Goal: Task Accomplishment & Management: Manage account settings

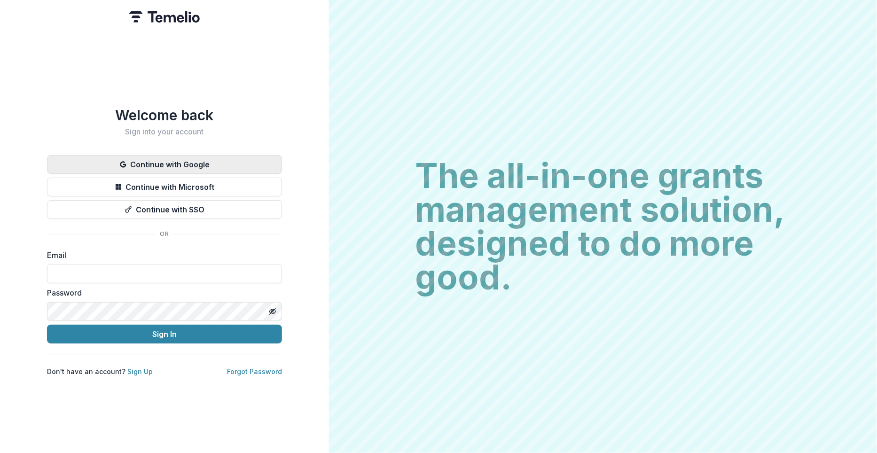
click at [171, 157] on button "Continue with Google" at bounding box center [164, 164] width 235 height 19
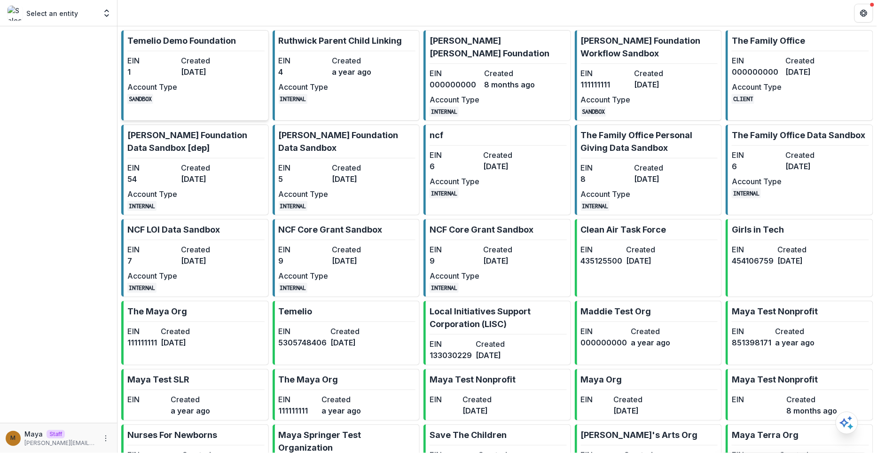
click at [192, 55] on dt "Created" at bounding box center [206, 60] width 50 height 11
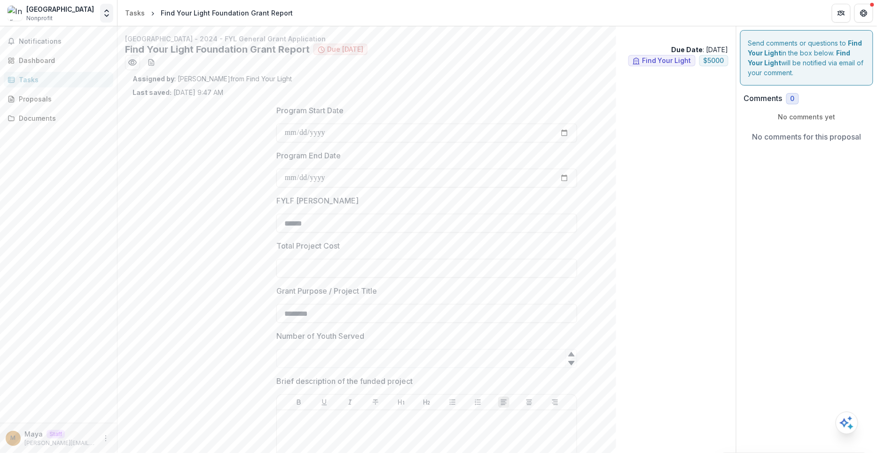
click at [108, 12] on polyline "Open entity switcher" at bounding box center [107, 11] width 4 height 2
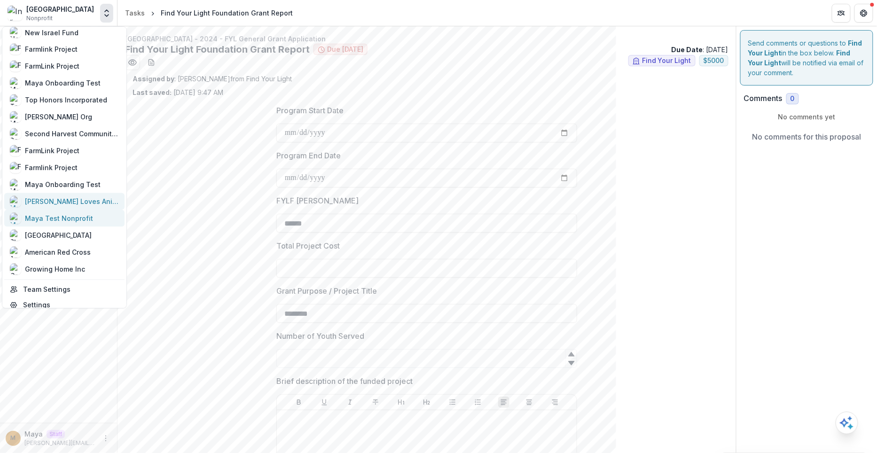
scroll to position [652, 0]
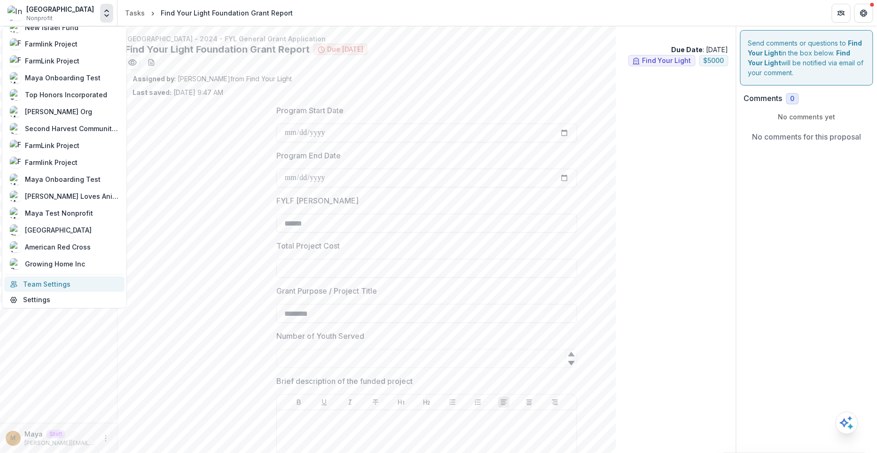
click at [44, 279] on link "Team Settings" at bounding box center [64, 284] width 120 height 16
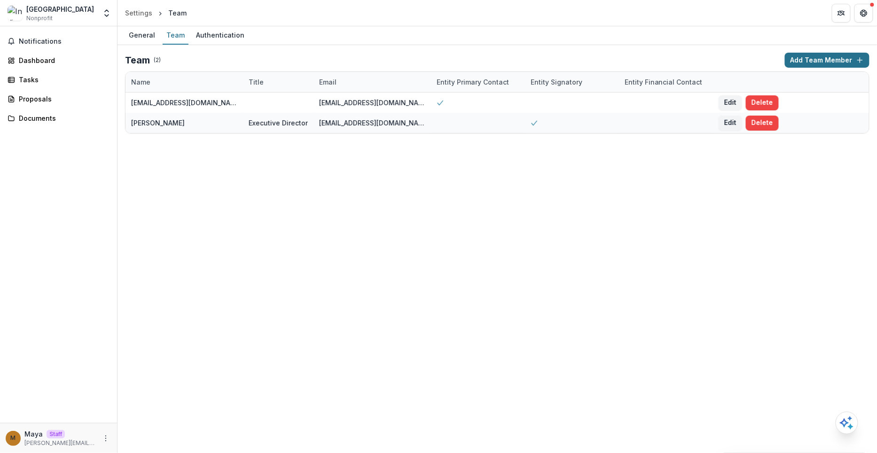
click at [834, 62] on button "Add Team Member" at bounding box center [827, 60] width 85 height 15
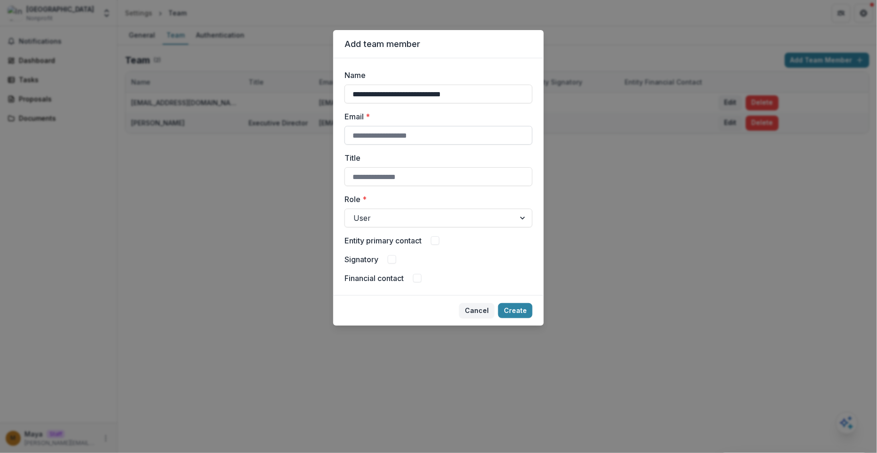
type input "**********"
click at [424, 140] on input "Email *" at bounding box center [439, 135] width 188 height 19
paste input "**********"
type input "**********"
click at [515, 308] on button "Create" at bounding box center [515, 310] width 34 height 15
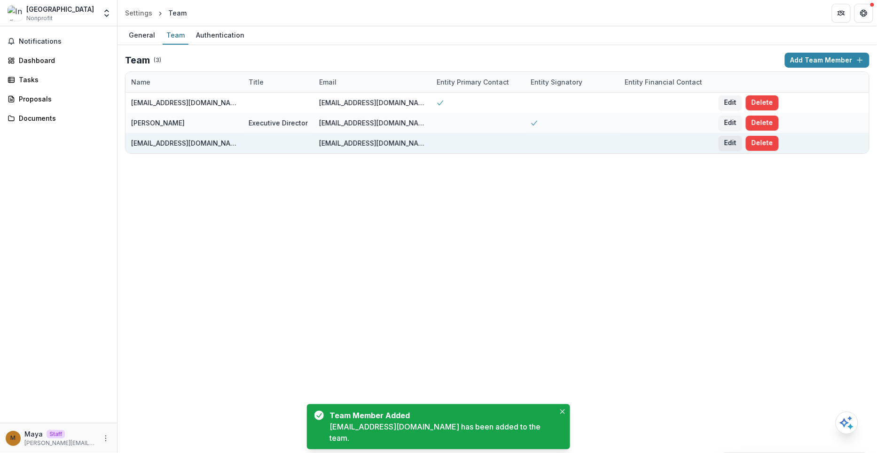
click at [725, 148] on button "Edit" at bounding box center [731, 143] width 24 height 15
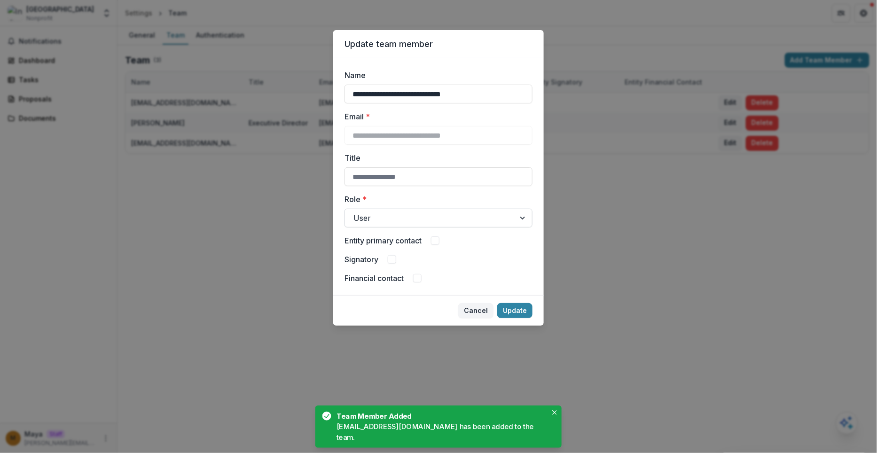
click at [447, 221] on div at bounding box center [430, 218] width 153 height 13
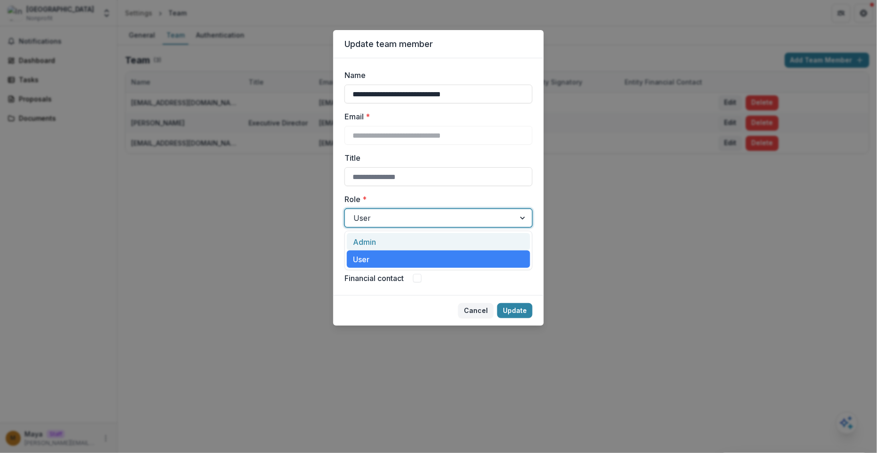
click at [438, 241] on div "Admin" at bounding box center [438, 241] width 183 height 17
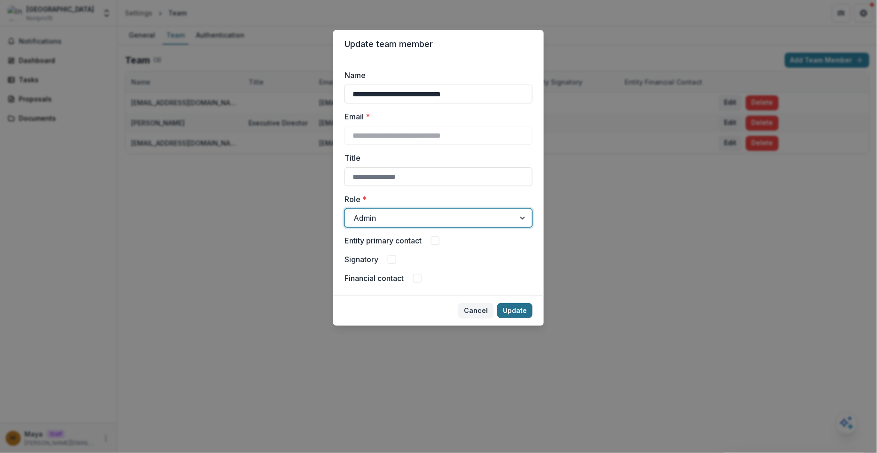
click at [517, 312] on button "Update" at bounding box center [514, 310] width 35 height 15
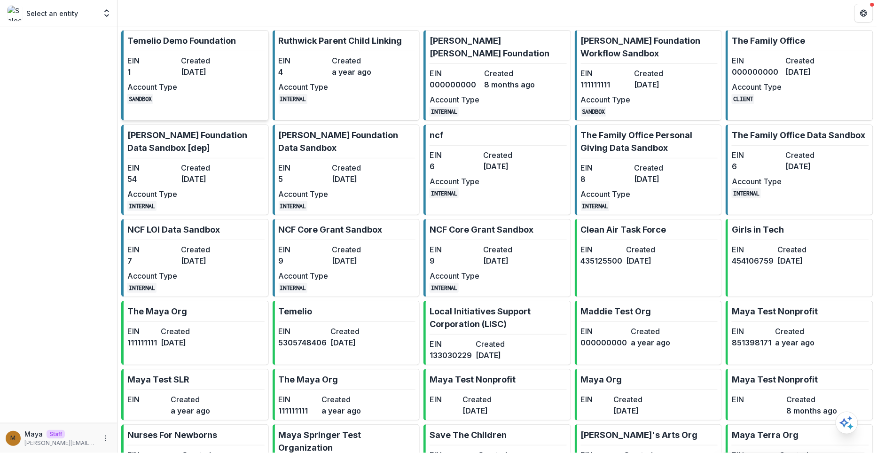
click at [190, 48] on link "Temelio Demo Foundation EIN 1 Created [DATE] Account Type SANDBOX" at bounding box center [195, 75] width 148 height 91
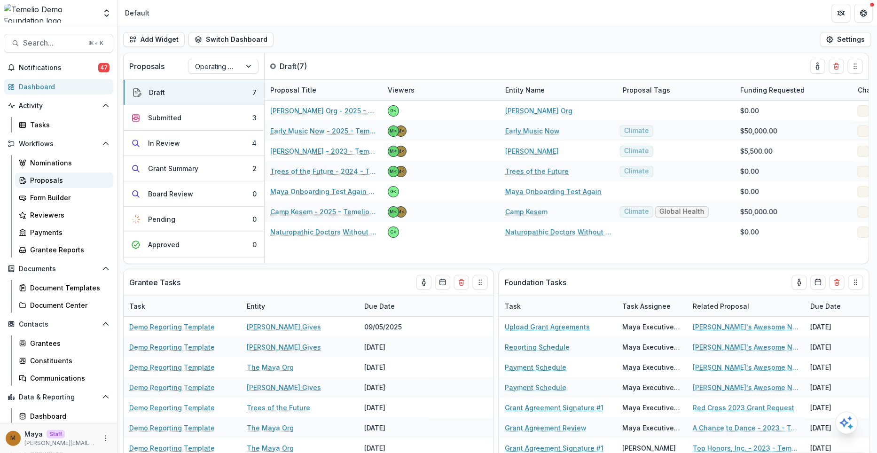
click at [63, 182] on div "Proposals" at bounding box center [68, 180] width 76 height 10
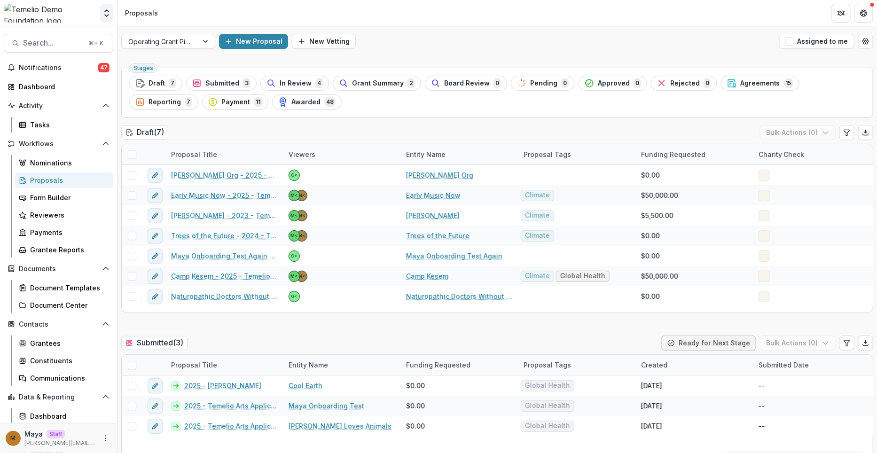
click at [112, 9] on button "Open entity switcher" at bounding box center [106, 13] width 13 height 19
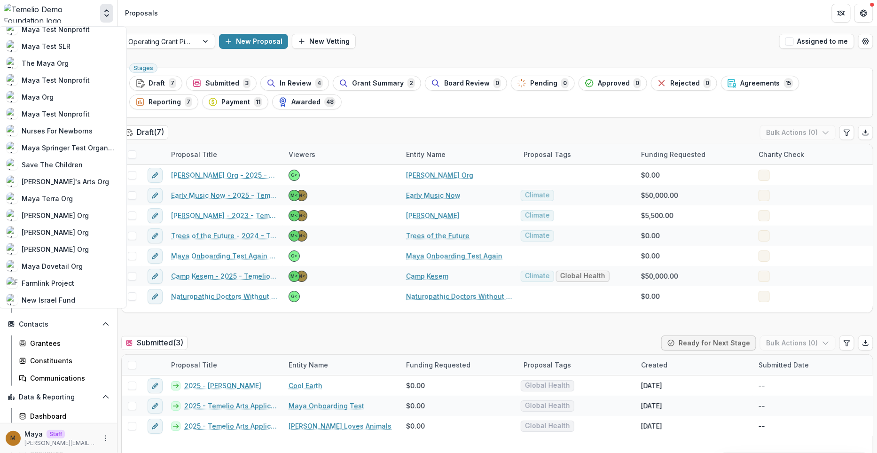
scroll to position [637, 0]
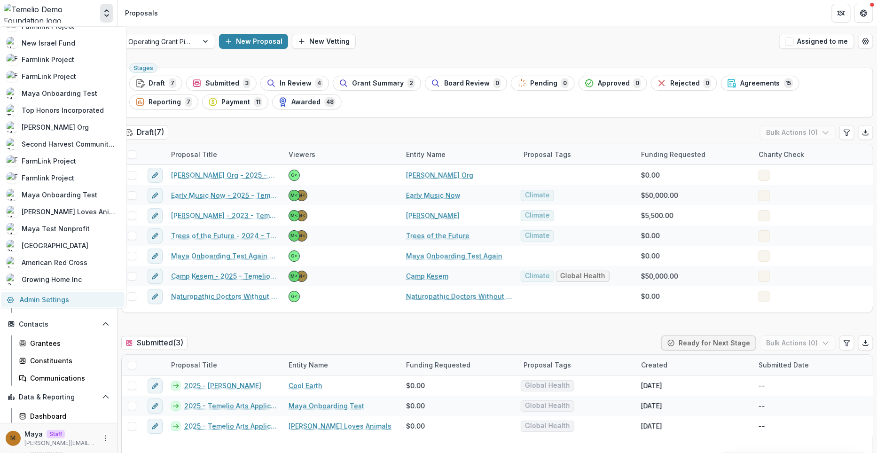
click at [50, 292] on link "Admin Settings" at bounding box center [63, 300] width 124 height 16
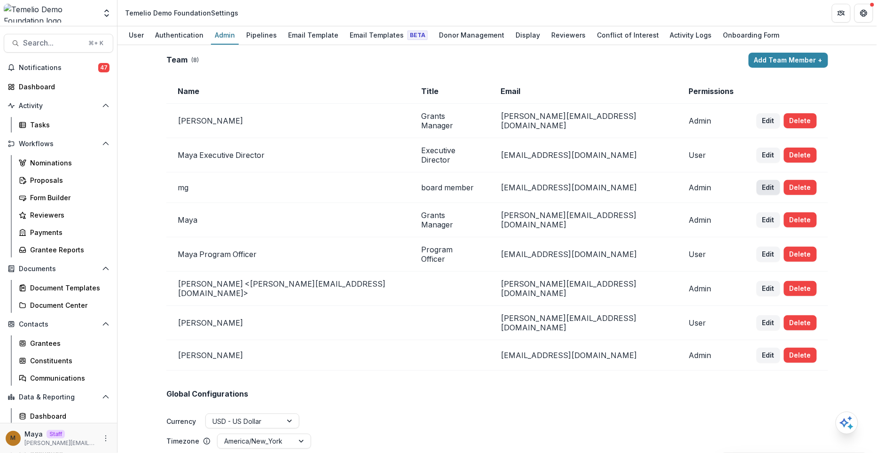
click at [758, 180] on button "Edit" at bounding box center [769, 187] width 24 height 15
select select "*****"
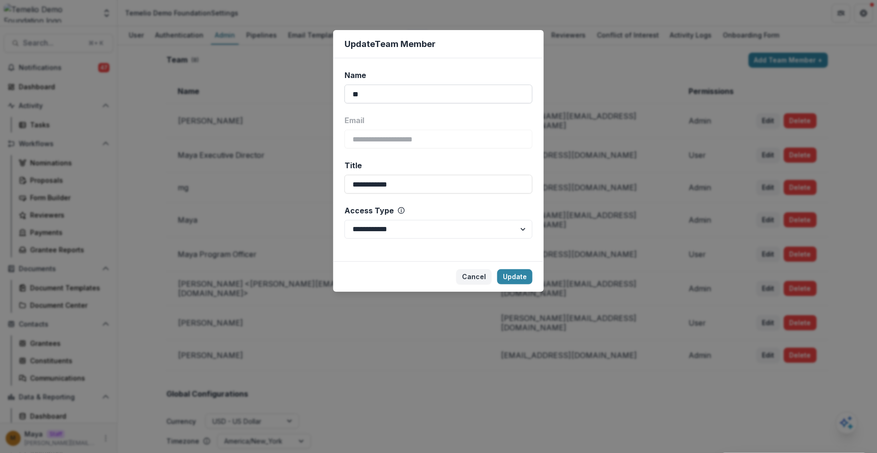
click at [402, 97] on input "**" at bounding box center [439, 94] width 188 height 19
type input "*"
type input "**"
click at [512, 272] on button "Update" at bounding box center [514, 276] width 35 height 15
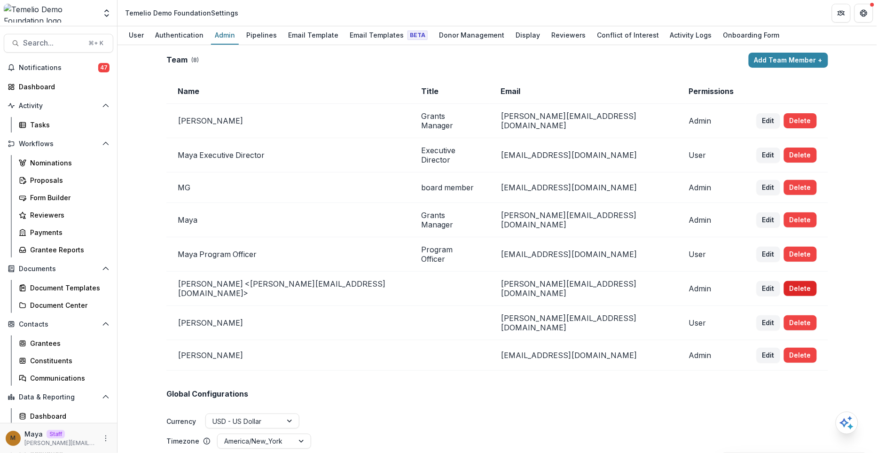
click at [800, 281] on button "Delete" at bounding box center [800, 288] width 33 height 15
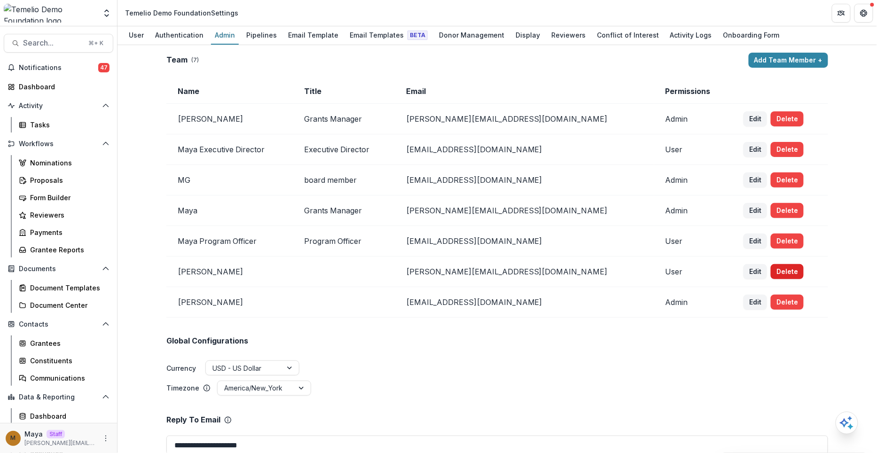
click at [781, 270] on button "Delete" at bounding box center [787, 271] width 33 height 15
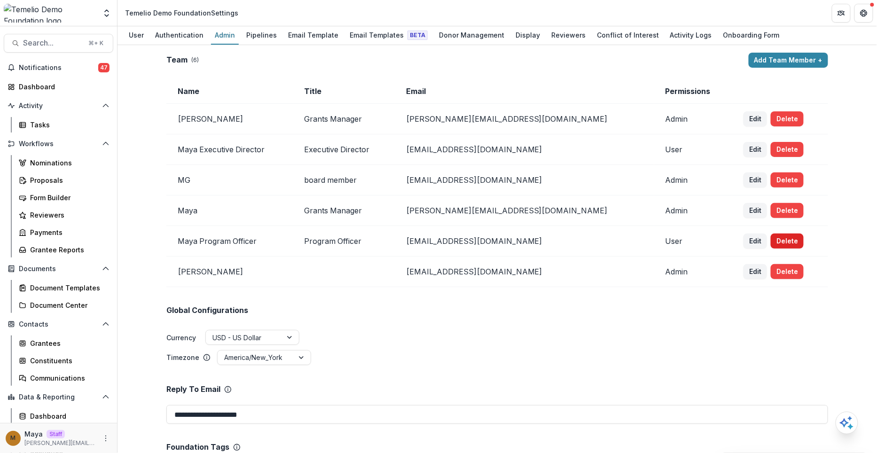
click at [776, 241] on button "Delete" at bounding box center [787, 241] width 33 height 15
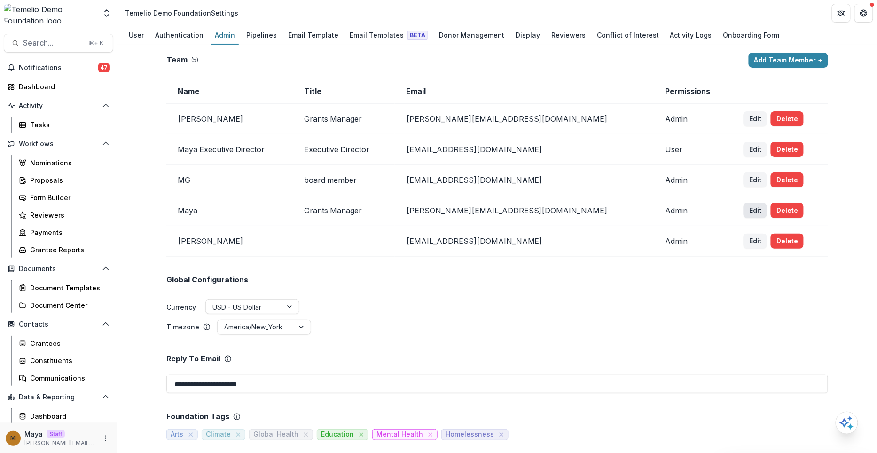
click at [747, 211] on button "Edit" at bounding box center [756, 210] width 24 height 15
select select "*****"
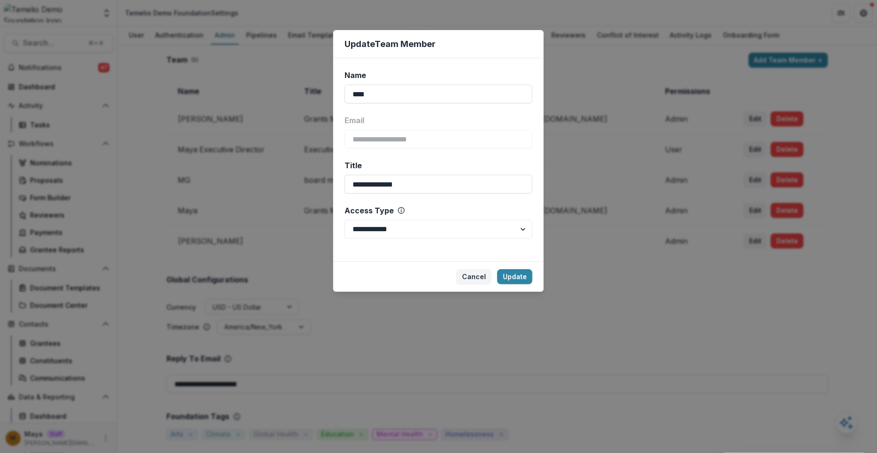
click at [415, 79] on div "Name" at bounding box center [436, 75] width 182 height 11
click at [415, 85] on input "****" at bounding box center [439, 94] width 188 height 19
click at [411, 93] on input "****" at bounding box center [439, 94] width 188 height 19
type input "**********"
click at [515, 275] on button "Update" at bounding box center [514, 276] width 35 height 15
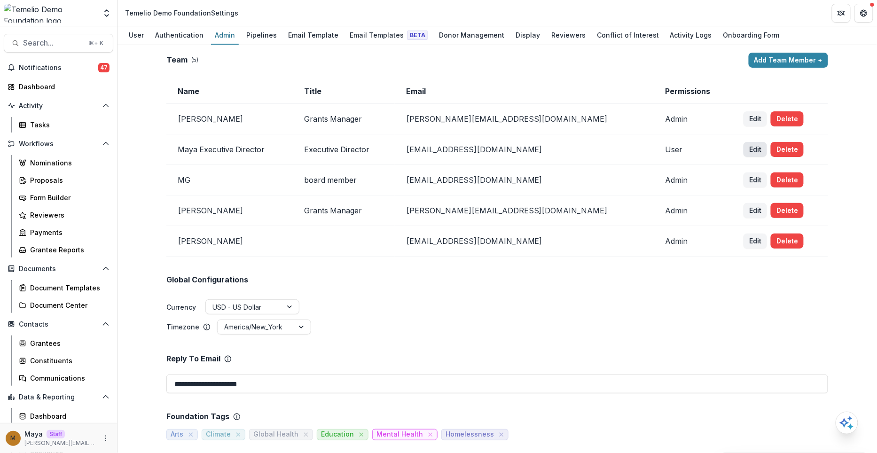
click at [745, 150] on button "Edit" at bounding box center [756, 149] width 24 height 15
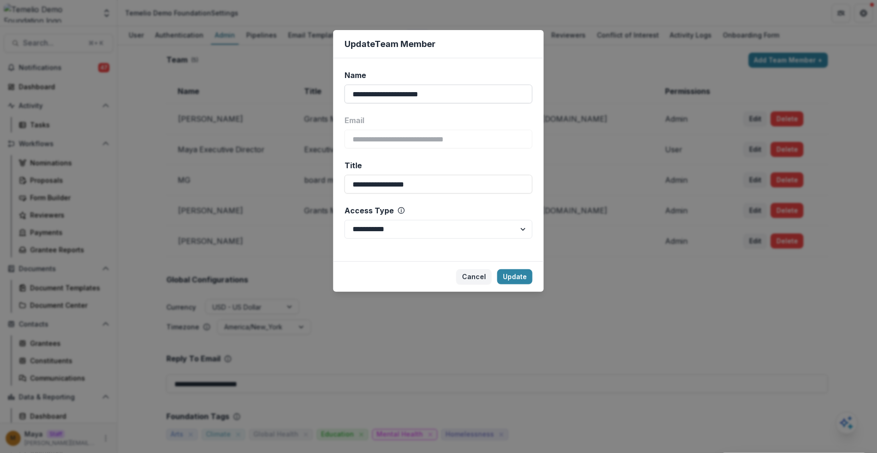
click at [374, 95] on input "**********" at bounding box center [439, 94] width 188 height 19
type input "**********"
click at [515, 274] on button "Update" at bounding box center [514, 276] width 35 height 15
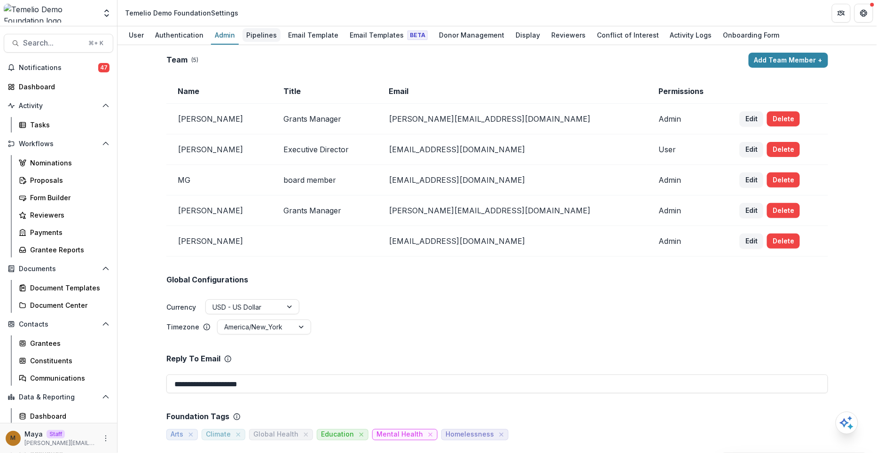
click at [272, 31] on div "Pipelines" at bounding box center [262, 35] width 38 height 14
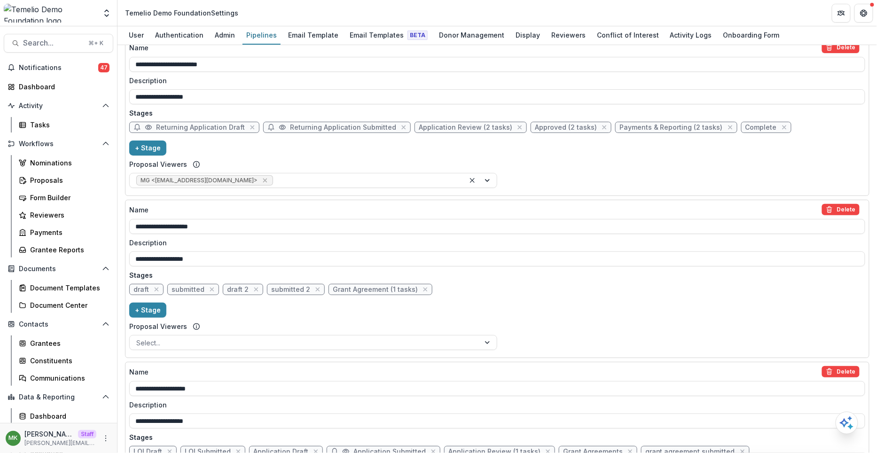
scroll to position [353, 0]
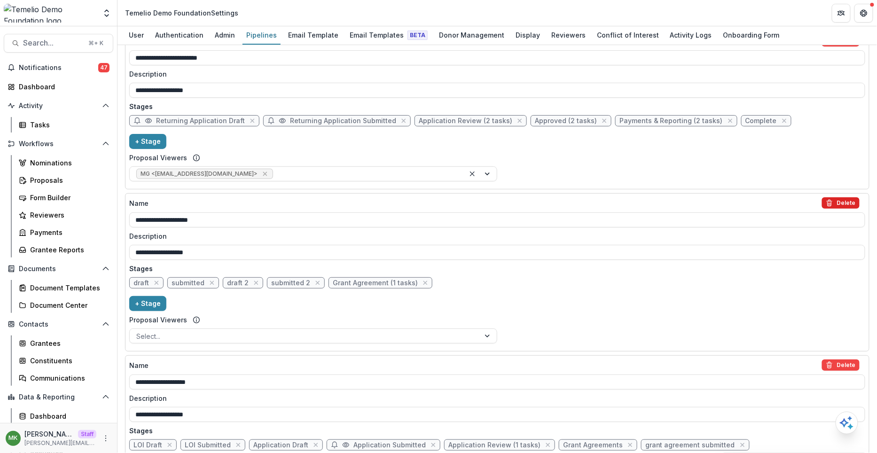
click at [830, 199] on icon "delete" at bounding box center [830, 203] width 8 height 8
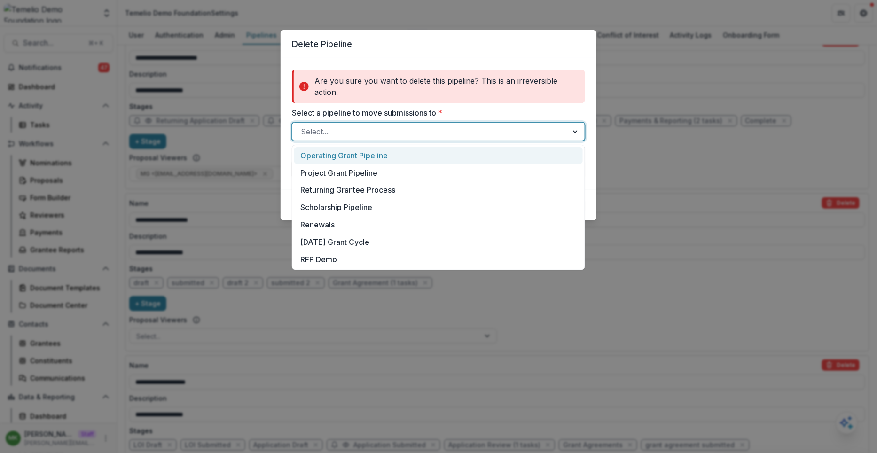
click at [537, 131] on div at bounding box center [430, 131] width 259 height 13
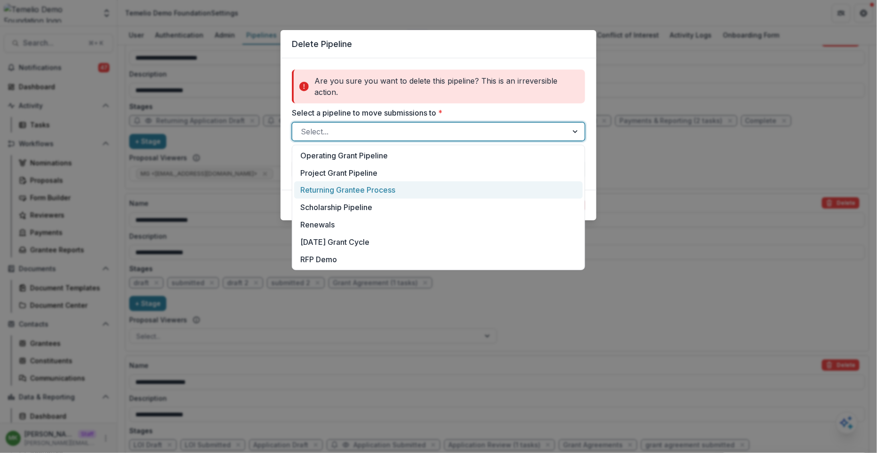
click at [480, 189] on div "Returning Grantee Process" at bounding box center [438, 189] width 289 height 17
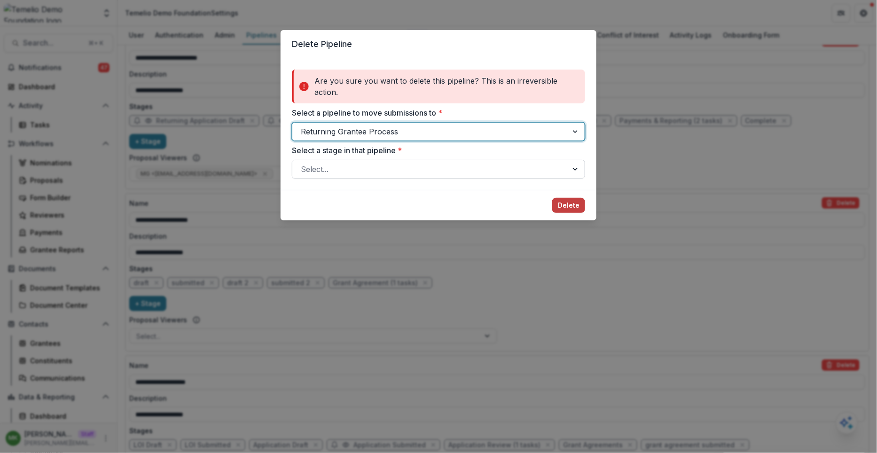
click at [465, 166] on div at bounding box center [430, 169] width 259 height 13
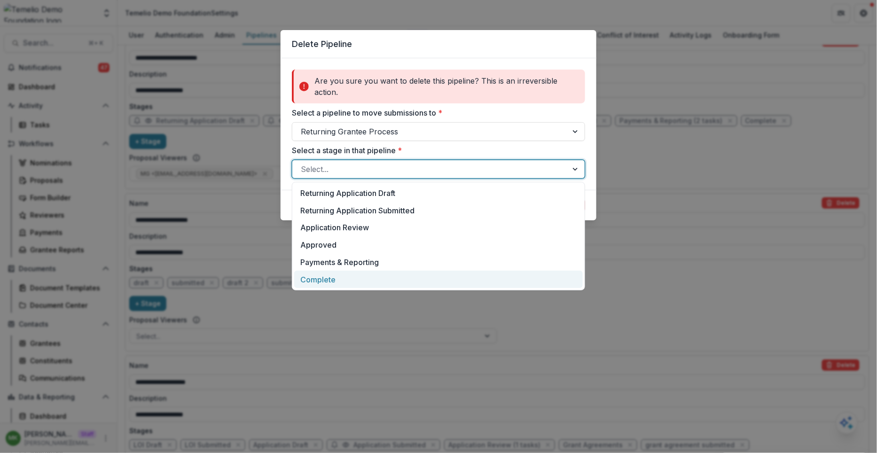
click at [409, 277] on div "Complete" at bounding box center [438, 279] width 289 height 17
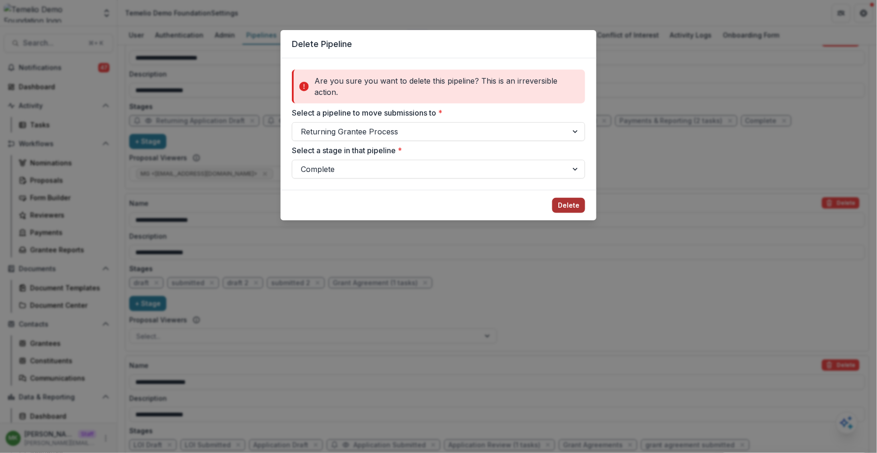
click at [574, 204] on button "Delete" at bounding box center [568, 205] width 33 height 15
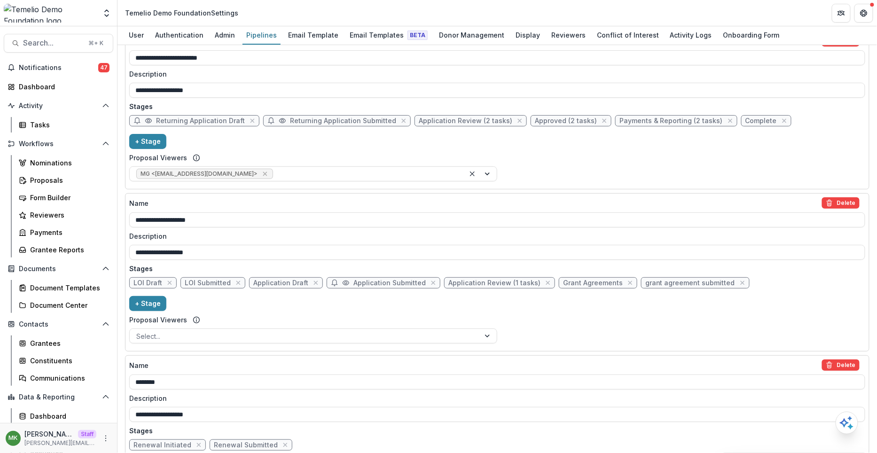
click at [573, 280] on span "Grant Agreements" at bounding box center [593, 283] width 60 height 8
select select "********"
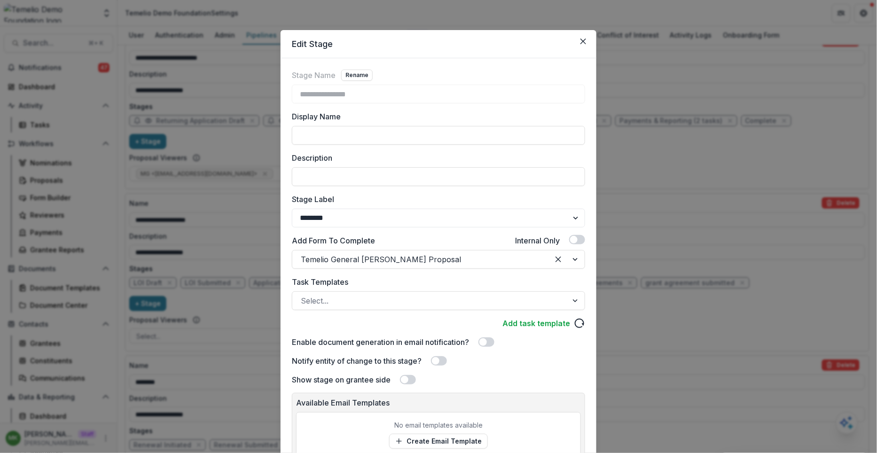
click at [638, 293] on div "**********" at bounding box center [438, 226] width 877 height 453
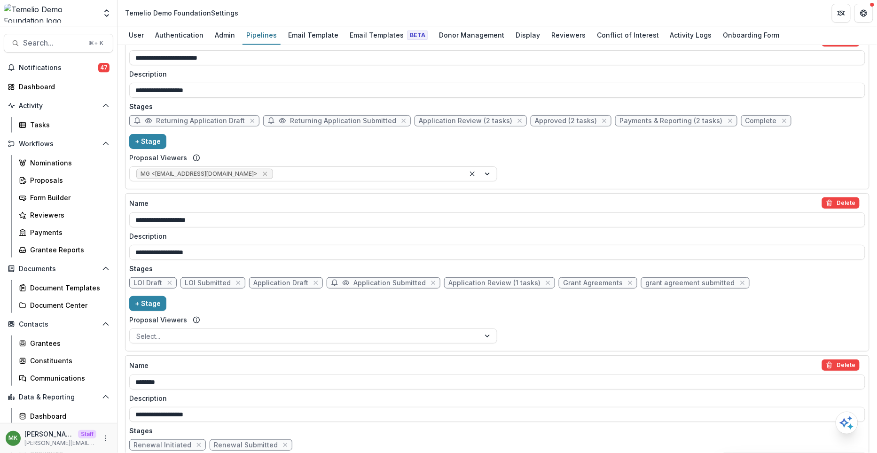
click at [657, 279] on span "grant agreement submitted" at bounding box center [690, 283] width 90 height 8
select select "*****"
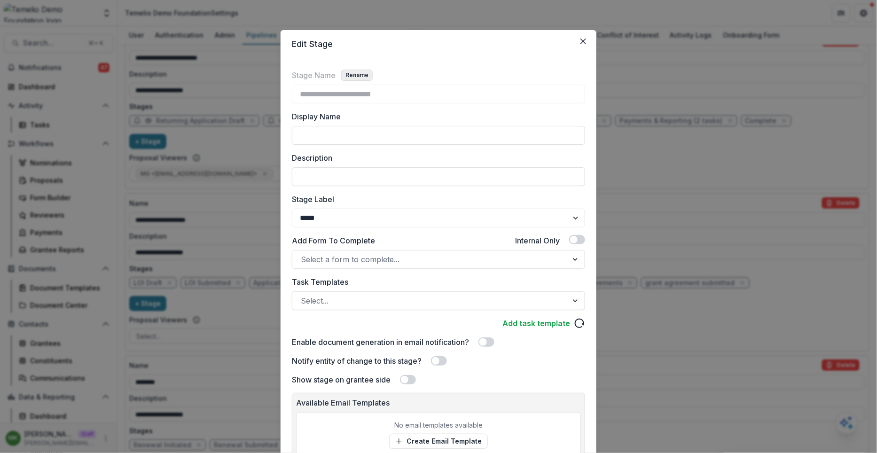
click at [354, 76] on button "Rename" at bounding box center [356, 75] width 31 height 11
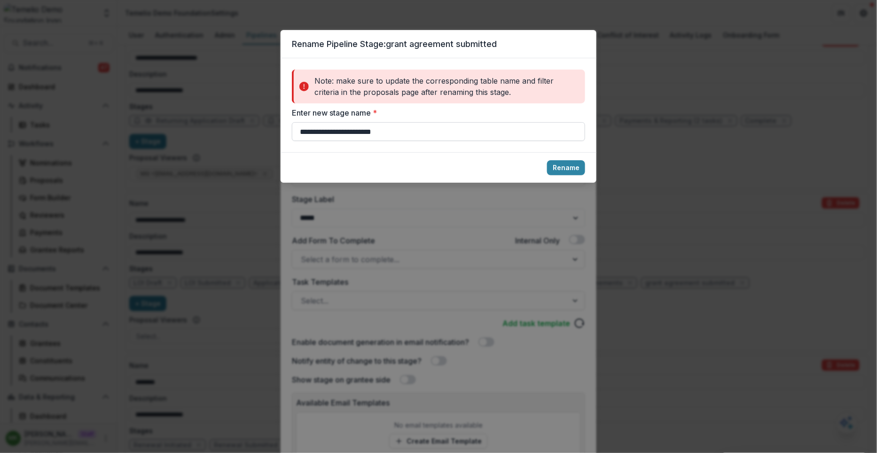
click at [304, 133] on input "**********" at bounding box center [438, 131] width 293 height 19
click at [371, 134] on input "**********" at bounding box center [438, 131] width 293 height 19
type input "**********"
click at [574, 165] on button "Rename" at bounding box center [566, 167] width 38 height 15
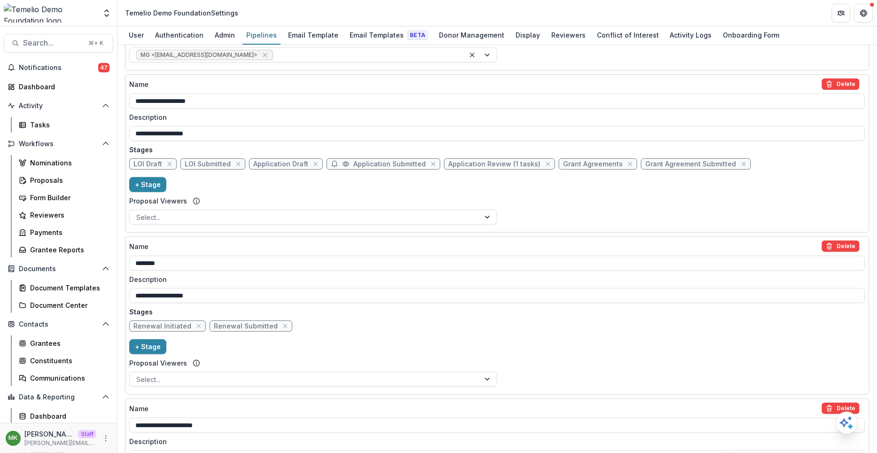
scroll to position [475, 0]
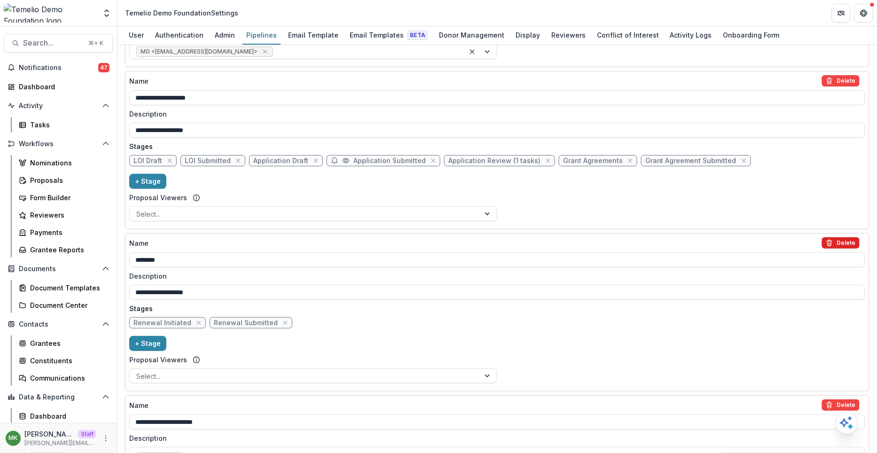
click at [839, 239] on button "Delete" at bounding box center [841, 242] width 38 height 11
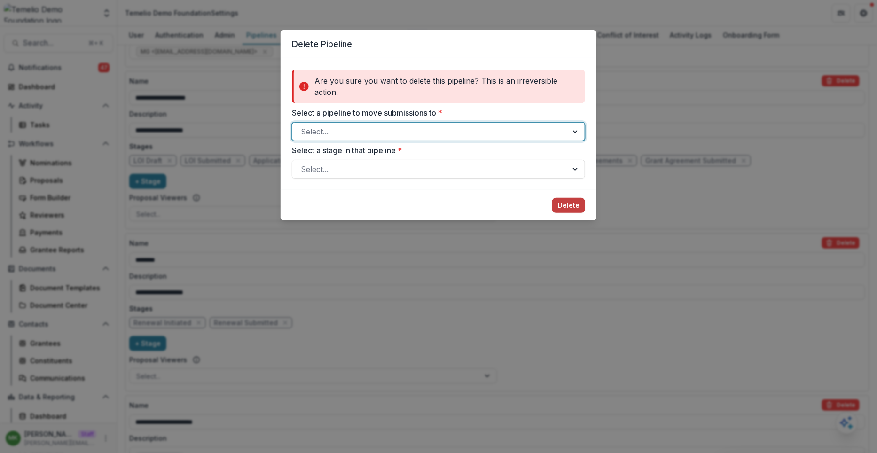
click at [508, 134] on div at bounding box center [430, 131] width 259 height 13
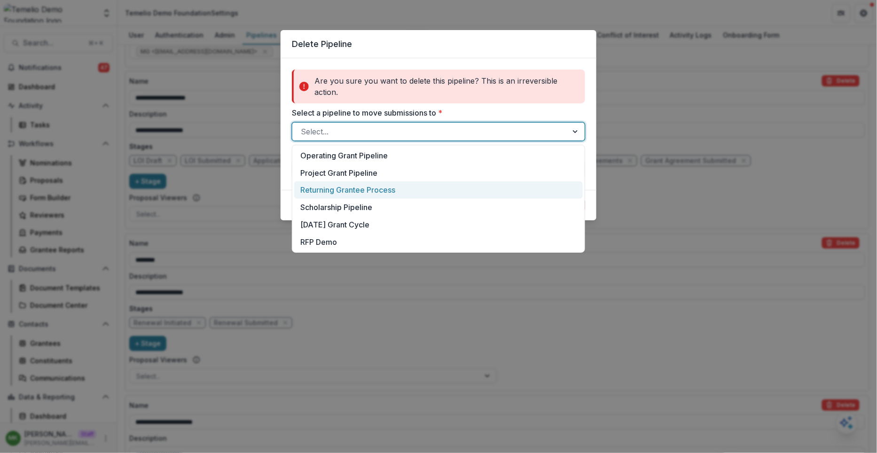
click at [449, 194] on div "Returning Grantee Process" at bounding box center [438, 189] width 289 height 17
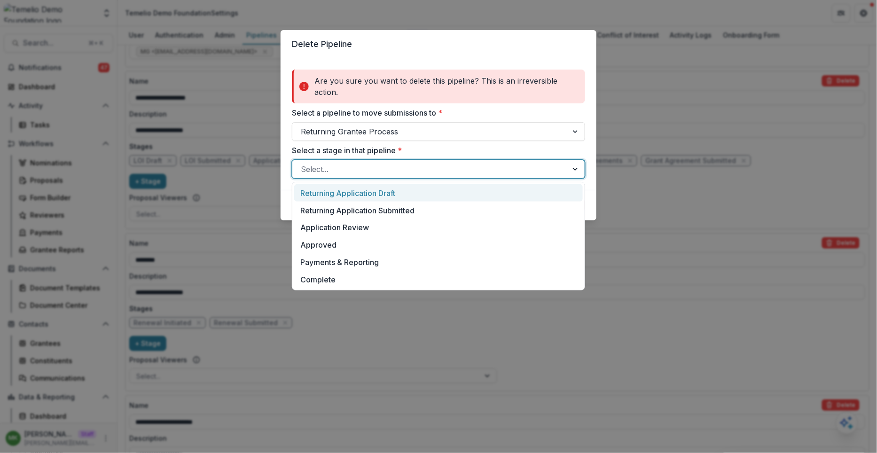
click at [429, 173] on div at bounding box center [430, 169] width 259 height 13
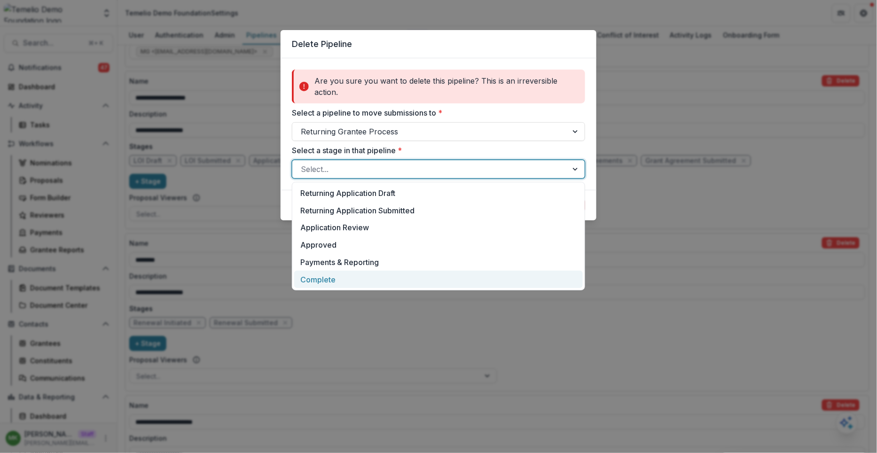
click at [374, 285] on div "Complete" at bounding box center [438, 279] width 289 height 17
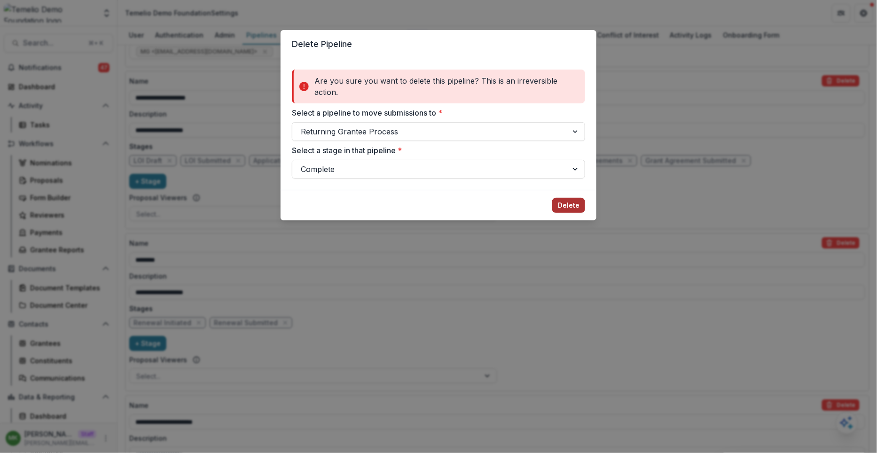
click at [563, 204] on button "Delete" at bounding box center [568, 205] width 33 height 15
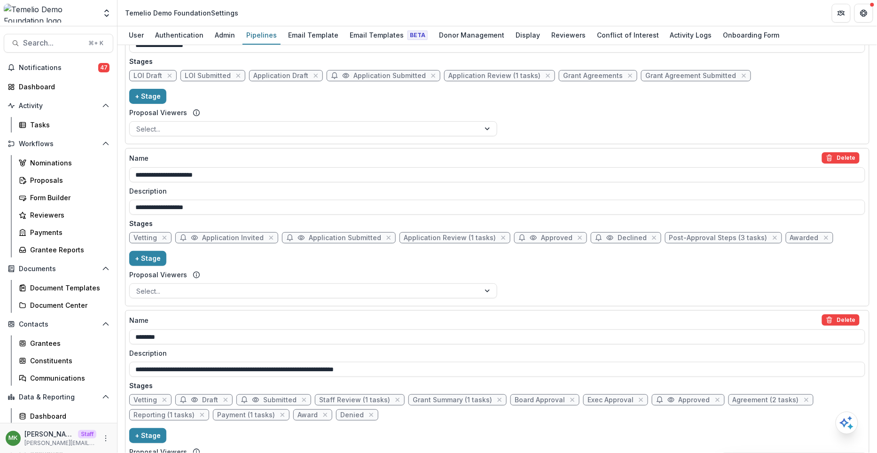
scroll to position [613, 0]
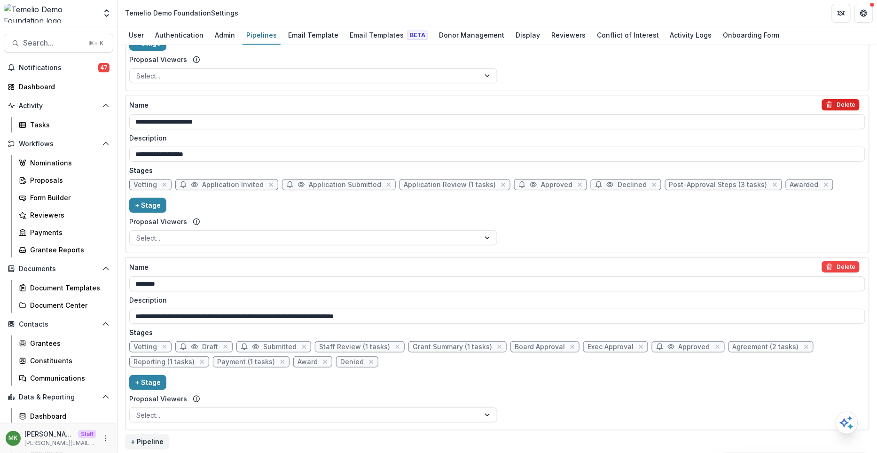
click at [846, 102] on button "Delete" at bounding box center [841, 104] width 38 height 11
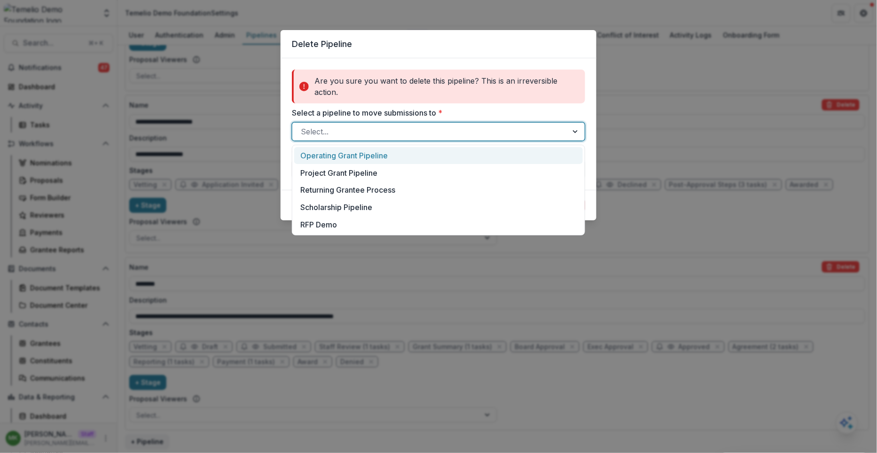
click at [327, 124] on div "Select..." at bounding box center [429, 131] width 275 height 15
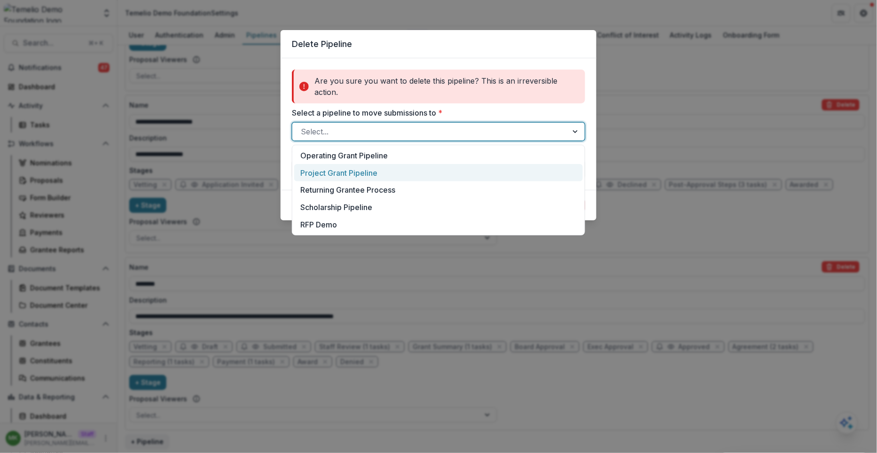
click at [320, 174] on div "Project Grant Pipeline" at bounding box center [438, 172] width 289 height 17
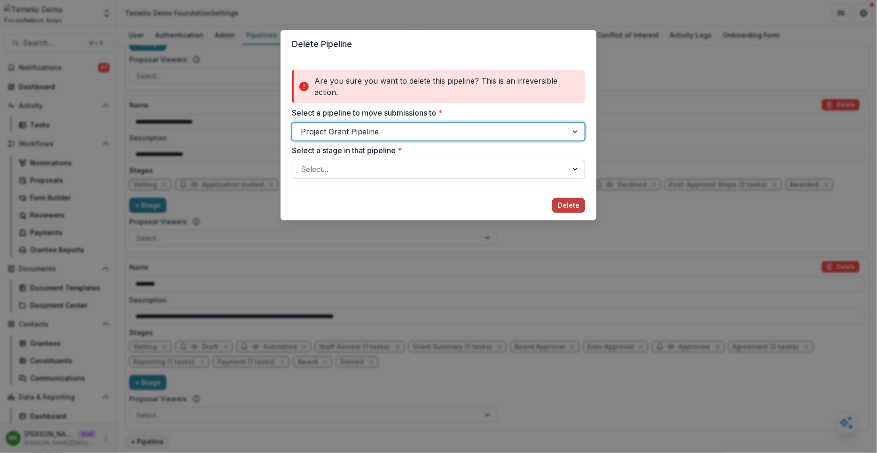
click at [366, 169] on div at bounding box center [430, 169] width 259 height 13
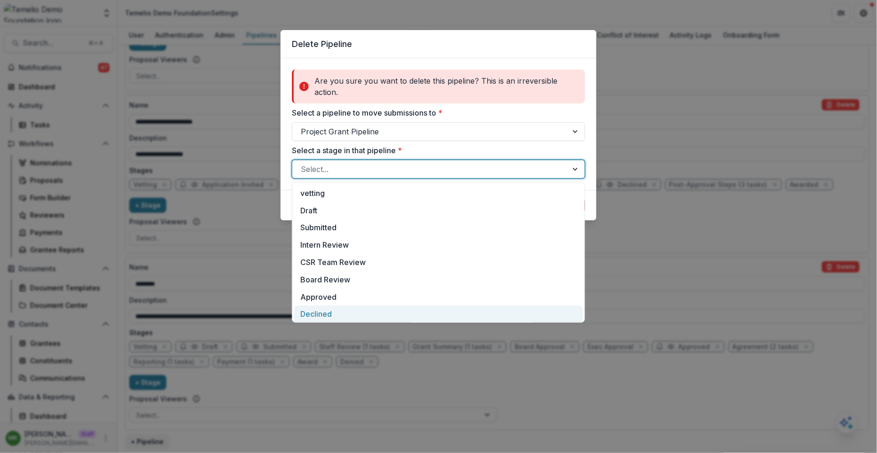
scroll to position [1, 0]
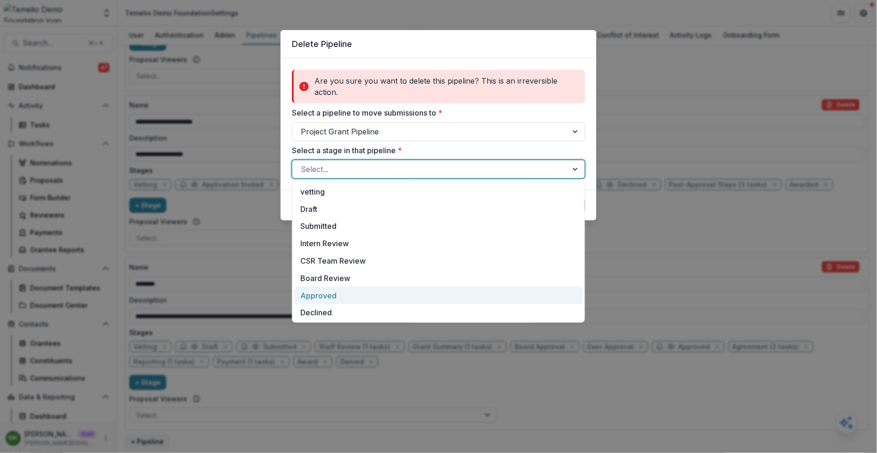
click at [339, 290] on div "Approved" at bounding box center [438, 295] width 289 height 17
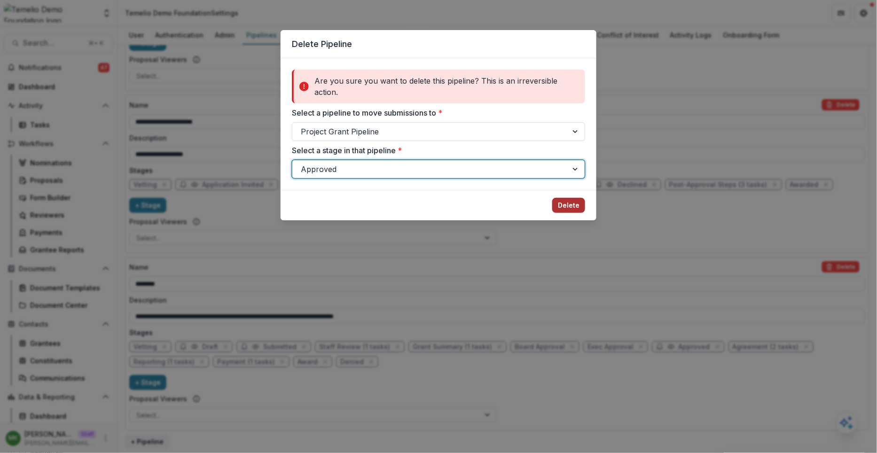
click at [566, 206] on button "Delete" at bounding box center [568, 205] width 33 height 15
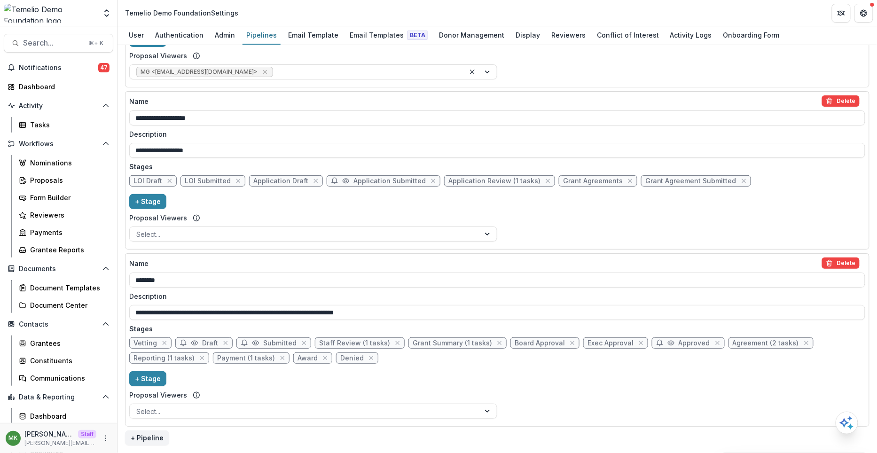
scroll to position [451, 0]
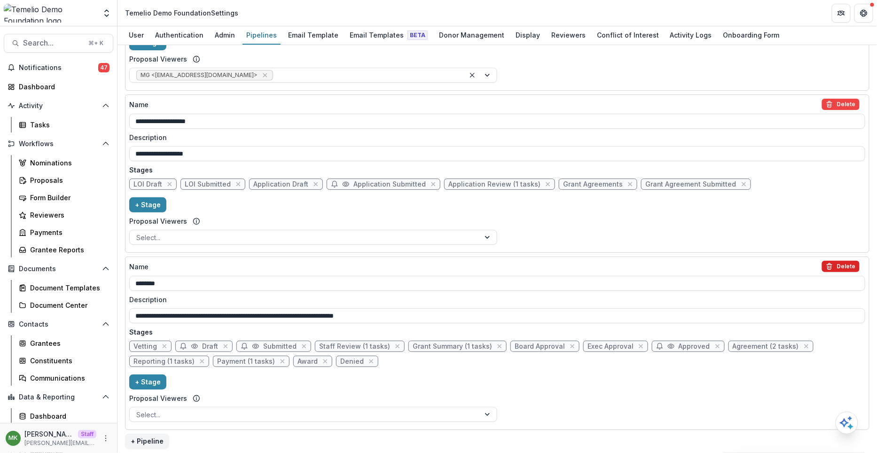
click at [841, 261] on button "Delete" at bounding box center [841, 266] width 38 height 11
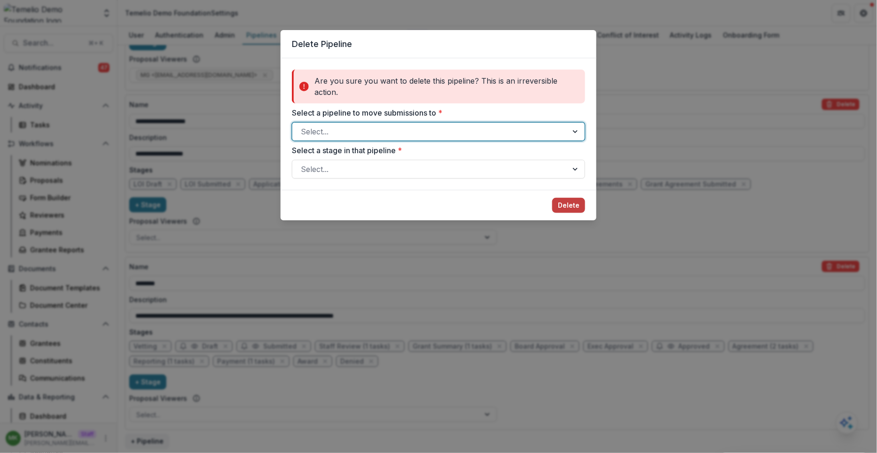
click at [727, 276] on div "Delete Pipeline Are you sure you want to delete this pipeline? This is an irrev…" at bounding box center [438, 226] width 877 height 453
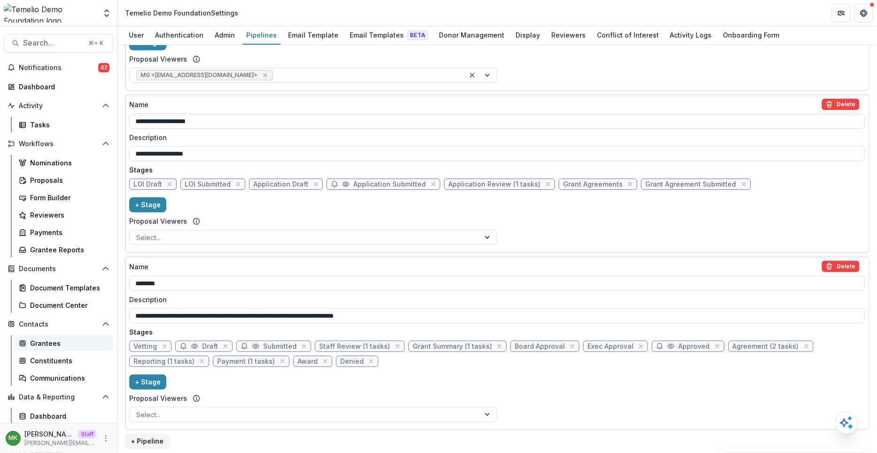
scroll to position [35, 0]
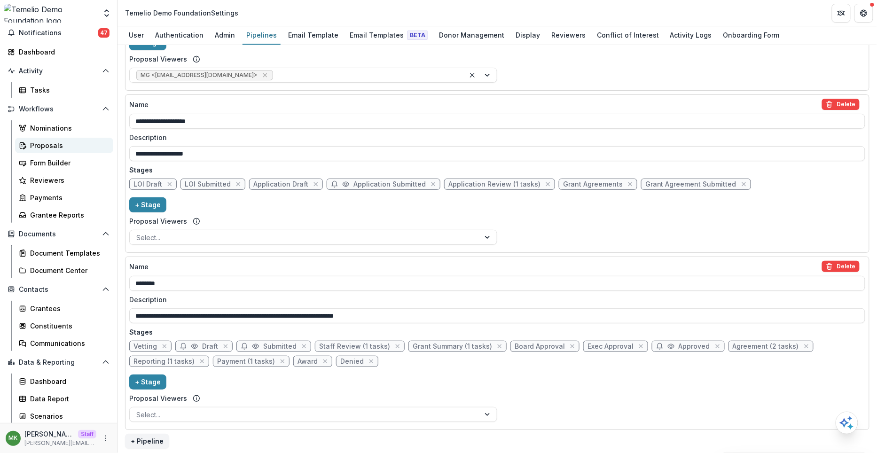
click at [61, 141] on div "Proposals" at bounding box center [68, 146] width 76 height 10
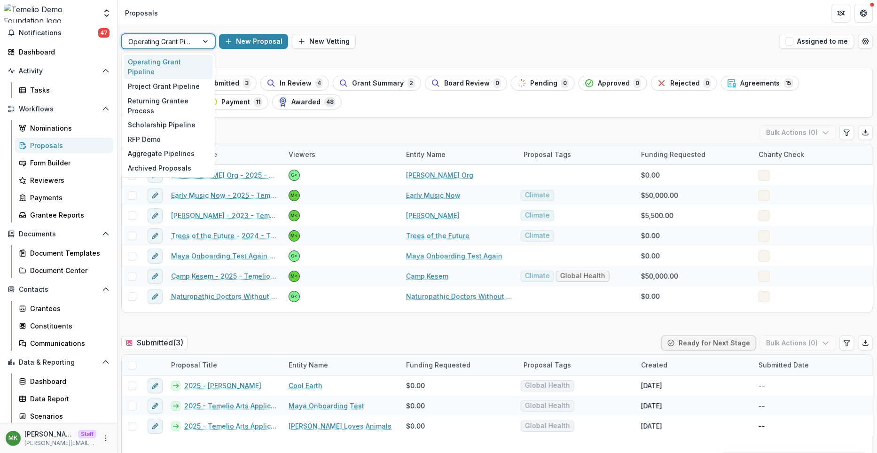
click at [167, 41] on div at bounding box center [159, 42] width 63 height 12
click at [169, 132] on div "RFP Demo" at bounding box center [168, 139] width 89 height 15
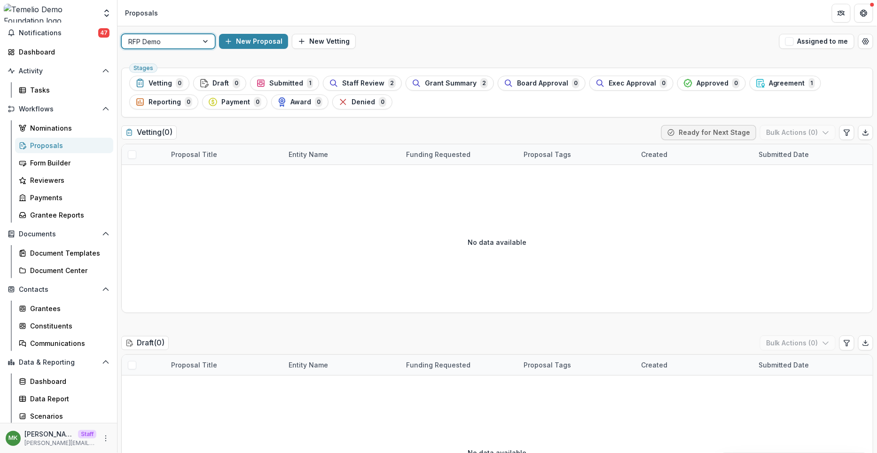
click at [198, 40] on div at bounding box center [206, 41] width 17 height 14
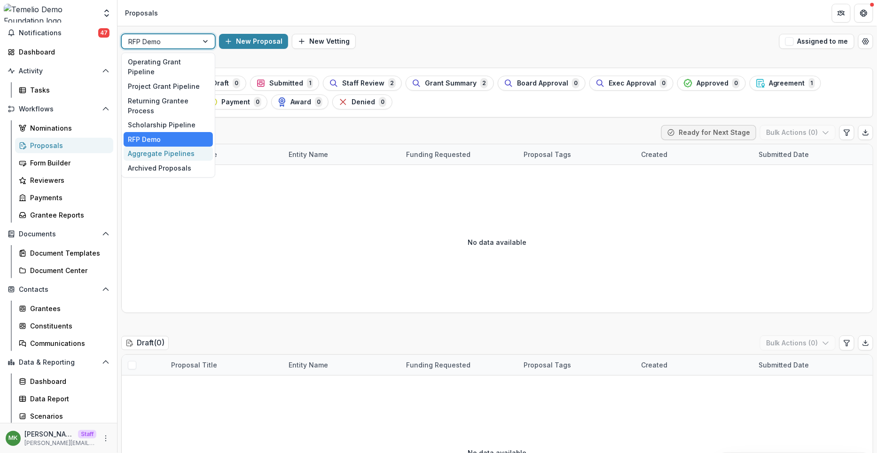
click at [164, 147] on div "Aggregate Pipelines" at bounding box center [168, 154] width 89 height 15
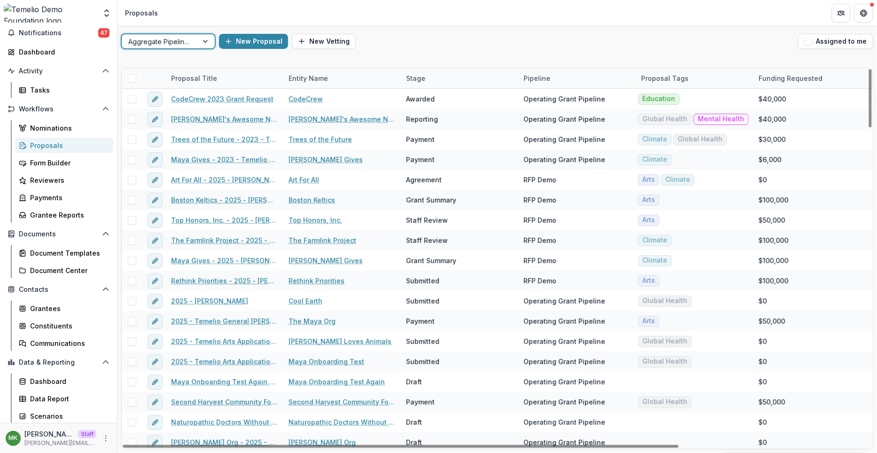
click at [532, 77] on div "Pipeline" at bounding box center [537, 78] width 38 height 10
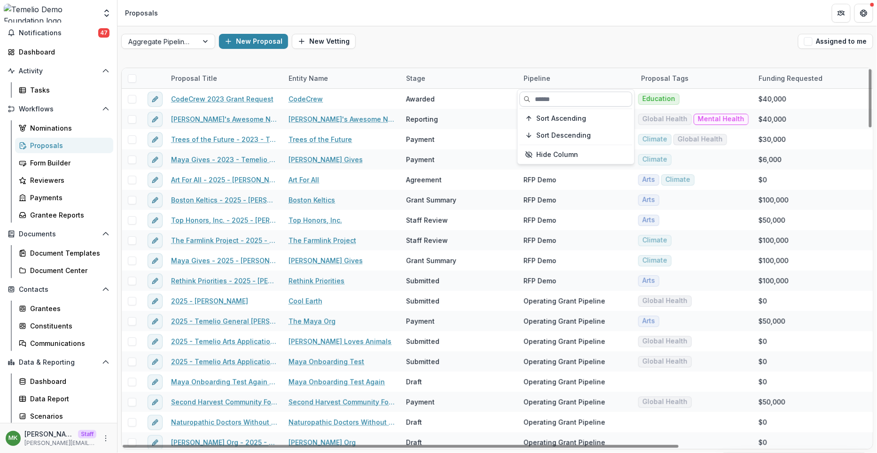
click at [533, 94] on input at bounding box center [576, 99] width 113 height 15
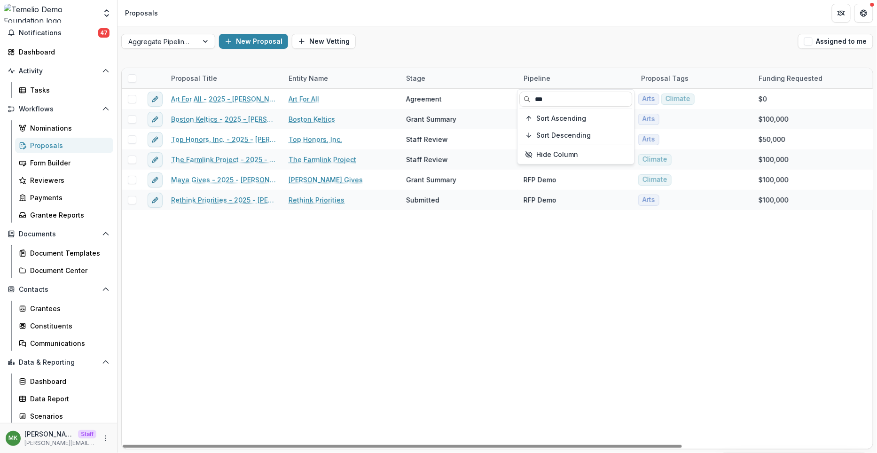
type input "***"
click at [556, 55] on div "Aggregate Pipelines New Proposal New Vetting Assigned to me" at bounding box center [498, 41] width 760 height 30
click at [131, 79] on span at bounding box center [132, 78] width 8 height 8
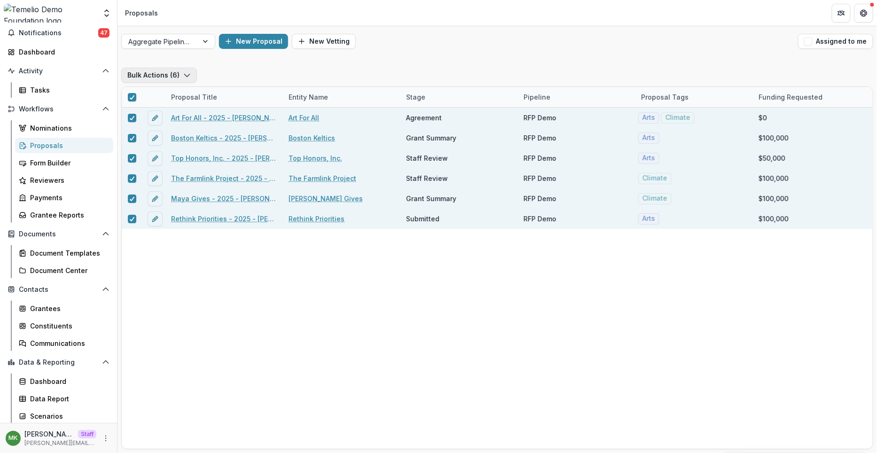
click at [179, 72] on button "Bulk Actions ( 6 )" at bounding box center [159, 75] width 76 height 15
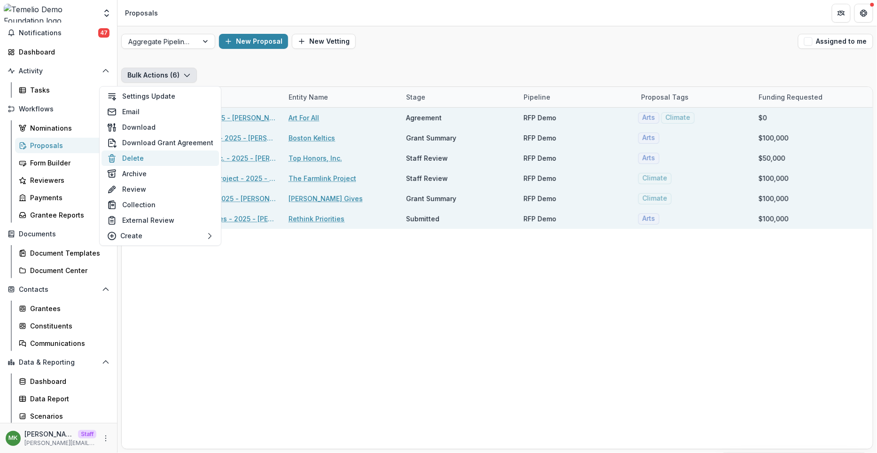
click at [168, 158] on button "Delete" at bounding box center [161, 158] width 118 height 16
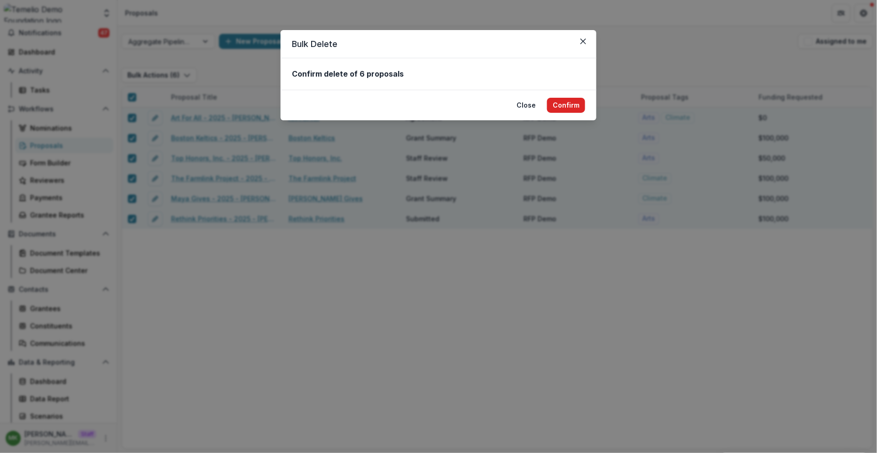
click at [557, 104] on button "Confirm" at bounding box center [566, 105] width 38 height 15
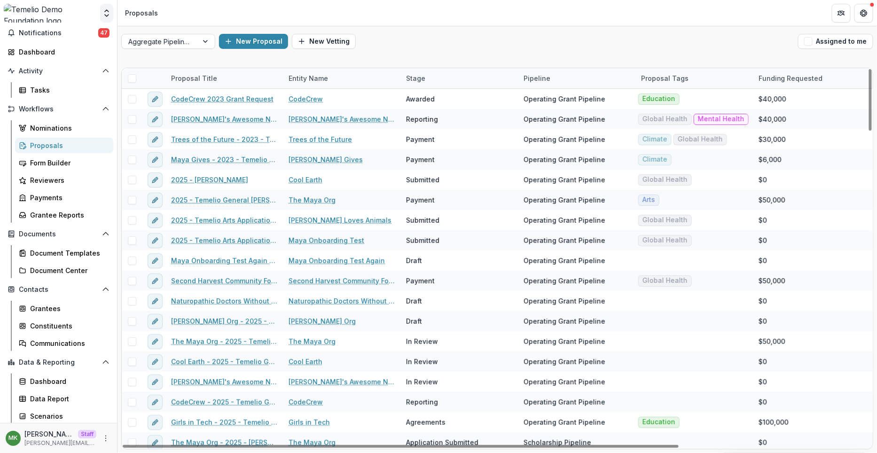
click at [109, 14] on icon "Open entity switcher" at bounding box center [106, 12] width 9 height 9
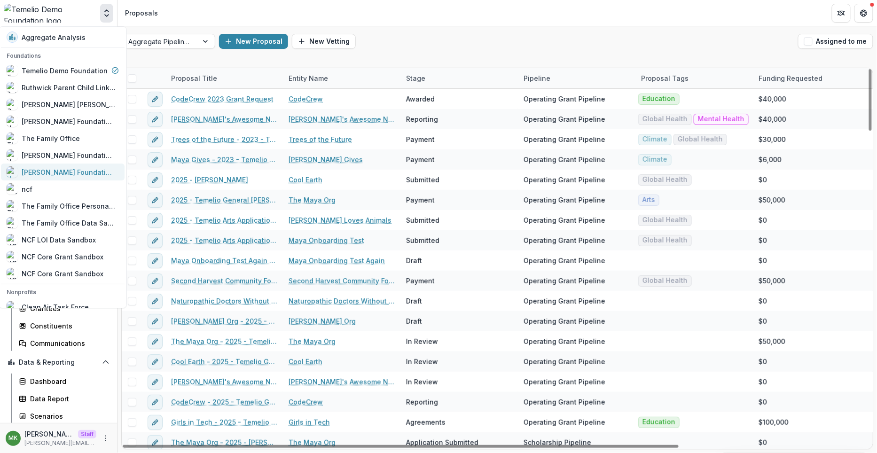
scroll to position [637, 0]
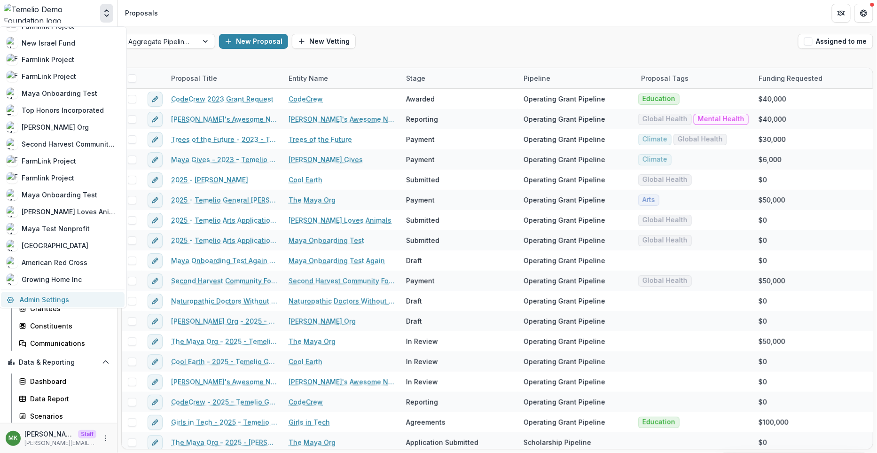
click at [50, 296] on link "Admin Settings" at bounding box center [63, 300] width 124 height 16
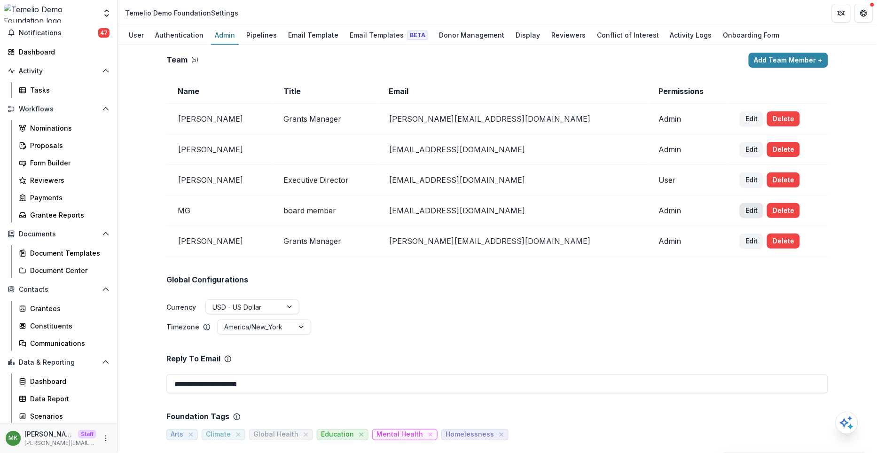
click at [740, 204] on button "Edit" at bounding box center [752, 210] width 24 height 15
select select "*****"
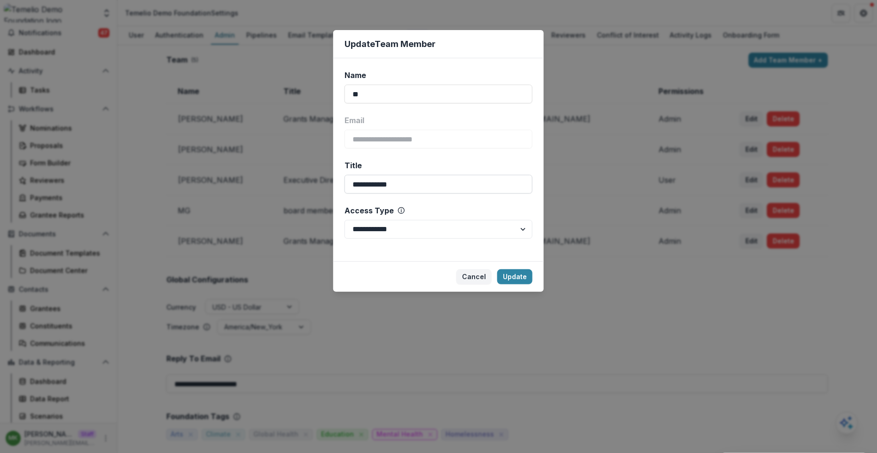
click at [355, 185] on input "**********" at bounding box center [439, 184] width 188 height 19
click at [381, 184] on input "**********" at bounding box center [439, 184] width 188 height 19
type input "**********"
click at [525, 279] on button "Update" at bounding box center [514, 276] width 35 height 15
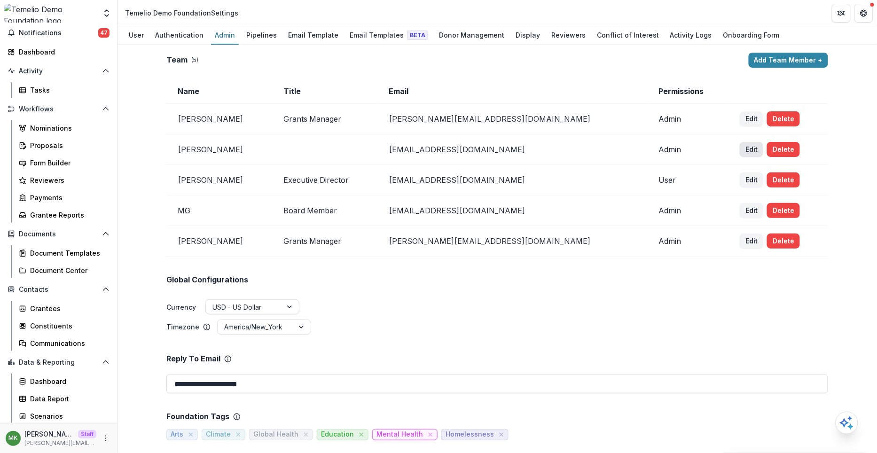
click at [740, 150] on button "Edit" at bounding box center [752, 149] width 24 height 15
select select "*****"
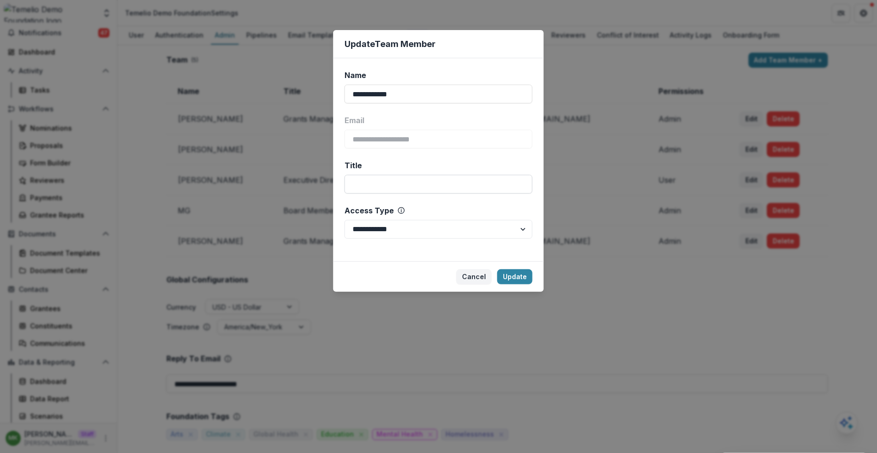
click at [386, 182] on input "Title" at bounding box center [439, 184] width 188 height 19
type input "**********"
click at [524, 280] on button "Update" at bounding box center [514, 276] width 35 height 15
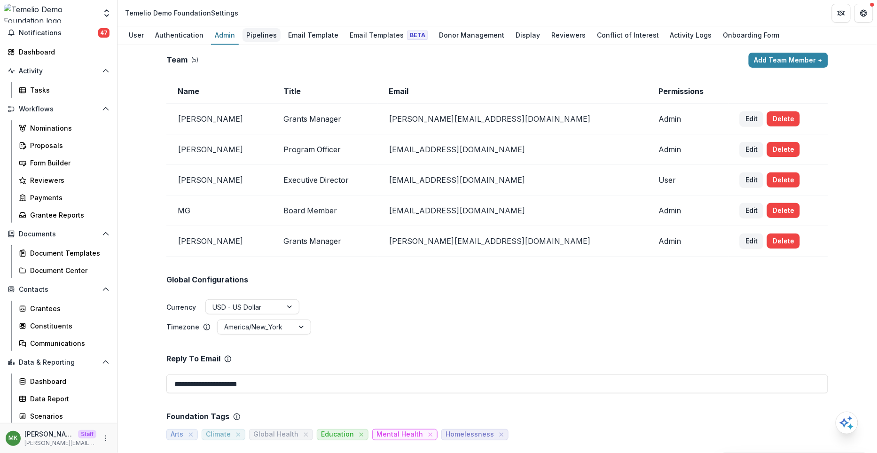
click at [254, 37] on div "Pipelines" at bounding box center [262, 35] width 38 height 14
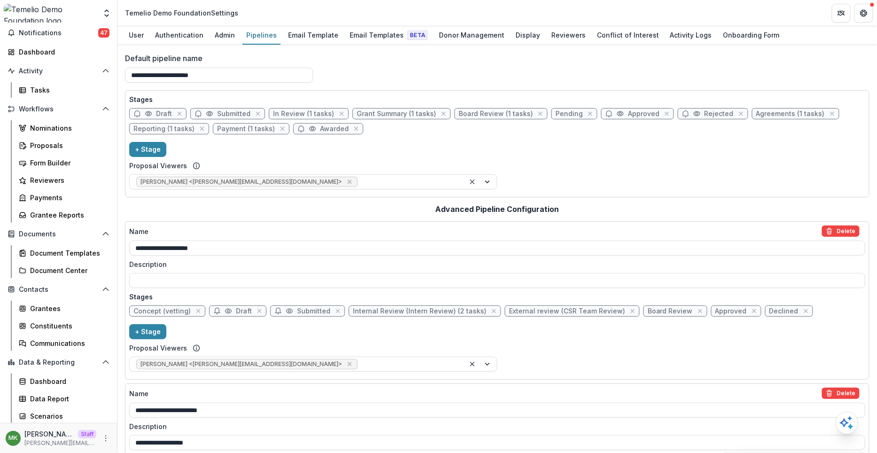
scroll to position [451, 0]
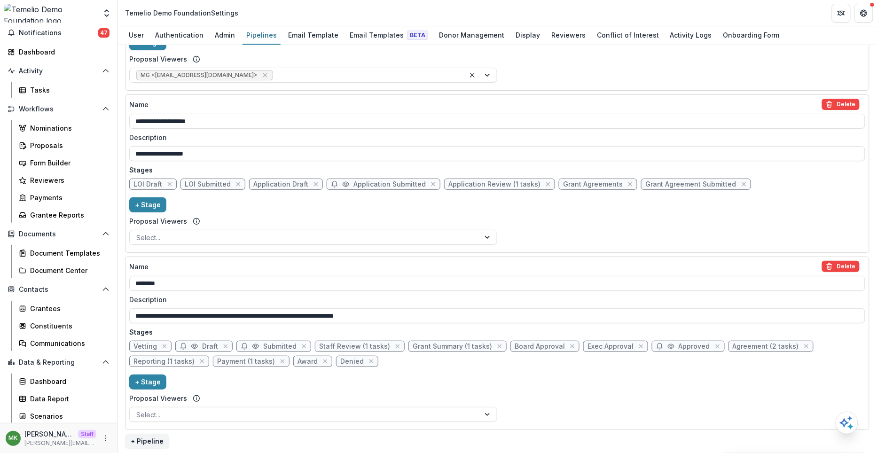
click at [836, 273] on div "Name Delete ********" at bounding box center [497, 276] width 736 height 30
click at [835, 261] on button "Delete" at bounding box center [841, 266] width 38 height 11
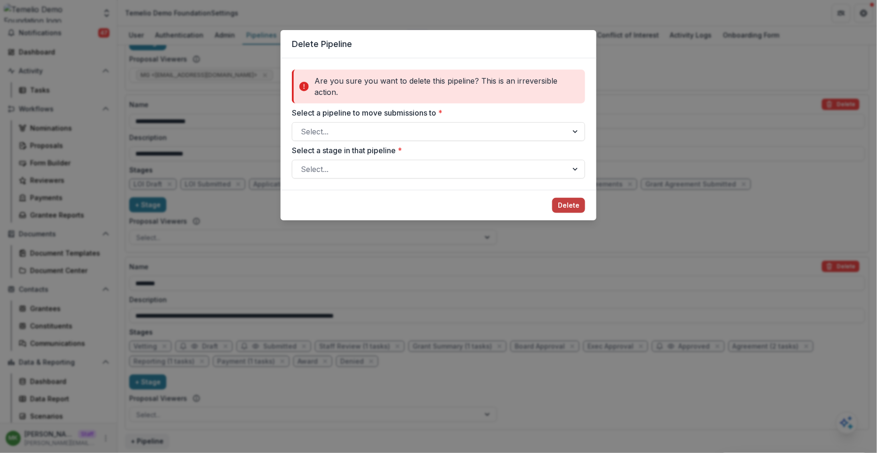
click at [668, 320] on div "Delete Pipeline Are you sure you want to delete this pipeline? This is an irrev…" at bounding box center [438, 226] width 877 height 453
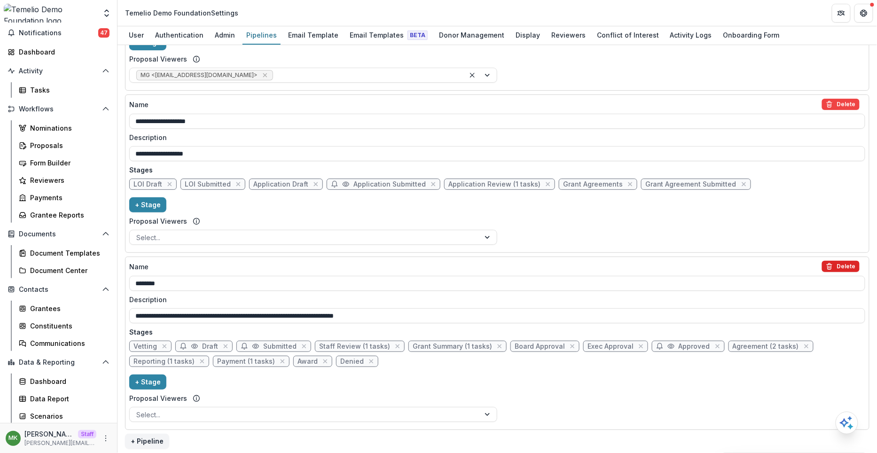
click at [849, 266] on button "Delete" at bounding box center [841, 266] width 38 height 11
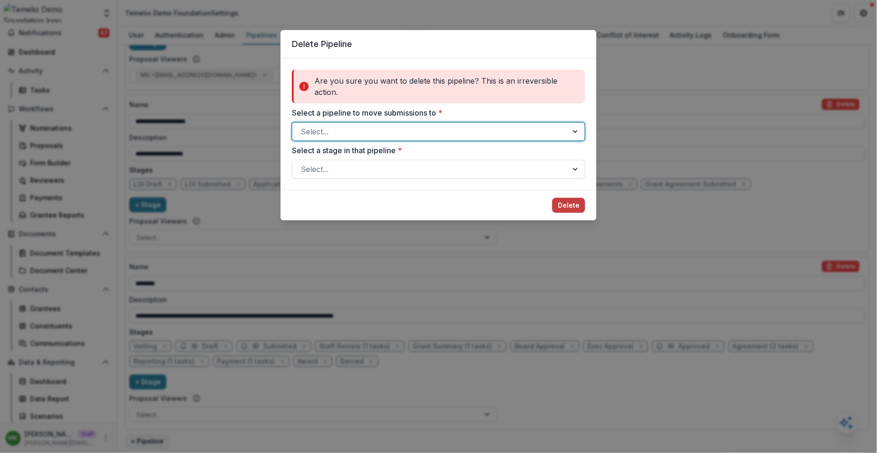
click at [464, 129] on div at bounding box center [430, 131] width 259 height 13
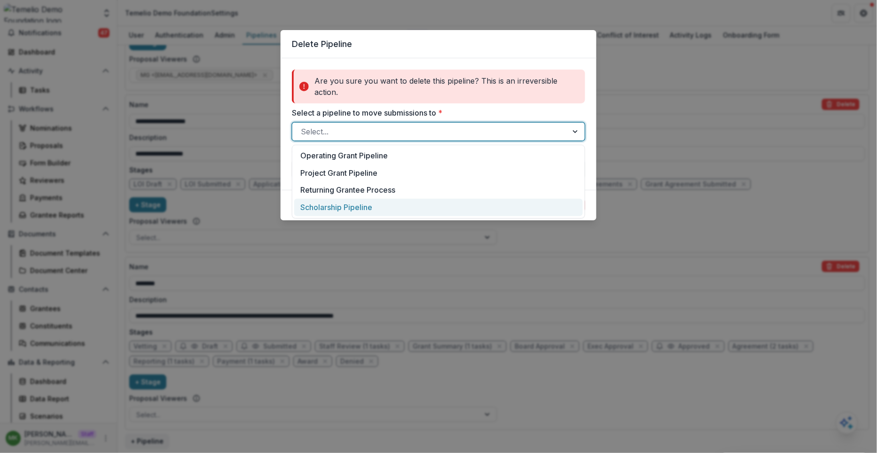
click at [396, 210] on div "Scholarship Pipeline" at bounding box center [438, 207] width 289 height 17
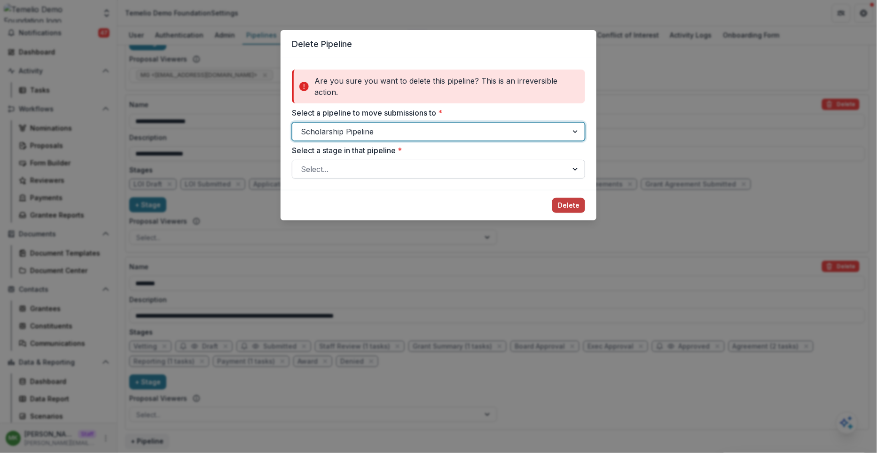
click at [393, 163] on div at bounding box center [430, 169] width 259 height 13
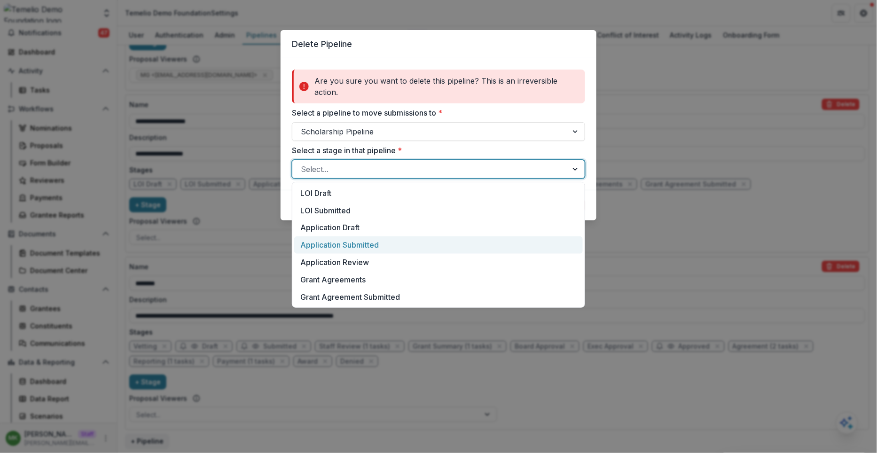
click at [385, 238] on div "Application Submitted" at bounding box center [438, 244] width 289 height 17
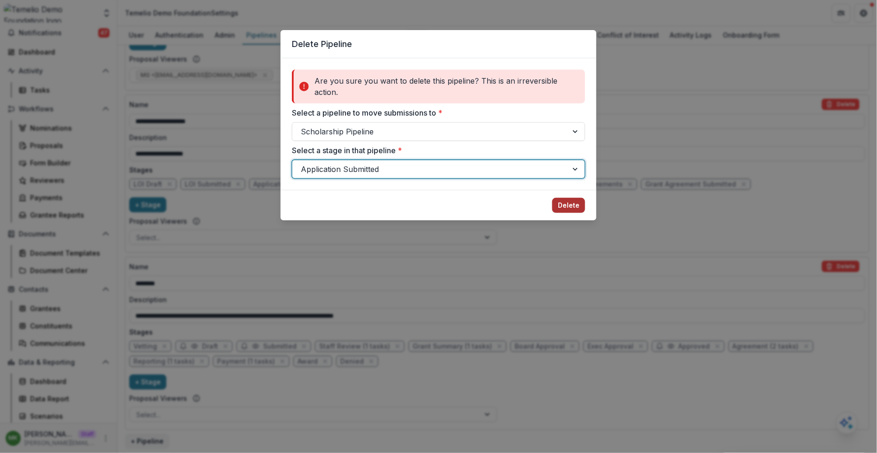
click at [571, 210] on button "Delete" at bounding box center [568, 205] width 33 height 15
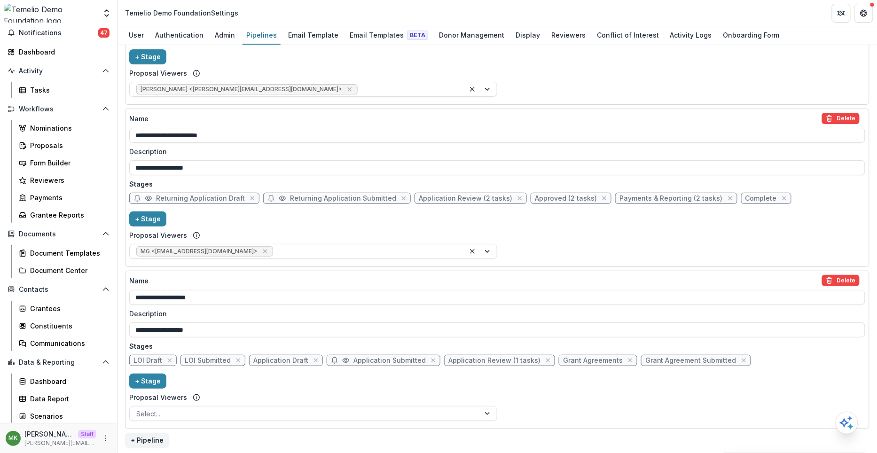
scroll to position [0, 0]
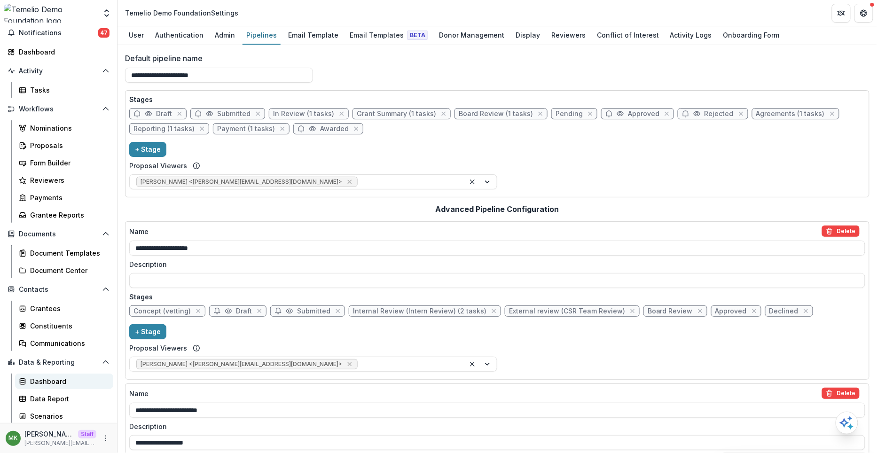
click at [43, 385] on div "Dashboard" at bounding box center [68, 382] width 76 height 10
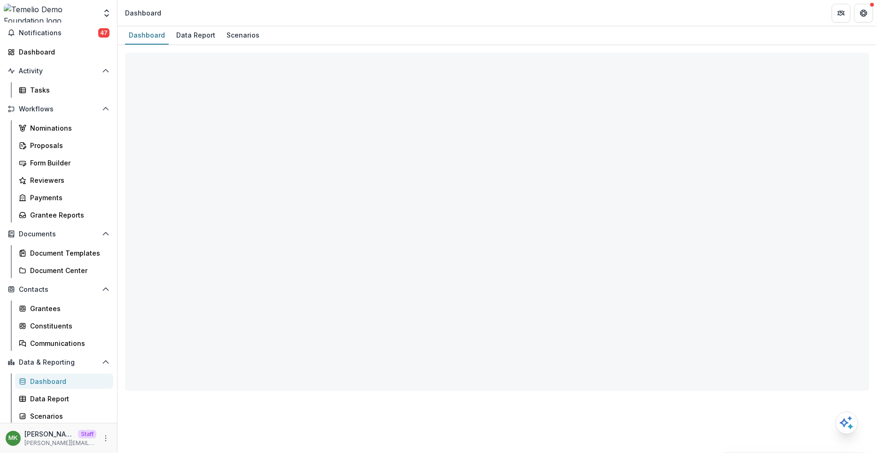
select select "**********"
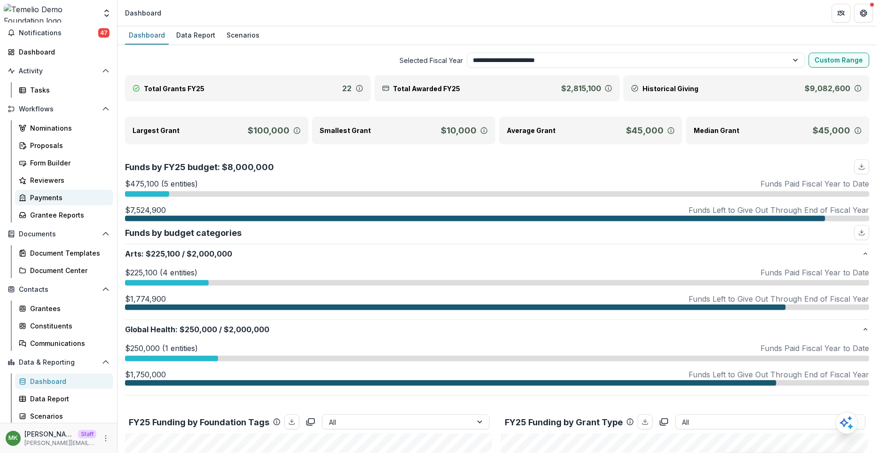
click at [65, 194] on div "Payments" at bounding box center [68, 198] width 76 height 10
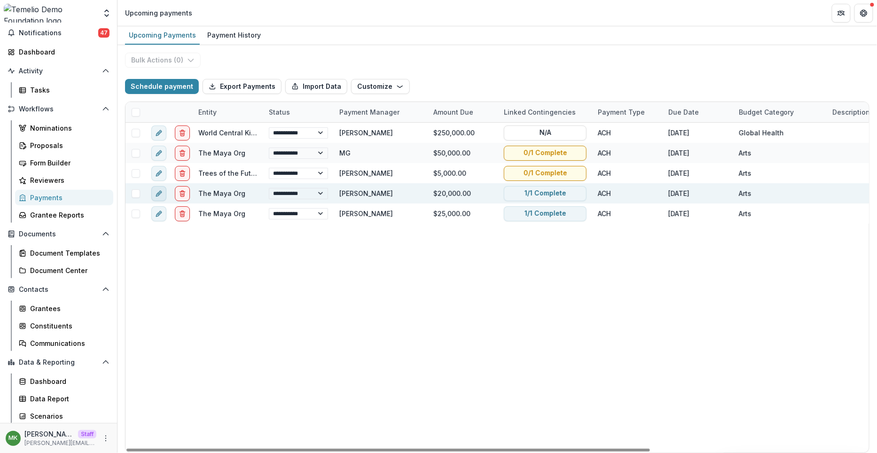
click at [160, 193] on icon "edit" at bounding box center [159, 194] width 8 height 8
select select "**********"
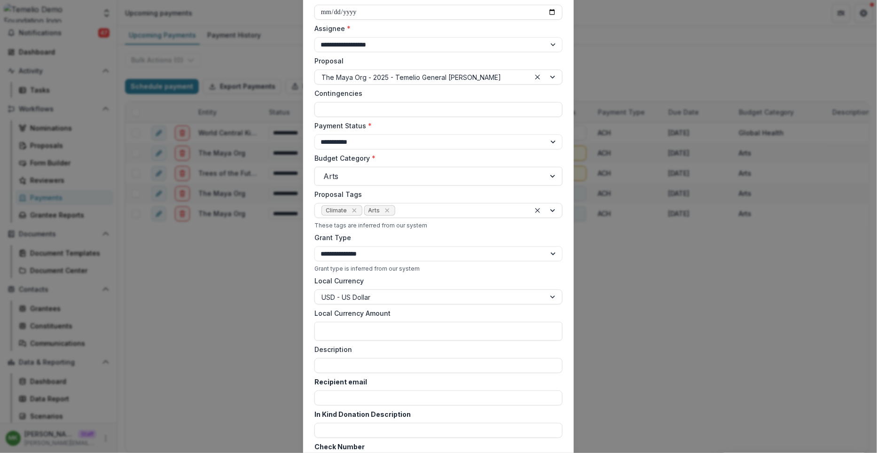
scroll to position [181, 0]
click at [342, 173] on div at bounding box center [429, 175] width 213 height 13
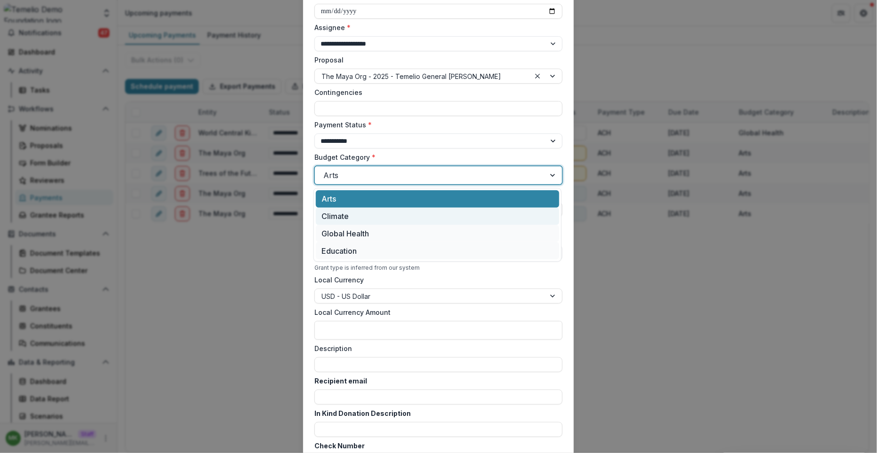
click at [367, 218] on div "Climate" at bounding box center [438, 216] width 244 height 17
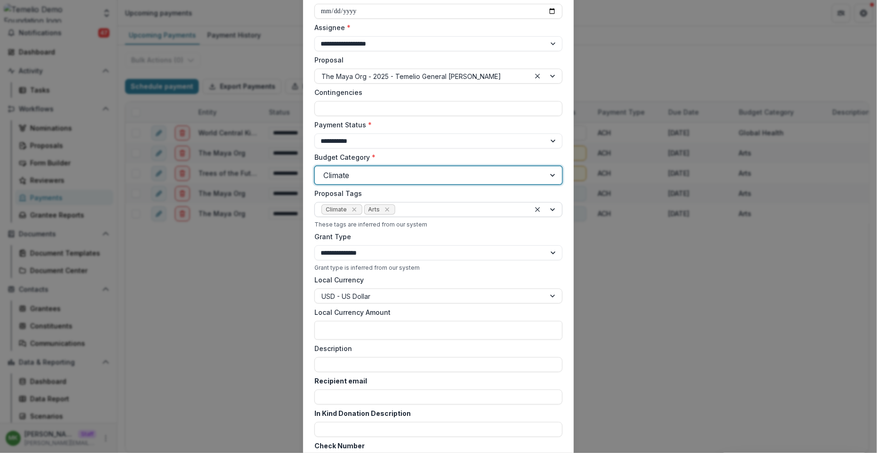
click at [391, 208] on span "Arts" at bounding box center [379, 209] width 31 height 10
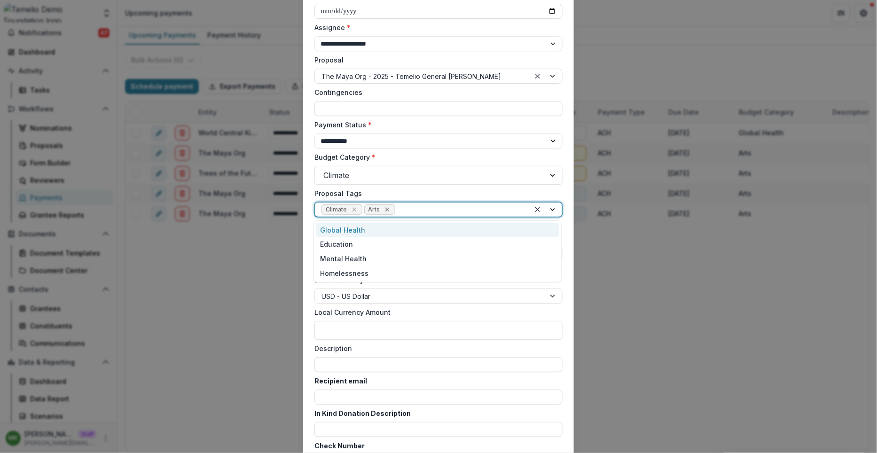
click at [386, 208] on icon "Remove Arts" at bounding box center [388, 210] width 8 height 8
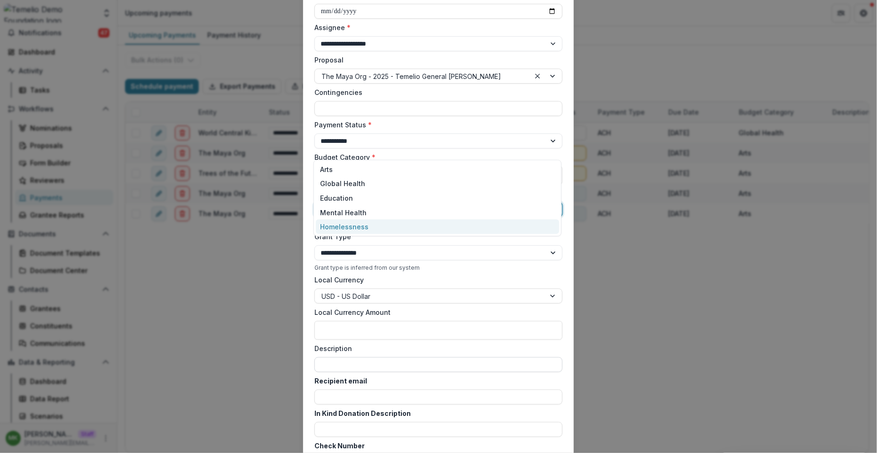
scroll to position [300, 0]
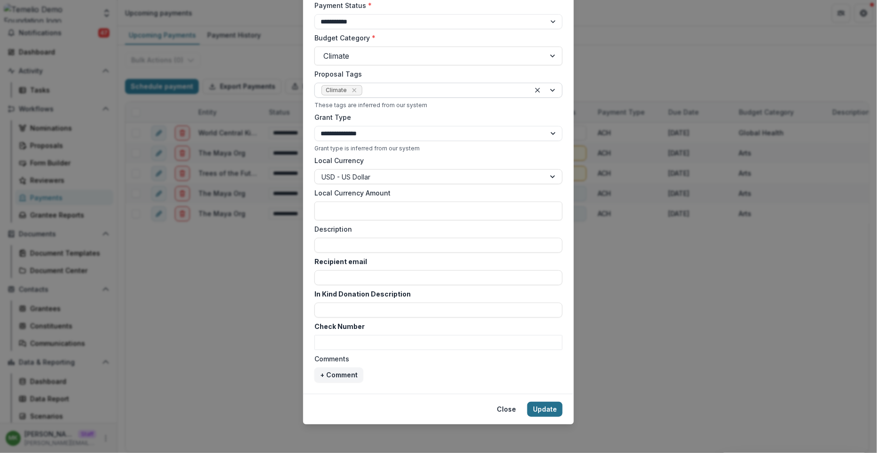
click at [551, 412] on button "Update" at bounding box center [544, 409] width 35 height 15
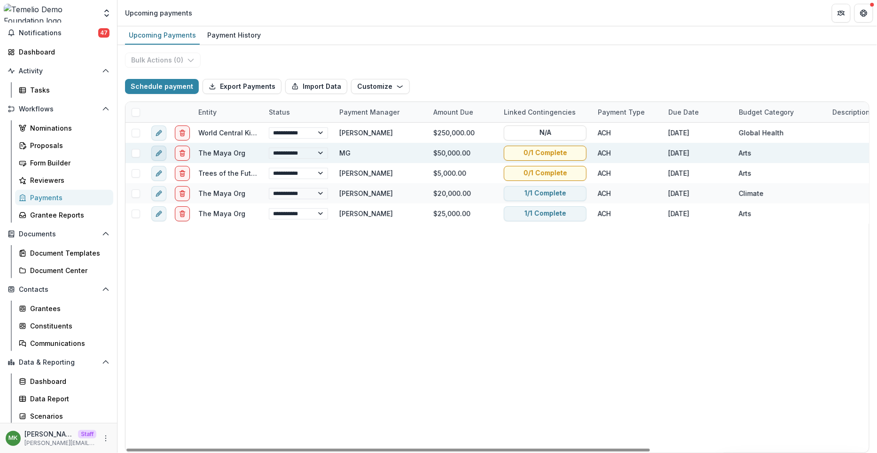
click at [159, 150] on icon "edit" at bounding box center [160, 151] width 2 height 2
select select "**********"
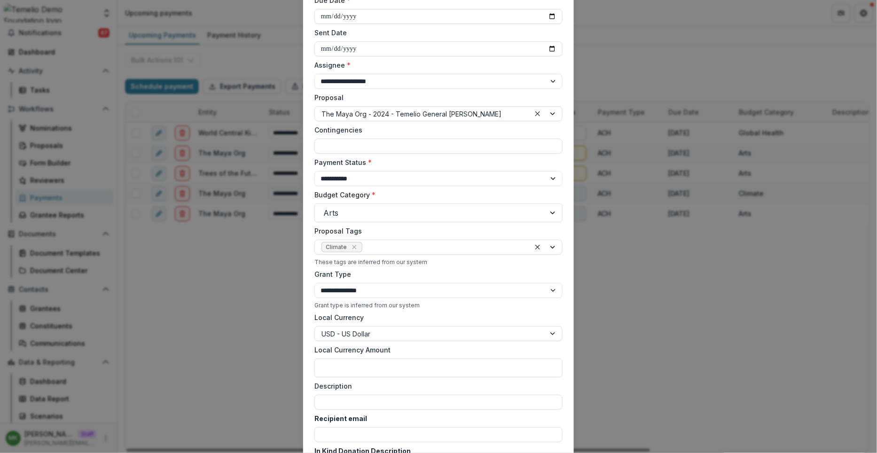
scroll to position [168, 0]
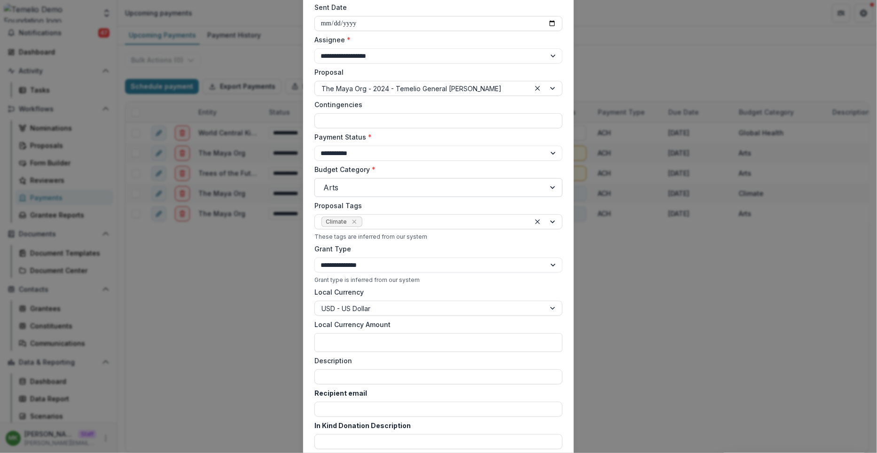
click at [373, 186] on div at bounding box center [429, 187] width 213 height 13
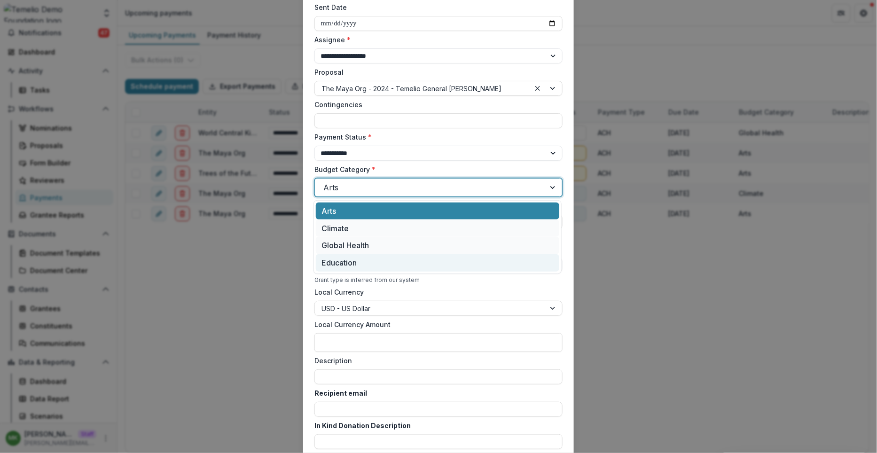
click at [355, 259] on div "Education" at bounding box center [438, 262] width 244 height 17
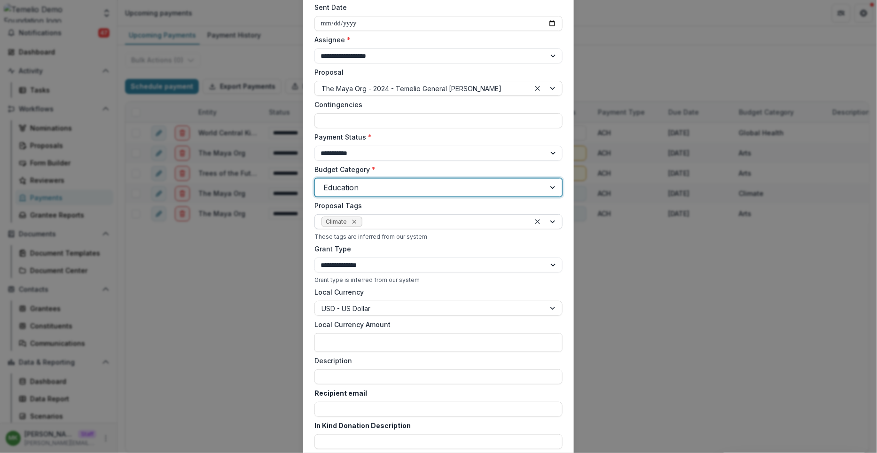
click at [355, 224] on icon "Remove Climate" at bounding box center [355, 222] width 8 height 8
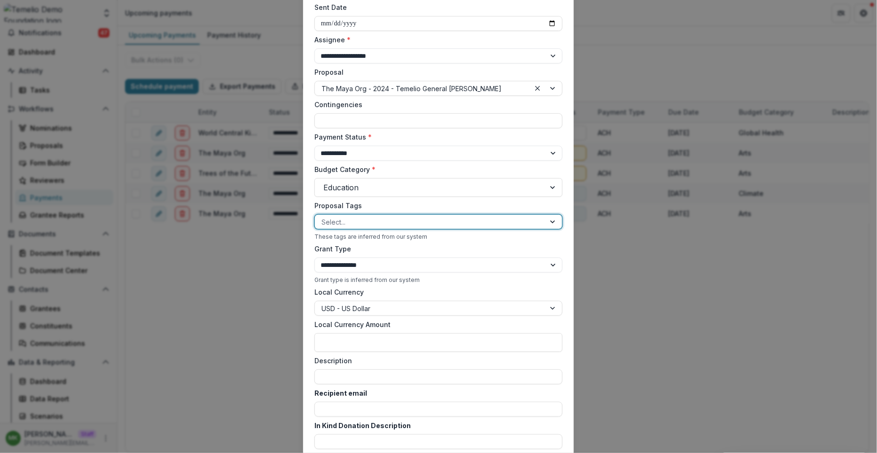
click at [354, 222] on div at bounding box center [430, 222] width 217 height 12
click at [346, 280] on div "Education" at bounding box center [438, 285] width 244 height 15
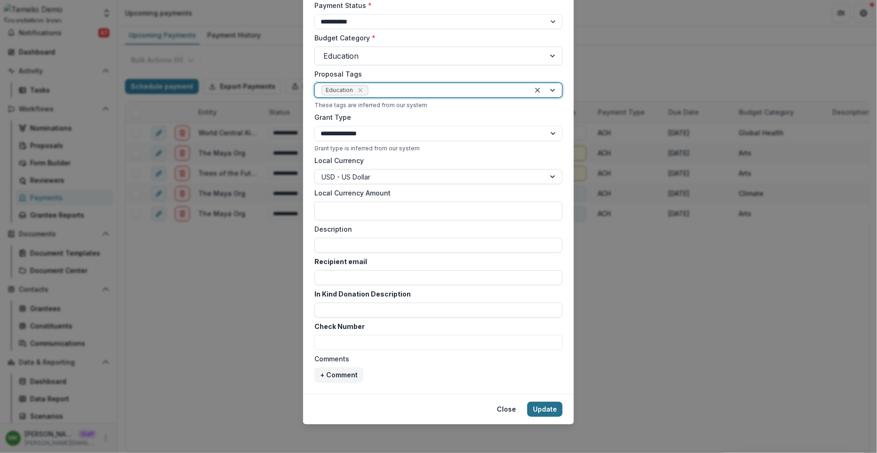
click at [542, 411] on button "Update" at bounding box center [544, 409] width 35 height 15
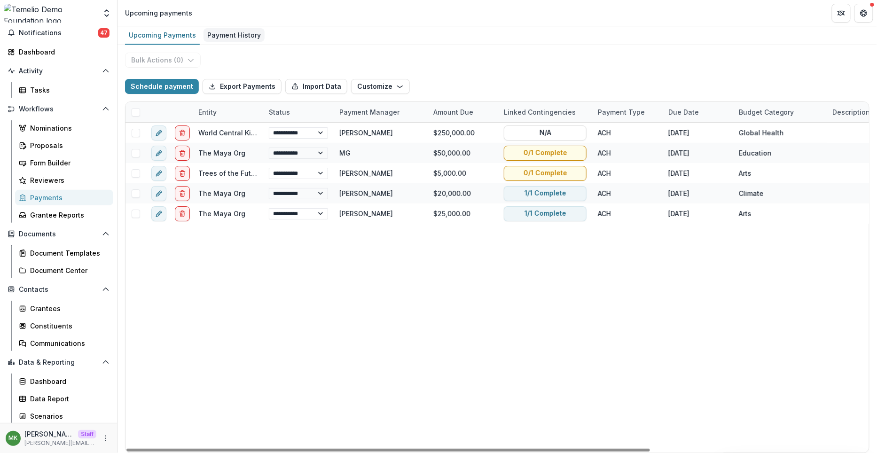
click at [223, 34] on div "Payment History" at bounding box center [234, 35] width 61 height 14
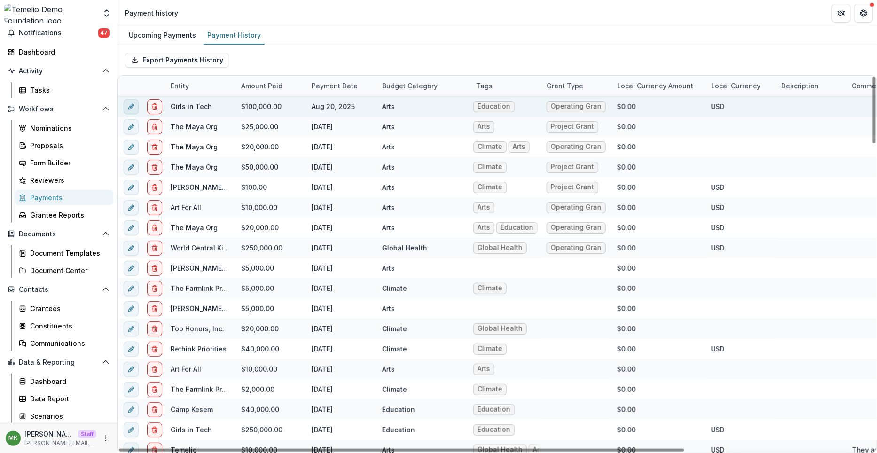
click at [136, 104] on button "edit" at bounding box center [131, 106] width 15 height 15
select select "**********"
select select "****"
select select "**********"
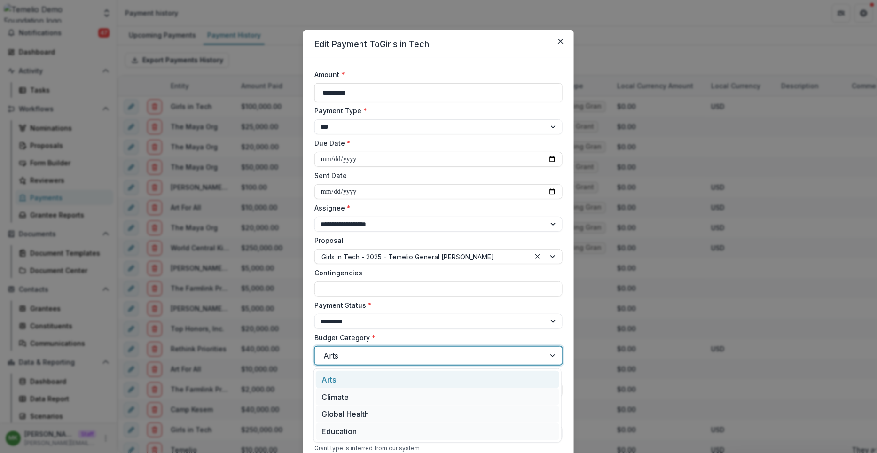
click at [400, 354] on div at bounding box center [429, 355] width 213 height 13
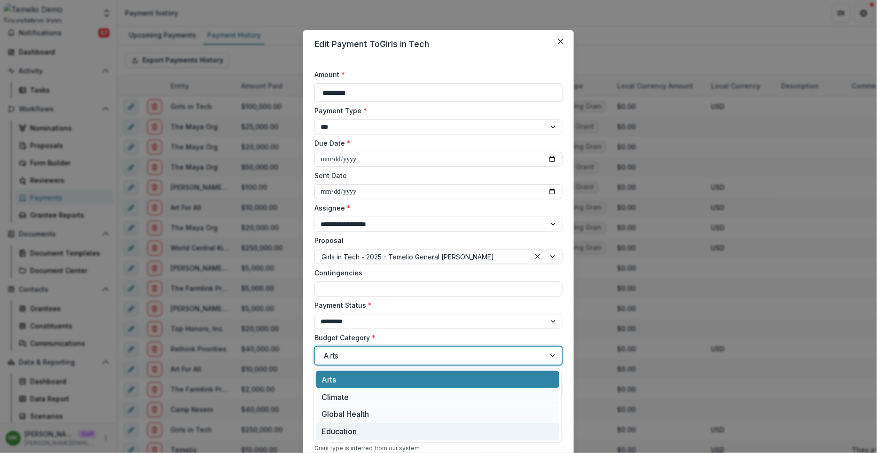
click at [361, 427] on div "Education" at bounding box center [438, 431] width 244 height 17
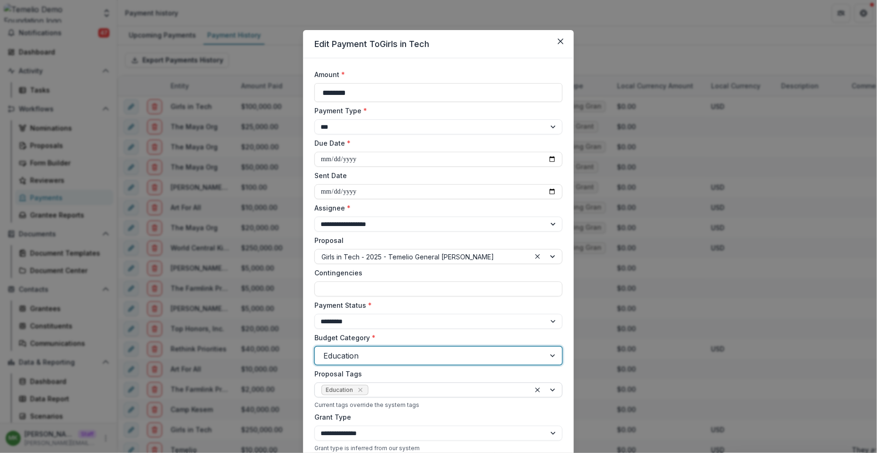
scroll to position [300, 0]
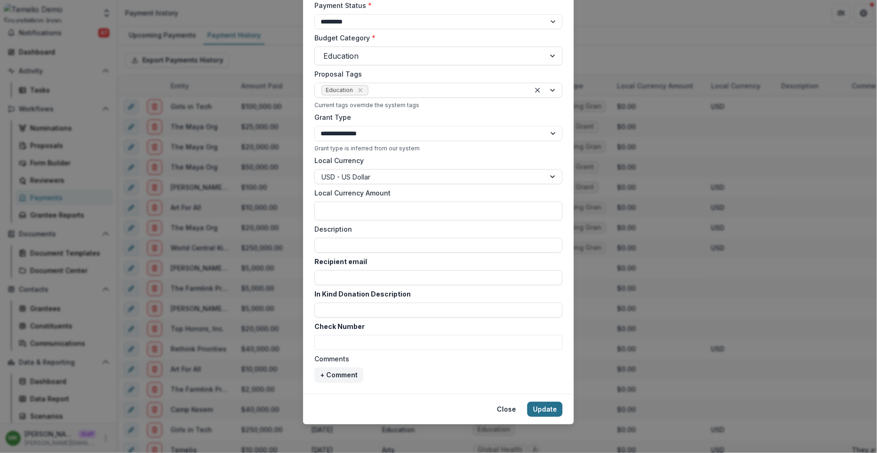
click at [542, 412] on button "Update" at bounding box center [544, 409] width 35 height 15
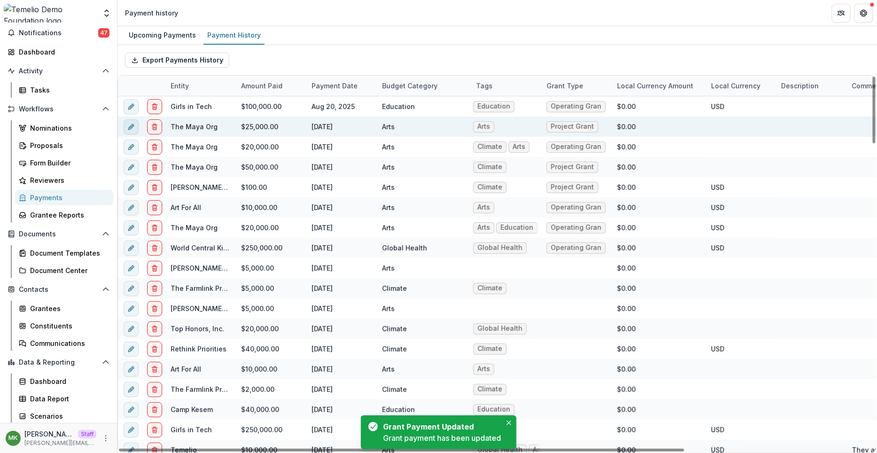
click at [127, 126] on icon "edit" at bounding box center [131, 127] width 8 height 8
select select "**********"
select select "****"
select select "**********"
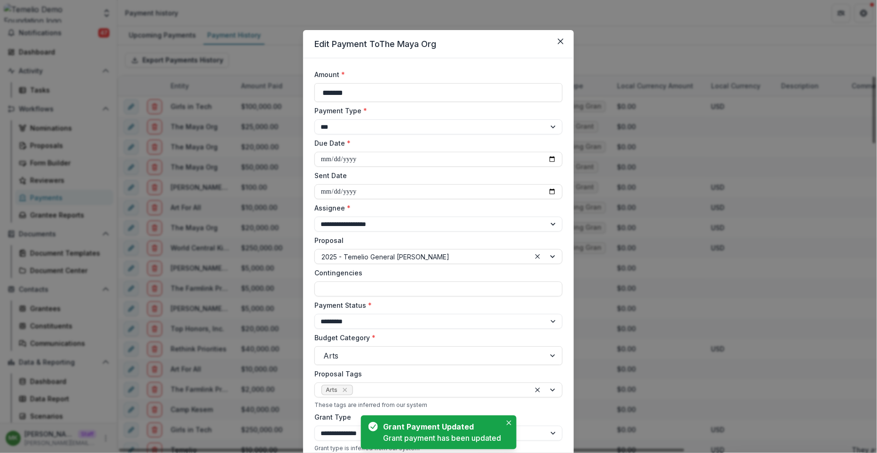
click at [259, 207] on div "**********" at bounding box center [438, 226] width 877 height 453
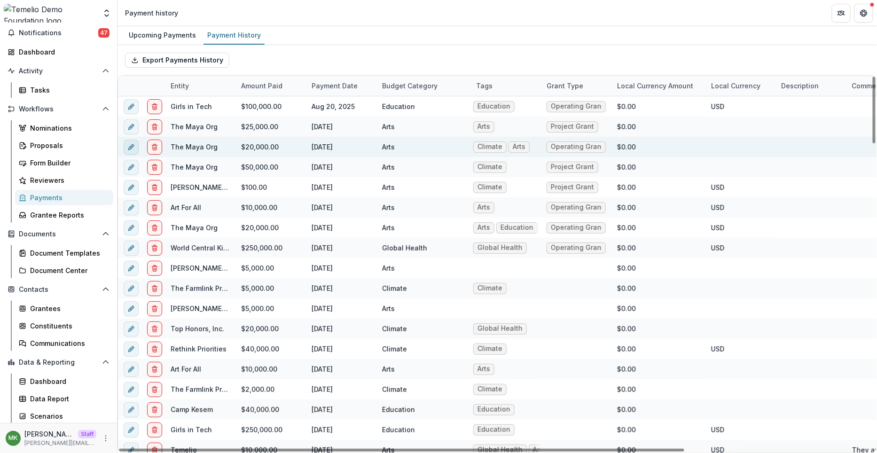
click at [133, 145] on icon "edit" at bounding box center [131, 147] width 8 height 8
select select "**********"
select select "****"
select select "**********"
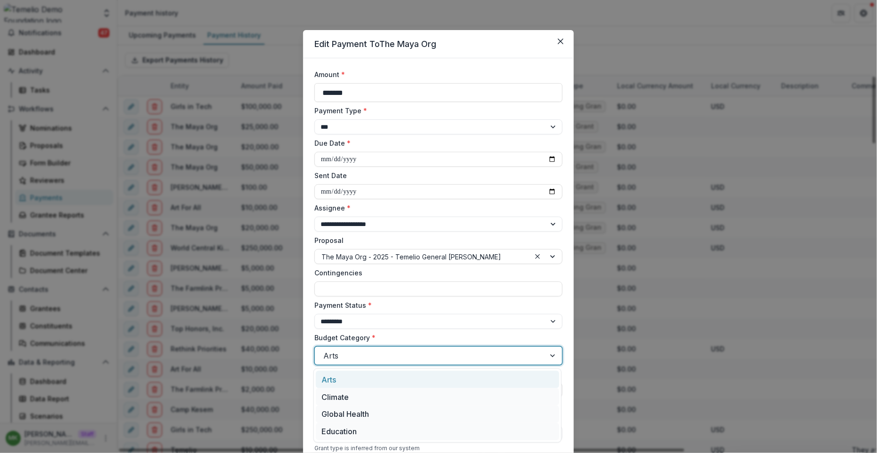
click at [355, 352] on div at bounding box center [429, 355] width 213 height 13
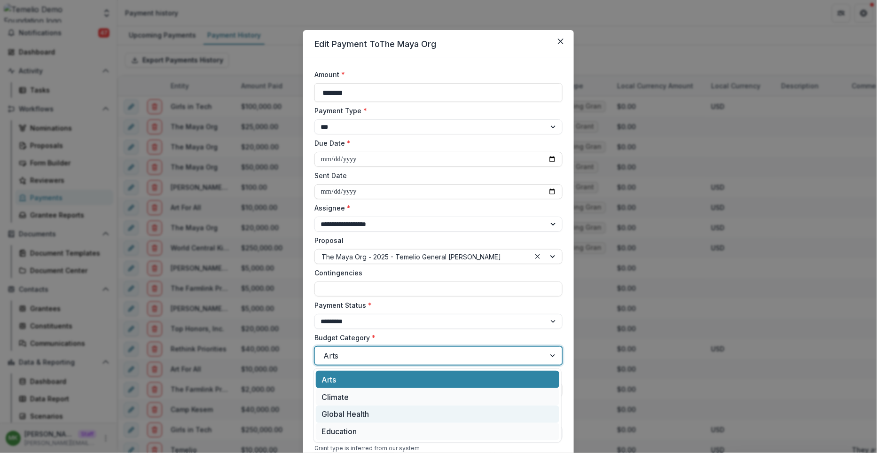
click at [356, 409] on div "Global Health" at bounding box center [438, 414] width 244 height 17
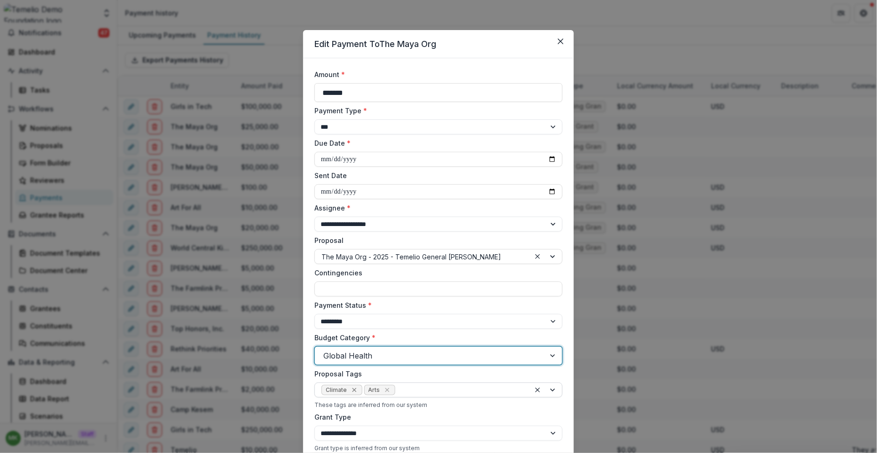
click at [356, 391] on div "Remove Climate" at bounding box center [354, 389] width 9 height 9
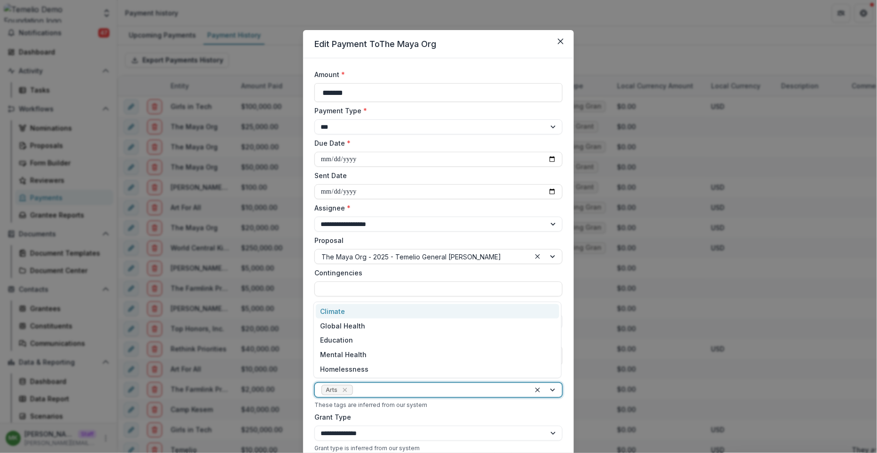
click at [356, 391] on div at bounding box center [439, 391] width 169 height 12
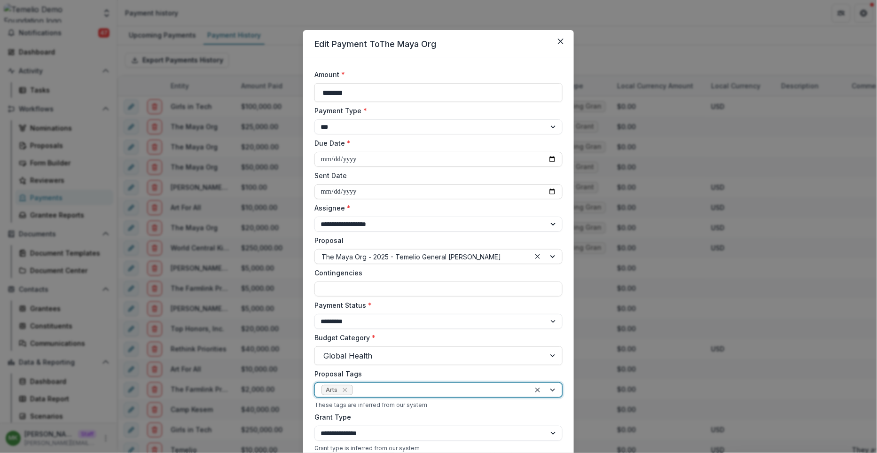
click at [347, 391] on span "Arts" at bounding box center [337, 390] width 31 height 10
click at [341, 390] on icon "Remove Arts" at bounding box center [345, 390] width 8 height 8
type input "***"
click at [352, 407] on div "Global Health" at bounding box center [438, 410] width 244 height 15
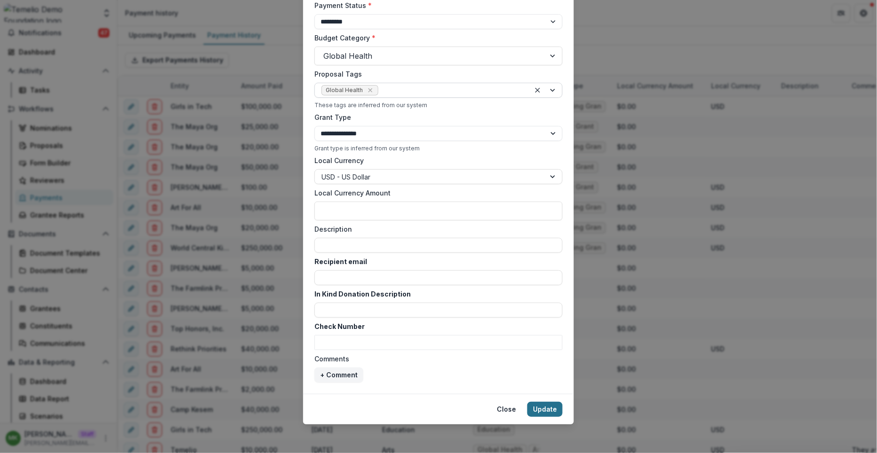
click at [552, 412] on button "Update" at bounding box center [544, 409] width 35 height 15
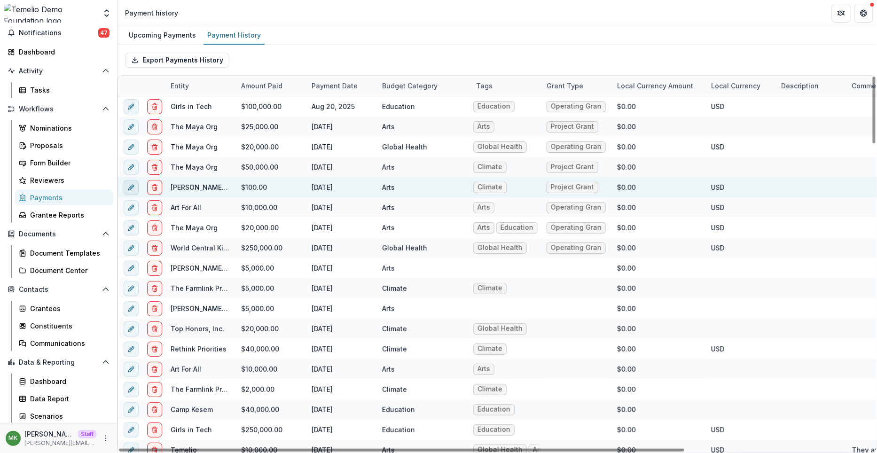
click at [125, 183] on button "edit" at bounding box center [131, 187] width 15 height 15
select select "****"
select select "**********"
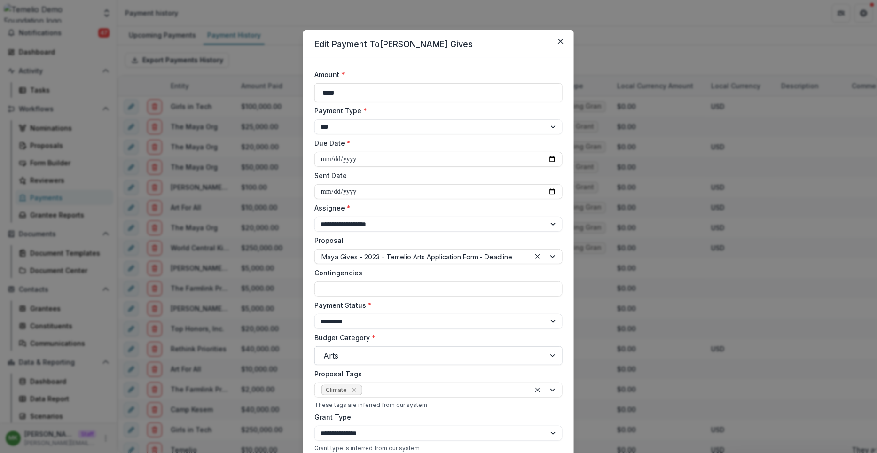
click at [362, 348] on div "Arts" at bounding box center [430, 355] width 230 height 15
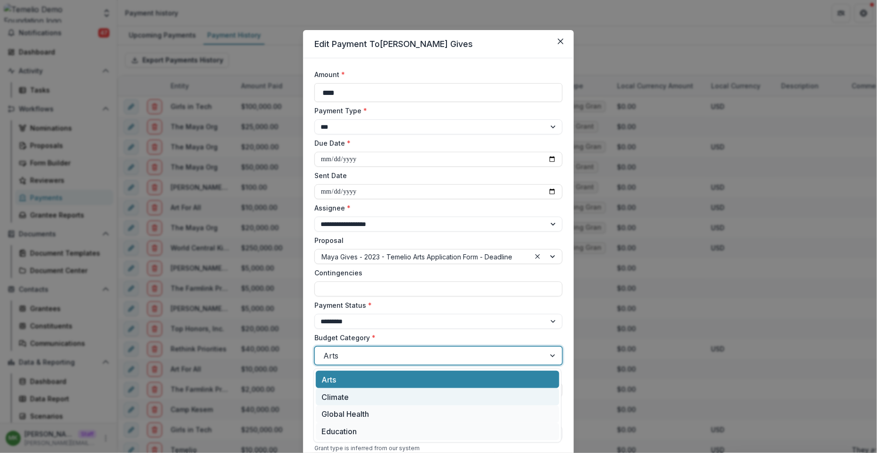
click at [362, 400] on div "Climate" at bounding box center [438, 396] width 244 height 17
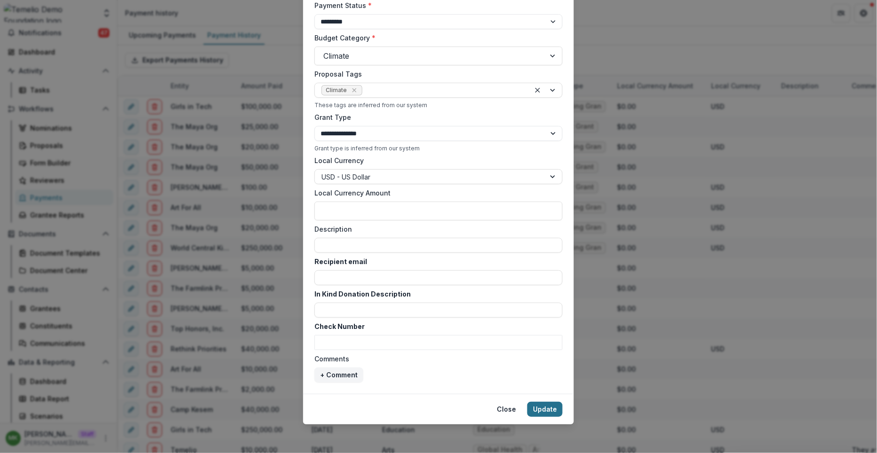
click at [545, 405] on button "Update" at bounding box center [544, 409] width 35 height 15
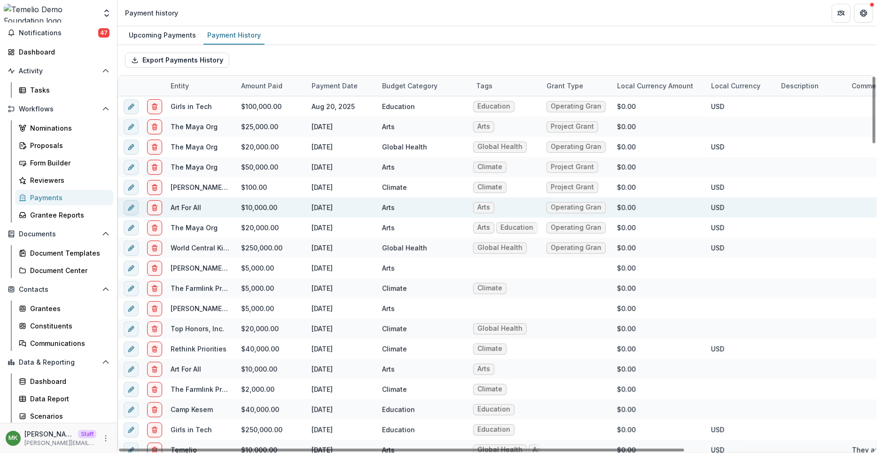
click at [131, 212] on button "edit" at bounding box center [131, 207] width 15 height 15
select select "**********"
select select "****"
select select "**********"
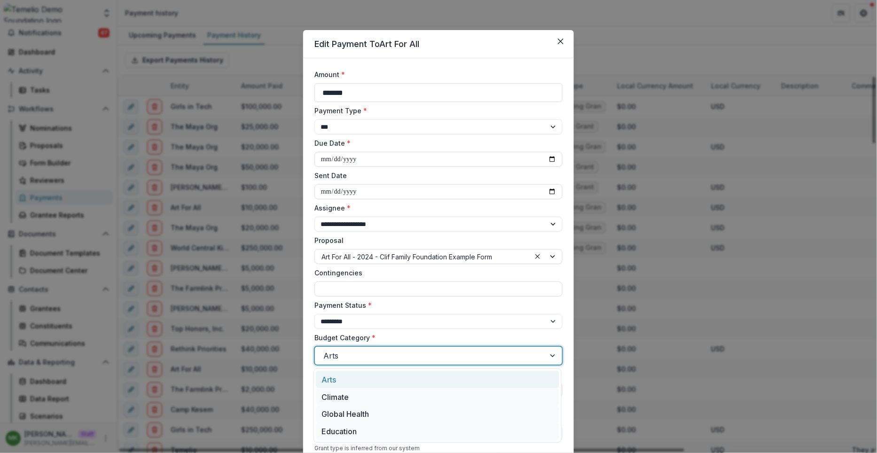
click at [337, 356] on div at bounding box center [429, 355] width 213 height 13
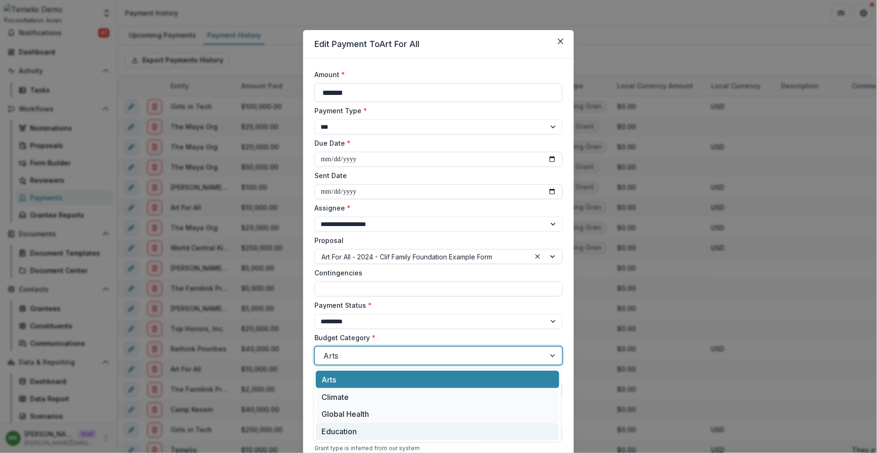
click at [342, 425] on div "Education" at bounding box center [438, 431] width 244 height 17
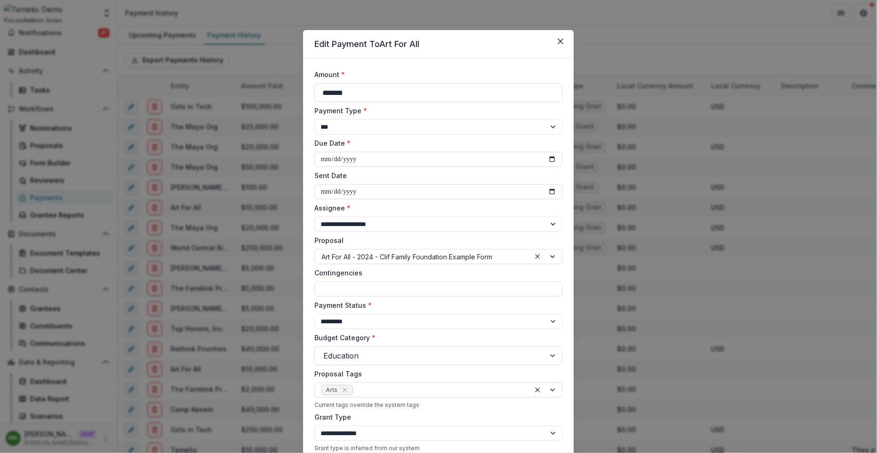
click at [369, 398] on div "Proposal Tags Arts Current tags override the system tags" at bounding box center [438, 388] width 248 height 39
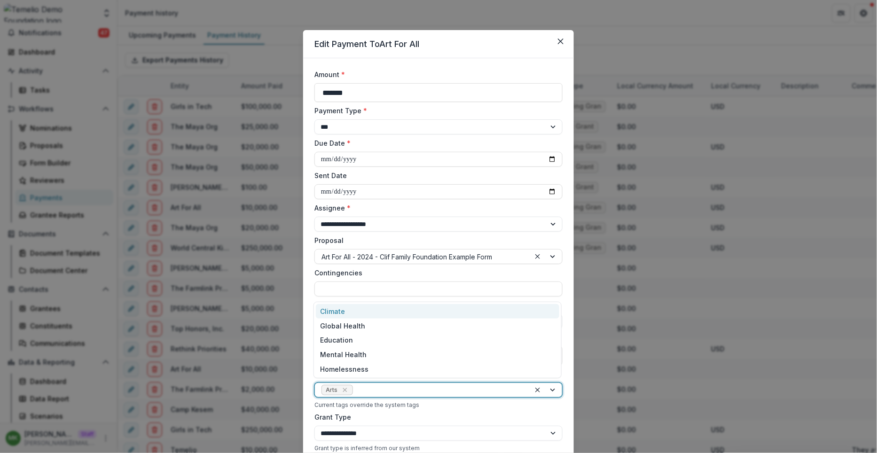
click at [367, 394] on div at bounding box center [439, 391] width 169 height 12
type input "**"
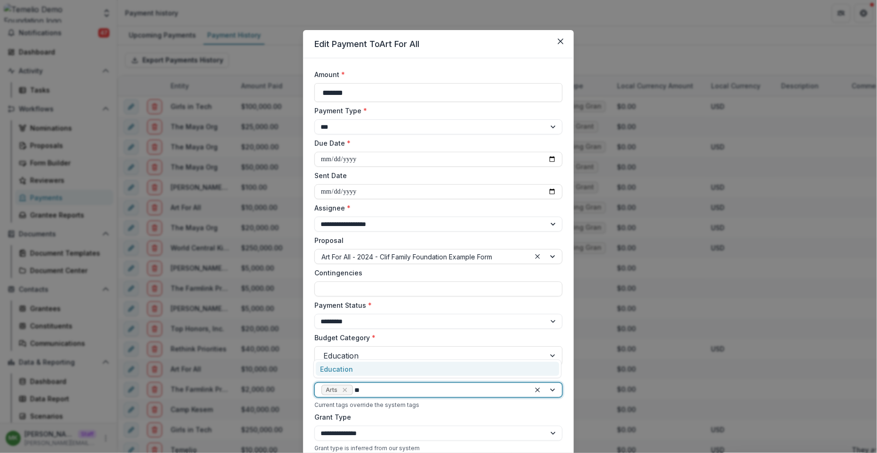
click at [362, 366] on div "Education" at bounding box center [438, 369] width 244 height 15
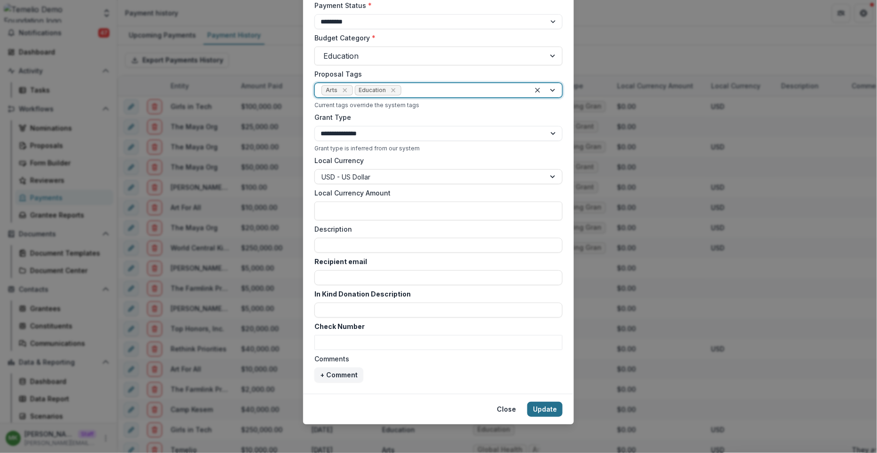
click at [544, 411] on button "Update" at bounding box center [544, 409] width 35 height 15
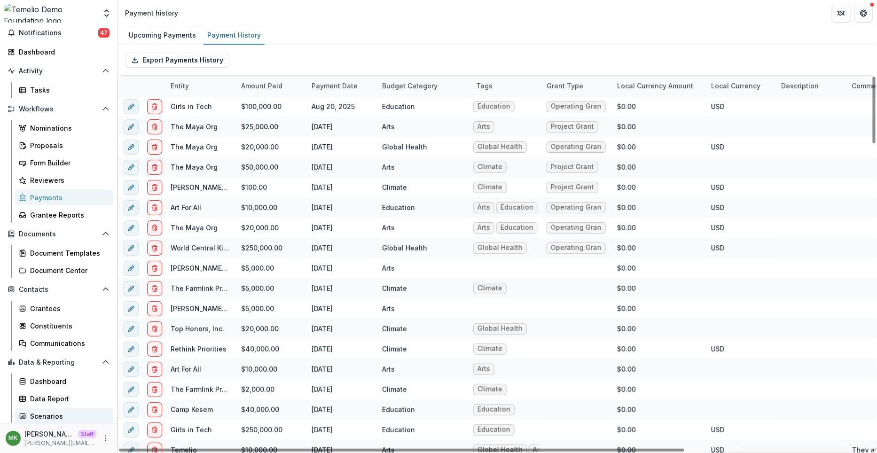
click at [46, 411] on div "Scenarios" at bounding box center [68, 416] width 76 height 10
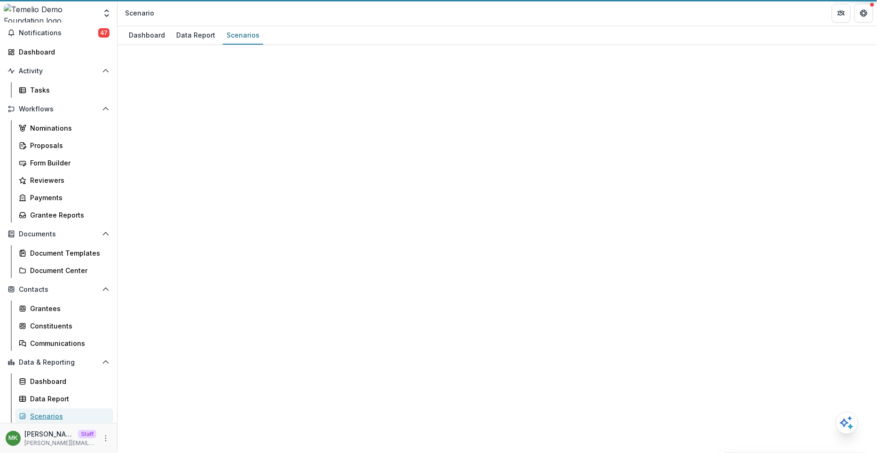
select select "**********"
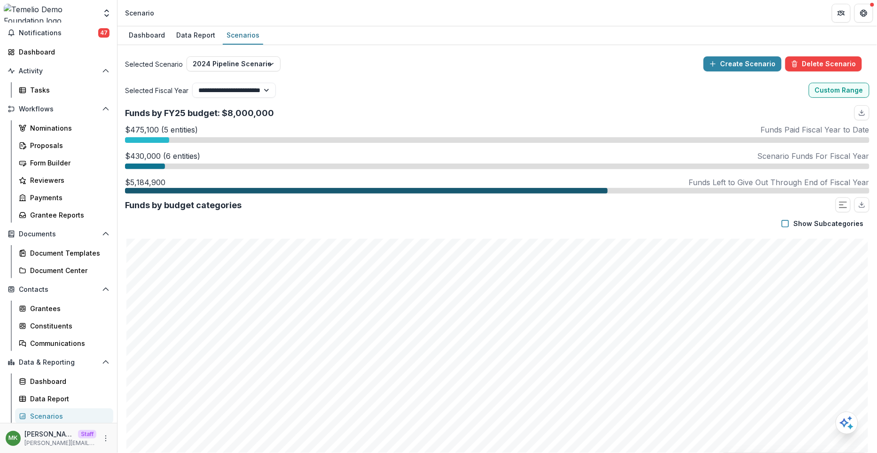
click at [256, 54] on div "Selected Scenario 2024 Pipeline Scenario 2024 Pipeline Scenario 2024 Renewal Gr…" at bounding box center [497, 64] width 745 height 23
click at [253, 61] on button "2024 Pipeline Scenario" at bounding box center [234, 63] width 94 height 15
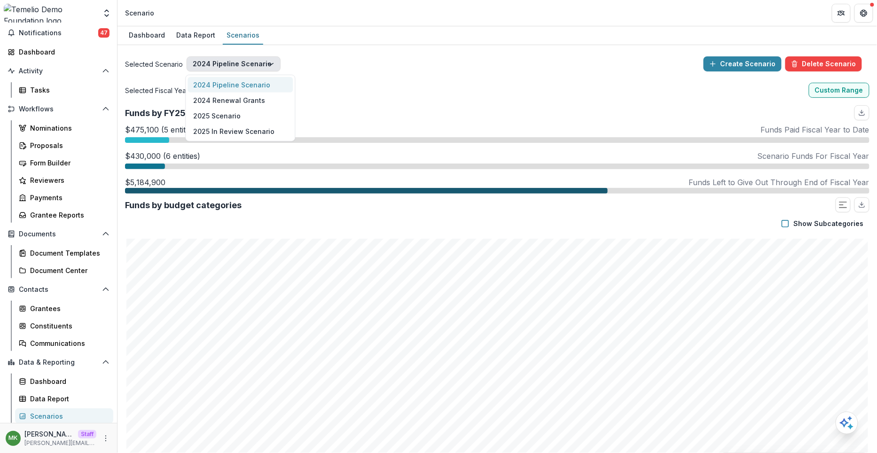
click at [245, 86] on span "2024 Pipeline Scenario" at bounding box center [231, 85] width 77 height 10
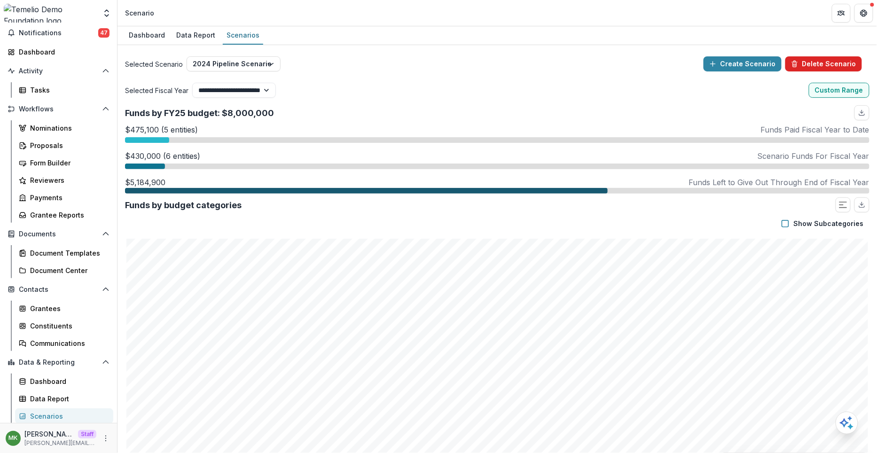
click at [821, 66] on button "Delete Scenario" at bounding box center [824, 63] width 77 height 15
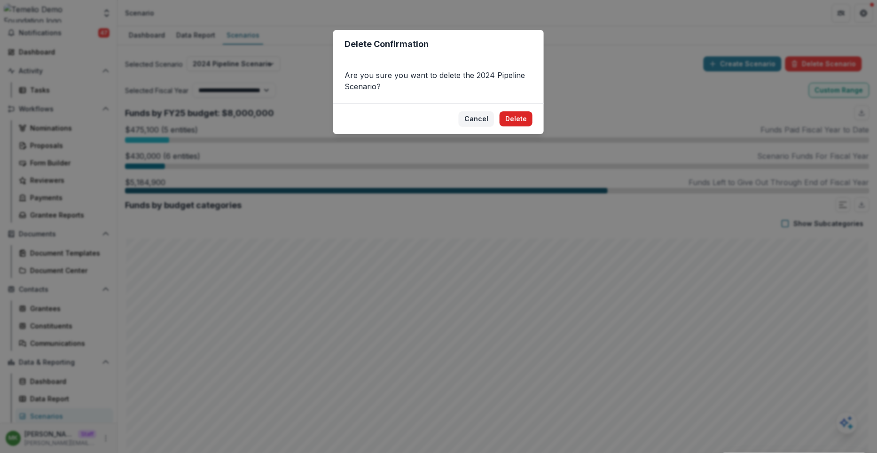
click at [528, 120] on button "Delete" at bounding box center [516, 118] width 33 height 15
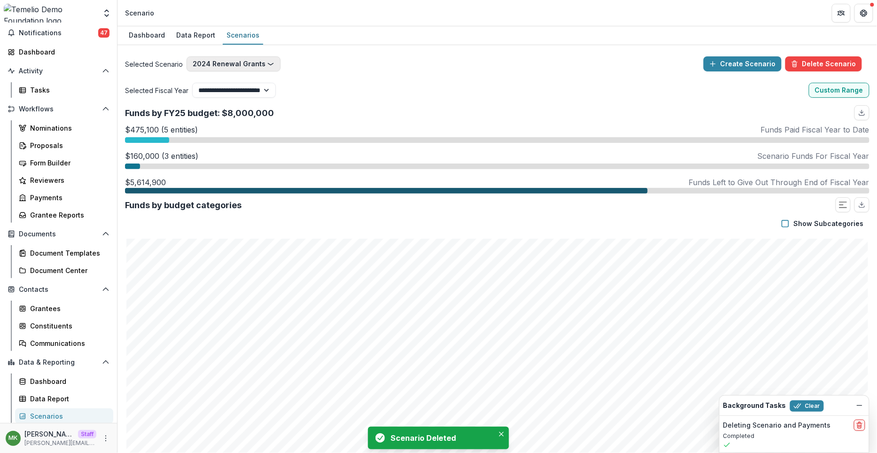
click at [263, 63] on button "2024 Renewal Grants" at bounding box center [234, 63] width 94 height 15
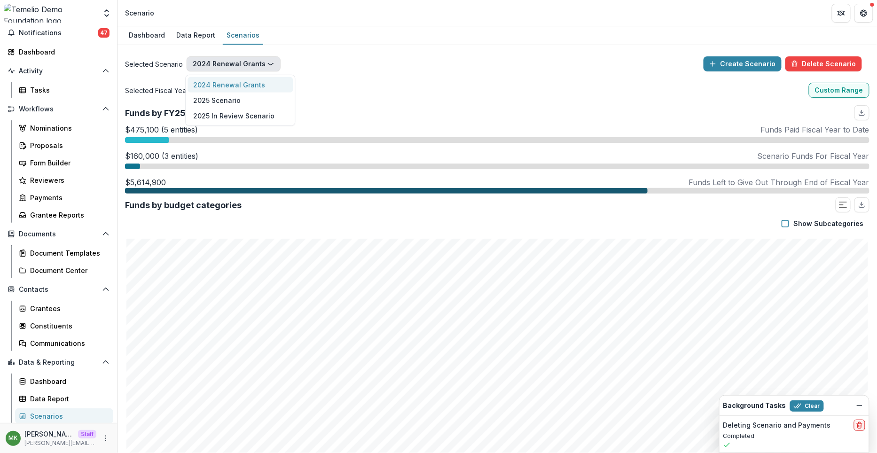
click at [257, 86] on span "2024 Renewal Grants" at bounding box center [229, 85] width 72 height 10
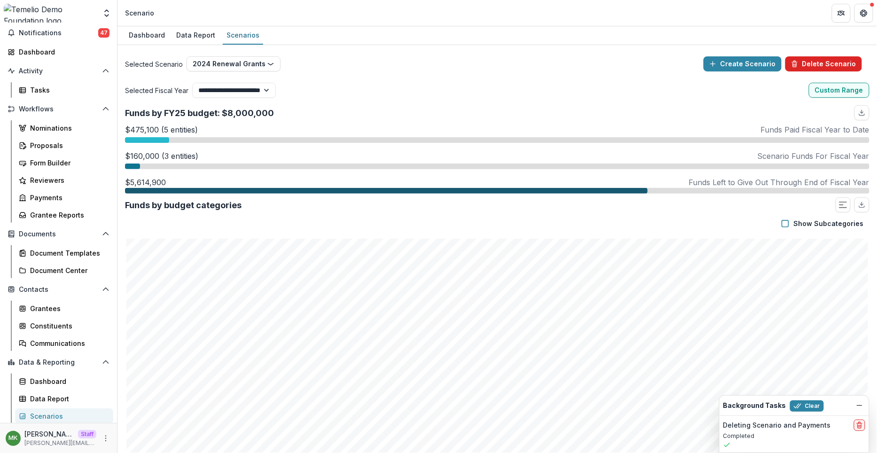
click at [819, 71] on button "Delete Scenario" at bounding box center [824, 63] width 77 height 15
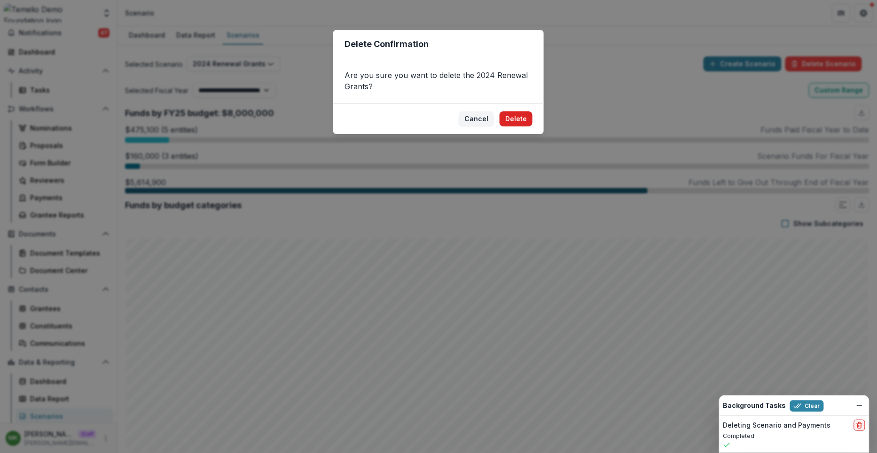
click at [526, 120] on button "Delete" at bounding box center [516, 118] width 33 height 15
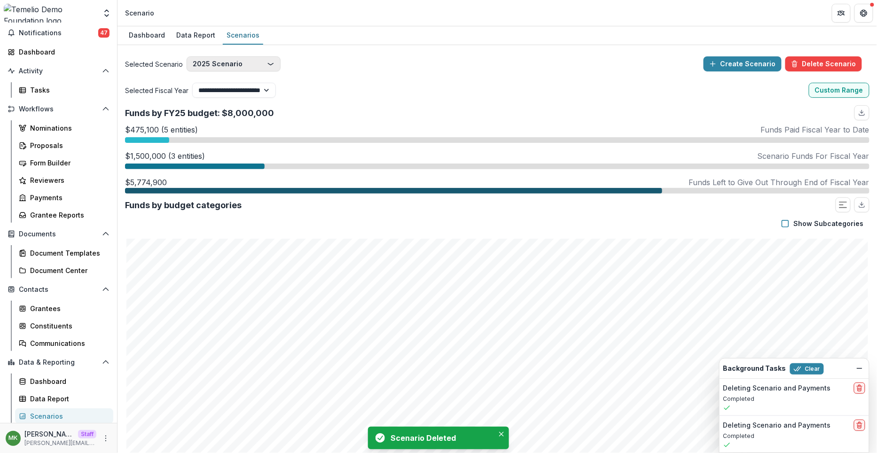
click at [246, 65] on button "2025 Scenario" at bounding box center [234, 63] width 94 height 15
click at [251, 86] on div "2025 Scenario" at bounding box center [240, 85] width 94 height 10
click at [801, 63] on button "Delete Scenario" at bounding box center [824, 63] width 77 height 15
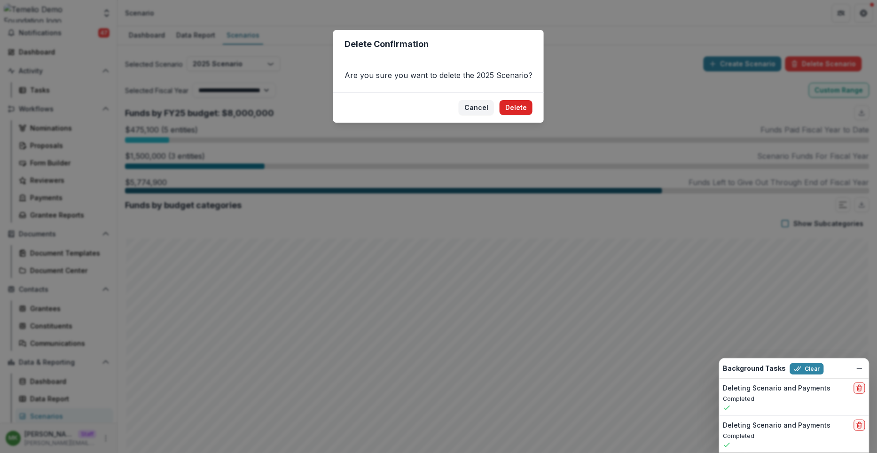
click at [517, 114] on button "Delete" at bounding box center [516, 107] width 33 height 15
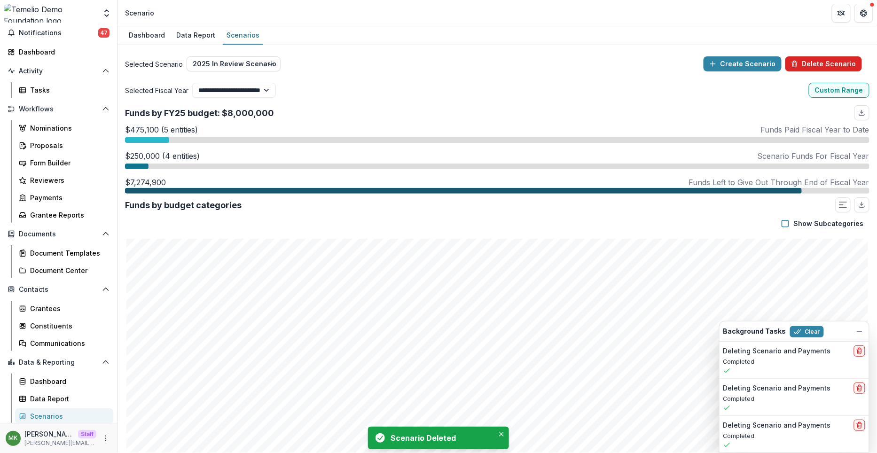
click at [831, 57] on button "Delete Scenario" at bounding box center [824, 63] width 77 height 15
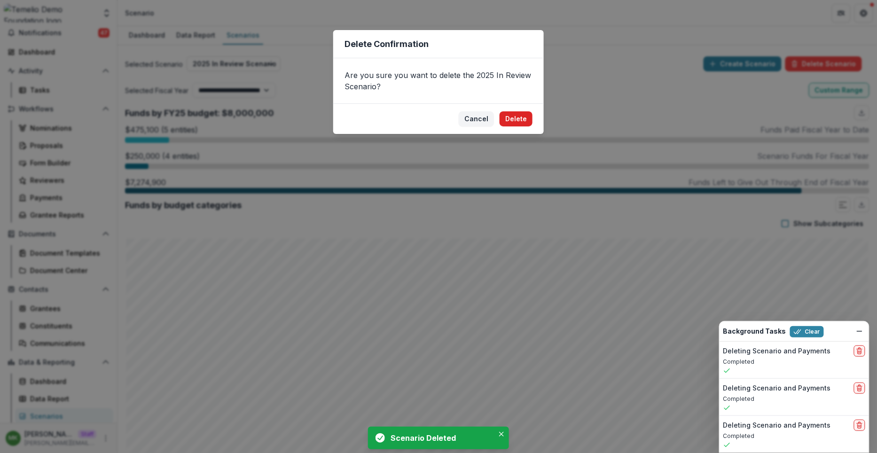
click at [530, 117] on button "Delete" at bounding box center [516, 118] width 33 height 15
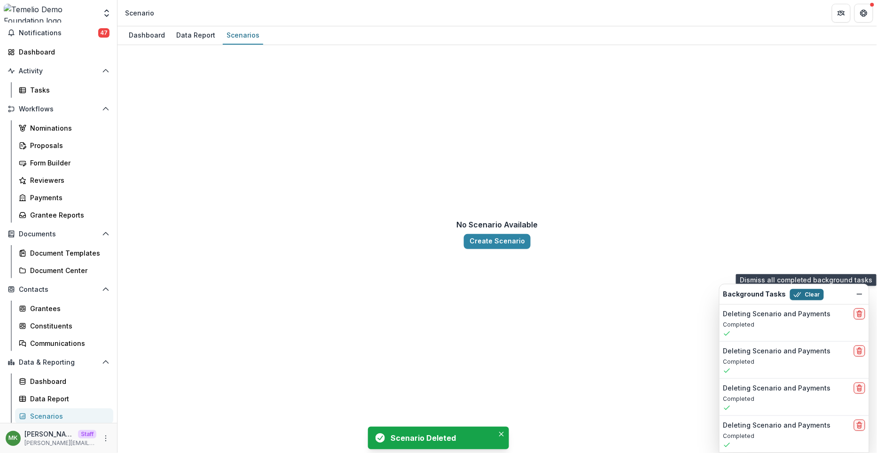
click at [811, 298] on button "Clear" at bounding box center [807, 294] width 34 height 11
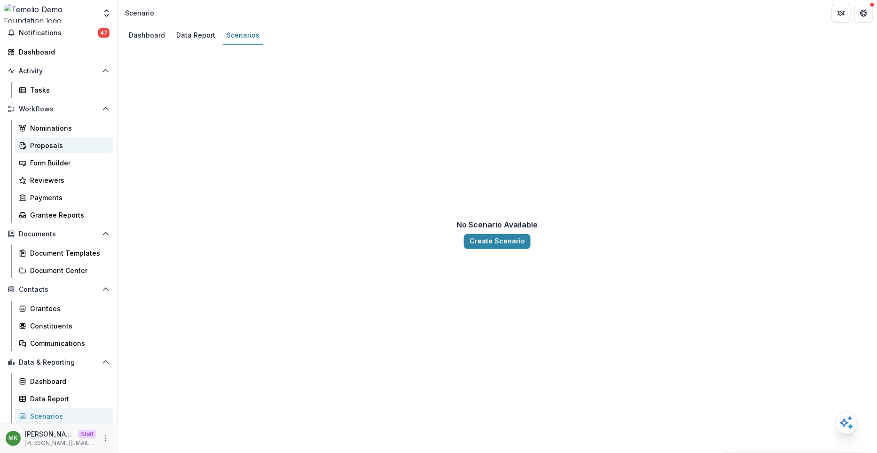
click at [61, 148] on div "Proposals" at bounding box center [68, 146] width 76 height 10
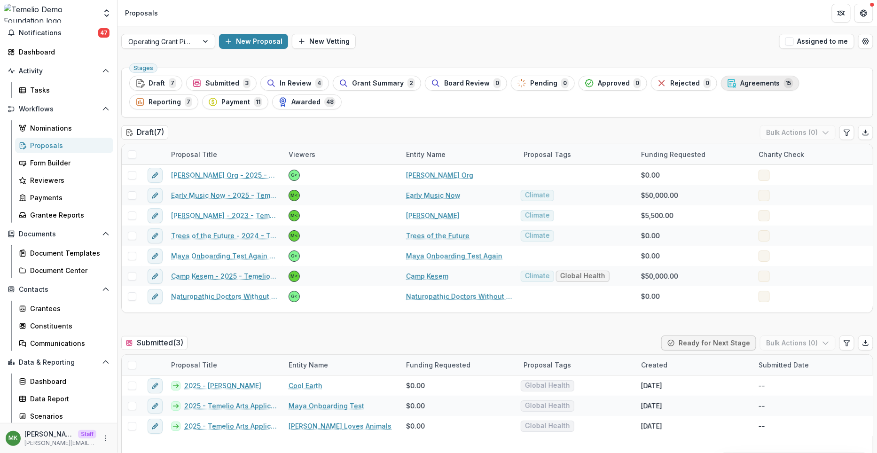
click at [751, 80] on span "Agreements" at bounding box center [760, 83] width 40 height 8
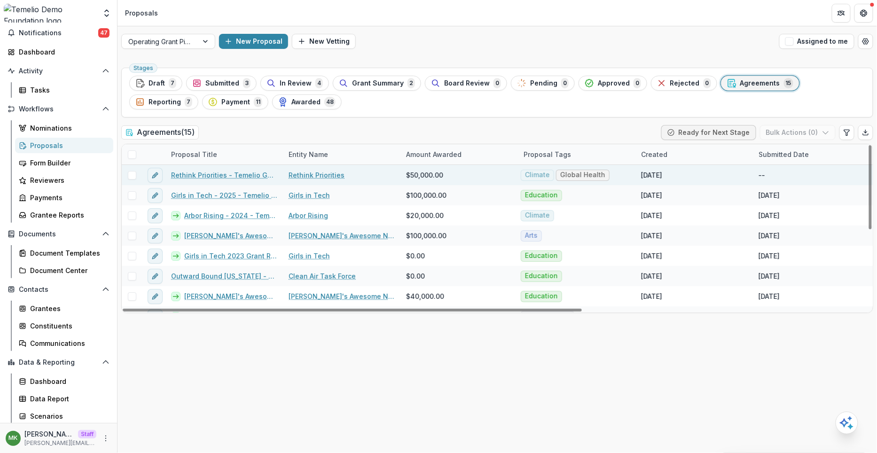
click at [226, 173] on link "Rethink Priorities - Temelio General Grant Proposal" at bounding box center [224, 175] width 106 height 10
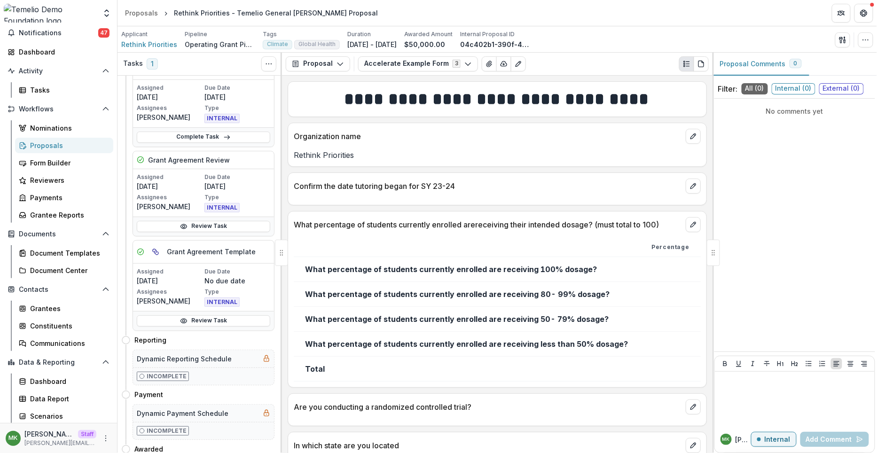
scroll to position [25, 0]
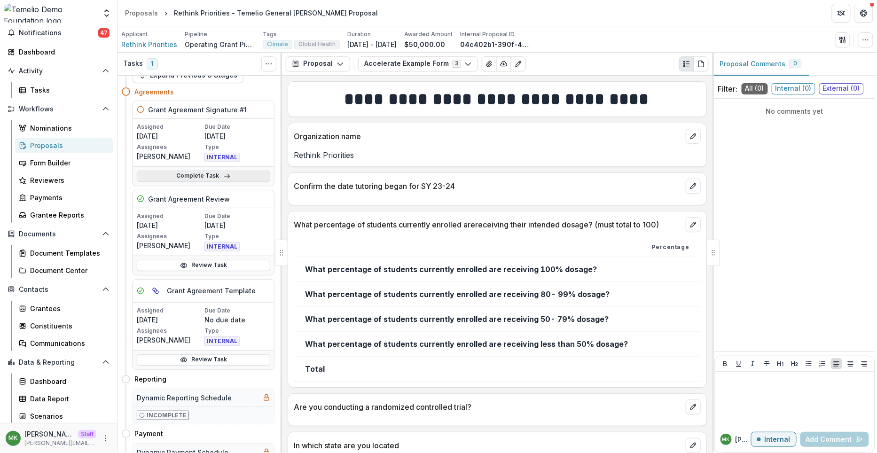
click at [220, 177] on link "Complete Task" at bounding box center [204, 176] width 134 height 11
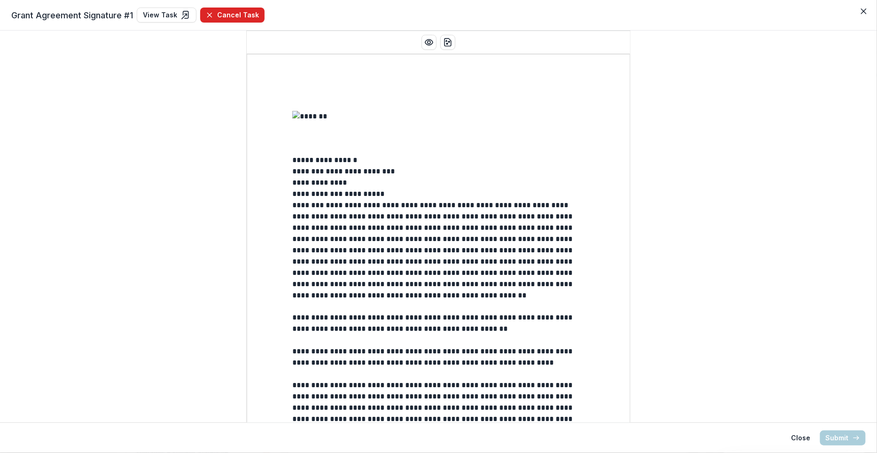
click at [238, 16] on button "Cancel Task" at bounding box center [232, 15] width 64 height 15
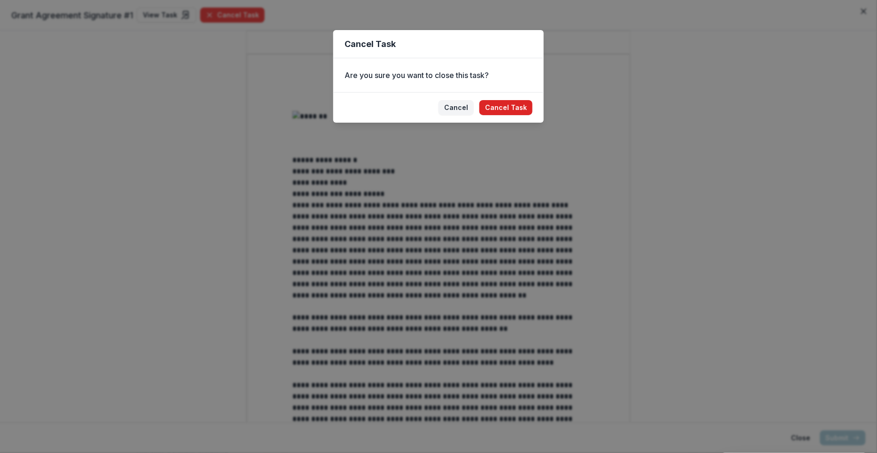
click at [519, 112] on button "Cancel Task" at bounding box center [505, 107] width 53 height 15
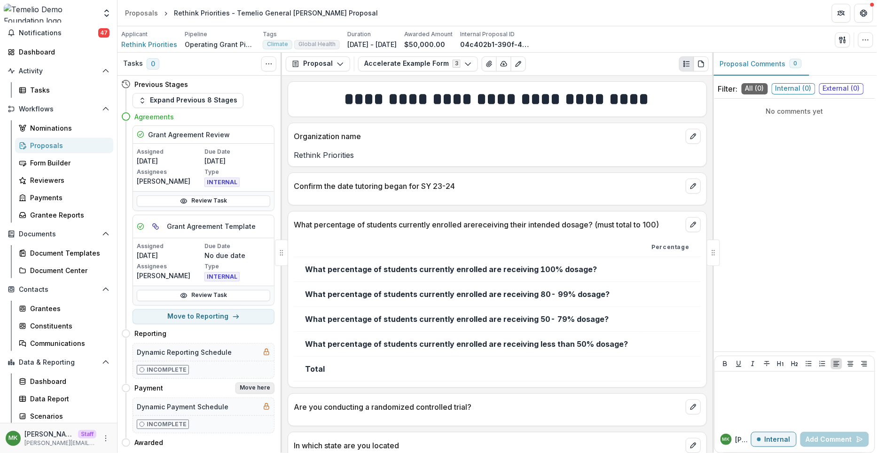
click at [263, 385] on button "Move here" at bounding box center [255, 388] width 39 height 11
select select "*******"
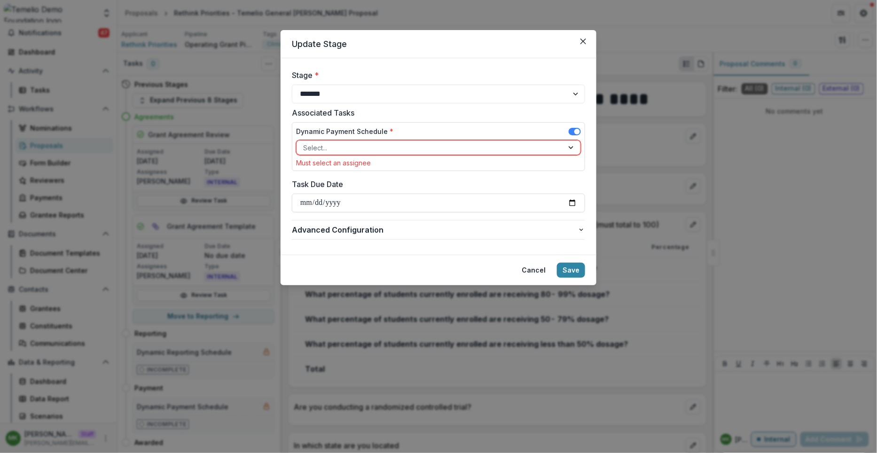
click at [364, 146] on div at bounding box center [430, 148] width 254 height 12
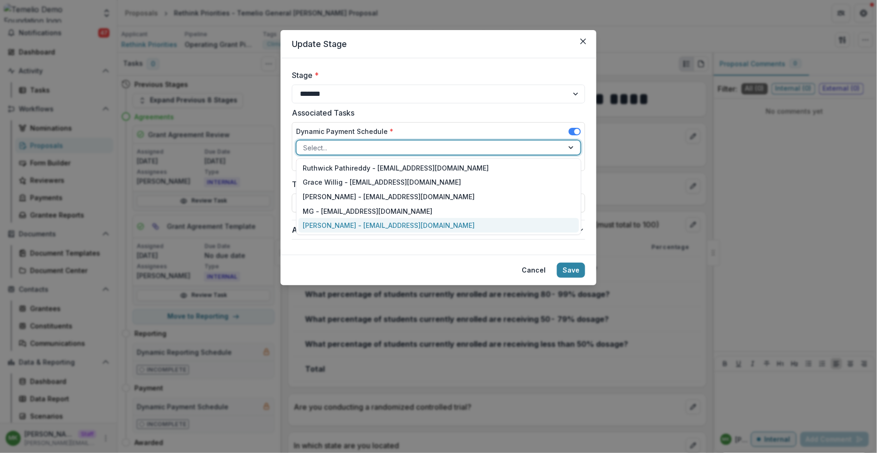
click at [348, 220] on div "[PERSON_NAME] - [EMAIL_ADDRESS][DOMAIN_NAME]" at bounding box center [439, 225] width 281 height 15
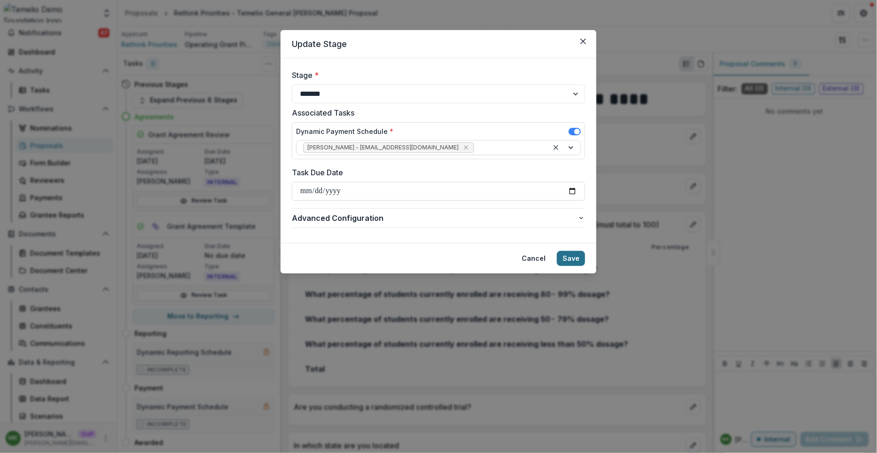
click at [575, 259] on button "Save" at bounding box center [571, 258] width 28 height 15
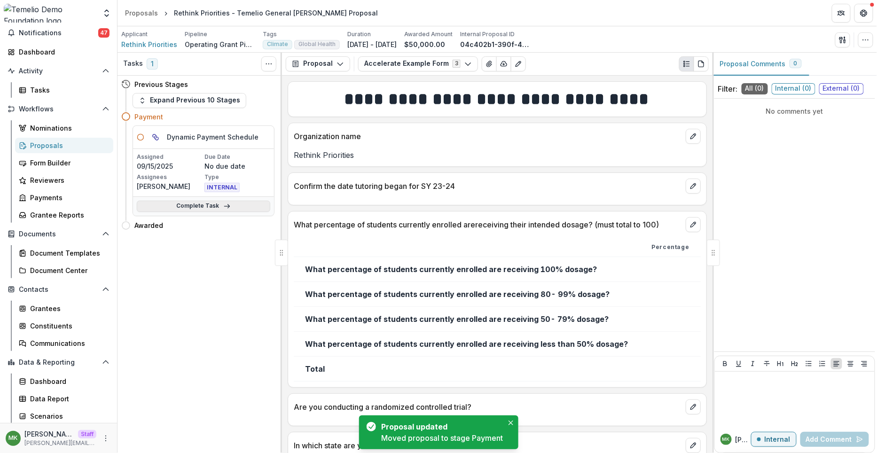
click at [197, 210] on link "Complete Task" at bounding box center [204, 206] width 134 height 11
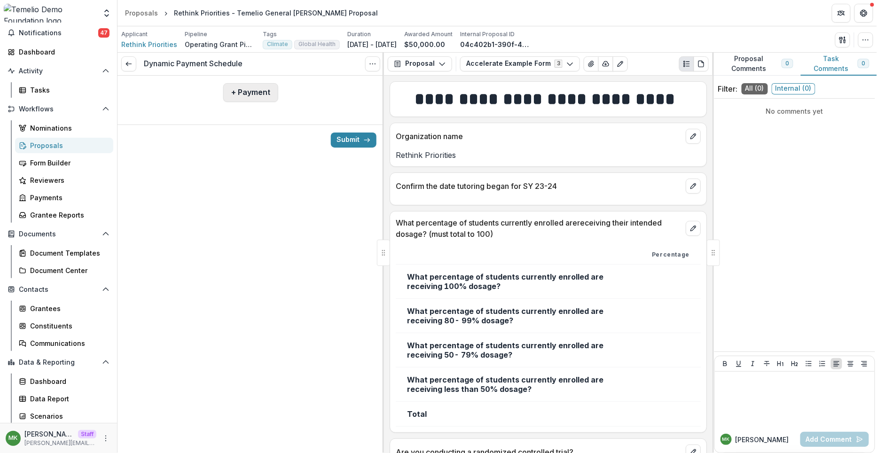
click at [234, 91] on button "+ Payment" at bounding box center [250, 92] width 55 height 19
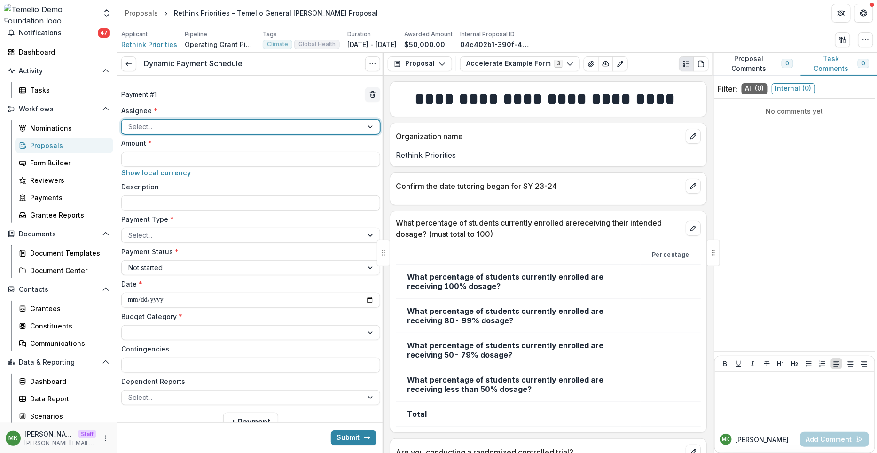
click at [214, 124] on div at bounding box center [242, 127] width 228 height 12
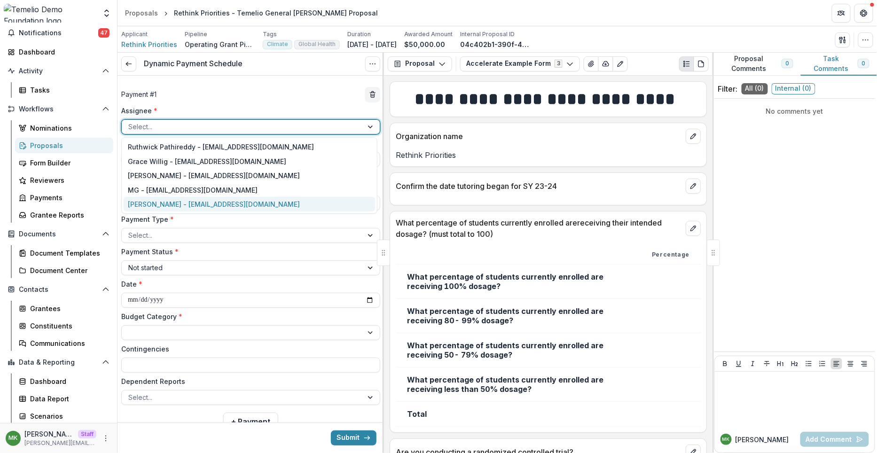
click at [192, 202] on div "[PERSON_NAME] - [EMAIL_ADDRESS][DOMAIN_NAME]" at bounding box center [250, 204] width 252 height 15
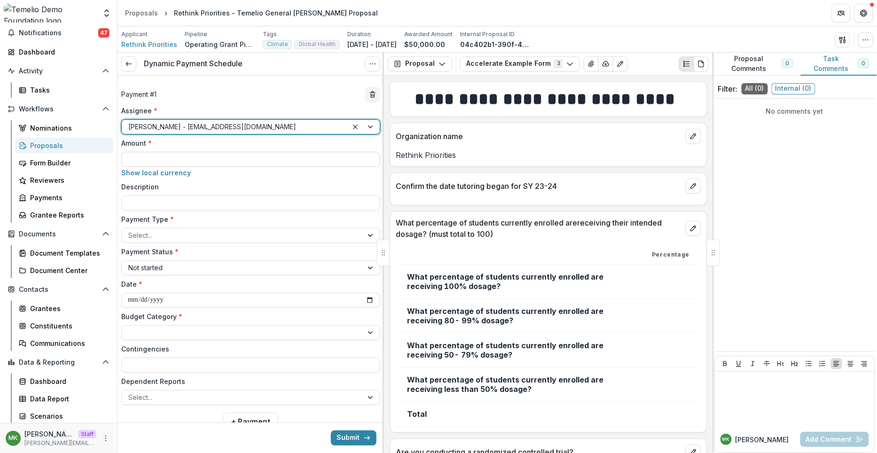
click at [163, 160] on input "Amount *" at bounding box center [250, 159] width 259 height 15
type input "********"
click at [162, 234] on div at bounding box center [242, 235] width 228 height 12
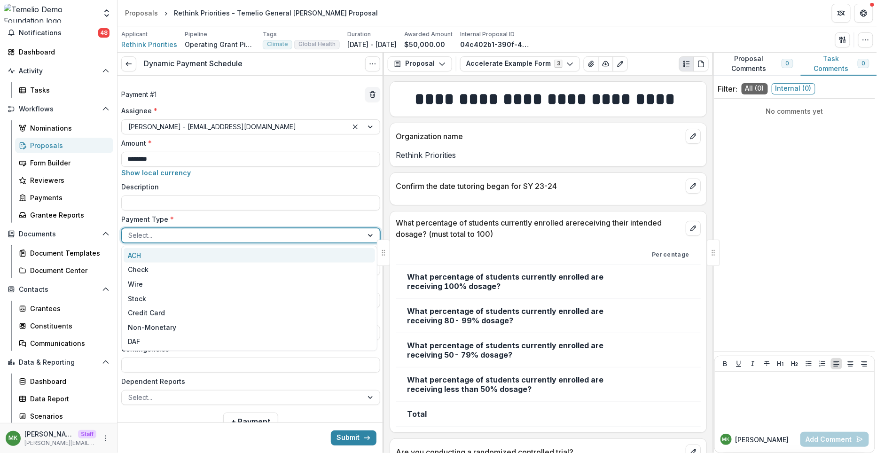
click at [160, 259] on div "ACH" at bounding box center [250, 255] width 252 height 15
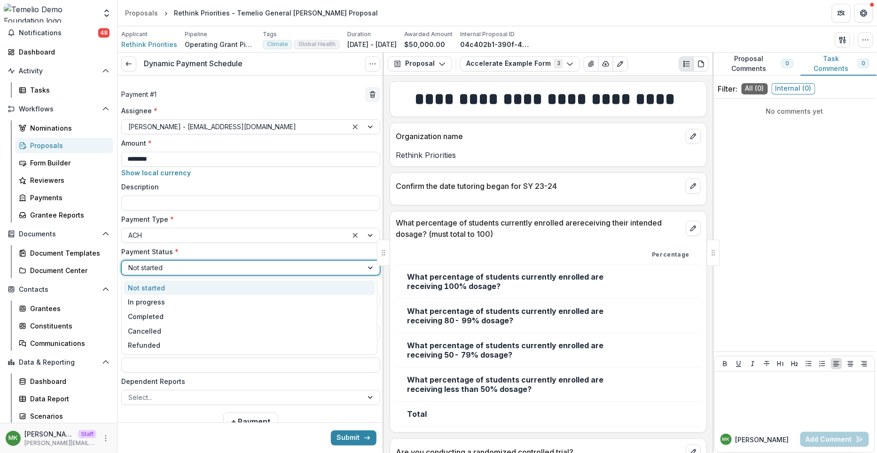
click at [156, 269] on div at bounding box center [242, 268] width 228 height 12
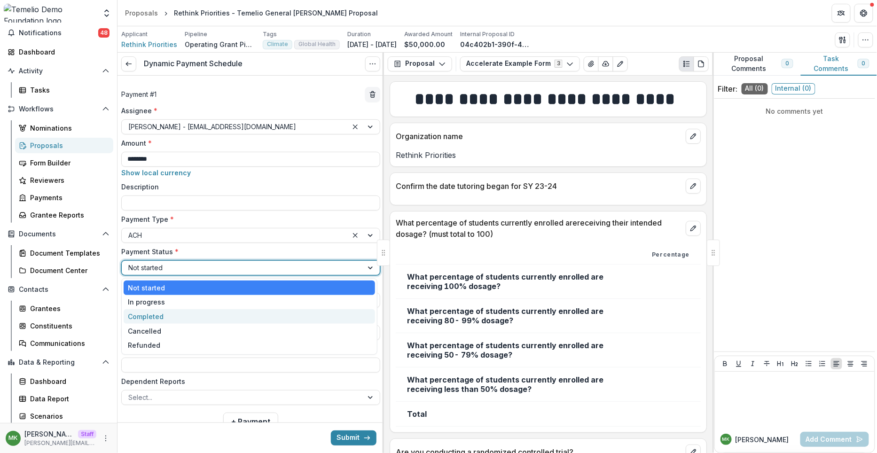
click at [163, 321] on div "Completed" at bounding box center [250, 316] width 252 height 15
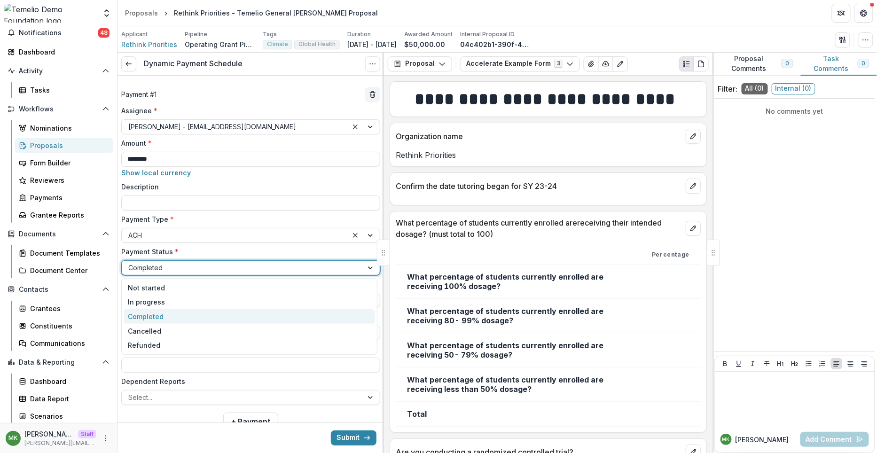
click at [164, 267] on div at bounding box center [242, 268] width 228 height 12
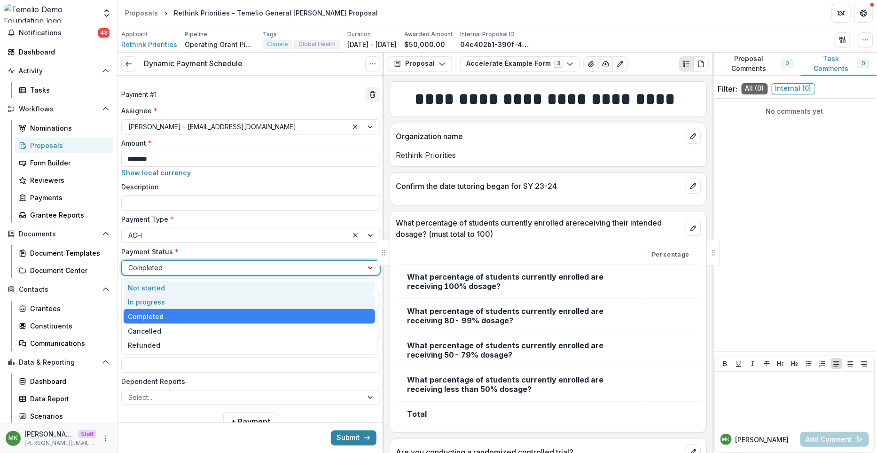
click at [161, 286] on div "Not started" at bounding box center [250, 288] width 252 height 15
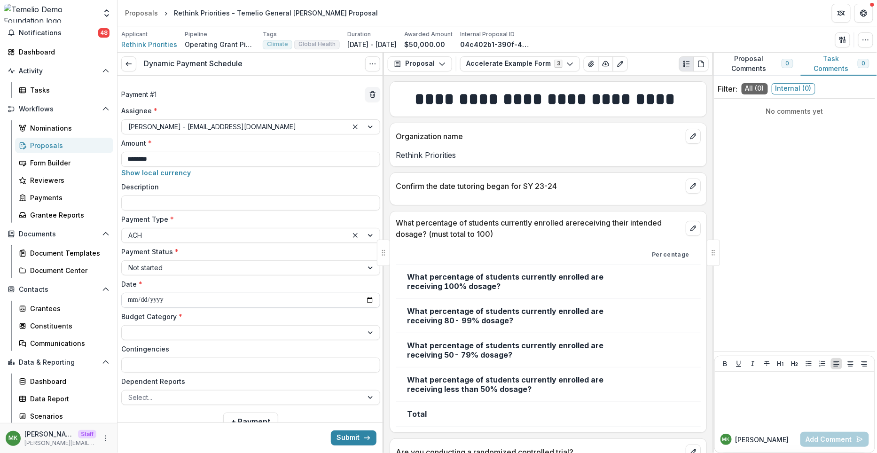
click at [126, 296] on input "**********" at bounding box center [250, 300] width 259 height 15
click at [132, 296] on input "**********" at bounding box center [250, 300] width 259 height 15
type input "**********"
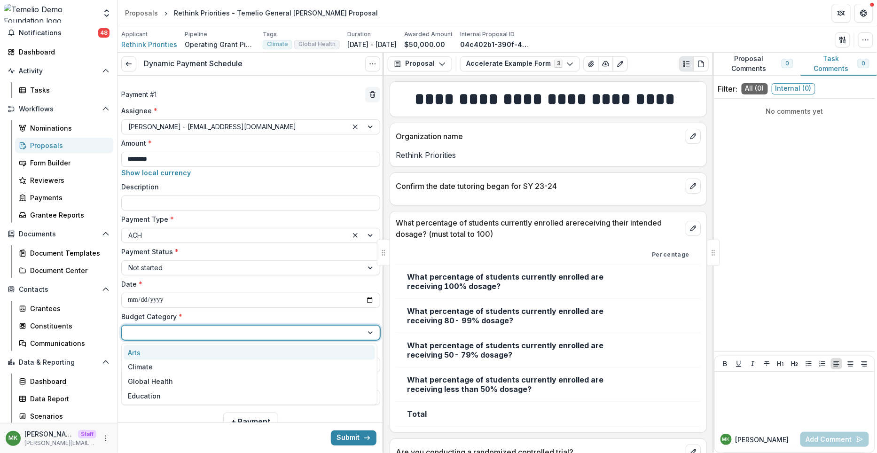
click at [144, 332] on div at bounding box center [242, 333] width 228 height 12
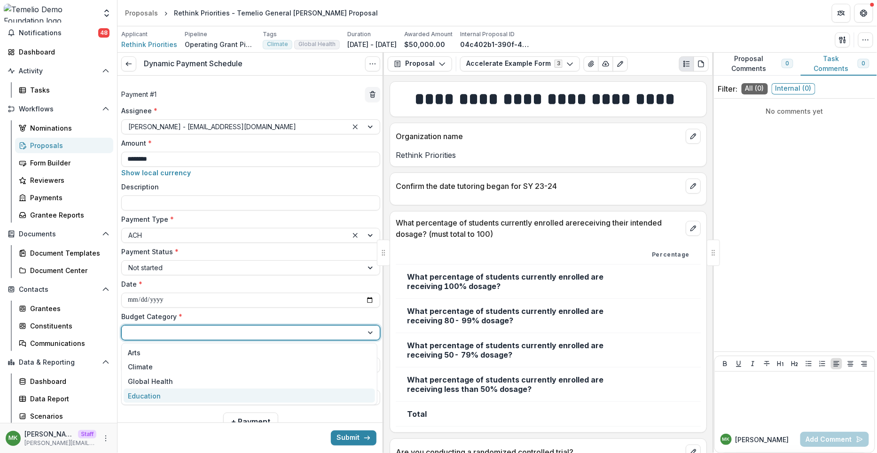
click at [154, 389] on div "Education" at bounding box center [250, 396] width 252 height 15
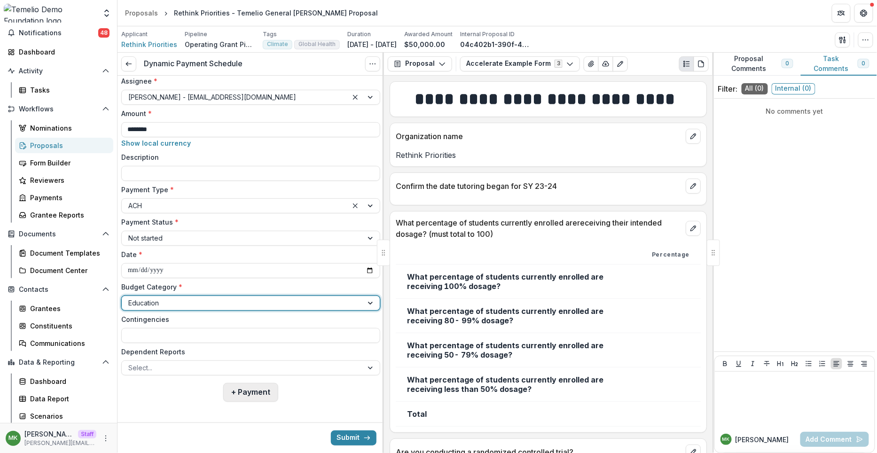
click at [271, 390] on button "+ Payment" at bounding box center [250, 392] width 55 height 19
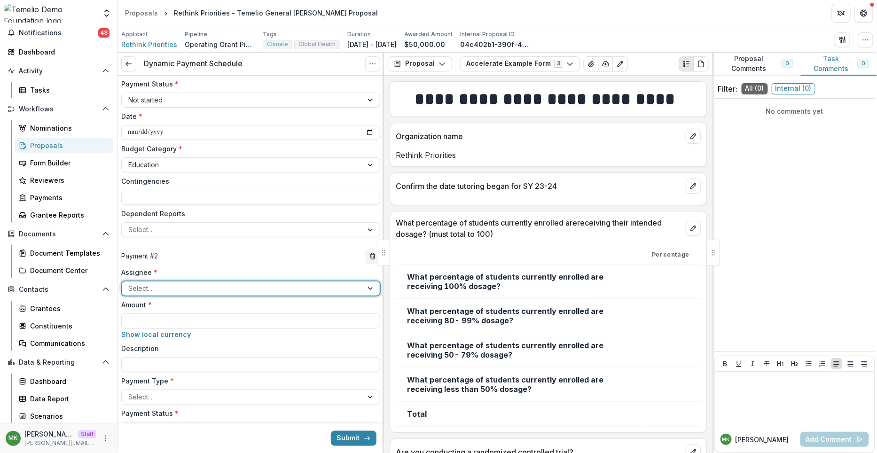
scroll to position [186, 0]
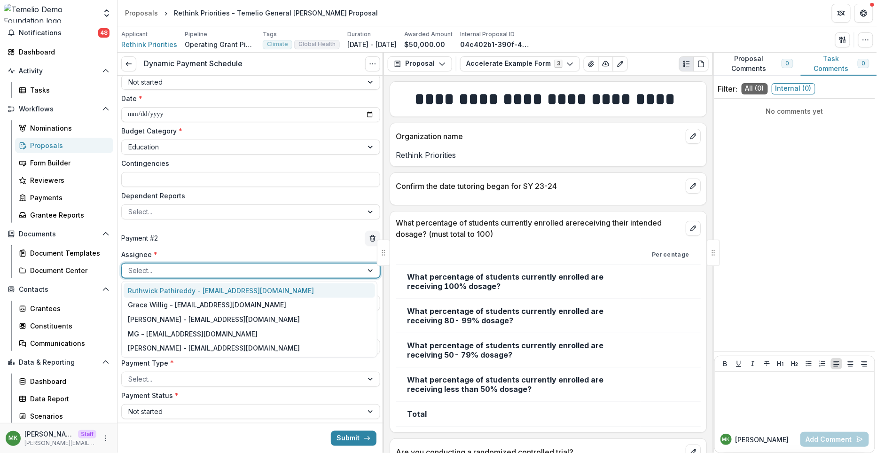
click at [172, 271] on div at bounding box center [242, 271] width 228 height 12
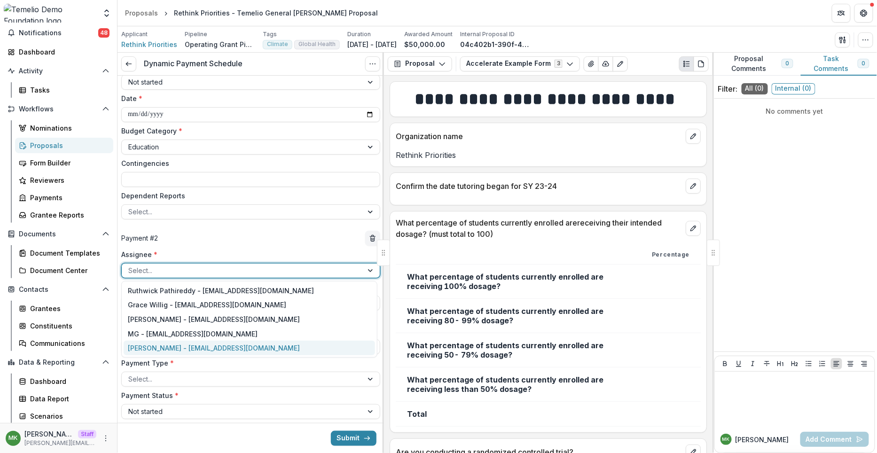
click at [167, 354] on div "[PERSON_NAME] - [EMAIL_ADDRESS][DOMAIN_NAME]" at bounding box center [250, 348] width 252 height 15
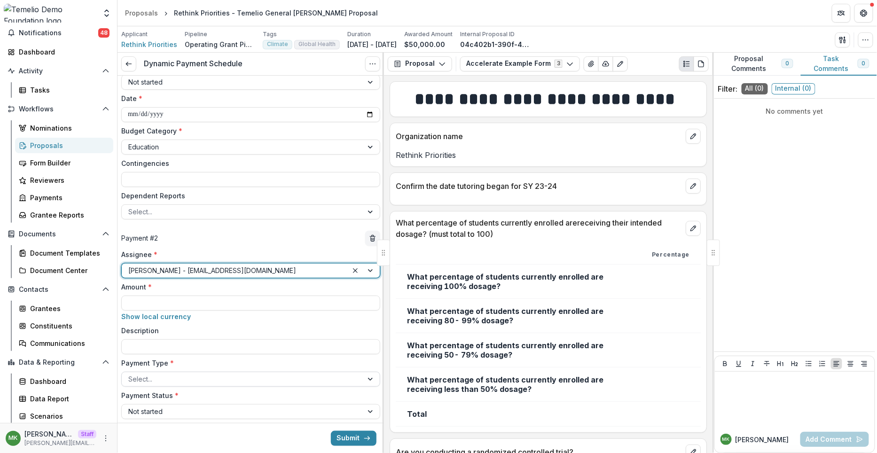
click at [147, 376] on div at bounding box center [242, 379] width 228 height 12
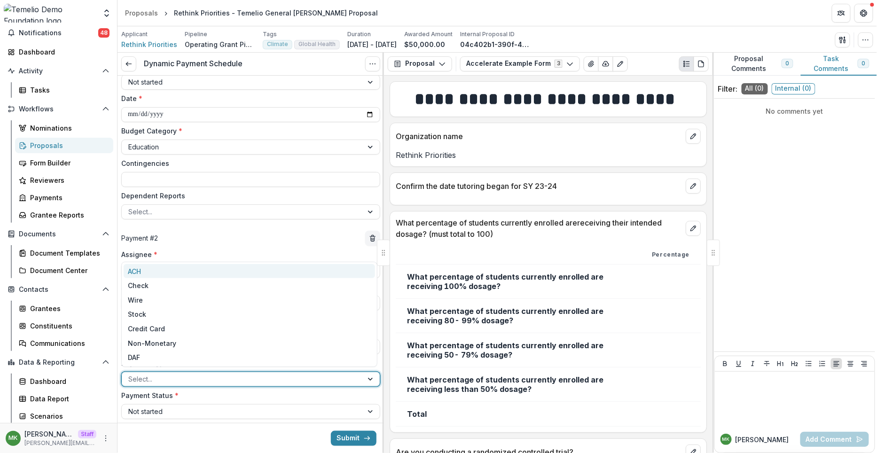
click at [169, 272] on div "ACH" at bounding box center [250, 271] width 252 height 15
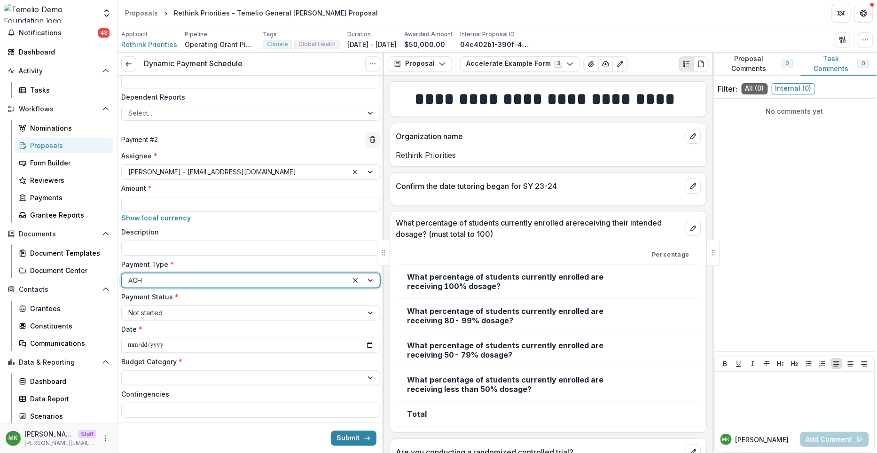
scroll to position [294, 0]
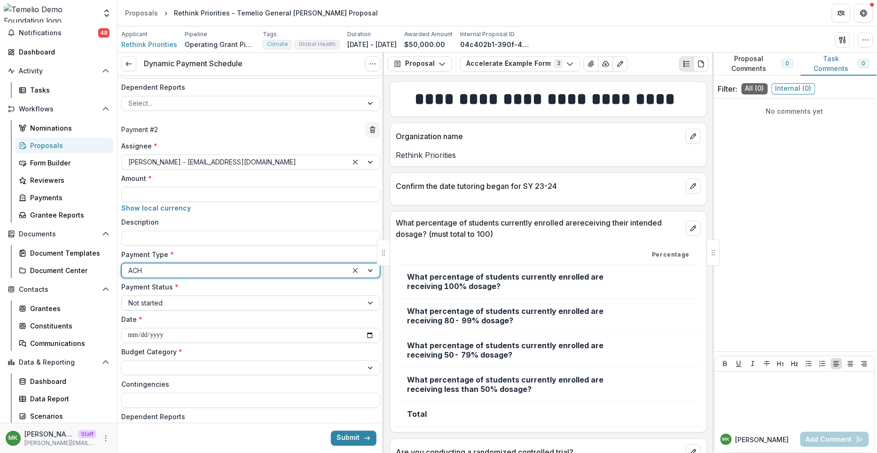
click at [162, 302] on div at bounding box center [242, 303] width 228 height 12
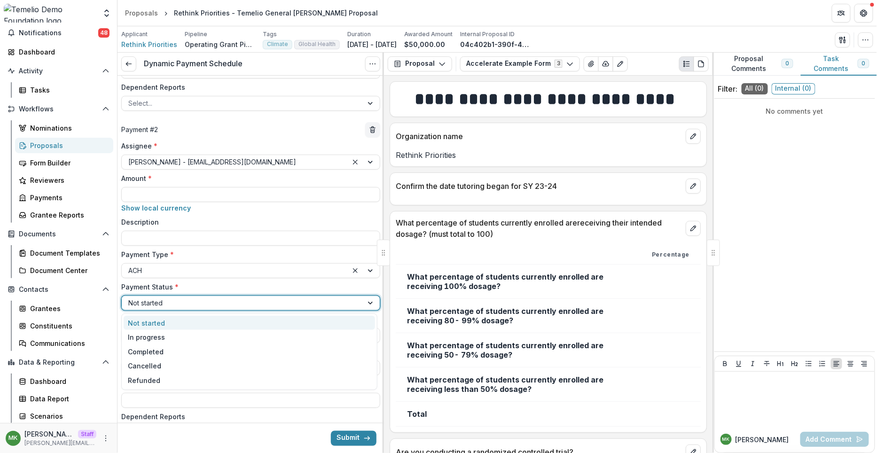
click at [170, 324] on div "Not started" at bounding box center [250, 323] width 252 height 15
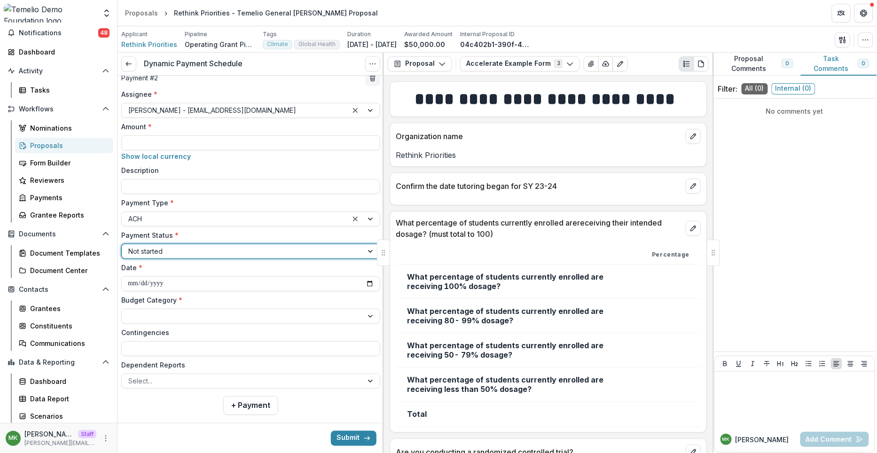
scroll to position [346, 0]
click at [134, 283] on input "**********" at bounding box center [250, 283] width 259 height 15
type input "**********"
click at [137, 316] on div at bounding box center [242, 316] width 228 height 12
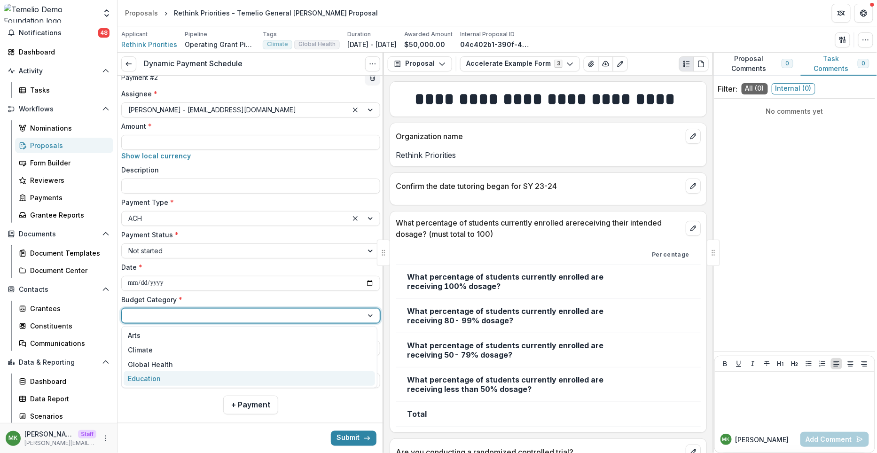
click at [144, 374] on div "Education" at bounding box center [144, 379] width 33 height 10
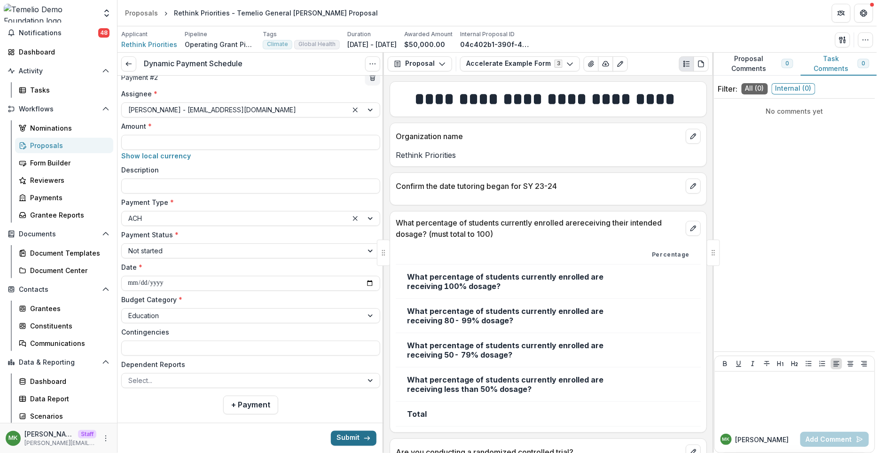
click at [341, 433] on button "Submit" at bounding box center [354, 438] width 46 height 15
click at [238, 143] on input "Amount *" at bounding box center [250, 142] width 259 height 15
type input "********"
click at [345, 435] on button "Submit" at bounding box center [354, 438] width 46 height 15
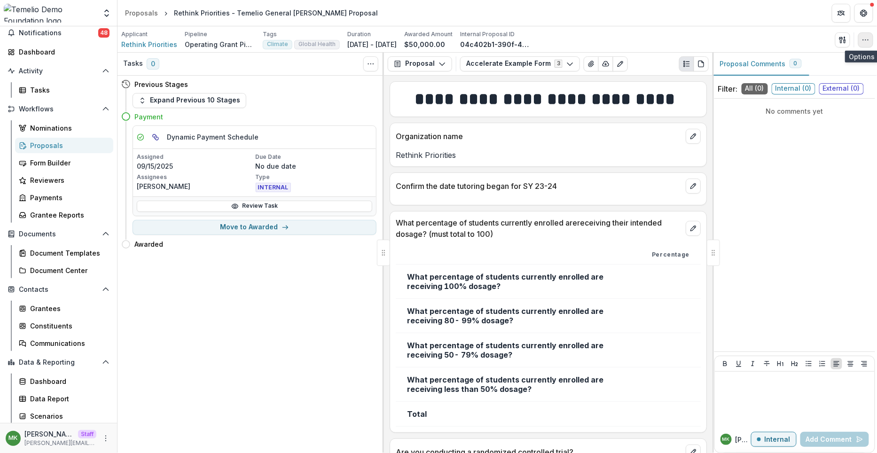
click at [870, 42] on button "button" at bounding box center [865, 39] width 15 height 15
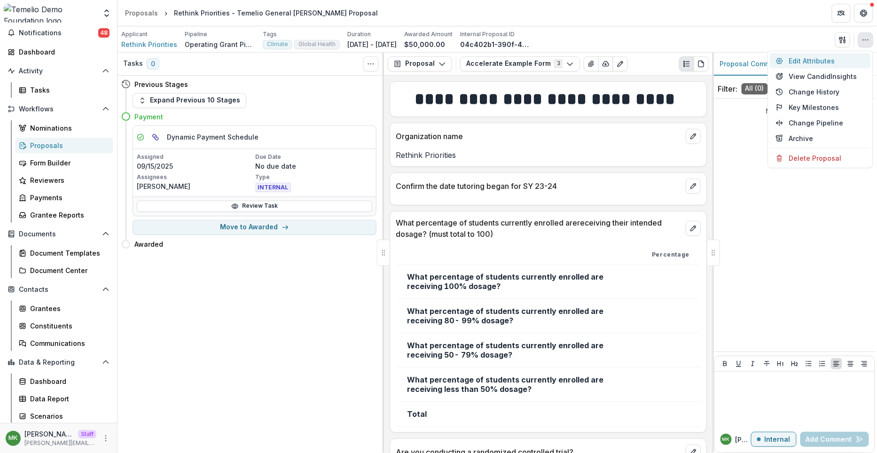
click at [796, 61] on button "Edit Attributes" at bounding box center [820, 61] width 101 height 16
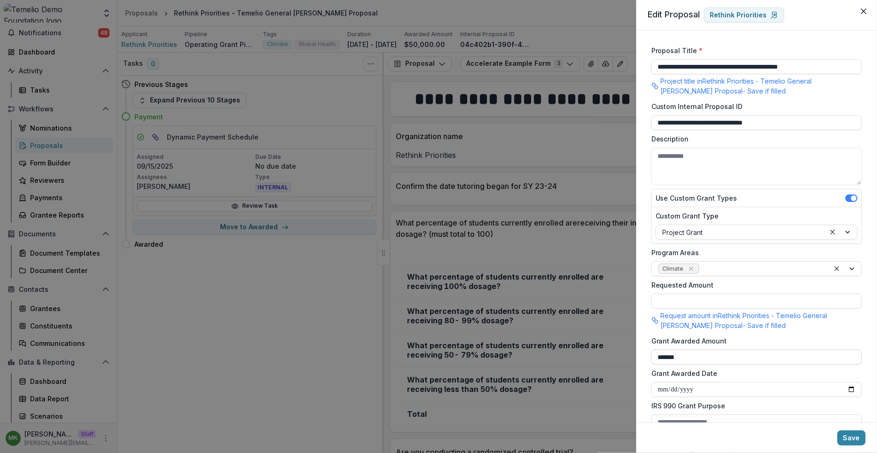
click at [681, 354] on input "*******" at bounding box center [757, 357] width 211 height 15
type input "********"
click at [849, 435] on button "Save" at bounding box center [852, 438] width 28 height 15
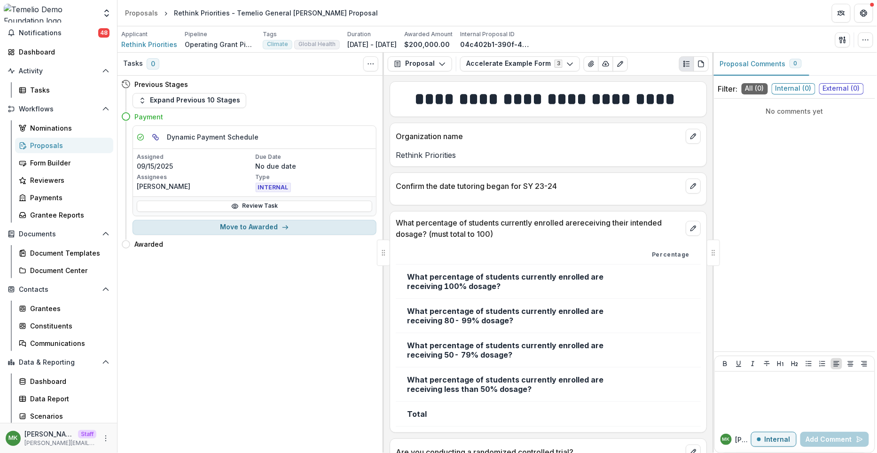
click at [248, 228] on button "Move to Awarded" at bounding box center [255, 227] width 244 height 15
select select "*******"
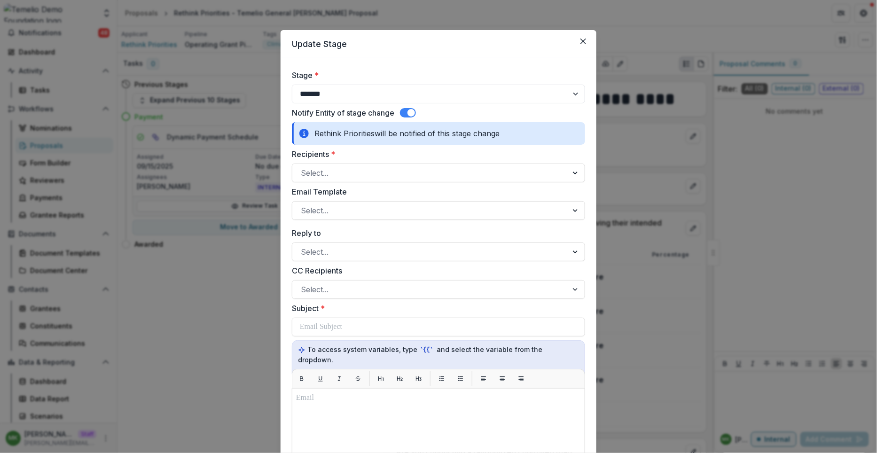
click at [402, 115] on span at bounding box center [408, 112] width 16 height 9
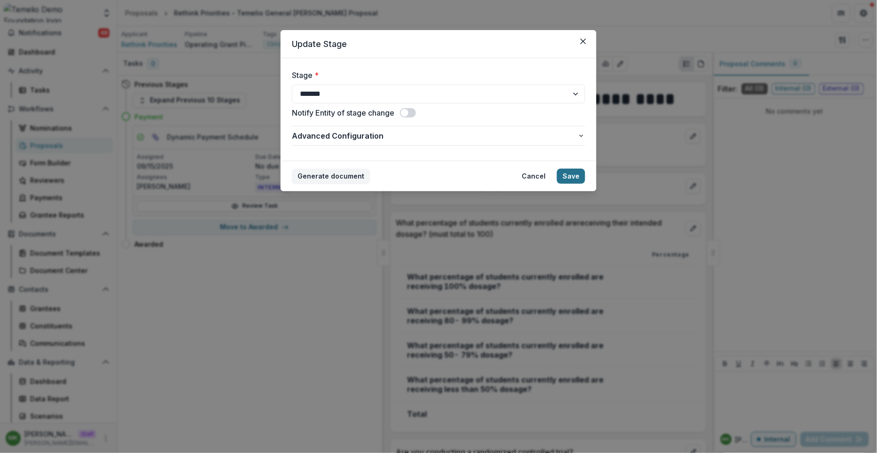
click at [575, 174] on button "Save" at bounding box center [571, 176] width 28 height 15
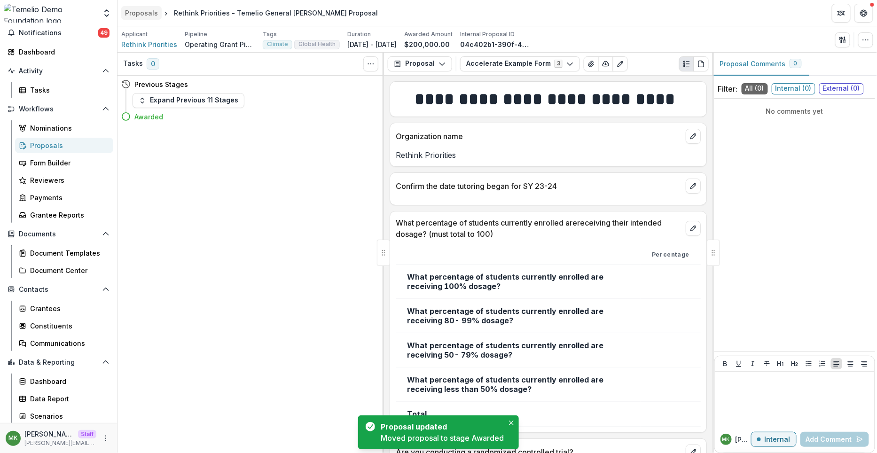
click at [151, 14] on div "Proposals" at bounding box center [141, 13] width 33 height 10
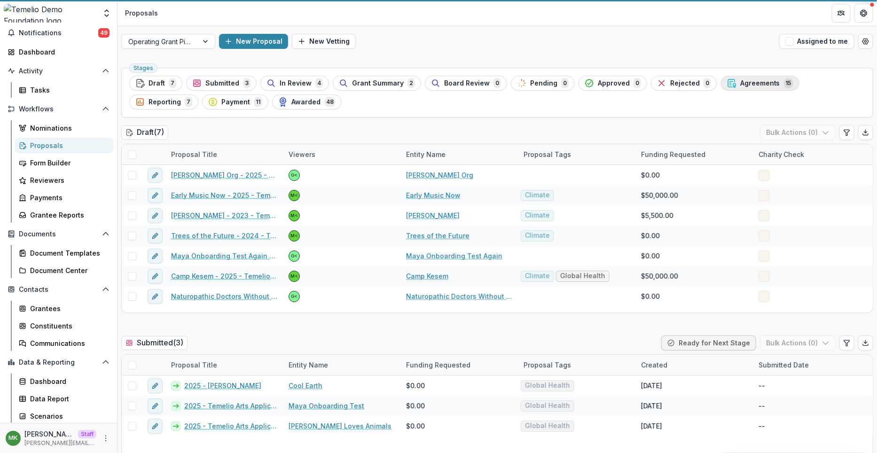
click at [739, 90] on ul "Stages Draft 7 Submitted 3 In Review 4 Grant Summary 2 Board Review 0 Pending 0…" at bounding box center [497, 93] width 736 height 34
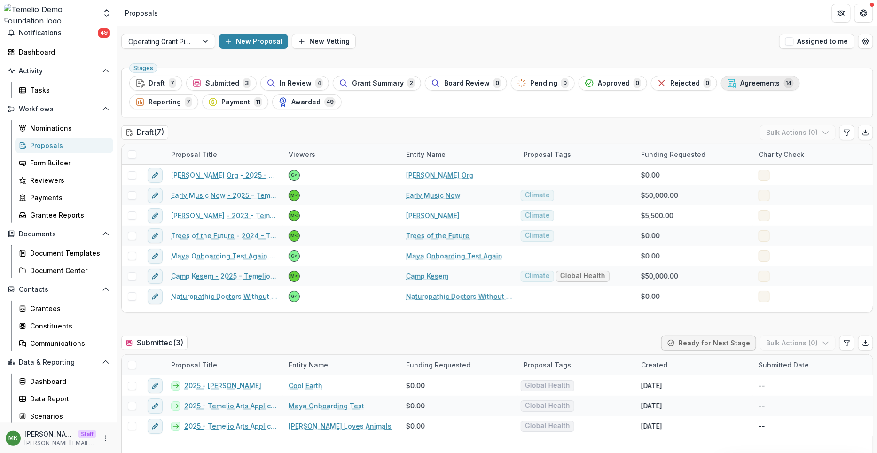
click at [740, 85] on span "Agreements" at bounding box center [760, 83] width 40 height 8
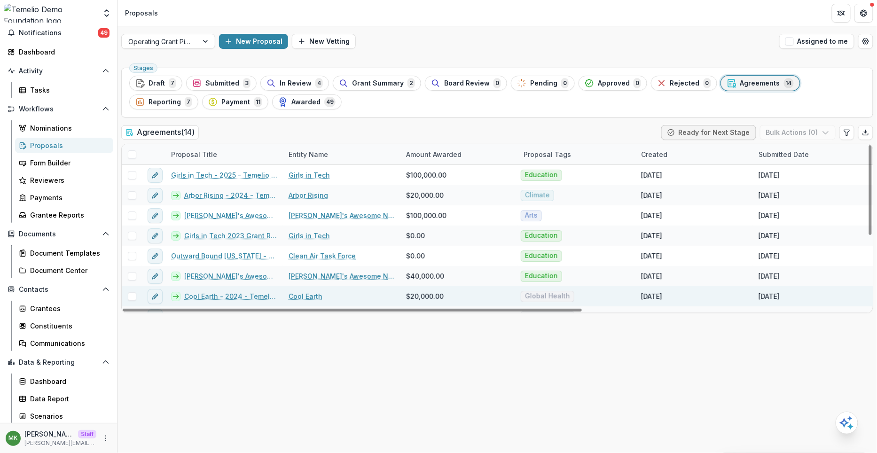
click at [208, 296] on link "Cool Earth - 2024 - Temelio Arts Application Form" at bounding box center [230, 296] width 93 height 10
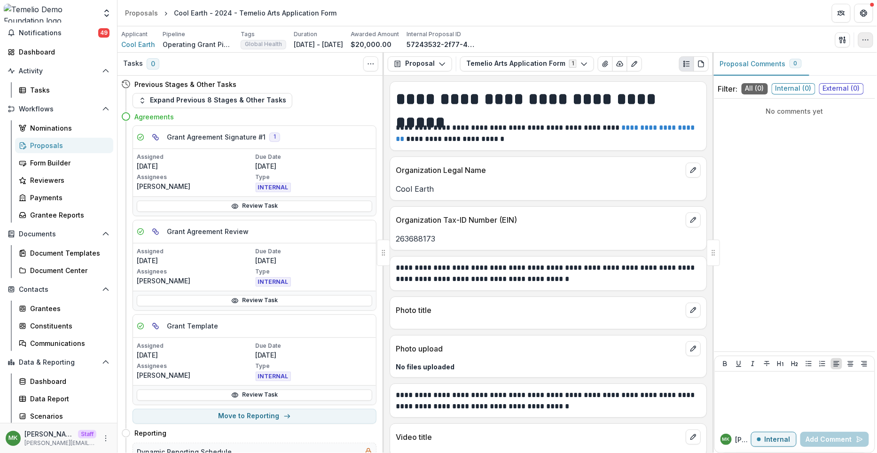
click at [869, 40] on icon "button" at bounding box center [866, 40] width 8 height 8
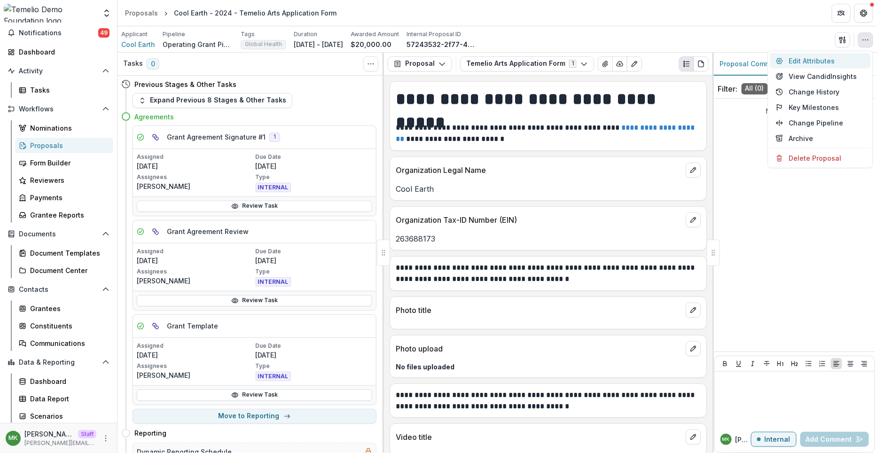
click at [810, 61] on button "Edit Attributes" at bounding box center [820, 61] width 101 height 16
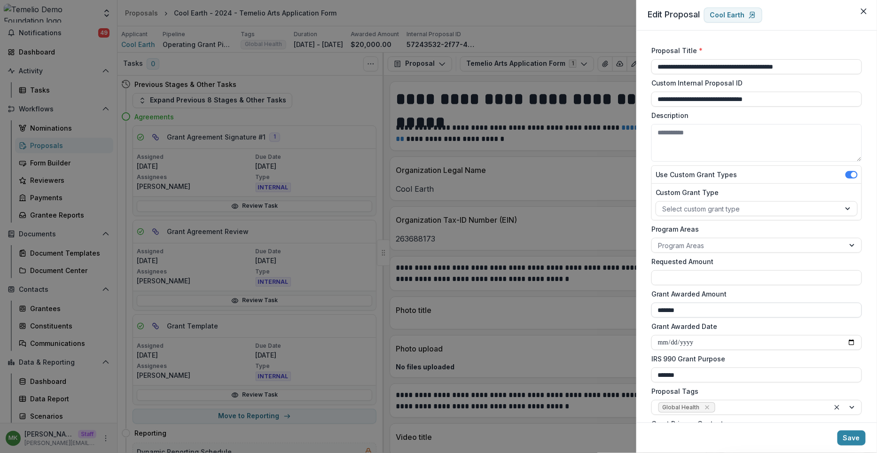
click at [687, 313] on input "*******" at bounding box center [757, 310] width 211 height 15
type input "********"
click at [859, 439] on button "Save" at bounding box center [852, 438] width 28 height 15
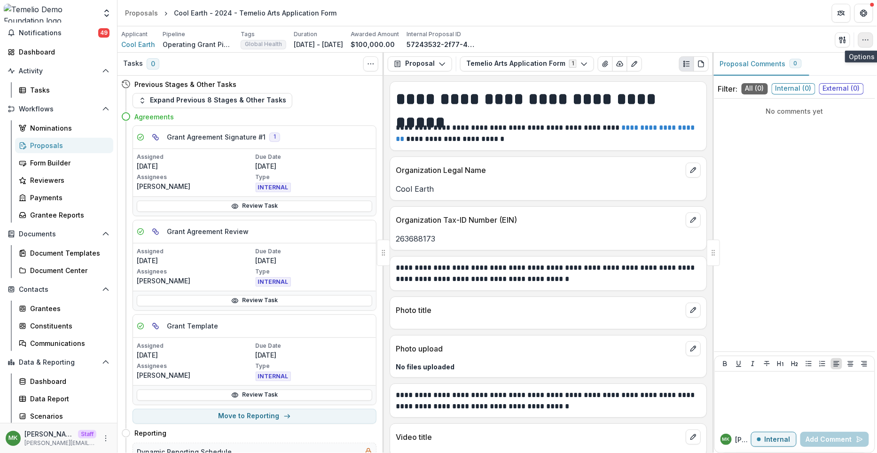
click at [865, 41] on icon "button" at bounding box center [866, 40] width 8 height 8
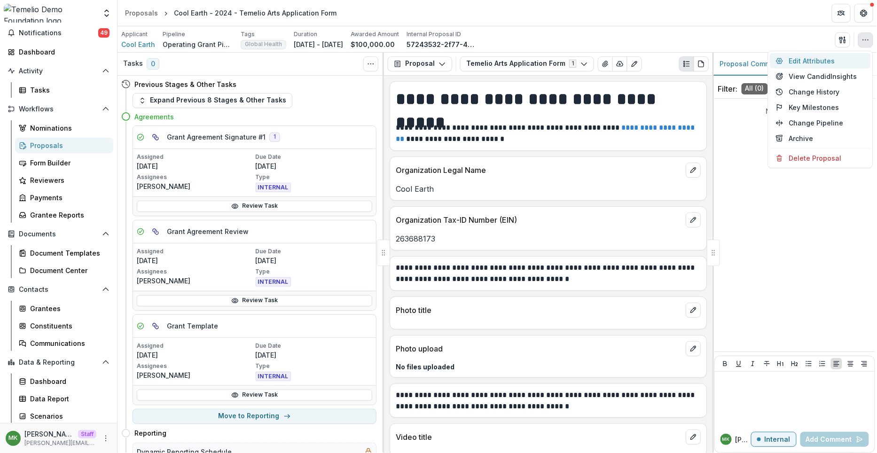
click at [824, 60] on button "Edit Attributes" at bounding box center [820, 61] width 101 height 16
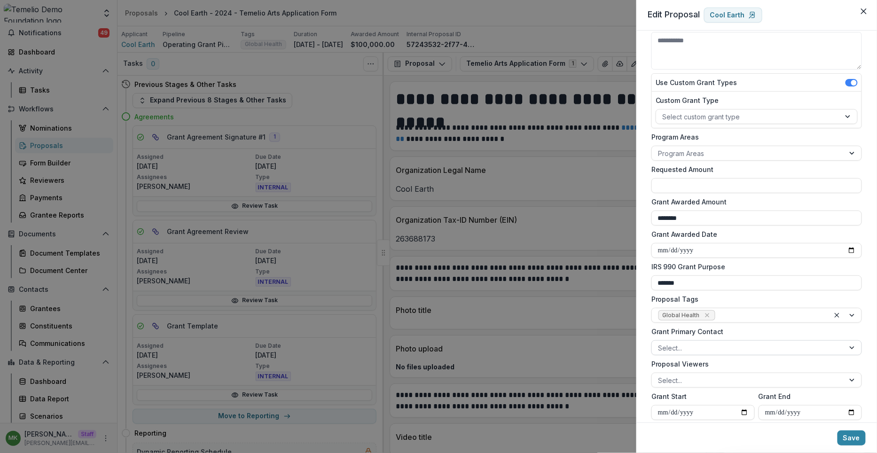
scroll to position [104, 0]
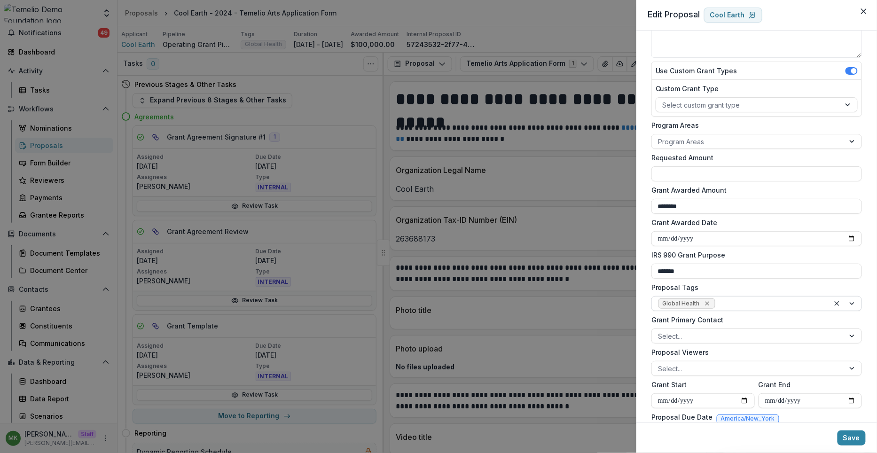
click at [707, 305] on icon "Remove Global Health" at bounding box center [708, 304] width 8 height 8
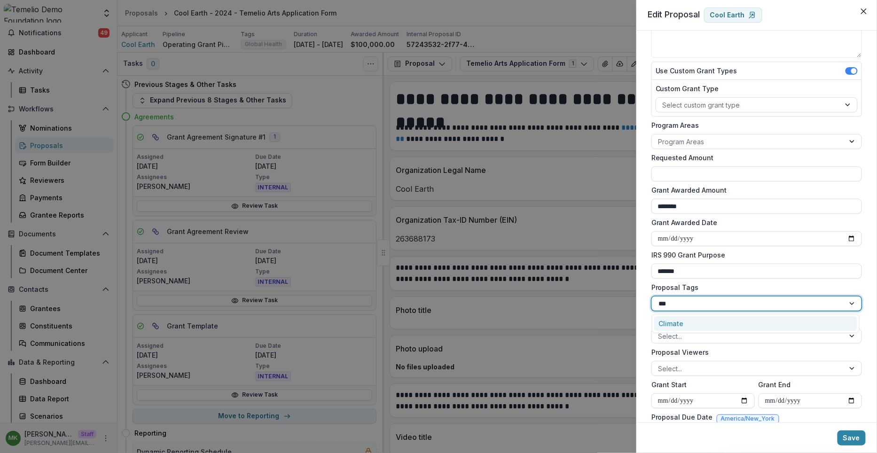
type input "****"
click at [849, 441] on button "Save" at bounding box center [852, 438] width 28 height 15
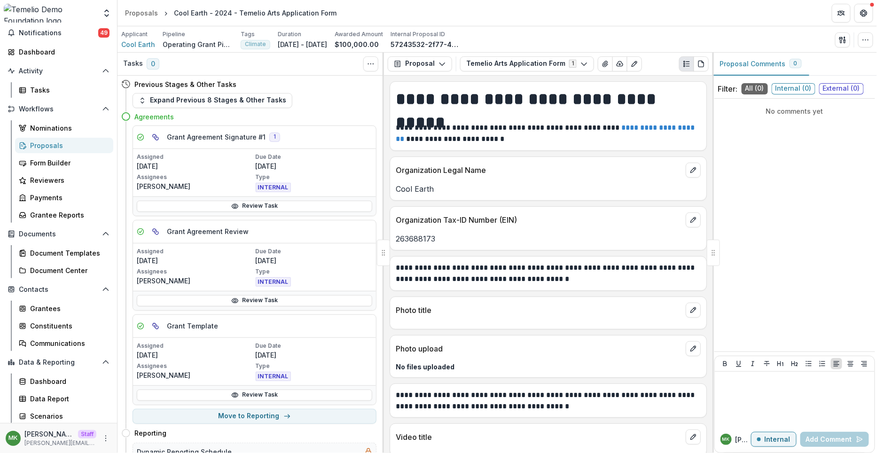
scroll to position [93, 0]
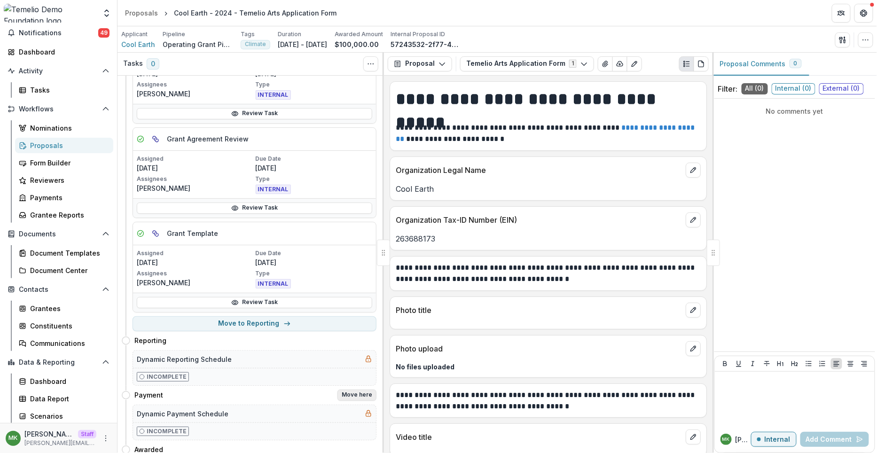
click at [359, 391] on button "Move here" at bounding box center [357, 395] width 39 height 11
select select "*******"
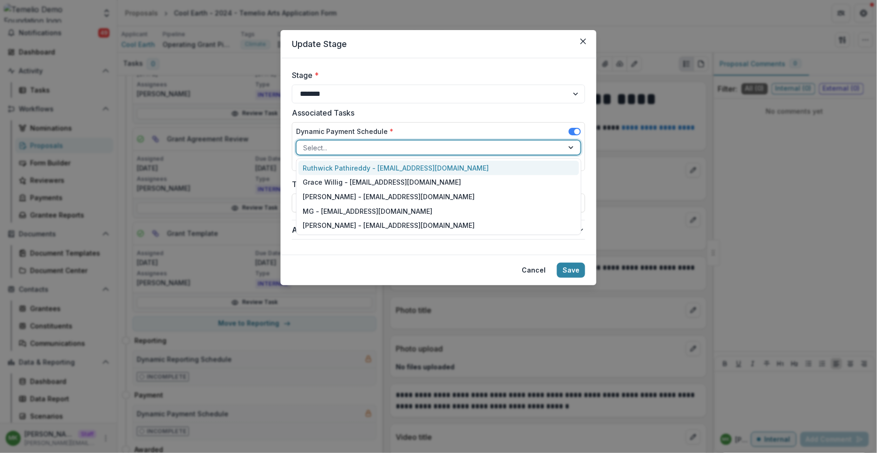
click at [370, 146] on div at bounding box center [430, 148] width 254 height 12
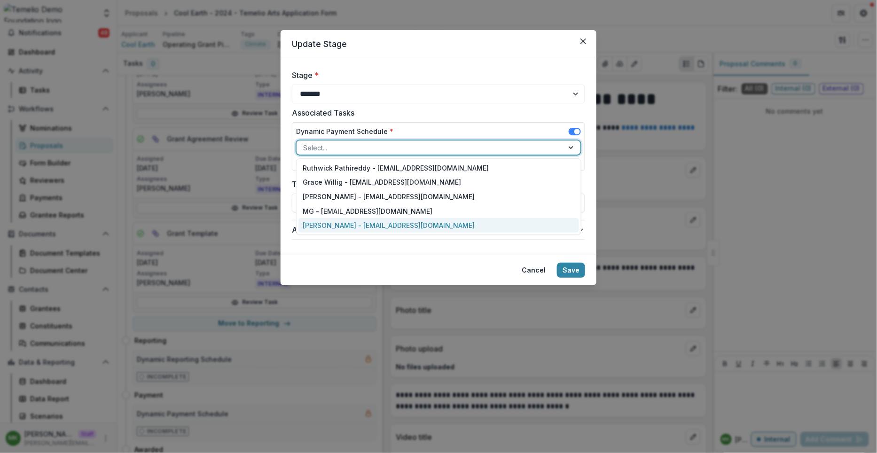
click at [336, 219] on div "[PERSON_NAME] - [EMAIL_ADDRESS][DOMAIN_NAME]" at bounding box center [439, 225] width 281 height 15
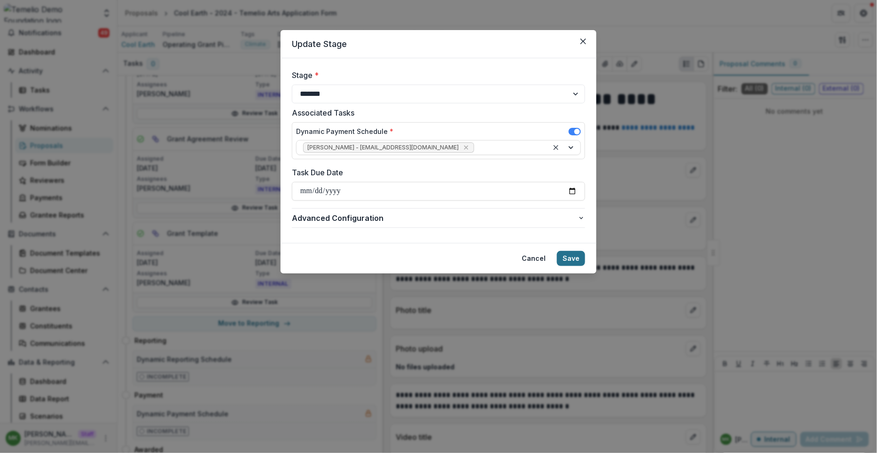
click at [579, 258] on button "Save" at bounding box center [571, 258] width 28 height 15
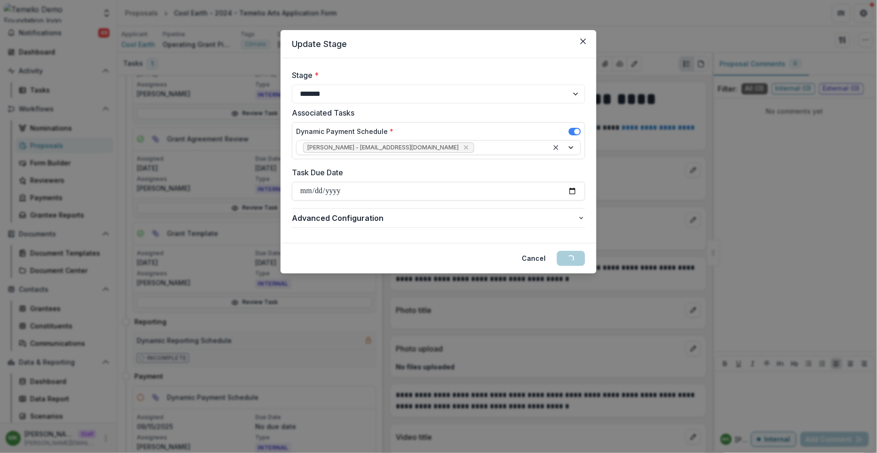
scroll to position [0, 0]
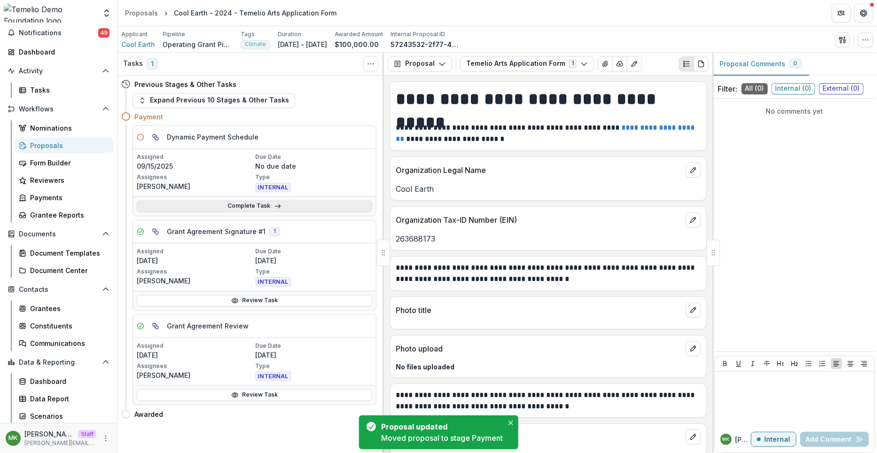
click at [222, 207] on link "Complete Task" at bounding box center [255, 206] width 236 height 11
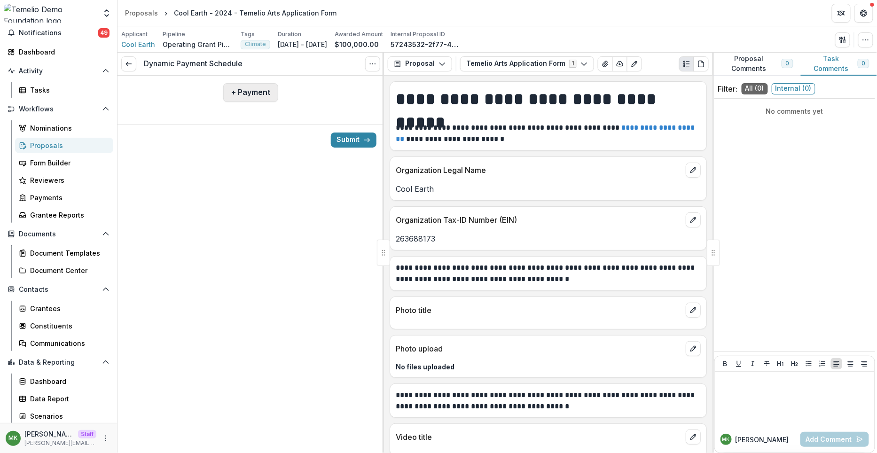
click at [250, 98] on button "+ Payment" at bounding box center [250, 92] width 55 height 19
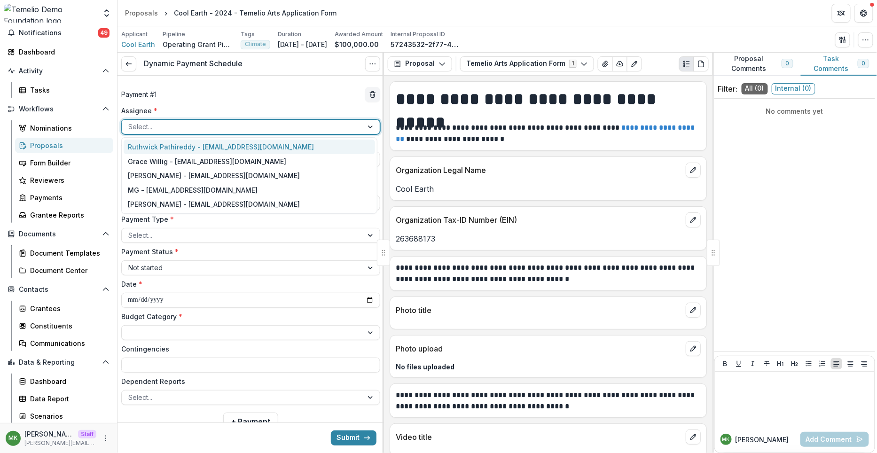
click at [226, 129] on div at bounding box center [242, 127] width 228 height 12
click at [199, 204] on div "[PERSON_NAME] - [EMAIL_ADDRESS][DOMAIN_NAME]" at bounding box center [250, 204] width 252 height 15
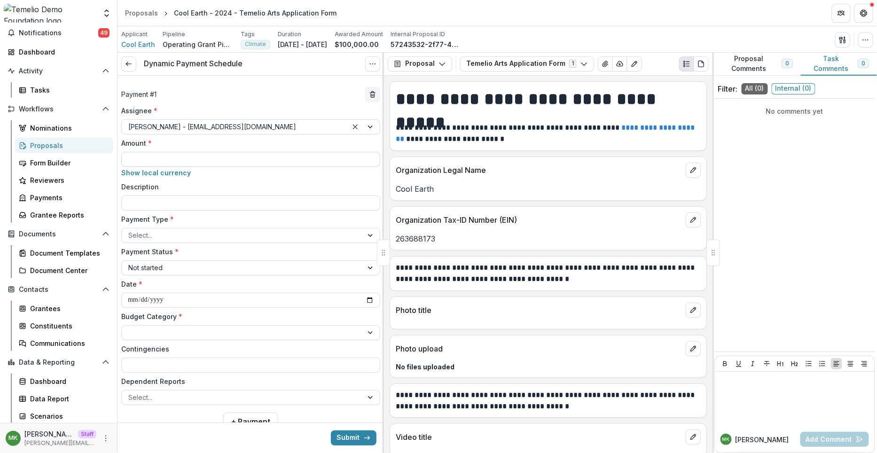
click at [170, 160] on input "Amount *" at bounding box center [250, 159] width 259 height 15
type input "*******"
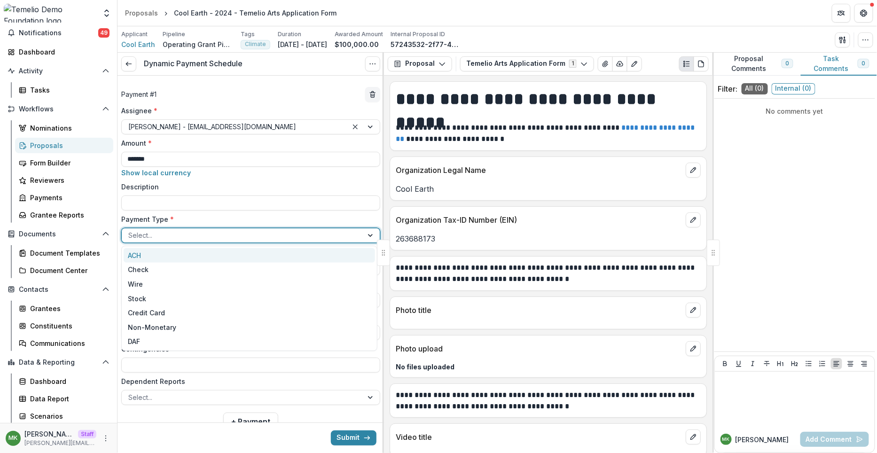
click at [174, 239] on div at bounding box center [242, 235] width 228 height 12
click at [166, 252] on div "ACH" at bounding box center [250, 255] width 252 height 15
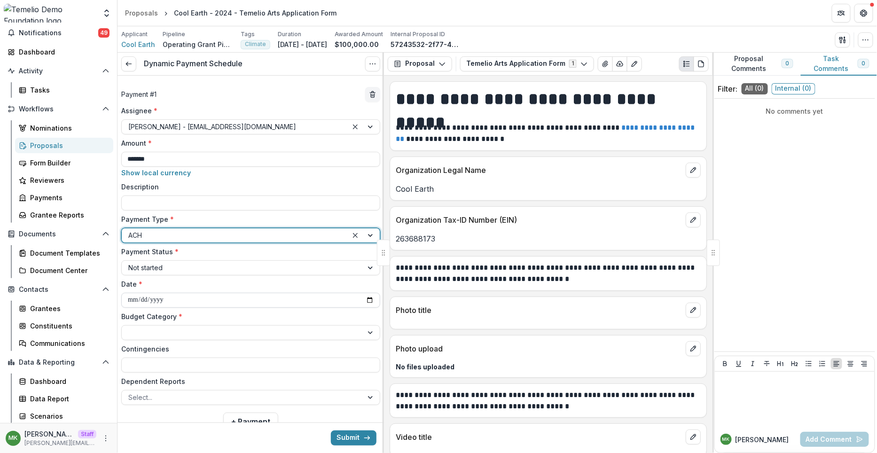
click at [132, 296] on input "**********" at bounding box center [250, 300] width 259 height 15
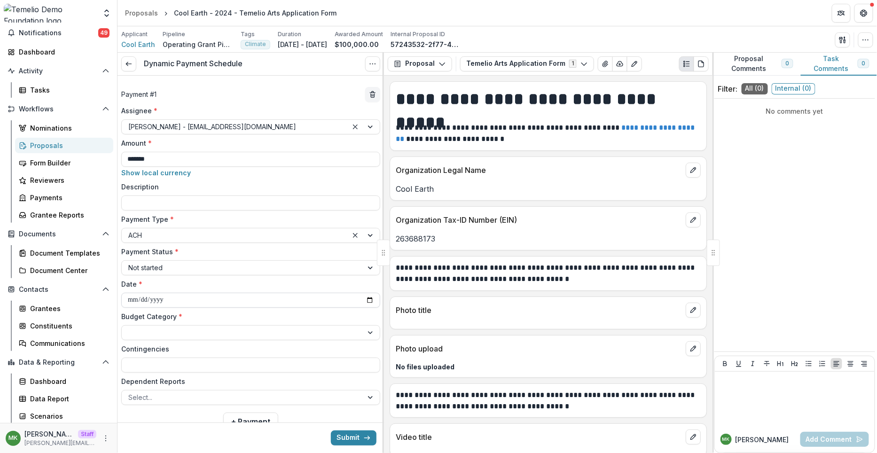
type input "**********"
click at [133, 335] on div at bounding box center [242, 333] width 228 height 12
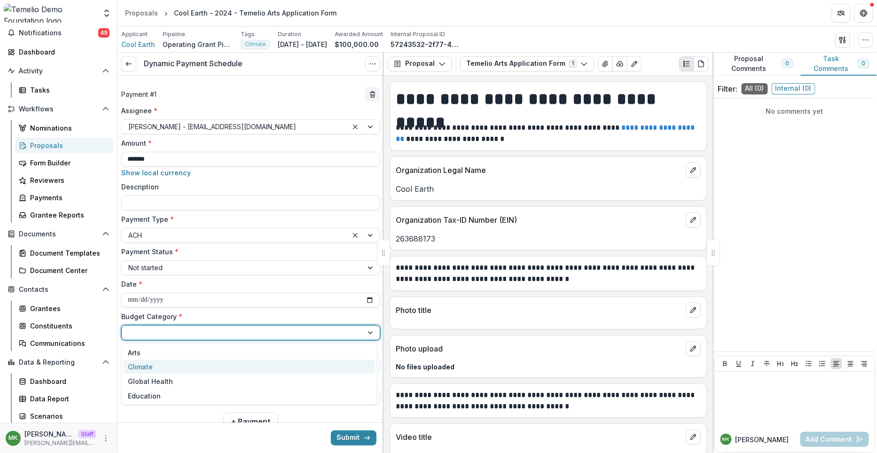
click at [148, 368] on div "Climate" at bounding box center [140, 367] width 25 height 10
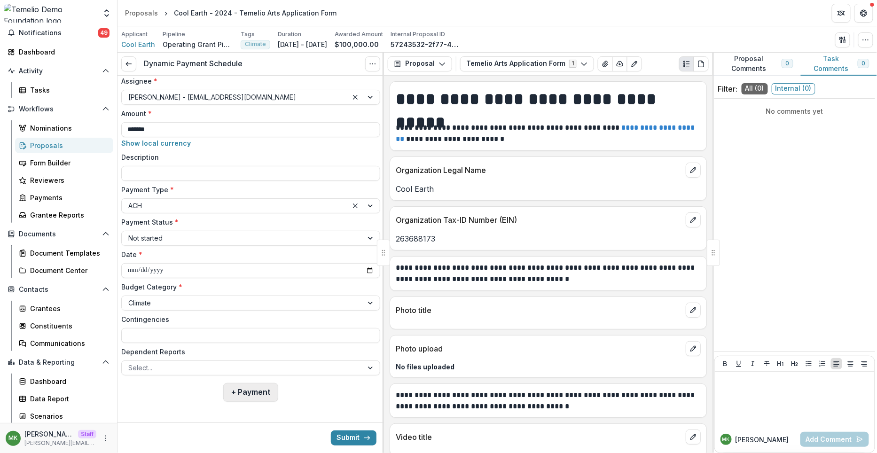
click at [255, 395] on button "+ Payment" at bounding box center [250, 392] width 55 height 19
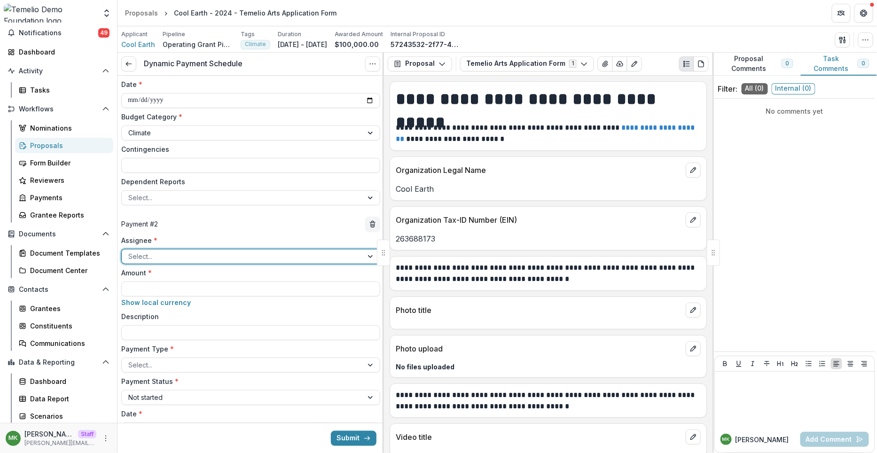
scroll to position [238, 0]
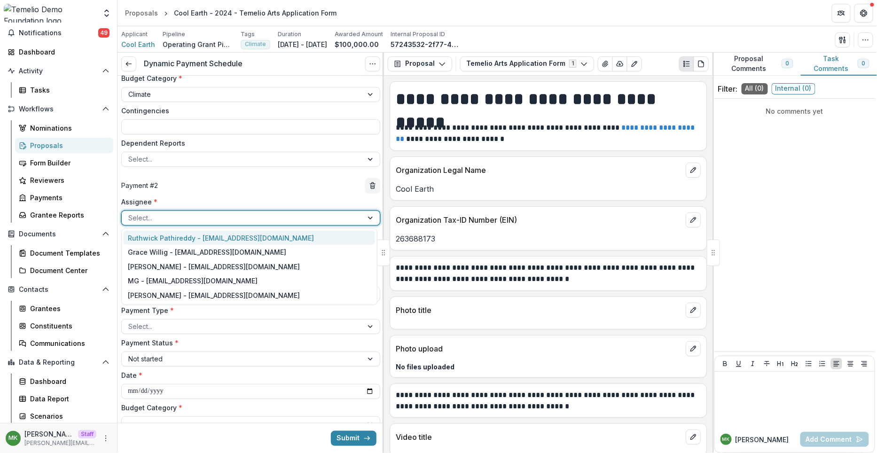
click at [179, 220] on div at bounding box center [242, 218] width 228 height 12
click at [161, 295] on div "[PERSON_NAME] - [EMAIL_ADDRESS][DOMAIN_NAME]" at bounding box center [250, 295] width 252 height 15
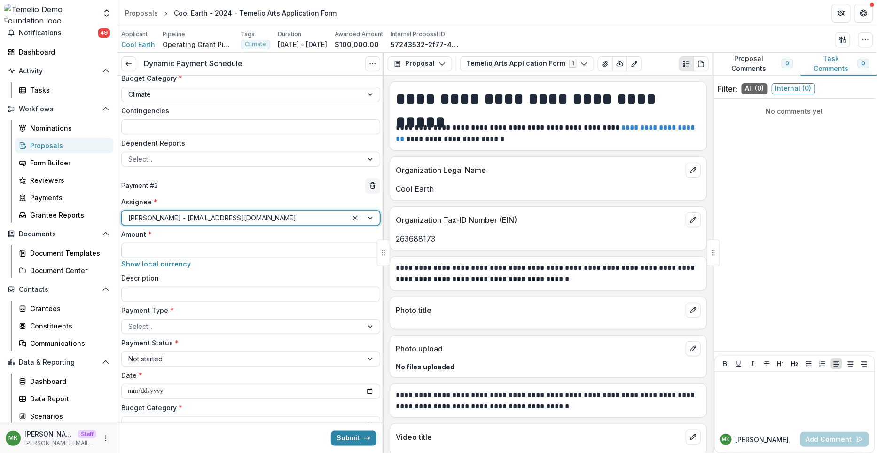
click at [156, 244] on input "Amount *" at bounding box center [250, 250] width 259 height 15
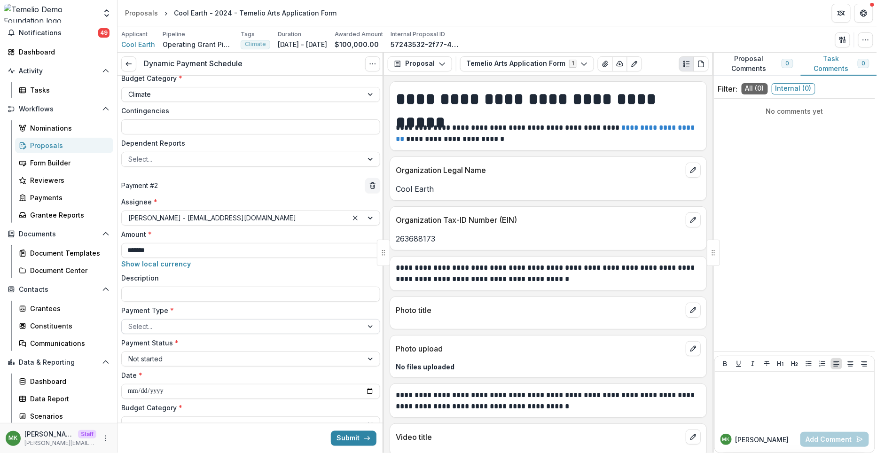
type input "*******"
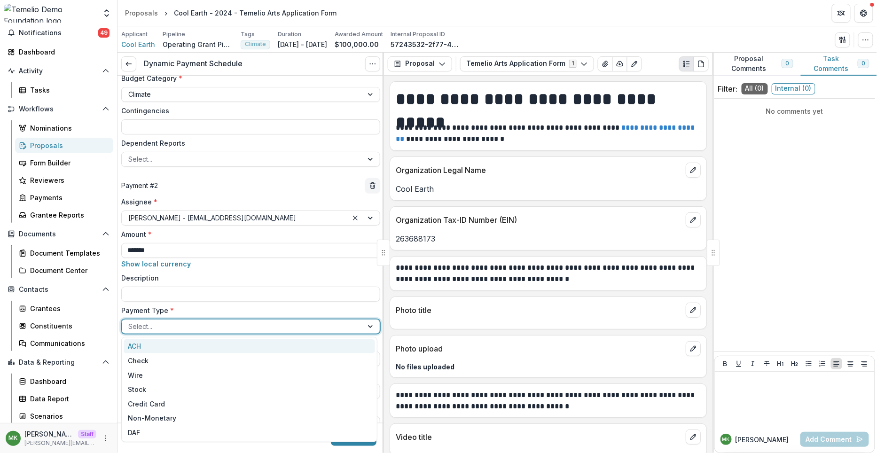
click at [161, 326] on div at bounding box center [242, 327] width 228 height 12
click at [160, 345] on div "ACH" at bounding box center [250, 346] width 252 height 15
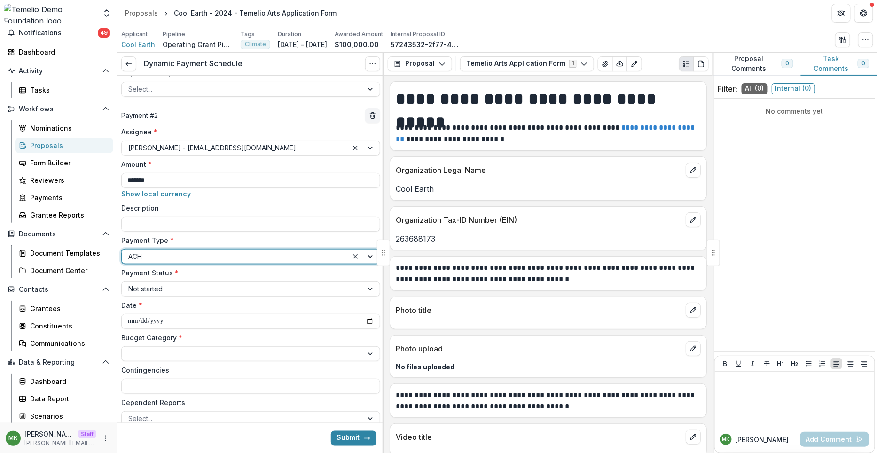
scroll to position [359, 0]
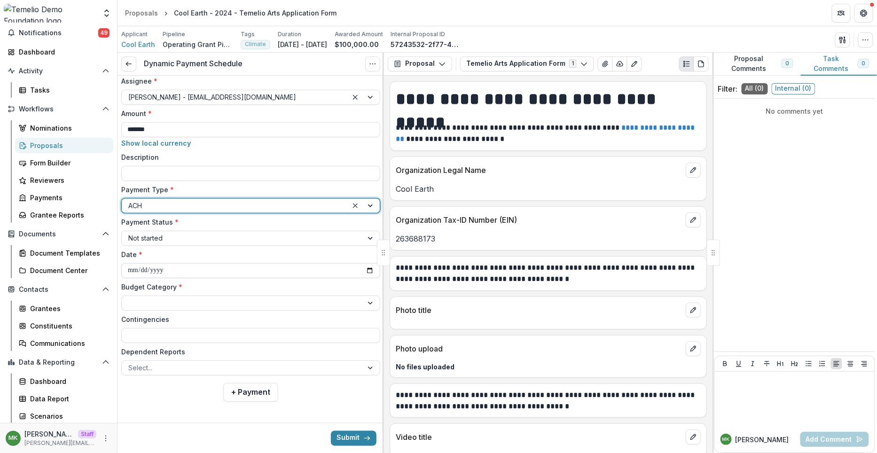
click at [129, 269] on input "**********" at bounding box center [250, 270] width 259 height 15
type input "**********"
click at [141, 299] on div at bounding box center [242, 303] width 228 height 12
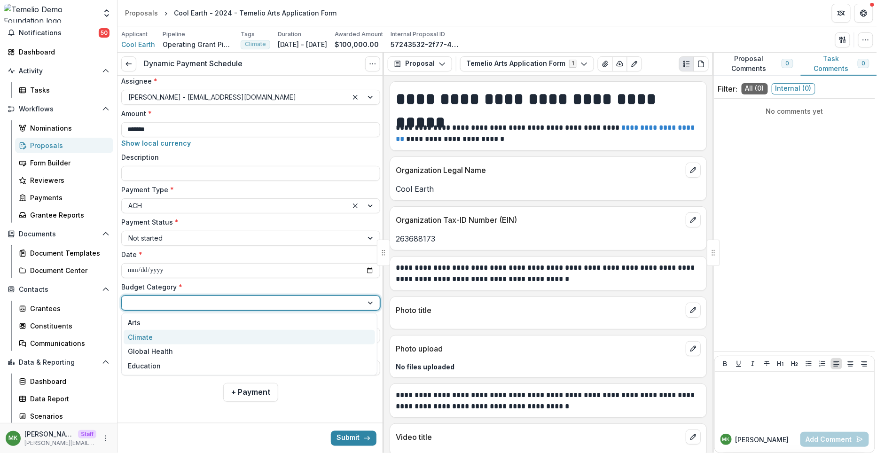
click at [146, 336] on div "Climate" at bounding box center [140, 337] width 25 height 10
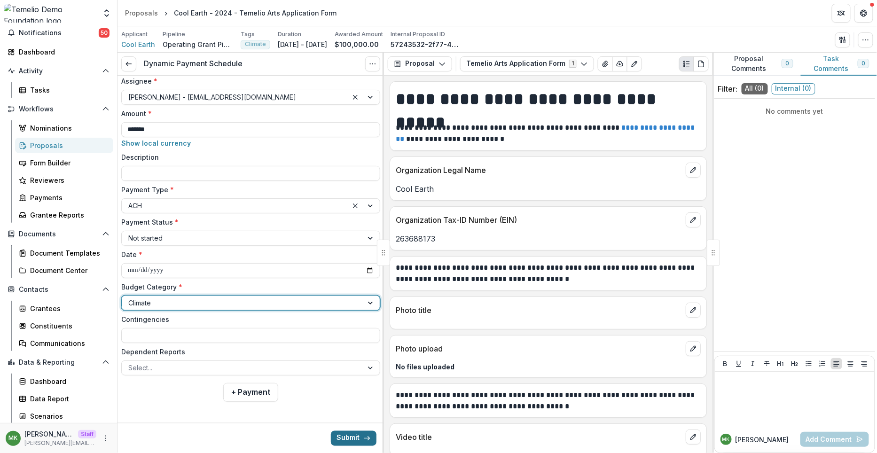
click at [350, 436] on button "Submit" at bounding box center [354, 438] width 46 height 15
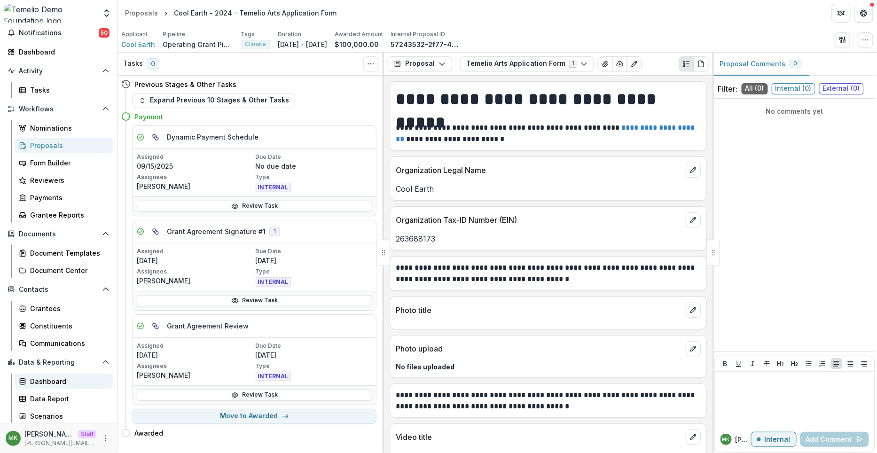
click at [47, 377] on div "Dashboard" at bounding box center [68, 382] width 76 height 10
select select "**********"
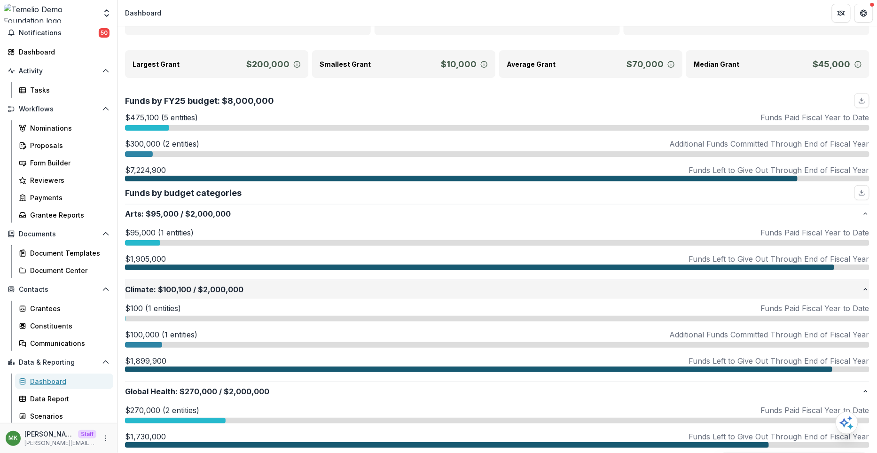
scroll to position [67, 0]
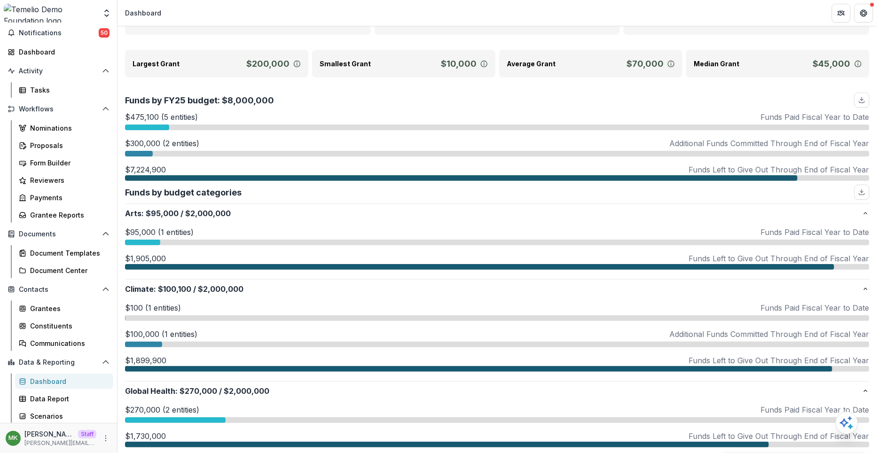
click at [127, 317] on div at bounding box center [497, 318] width 745 height 6
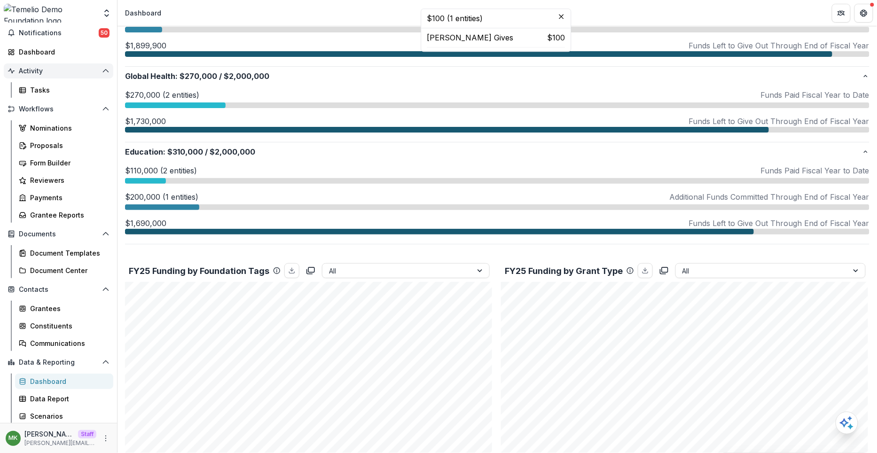
scroll to position [0, 0]
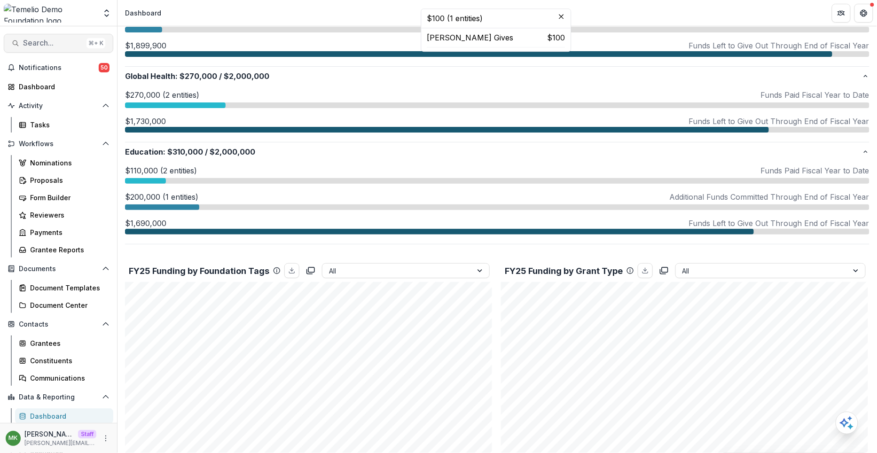
click at [64, 42] on span "Search..." at bounding box center [53, 43] width 60 height 9
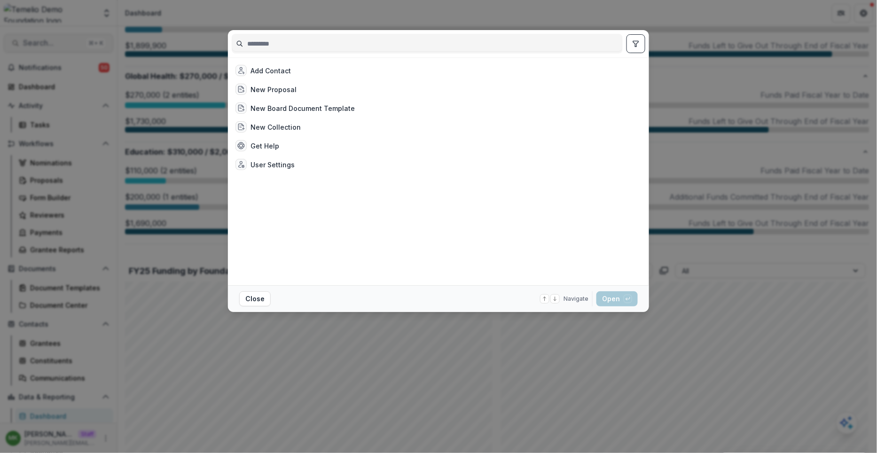
type input "*"
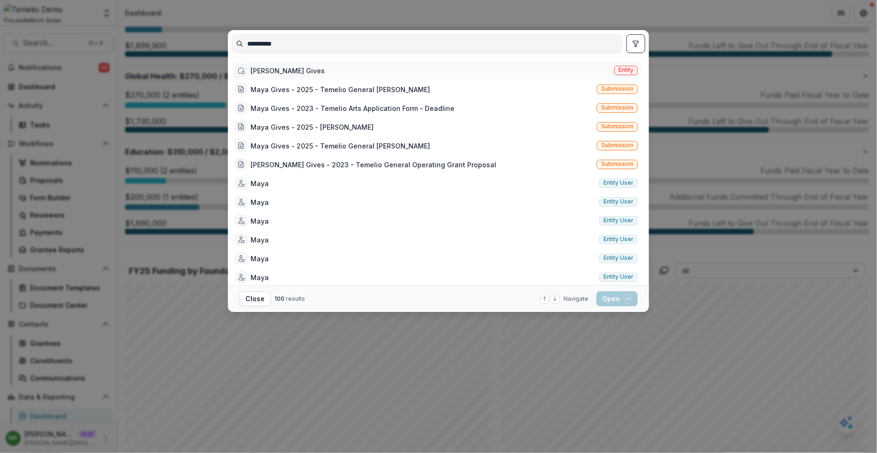
type input "**********"
click at [302, 71] on div "Maya Gives Entity" at bounding box center [437, 70] width 410 height 19
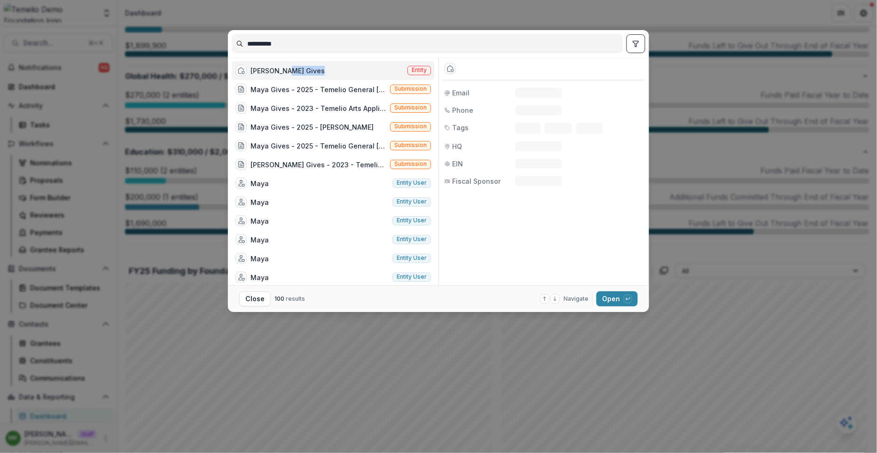
click at [302, 71] on div "Maya Gives Entity" at bounding box center [333, 70] width 203 height 19
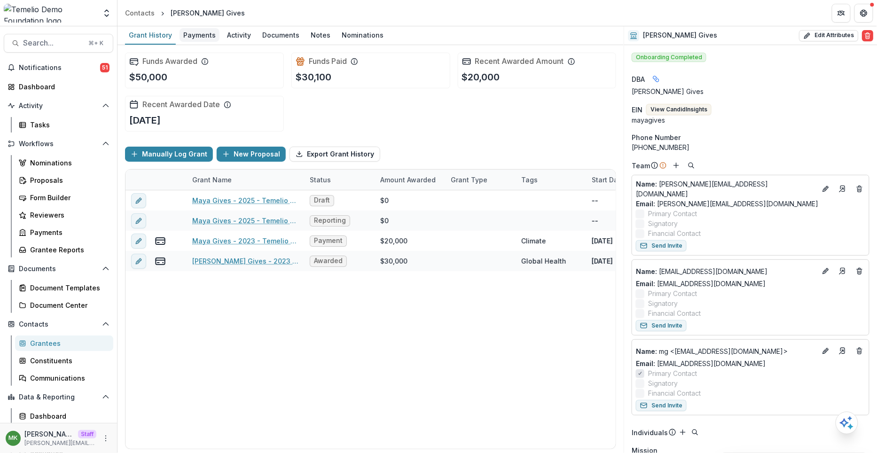
click at [199, 41] on link "Payments" at bounding box center [200, 35] width 40 height 18
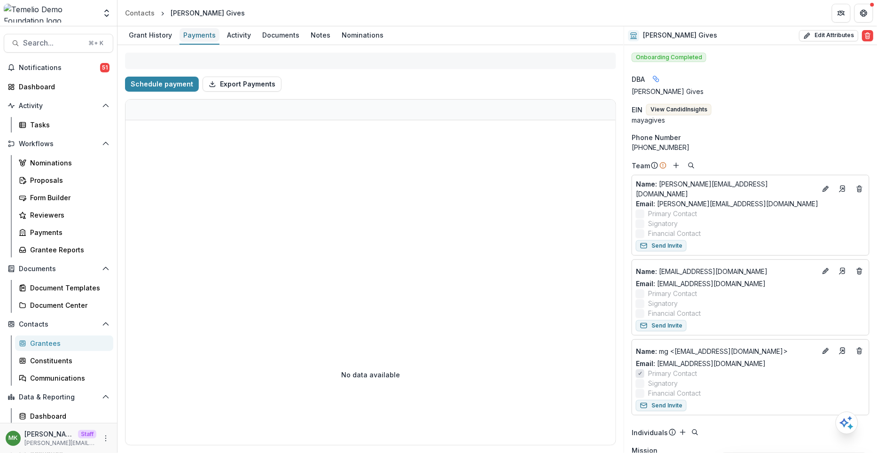
select select "****"
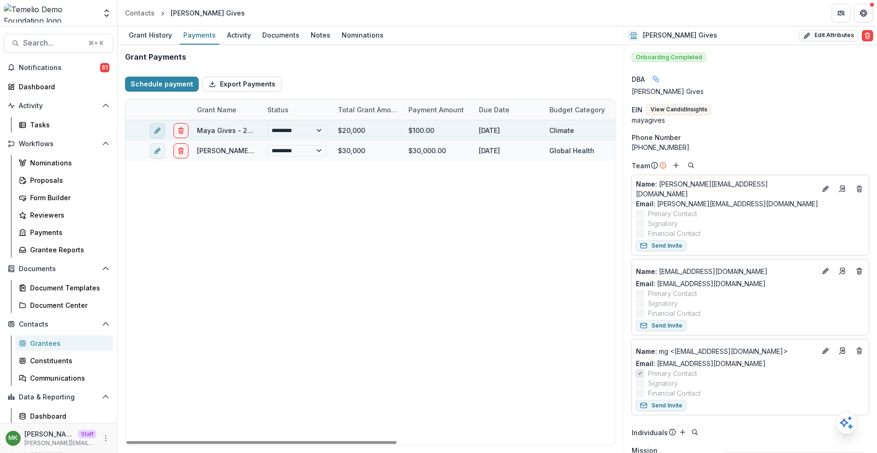
click at [156, 127] on icon "edit" at bounding box center [158, 131] width 8 height 8
select select "****"
select select "**********"
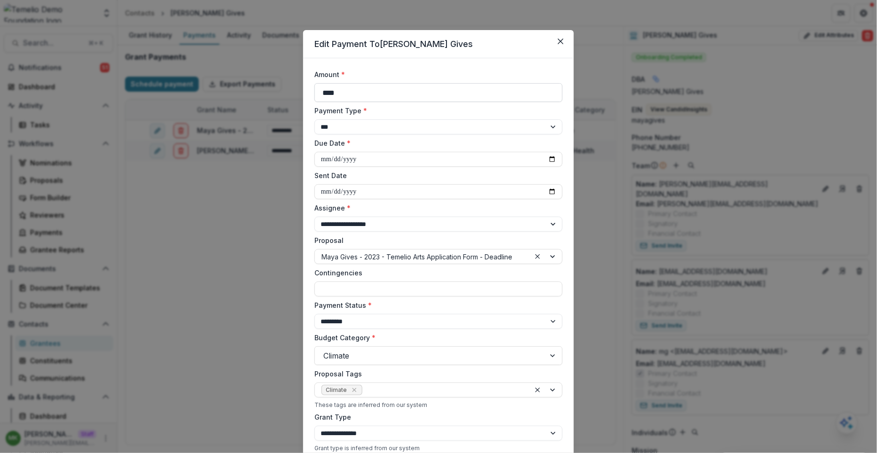
click at [350, 92] on input "****" at bounding box center [438, 92] width 248 height 19
type input "*******"
select select "****"
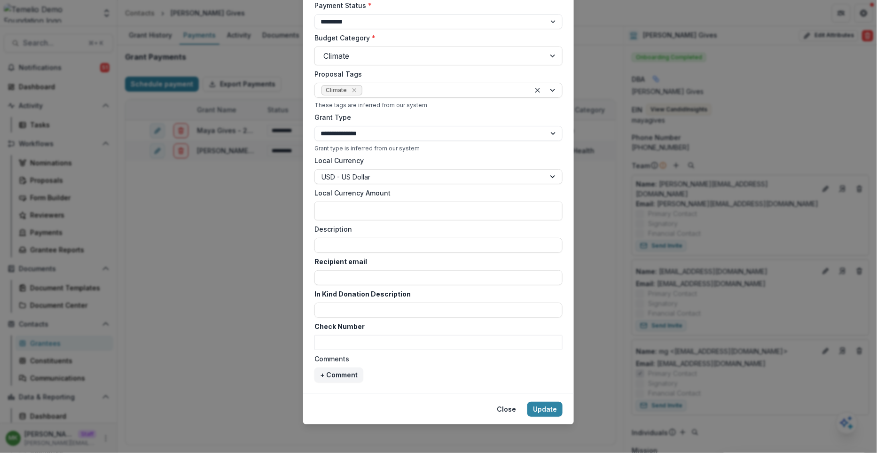
click at [538, 400] on footer "Close Update" at bounding box center [438, 409] width 271 height 31
click at [538, 406] on button "Update" at bounding box center [544, 409] width 35 height 15
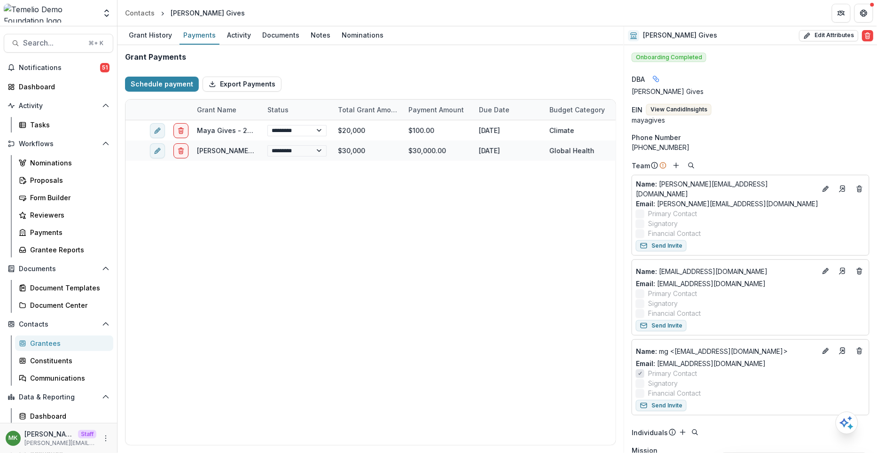
type input "****"
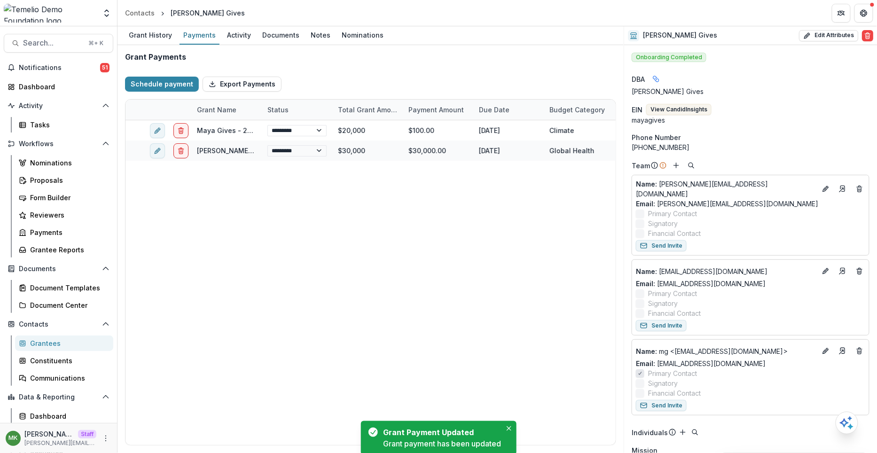
select select "****"
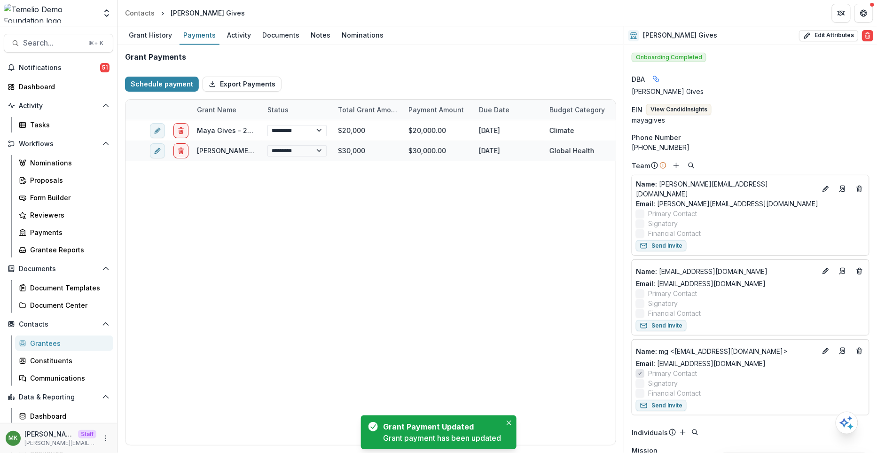
select select "****"
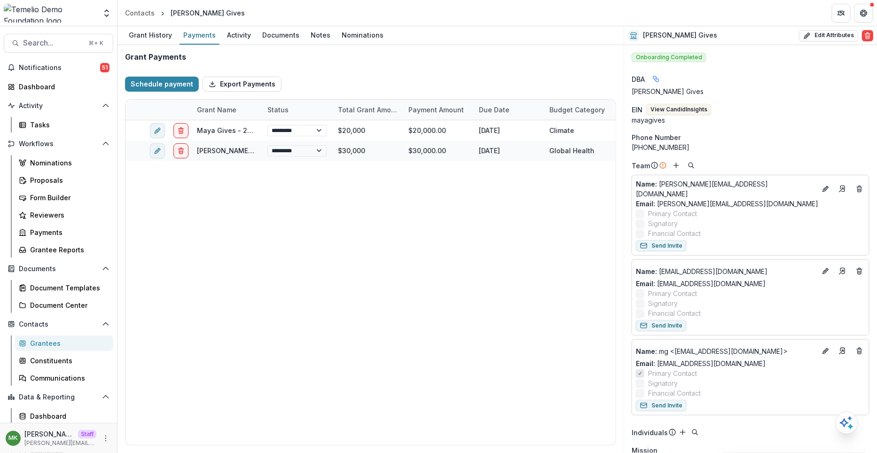
select select "****"
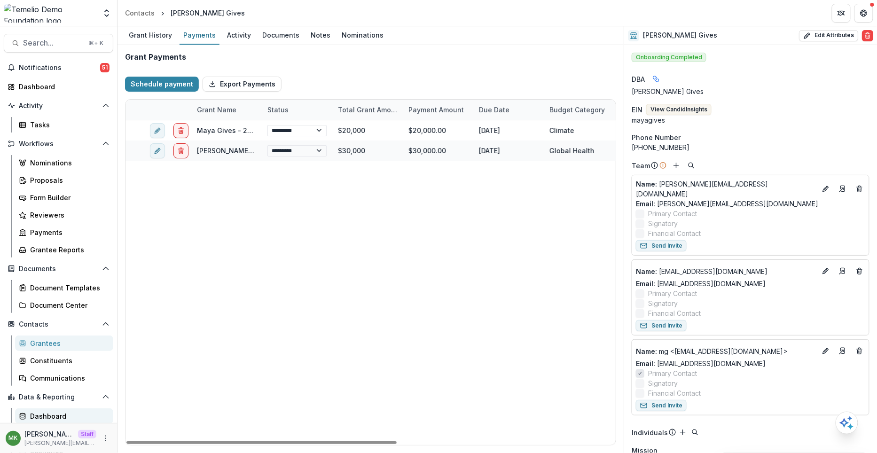
click at [35, 413] on div "Dashboard" at bounding box center [68, 416] width 76 height 10
select select "**********"
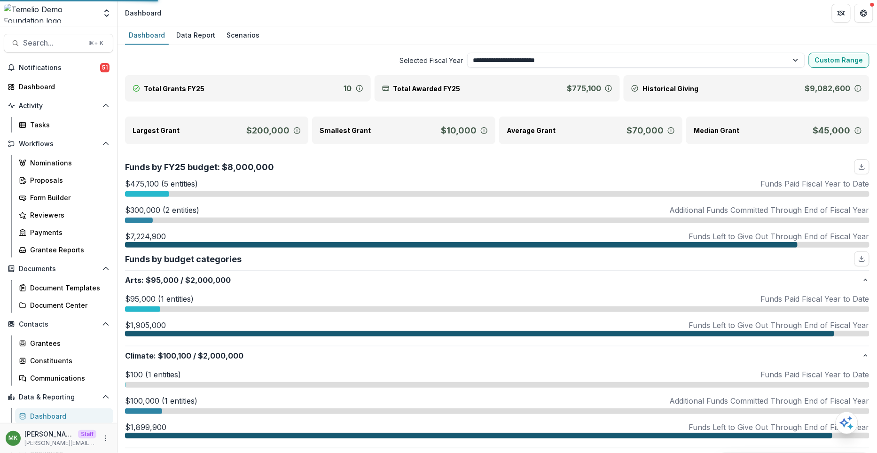
click at [33, 328] on span "Contacts" at bounding box center [58, 325] width 79 height 8
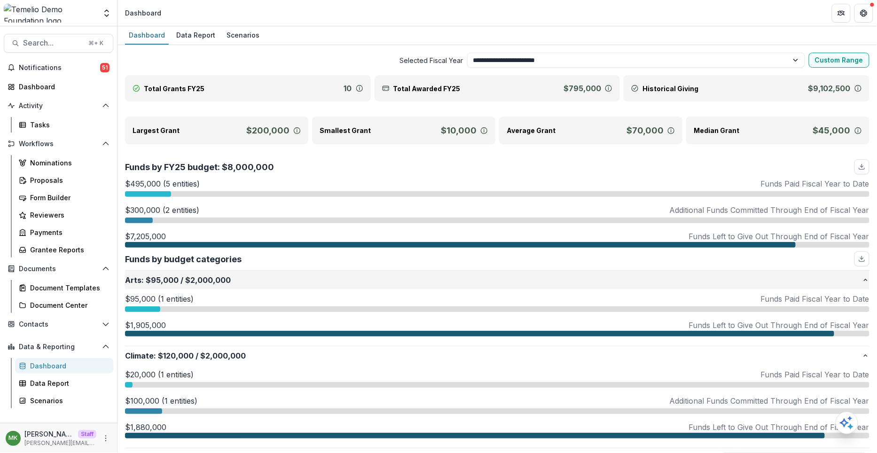
click at [169, 275] on span "$95,000" at bounding box center [162, 280] width 33 height 11
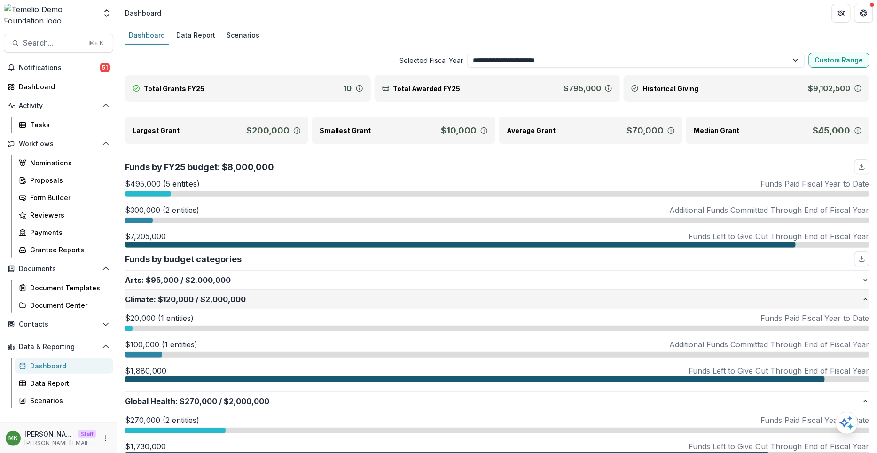
click at [162, 302] on span "$120,000" at bounding box center [176, 299] width 36 height 11
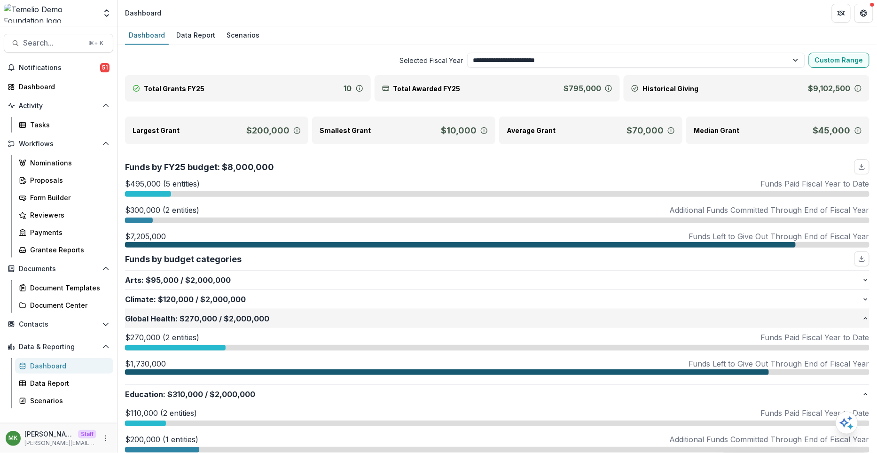
click at [158, 313] on p "Global Health : $270,000 / $2,000,000" at bounding box center [493, 318] width 737 height 11
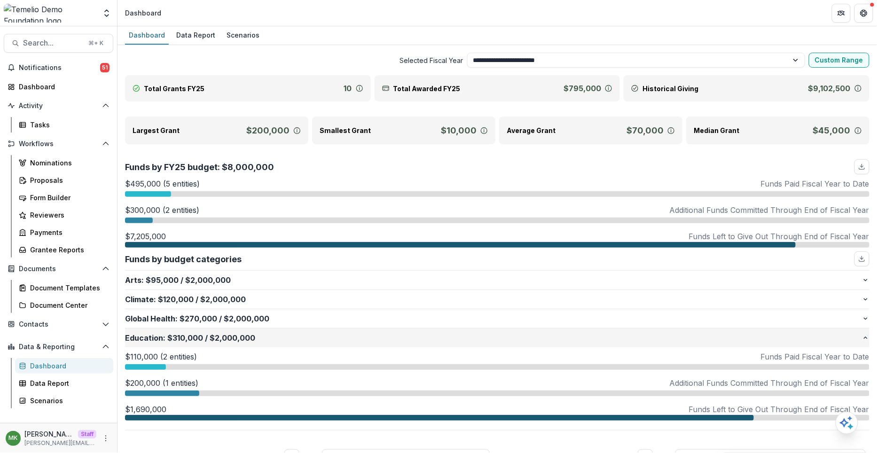
click at [156, 338] on p "Education : $310,000 / $2,000,000" at bounding box center [493, 337] width 737 height 11
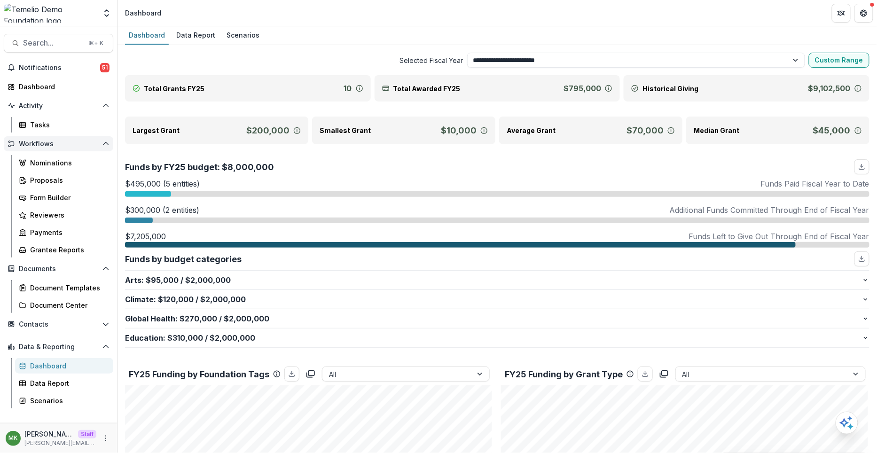
click at [37, 143] on span "Workflows" at bounding box center [58, 144] width 79 height 8
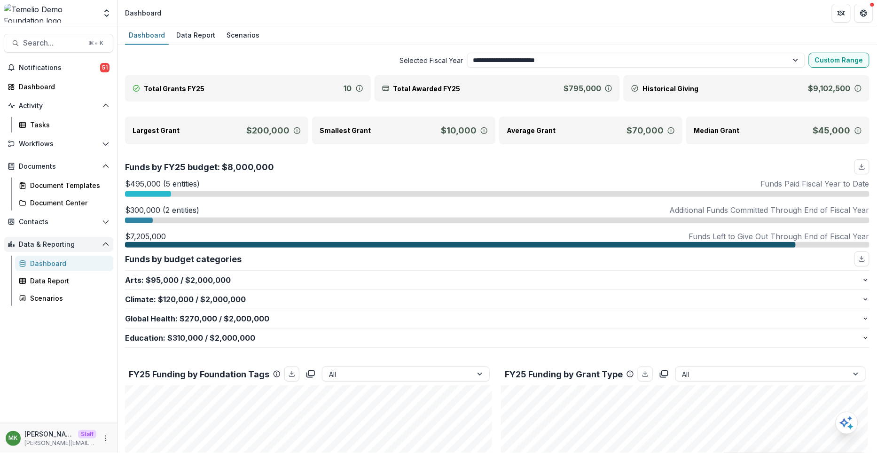
click at [29, 243] on span "Data & Reporting" at bounding box center [58, 245] width 79 height 8
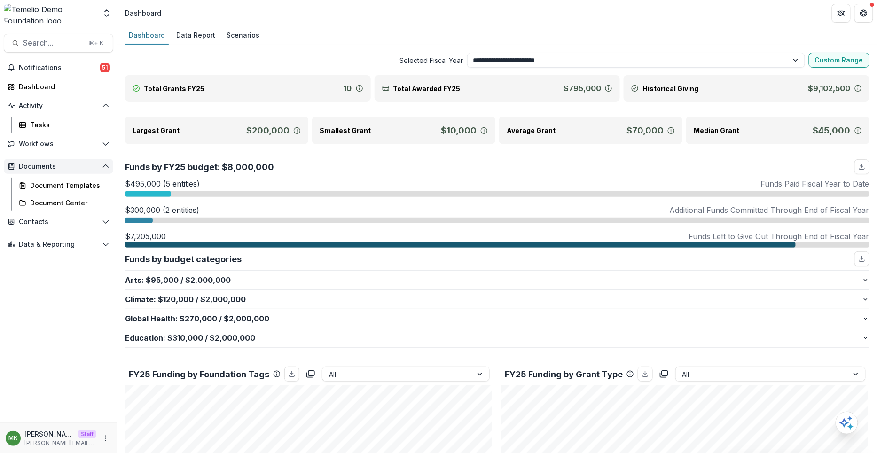
click at [45, 171] on button "Documents" at bounding box center [59, 166] width 110 height 15
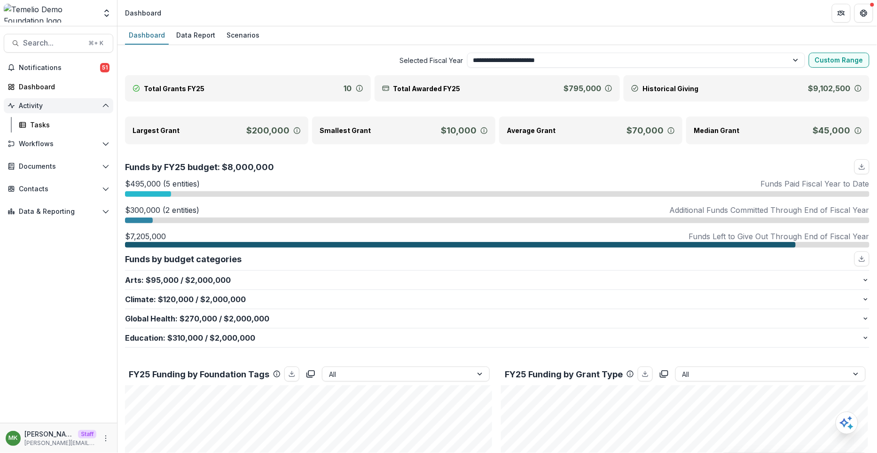
click at [38, 98] on button "Activity" at bounding box center [59, 105] width 110 height 15
click at [39, 122] on button "Workflows" at bounding box center [59, 128] width 110 height 15
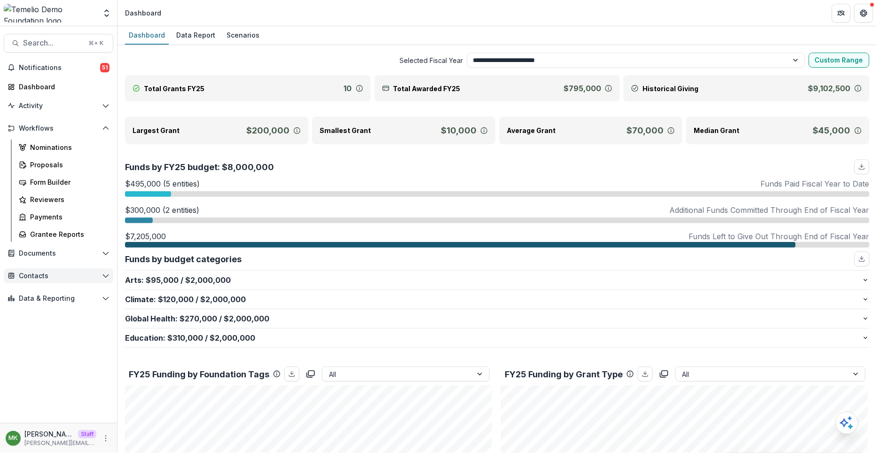
click at [39, 269] on button "Contacts" at bounding box center [59, 275] width 110 height 15
click at [39, 292] on div "Grantees" at bounding box center [68, 295] width 76 height 10
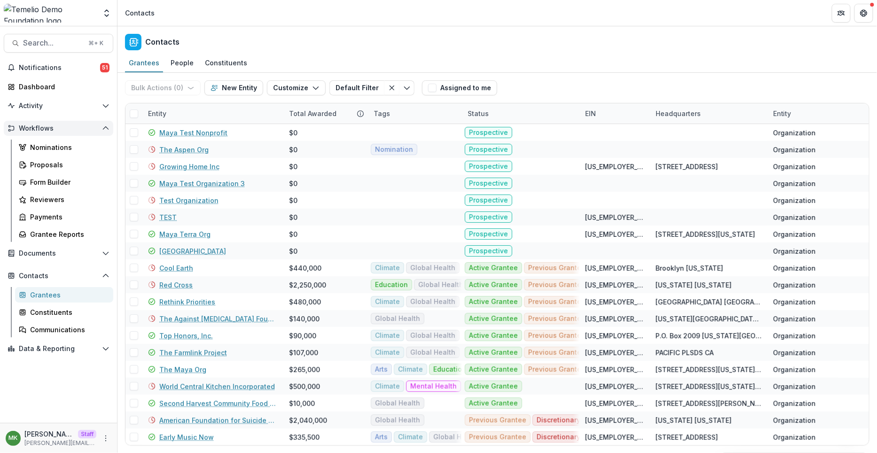
click at [39, 129] on span "Workflows" at bounding box center [58, 129] width 79 height 8
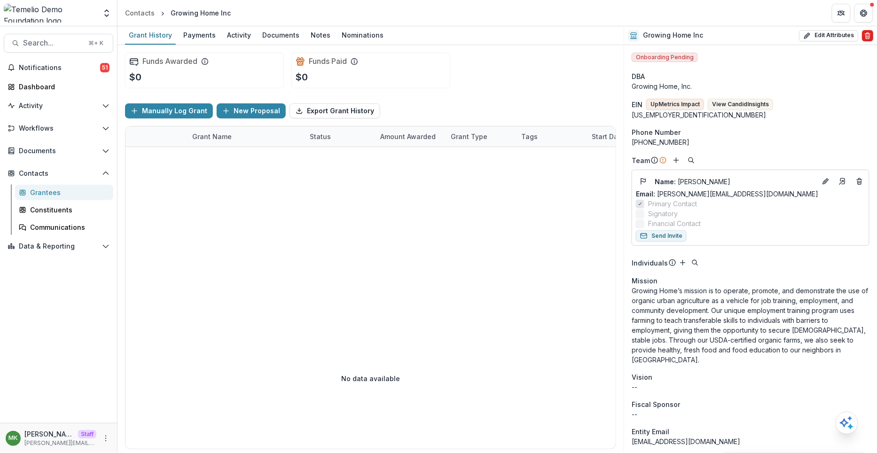
click at [867, 36] on icon "Delete" at bounding box center [868, 36] width 8 height 8
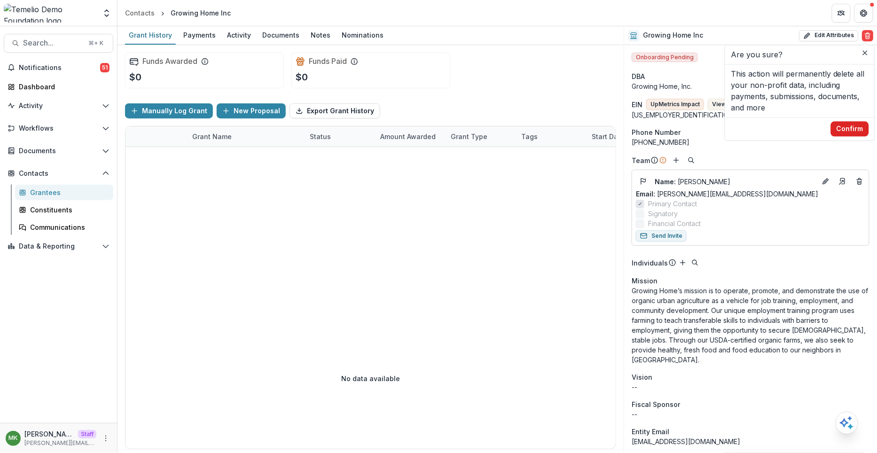
click at [855, 131] on button "Confirm" at bounding box center [850, 128] width 38 height 15
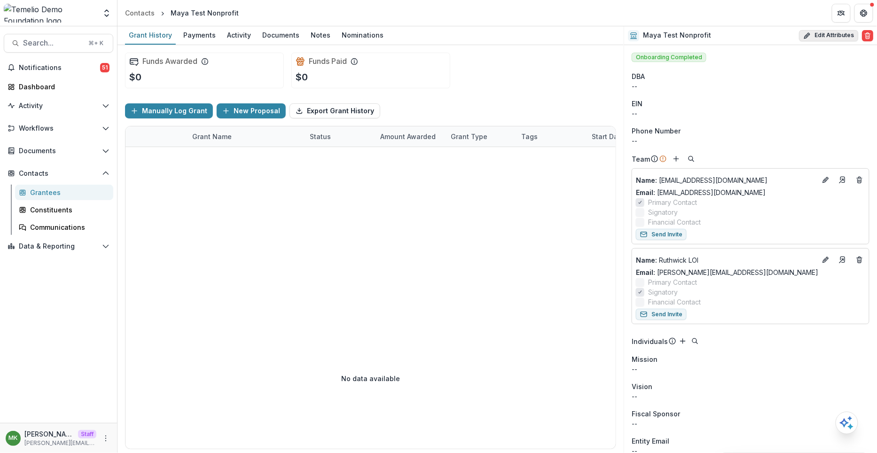
click at [864, 41] on button "Delete" at bounding box center [867, 35] width 11 height 11
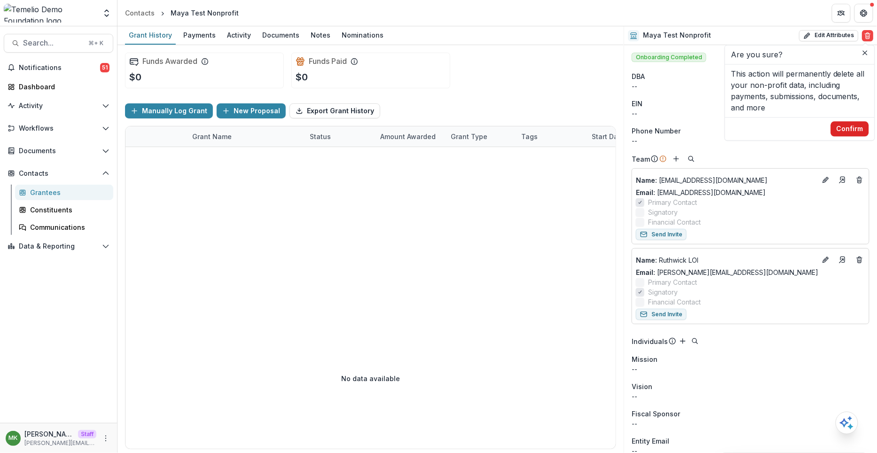
click at [844, 126] on button "Confirm" at bounding box center [850, 128] width 38 height 15
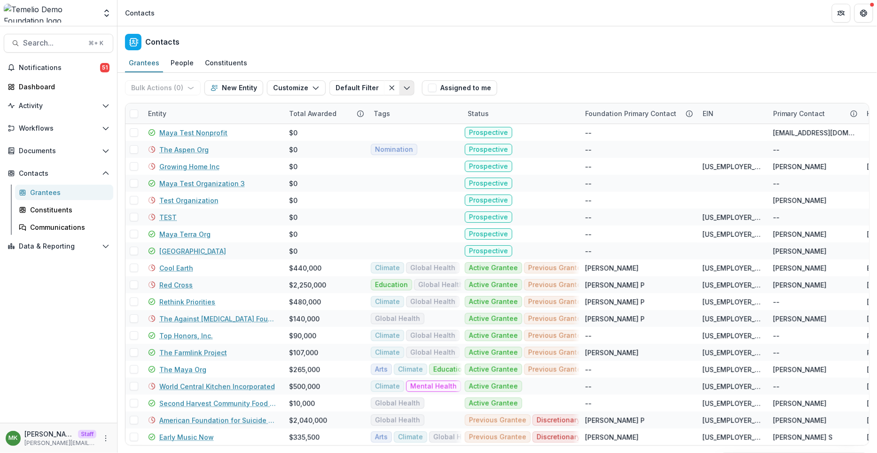
click at [403, 86] on icon "Toggle menu" at bounding box center [407, 88] width 8 height 8
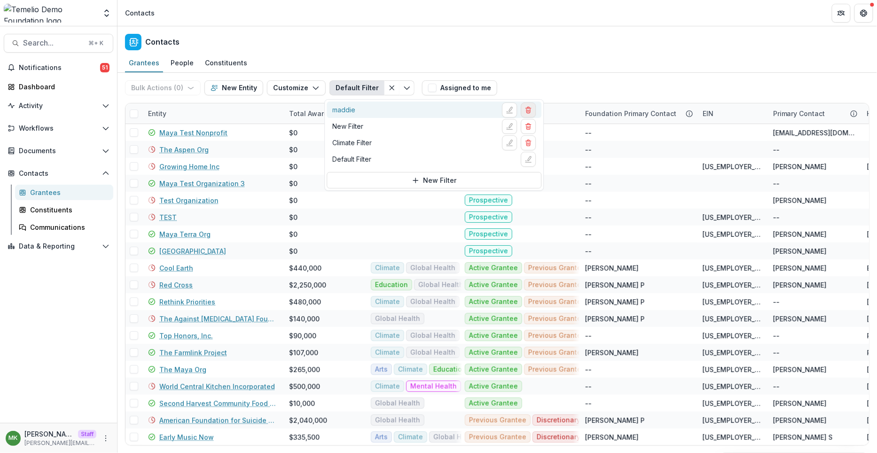
click at [532, 108] on button "Delete filter" at bounding box center [528, 109] width 15 height 15
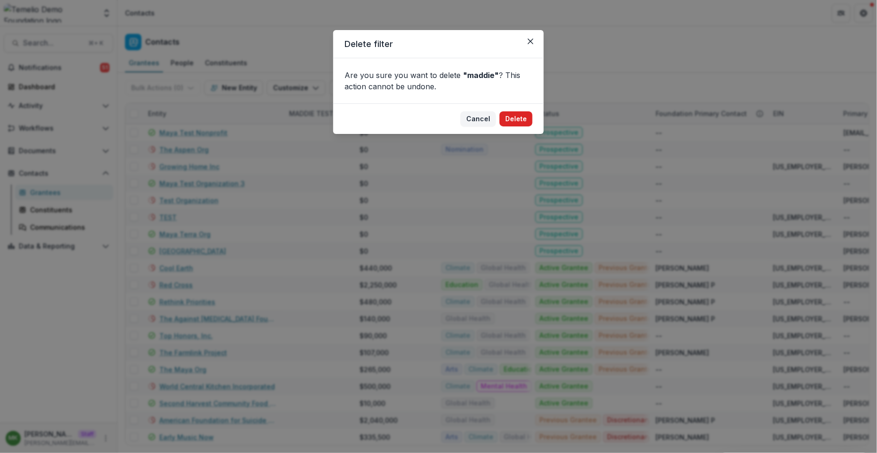
click at [526, 116] on button "Delete" at bounding box center [516, 118] width 33 height 15
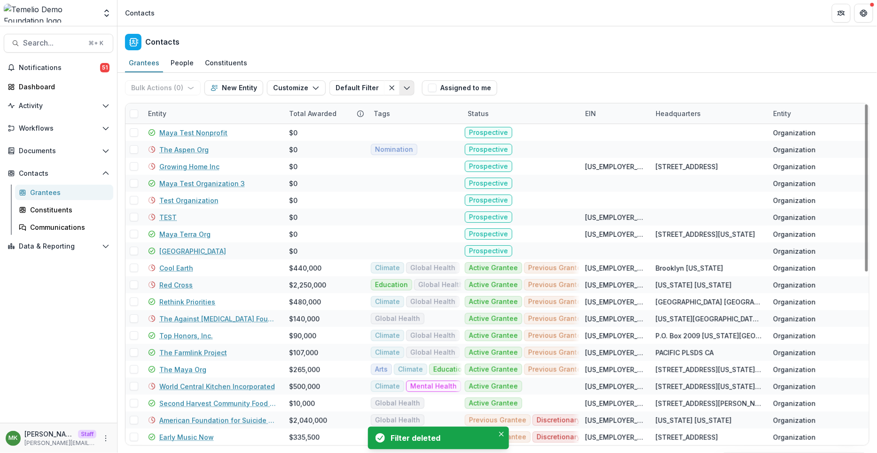
click at [403, 86] on icon "Toggle menu" at bounding box center [407, 88] width 8 height 8
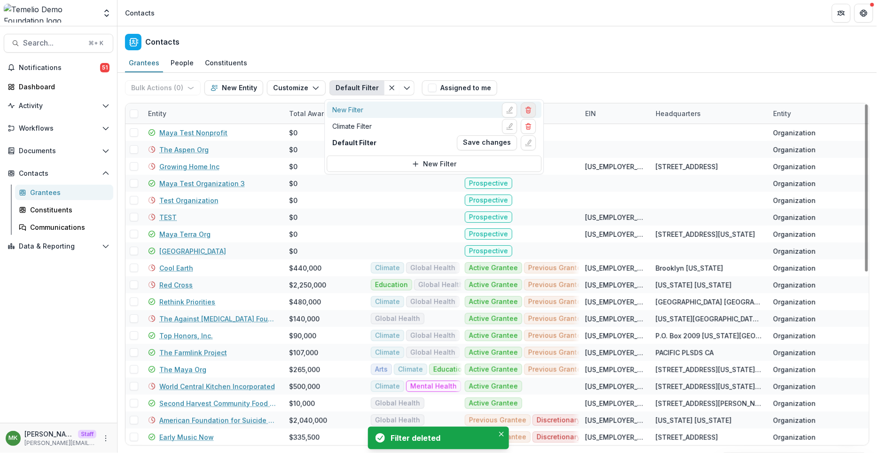
click at [527, 113] on button "Delete filter" at bounding box center [528, 109] width 15 height 15
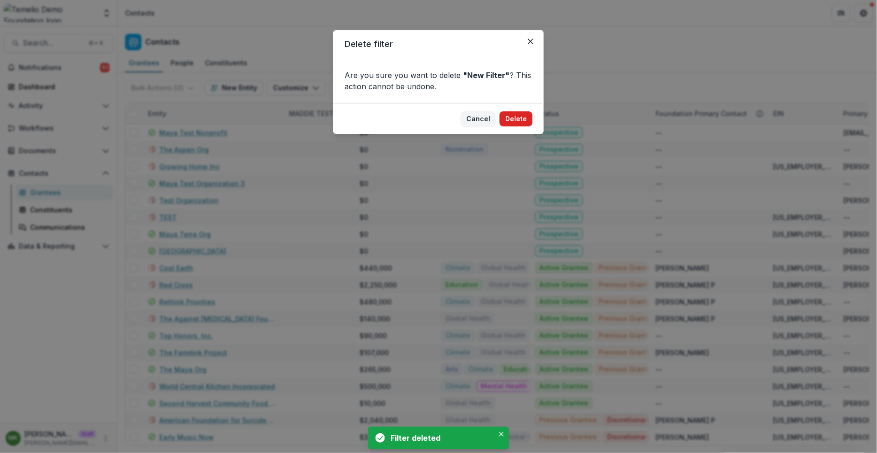
click at [512, 116] on button "Delete" at bounding box center [516, 118] width 33 height 15
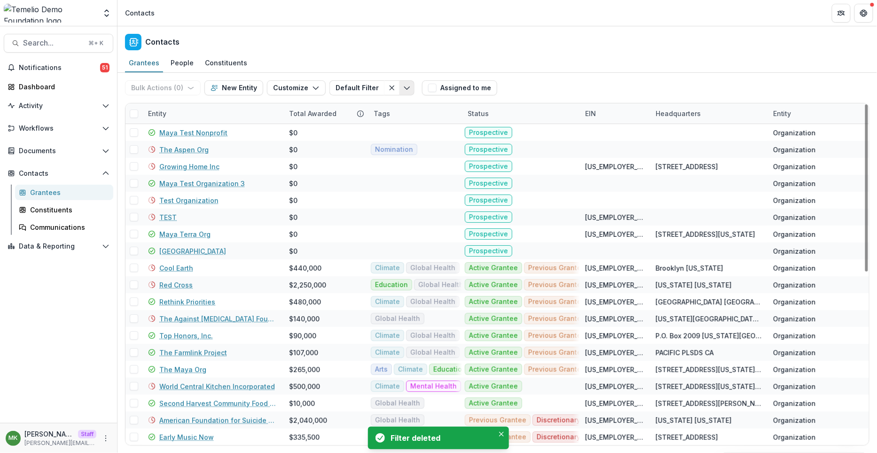
click at [403, 86] on icon "Toggle menu" at bounding box center [407, 88] width 8 height 8
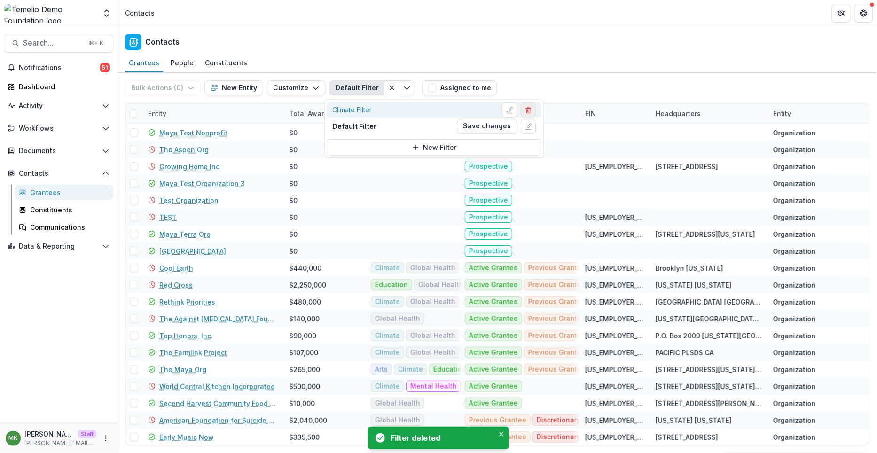
click at [528, 111] on icon "Delete filter" at bounding box center [529, 110] width 8 height 8
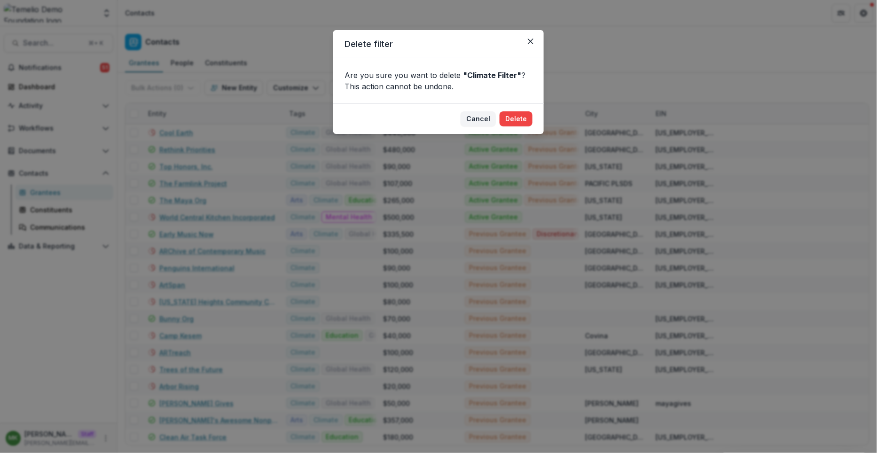
click at [576, 71] on div "Delete filter Are you sure you want to delete " Climate Filter " ? This action …" at bounding box center [438, 226] width 877 height 453
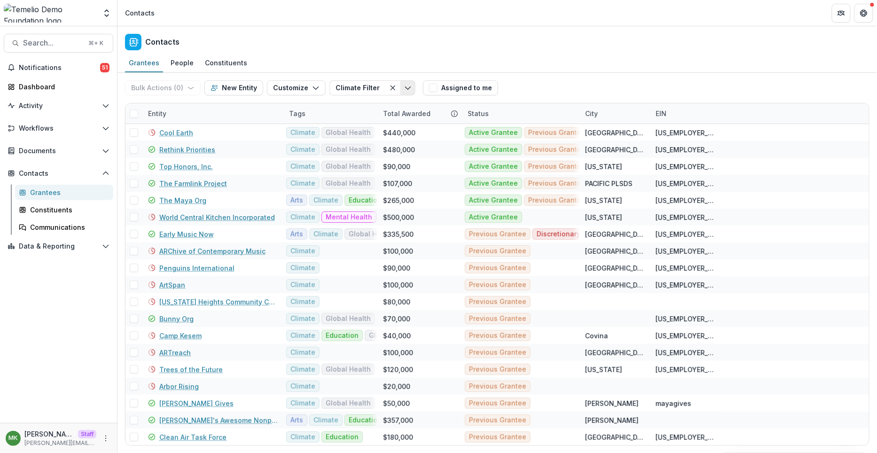
click at [401, 91] on button "Toggle menu" at bounding box center [408, 87] width 15 height 15
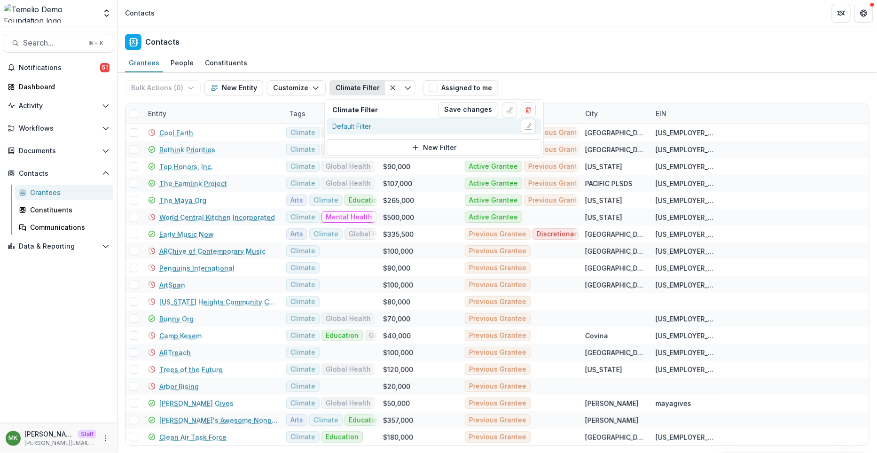
click at [375, 124] on div "Default Filter" at bounding box center [434, 126] width 204 height 15
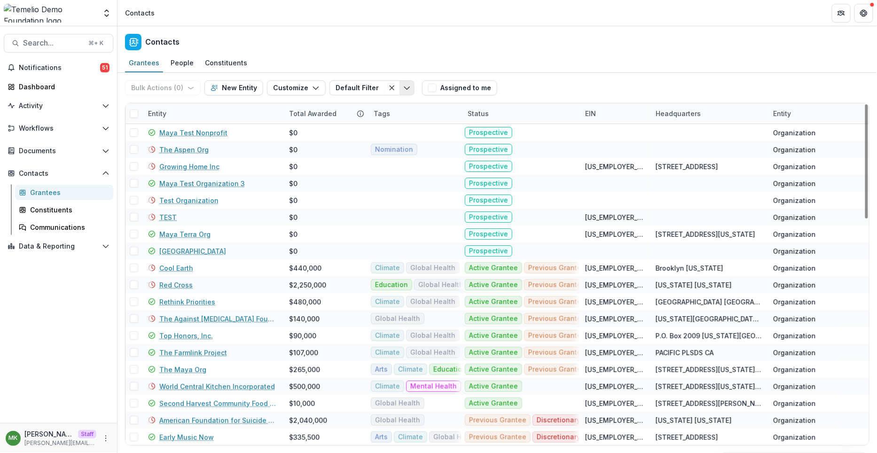
click at [403, 90] on icon "Toggle menu" at bounding box center [407, 88] width 8 height 8
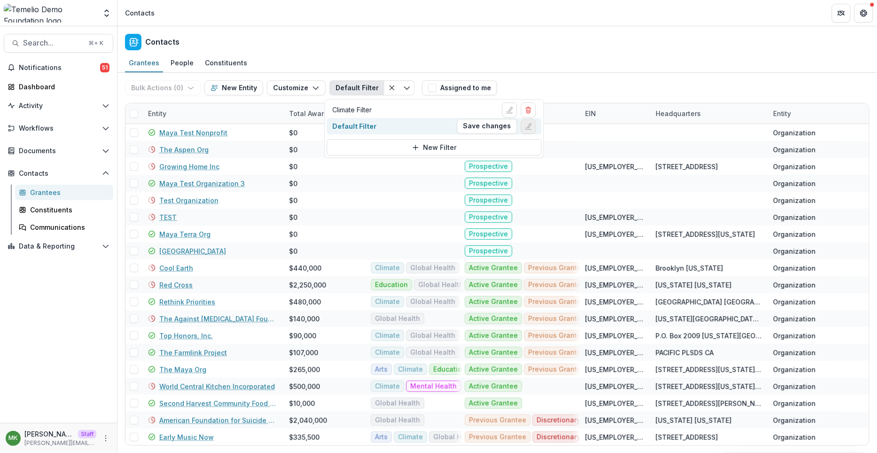
click at [527, 129] on line "Edit filter" at bounding box center [529, 129] width 6 height 0
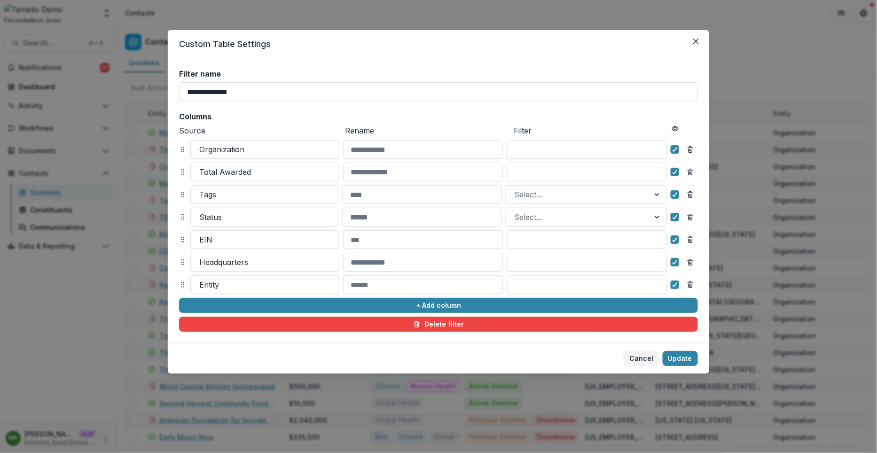
click at [546, 222] on div at bounding box center [578, 217] width 126 height 13
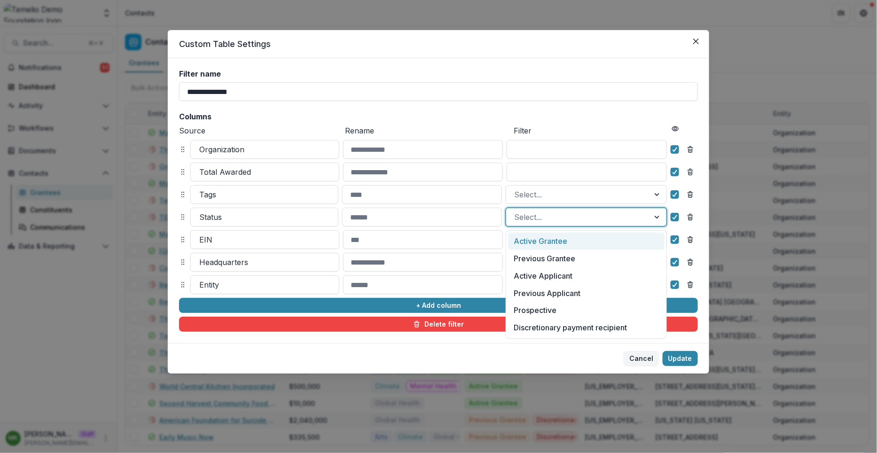
click at [539, 239] on div "Active Grantee" at bounding box center [586, 241] width 157 height 17
click at [591, 219] on div at bounding box center [603, 217] width 38 height 13
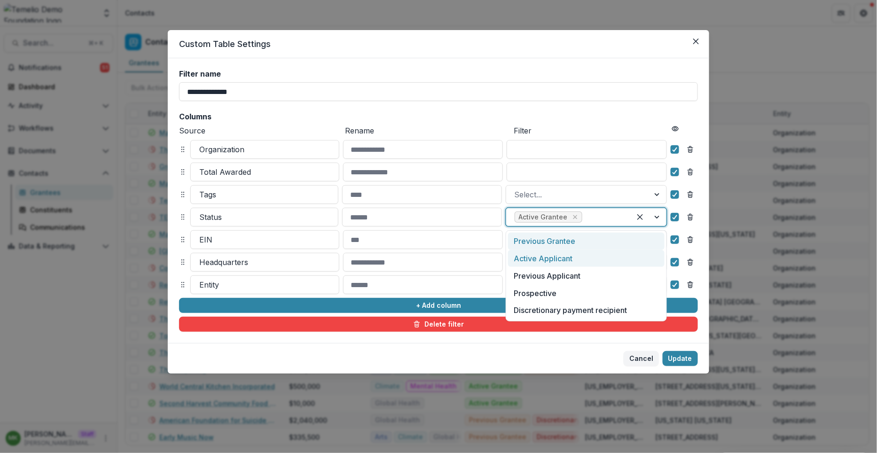
click at [574, 250] on div "Active Applicant" at bounding box center [586, 258] width 157 height 17
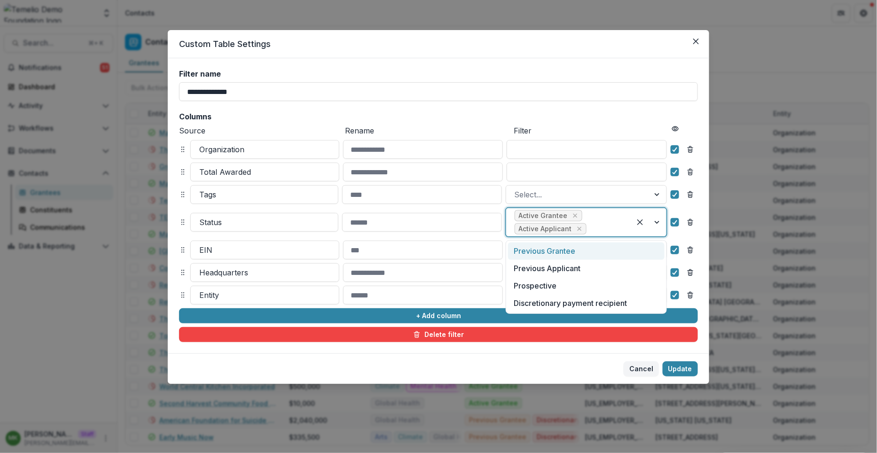
click at [597, 228] on div at bounding box center [606, 228] width 34 height 13
click at [584, 249] on div "Previous Grantee" at bounding box center [586, 251] width 157 height 17
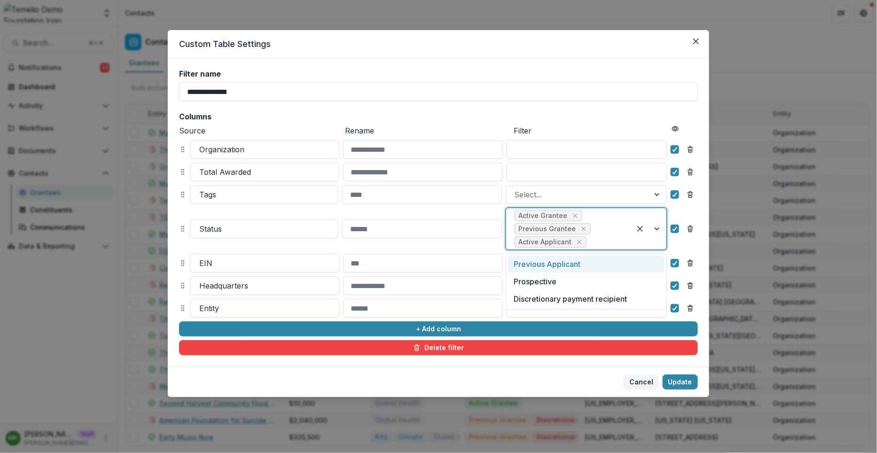
click at [601, 235] on div "Active Grantee Previous Grantee Active Applicant" at bounding box center [568, 228] width 125 height 41
click at [579, 266] on div "Previous Applicant" at bounding box center [586, 264] width 157 height 17
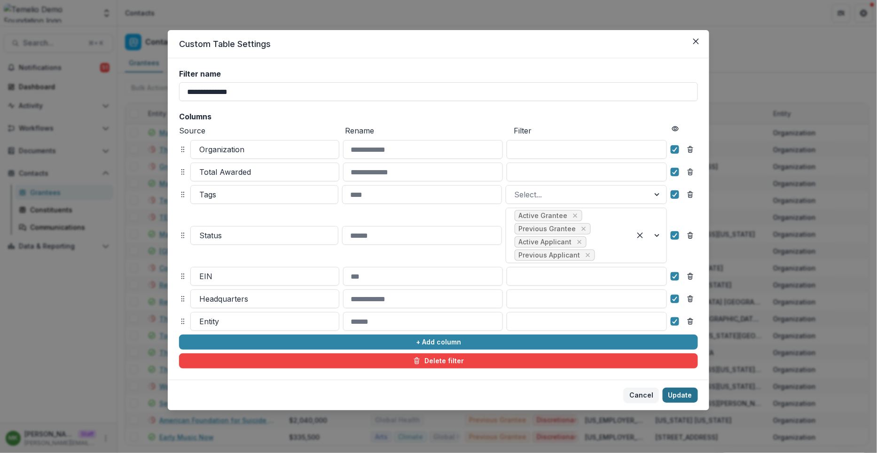
click at [680, 392] on button "Update" at bounding box center [680, 395] width 35 height 15
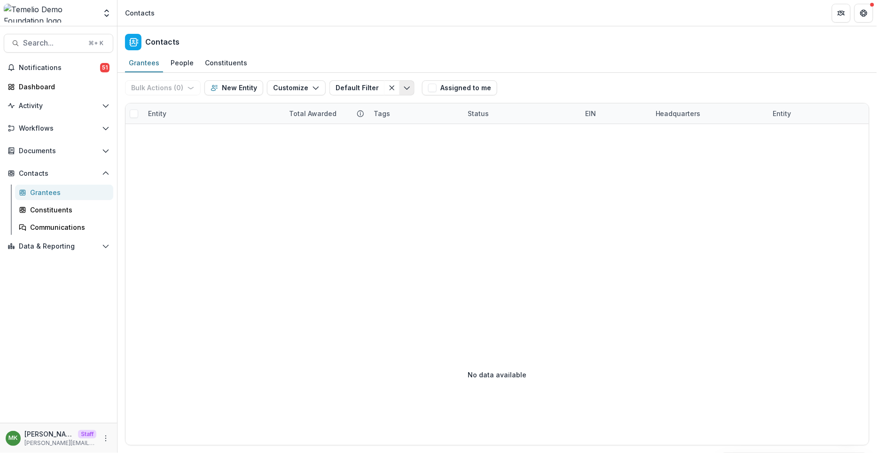
click at [404, 87] on polyline "Toggle menu" at bounding box center [406, 88] width 5 height 3
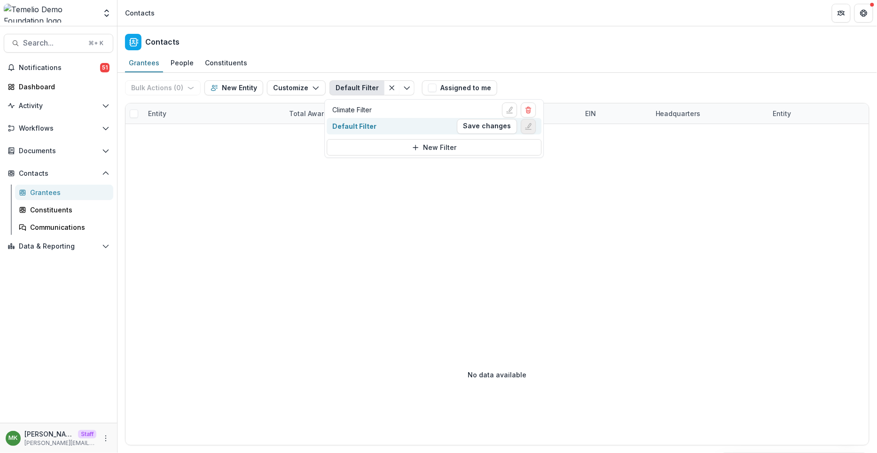
click at [535, 126] on button "Edit filter" at bounding box center [528, 126] width 15 height 15
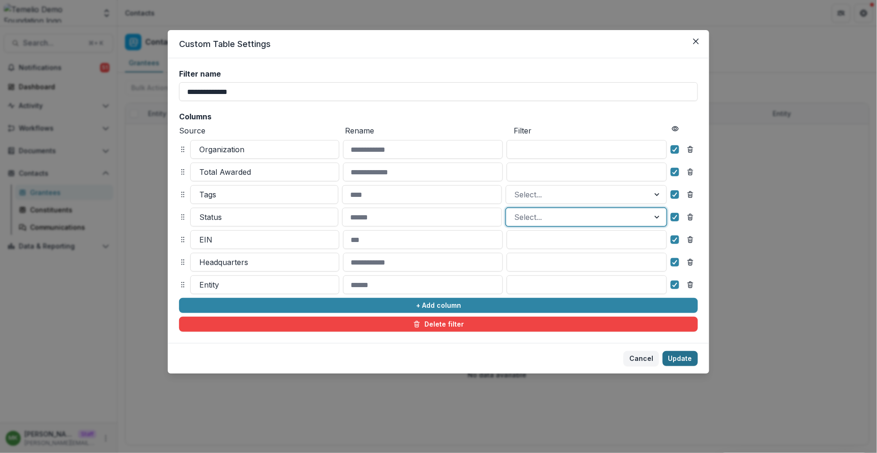
click at [682, 361] on button "Update" at bounding box center [680, 358] width 35 height 15
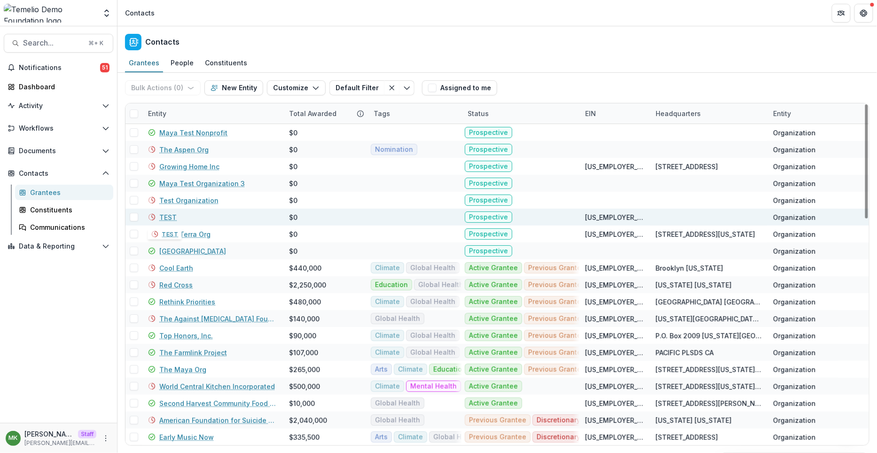
click at [176, 216] on div "TEST" at bounding box center [213, 217] width 130 height 17
click at [168, 215] on link "TEST" at bounding box center [167, 217] width 17 height 10
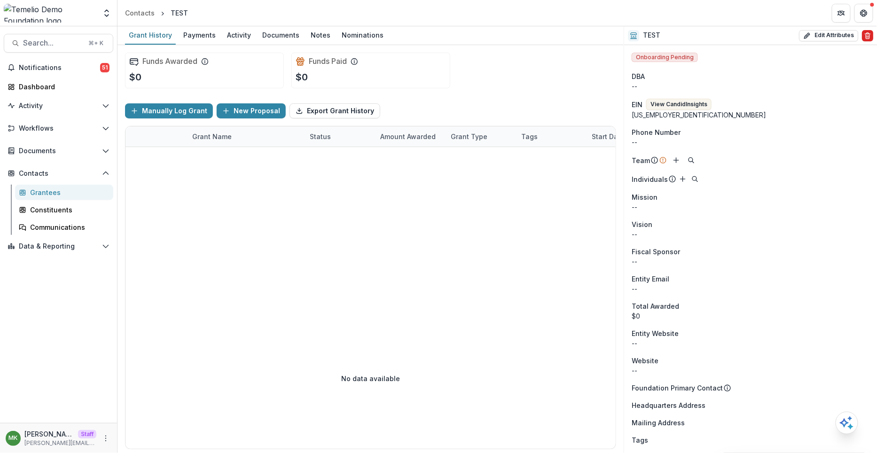
click at [865, 34] on line "Delete" at bounding box center [867, 34] width 5 height 0
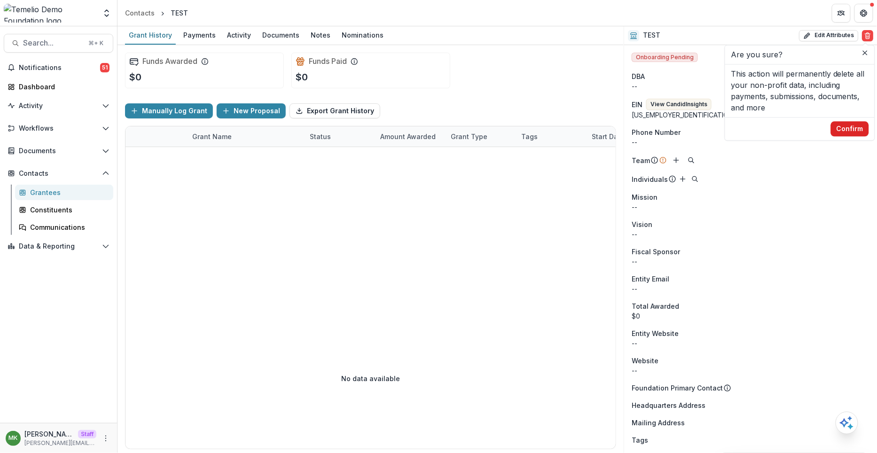
click at [849, 133] on button "Confirm" at bounding box center [850, 128] width 38 height 15
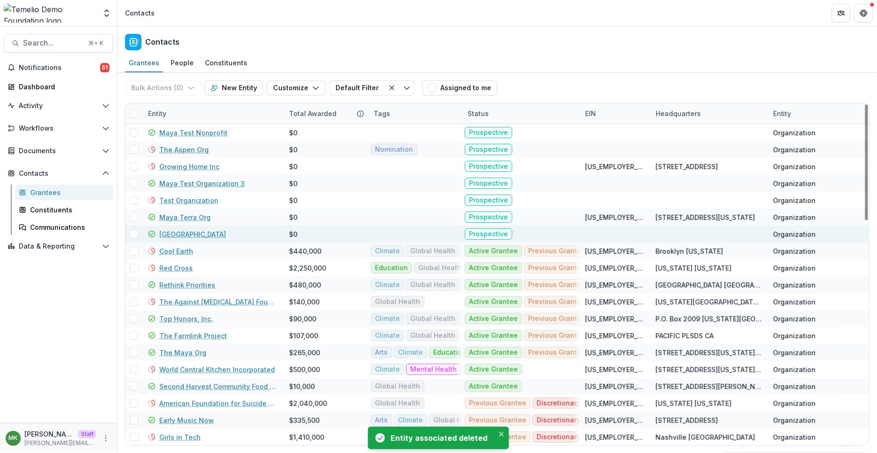
click at [184, 229] on link "[GEOGRAPHIC_DATA]" at bounding box center [192, 234] width 67 height 10
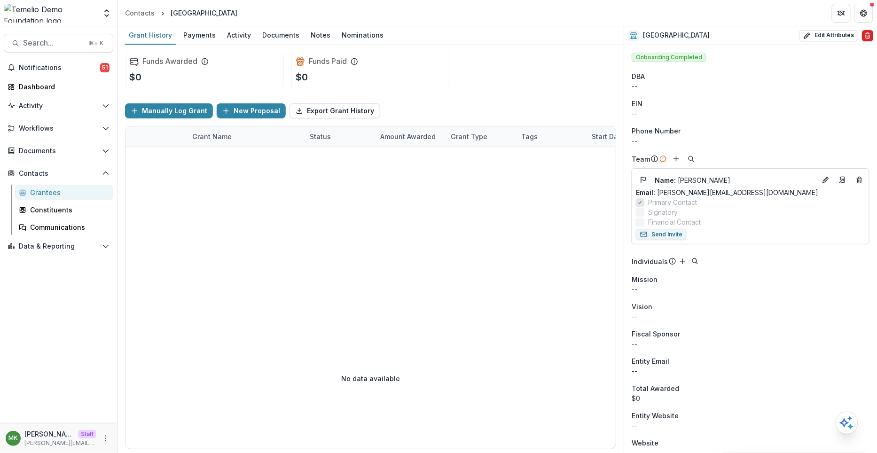
click at [865, 37] on icon "Delete" at bounding box center [868, 36] width 8 height 8
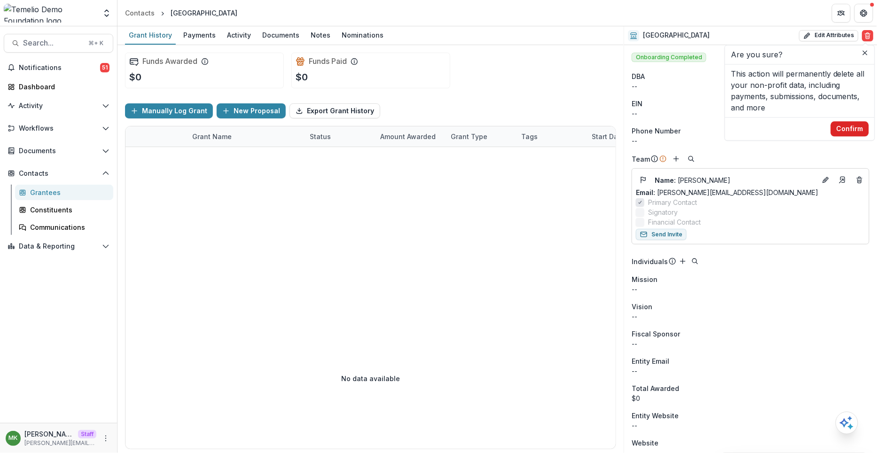
click at [860, 130] on button "Confirm" at bounding box center [850, 128] width 38 height 15
click at [130, 15] on div "Contacts" at bounding box center [140, 13] width 30 height 10
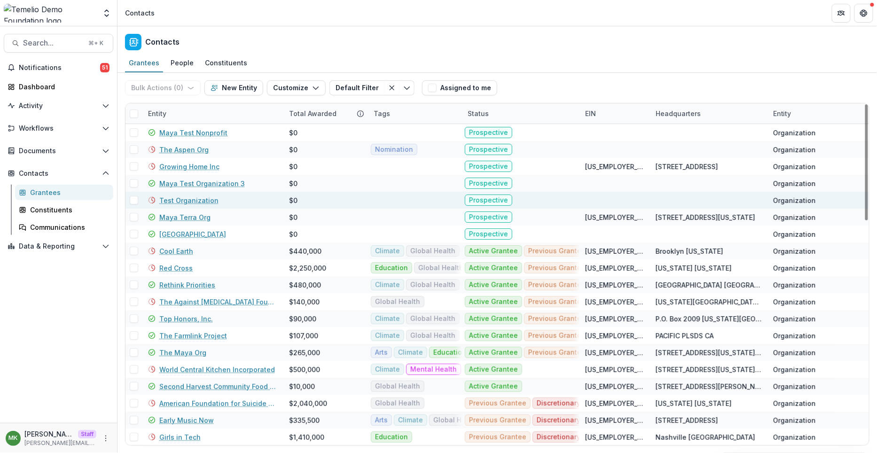
click at [195, 199] on link "Test Organization" at bounding box center [188, 201] width 59 height 10
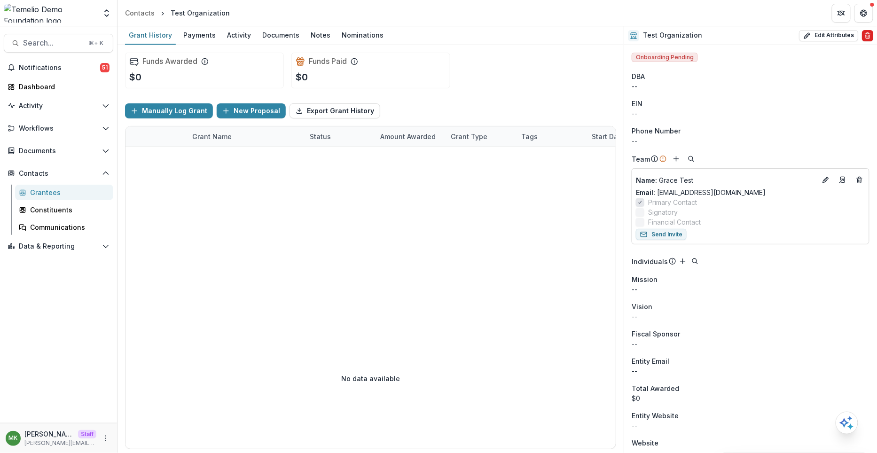
click at [869, 37] on icon "Delete" at bounding box center [868, 36] width 8 height 8
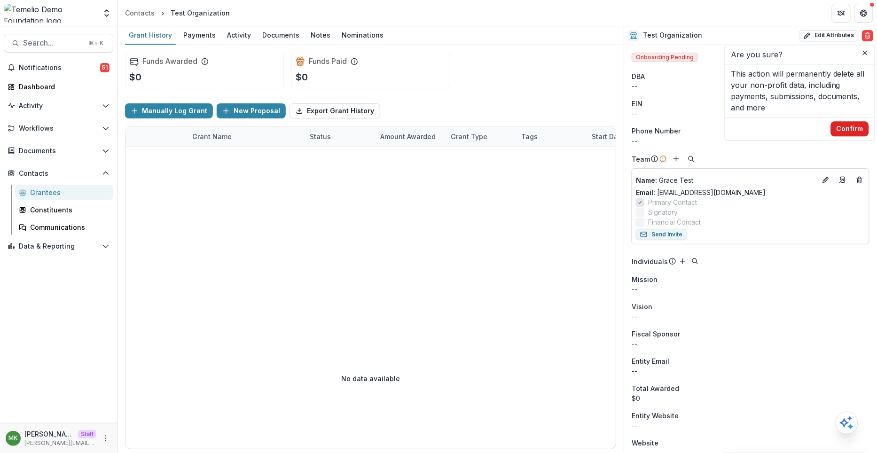
click at [859, 134] on button "Confirm" at bounding box center [850, 128] width 38 height 15
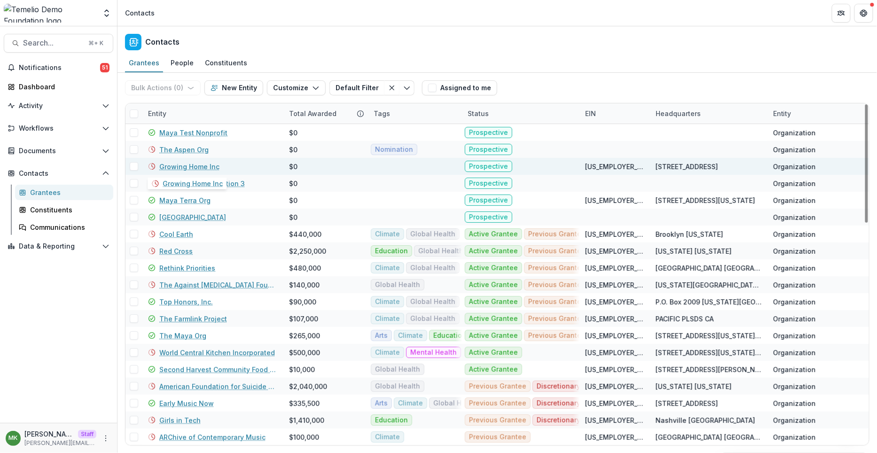
click at [174, 164] on link "Growing Home Inc" at bounding box center [189, 167] width 60 height 10
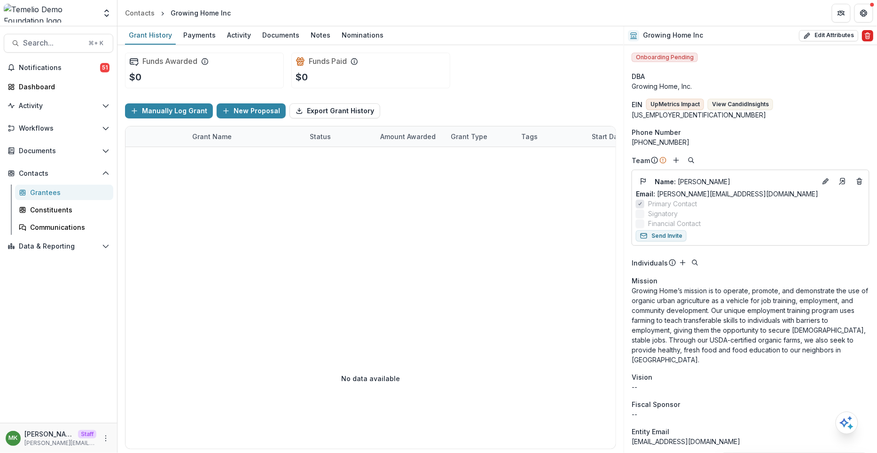
click at [869, 36] on button "Delete" at bounding box center [867, 35] width 11 height 11
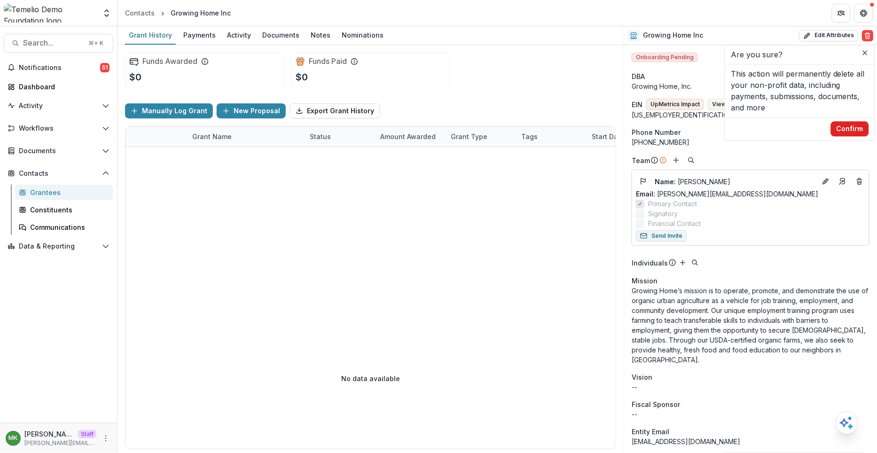
click at [854, 123] on button "Confirm" at bounding box center [850, 128] width 38 height 15
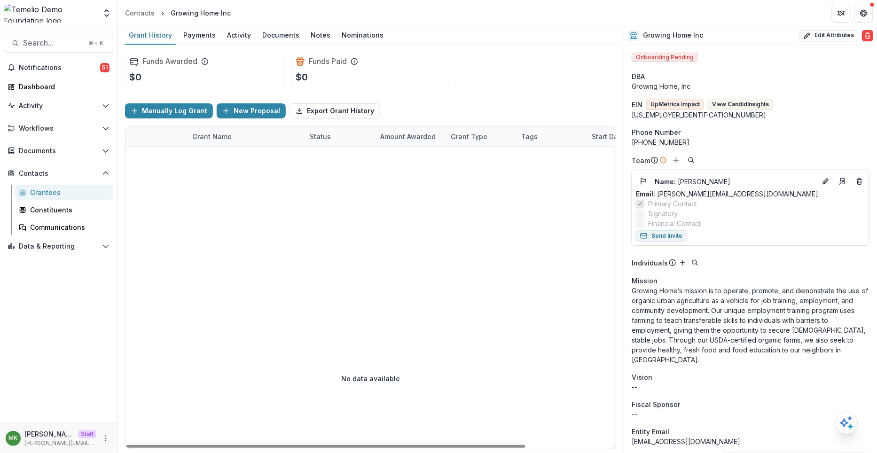
click at [138, 4] on header "Contacts Growing Home Inc" at bounding box center [498, 13] width 760 height 26
click at [136, 10] on div "Contacts" at bounding box center [140, 13] width 30 height 10
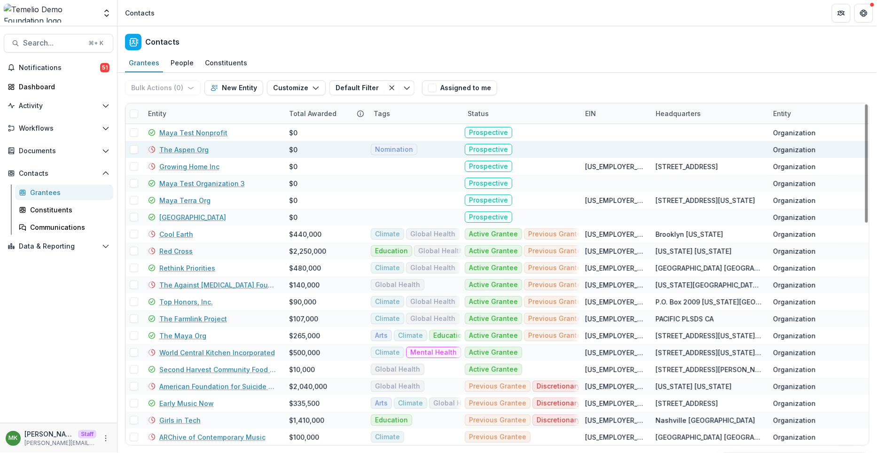
click at [193, 151] on link "The Aspen Org" at bounding box center [183, 150] width 49 height 10
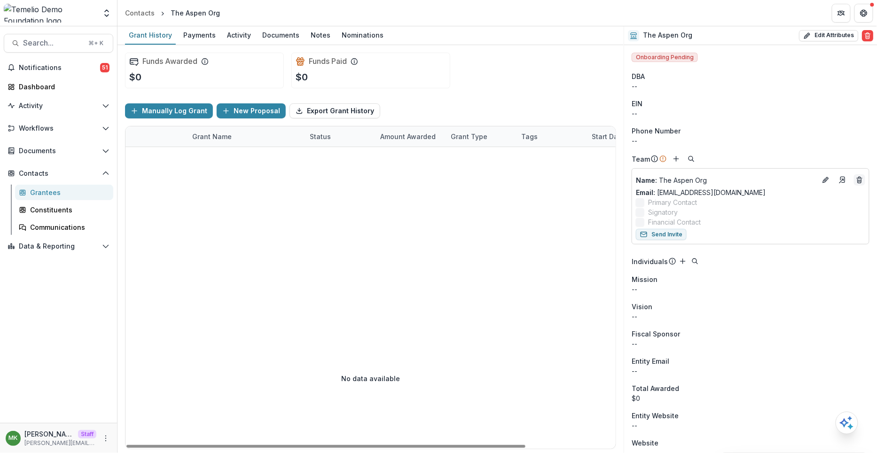
click at [857, 179] on icon "Deletes" at bounding box center [860, 180] width 8 height 8
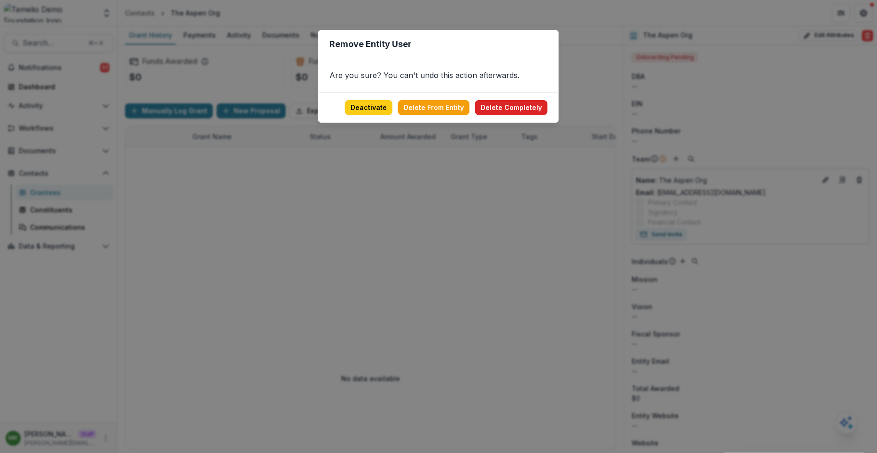
click at [504, 104] on button "Delete Completely" at bounding box center [511, 107] width 72 height 15
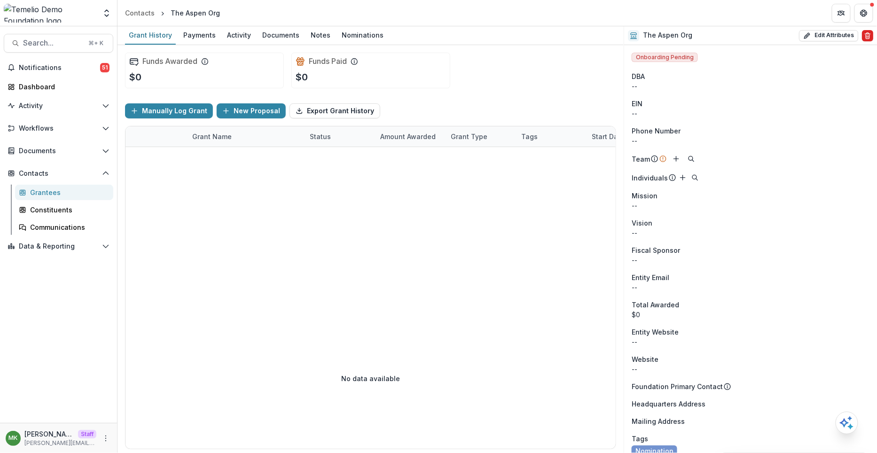
click at [871, 38] on button "Delete" at bounding box center [867, 35] width 11 height 11
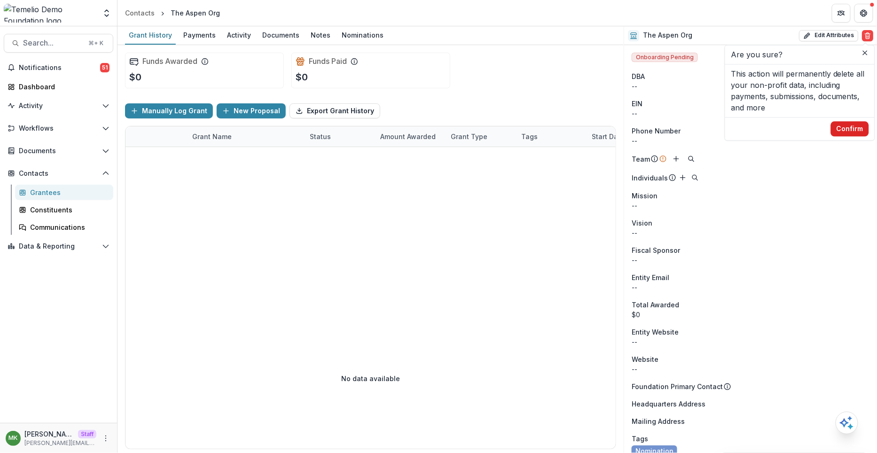
click at [850, 126] on button "Confirm" at bounding box center [850, 128] width 38 height 15
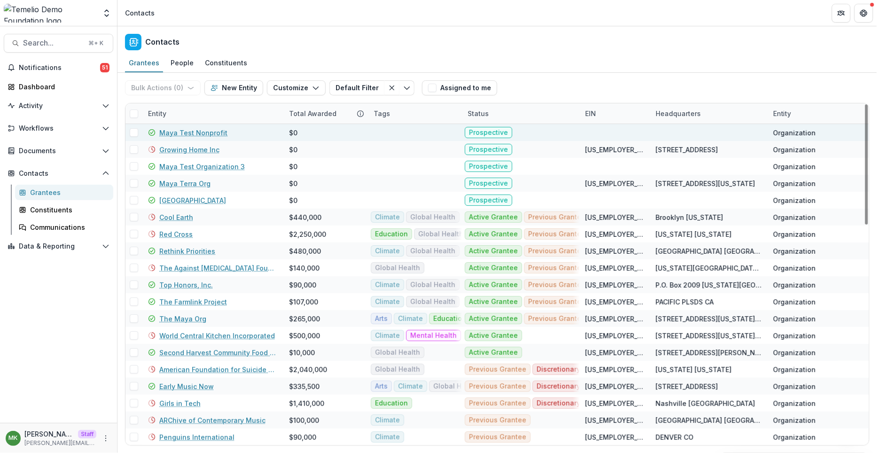
click at [182, 129] on link "Maya Test Nonprofit" at bounding box center [193, 133] width 68 height 10
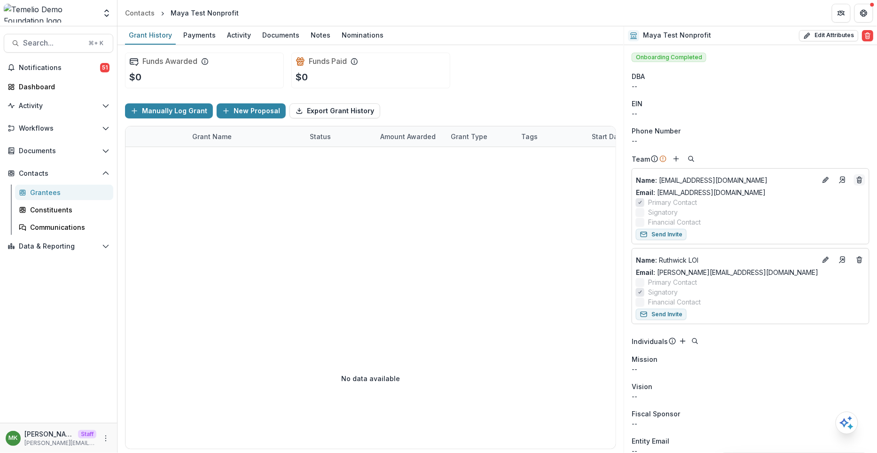
click at [861, 178] on icon "Deletes" at bounding box center [860, 180] width 8 height 8
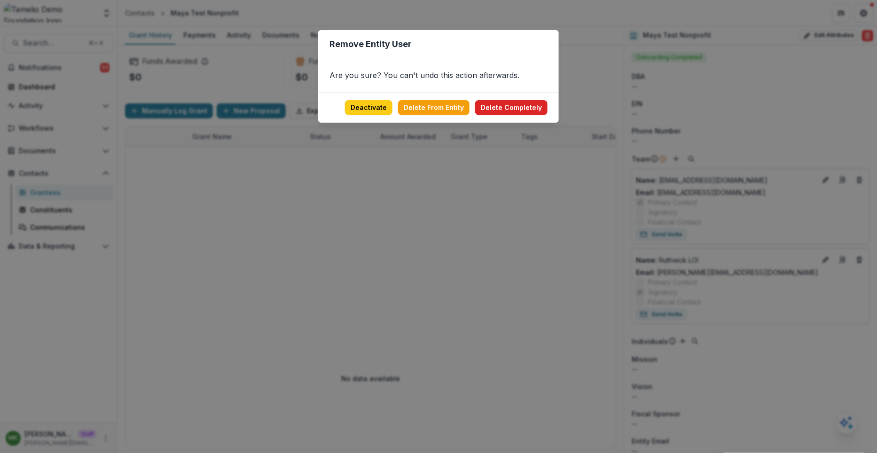
click at [500, 104] on button "Delete Completely" at bounding box center [511, 107] width 72 height 15
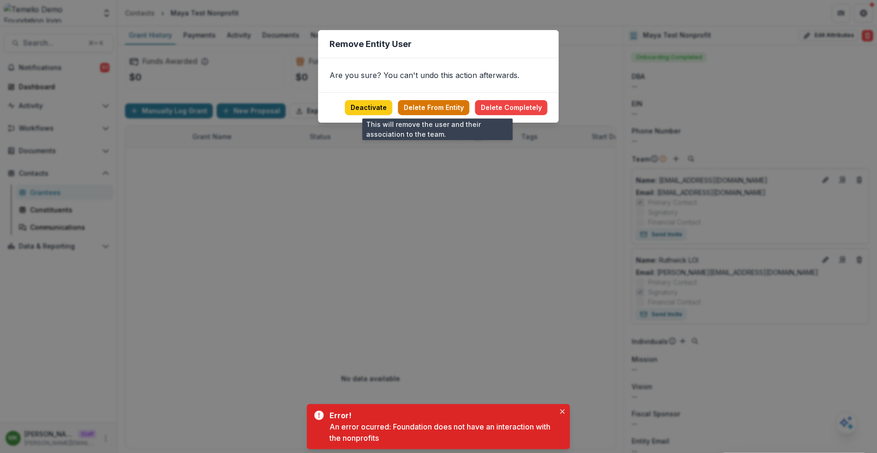
click at [439, 108] on button "Delete From Entity" at bounding box center [433, 107] width 71 height 15
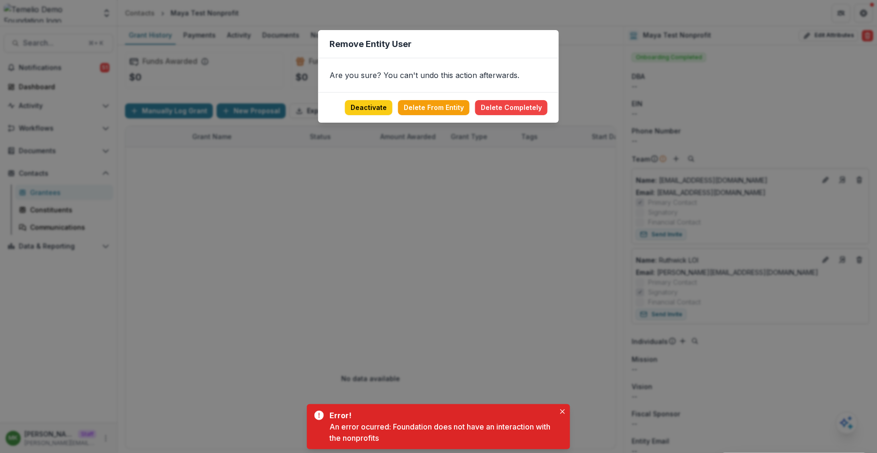
click at [454, 216] on div "Remove Entity User Are you sure? You can't undo this action afterwards. Deactiv…" at bounding box center [438, 226] width 877 height 453
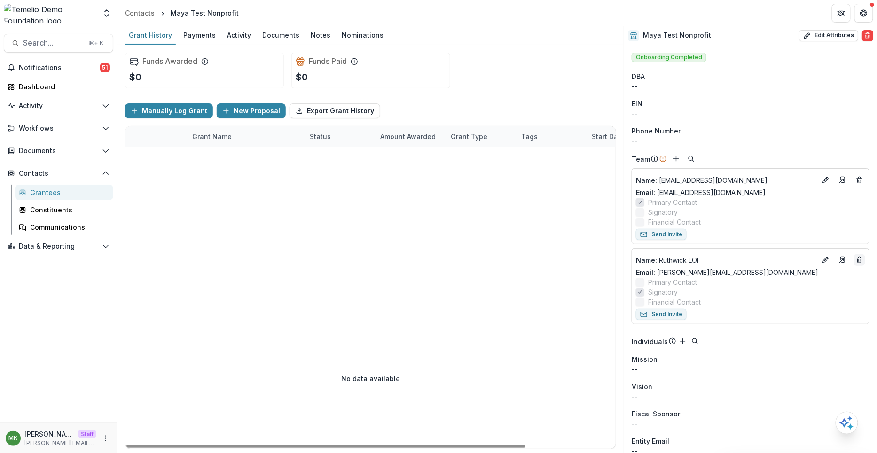
click at [858, 262] on icon "Deletes" at bounding box center [860, 261] width 4 height 4
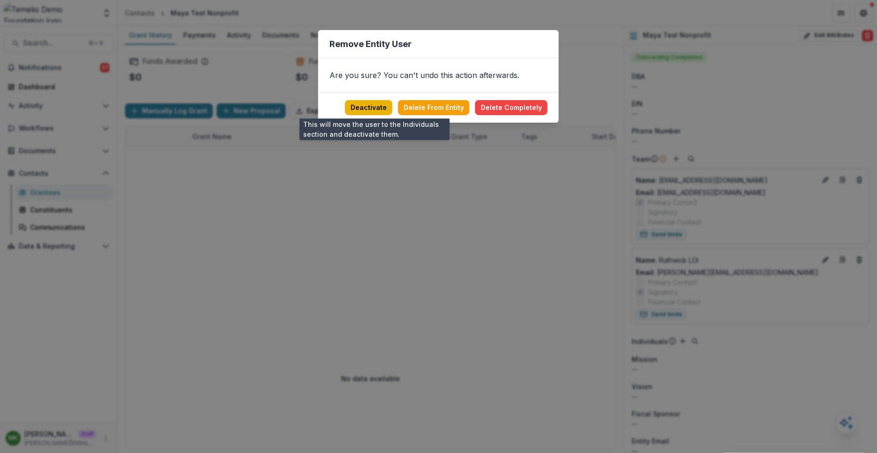
click at [365, 111] on button "Deactivate" at bounding box center [368, 107] width 47 height 15
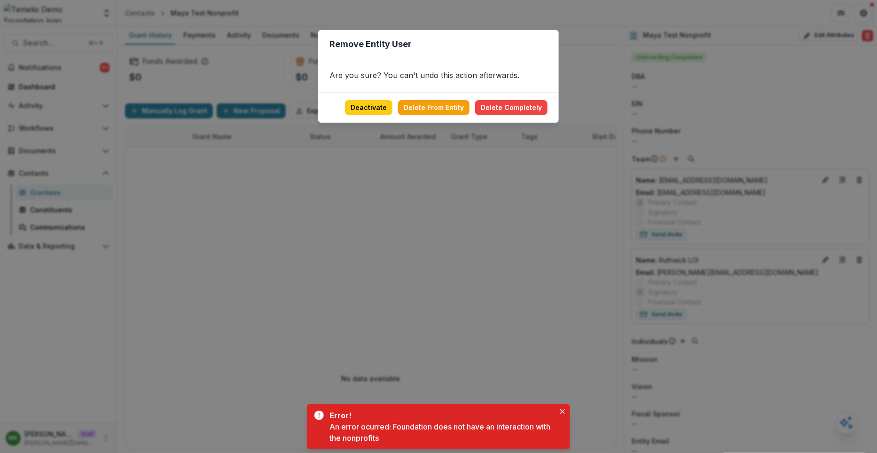
click at [440, 213] on div "Remove Entity User Are you sure? You can't undo this action afterwards. Deactiv…" at bounding box center [438, 226] width 877 height 453
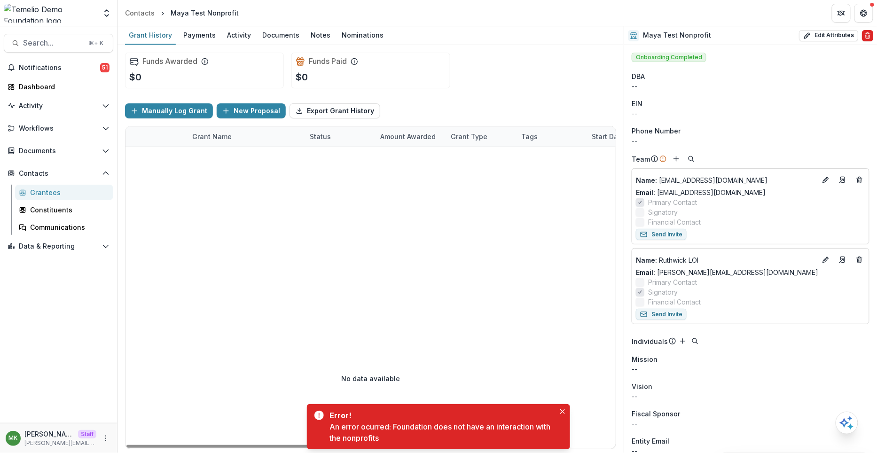
click at [870, 36] on button "Delete" at bounding box center [867, 35] width 11 height 11
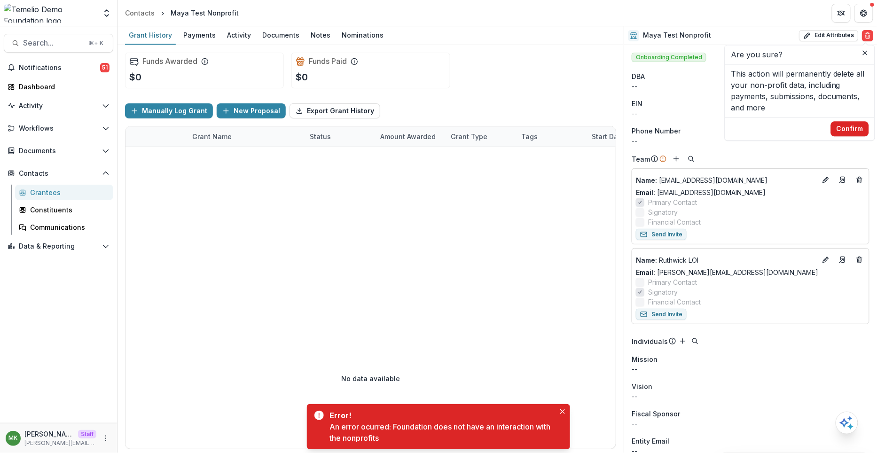
click at [853, 130] on button "Confirm" at bounding box center [850, 128] width 38 height 15
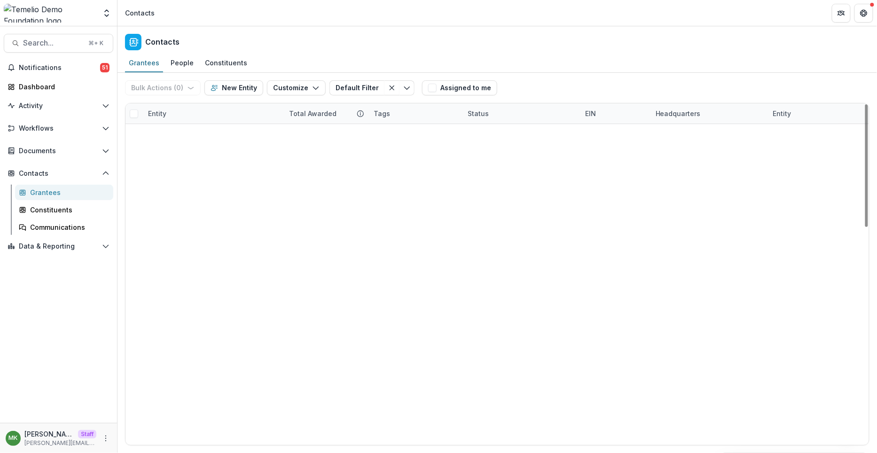
click at [215, 152] on link "Maya Test Organization 3" at bounding box center [202, 150] width 86 height 10
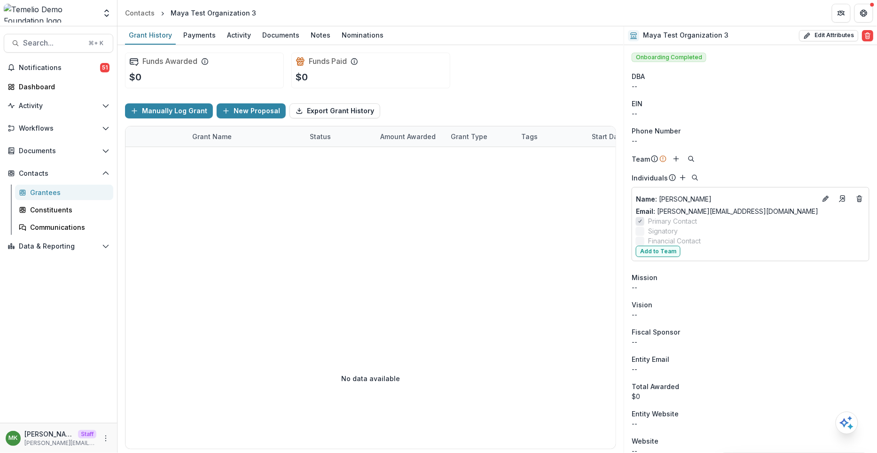
click at [865, 43] on div "Maya Test Organization 3 Edit Attributes Are you sure? This action will permane…" at bounding box center [750, 35] width 253 height 19
click at [858, 200] on icon "Deletes" at bounding box center [860, 200] width 4 height 4
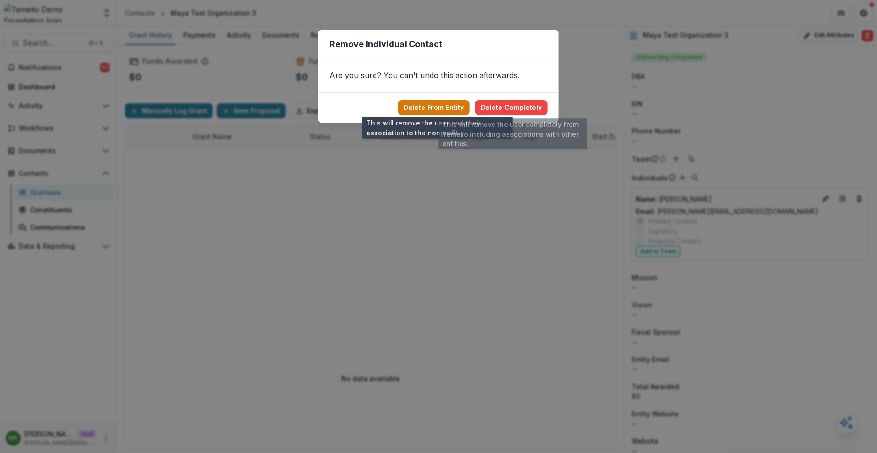
click at [449, 102] on button "Delete From Entity" at bounding box center [433, 107] width 71 height 15
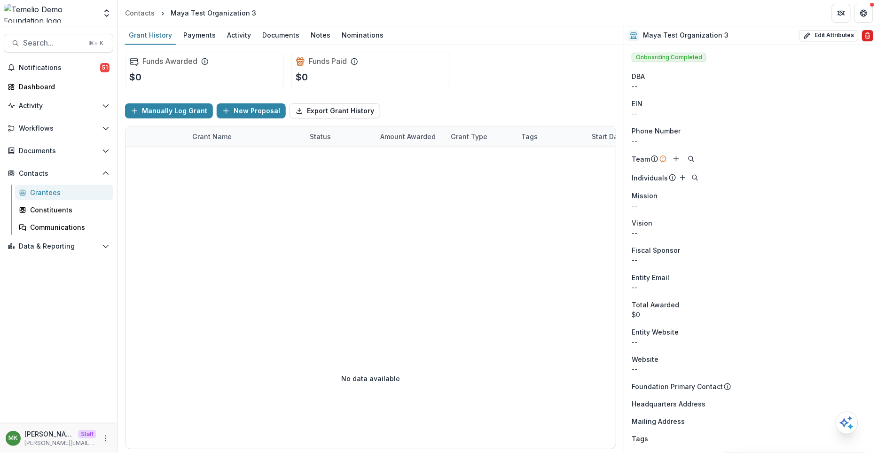
click at [865, 36] on icon "Delete" at bounding box center [868, 36] width 8 height 8
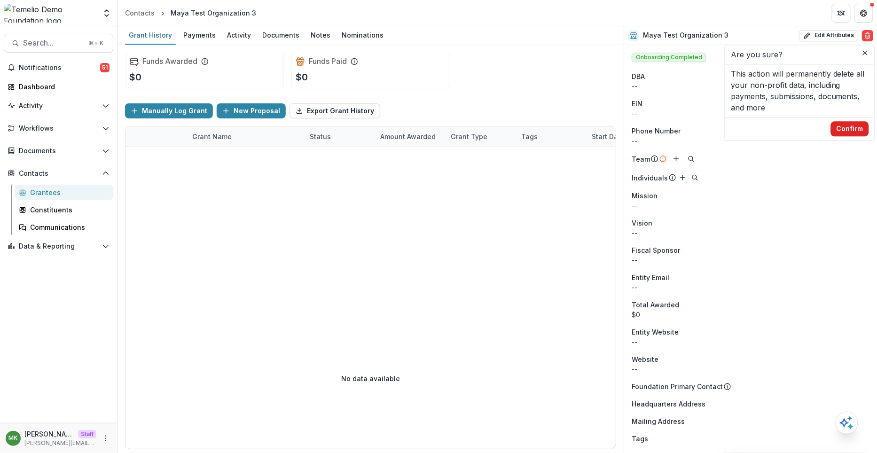
click at [848, 128] on button "Confirm" at bounding box center [850, 128] width 38 height 15
click at [813, 32] on button "Edit Attributes" at bounding box center [828, 35] width 59 height 11
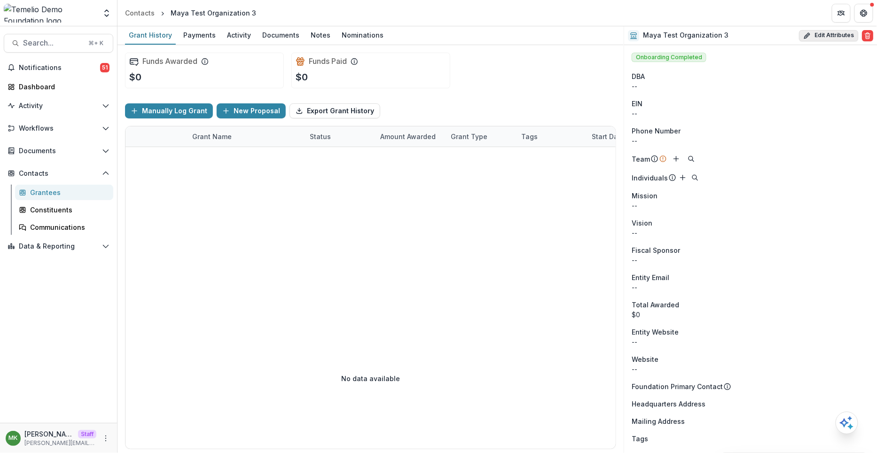
select select
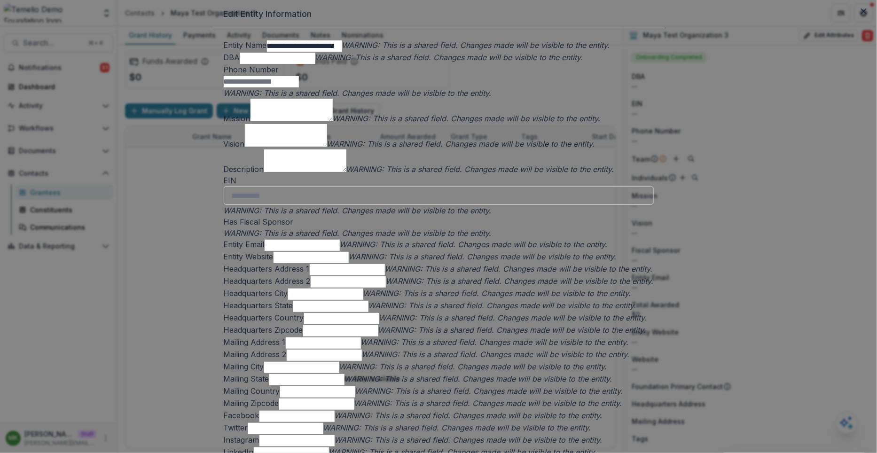
click at [232, 70] on div "**********" at bounding box center [438, 226] width 877 height 453
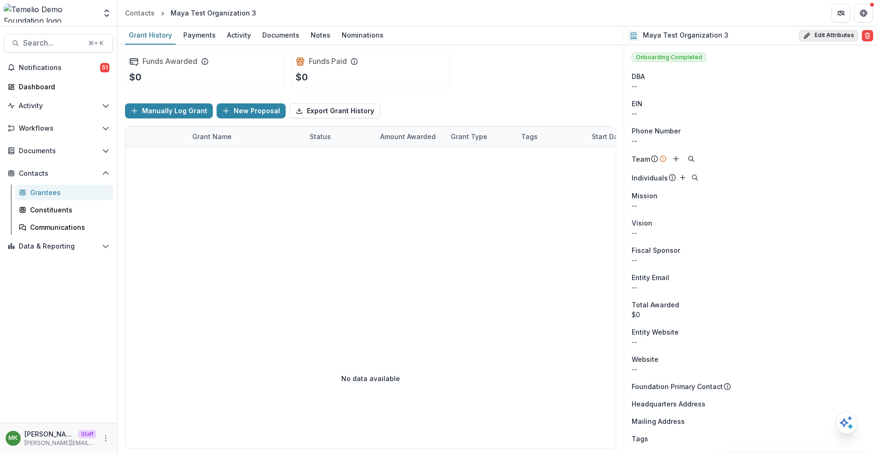
click at [824, 32] on button "Edit Attributes" at bounding box center [828, 35] width 59 height 11
select select
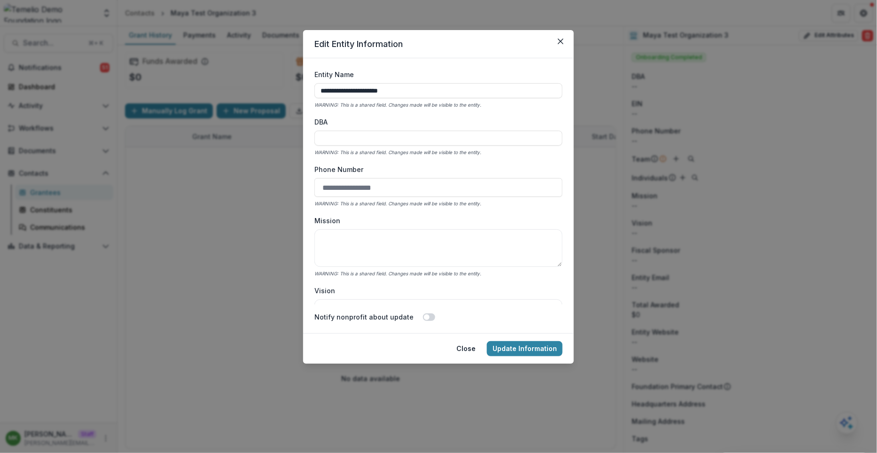
drag, startPoint x: 426, startPoint y: 90, endPoint x: 283, endPoint y: 86, distance: 142.9
click at [283, 86] on div "**********" at bounding box center [438, 226] width 877 height 453
type input "**********"
click at [533, 347] on button "Update Information" at bounding box center [525, 348] width 76 height 15
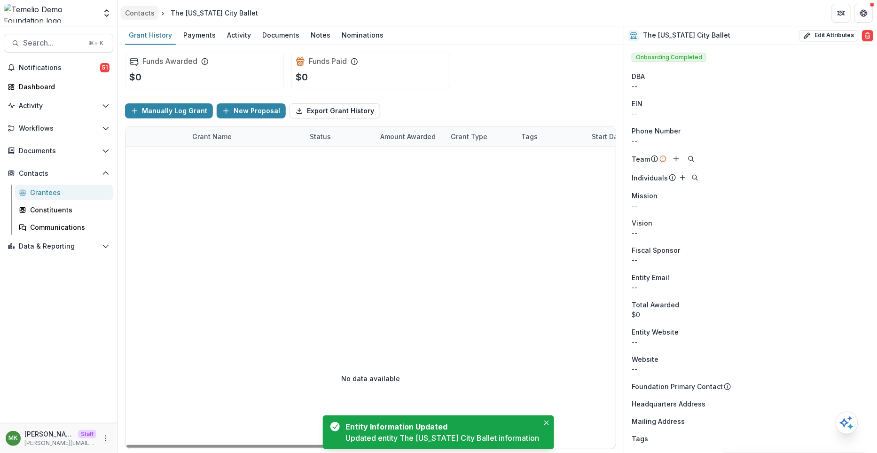
click at [144, 14] on div "Contacts" at bounding box center [140, 13] width 30 height 10
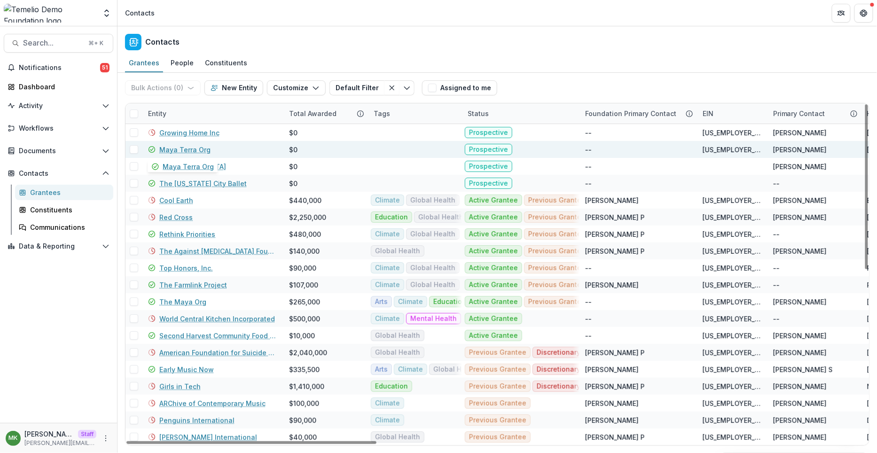
click at [189, 147] on link "Maya Terra Org" at bounding box center [184, 150] width 51 height 10
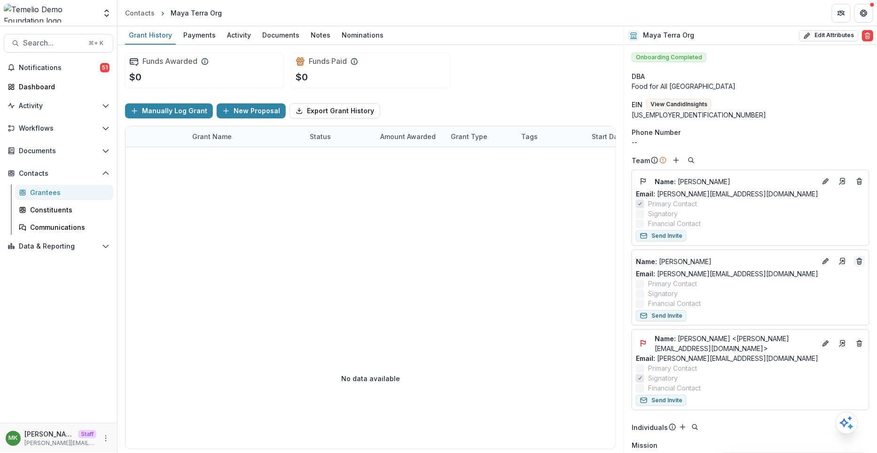
click at [858, 266] on button "Deletes" at bounding box center [859, 261] width 11 height 11
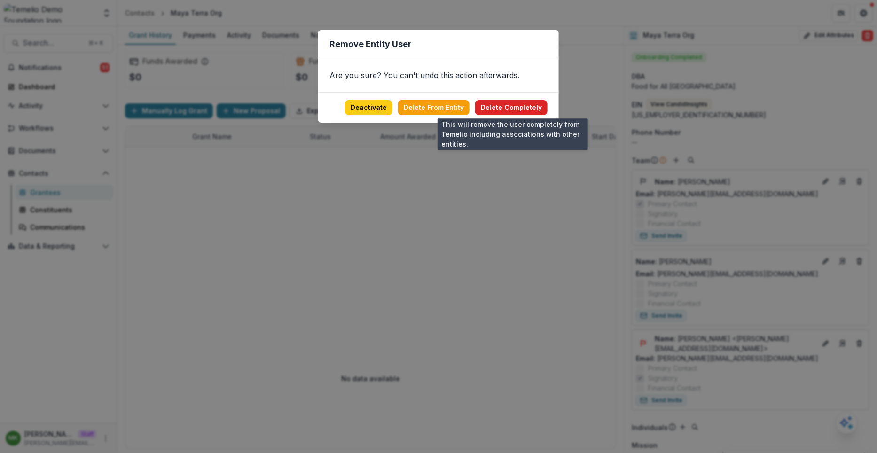
click at [527, 108] on button "Delete Completely" at bounding box center [511, 107] width 72 height 15
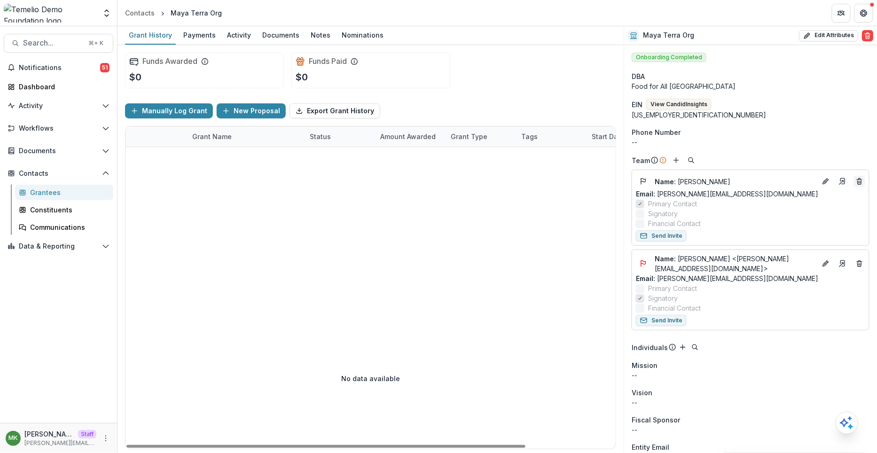
click at [856, 181] on icon "Deletes" at bounding box center [860, 182] width 8 height 8
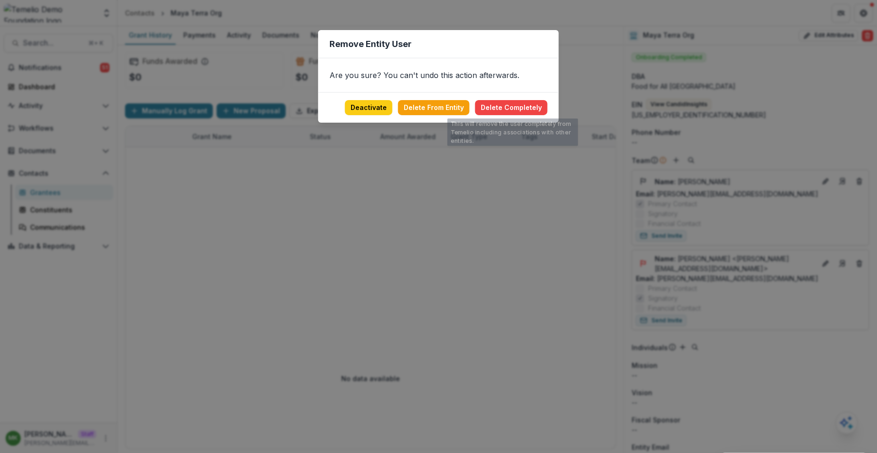
click at [513, 115] on footer "Deactivate Delete From Entity Delete Completely" at bounding box center [438, 107] width 241 height 31
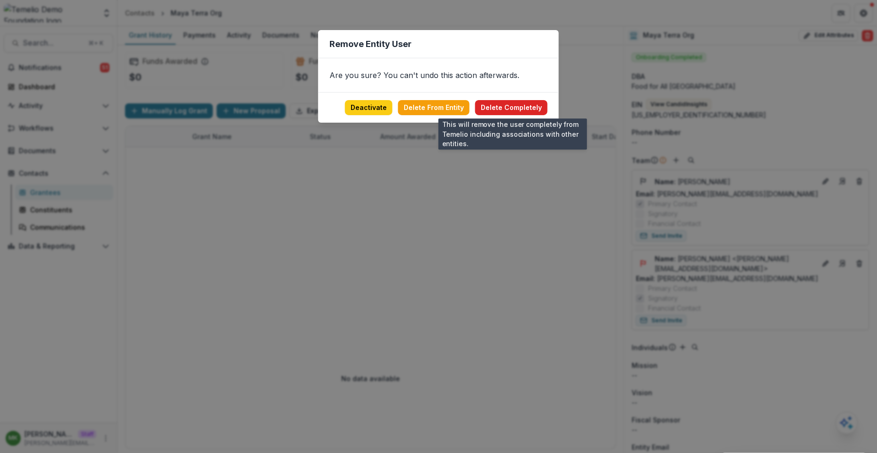
click at [509, 108] on button "Delete Completely" at bounding box center [511, 107] width 72 height 15
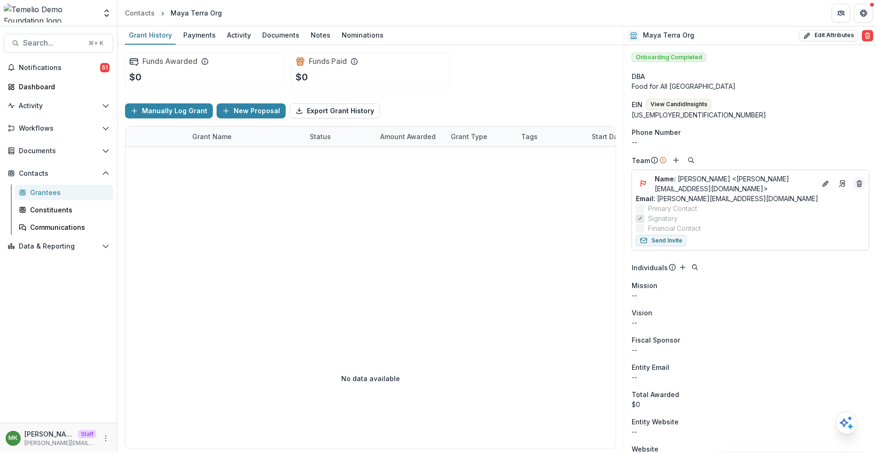
click at [858, 184] on icon "Deletes" at bounding box center [860, 185] width 4 height 4
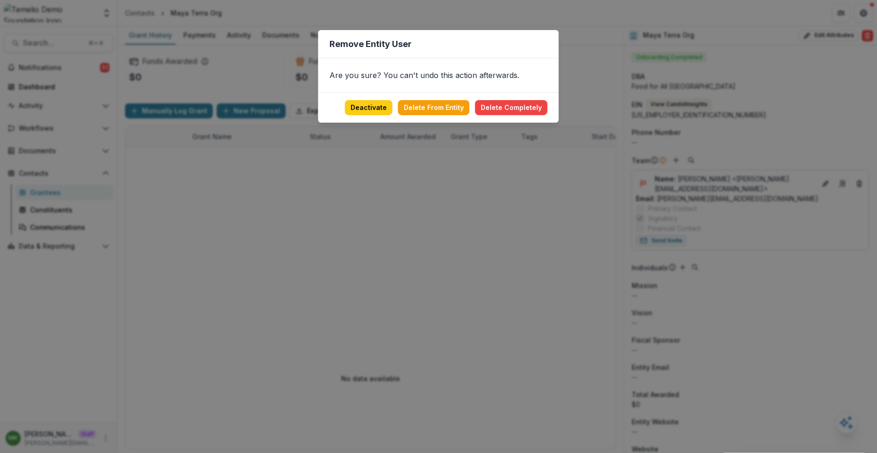
click at [551, 110] on footer "Deactivate Delete From Entity Delete Completely" at bounding box center [438, 107] width 241 height 31
click at [520, 102] on button "Delete Completely" at bounding box center [511, 107] width 72 height 15
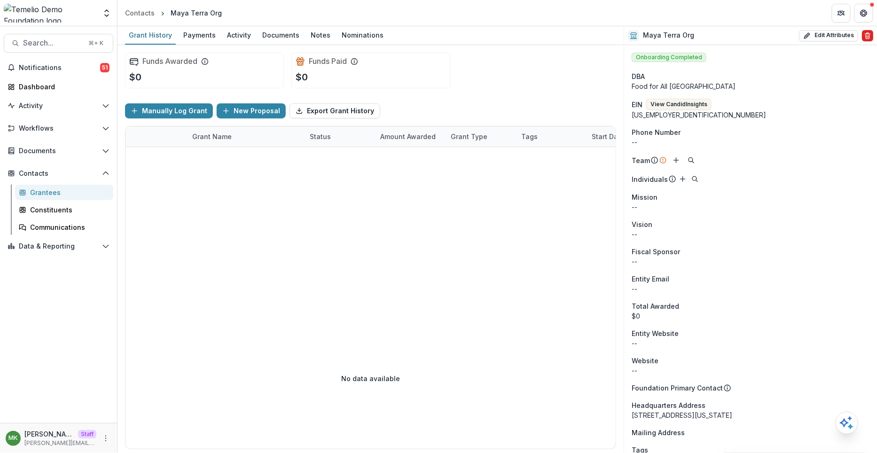
click at [865, 39] on icon "Delete" at bounding box center [868, 36] width 8 height 8
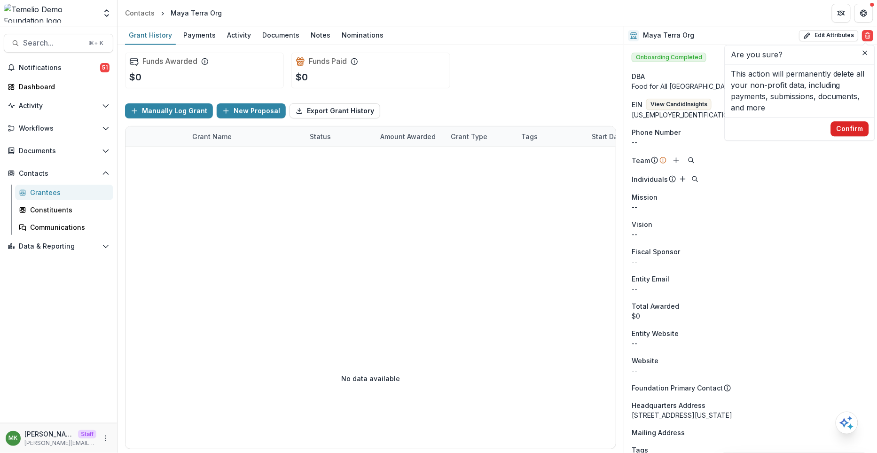
click at [843, 126] on button "Confirm" at bounding box center [850, 128] width 38 height 15
click at [140, 16] on div "Contacts" at bounding box center [140, 13] width 30 height 10
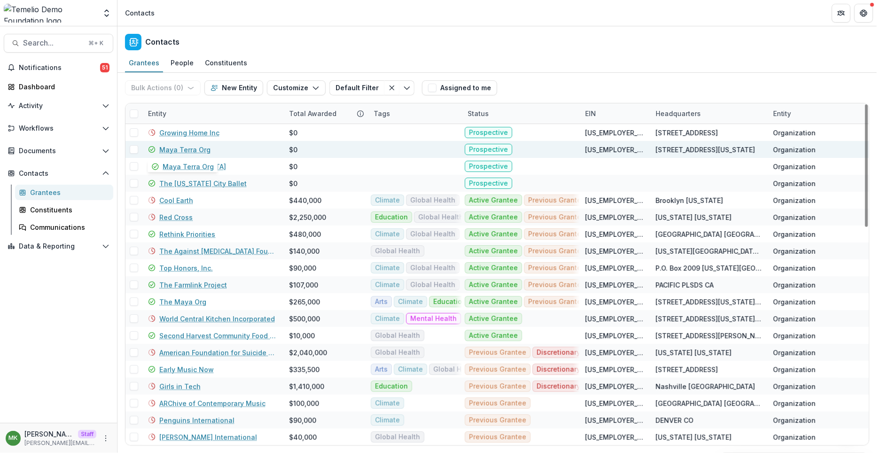
click at [191, 147] on link "Maya Terra Org" at bounding box center [184, 150] width 51 height 10
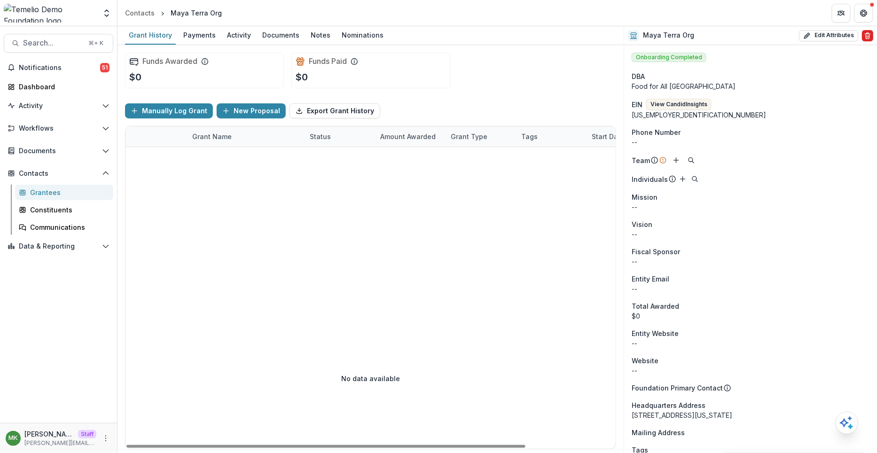
click at [864, 36] on icon "Delete" at bounding box center [868, 36] width 8 height 8
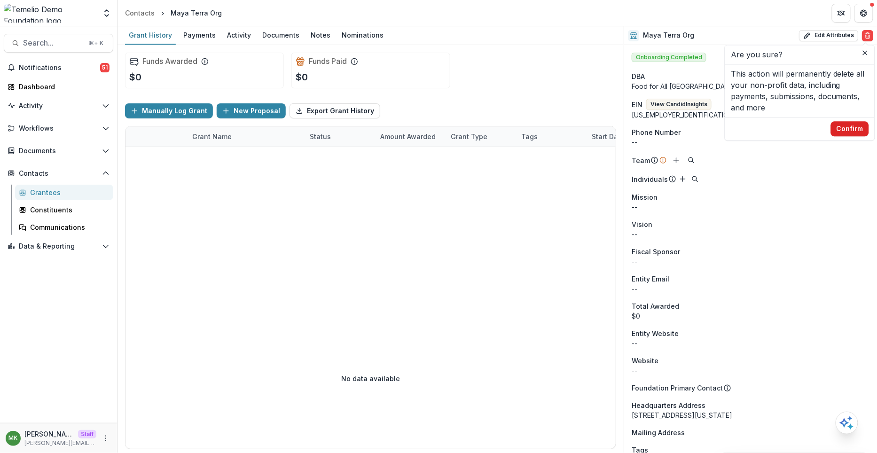
click at [848, 134] on button "Confirm" at bounding box center [850, 128] width 38 height 15
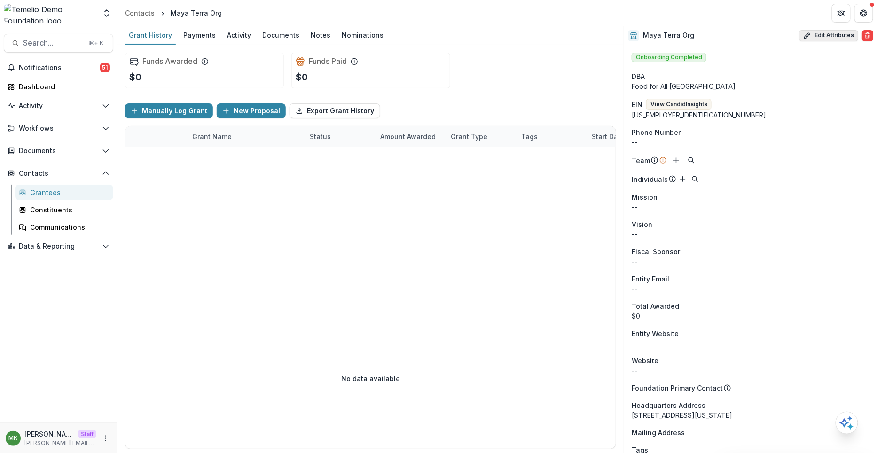
click at [820, 32] on button "Edit Attributes" at bounding box center [828, 35] width 59 height 11
select select
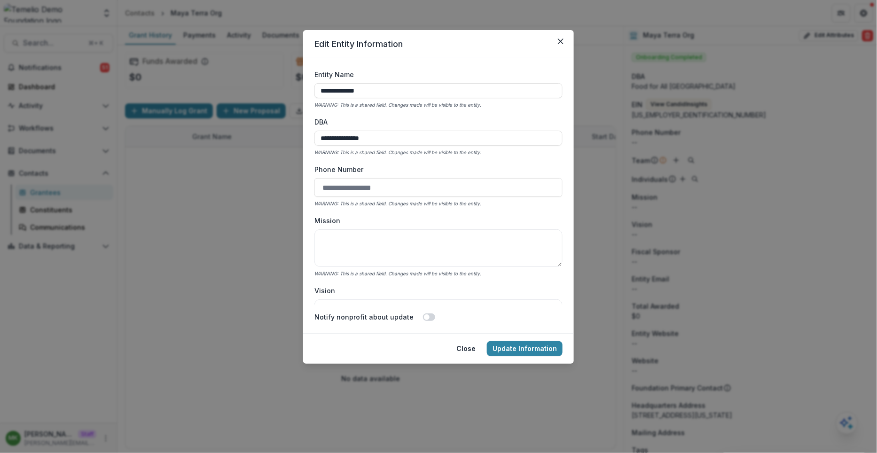
drag, startPoint x: 379, startPoint y: 96, endPoint x: 286, endPoint y: 86, distance: 94.1
click at [286, 86] on div "**********" at bounding box center [438, 226] width 877 height 453
type input "**********"
click at [535, 347] on button "Update Information" at bounding box center [525, 348] width 76 height 15
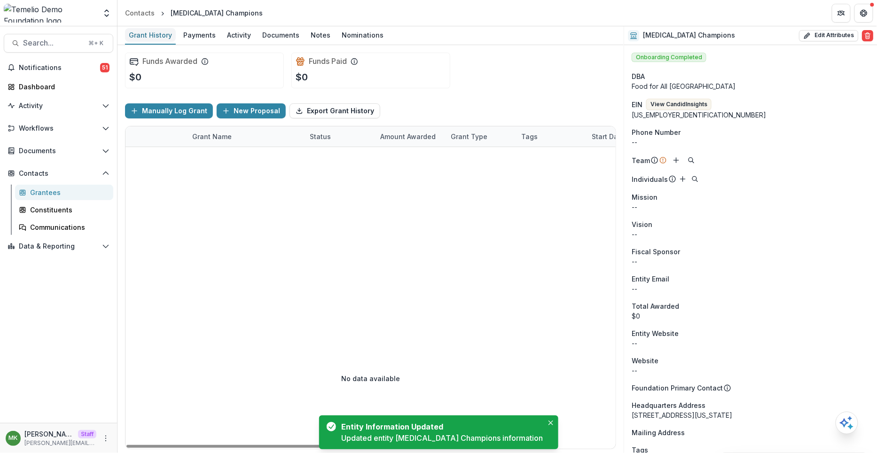
click at [140, 30] on div "Grant History" at bounding box center [150, 35] width 51 height 14
click at [138, 16] on div "Contacts" at bounding box center [140, 13] width 30 height 10
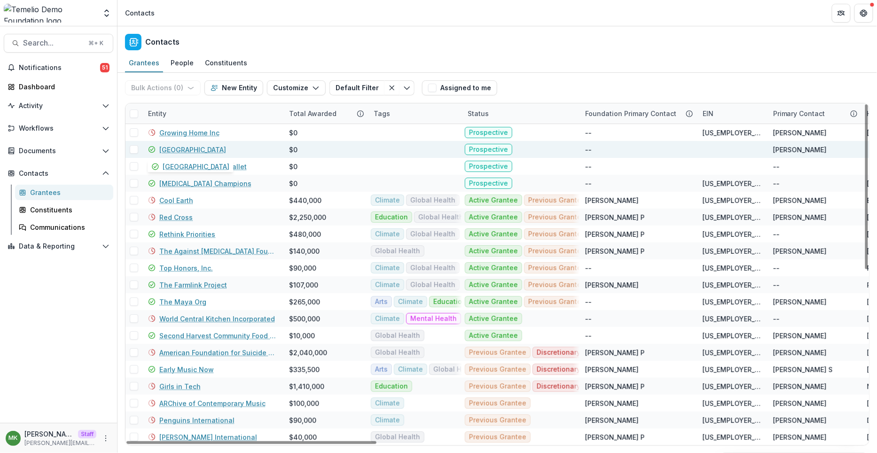
click at [202, 150] on link "[GEOGRAPHIC_DATA]" at bounding box center [192, 150] width 67 height 10
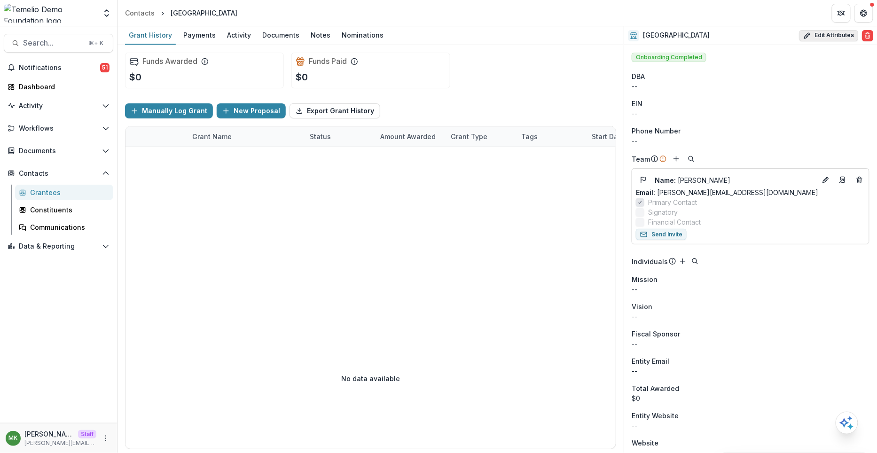
click at [814, 34] on button "Edit Attributes" at bounding box center [828, 35] width 59 height 11
select select
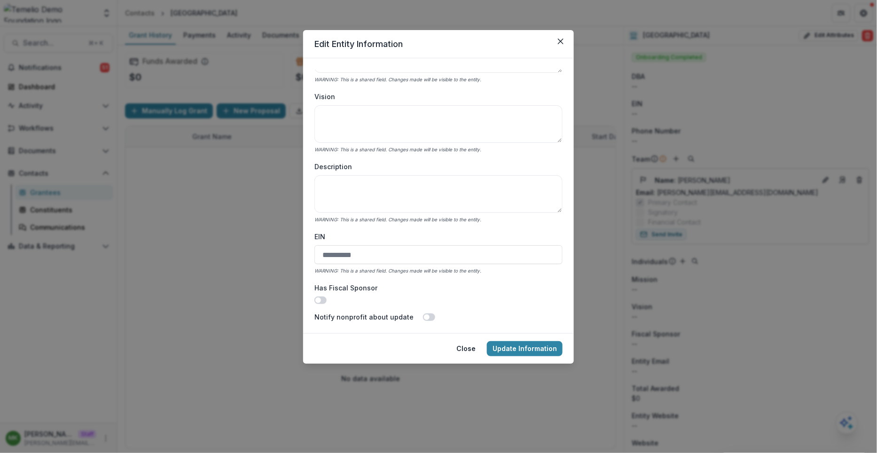
scroll to position [198, 0]
click at [377, 246] on input "EIN" at bounding box center [438, 250] width 248 height 19
paste input "**********"
click at [333, 251] on input "**********" at bounding box center [438, 250] width 248 height 19
type input "**********"
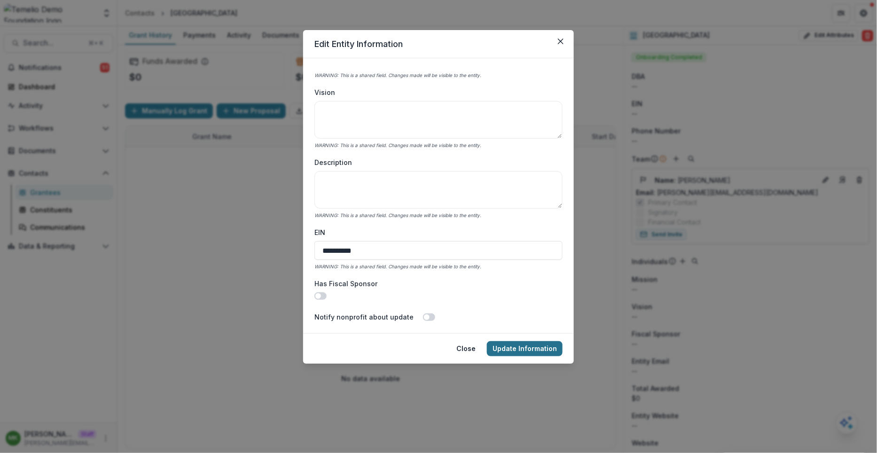
click at [526, 343] on button "Update Information" at bounding box center [525, 348] width 76 height 15
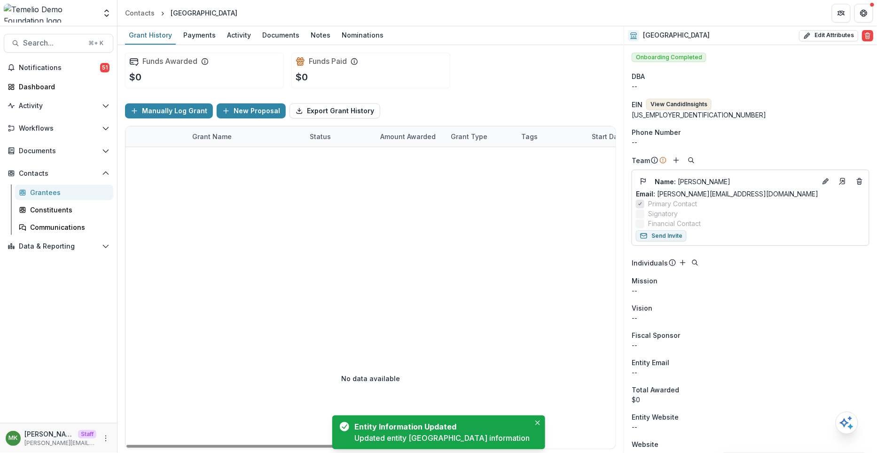
click at [693, 100] on button "View Candid Insights" at bounding box center [678, 104] width 65 height 11
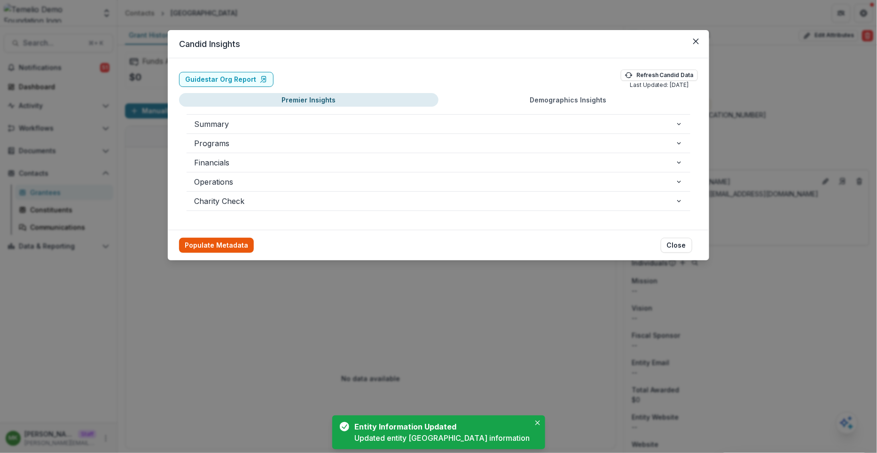
click at [195, 249] on button "Populate Metadata" at bounding box center [216, 245] width 75 height 15
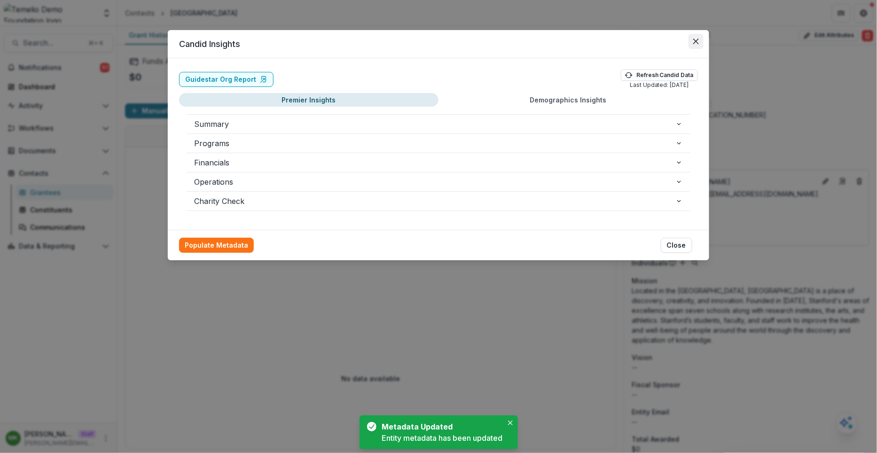
click at [700, 38] on button "Close" at bounding box center [696, 41] width 15 height 15
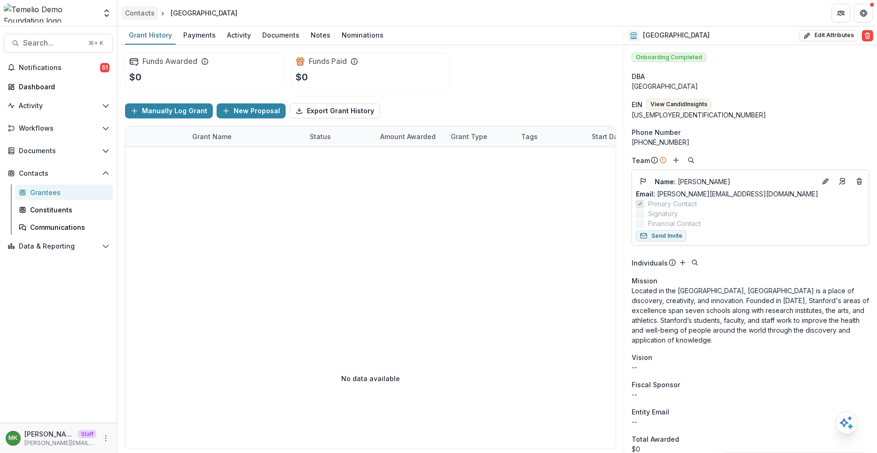
click at [141, 17] on div "Contacts" at bounding box center [140, 13] width 30 height 10
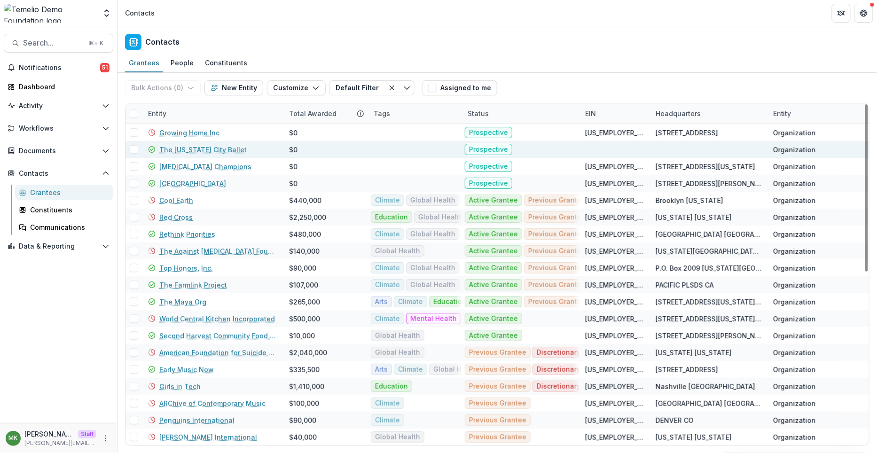
click at [189, 146] on link "The [US_STATE] City Ballet" at bounding box center [202, 150] width 87 height 10
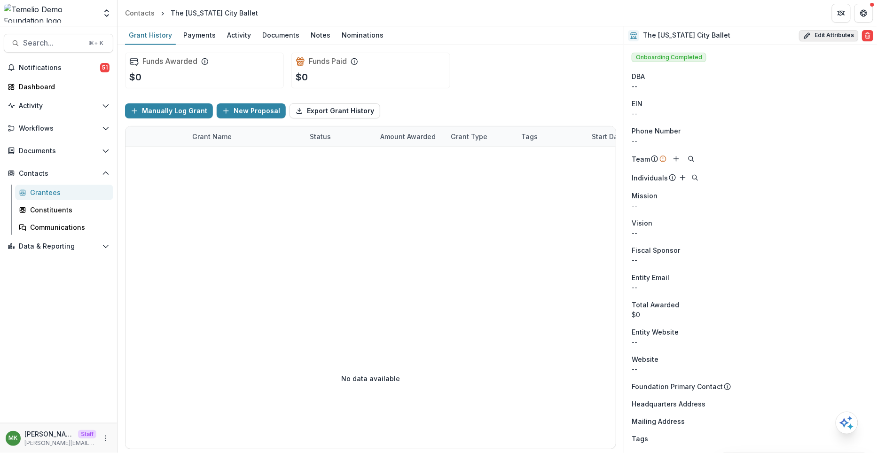
click at [810, 36] on button "Edit Attributes" at bounding box center [828, 35] width 59 height 11
select select
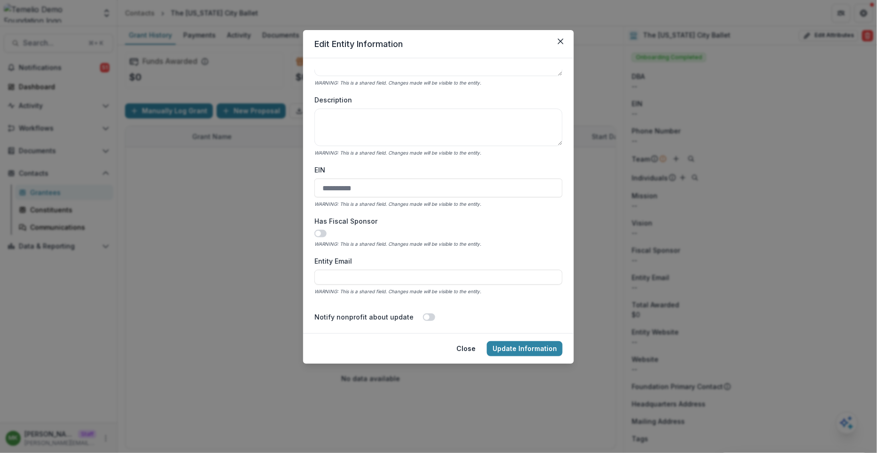
scroll to position [268, 0]
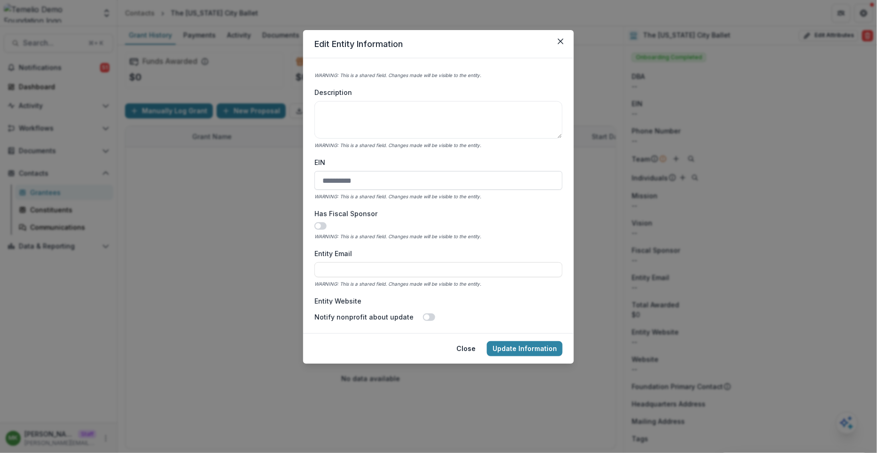
click at [348, 182] on input "EIN" at bounding box center [438, 180] width 248 height 19
paste input "**********"
click at [333, 180] on input "**********" at bounding box center [438, 180] width 248 height 19
type input "**********"
click at [531, 348] on button "Update Information" at bounding box center [525, 348] width 76 height 15
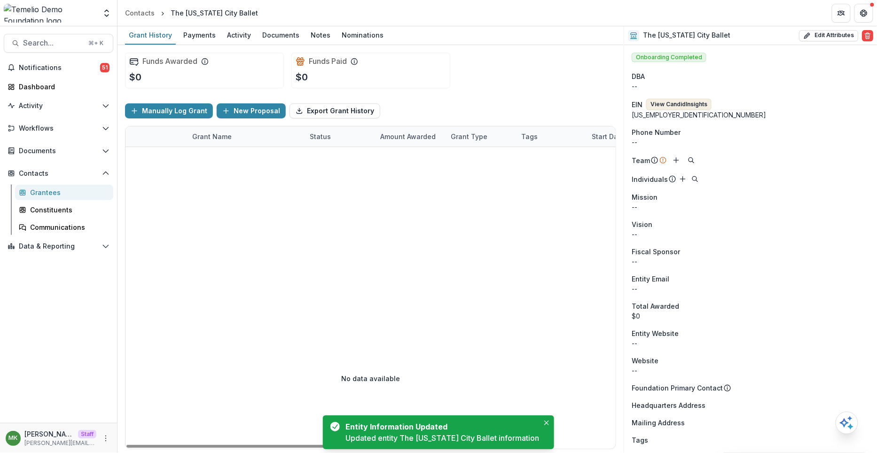
click at [688, 103] on button "View Candid Insights" at bounding box center [678, 104] width 65 height 11
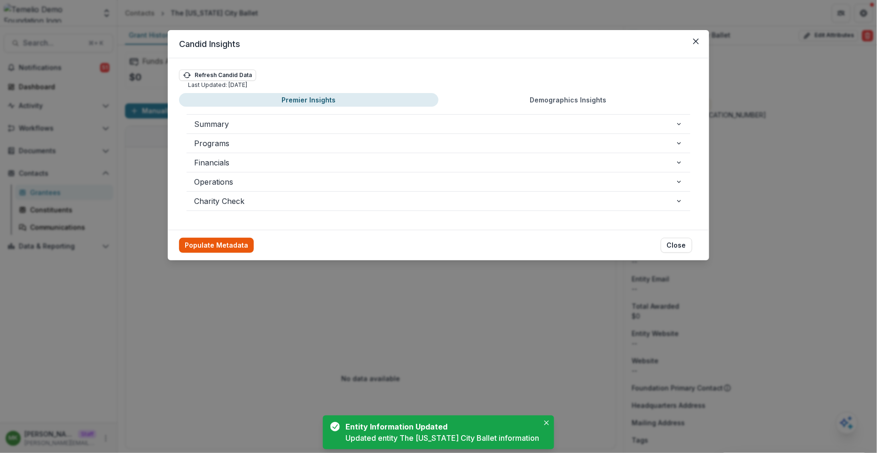
click at [201, 240] on button "Populate Metadata" at bounding box center [216, 245] width 75 height 15
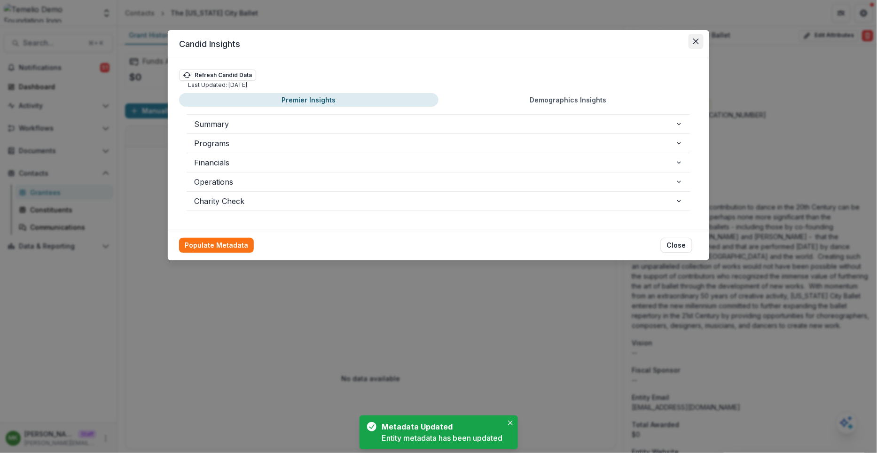
click at [691, 40] on button "Close" at bounding box center [696, 41] width 15 height 15
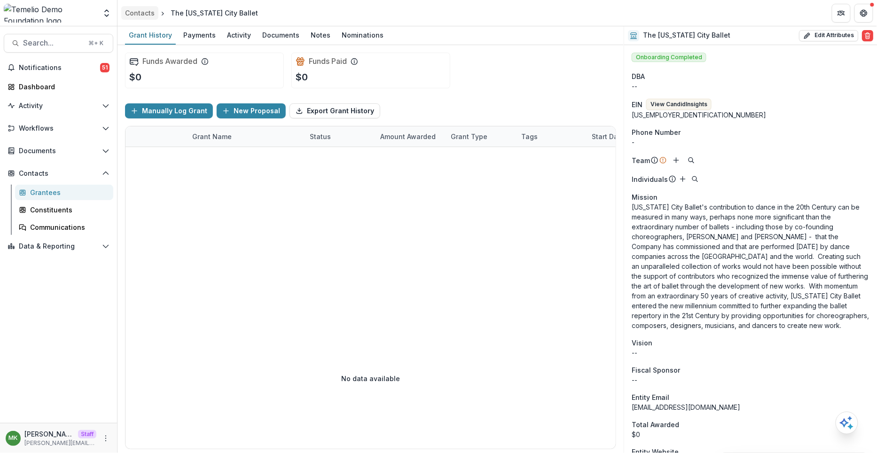
click at [144, 14] on div "Contacts" at bounding box center [140, 13] width 30 height 10
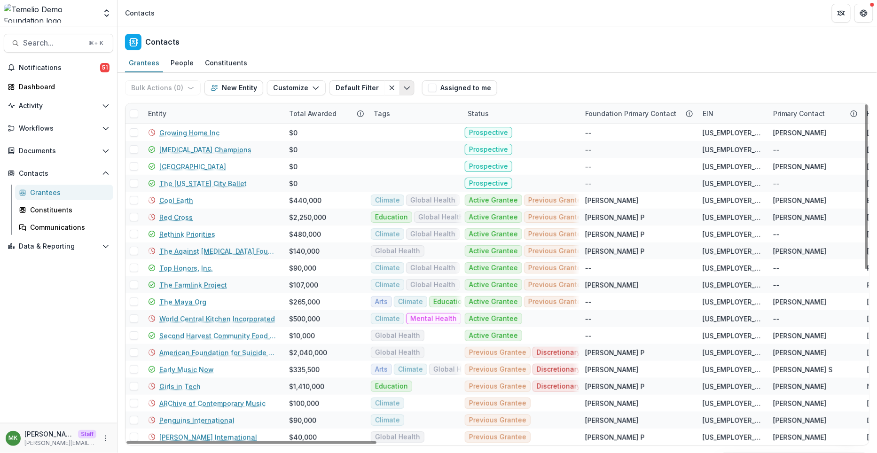
click at [404, 88] on polyline "Toggle menu" at bounding box center [406, 88] width 5 height 3
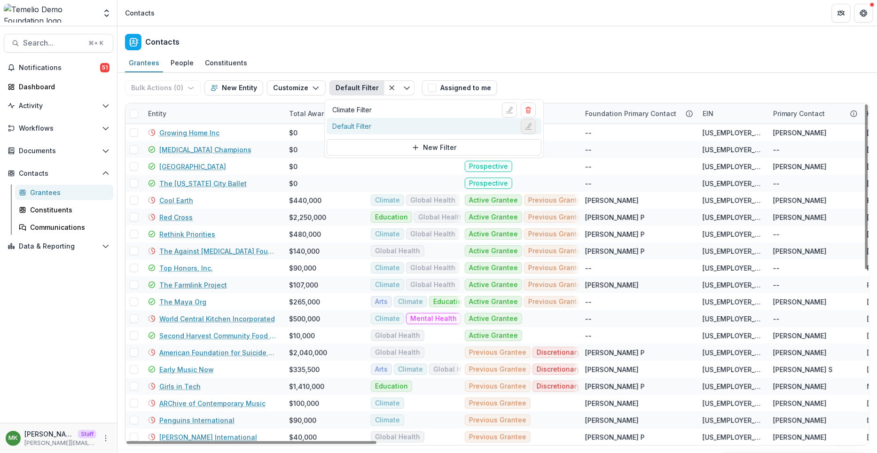
click at [531, 123] on icon "Edit filter" at bounding box center [529, 127] width 8 height 8
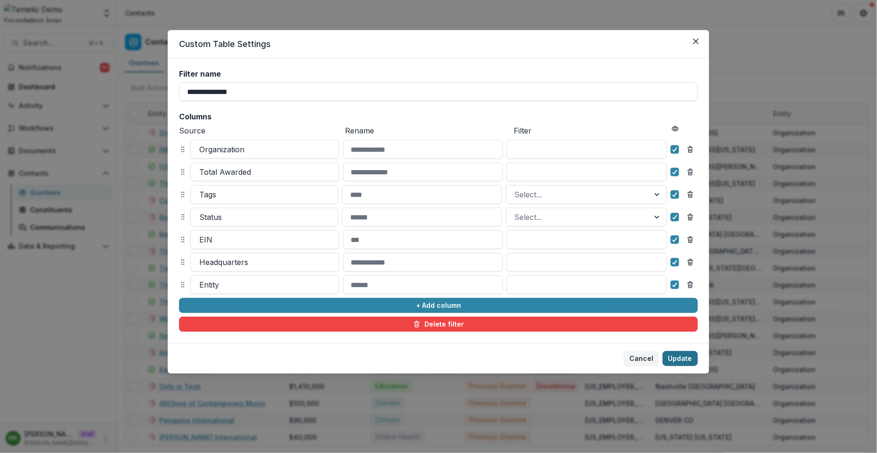
click at [690, 360] on button "Update" at bounding box center [680, 358] width 35 height 15
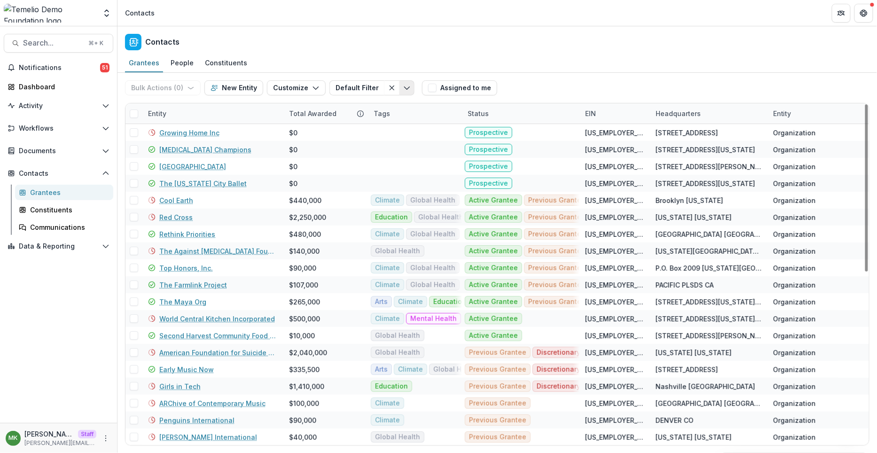
click at [400, 81] on button "Toggle menu" at bounding box center [407, 87] width 15 height 15
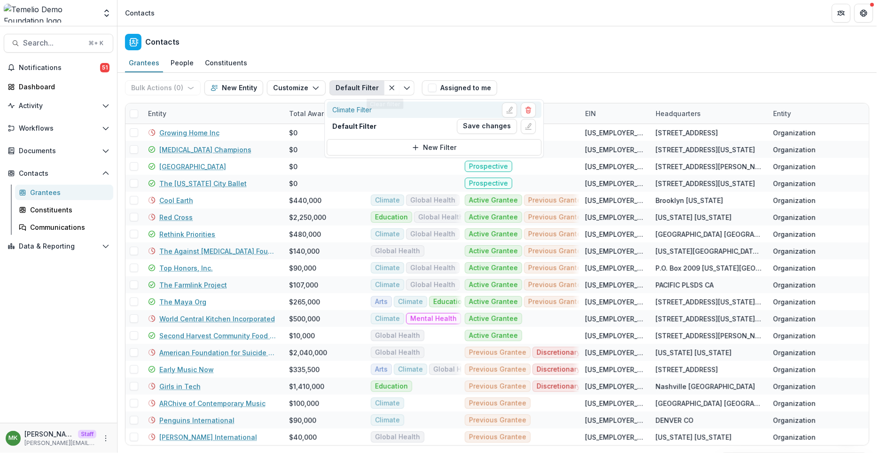
click at [382, 103] on div "Climate Filter" at bounding box center [434, 109] width 204 height 15
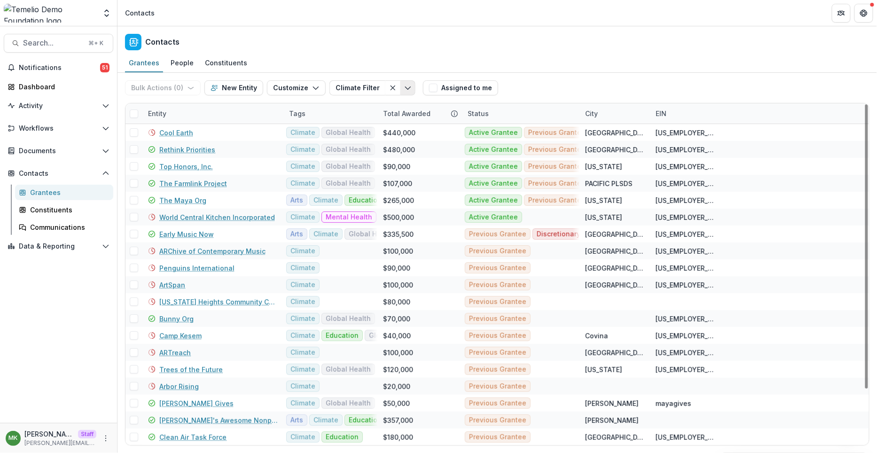
click at [404, 90] on icon "Toggle menu" at bounding box center [408, 88] width 8 height 8
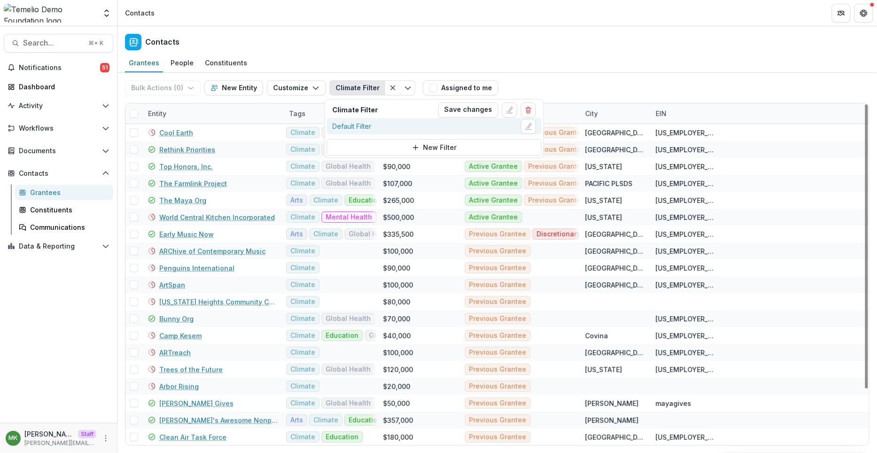
click at [383, 121] on div "Default Filter" at bounding box center [434, 126] width 204 height 15
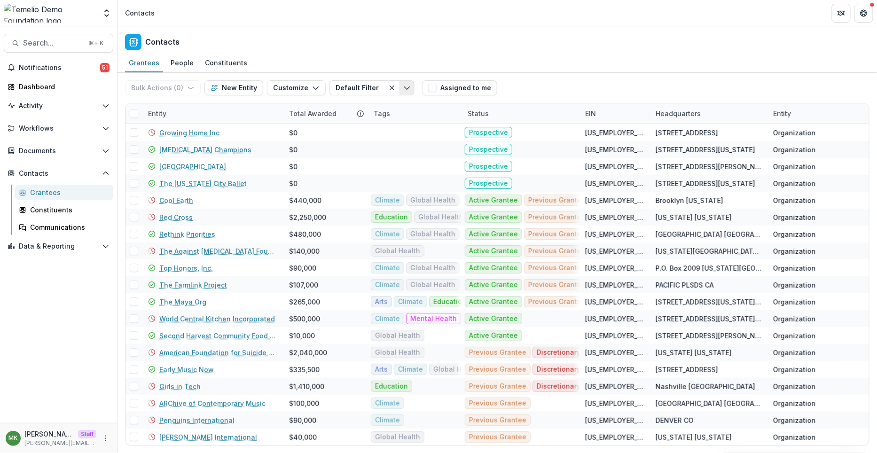
click at [403, 90] on icon "Toggle menu" at bounding box center [407, 88] width 8 height 8
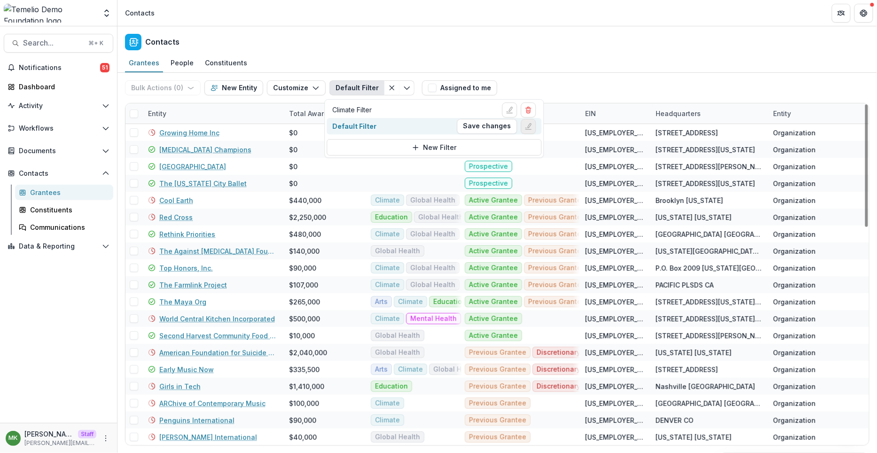
click at [524, 129] on button "Edit filter" at bounding box center [528, 126] width 15 height 15
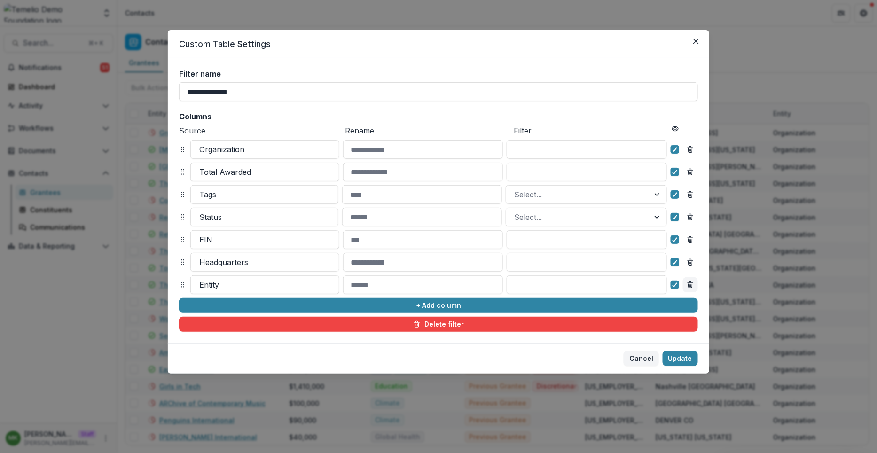
click at [689, 286] on icon "Remove column" at bounding box center [691, 285] width 8 height 8
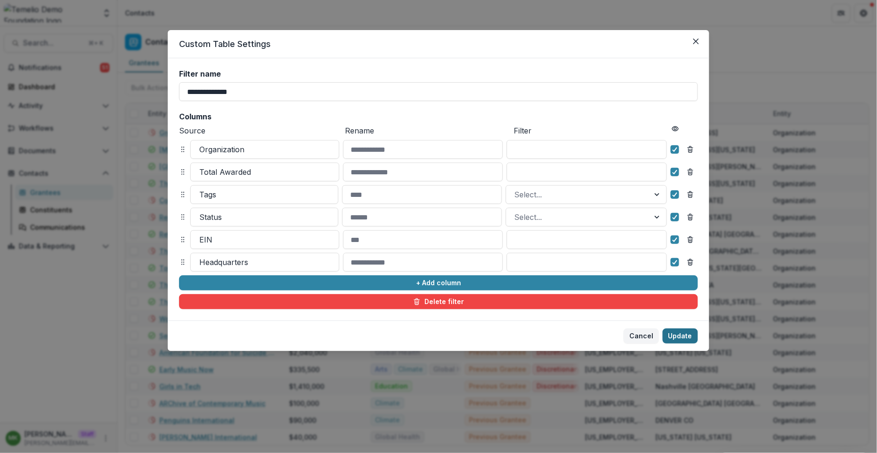
click at [686, 331] on button "Update" at bounding box center [680, 336] width 35 height 15
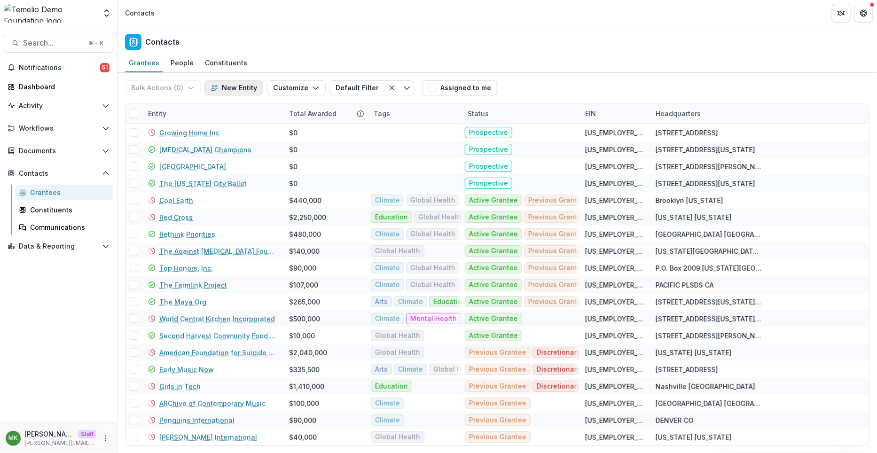
click at [245, 88] on button "New Entity" at bounding box center [233, 87] width 59 height 15
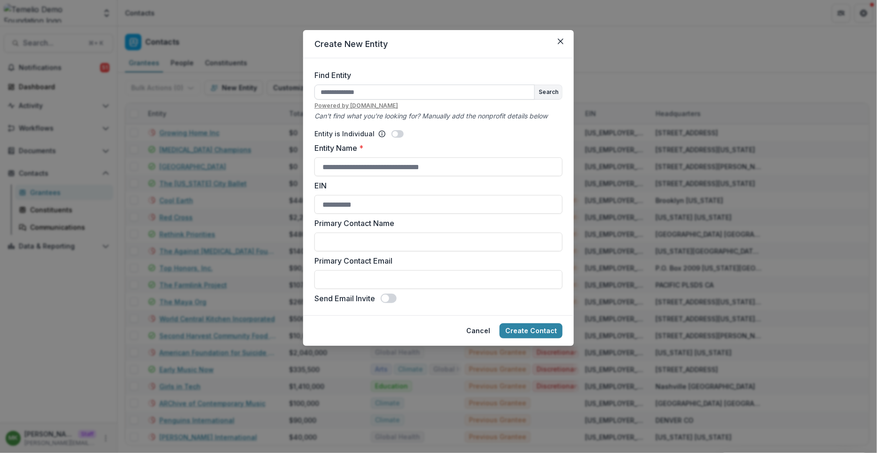
click at [400, 93] on input "Find Entity" at bounding box center [424, 92] width 220 height 15
type input "**********"
click at [550, 95] on button "Search" at bounding box center [548, 92] width 27 height 14
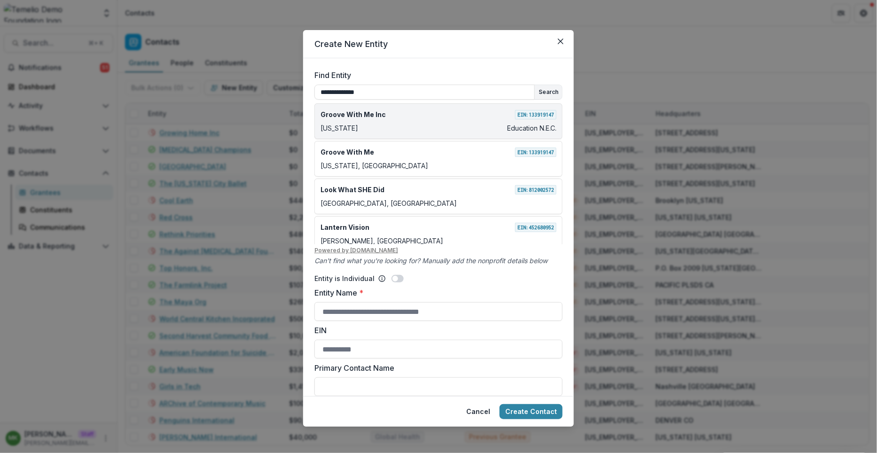
click at [453, 123] on div "New York Education N.E.C." at bounding box center [439, 128] width 236 height 10
type input "**********"
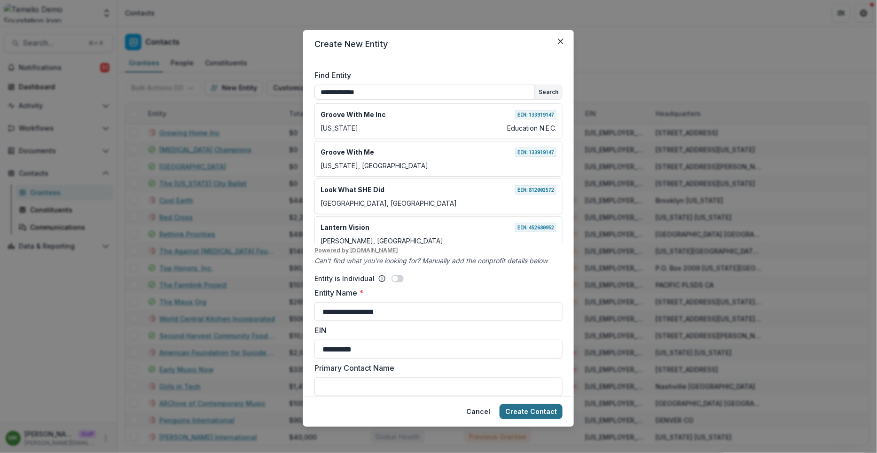
click at [528, 408] on button "Create Contact" at bounding box center [531, 411] width 63 height 15
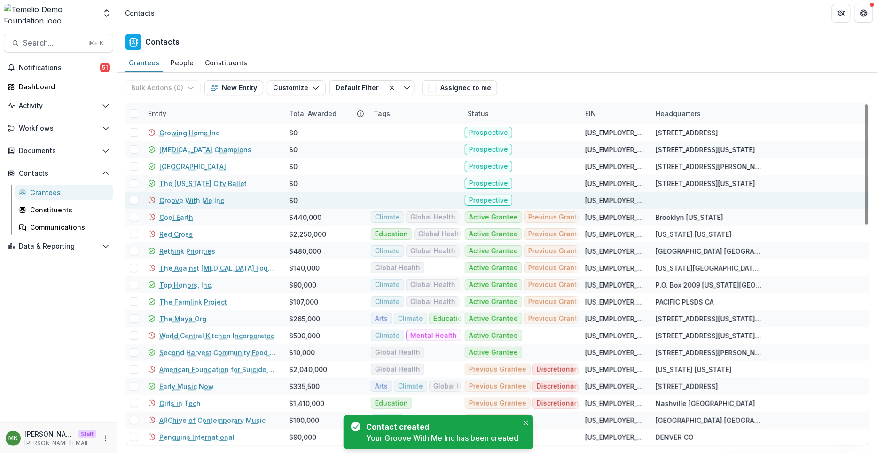
click at [176, 200] on link "Groove With Me Inc" at bounding box center [191, 201] width 65 height 10
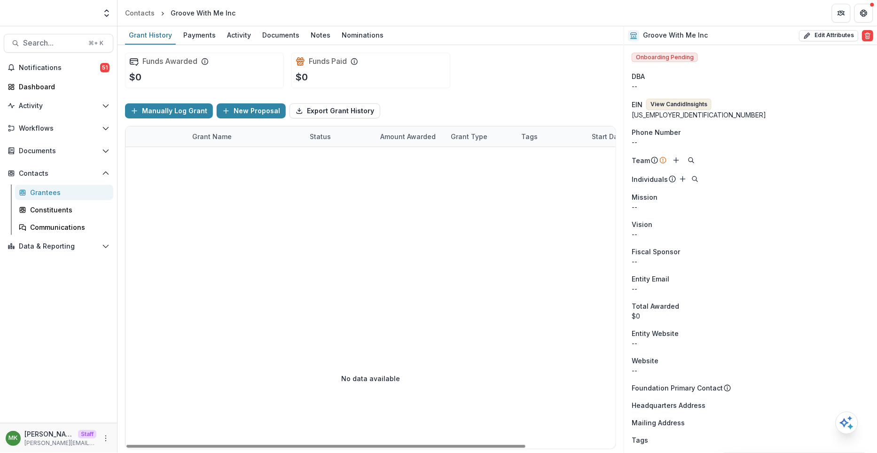
click at [700, 105] on button "View Candid Insights" at bounding box center [678, 104] width 65 height 11
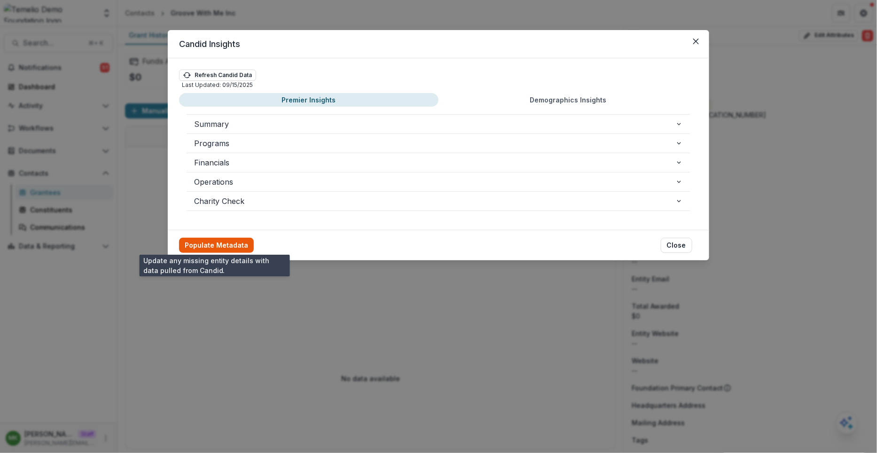
click at [204, 244] on button "Populate Metadata" at bounding box center [216, 245] width 75 height 15
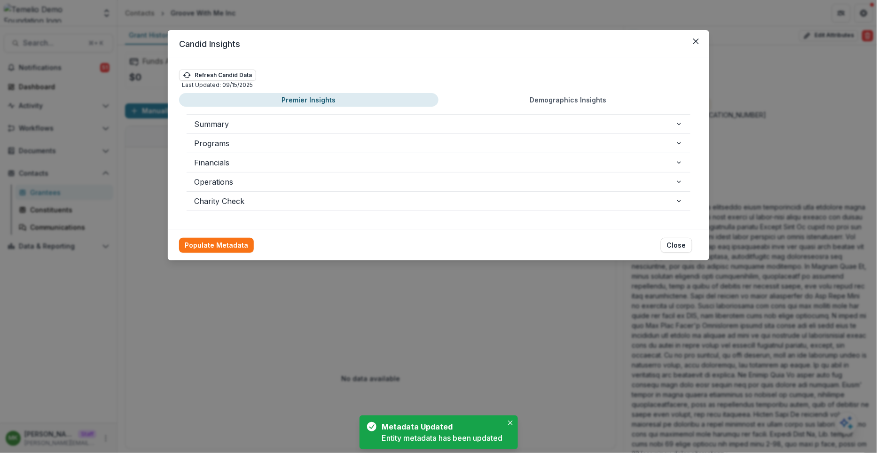
click at [358, 329] on div "Candid Insights Refresh Candid Data Last Updated: 09/15/2025 Premier Insights D…" at bounding box center [438, 226] width 877 height 453
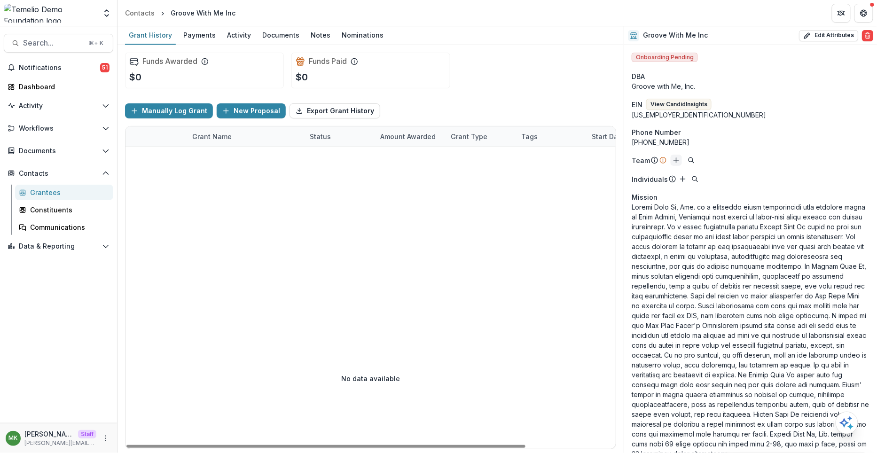
click at [673, 161] on icon "Add" at bounding box center [677, 161] width 8 height 8
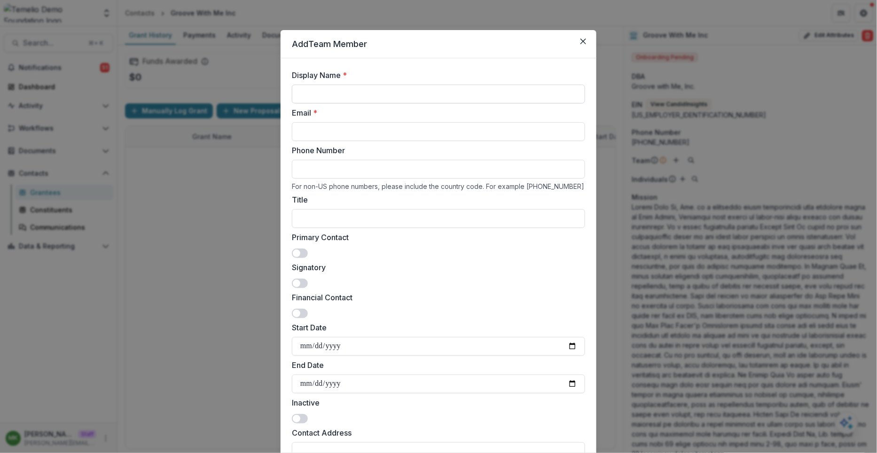
click at [349, 93] on input "Display Name *" at bounding box center [438, 94] width 293 height 19
type input "**********"
click at [316, 133] on input "Email *" at bounding box center [438, 131] width 293 height 19
type input "**********"
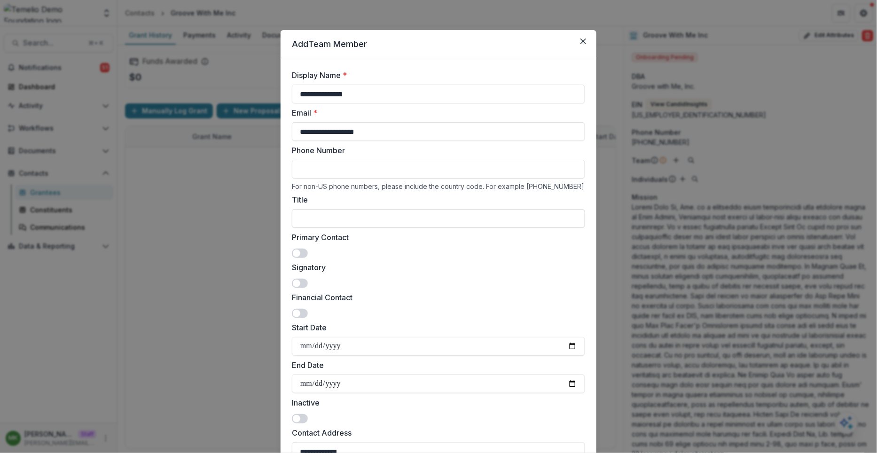
scroll to position [109, 0]
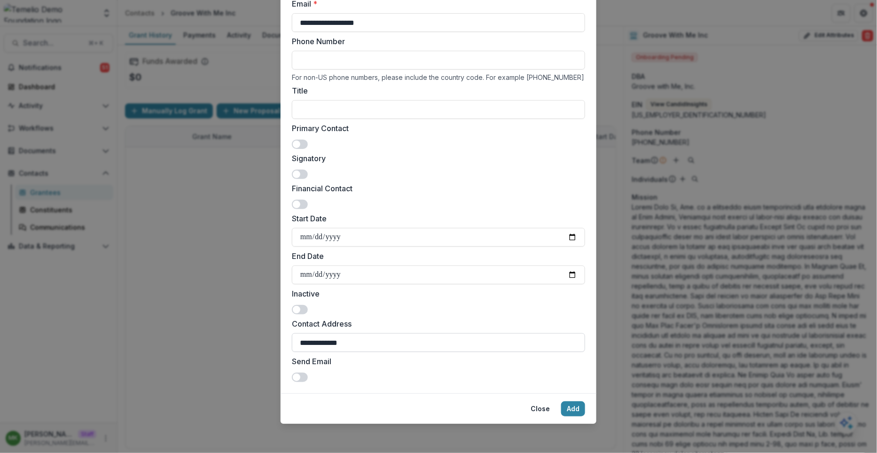
click at [365, 344] on input "**********" at bounding box center [438, 342] width 293 height 19
click at [403, 321] on label "Contact Address" at bounding box center [436, 323] width 288 height 11
click at [403, 333] on input "Contact Address" at bounding box center [438, 342] width 293 height 19
click at [570, 405] on button "Add" at bounding box center [573, 408] width 24 height 15
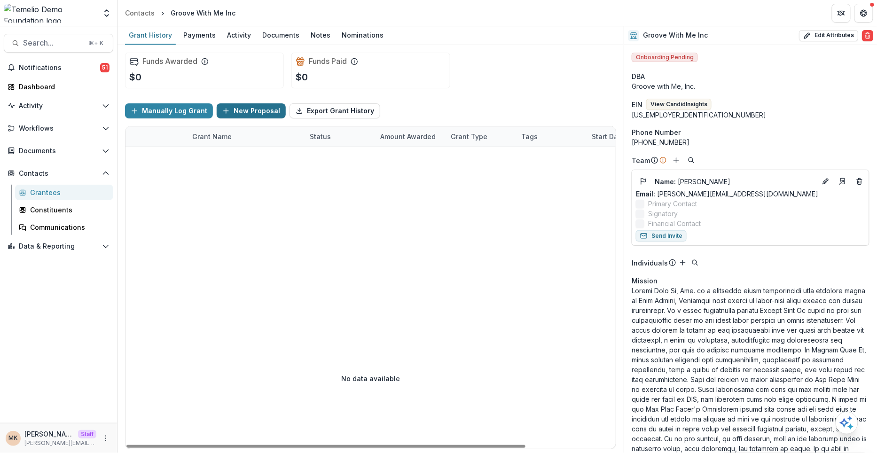
click at [259, 114] on button "New Proposal" at bounding box center [251, 110] width 69 height 15
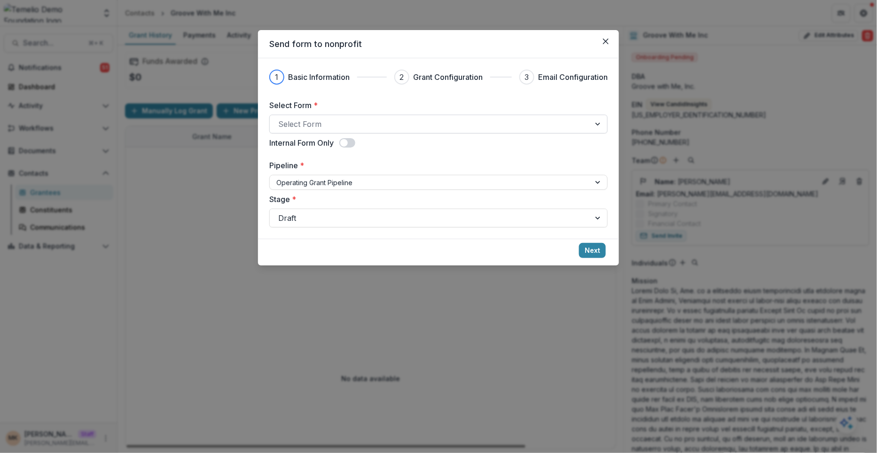
click at [330, 126] on div at bounding box center [430, 124] width 304 height 13
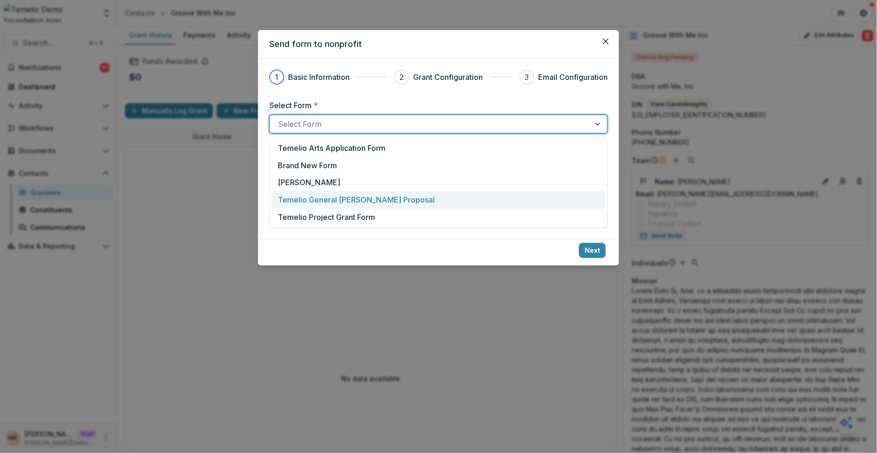
click at [337, 200] on p "Temelio General [PERSON_NAME] Proposal" at bounding box center [356, 199] width 157 height 11
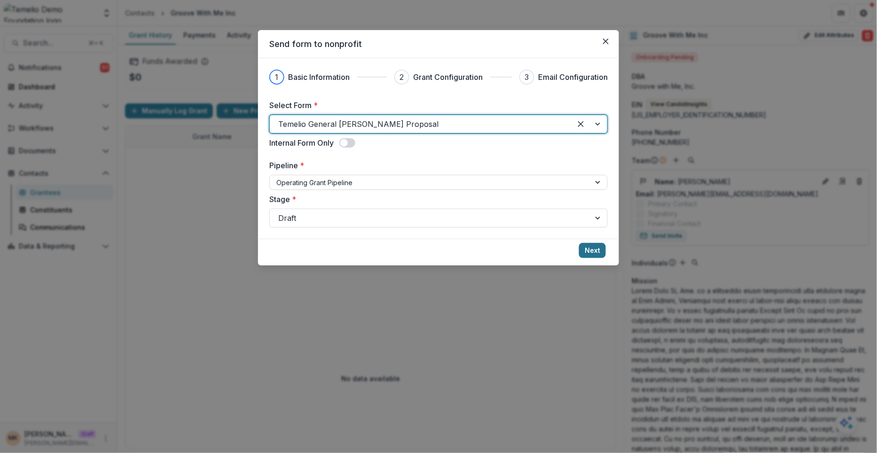
click at [592, 253] on button "Next" at bounding box center [592, 250] width 27 height 15
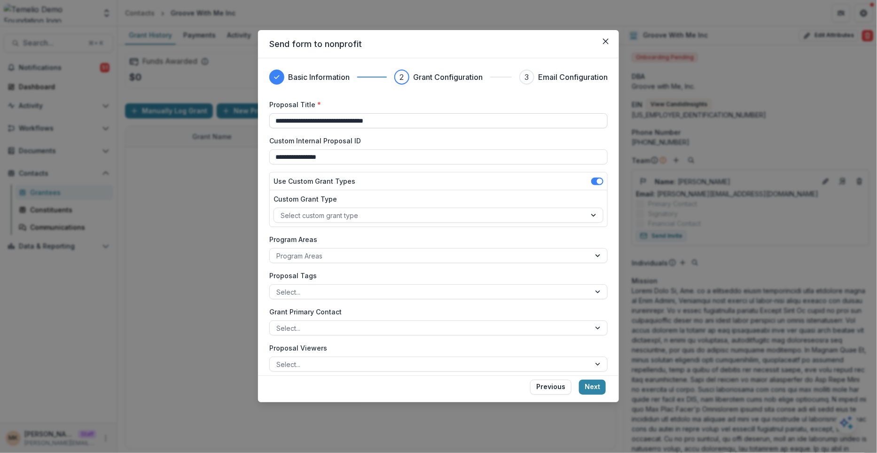
click at [291, 122] on input "**********" at bounding box center [438, 120] width 338 height 15
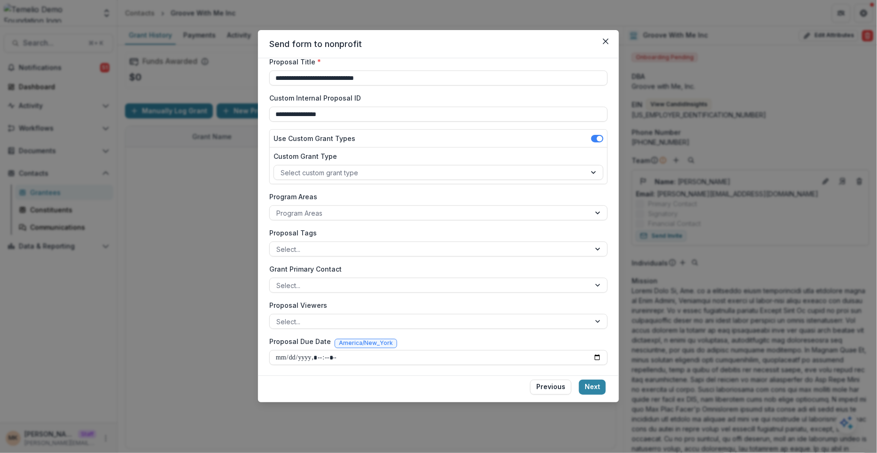
scroll to position [42, 0]
type input "**********"
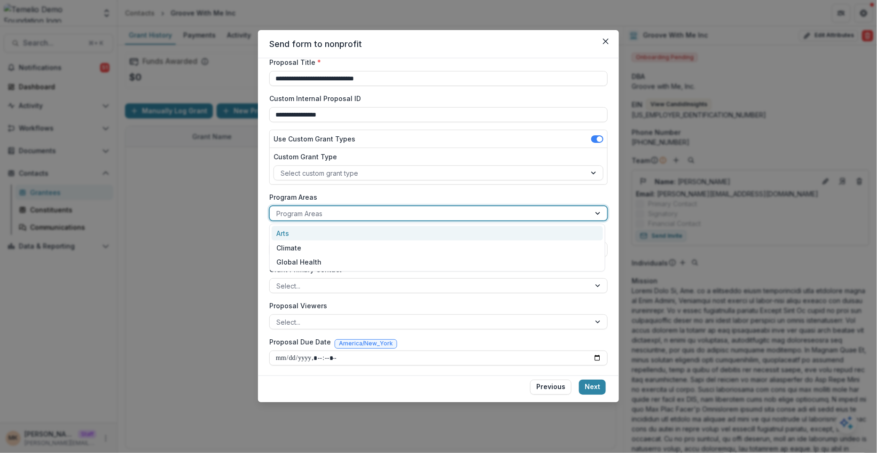
click at [343, 212] on div at bounding box center [429, 214] width 307 height 12
click at [335, 231] on div "Arts" at bounding box center [437, 233] width 331 height 15
click at [326, 247] on div at bounding box center [429, 250] width 307 height 12
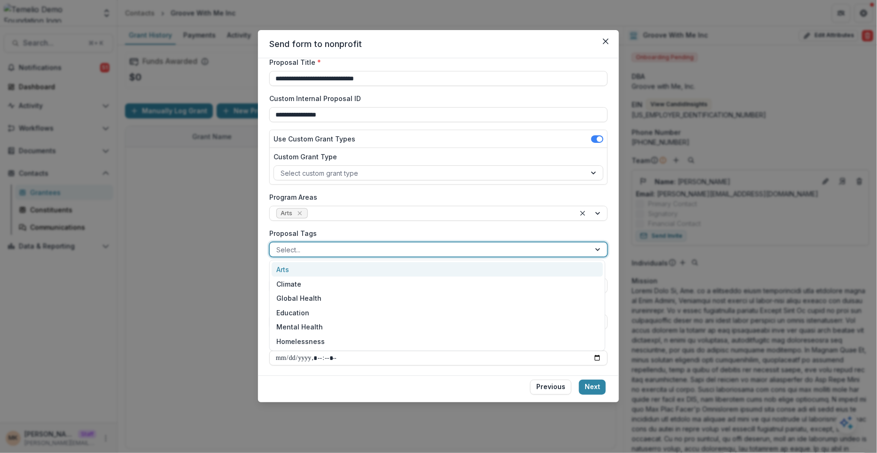
click at [320, 269] on div "Arts" at bounding box center [437, 269] width 331 height 15
click at [329, 252] on div at bounding box center [439, 250] width 259 height 12
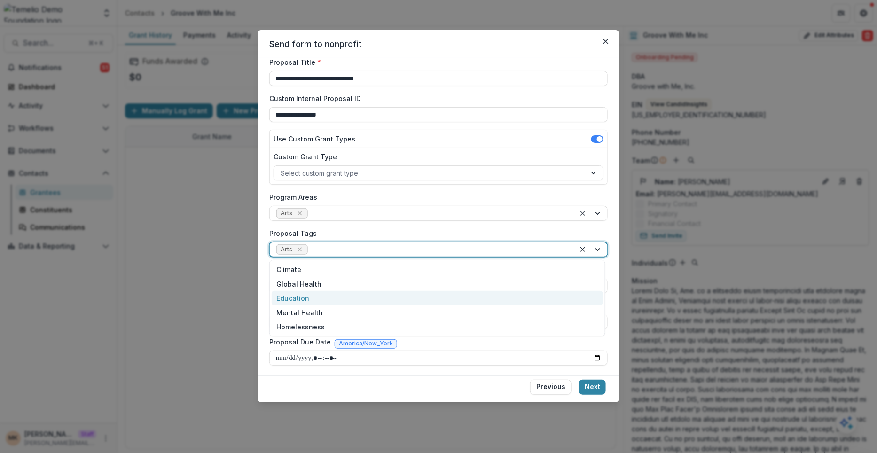
click at [314, 295] on div "Education" at bounding box center [437, 298] width 331 height 15
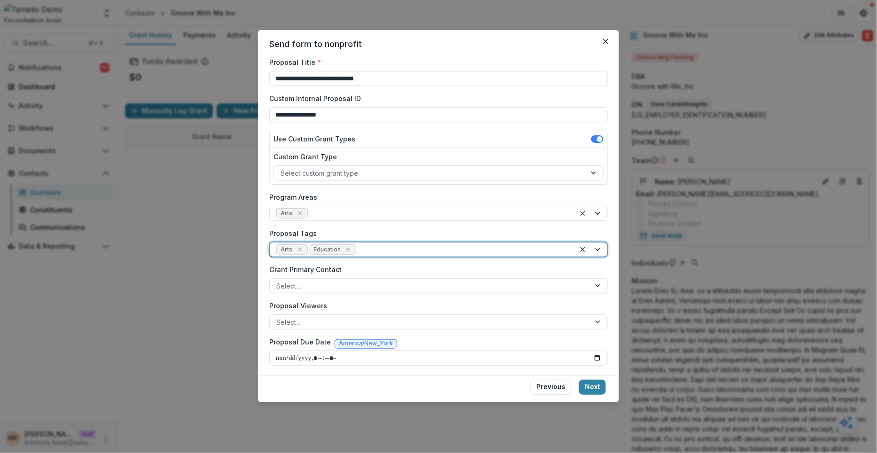
scroll to position [43, 0]
click at [595, 388] on button "Next" at bounding box center [592, 387] width 27 height 15
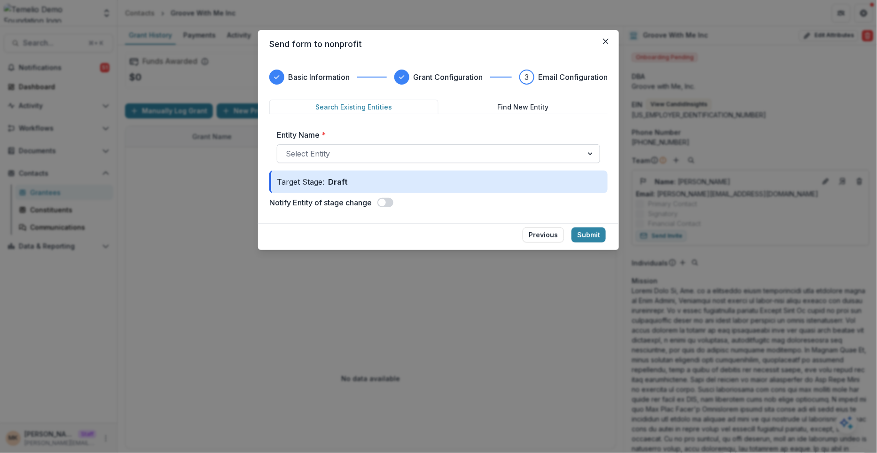
click at [571, 158] on div at bounding box center [430, 153] width 289 height 13
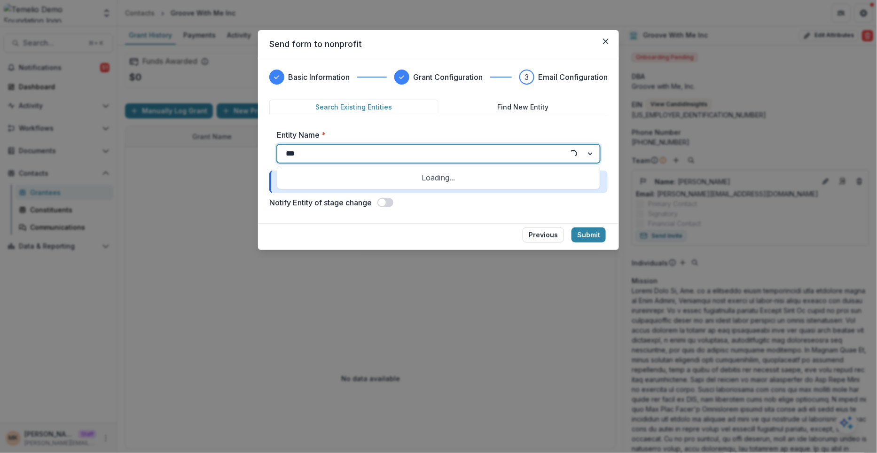
type input "****"
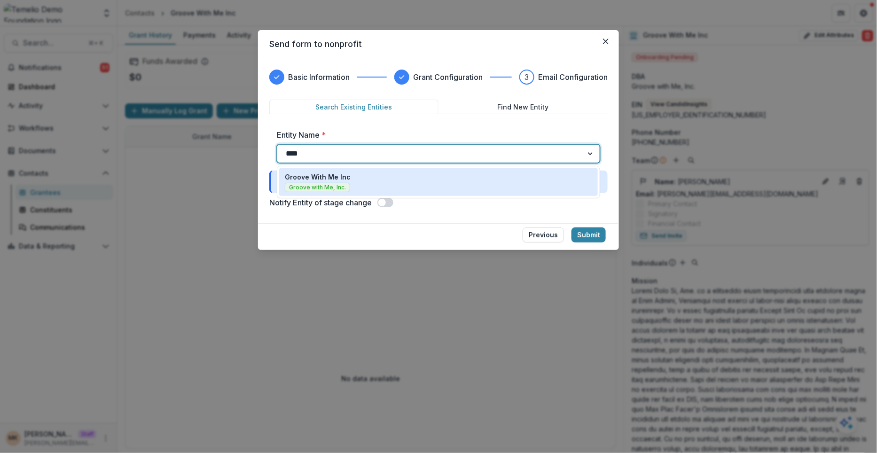
click at [406, 172] on div "Groove With Me Inc Groove with Me, Inc." at bounding box center [438, 182] width 307 height 20
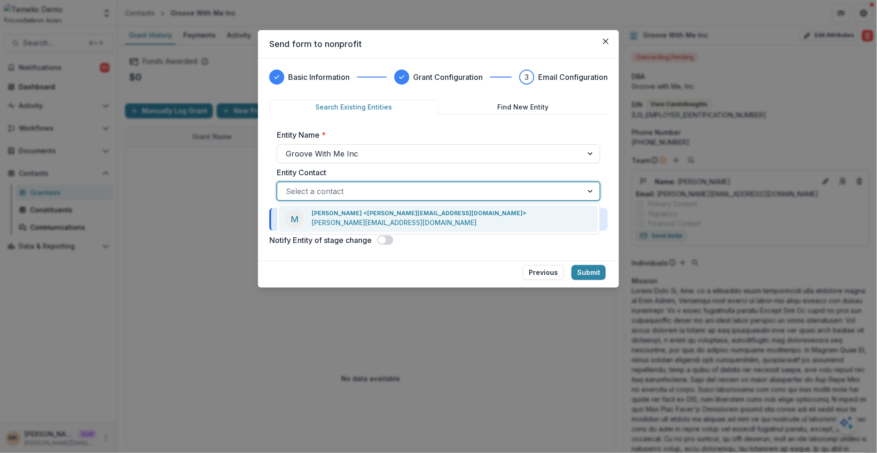
click at [376, 190] on div at bounding box center [430, 191] width 289 height 13
click at [366, 214] on p "Maya Kuppermann <maya@trytemelio.com>" at bounding box center [419, 213] width 215 height 8
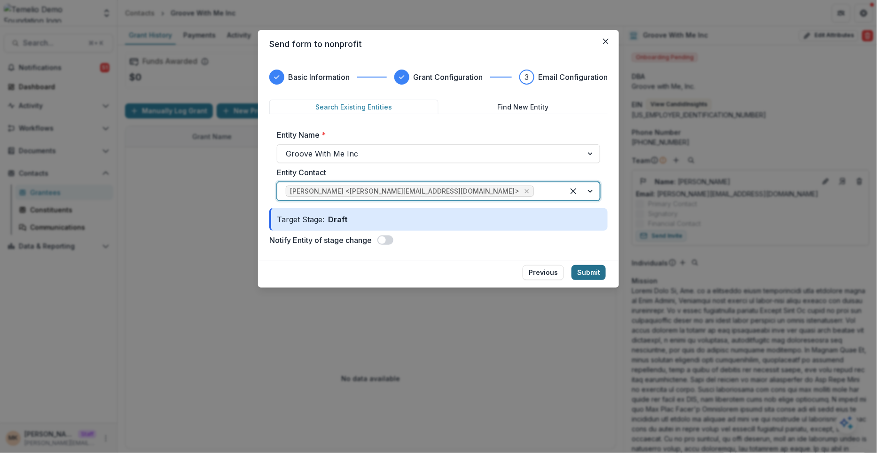
click at [578, 271] on button "Submit" at bounding box center [589, 272] width 34 height 15
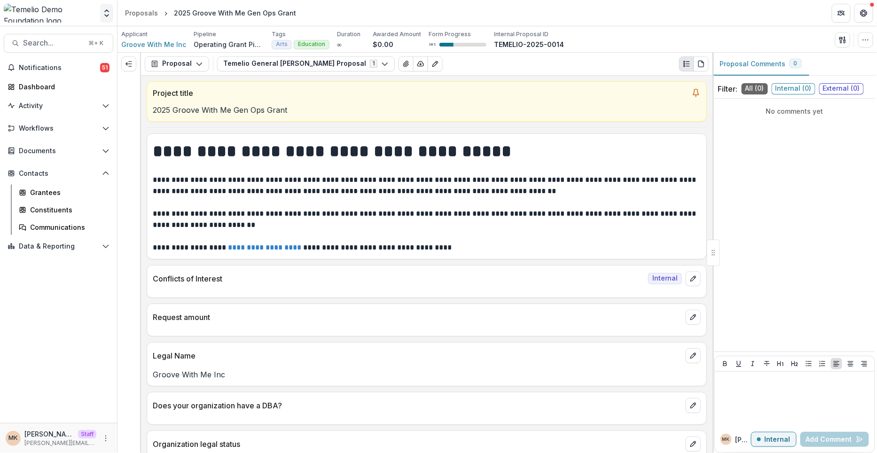
click at [106, 17] on icon "Open entity switcher" at bounding box center [106, 12] width 9 height 9
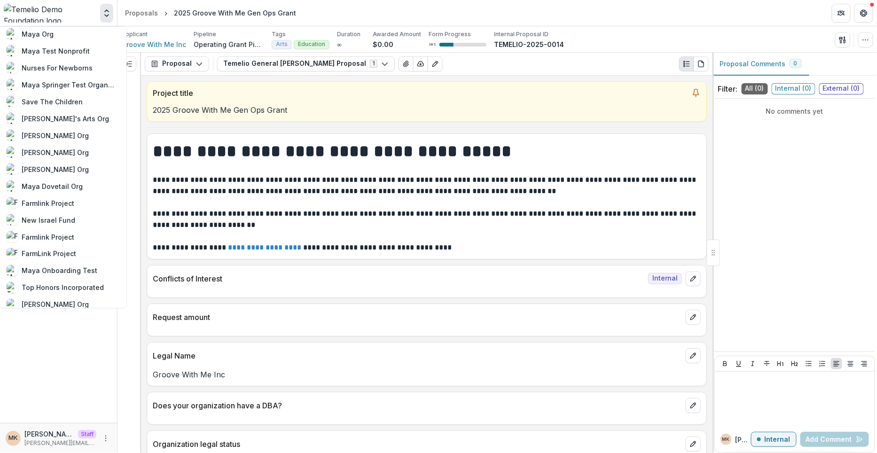
scroll to position [637, 0]
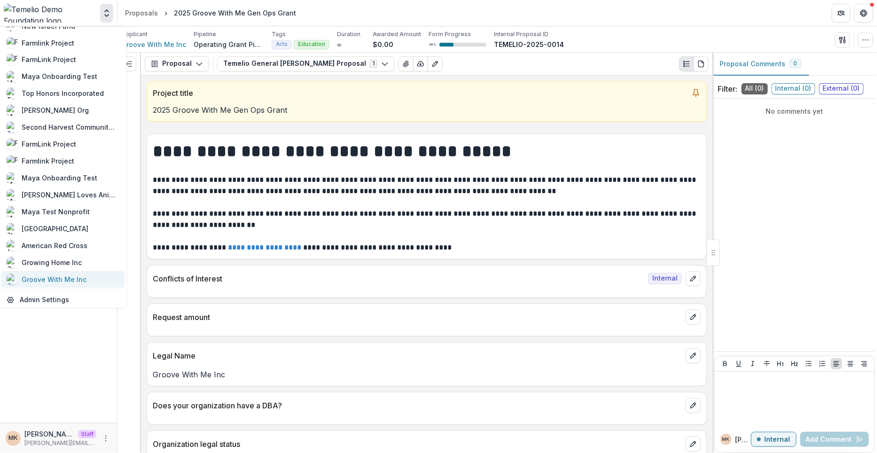
click at [64, 275] on div "Groove With Me Inc" at bounding box center [54, 280] width 65 height 10
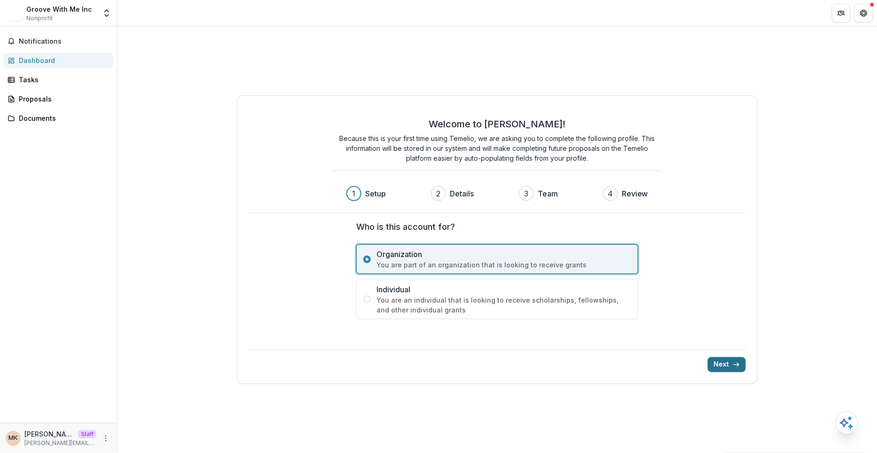
click at [718, 366] on button "Next" at bounding box center [727, 364] width 38 height 15
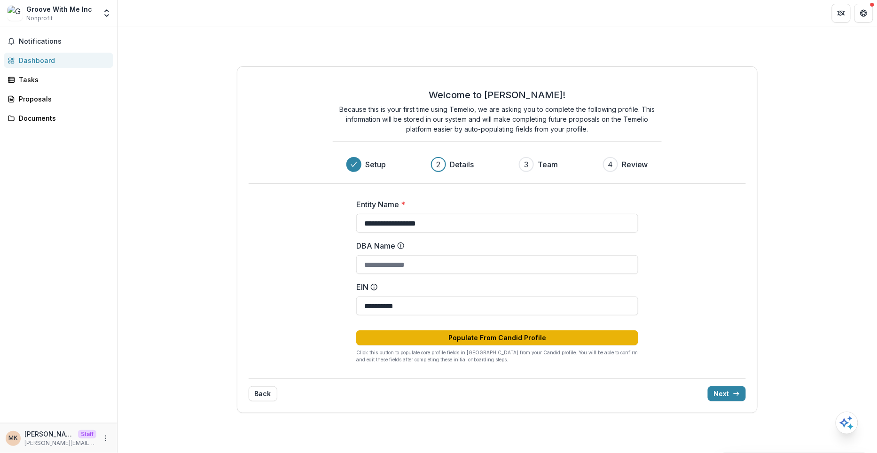
click at [544, 332] on button "Populate From Candid Profile" at bounding box center [497, 337] width 282 height 15
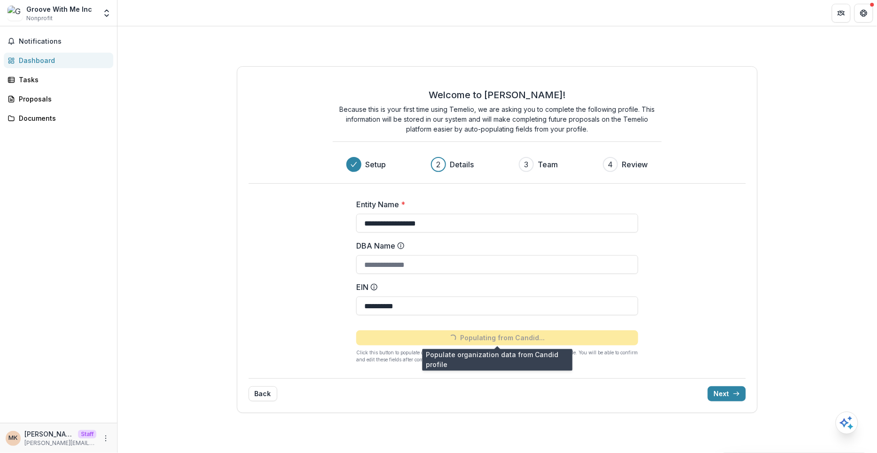
type input "**********"
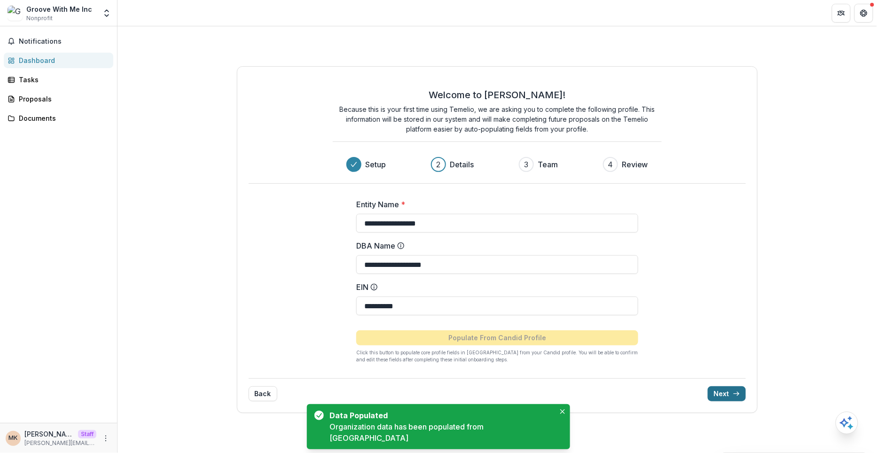
click at [723, 393] on button "Next" at bounding box center [727, 393] width 38 height 15
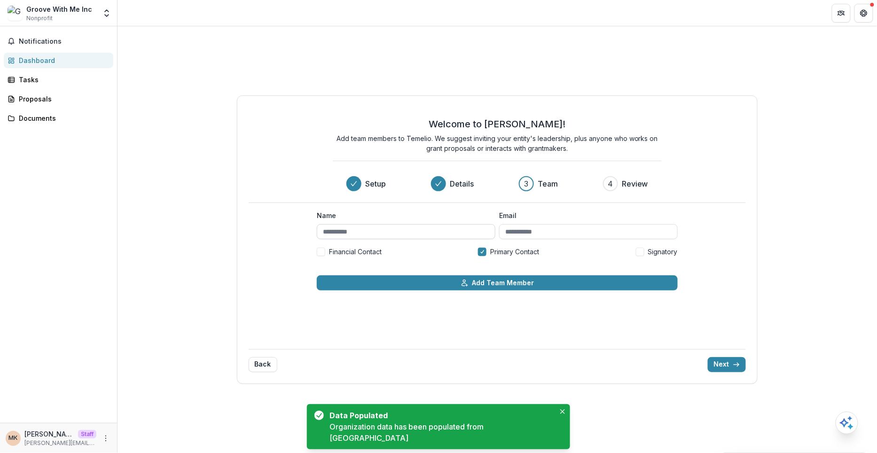
click at [418, 234] on input "Name" at bounding box center [406, 231] width 179 height 15
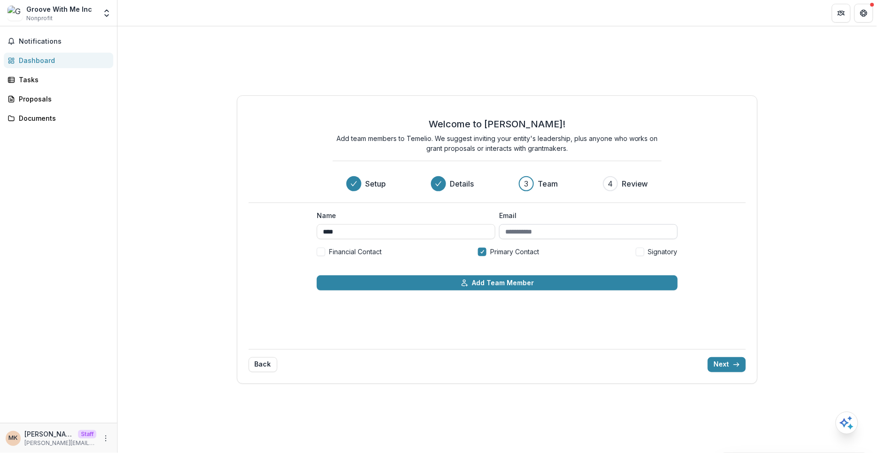
click at [529, 231] on input "Email" at bounding box center [588, 231] width 179 height 15
click at [430, 239] on div "Name **** Email Financial Contact Primary Contact Signatory" at bounding box center [497, 238] width 361 height 54
click at [426, 234] on input "****" at bounding box center [406, 231] width 179 height 15
type input "**********"
click at [380, 252] on span "Financial Contact" at bounding box center [355, 252] width 53 height 10
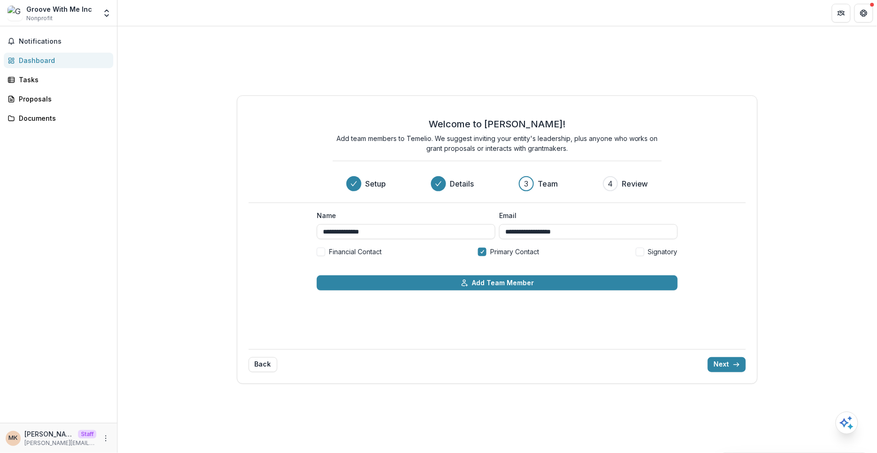
type input "**********"
click at [649, 253] on span "Signatory" at bounding box center [663, 252] width 30 height 10
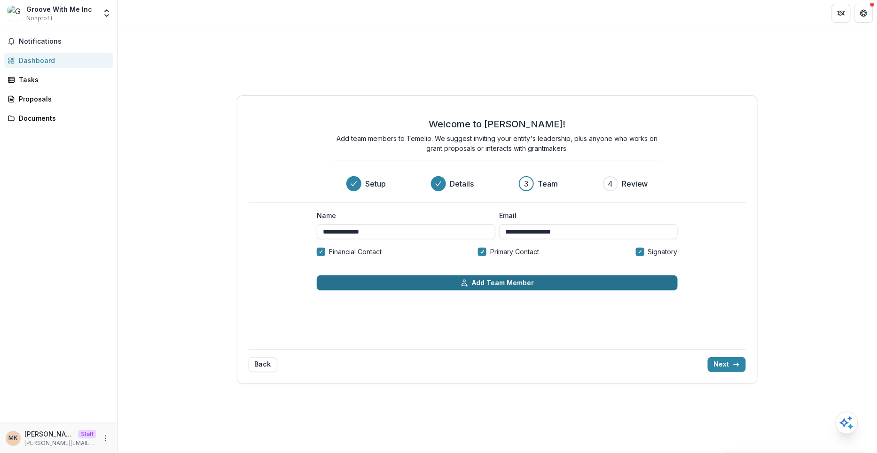
click at [581, 282] on button "Add Team Member" at bounding box center [497, 282] width 361 height 15
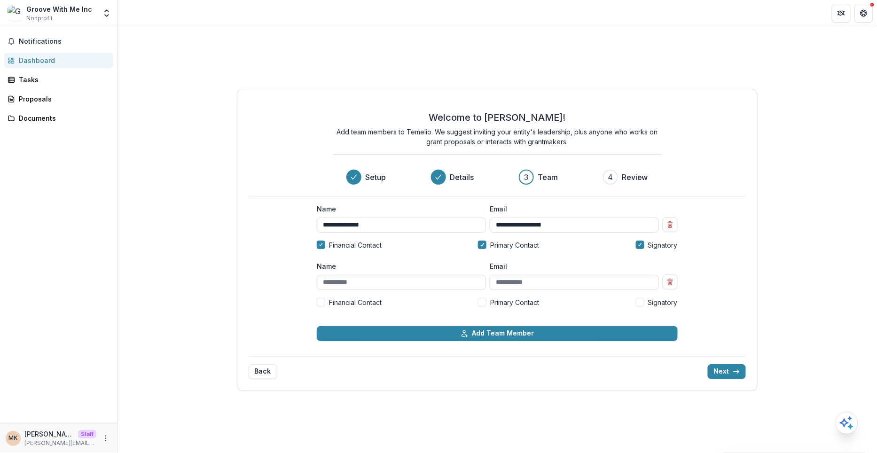
click at [678, 278] on div "**********" at bounding box center [497, 273] width 376 height 152
click at [671, 281] on icon "Remove team member" at bounding box center [671, 282] width 8 height 8
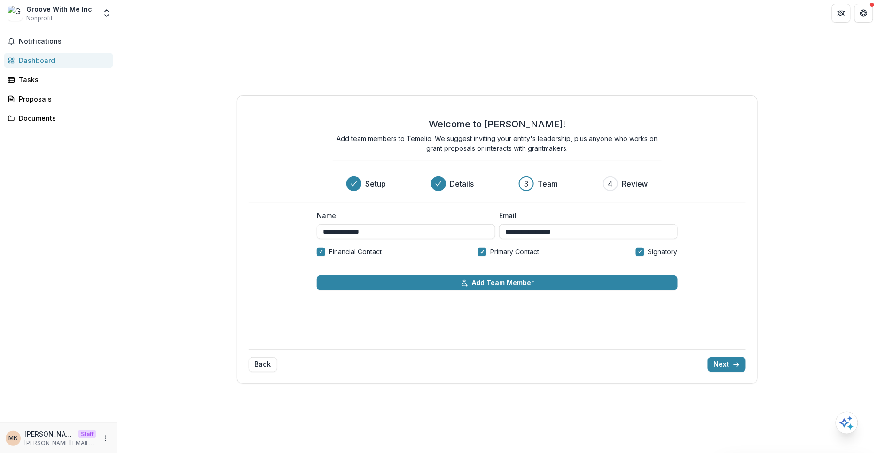
click at [737, 374] on div "**********" at bounding box center [497, 239] width 521 height 288
click at [729, 361] on button "Next" at bounding box center [727, 364] width 38 height 15
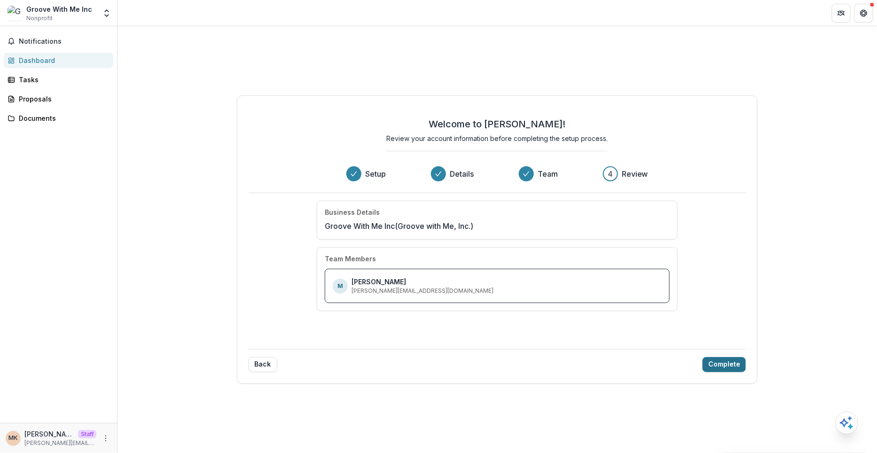
click at [729, 361] on button "Complete" at bounding box center [724, 364] width 43 height 15
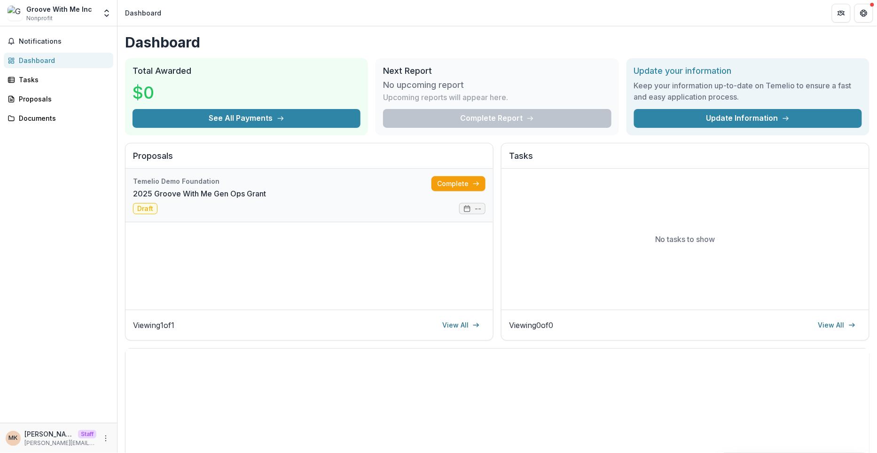
click at [266, 199] on link "2025 Groove With Me Gen Ops Grant" at bounding box center [199, 193] width 133 height 11
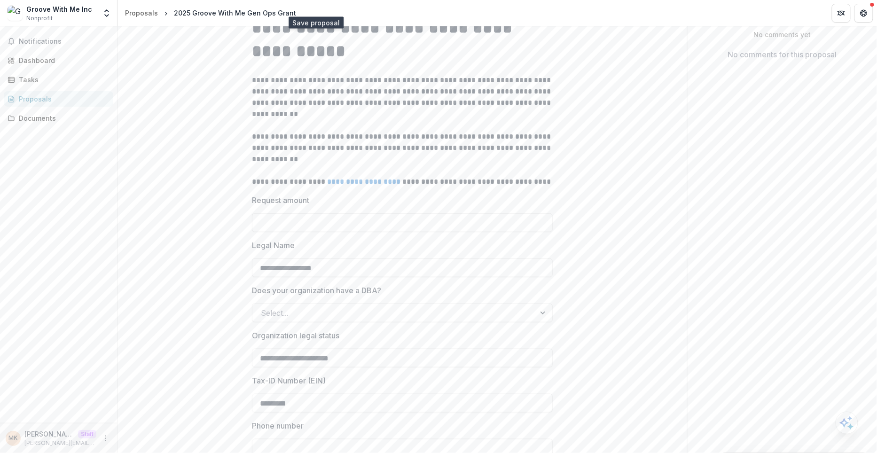
scroll to position [193, 0]
click at [280, 230] on input "Request amount" at bounding box center [402, 220] width 301 height 19
type input "*******"
click at [193, 276] on div "**********" at bounding box center [403, 396] width 570 height 780
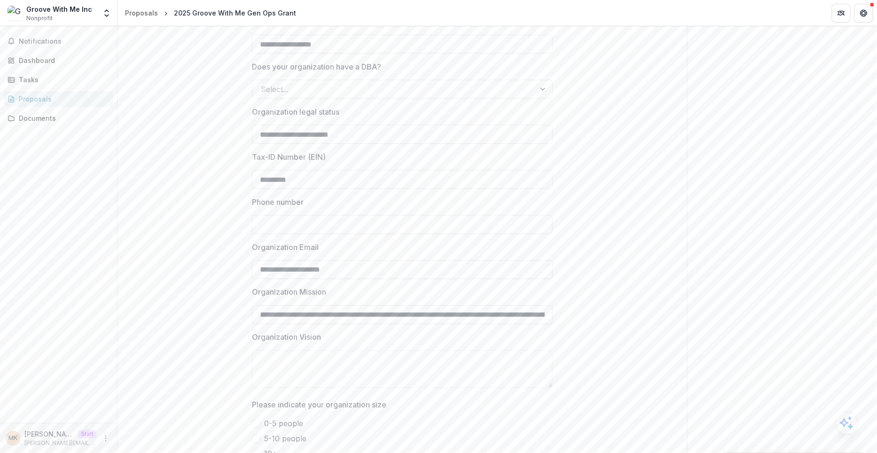
scroll to position [426, 0]
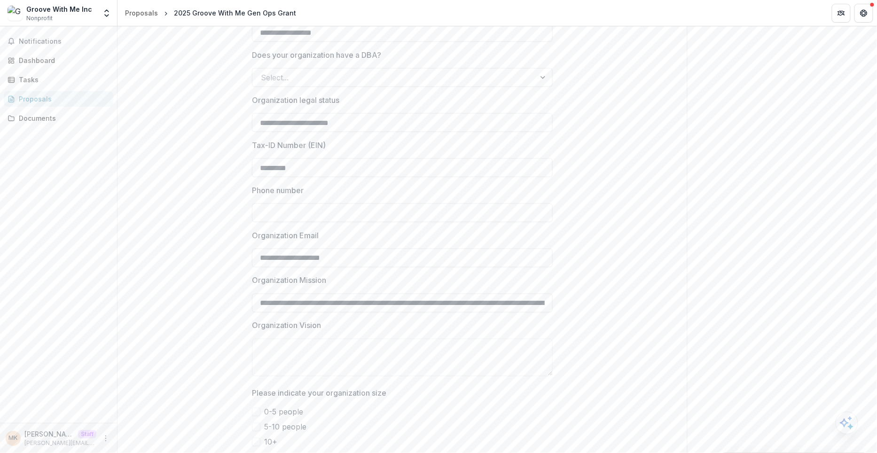
click at [270, 222] on input "Phone number" at bounding box center [402, 213] width 301 height 19
type input "**********"
type input "*******"
click at [317, 84] on div "*******" at bounding box center [394, 77] width 266 height 13
click at [194, 178] on div "**********" at bounding box center [403, 163] width 570 height 780
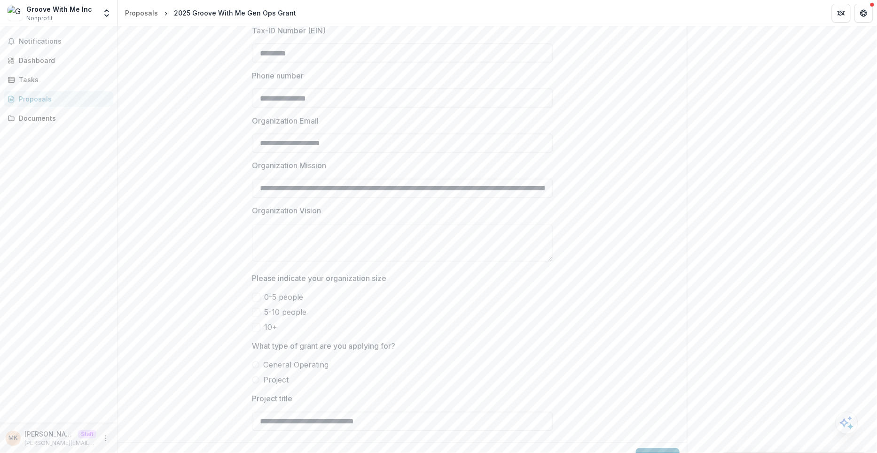
scroll to position [571, 0]
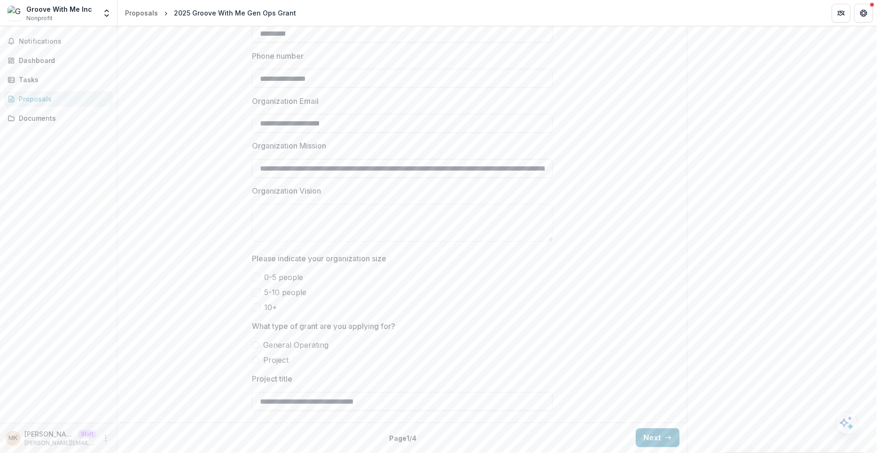
click at [294, 166] on input "Organization Mission" at bounding box center [402, 168] width 301 height 19
click at [286, 220] on textarea "Organization Vision" at bounding box center [402, 223] width 301 height 38
paste textarea "**********"
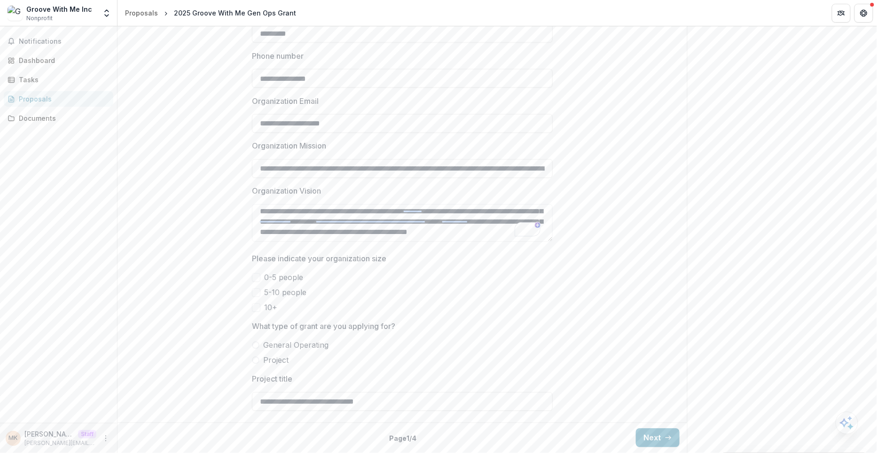
scroll to position [224, 0]
type textarea "**********"
click at [256, 309] on span at bounding box center [256, 308] width 8 height 8
click at [255, 348] on span at bounding box center [256, 346] width 8 height 8
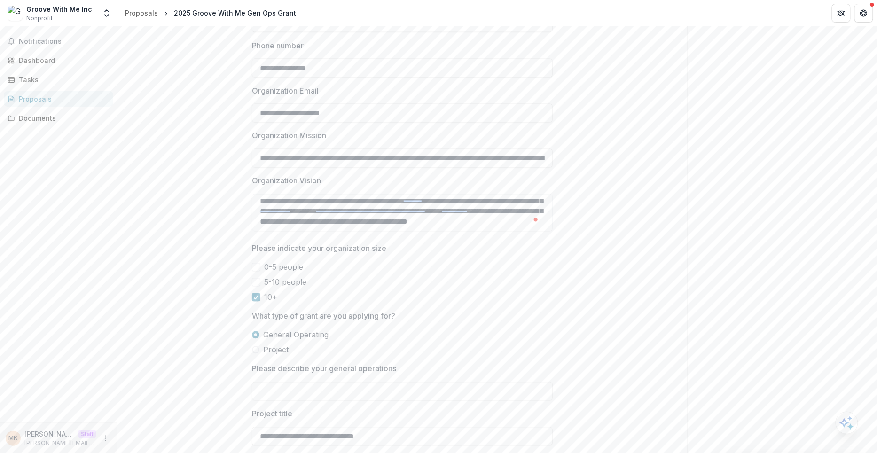
scroll to position [616, 0]
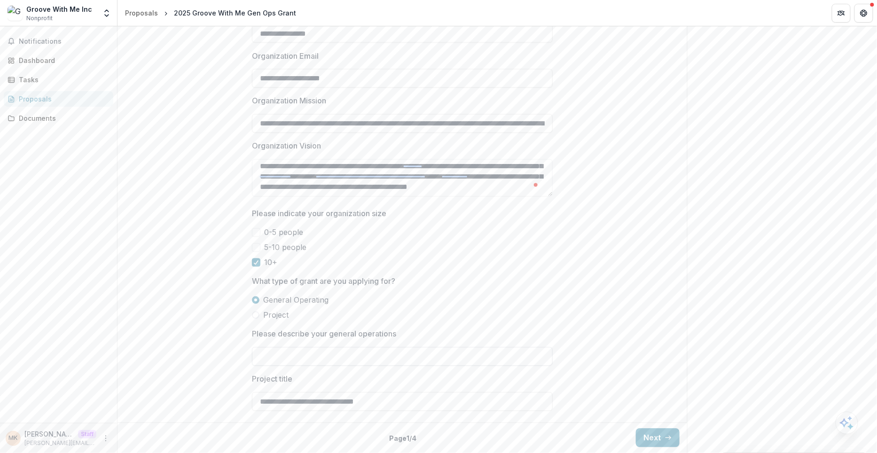
click at [350, 362] on input "Please describe your general operations" at bounding box center [402, 356] width 301 height 19
type input "**********"
click at [649, 441] on button "Next" at bounding box center [658, 438] width 44 height 19
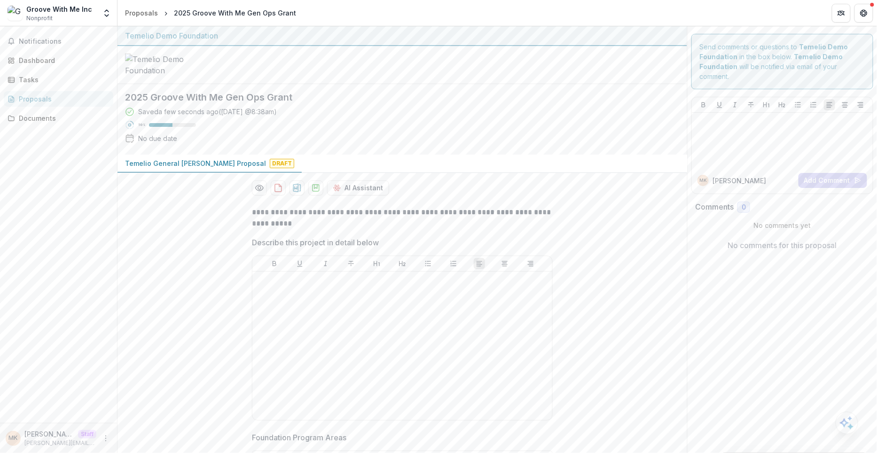
scroll to position [68, 0]
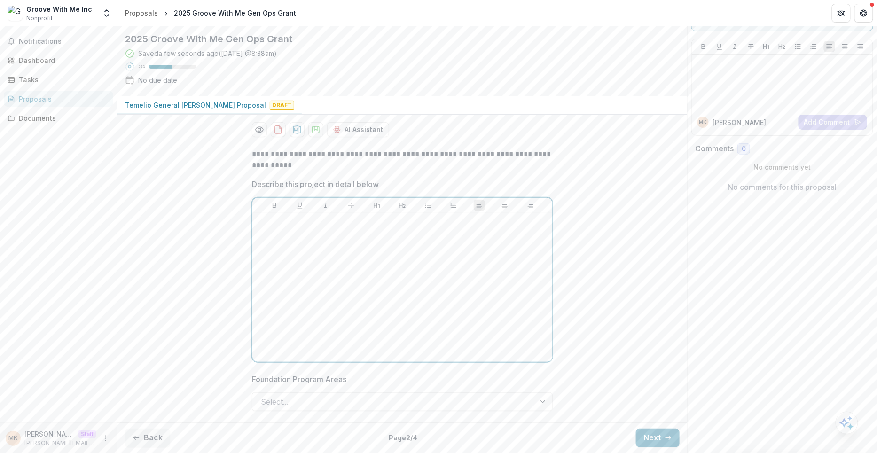
click at [501, 310] on div at bounding box center [402, 287] width 292 height 141
click at [448, 404] on div at bounding box center [394, 401] width 266 height 13
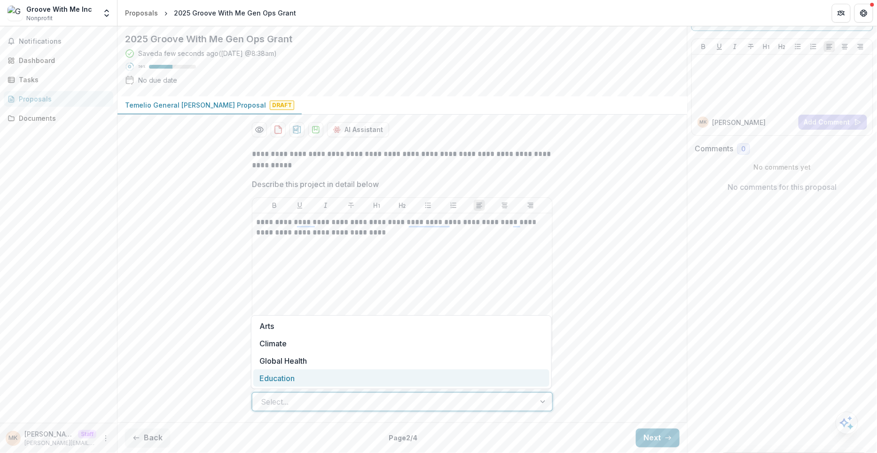
click at [394, 374] on div "Education" at bounding box center [401, 377] width 296 height 17
click at [394, 409] on div "Education" at bounding box center [384, 401] width 264 height 15
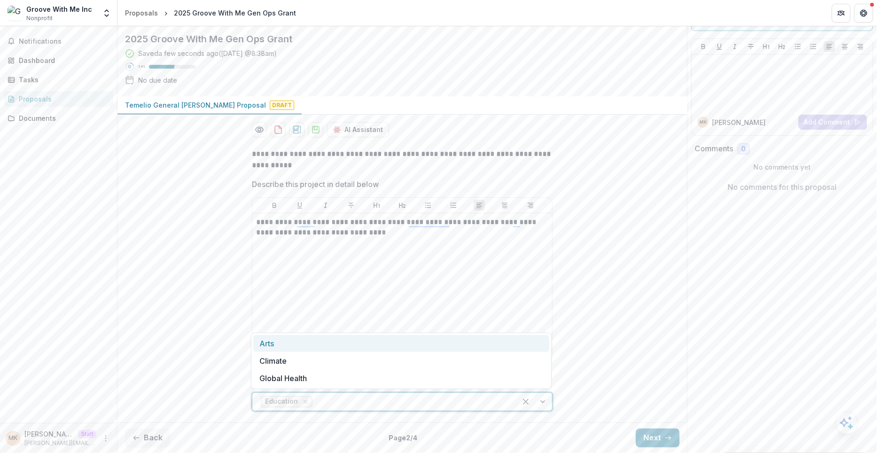
click at [342, 349] on div "Arts" at bounding box center [401, 343] width 296 height 17
click at [652, 439] on button "Next" at bounding box center [658, 438] width 44 height 19
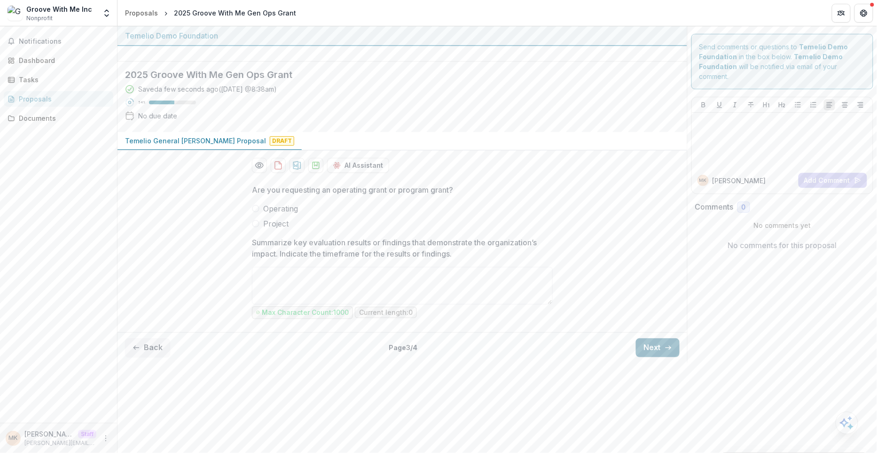
scroll to position [0, 0]
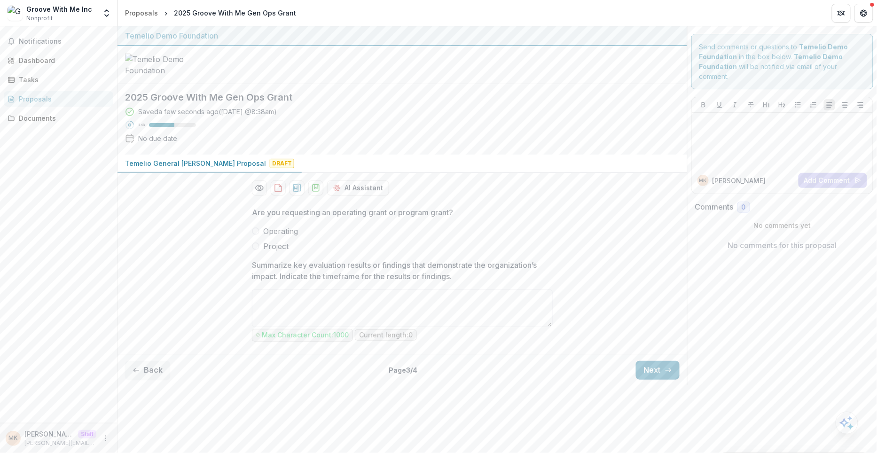
click at [263, 237] on span "Operating" at bounding box center [280, 231] width 35 height 11
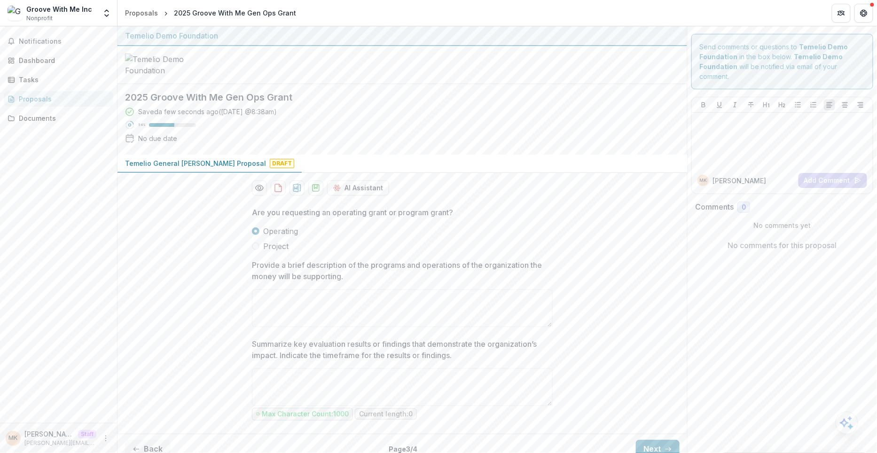
scroll to position [21, 0]
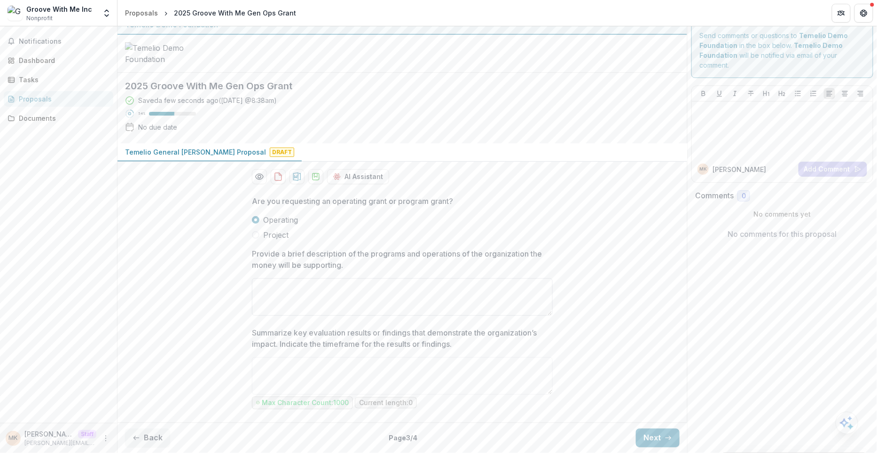
click at [282, 303] on textarea "Provide a brief description of the programs and operations of the organization …" at bounding box center [402, 297] width 301 height 38
type textarea "**********"
click at [296, 374] on textarea "Summarize key evaluation results or findings that demonstrate the organization’…" at bounding box center [402, 376] width 301 height 38
type textarea "*"
type textarea "**********"
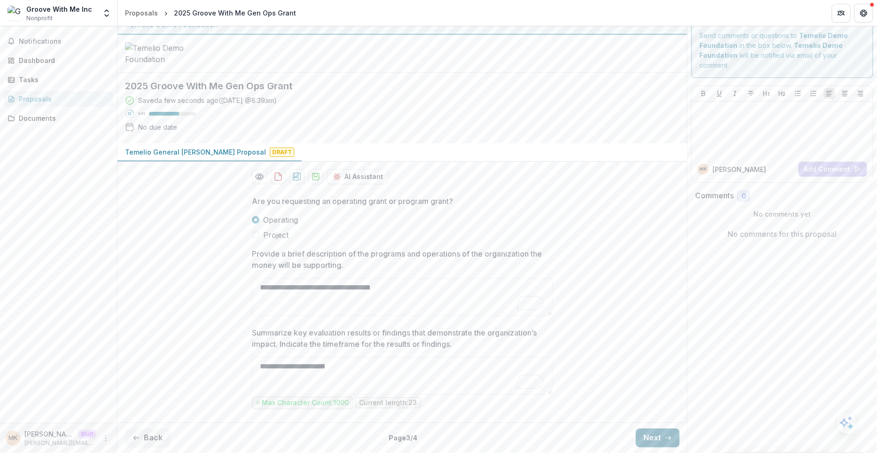
click at [657, 440] on button "Next" at bounding box center [658, 438] width 44 height 19
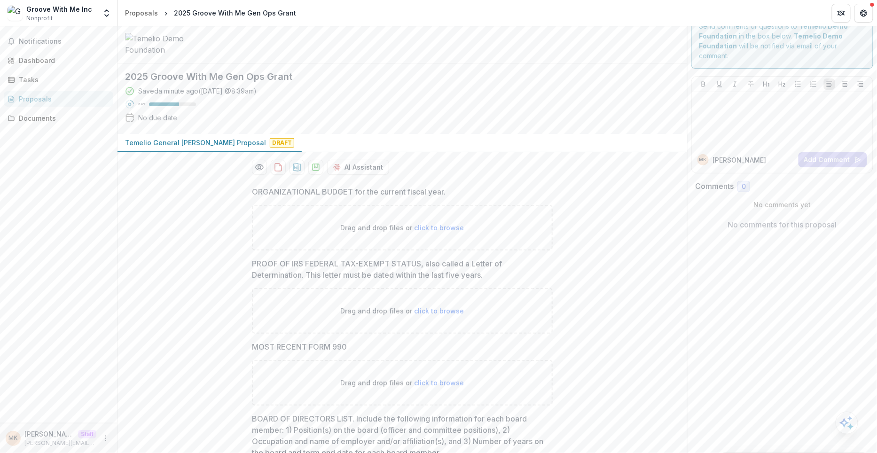
click at [374, 228] on div "Drag and drop files or click to browse" at bounding box center [402, 228] width 301 height 46
type input "**********"
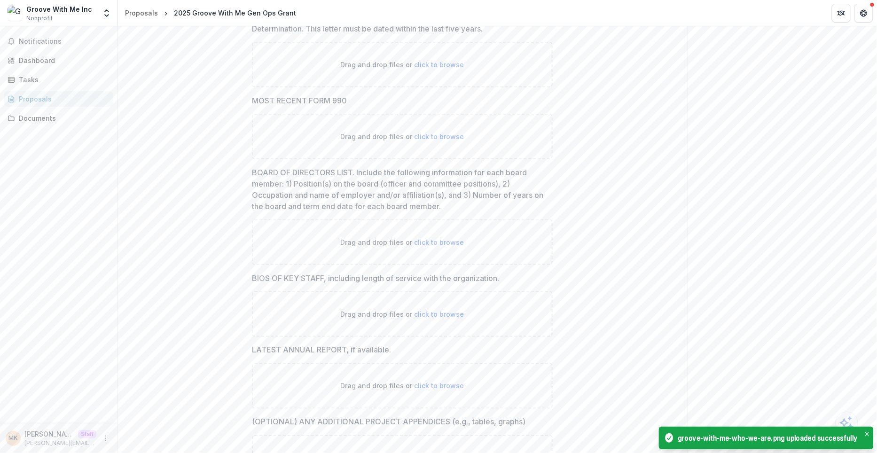
scroll to position [422, 0]
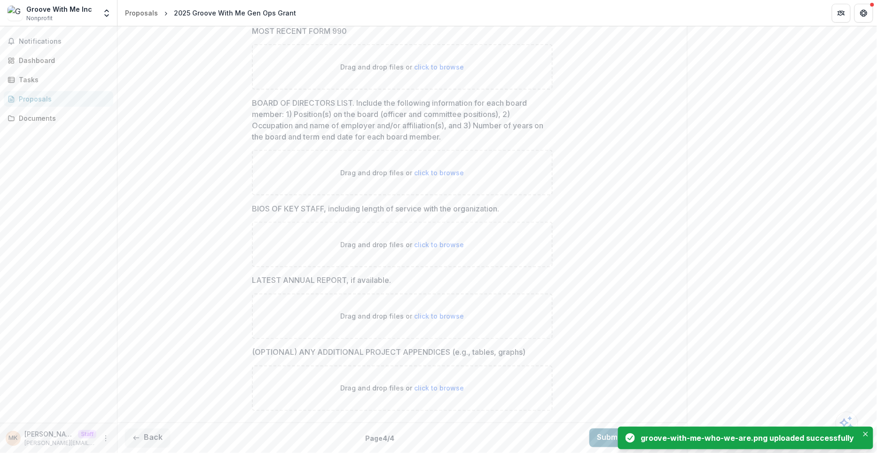
click at [593, 435] on button "Submit Response" at bounding box center [635, 438] width 90 height 19
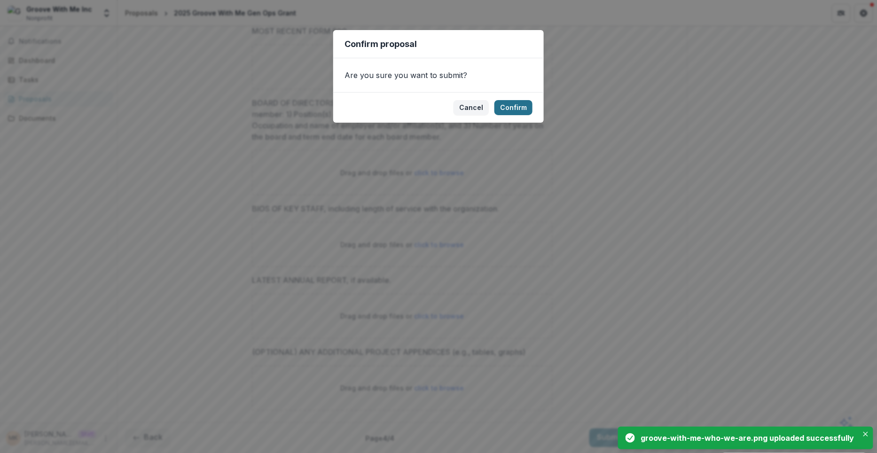
click at [516, 106] on button "Confirm" at bounding box center [514, 107] width 38 height 15
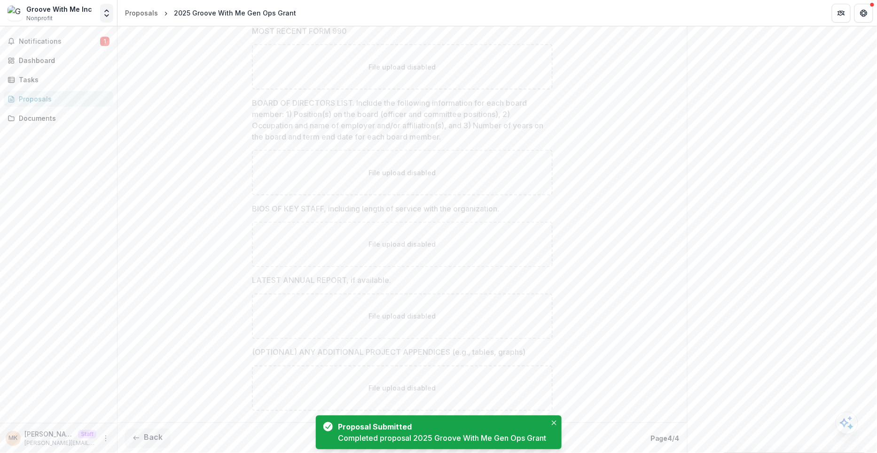
click at [106, 16] on icon "Open entity switcher" at bounding box center [106, 12] width 9 height 9
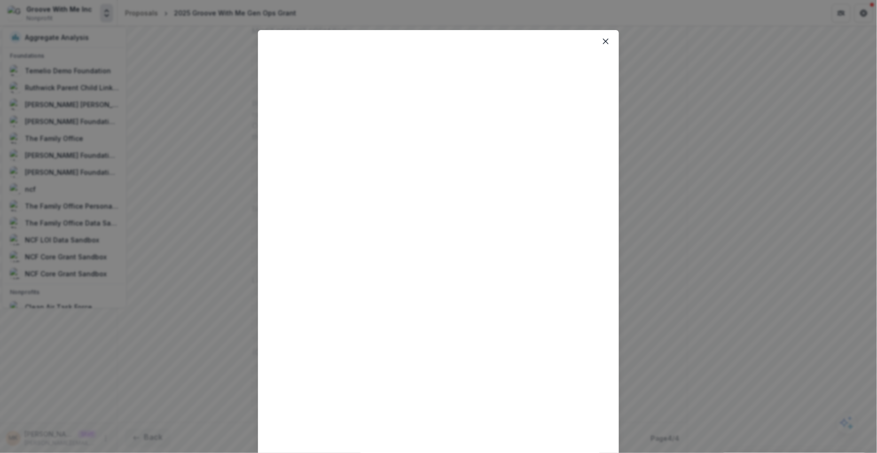
click at [222, 100] on div "Loading..." at bounding box center [438, 226] width 877 height 453
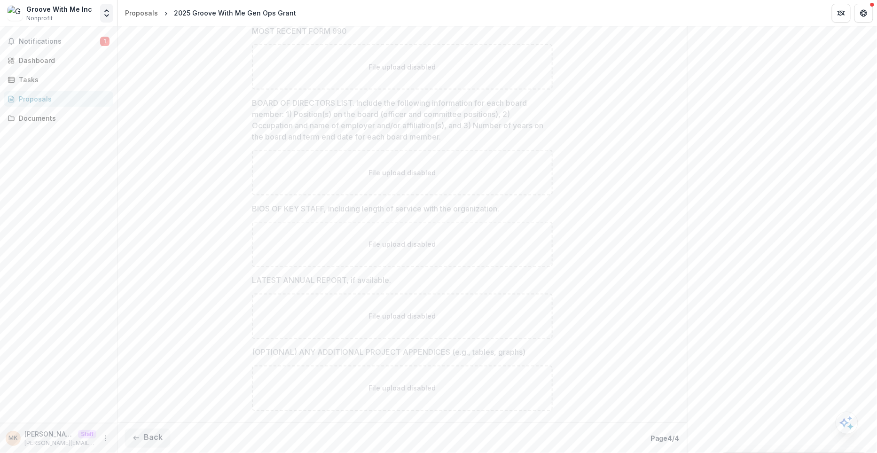
click at [108, 16] on polyline "Open entity switcher" at bounding box center [107, 16] width 4 height 2
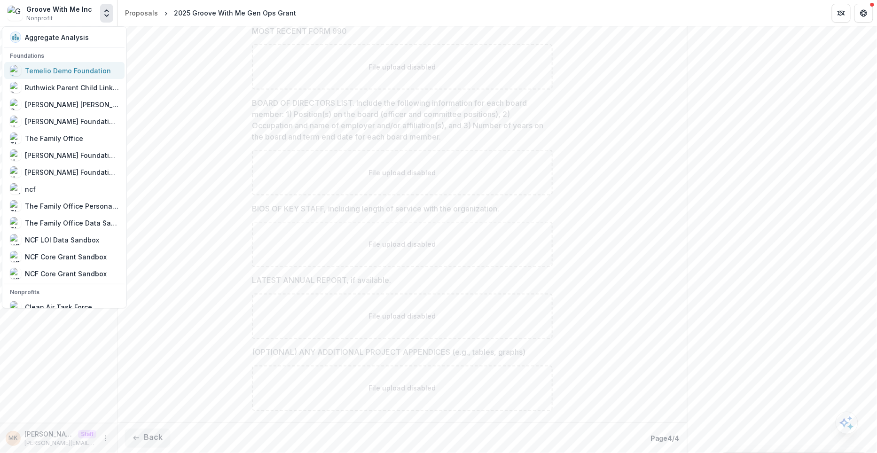
click at [72, 68] on div "Temelio Demo Foundation" at bounding box center [68, 71] width 86 height 10
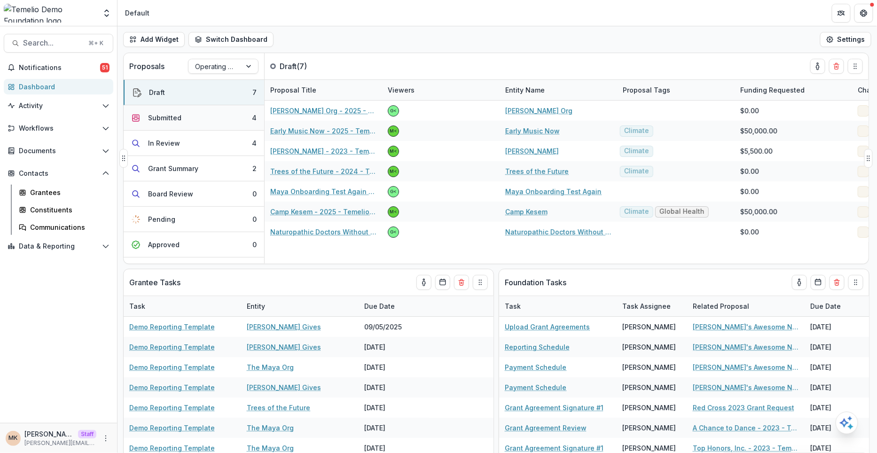
click at [189, 122] on button "Submitted 4" at bounding box center [194, 117] width 141 height 25
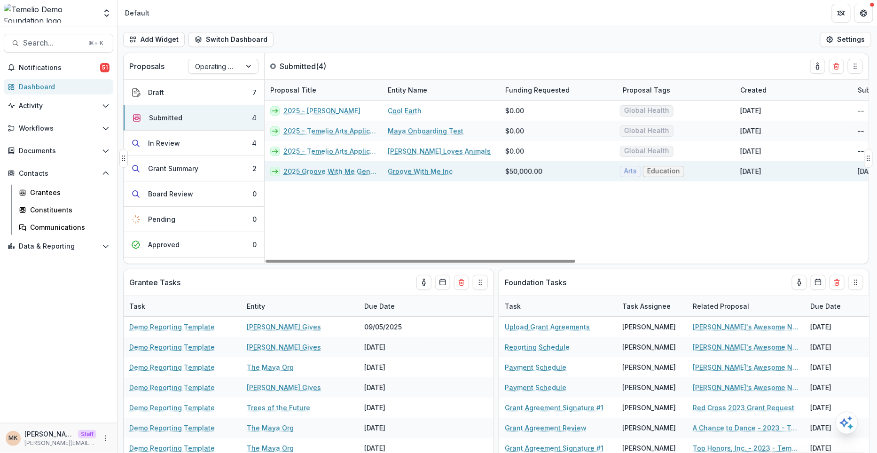
click at [305, 173] on link "2025 Groove With Me Gen Ops Grant" at bounding box center [329, 171] width 93 height 10
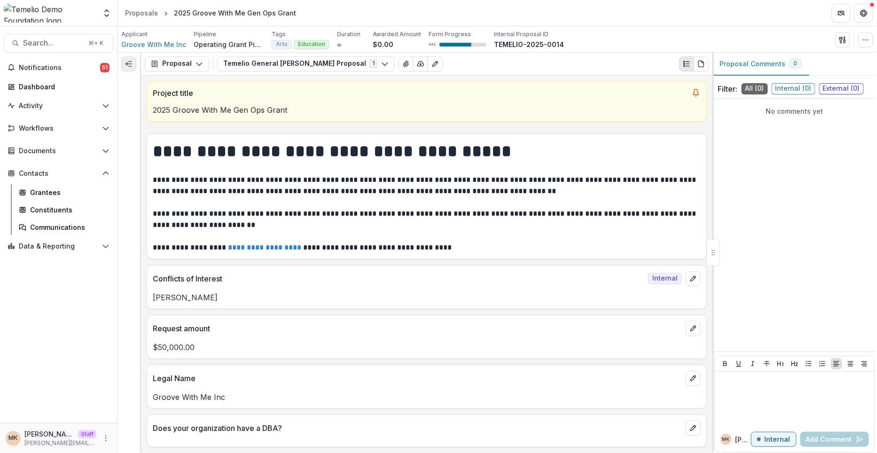
click at [130, 63] on icon "Expand left" at bounding box center [129, 64] width 8 height 8
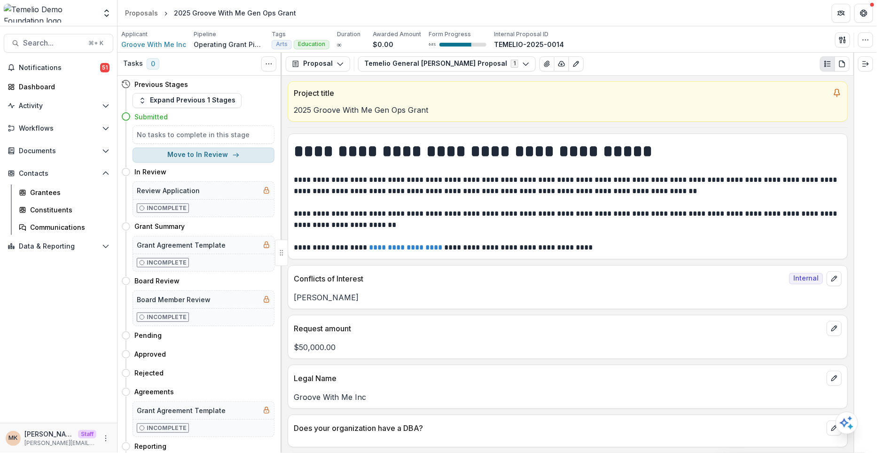
click at [209, 156] on button "Move to In Review" at bounding box center [204, 155] width 142 height 15
select select "*********"
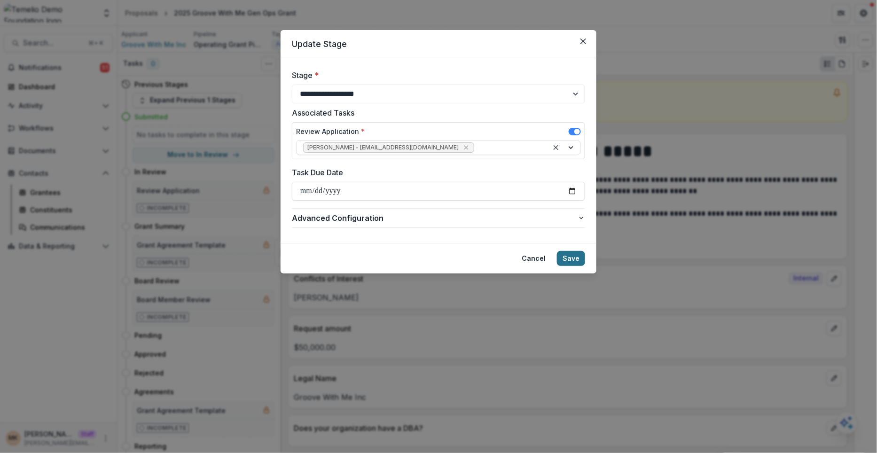
click at [577, 261] on button "Save" at bounding box center [571, 258] width 28 height 15
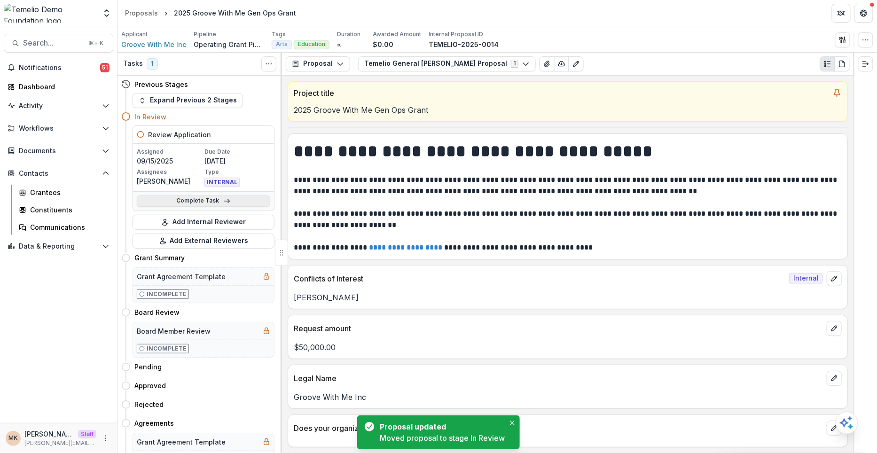
click at [206, 204] on link "Complete Task" at bounding box center [204, 201] width 134 height 11
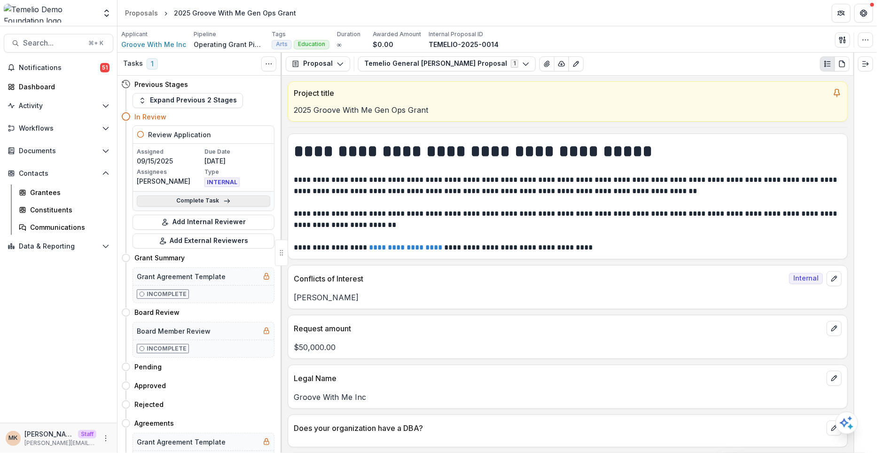
click at [204, 197] on link "Complete Task" at bounding box center [204, 201] width 134 height 11
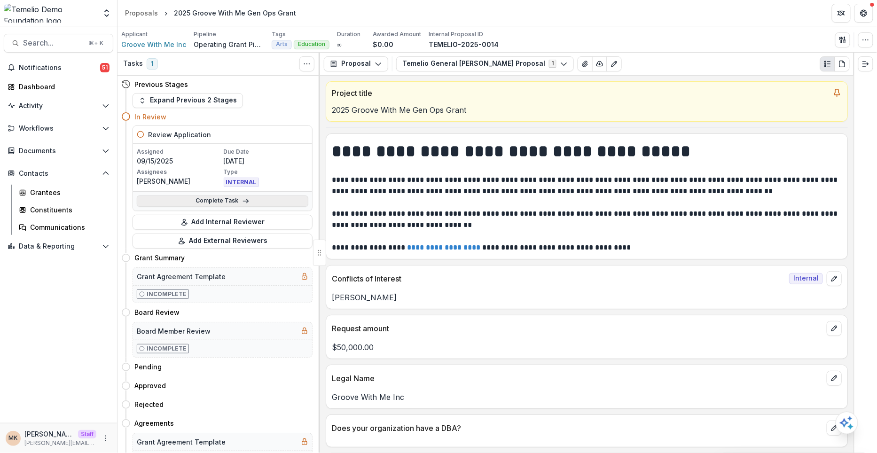
click at [184, 204] on link "Complete Task" at bounding box center [223, 201] width 172 height 11
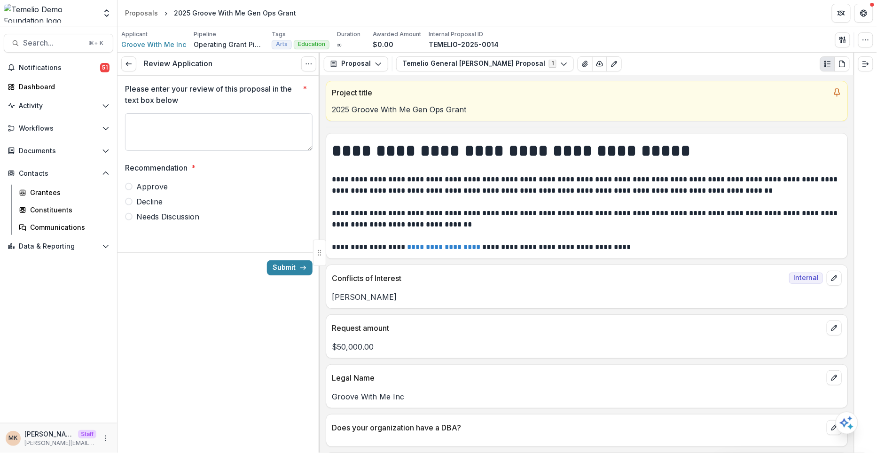
click at [170, 125] on textarea "Please enter your review of this proposal in the text box below *" at bounding box center [219, 132] width 188 height 38
click at [152, 185] on span "Approve" at bounding box center [151, 186] width 31 height 11
type textarea "**********"
click at [300, 270] on icon "submit" at bounding box center [303, 268] width 8 height 8
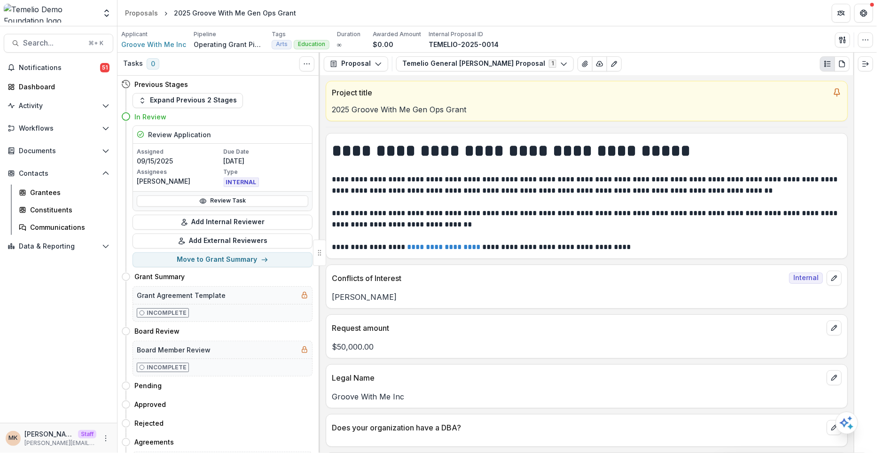
click at [300, 271] on button "Move here" at bounding box center [293, 276] width 39 height 11
select select "**********"
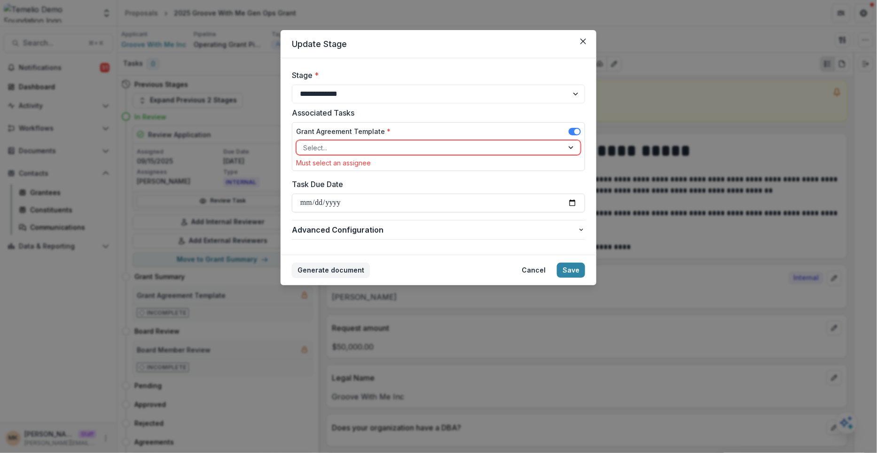
click at [374, 143] on div at bounding box center [430, 148] width 254 height 12
click at [241, 234] on div "**********" at bounding box center [438, 226] width 877 height 453
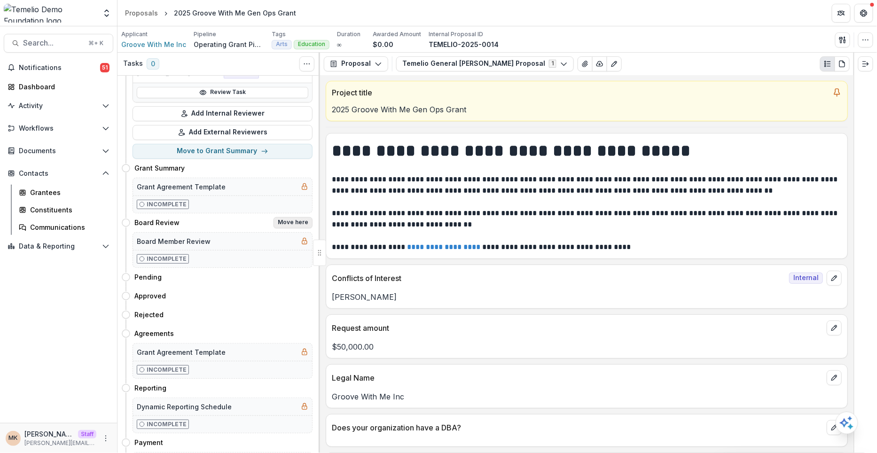
scroll to position [109, 0]
click at [297, 291] on button "Move here" at bounding box center [293, 296] width 39 height 11
select select "********"
select select
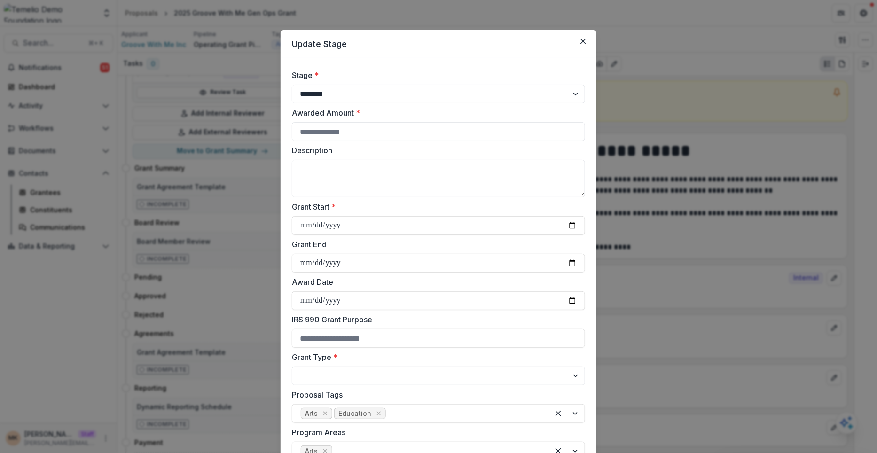
click at [347, 133] on input "Awarded Amount *" at bounding box center [438, 131] width 293 height 19
type input "*****"
click at [300, 226] on input "Grant Start *" at bounding box center [438, 225] width 293 height 19
click at [310, 228] on input "Grant Start *" at bounding box center [438, 225] width 293 height 19
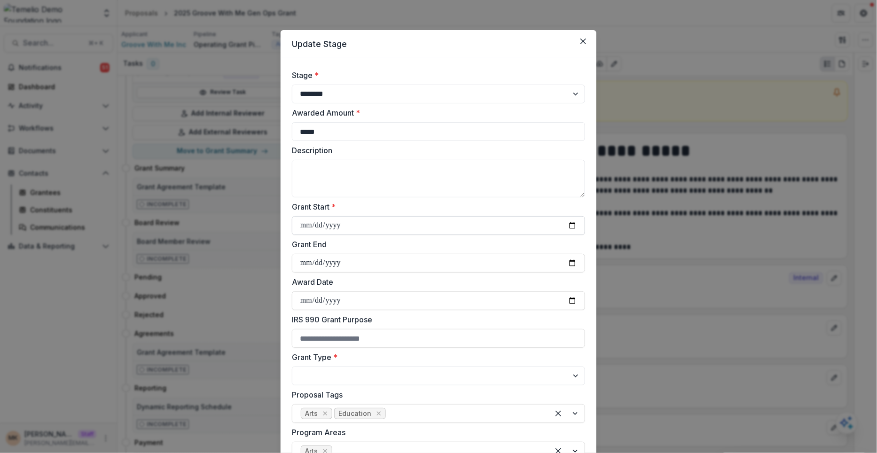
click at [331, 229] on input "Grant Start *" at bounding box center [438, 225] width 293 height 19
type input "**********"
click at [301, 261] on input "Grant End" at bounding box center [438, 263] width 293 height 19
type input "**********"
click at [304, 301] on input "Award Date" at bounding box center [438, 300] width 293 height 19
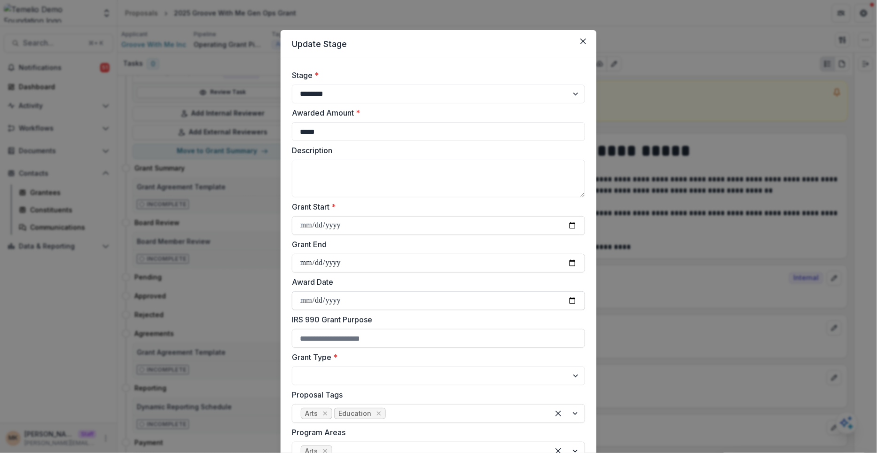
type input "**********"
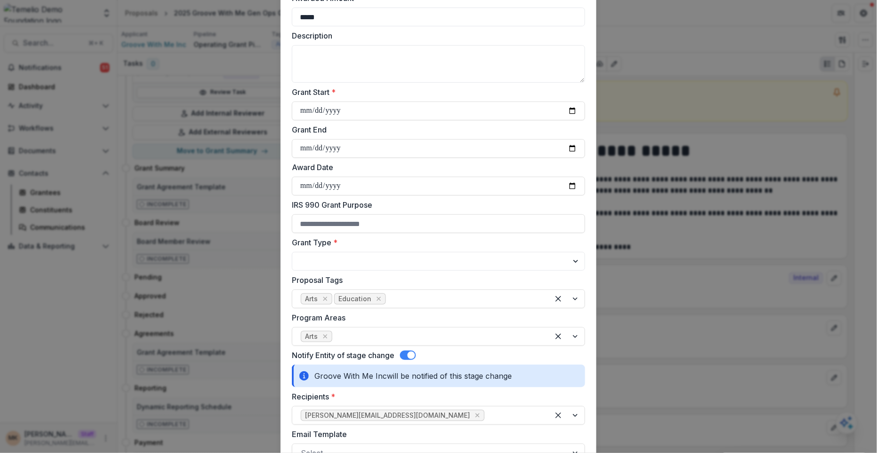
scroll to position [119, 0]
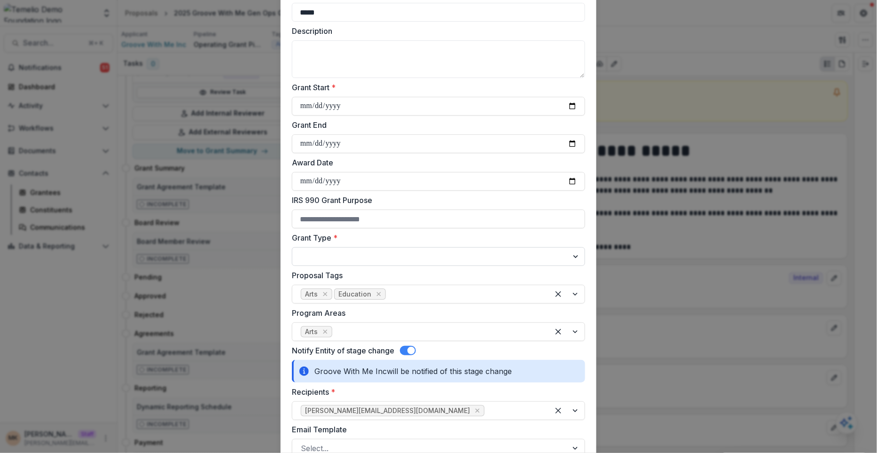
click at [316, 256] on select "**********" at bounding box center [438, 256] width 293 height 19
select select "**********"
click at [292, 247] on select "**********" at bounding box center [438, 256] width 293 height 19
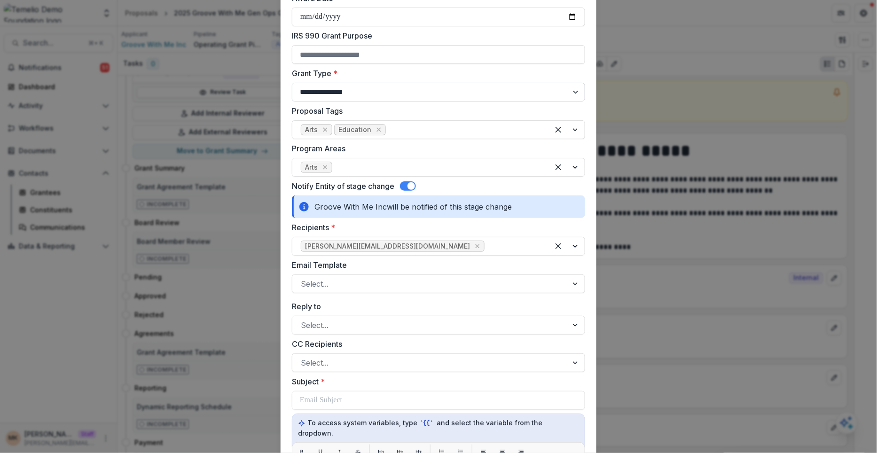
scroll to position [293, 0]
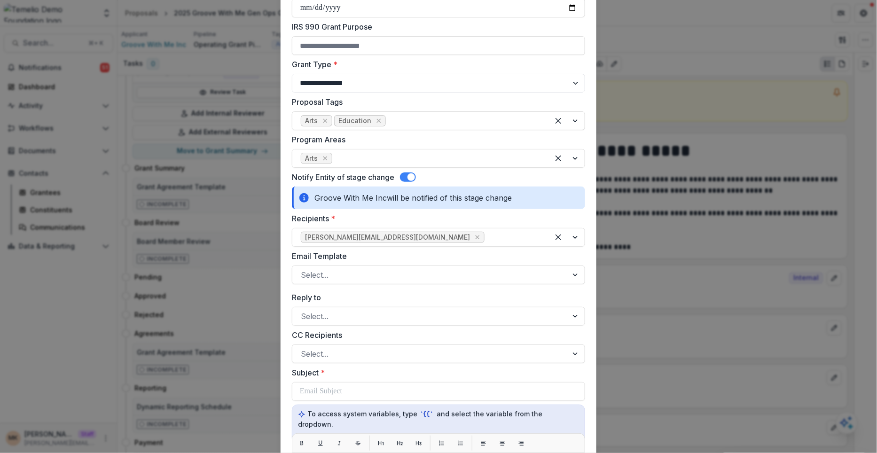
click at [405, 178] on span at bounding box center [408, 177] width 16 height 9
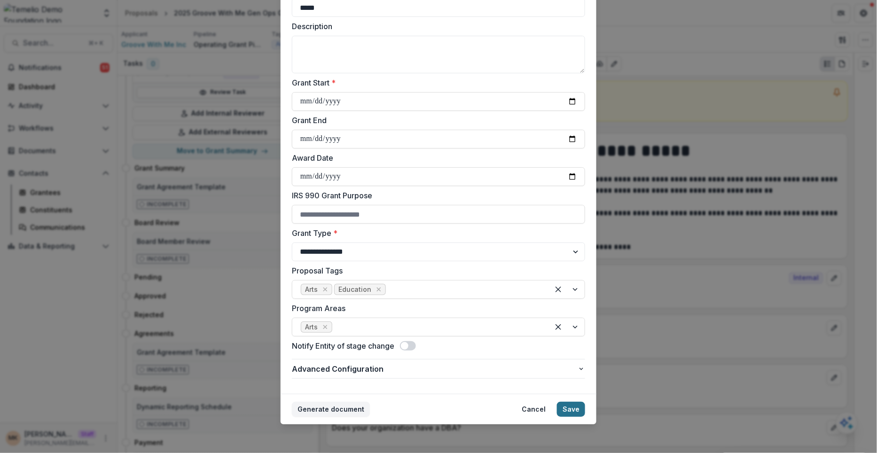
click at [568, 405] on button "Save" at bounding box center [571, 409] width 28 height 15
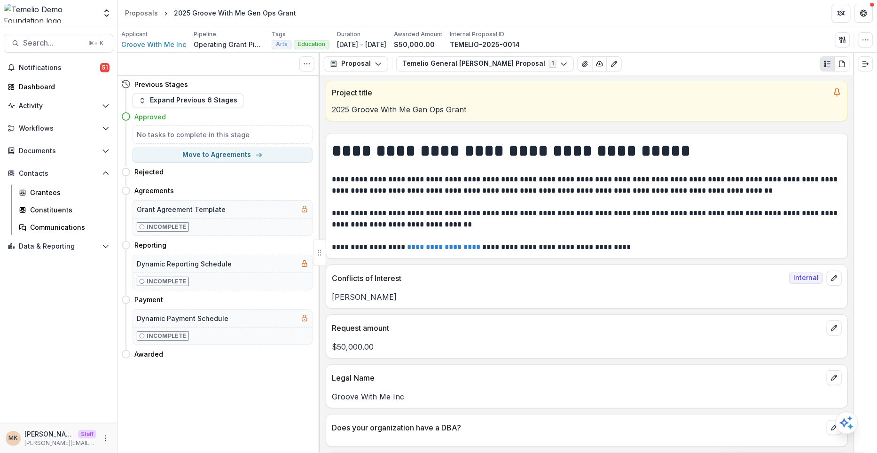
scroll to position [0, 0]
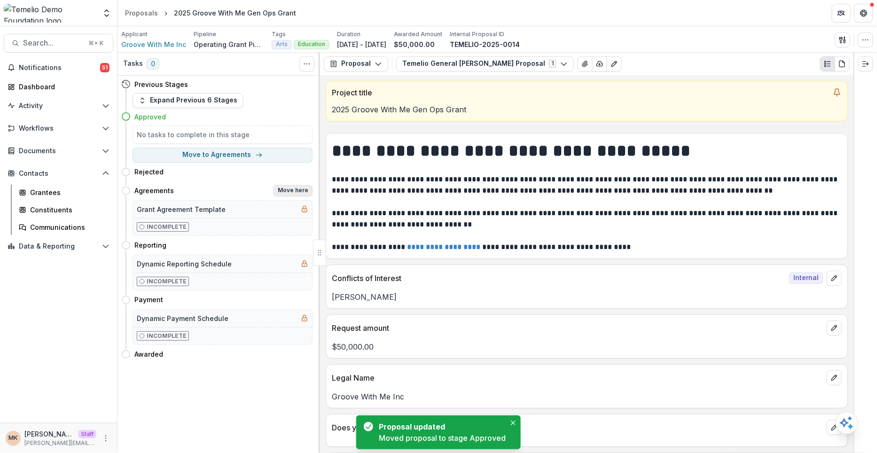
click at [292, 189] on button "Move here" at bounding box center [293, 190] width 39 height 11
select select "**********"
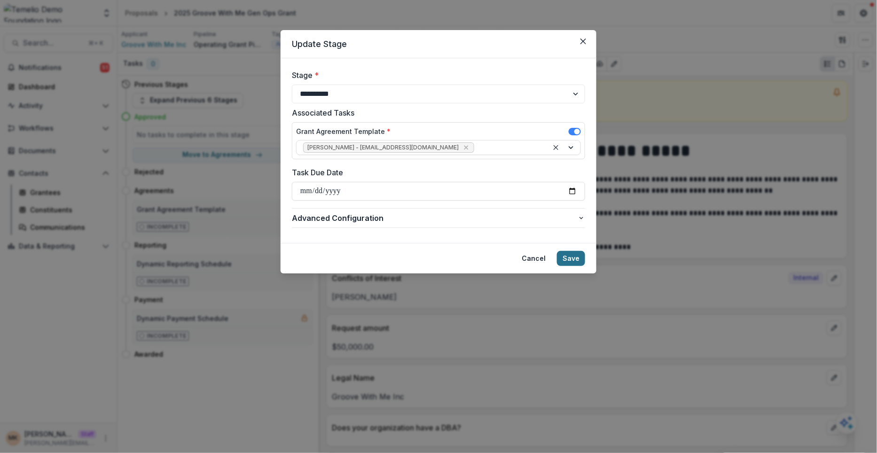
click at [570, 255] on button "Save" at bounding box center [571, 258] width 28 height 15
select select "*********"
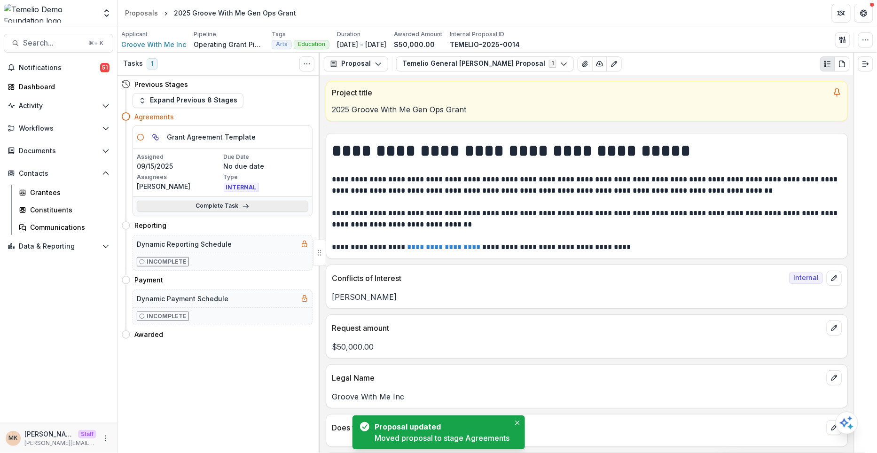
click at [194, 202] on link "Complete Task" at bounding box center [223, 206] width 172 height 11
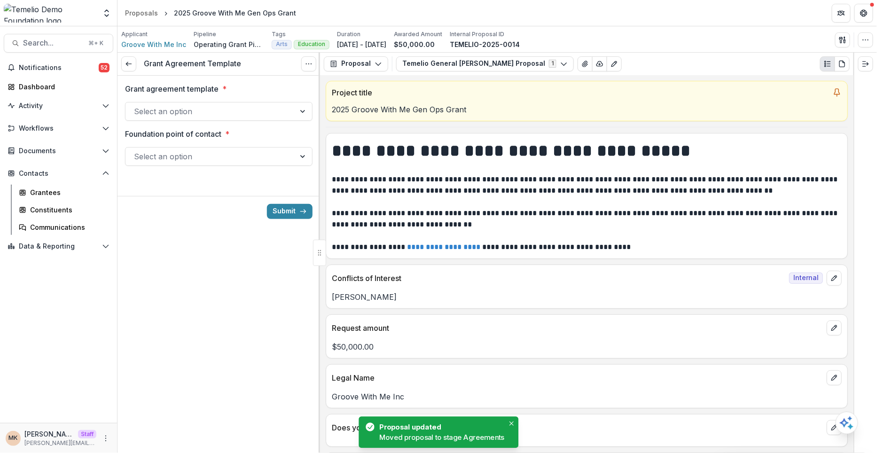
click at [194, 107] on div at bounding box center [210, 111] width 153 height 13
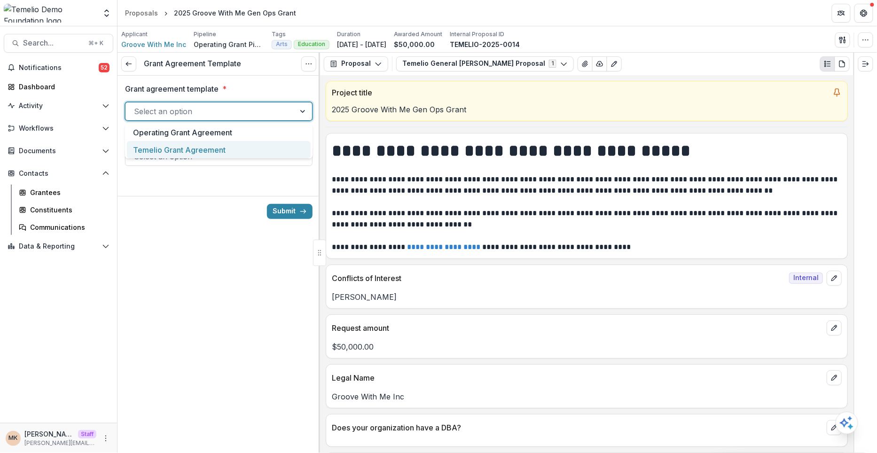
click at [194, 149] on div "Temelio Grant Agreement" at bounding box center [219, 149] width 184 height 17
click at [189, 155] on div at bounding box center [210, 156] width 153 height 13
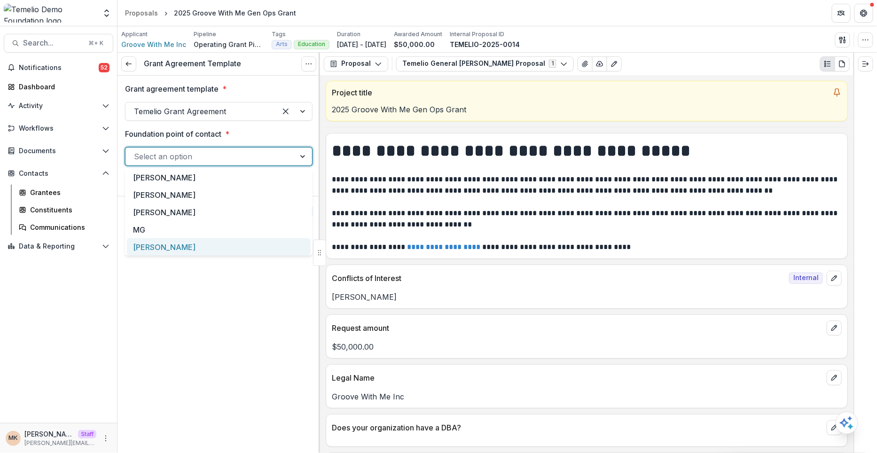
click at [180, 246] on div "[PERSON_NAME]" at bounding box center [219, 246] width 184 height 17
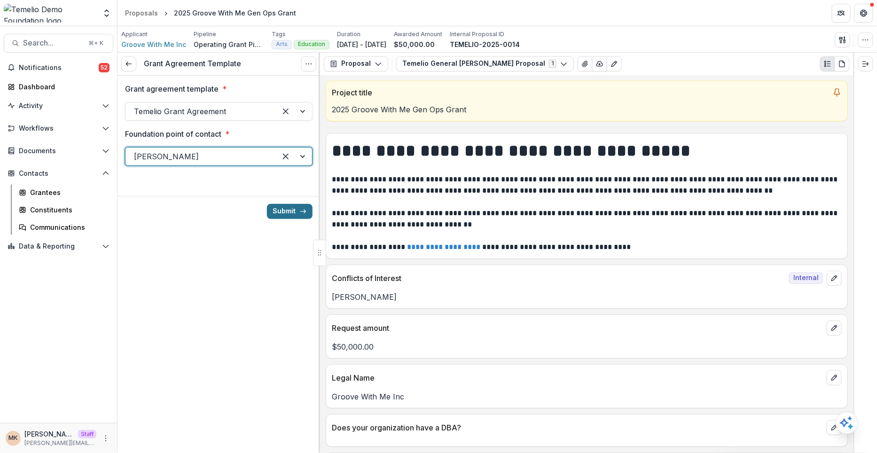
click at [285, 211] on button "Submit" at bounding box center [290, 211] width 46 height 15
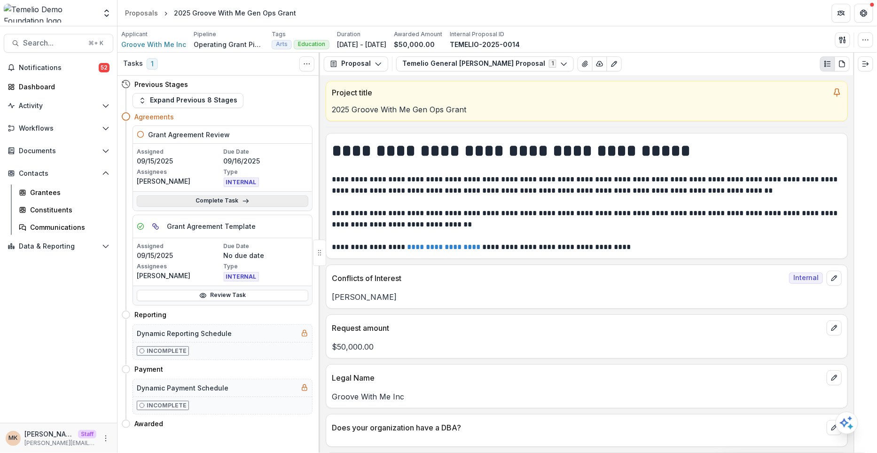
click at [275, 200] on link "Complete Task" at bounding box center [223, 201] width 172 height 11
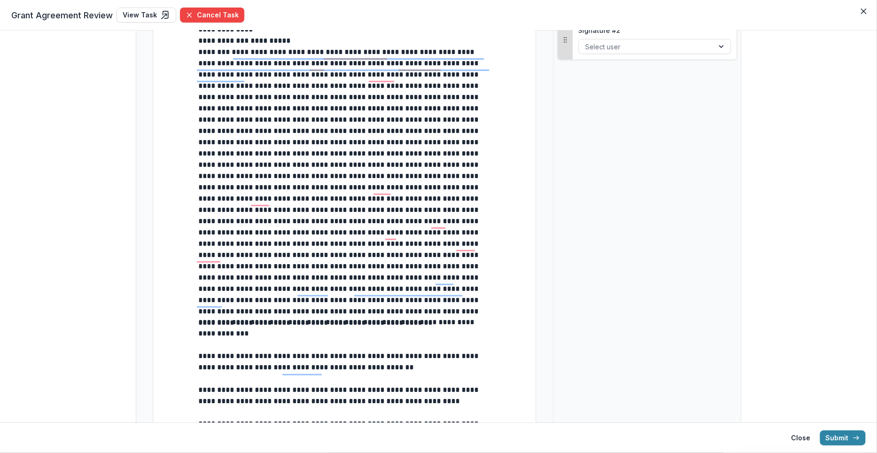
scroll to position [157, 0]
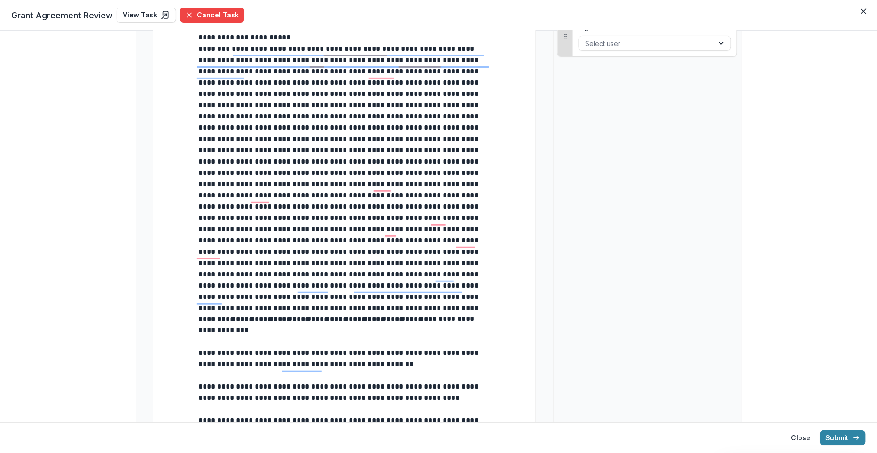
click at [370, 336] on p "**********" at bounding box center [344, 325] width 293 height 23
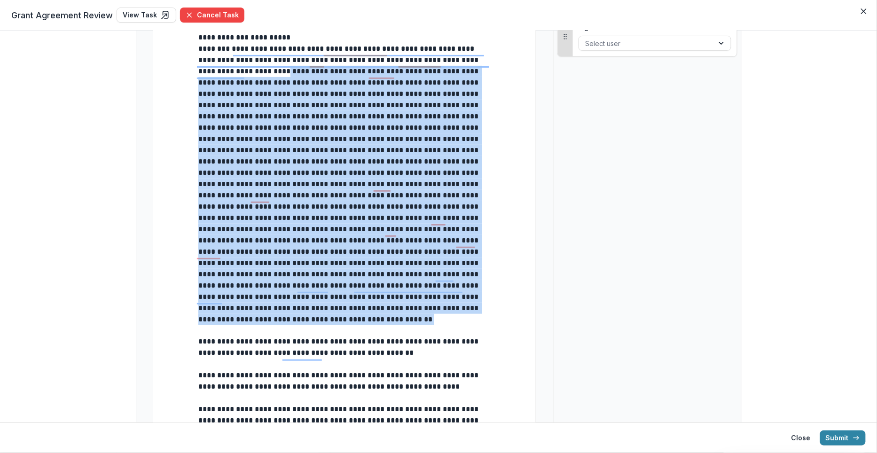
drag, startPoint x: 250, startPoint y: 73, endPoint x: 457, endPoint y: 313, distance: 317.0
click at [457, 313] on p "********" at bounding box center [344, 178] width 293 height 271
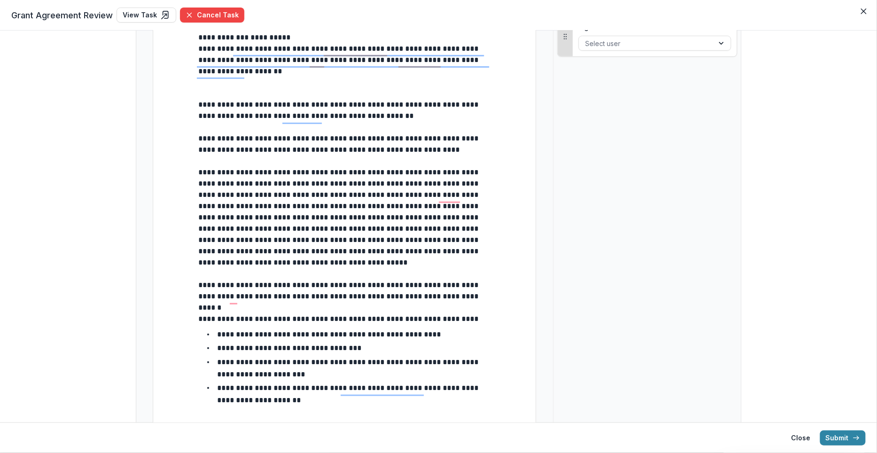
click at [249, 95] on p "To enrich screen reader interactions, please activate Accessibility in Grammarl…" at bounding box center [344, 93] width 292 height 11
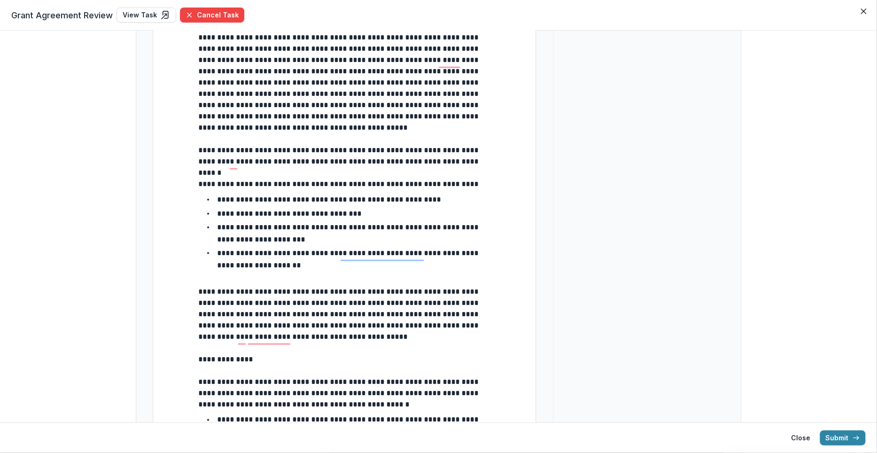
scroll to position [0, 0]
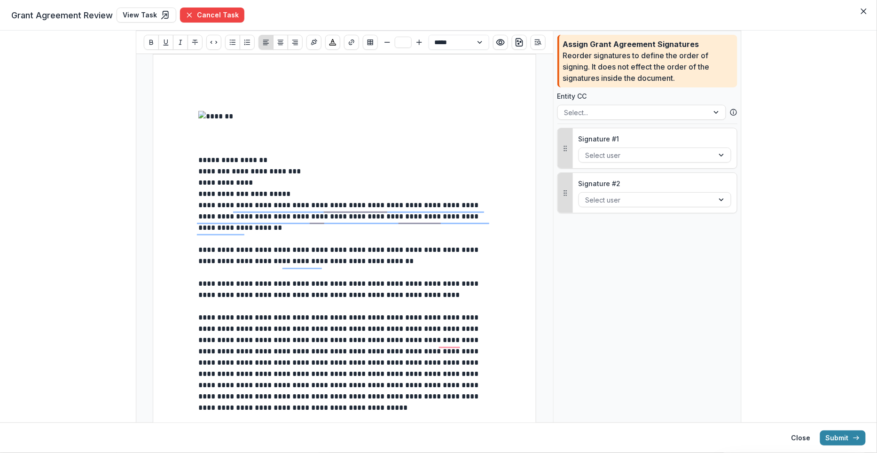
click at [220, 161] on p "**********" at bounding box center [344, 160] width 293 height 11
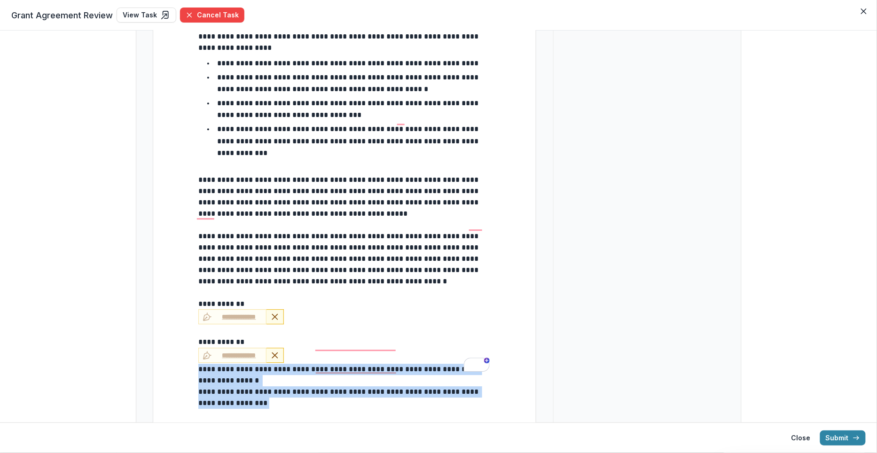
click at [189, 336] on section "**********" at bounding box center [438, 226] width 877 height 453
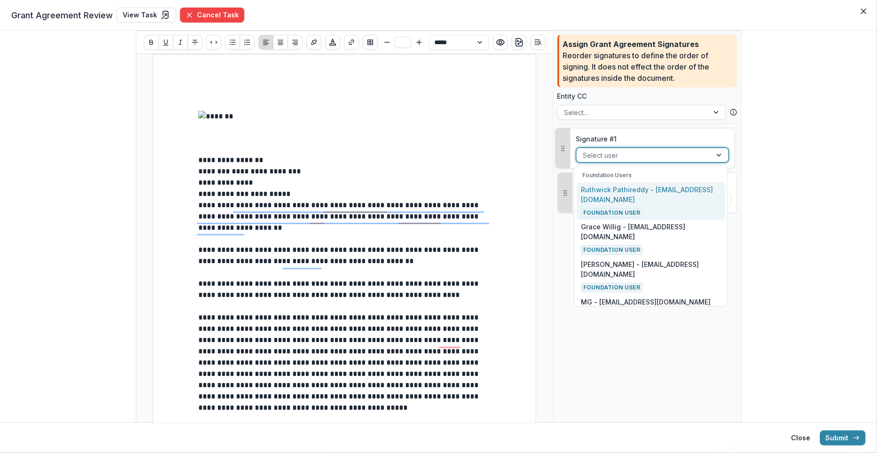
click at [691, 158] on div at bounding box center [644, 155] width 122 height 12
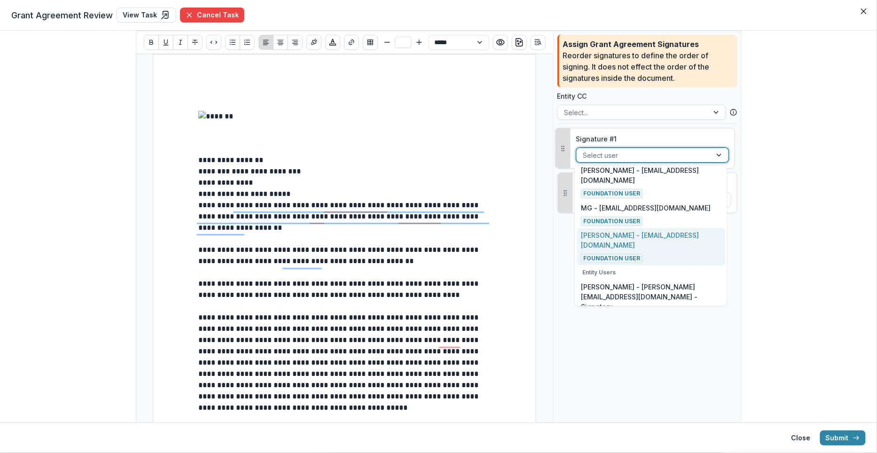
click at [666, 231] on p "[PERSON_NAME] - [EMAIL_ADDRESS][DOMAIN_NAME]" at bounding box center [651, 240] width 140 height 20
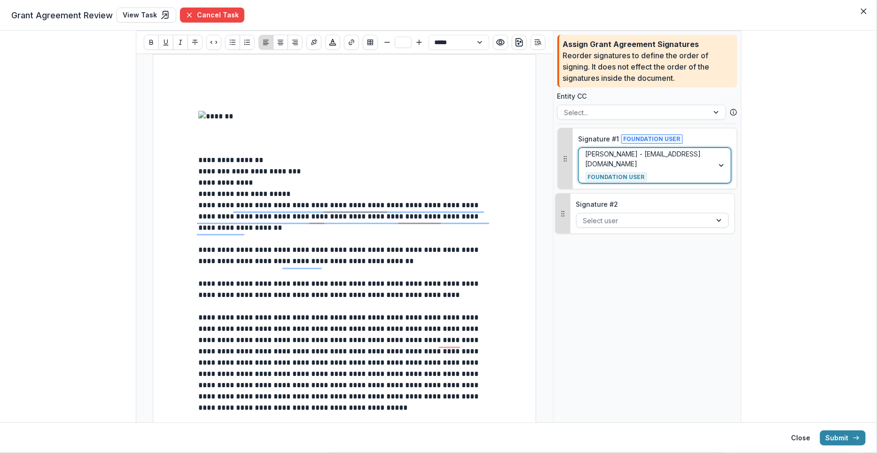
click at [668, 215] on div at bounding box center [644, 221] width 122 height 12
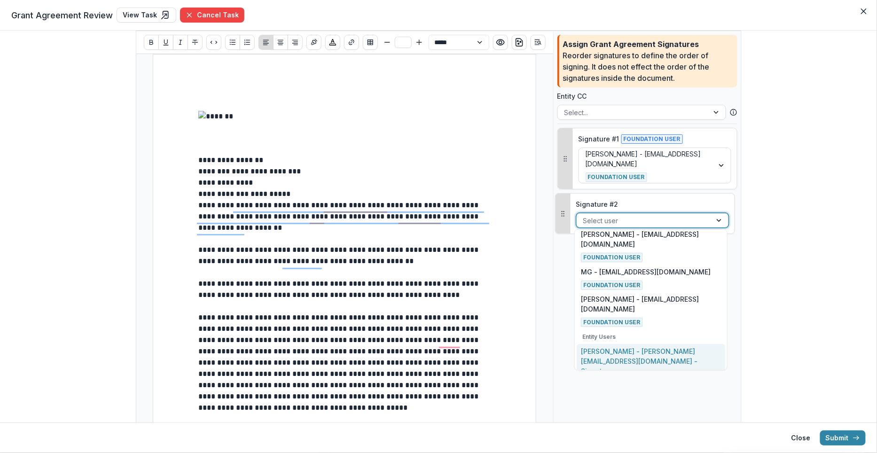
click at [633, 356] on div "Maya Kuppermann - maya@trytemelio.com - Signatory Entity User" at bounding box center [651, 367] width 140 height 43
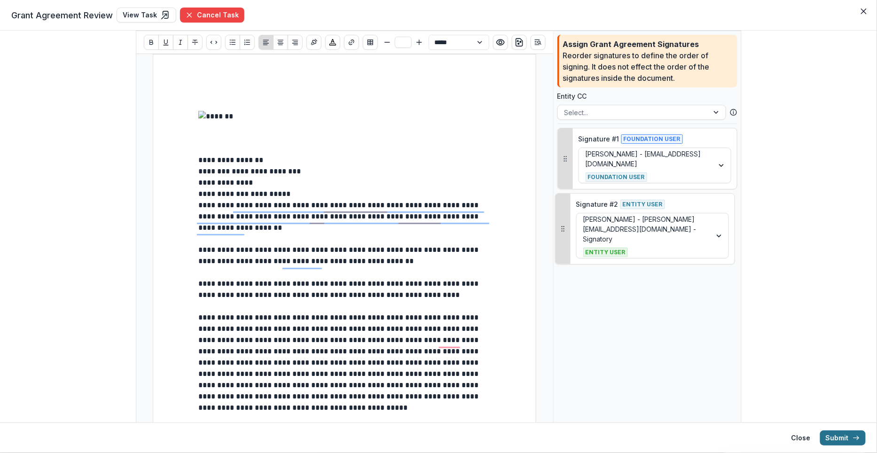
click at [836, 441] on button "Submit" at bounding box center [843, 438] width 46 height 15
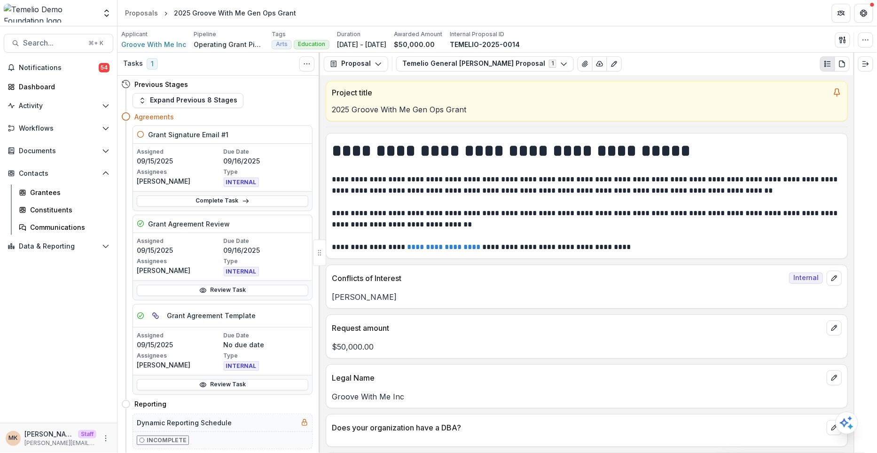
click at [282, 189] on div "Assigned 09/15/2025 Due Date 09/16/2025 Assignees Maya Kupppermann Type INTERNAL" at bounding box center [222, 167] width 179 height 47
click at [282, 191] on div "Complete Task" at bounding box center [222, 200] width 179 height 19
click at [278, 196] on link "Complete Task" at bounding box center [223, 201] width 172 height 11
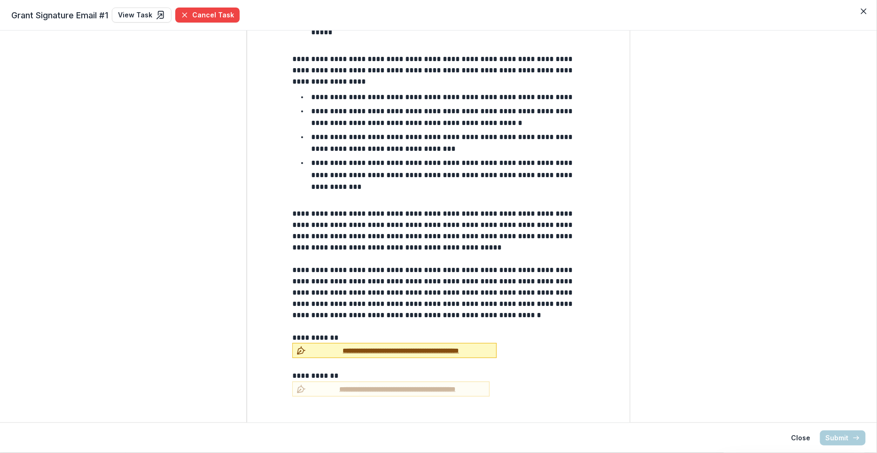
click at [359, 346] on span "**********" at bounding box center [401, 351] width 183 height 10
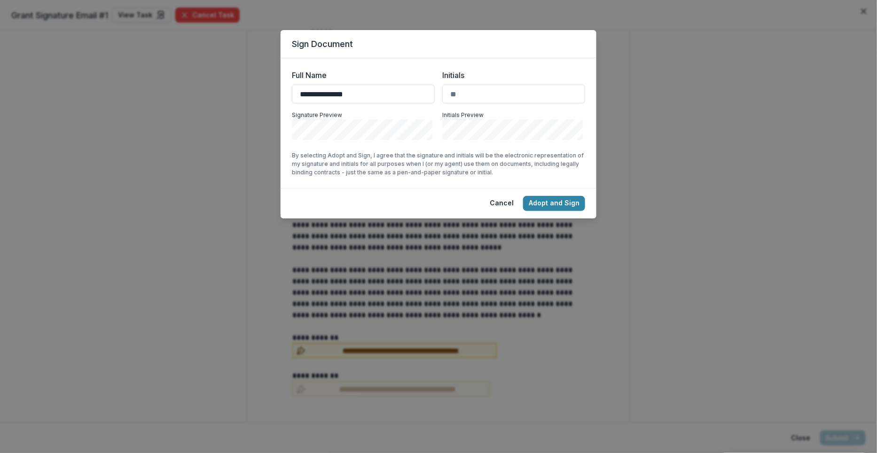
type input "**********"
type input "**"
click at [549, 201] on button "Adopt and Sign" at bounding box center [554, 203] width 62 height 15
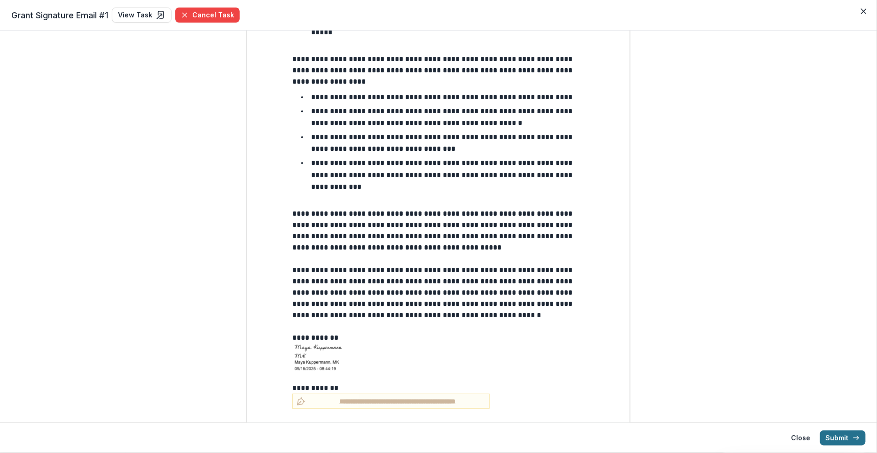
click at [844, 436] on button "Submit" at bounding box center [843, 438] width 46 height 15
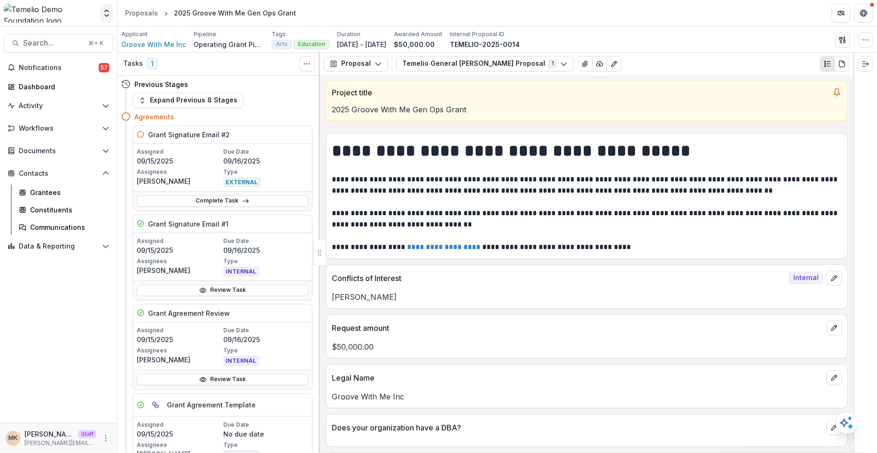
click at [105, 15] on polyline "Open entity switcher" at bounding box center [107, 16] width 4 height 2
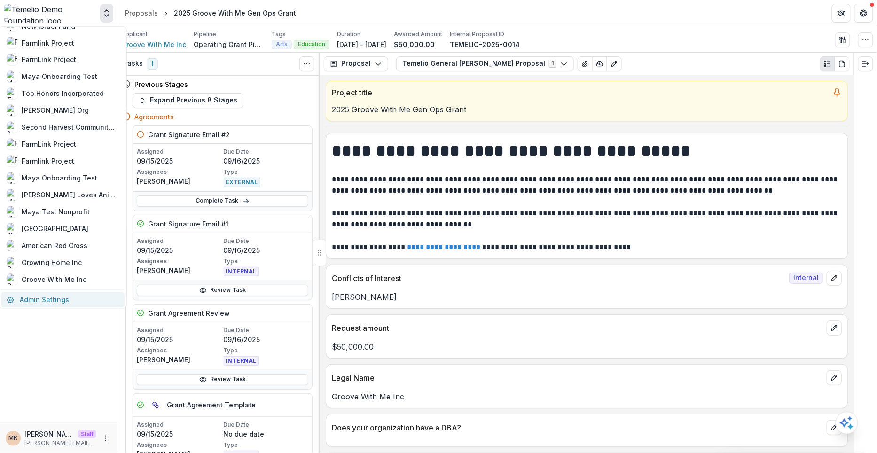
click at [46, 301] on link "Admin Settings" at bounding box center [63, 300] width 124 height 16
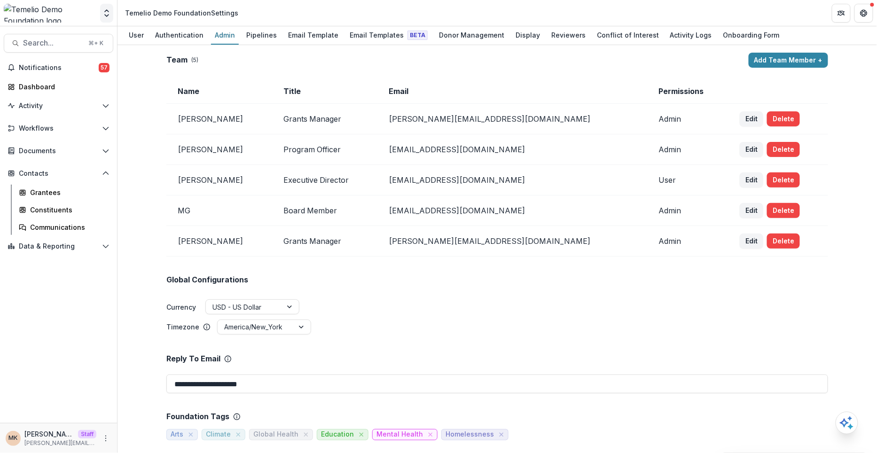
click at [104, 16] on icon "Open entity switcher" at bounding box center [106, 12] width 9 height 9
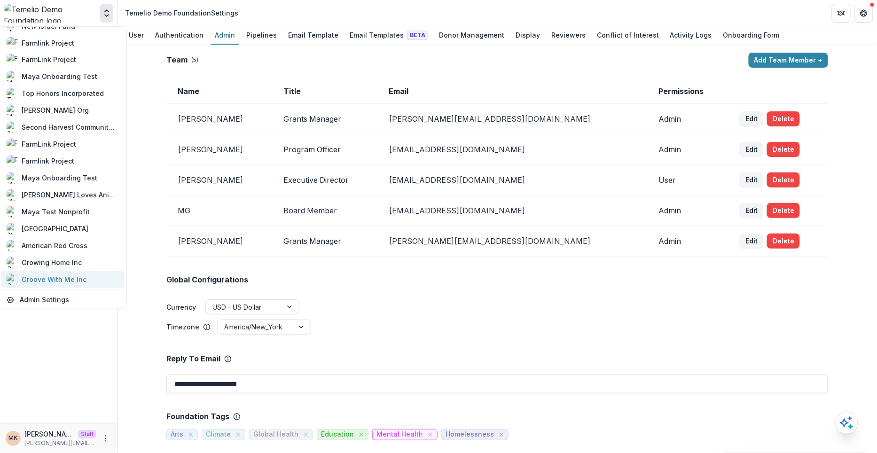
click at [46, 284] on link "Groove With Me Inc" at bounding box center [63, 279] width 124 height 17
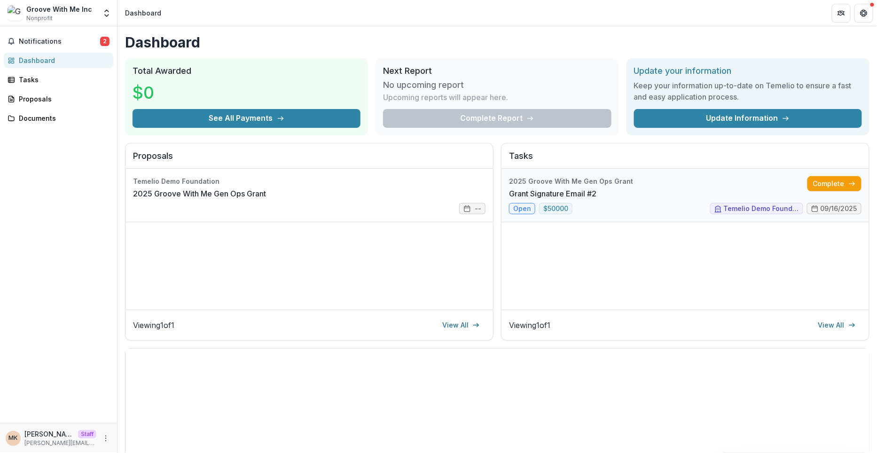
click at [597, 188] on link "Grant Signature Email #2" at bounding box center [552, 193] width 87 height 11
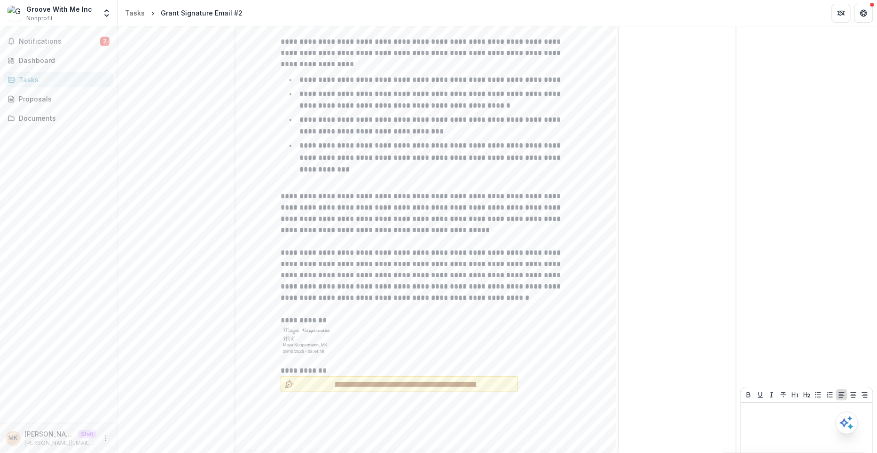
click at [329, 379] on span "**********" at bounding box center [406, 384] width 216 height 10
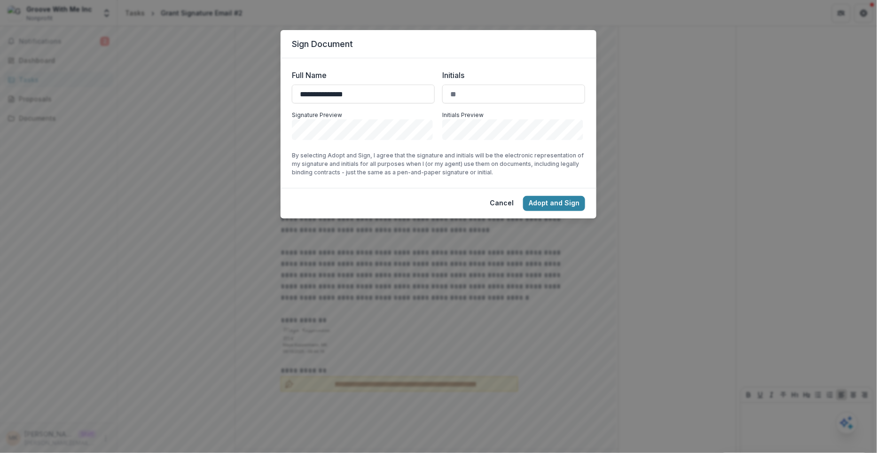
type input "**********"
type input "**"
click at [550, 207] on button "Adopt and Sign" at bounding box center [554, 203] width 62 height 15
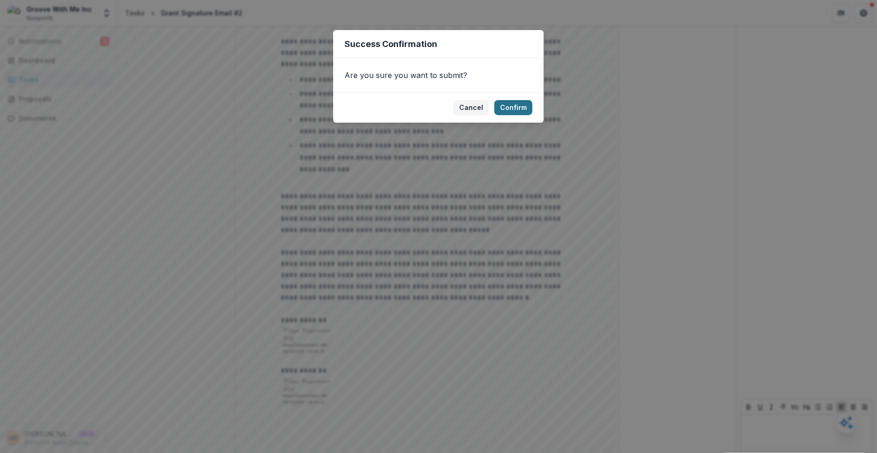
click at [511, 103] on button "Confirm" at bounding box center [514, 107] width 38 height 15
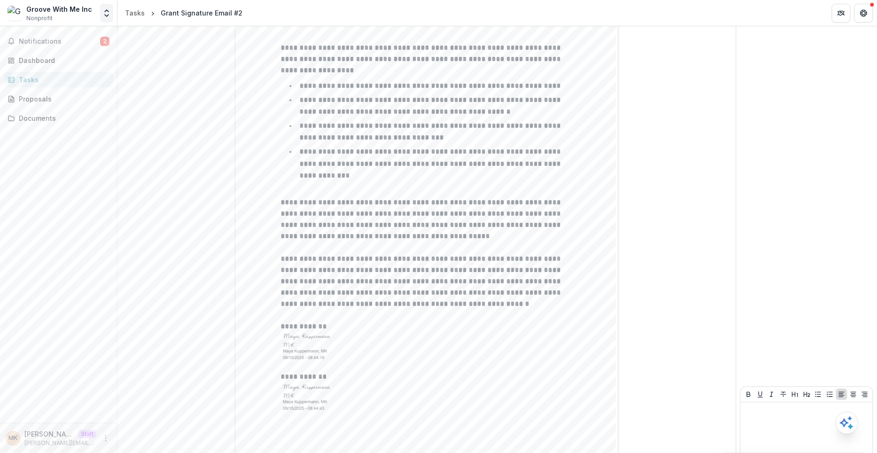
click at [101, 12] on button "Open entity switcher" at bounding box center [106, 13] width 13 height 19
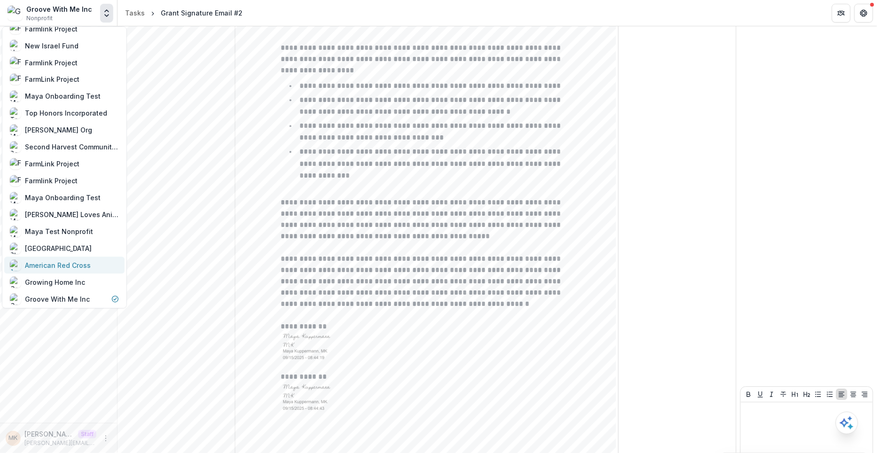
scroll to position [652, 0]
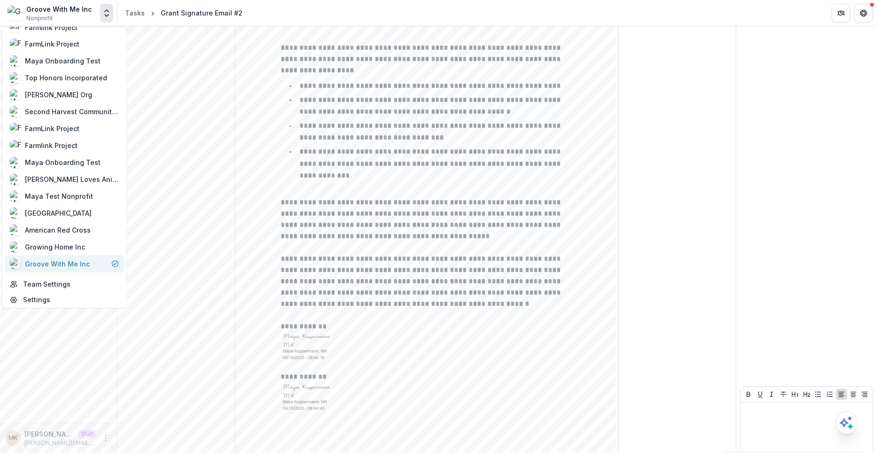
click at [54, 264] on div "Groove With Me Inc" at bounding box center [57, 264] width 65 height 10
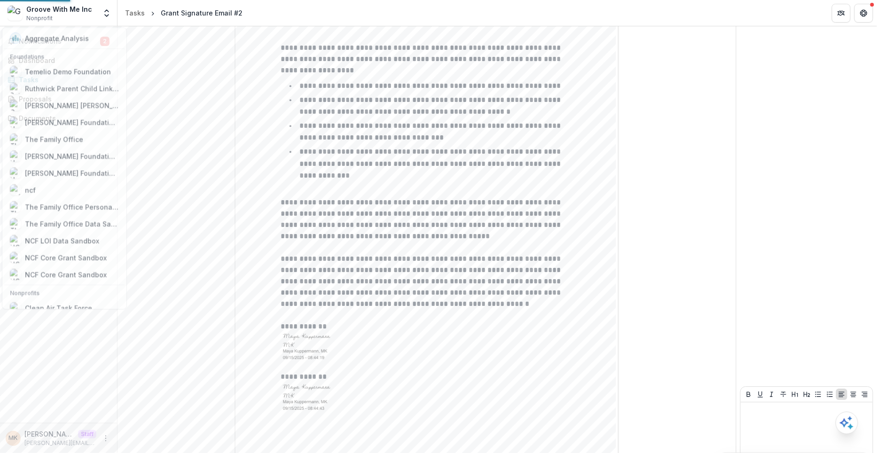
scroll to position [142, 0]
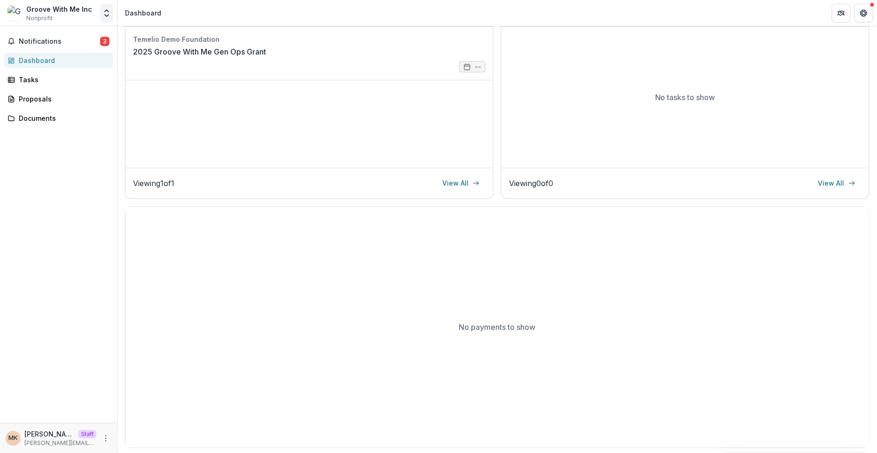
click at [102, 15] on icon "Open entity switcher" at bounding box center [106, 12] width 9 height 9
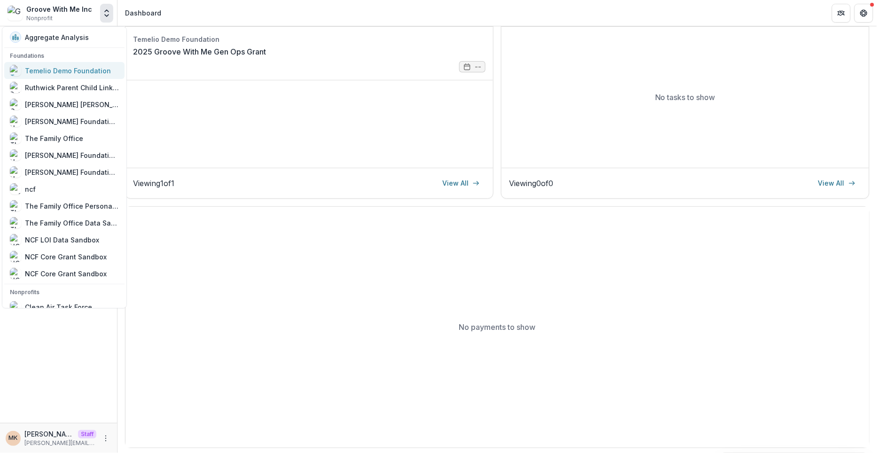
click at [63, 72] on div "Temelio Demo Foundation" at bounding box center [68, 71] width 86 height 10
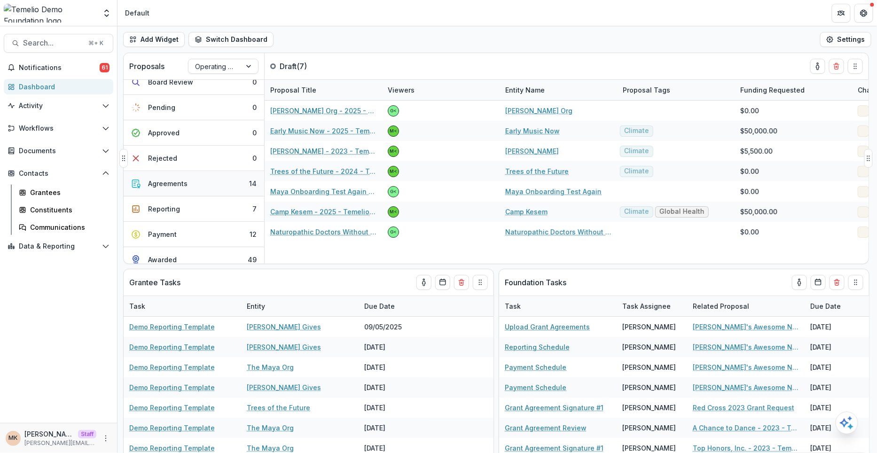
scroll to position [117, 0]
click at [198, 175] on button "Agreements 14" at bounding box center [194, 178] width 141 height 25
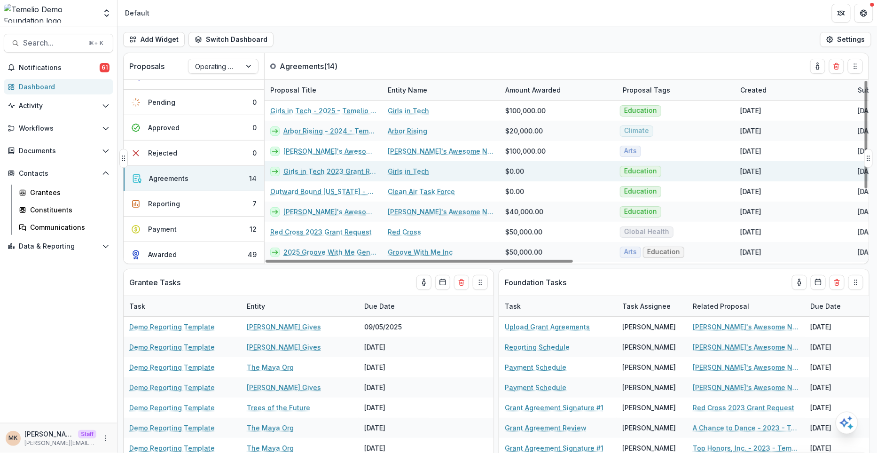
scroll to position [119, 0]
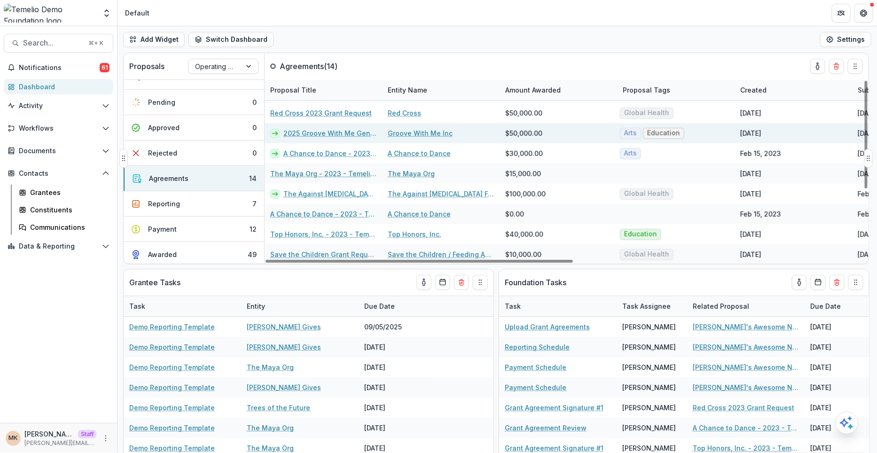
click at [328, 127] on div "2025 Groove With Me Gen Ops Grant" at bounding box center [324, 133] width 118 height 20
click at [328, 130] on link "2025 Groove With Me Gen Ops Grant" at bounding box center [329, 133] width 93 height 10
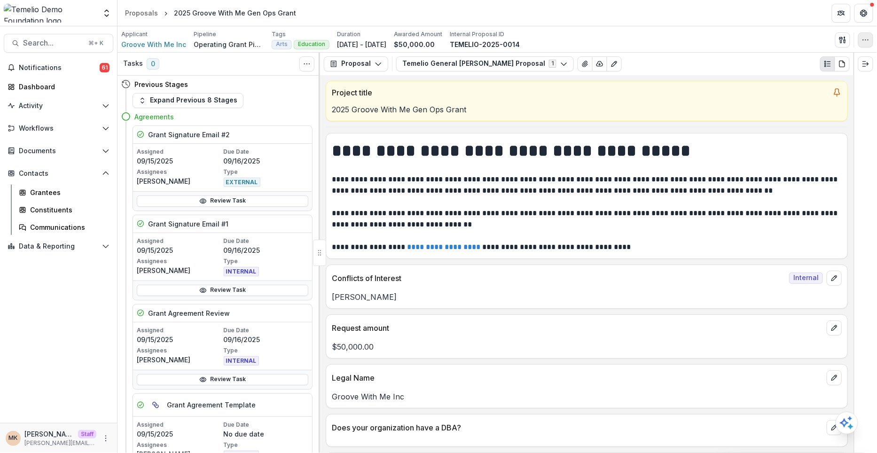
click at [871, 39] on button "button" at bounding box center [865, 39] width 15 height 15
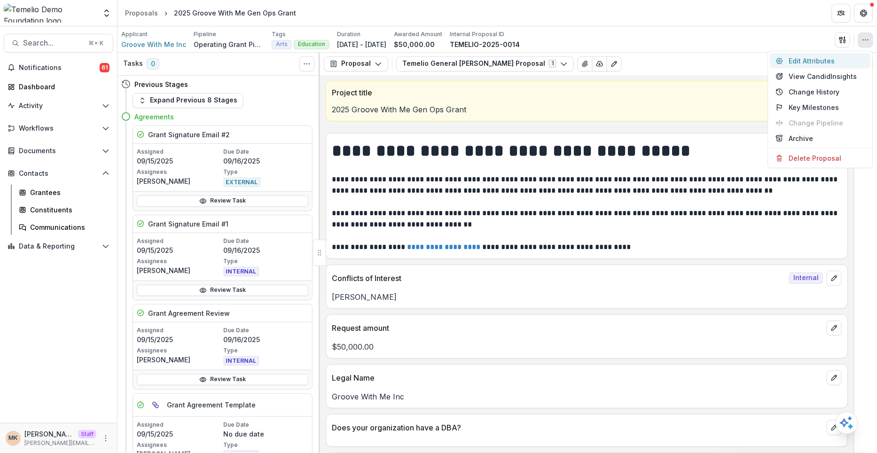
click at [827, 56] on button "Edit Attributes" at bounding box center [820, 61] width 101 height 16
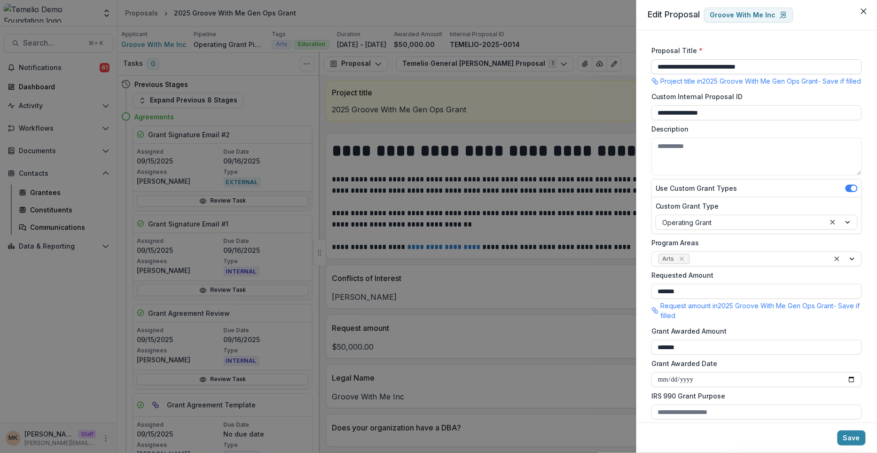
click at [671, 62] on input "**********" at bounding box center [757, 66] width 211 height 15
click at [672, 63] on input "**********" at bounding box center [757, 66] width 211 height 15
type input "**********"
click at [690, 386] on input "**********" at bounding box center [757, 379] width 211 height 15
type input "**********"
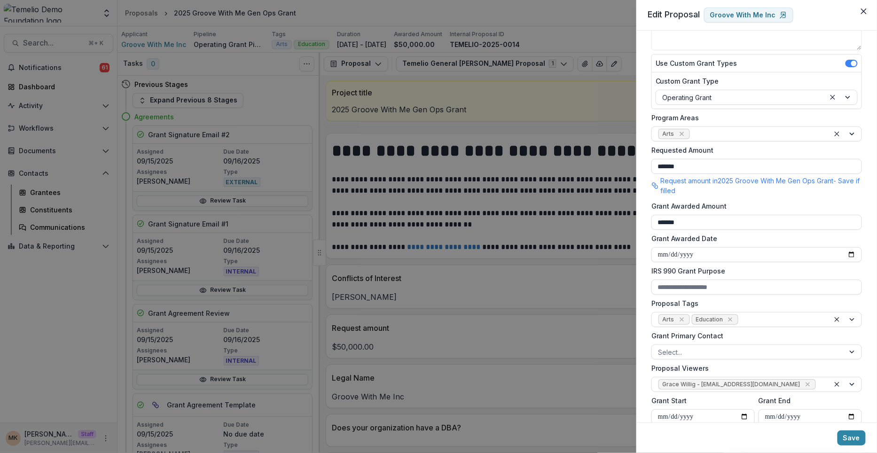
scroll to position [140, 0]
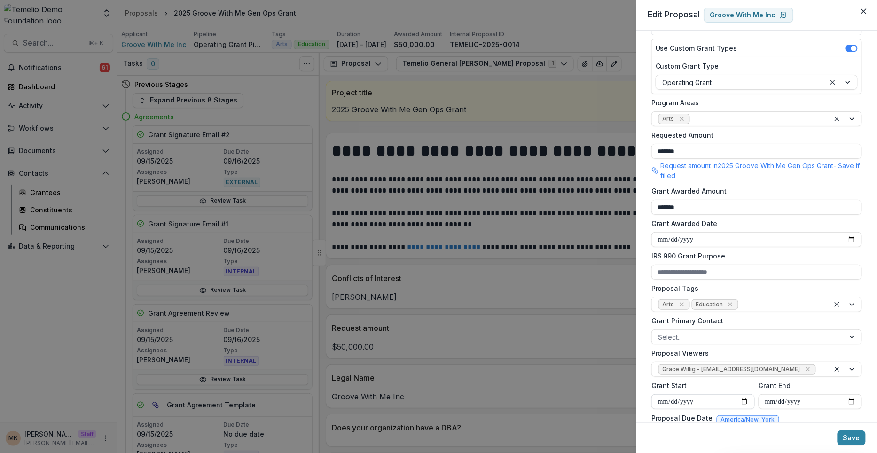
click at [685, 409] on input "**********" at bounding box center [703, 401] width 103 height 15
type input "**********"
click at [789, 409] on input "**********" at bounding box center [810, 401] width 103 height 15
type input "**********"
click at [804, 373] on icon "Remove Grace Willig - grace@trytemelio.com" at bounding box center [808, 370] width 8 height 8
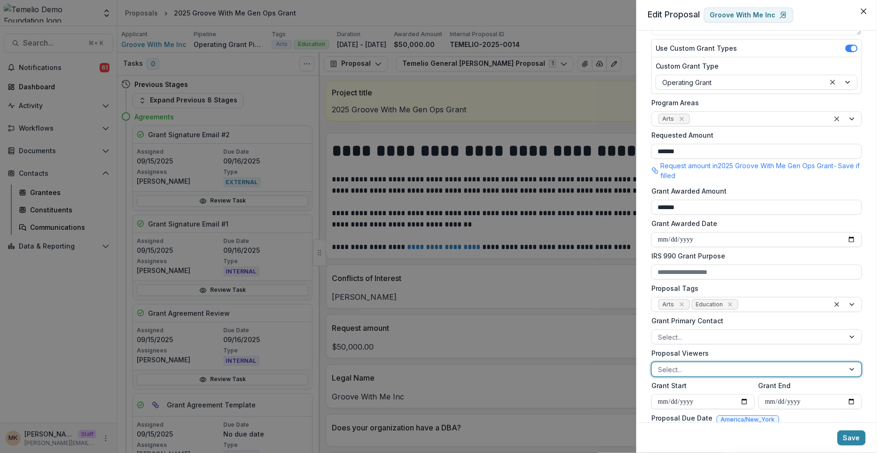
scroll to position [210, 0]
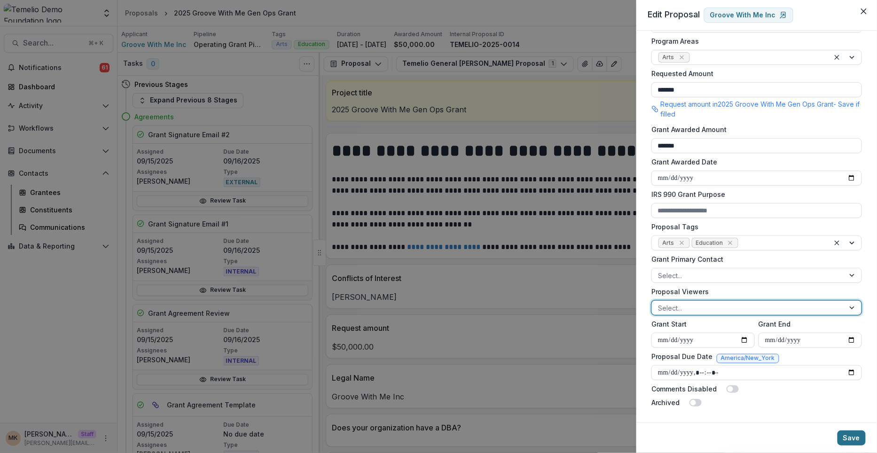
click at [855, 438] on button "Save" at bounding box center [852, 438] width 28 height 15
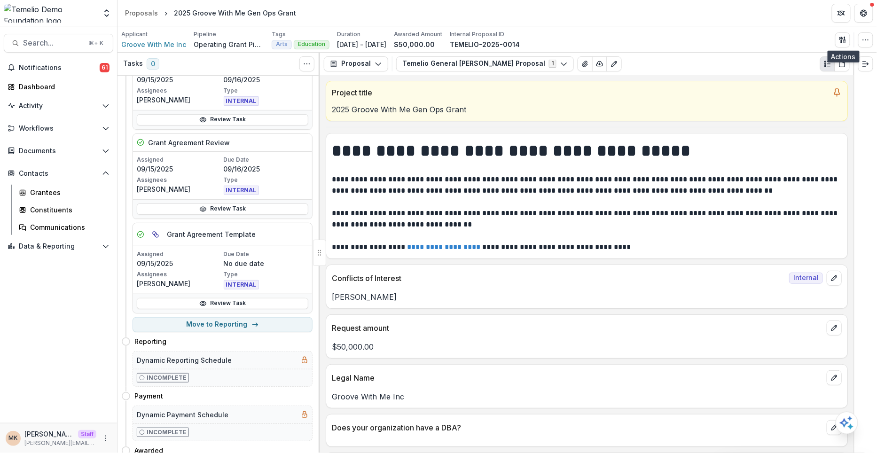
scroll to position [170, 0]
click at [288, 338] on button "Move here" at bounding box center [293, 342] width 39 height 11
select select "*********"
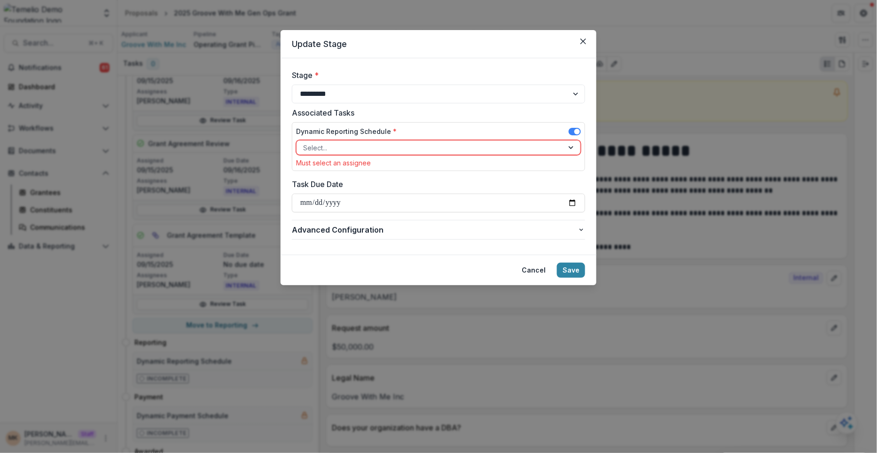
click at [449, 145] on div at bounding box center [430, 148] width 254 height 12
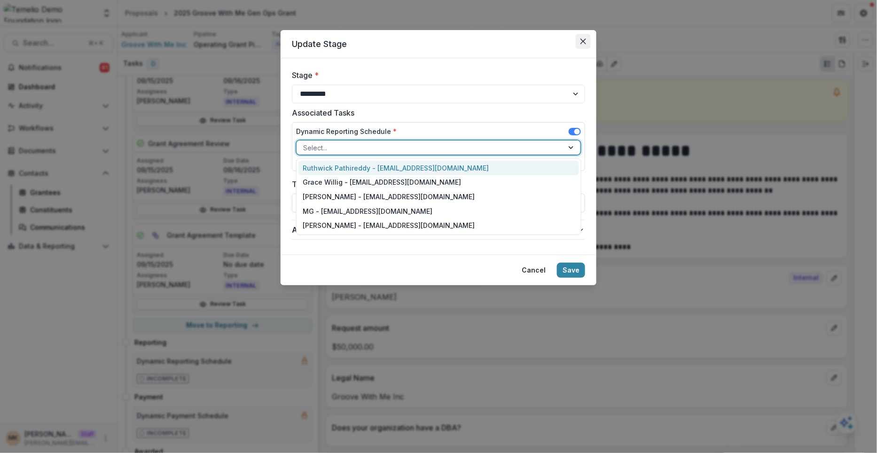
click at [585, 39] on icon "Close" at bounding box center [584, 42] width 6 height 6
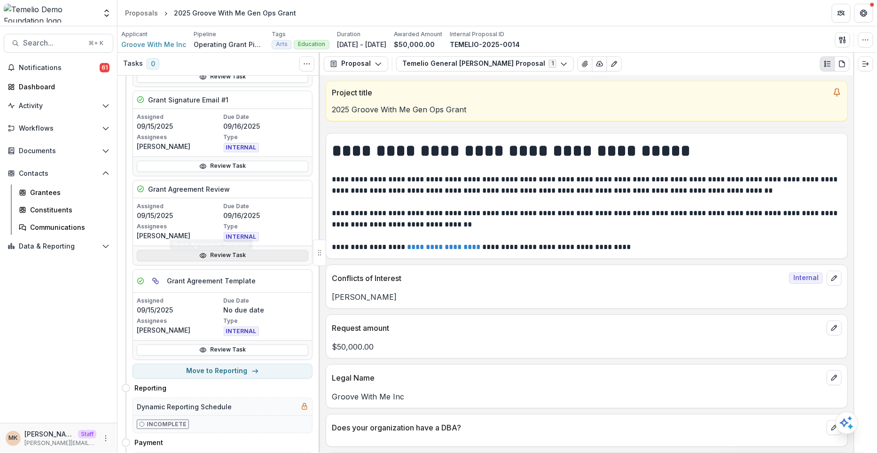
scroll to position [171, 0]
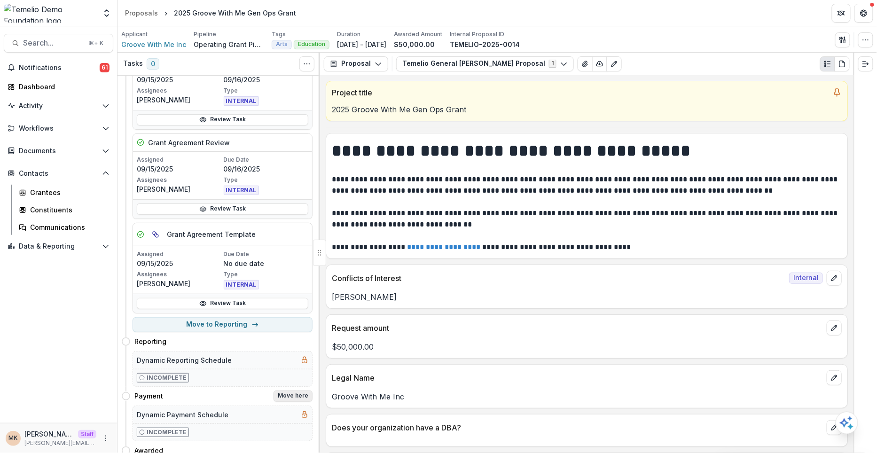
click at [292, 394] on button "Move here" at bounding box center [293, 396] width 39 height 11
select select "*******"
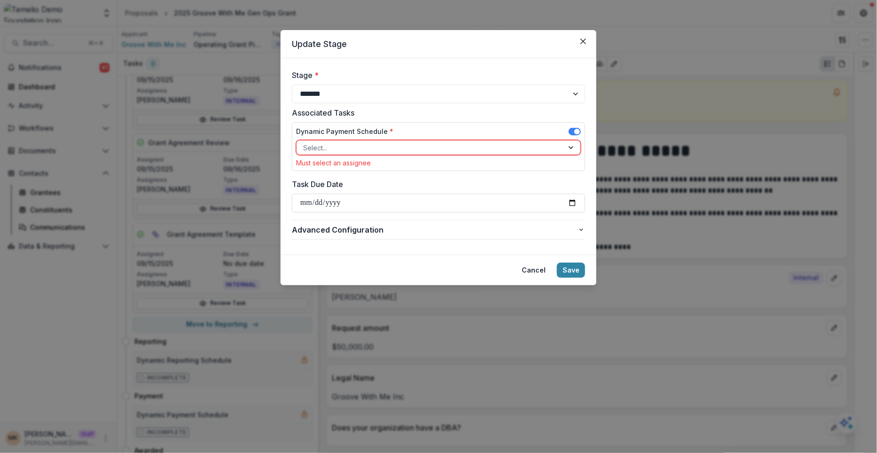
click at [367, 150] on div at bounding box center [430, 148] width 254 height 12
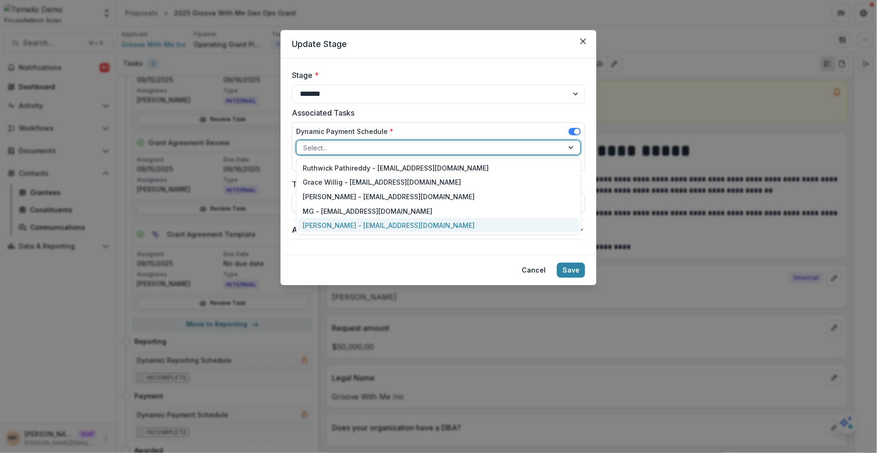
click at [404, 221] on div "[PERSON_NAME] - [EMAIL_ADDRESS][DOMAIN_NAME]" at bounding box center [439, 225] width 281 height 15
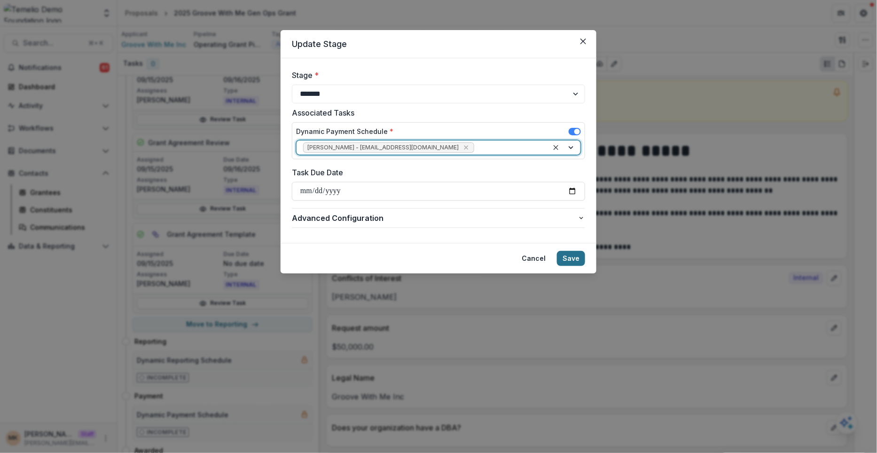
click at [574, 261] on button "Save" at bounding box center [571, 258] width 28 height 15
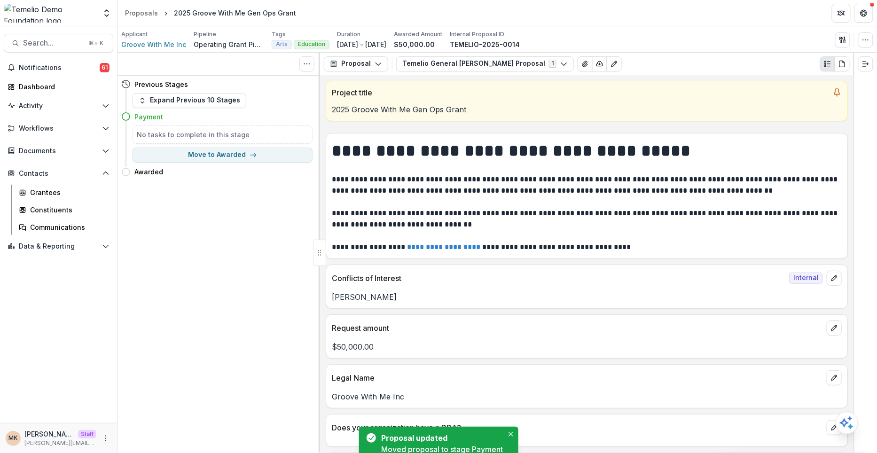
scroll to position [0, 0]
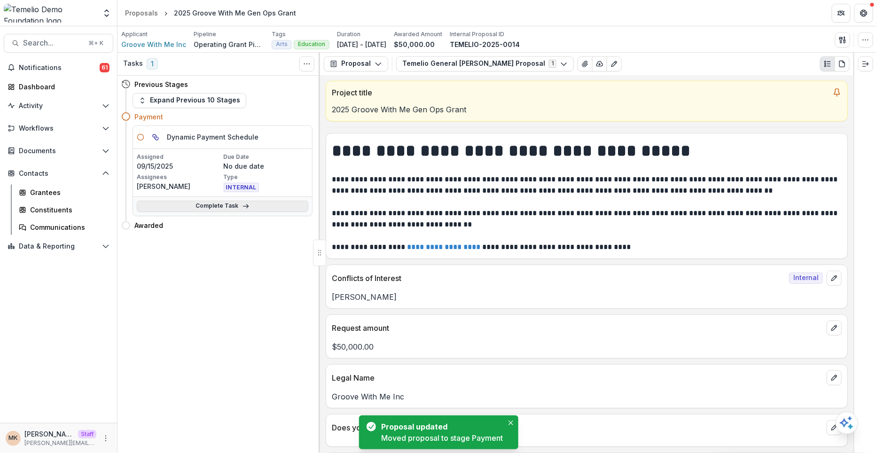
click at [225, 201] on link "Complete Task" at bounding box center [223, 206] width 172 height 11
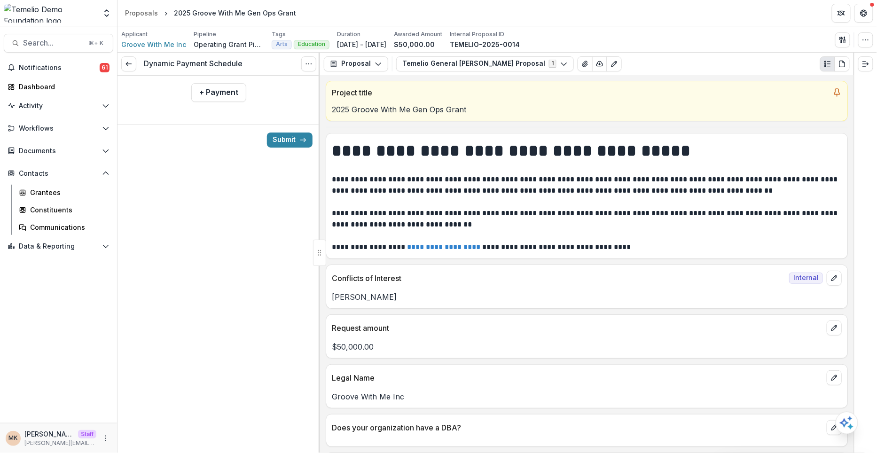
click at [214, 101] on div "+ Payment" at bounding box center [219, 93] width 203 height 34
click at [212, 97] on button "+ Payment" at bounding box center [218, 92] width 55 height 19
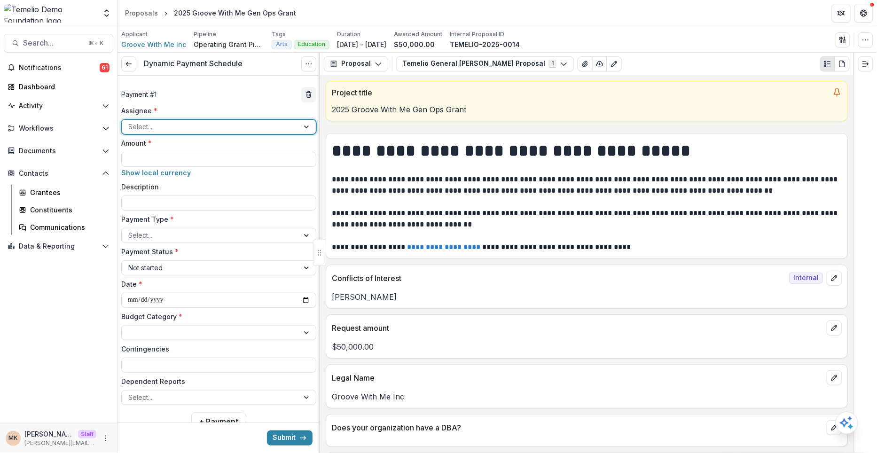
click at [194, 126] on div at bounding box center [210, 127] width 164 height 12
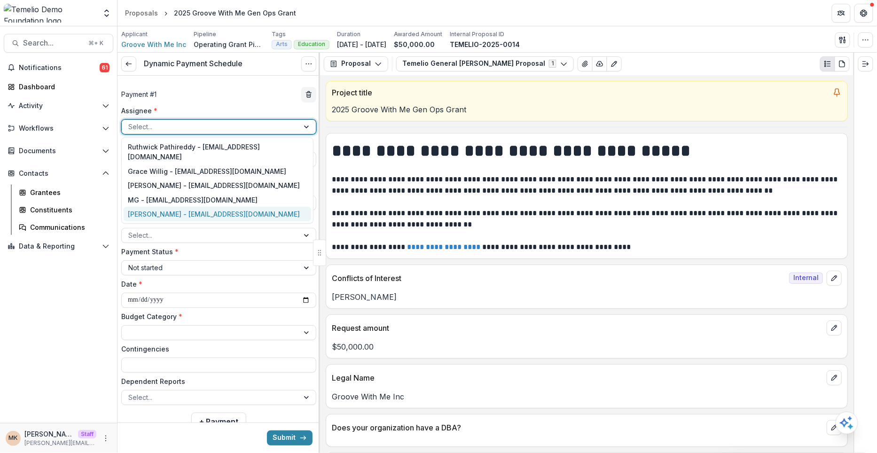
click at [184, 221] on div "[PERSON_NAME] - [EMAIL_ADDRESS][DOMAIN_NAME]" at bounding box center [218, 214] width 188 height 15
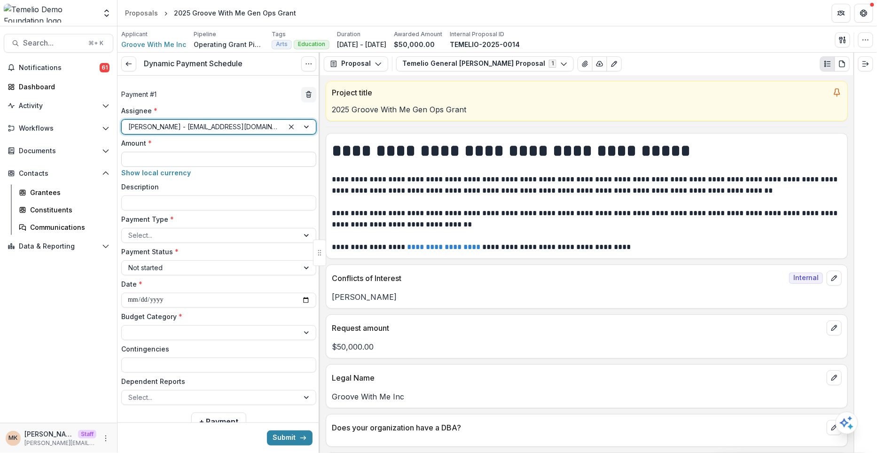
click at [164, 155] on input "Amount *" at bounding box center [218, 159] width 195 height 15
type input "*******"
click at [158, 235] on div at bounding box center [210, 235] width 164 height 12
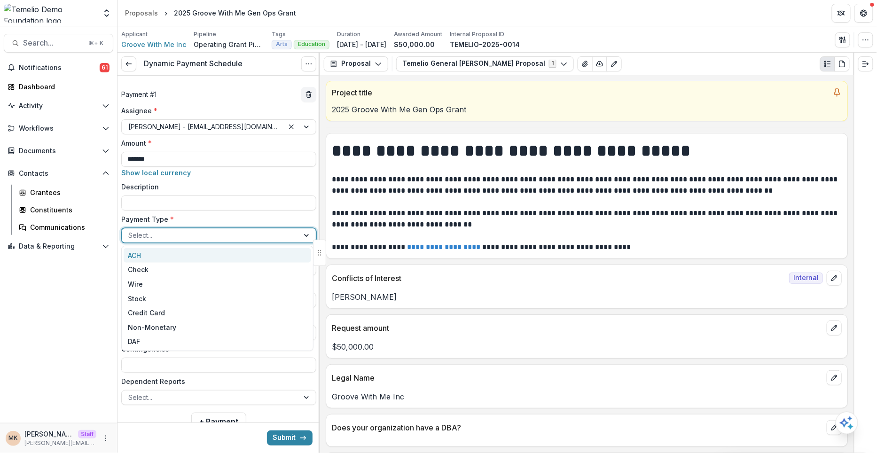
click at [156, 259] on div "ACH" at bounding box center [218, 255] width 188 height 15
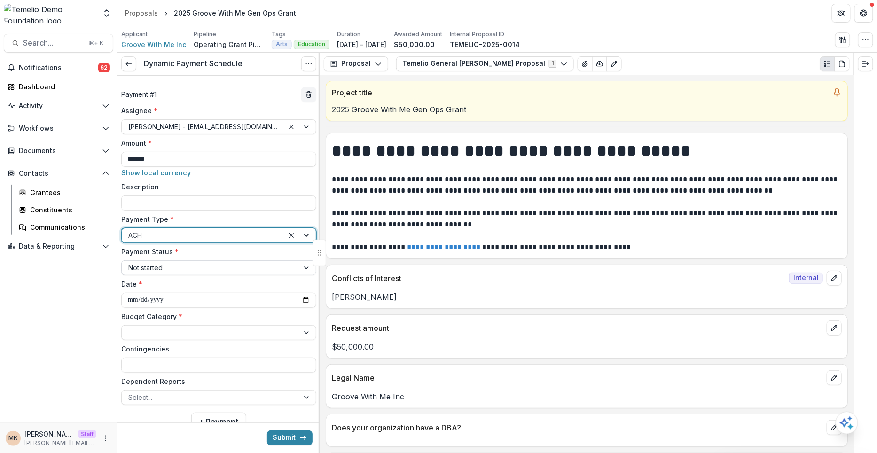
click at [149, 263] on div at bounding box center [210, 268] width 164 height 12
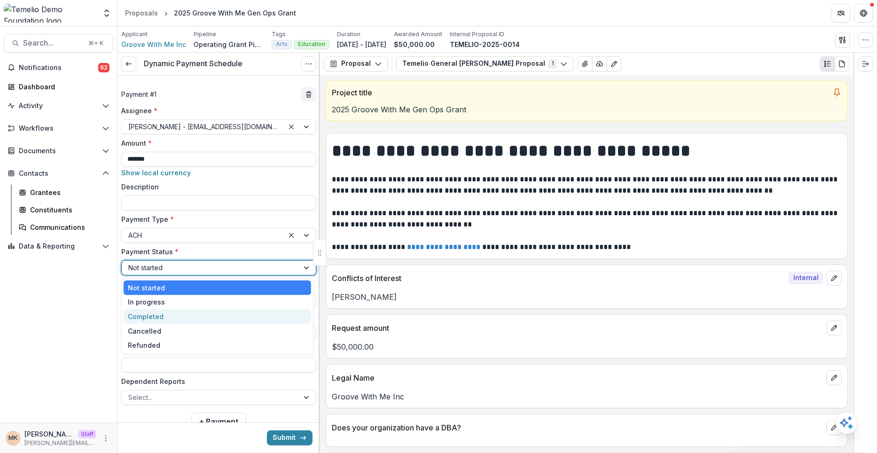
click at [148, 320] on div "Completed" at bounding box center [218, 316] width 188 height 15
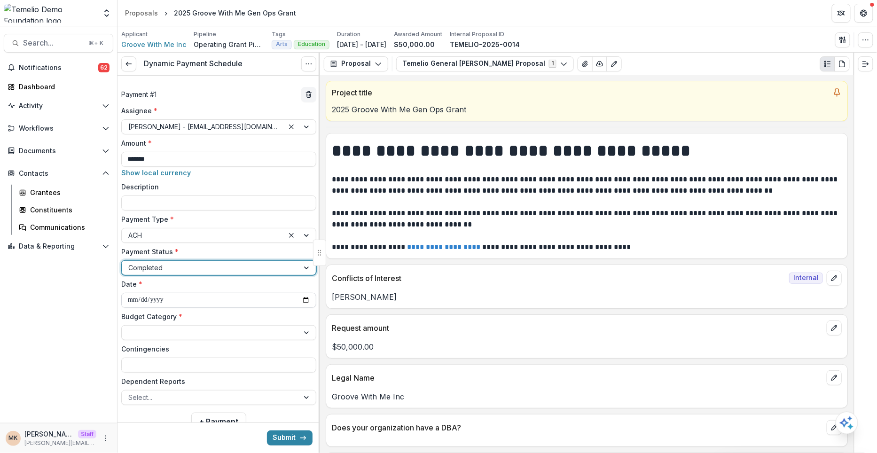
click at [131, 299] on input "**********" at bounding box center [218, 300] width 195 height 15
click at [142, 300] on input "**********" at bounding box center [218, 300] width 195 height 15
click at [156, 300] on input "**********" at bounding box center [218, 300] width 195 height 15
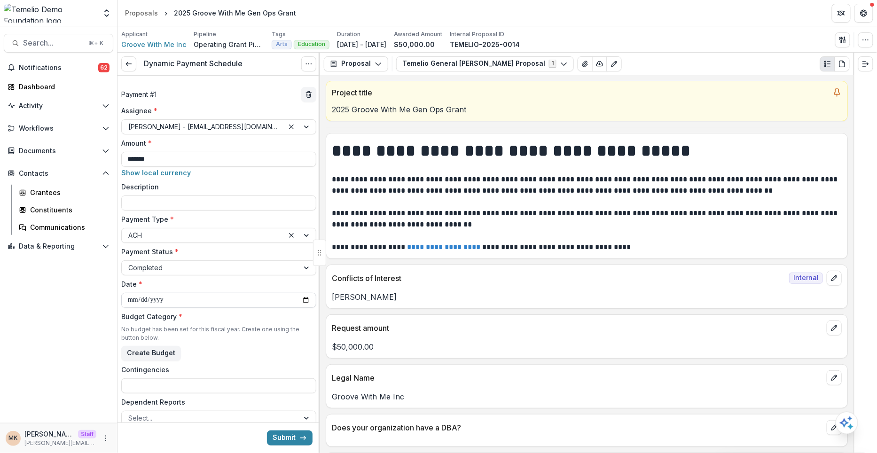
type input "**********"
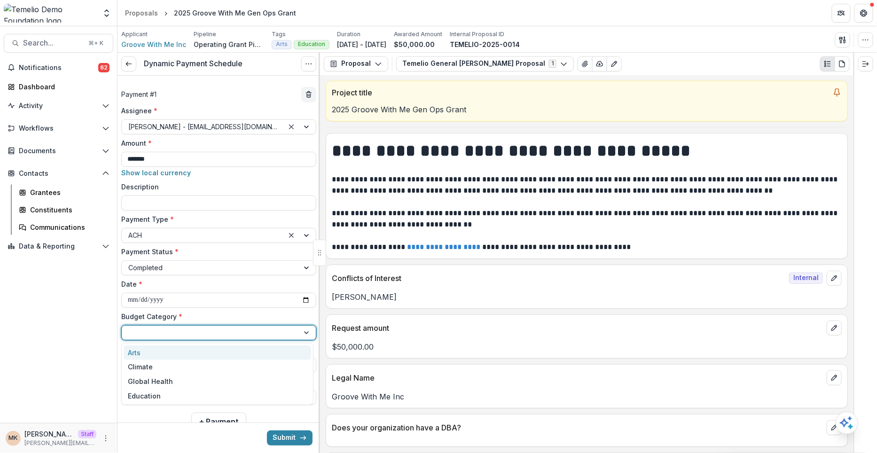
click at [164, 329] on div at bounding box center [210, 333] width 164 height 12
click at [163, 347] on div "Arts" at bounding box center [218, 353] width 188 height 15
click at [167, 336] on div at bounding box center [210, 333] width 164 height 12
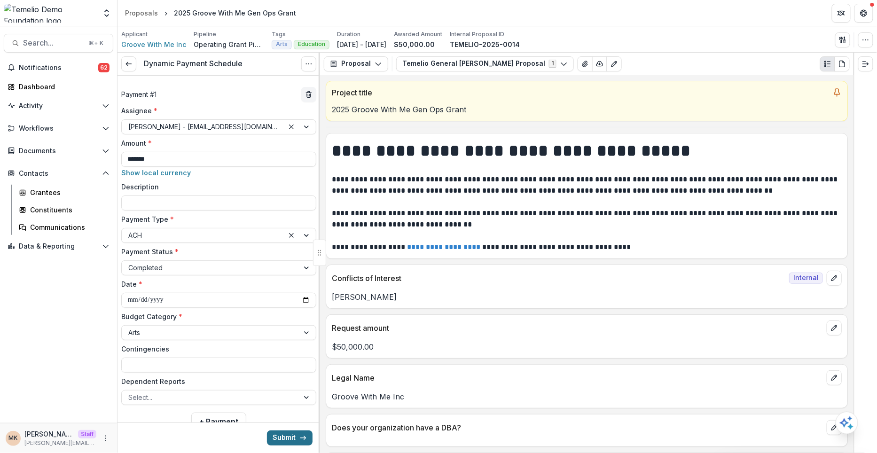
click at [280, 434] on button "Submit" at bounding box center [290, 438] width 46 height 15
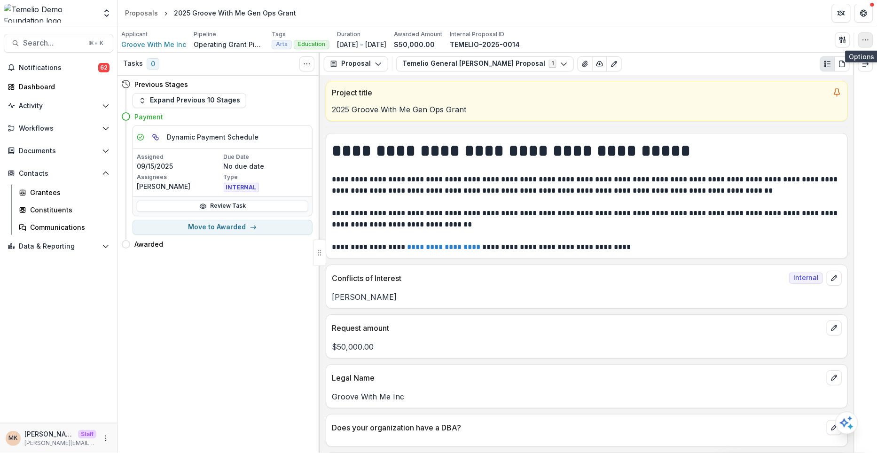
click at [866, 39] on circle "button" at bounding box center [866, 39] width 0 height 0
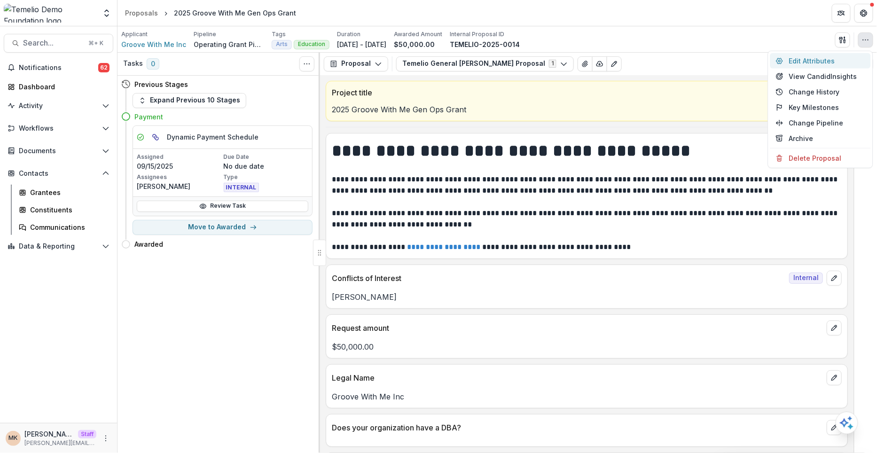
click at [810, 57] on button "Edit Attributes" at bounding box center [820, 61] width 101 height 16
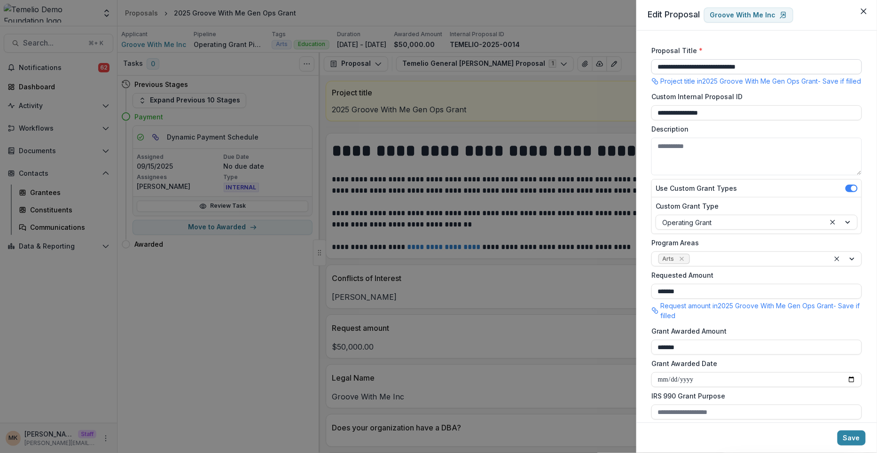
click at [675, 65] on input "**********" at bounding box center [757, 66] width 211 height 15
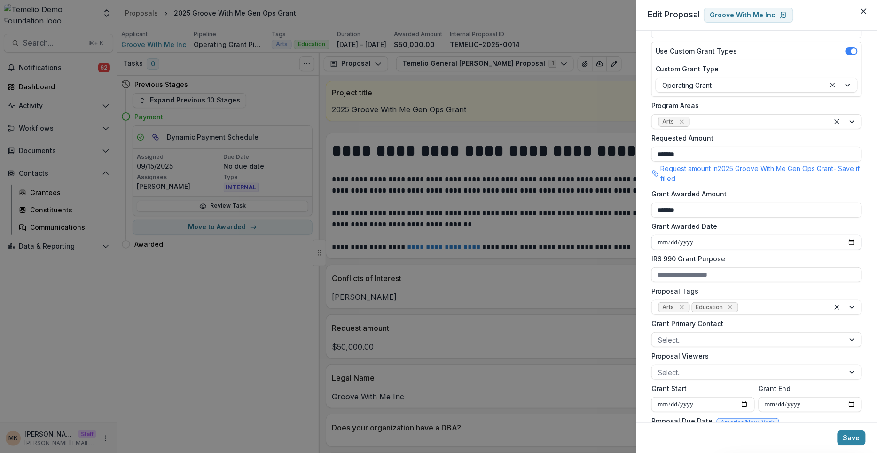
scroll to position [148, 0]
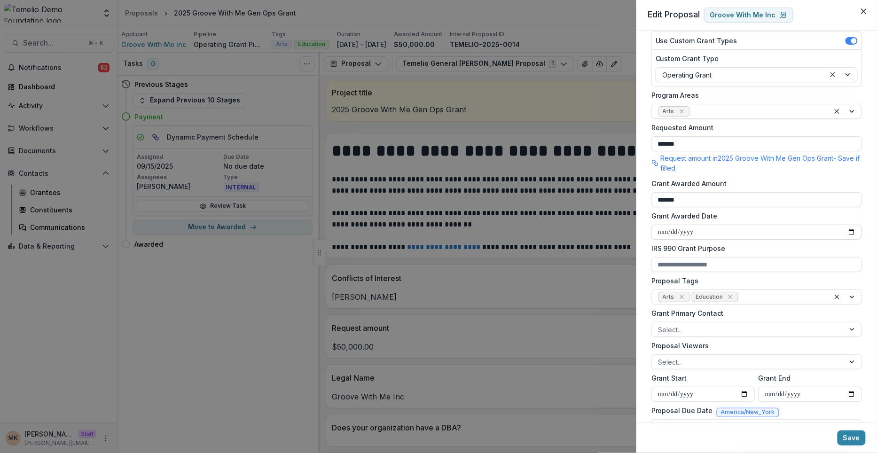
type input "**********"
click at [685, 240] on input "**********" at bounding box center [757, 232] width 211 height 15
type input "**********"
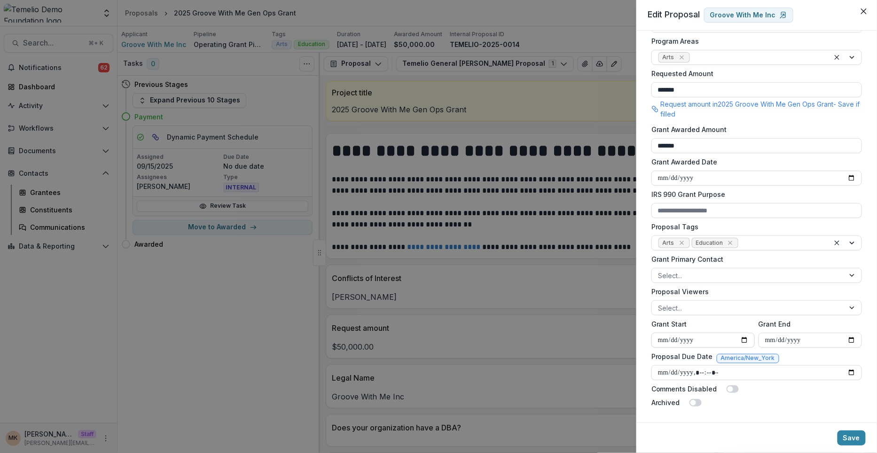
click at [684, 342] on input "**********" at bounding box center [703, 340] width 103 height 15
type input "**********"
click at [791, 344] on input "**********" at bounding box center [810, 340] width 103 height 15
type input "**********"
click at [862, 438] on button "Save" at bounding box center [852, 438] width 28 height 15
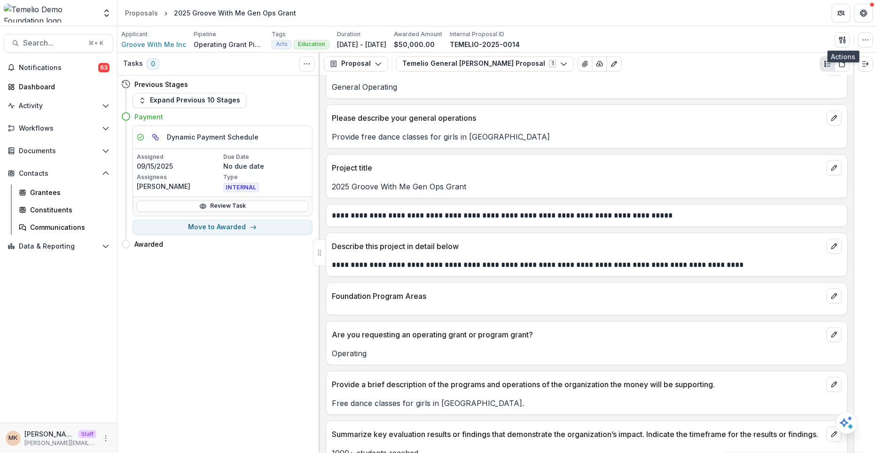
scroll to position [1042, 0]
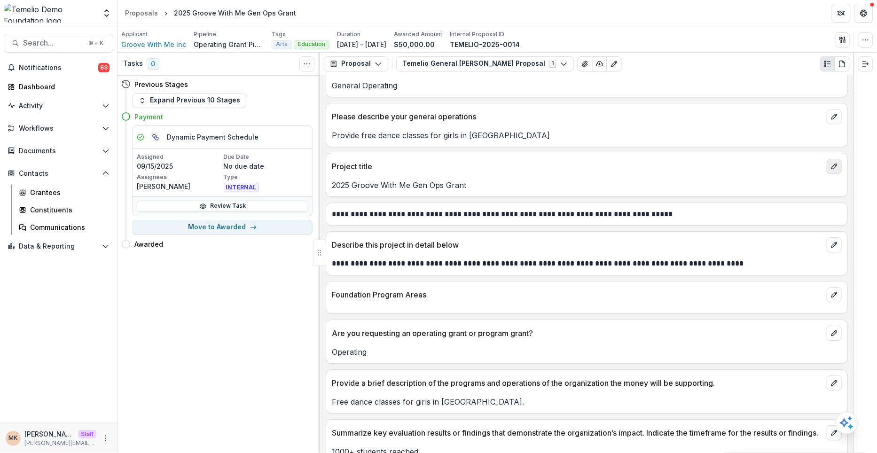
click at [833, 163] on icon "edit" at bounding box center [835, 167] width 8 height 8
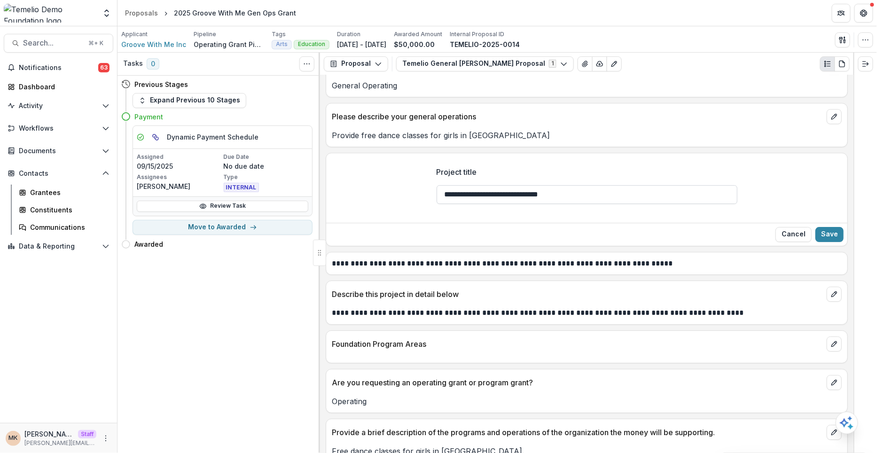
click at [457, 189] on input "**********" at bounding box center [587, 194] width 301 height 19
type input "**********"
click at [832, 228] on button "Save" at bounding box center [830, 234] width 28 height 15
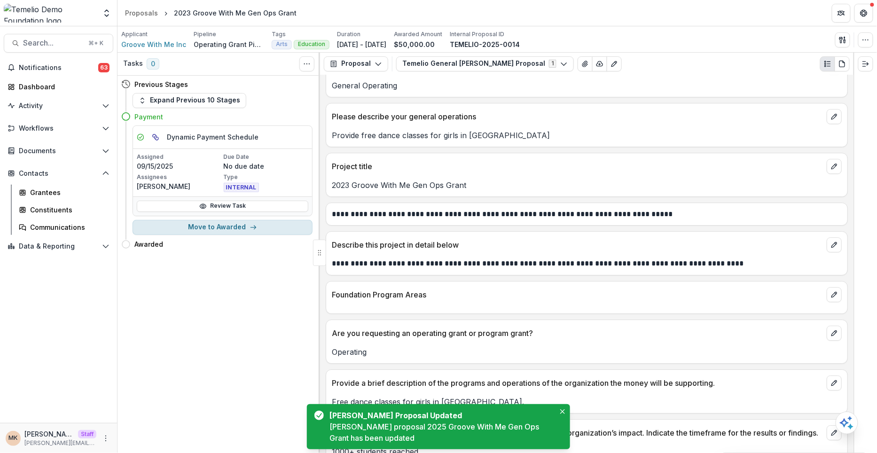
click at [262, 230] on button "Move to Awarded" at bounding box center [223, 227] width 180 height 15
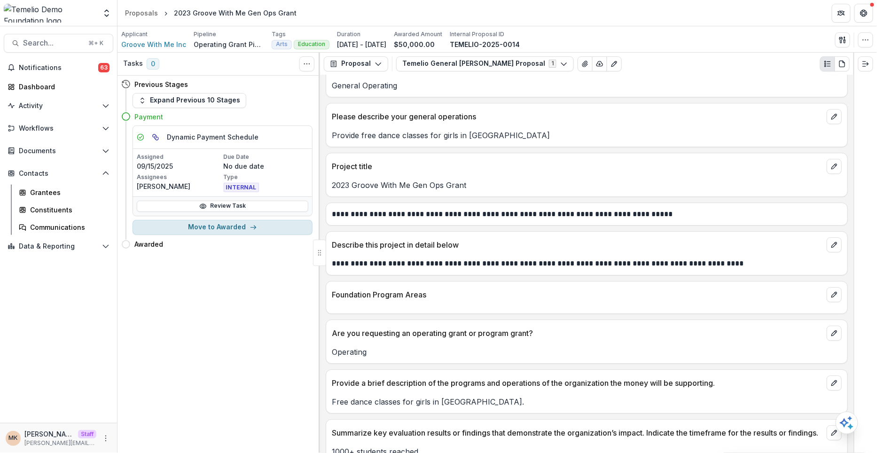
select select "*******"
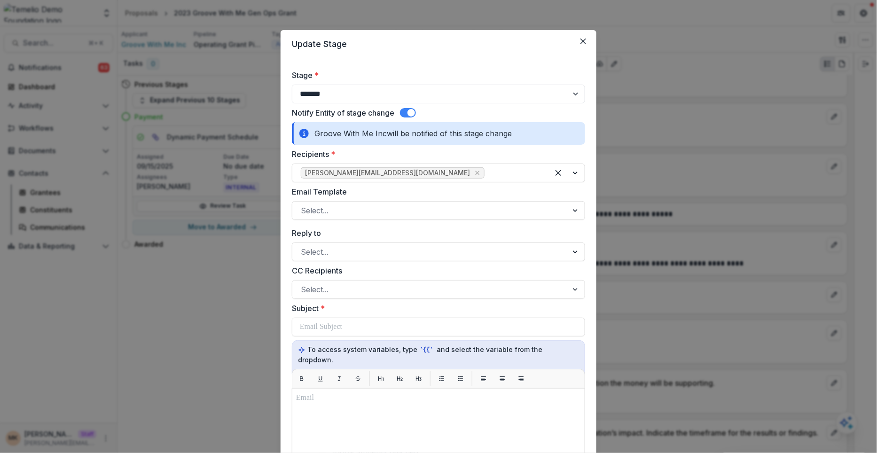
click at [412, 110] on span at bounding box center [412, 113] width 8 height 8
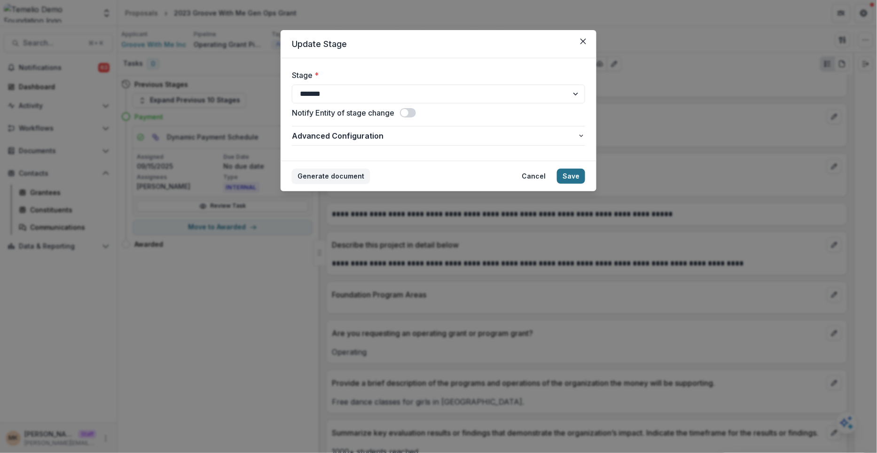
click at [568, 177] on button "Save" at bounding box center [571, 176] width 28 height 15
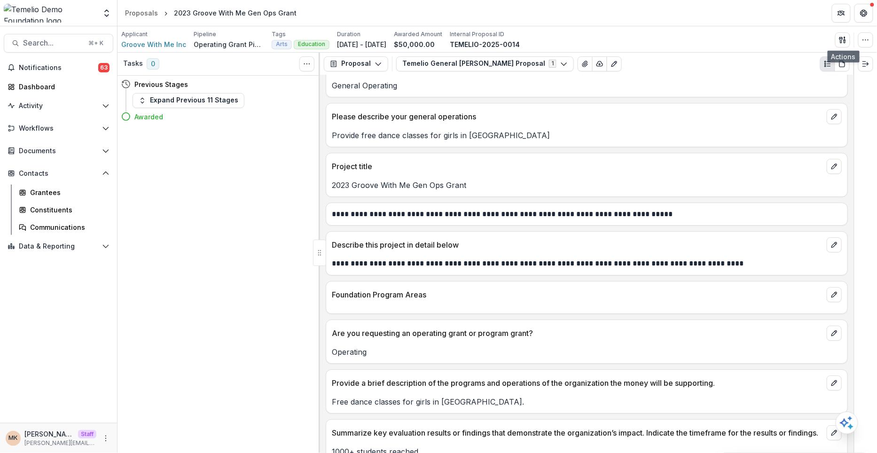
click at [856, 40] on div "Send Email Proposal Files Edit Viewers View All Reviews View Related Entities E…" at bounding box center [854, 39] width 38 height 15
click at [862, 41] on icon "button" at bounding box center [866, 40] width 8 height 8
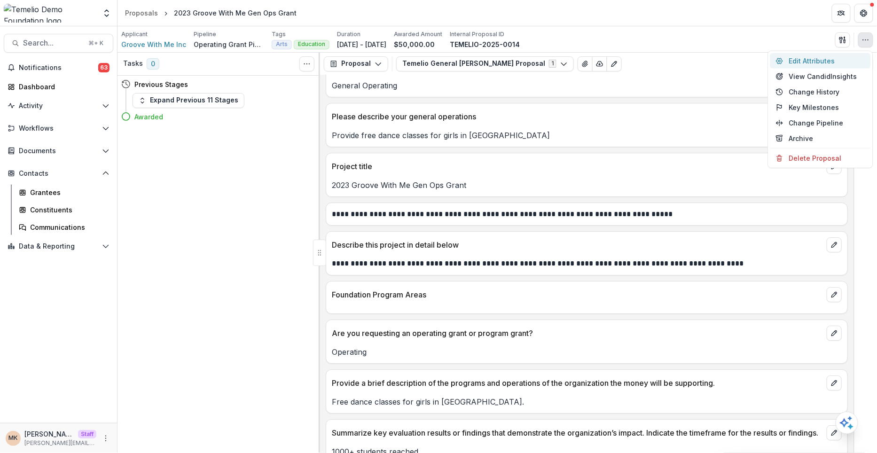
click at [830, 63] on button "Edit Attributes" at bounding box center [820, 61] width 101 height 16
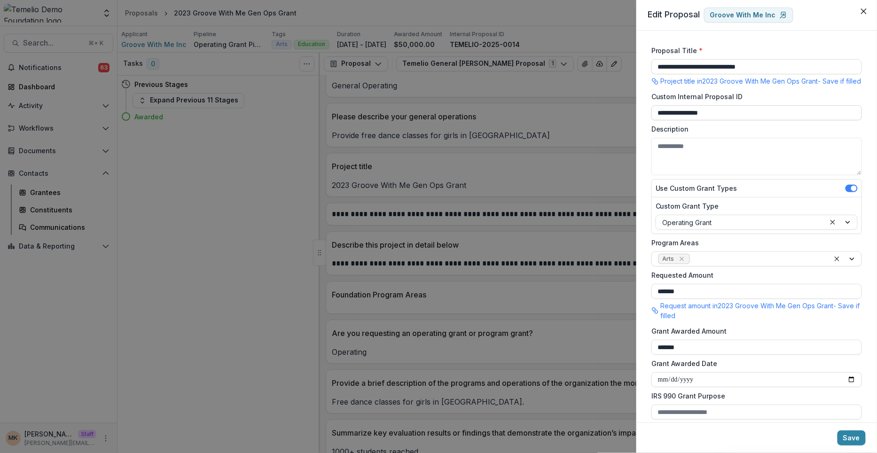
click at [703, 119] on input "**********" at bounding box center [757, 112] width 211 height 15
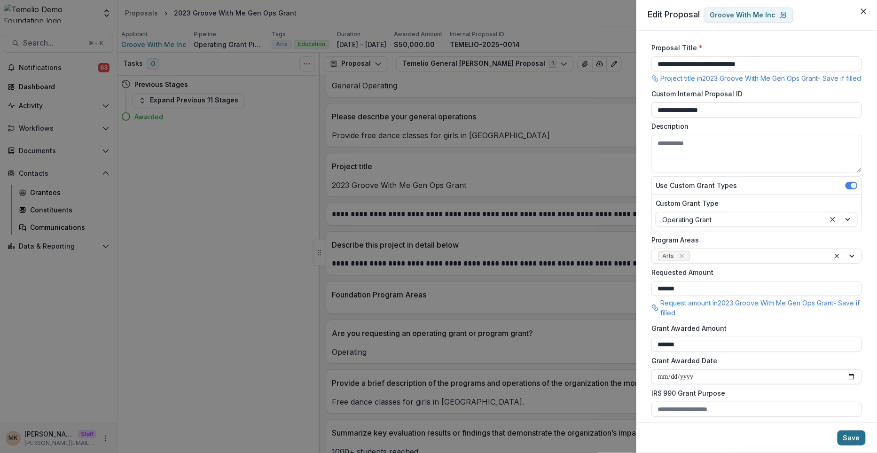
type input "**********"
click at [853, 435] on button "Save" at bounding box center [852, 438] width 28 height 15
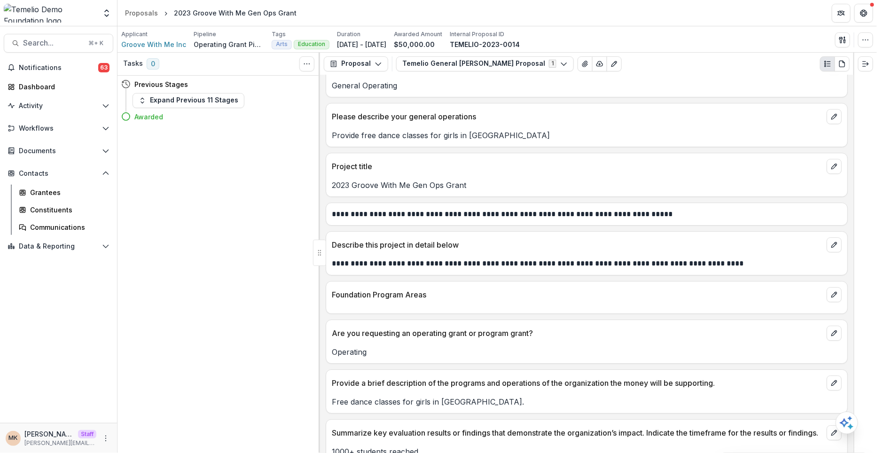
click at [52, 136] on div "Workflows Nominations Proposals Form Builder Reviewers Payments Grantee Reports" at bounding box center [58, 130] width 117 height 19
click at [49, 133] on button "Workflows" at bounding box center [59, 128] width 110 height 15
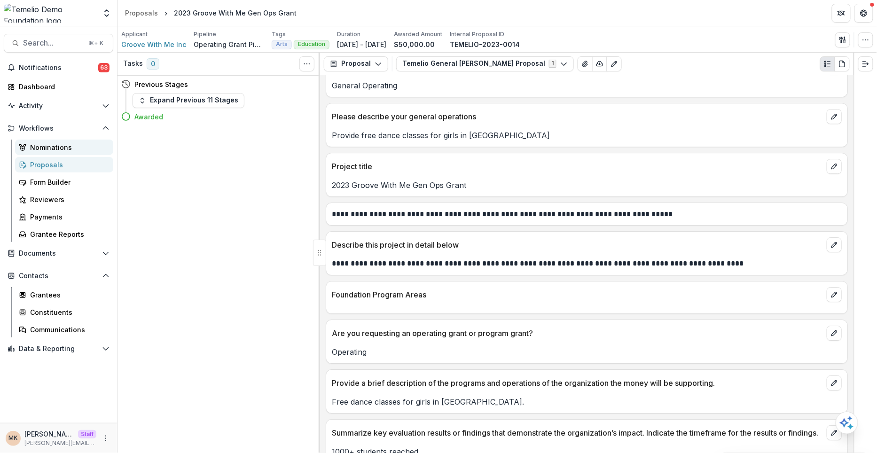
click at [49, 148] on div "Nominations" at bounding box center [68, 147] width 76 height 10
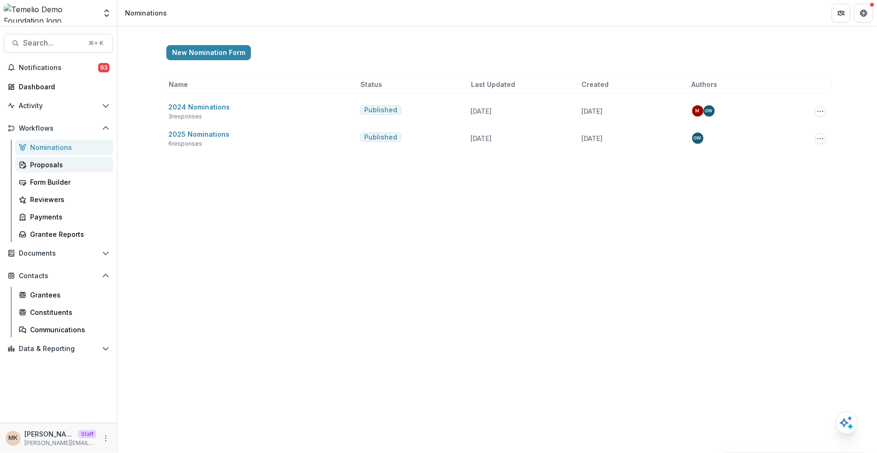
click at [47, 159] on link "Proposals" at bounding box center [64, 165] width 98 height 16
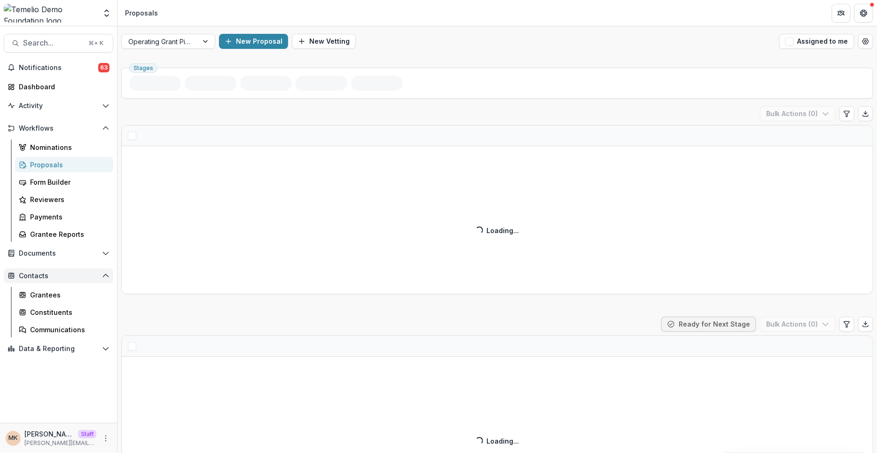
click at [33, 272] on span "Contacts" at bounding box center [58, 276] width 79 height 8
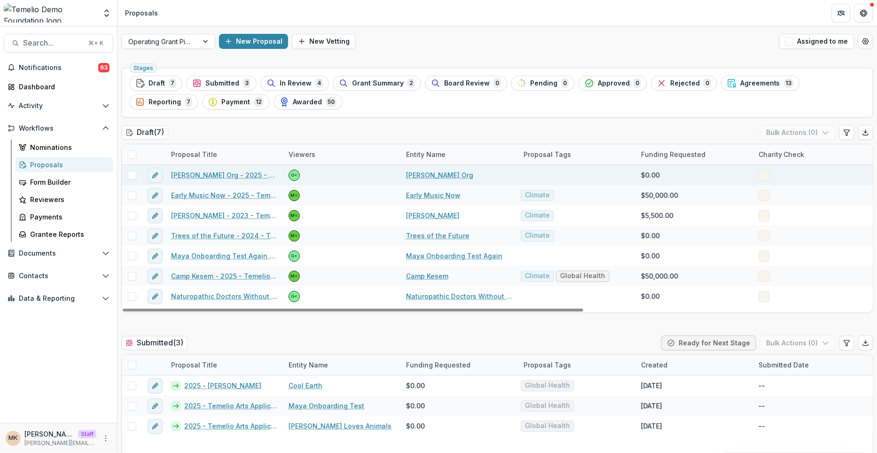
click at [763, 174] on span at bounding box center [764, 175] width 11 height 11
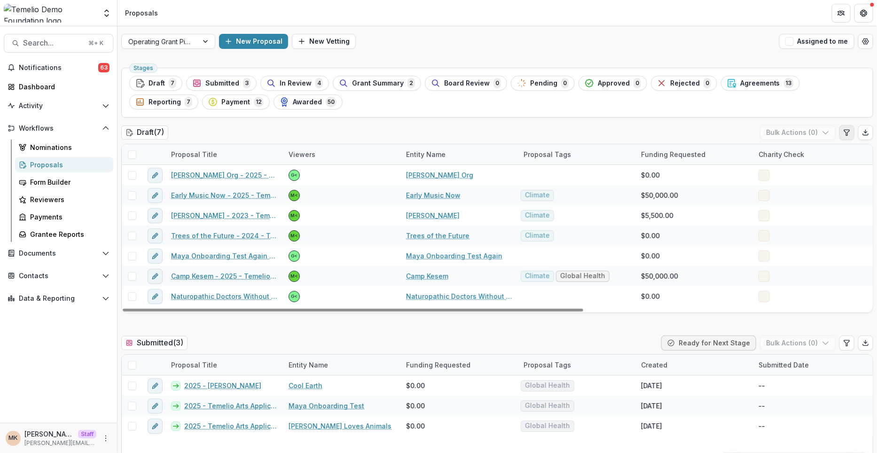
click at [843, 134] on icon "Edit table settings" at bounding box center [847, 133] width 8 height 8
select select "******"
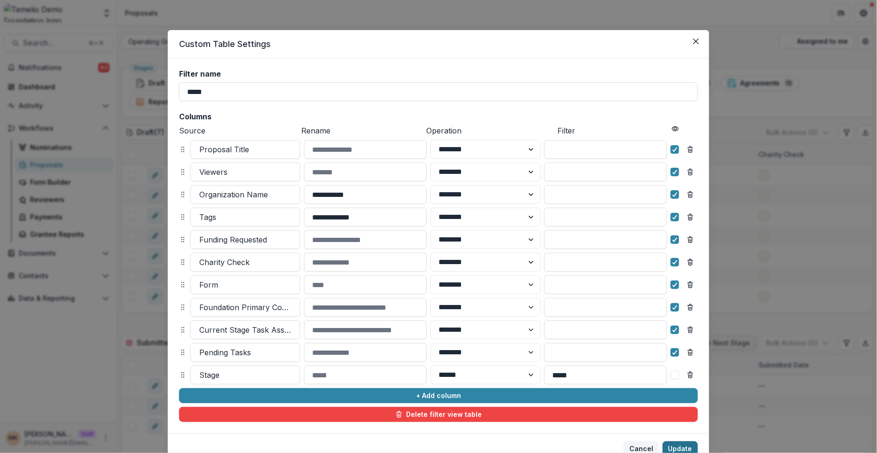
click at [674, 446] on button "Update" at bounding box center [680, 448] width 35 height 15
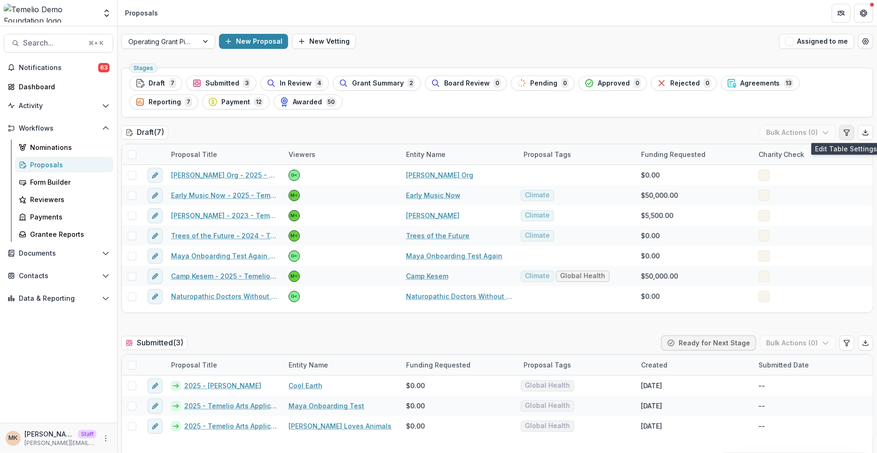
click at [843, 134] on icon "Edit table settings" at bounding box center [847, 133] width 8 height 8
select select "******"
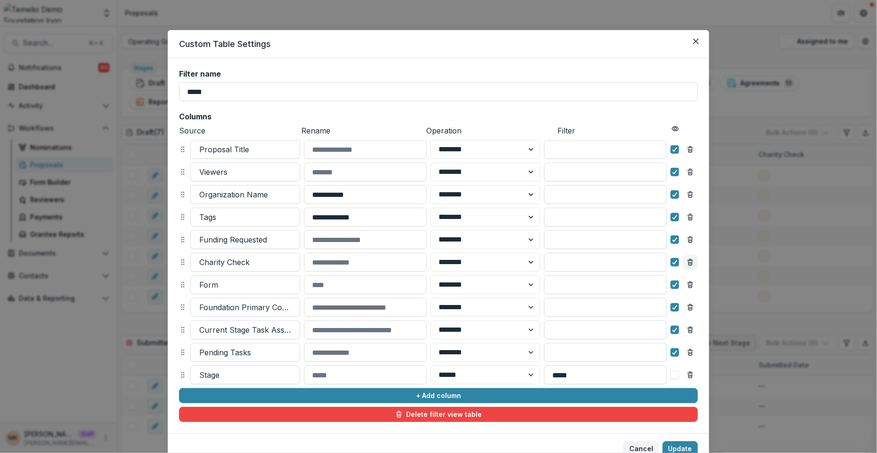
click at [691, 262] on icon "Remove column" at bounding box center [691, 264] width 4 height 4
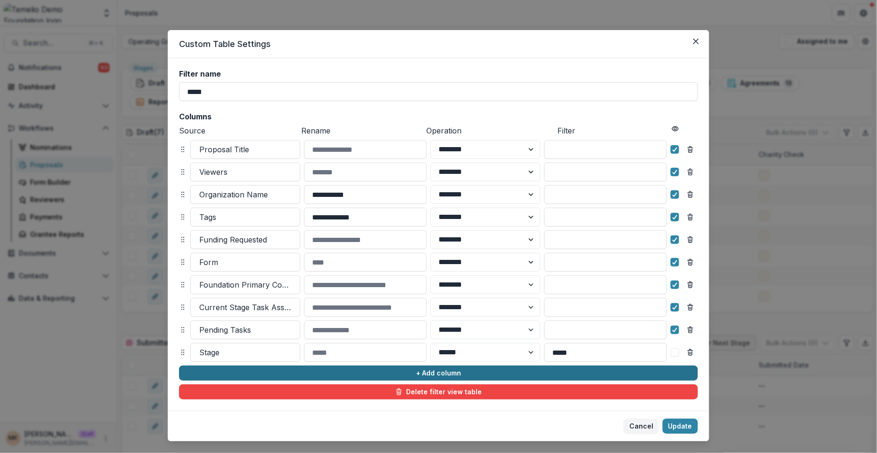
click at [243, 374] on button "+ Add column" at bounding box center [438, 373] width 519 height 15
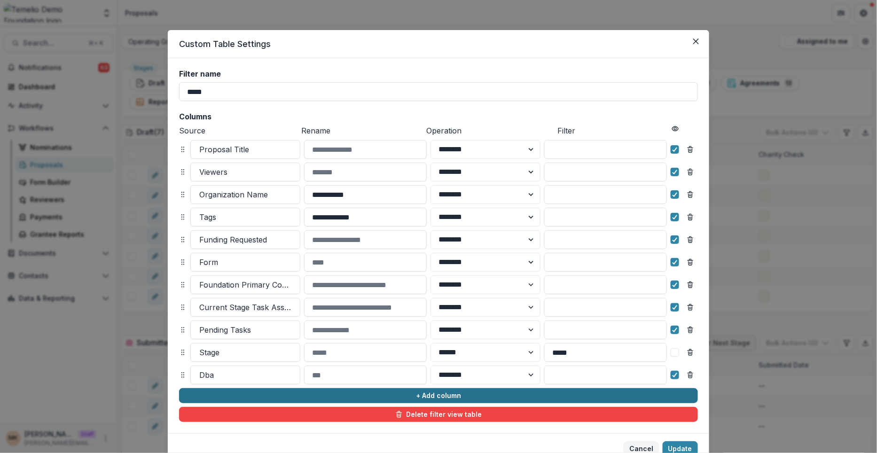
click at [243, 374] on div at bounding box center [245, 375] width 92 height 13
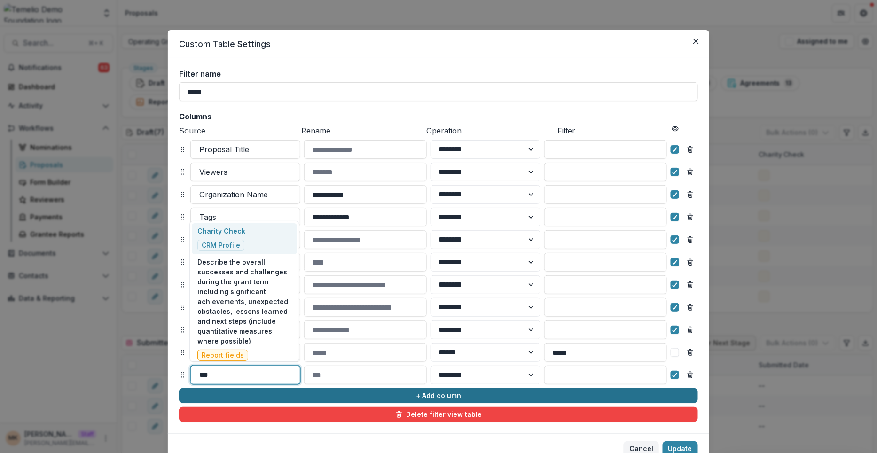
type input "****"
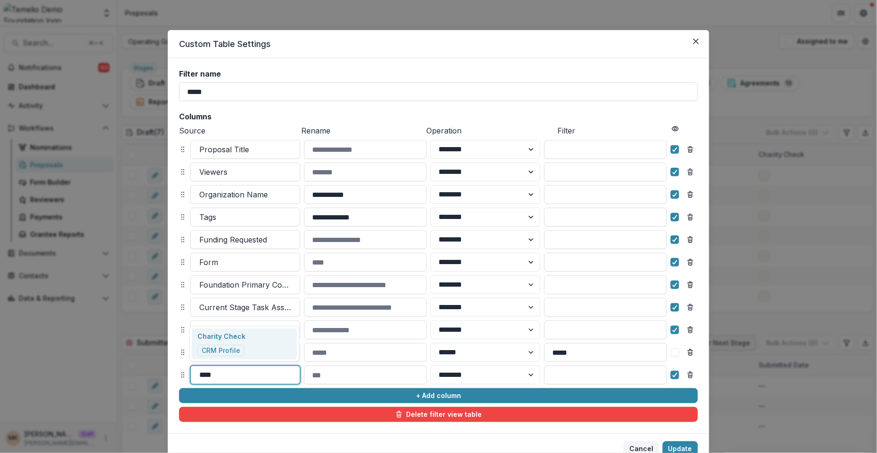
click at [248, 354] on div "Charity Check CRM Profile" at bounding box center [244, 344] width 105 height 31
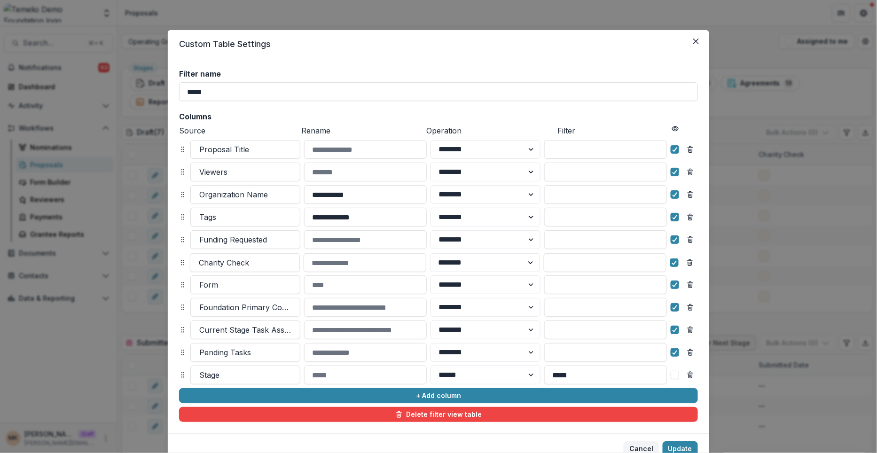
drag, startPoint x: 183, startPoint y: 373, endPoint x: 181, endPoint y: 258, distance: 115.2
click at [181, 259] on icon at bounding box center [183, 263] width 8 height 8
select select "******"
click at [683, 448] on button "Update" at bounding box center [680, 448] width 35 height 15
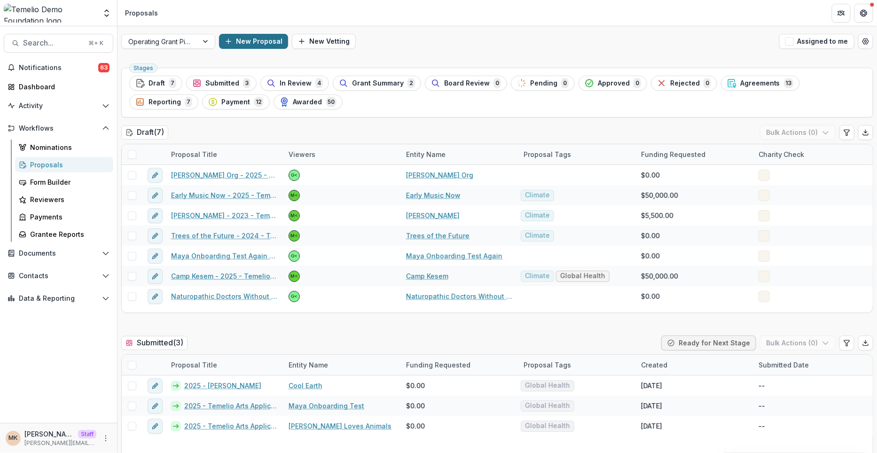
click at [248, 46] on button "New Proposal" at bounding box center [253, 41] width 69 height 15
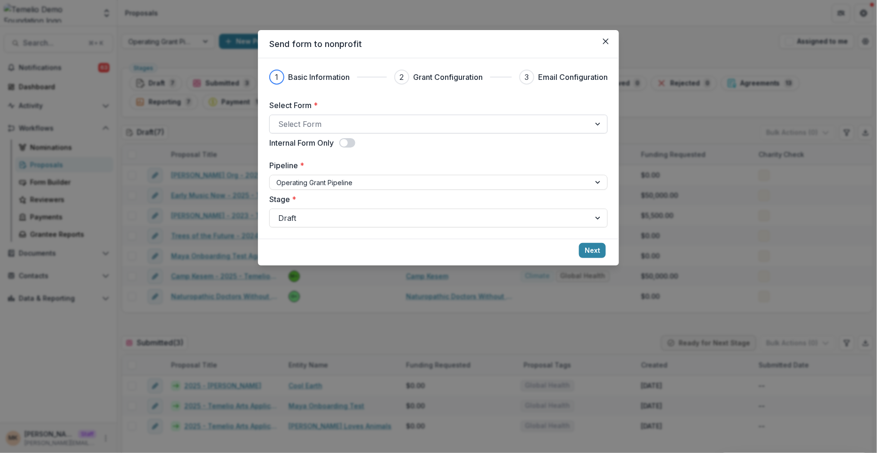
click at [296, 120] on div at bounding box center [430, 124] width 304 height 13
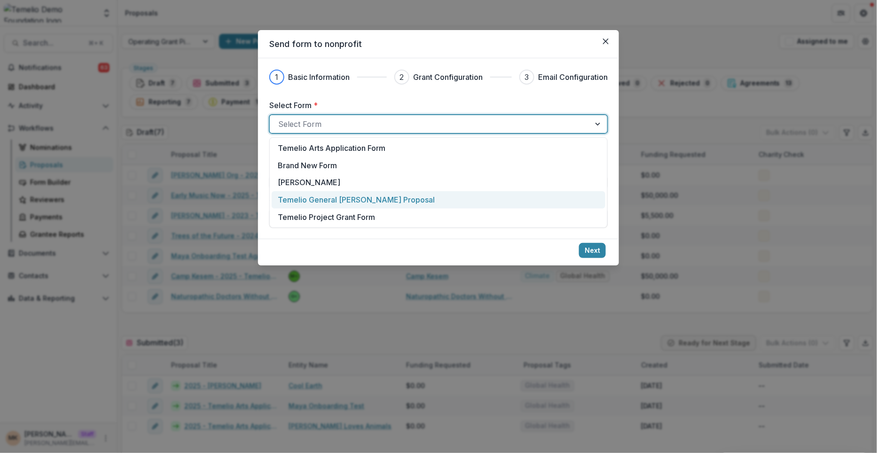
click at [366, 200] on p "Temelio General [PERSON_NAME] Proposal" at bounding box center [356, 199] width 157 height 11
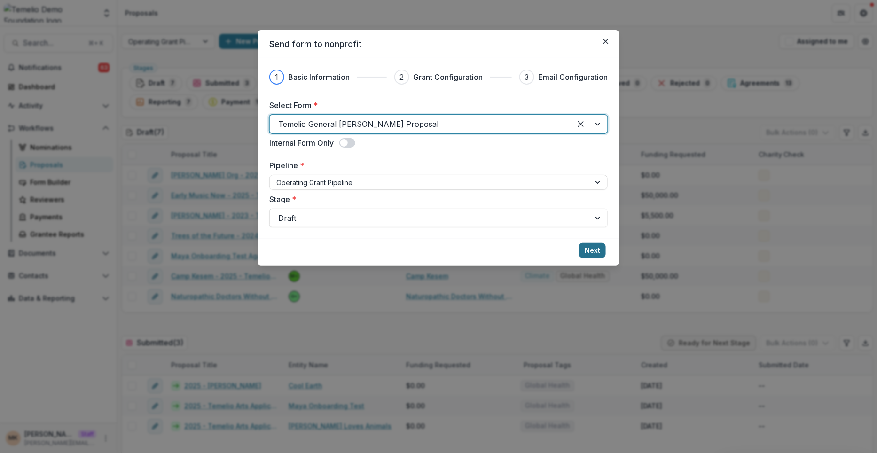
click at [590, 248] on button "Next" at bounding box center [592, 250] width 27 height 15
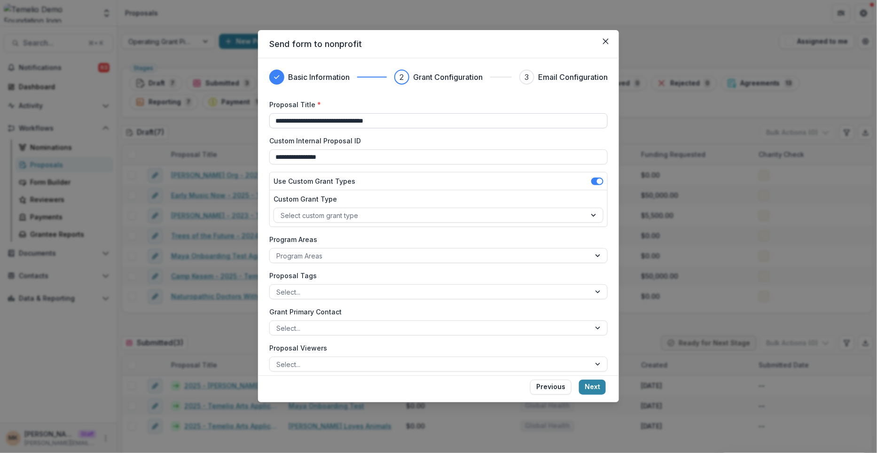
click at [291, 119] on input "**********" at bounding box center [438, 120] width 338 height 15
type input "**********"
click at [350, 252] on div at bounding box center [429, 256] width 307 height 12
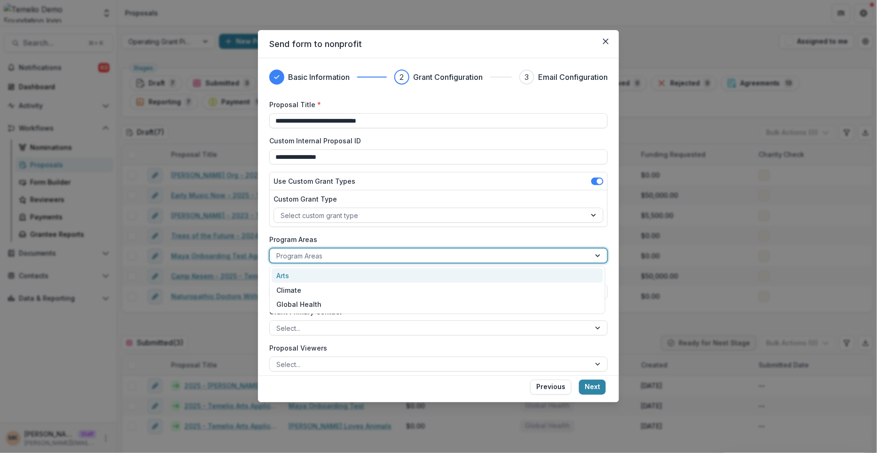
click at [333, 277] on div "Arts" at bounding box center [437, 275] width 331 height 15
click at [354, 251] on div at bounding box center [439, 256] width 259 height 12
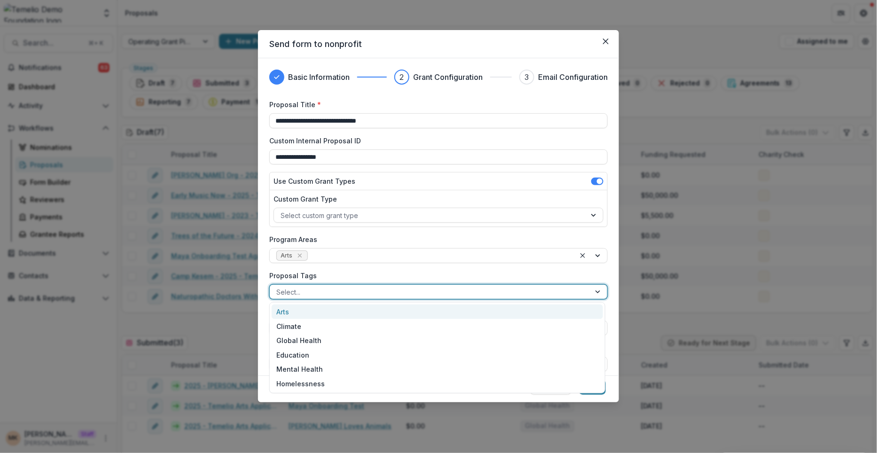
click at [323, 292] on div at bounding box center [429, 292] width 307 height 12
click at [316, 312] on div "Arts" at bounding box center [437, 312] width 331 height 15
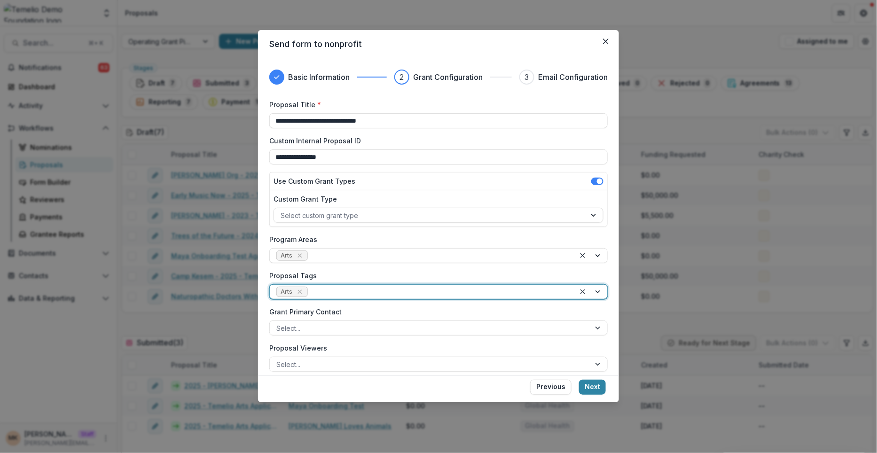
click at [346, 294] on div at bounding box center [439, 292] width 259 height 12
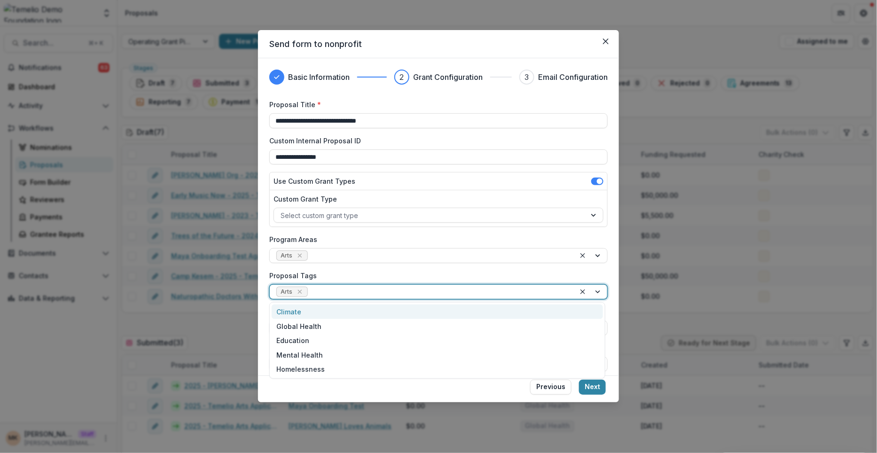
click at [332, 313] on div "Climate" at bounding box center [437, 312] width 331 height 15
click at [347, 291] on span "Climate" at bounding box center [330, 292] width 41 height 10
click at [343, 291] on icon "Remove Climate" at bounding box center [342, 292] width 8 height 8
click at [343, 291] on div at bounding box center [439, 292] width 259 height 12
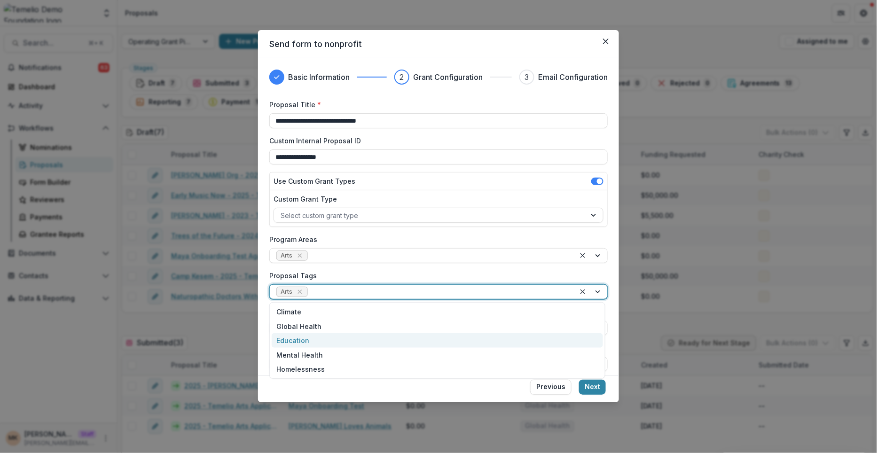
click at [312, 338] on div "Education" at bounding box center [437, 340] width 331 height 15
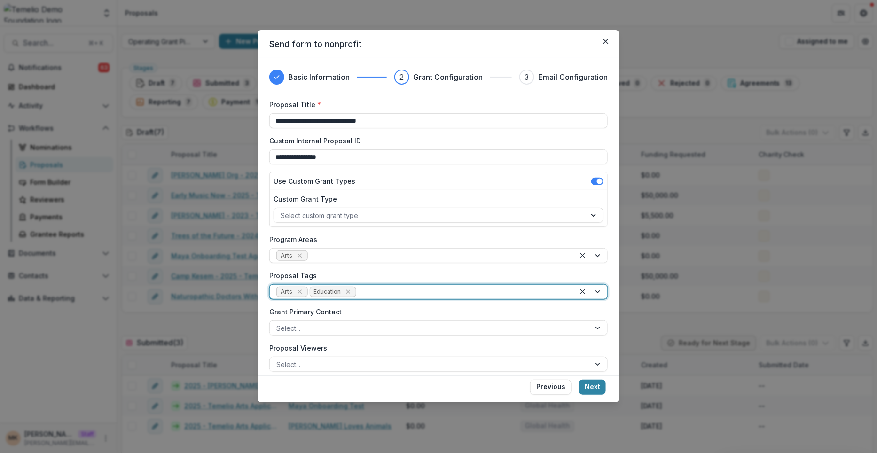
scroll to position [43, 0]
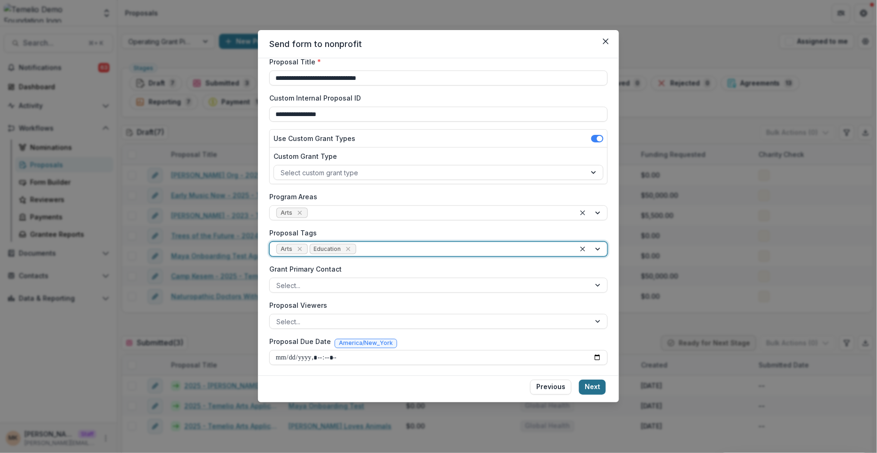
click at [590, 390] on button "Next" at bounding box center [592, 387] width 27 height 15
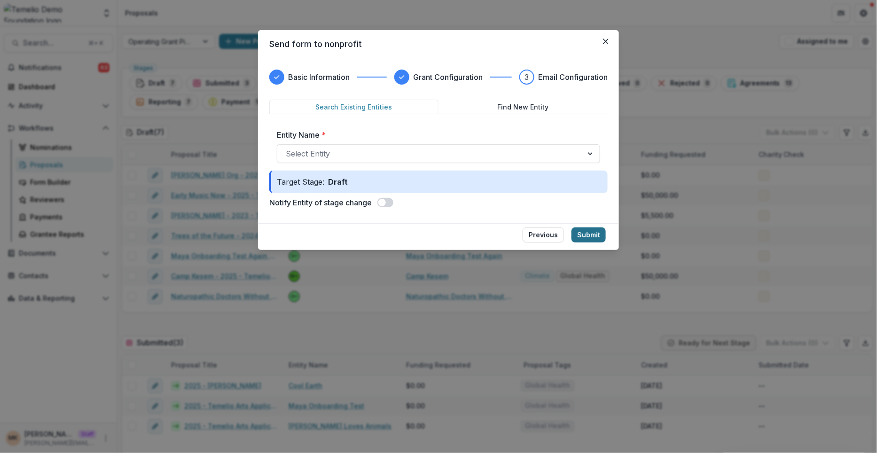
click at [597, 234] on button "Submit" at bounding box center [589, 235] width 34 height 15
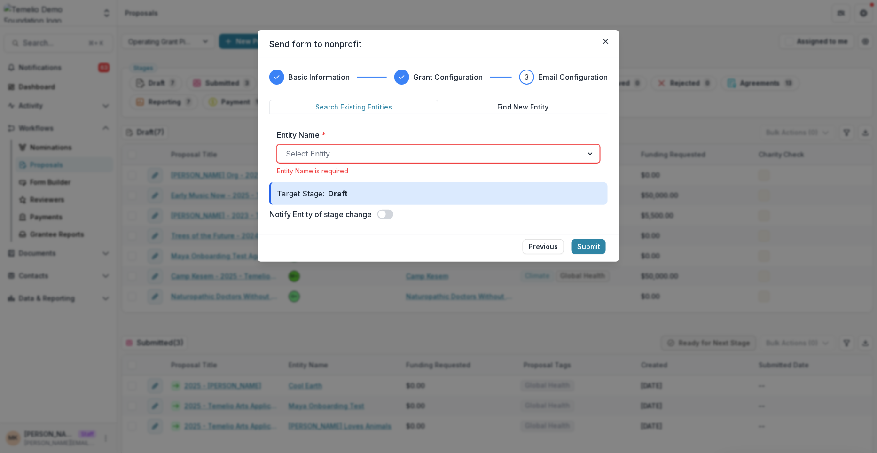
click at [558, 161] on div "Select Entity" at bounding box center [438, 153] width 323 height 19
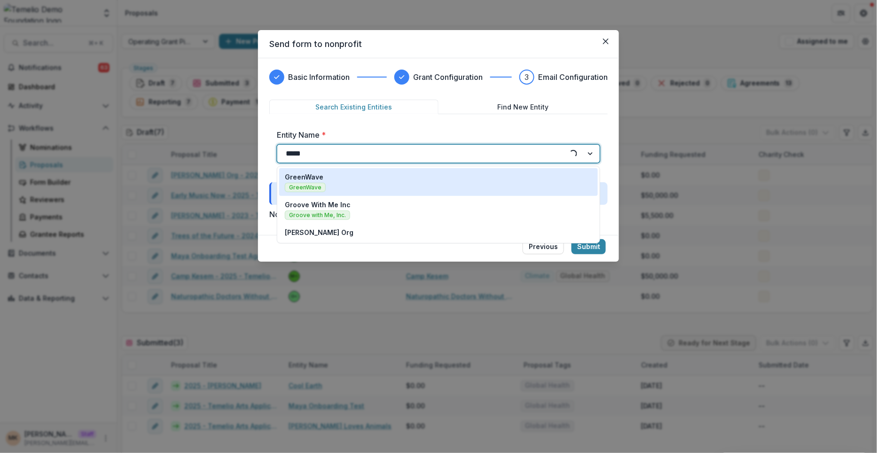
type input "******"
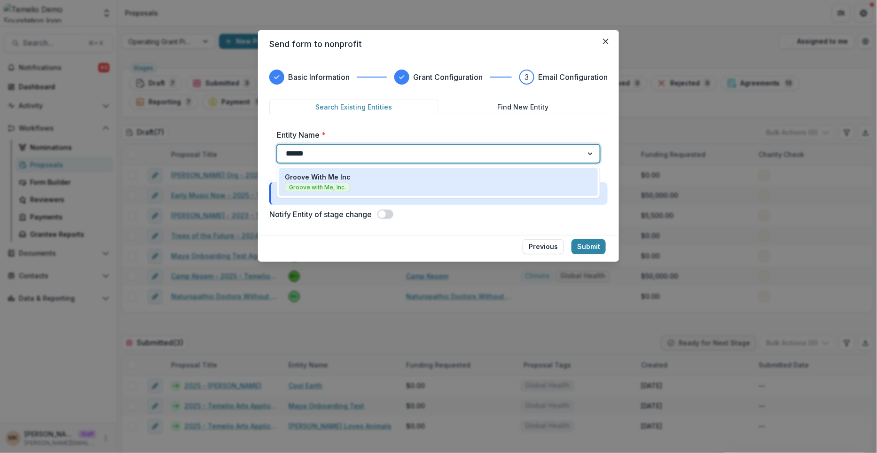
click at [440, 190] on div "Groove With Me Inc Groove with Me, Inc." at bounding box center [438, 182] width 307 height 20
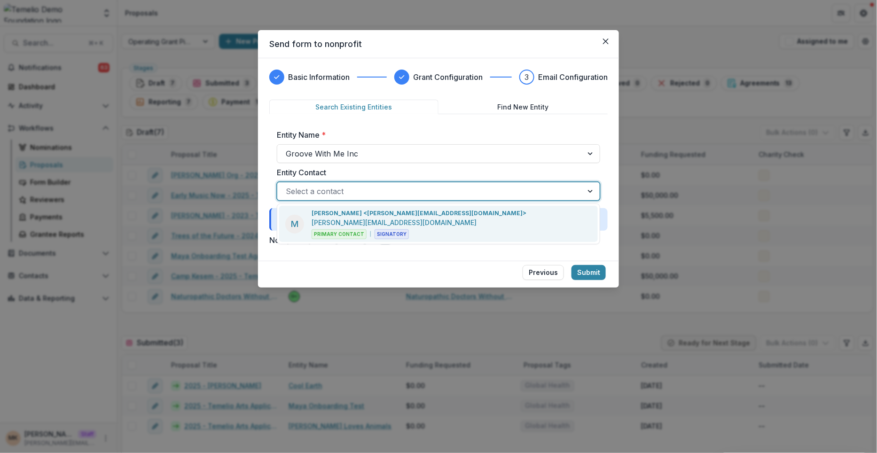
click at [435, 195] on div at bounding box center [430, 191] width 289 height 13
click at [434, 216] on p "Maya Kuppermann <maya@trytemelio.com>" at bounding box center [419, 213] width 215 height 8
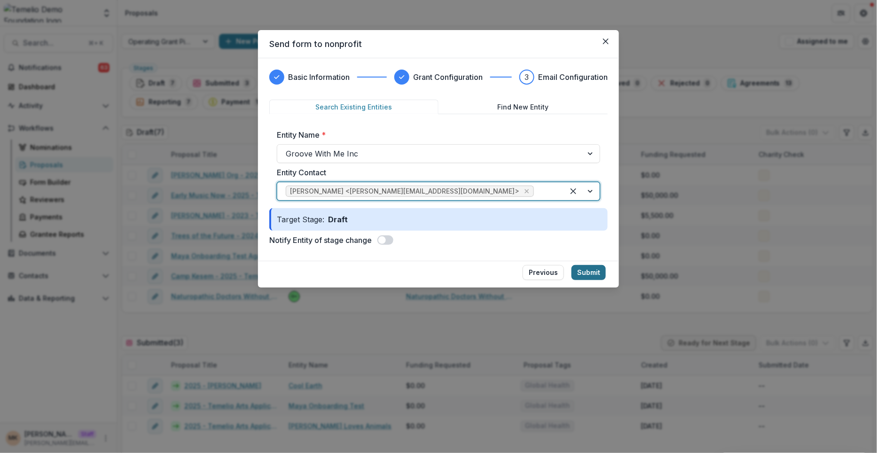
click at [598, 271] on button "Submit" at bounding box center [589, 272] width 34 height 15
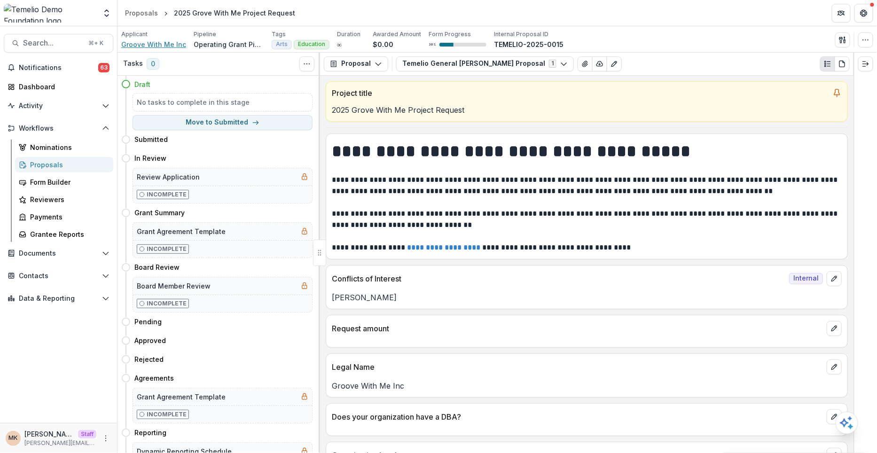
click at [174, 45] on span "Groove With Me Inc" at bounding box center [153, 44] width 65 height 10
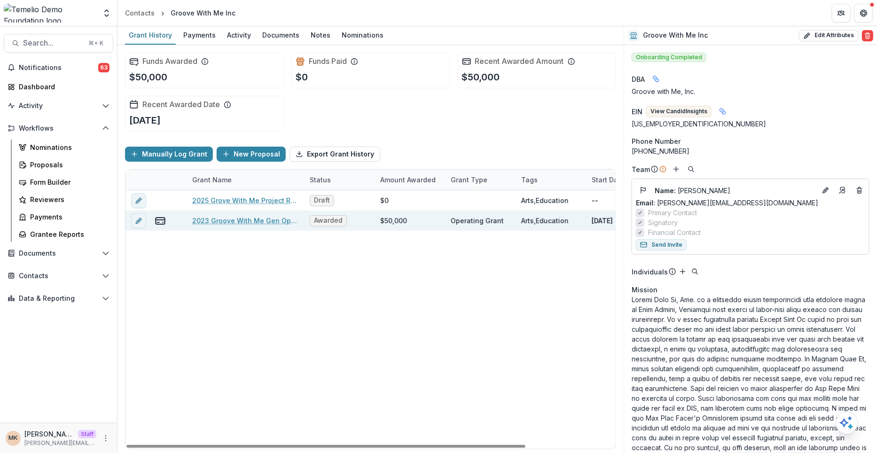
click at [391, 220] on div "$50,000" at bounding box center [393, 221] width 27 height 10
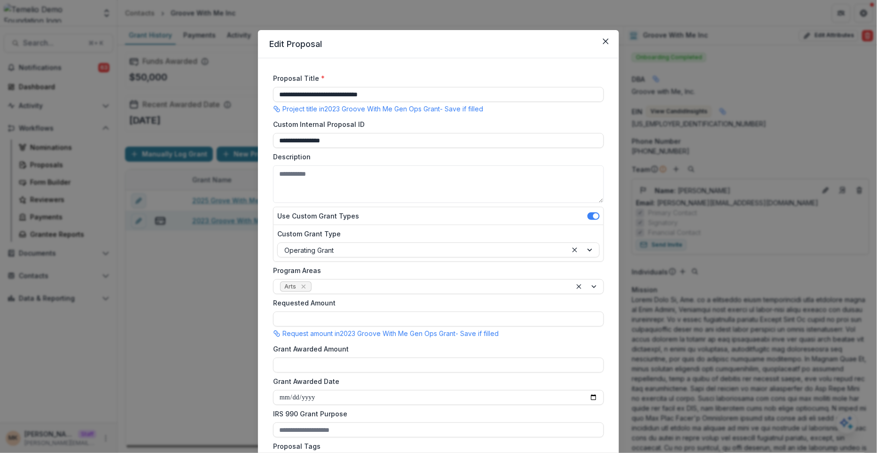
type input "*******"
click at [324, 141] on input "**********" at bounding box center [438, 140] width 331 height 15
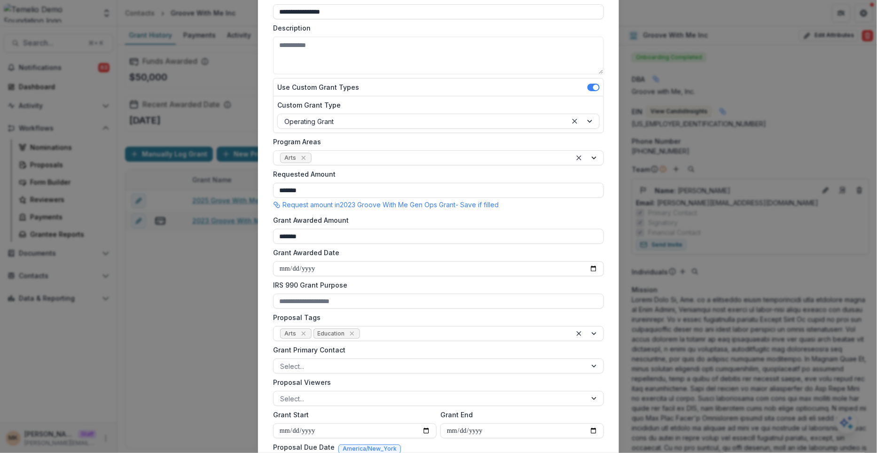
scroll to position [130, 0]
type input "**********"
click at [307, 265] on input "**********" at bounding box center [438, 267] width 331 height 15
type input "**********"
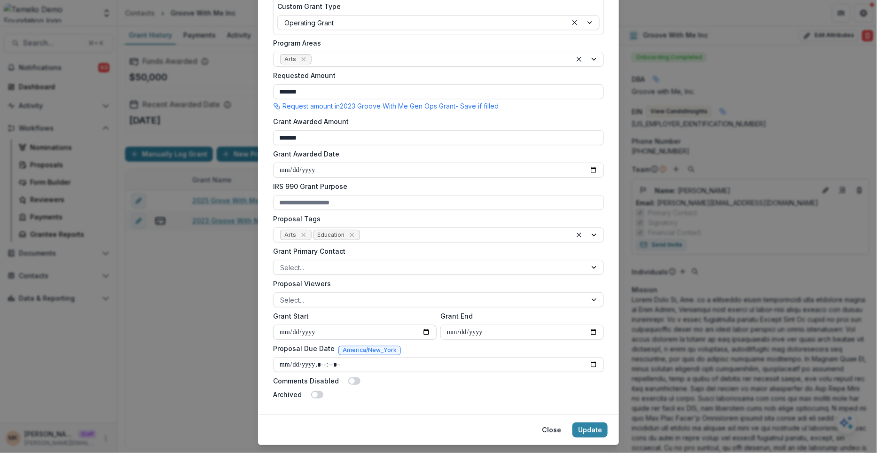
scroll to position [244, 0]
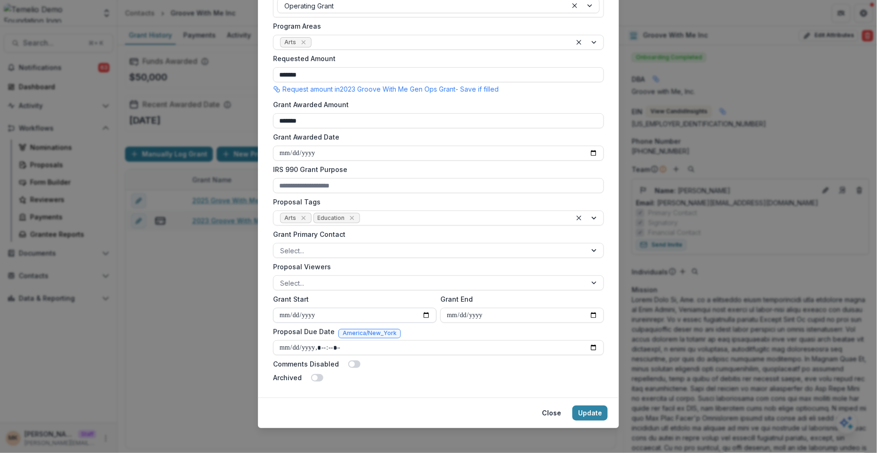
click at [308, 315] on input "**********" at bounding box center [355, 315] width 164 height 15
type input "**********"
click at [475, 314] on input "**********" at bounding box center [522, 315] width 164 height 15
type input "**********"
click at [592, 413] on button "Update" at bounding box center [590, 413] width 35 height 15
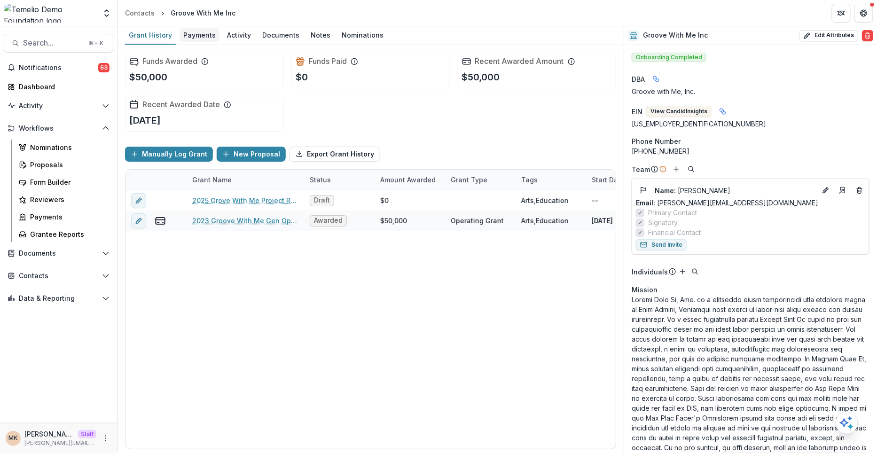
click at [199, 34] on div "Payments" at bounding box center [200, 35] width 40 height 14
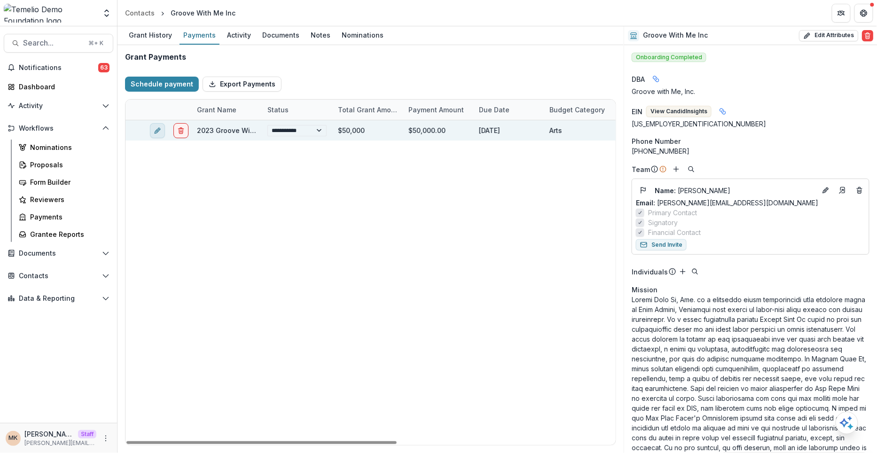
click at [156, 134] on button "edit" at bounding box center [157, 130] width 15 height 15
select select "**********"
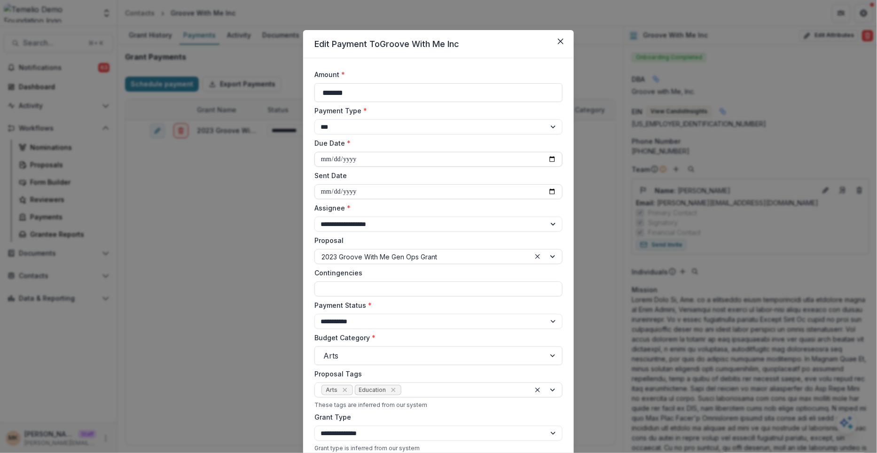
click at [348, 157] on input "**********" at bounding box center [438, 159] width 248 height 15
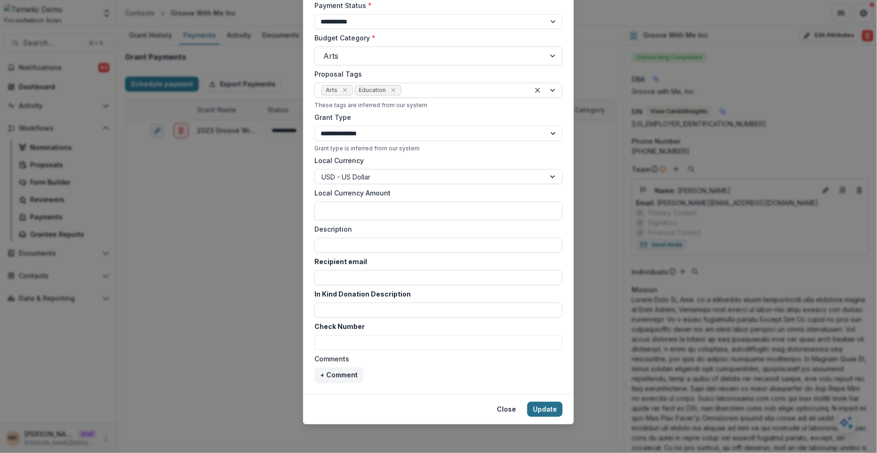
click at [545, 413] on button "Update" at bounding box center [544, 409] width 35 height 15
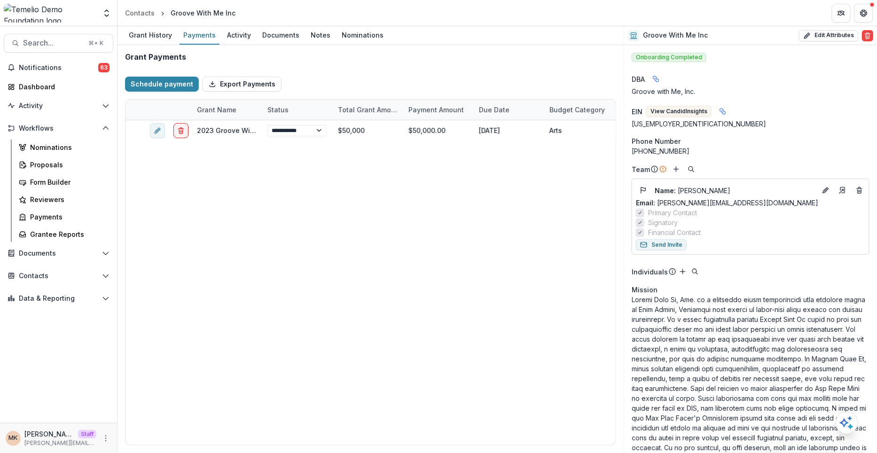
type input "**********"
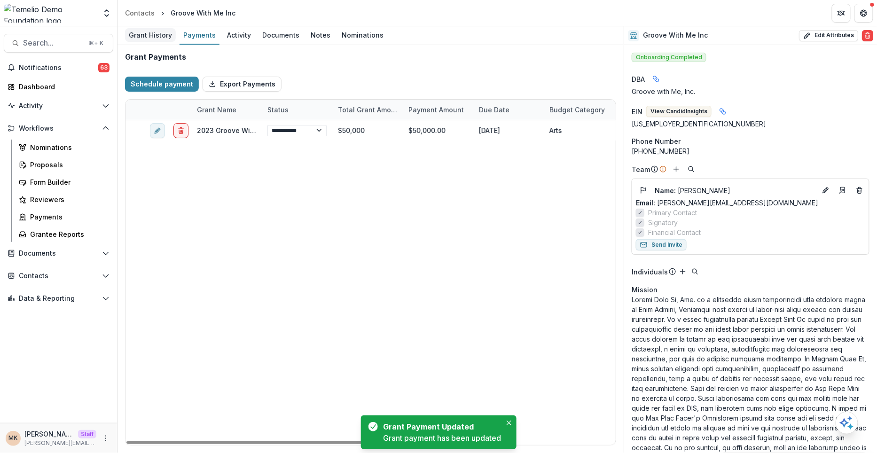
click at [160, 34] on div "Grant History" at bounding box center [150, 35] width 51 height 14
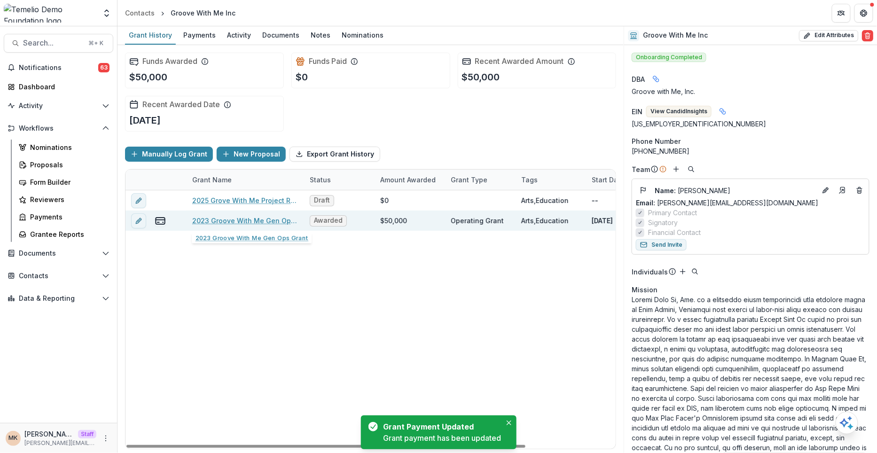
click at [227, 216] on link "2023 Groove With Me Gen Ops Grant" at bounding box center [245, 221] width 106 height 10
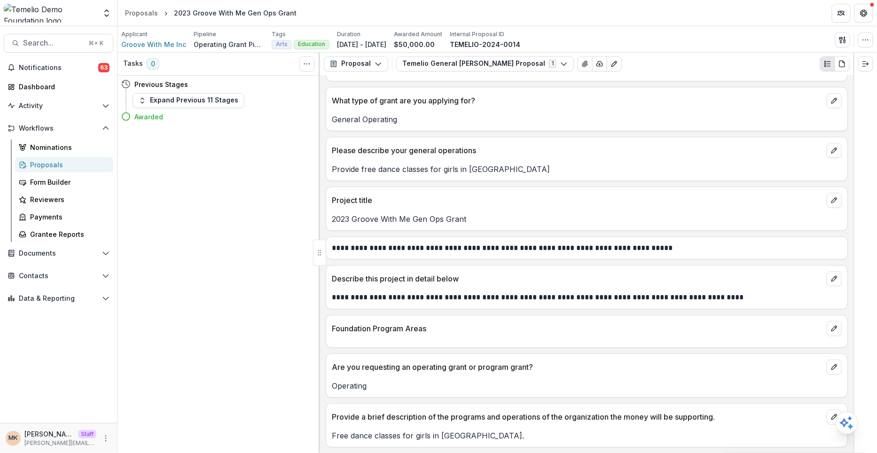
scroll to position [1007, 0]
click at [832, 197] on icon "edit" at bounding box center [835, 201] width 8 height 8
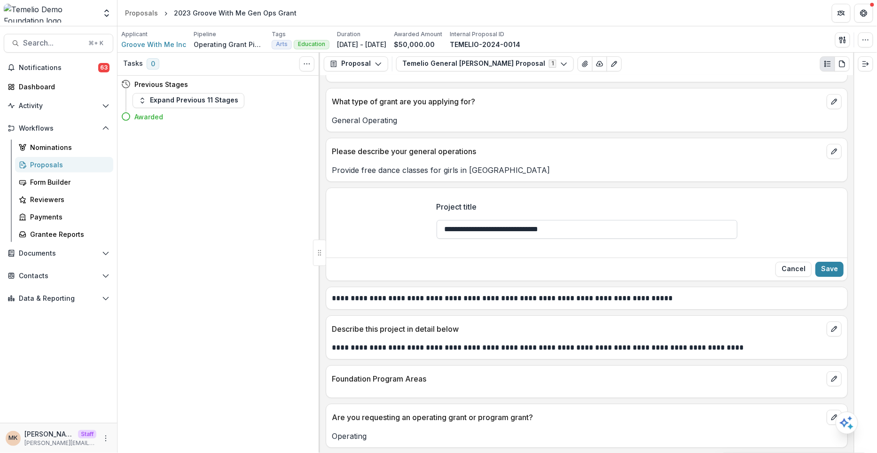
click at [460, 226] on input "**********" at bounding box center [587, 229] width 301 height 19
type input "**********"
click at [832, 262] on button "Save" at bounding box center [830, 269] width 28 height 15
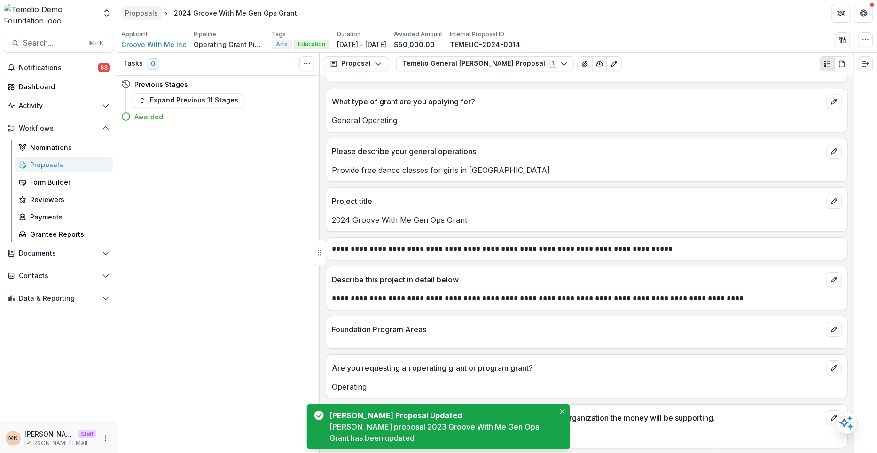
click at [135, 13] on div "Proposals" at bounding box center [141, 13] width 33 height 10
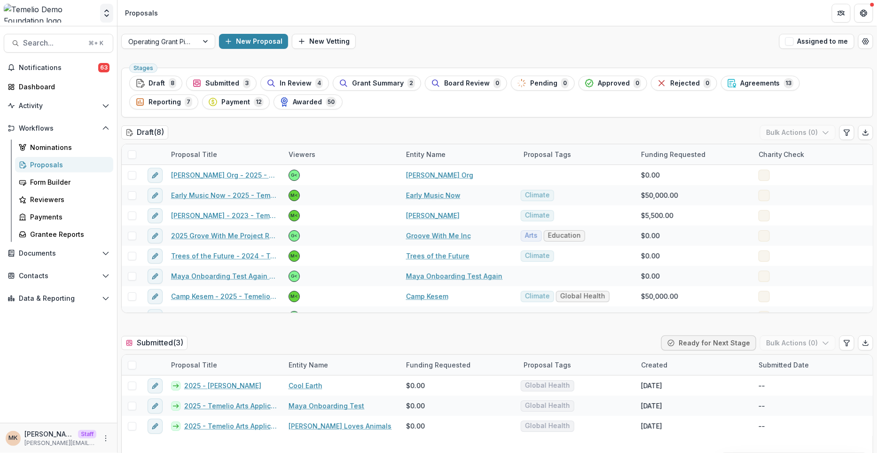
click at [113, 10] on button "Open entity switcher" at bounding box center [106, 13] width 13 height 19
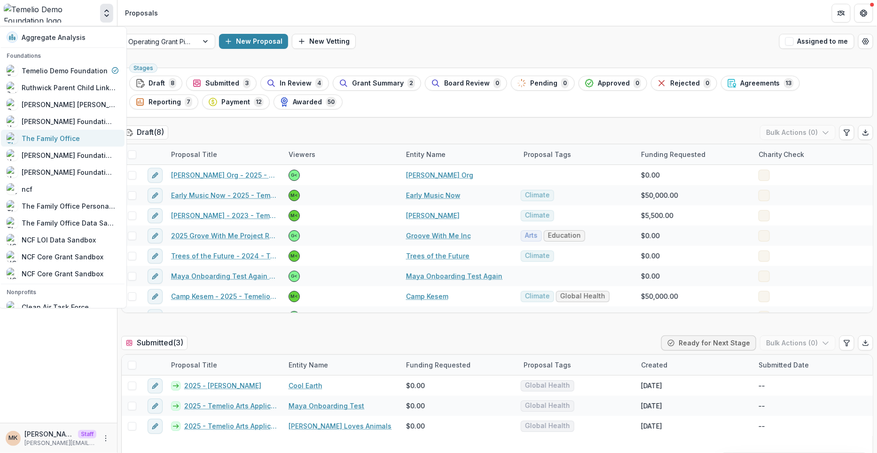
scroll to position [637, 0]
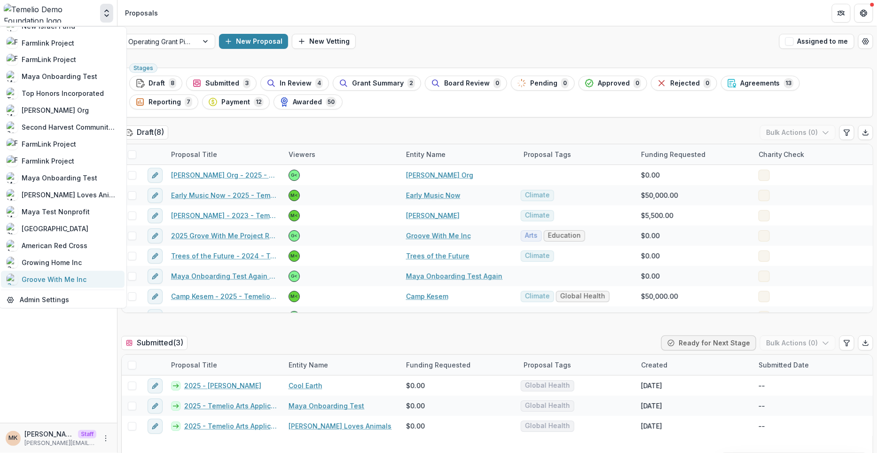
click at [47, 281] on div "Groove With Me Inc" at bounding box center [54, 280] width 65 height 10
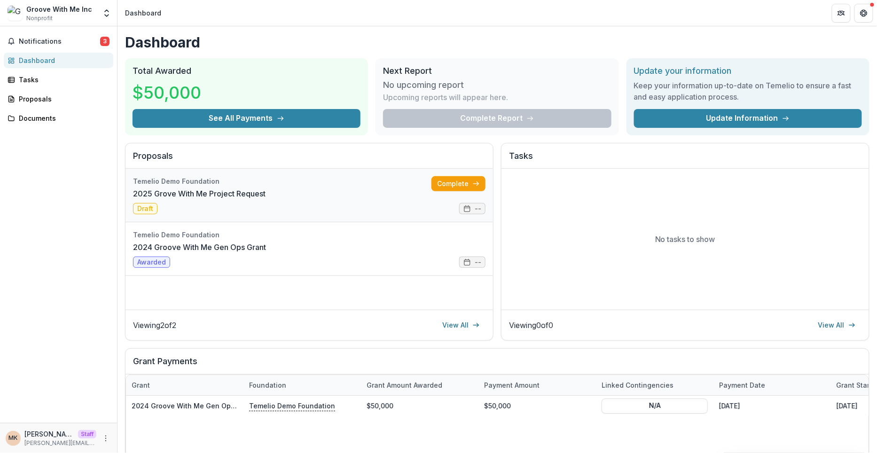
click at [266, 188] on link "2025 Grove With Me Project Request" at bounding box center [199, 193] width 133 height 11
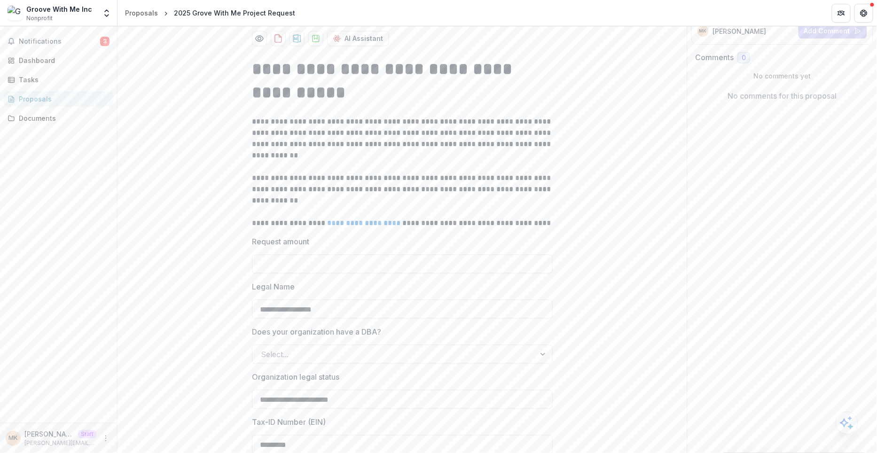
scroll to position [150, 0]
click at [314, 267] on input "Request amount" at bounding box center [402, 263] width 301 height 19
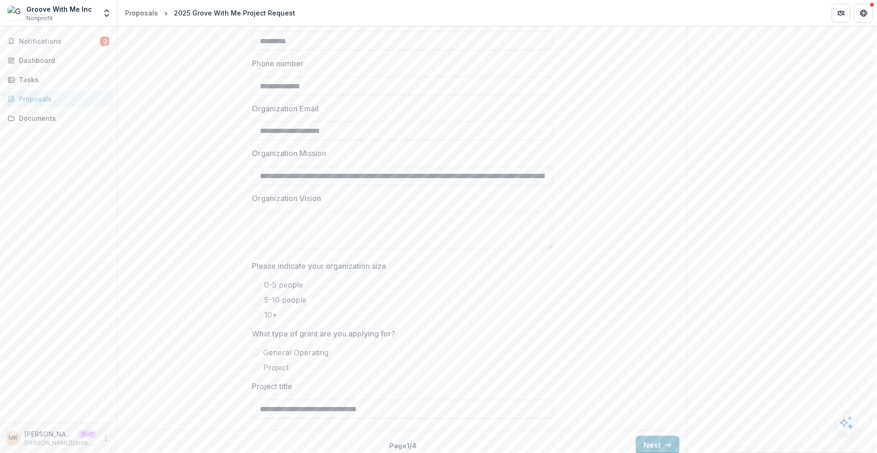
scroll to position [554, 0]
type input "*******"
click at [335, 182] on input "Organization Mission" at bounding box center [402, 175] width 301 height 19
click at [312, 238] on textarea "Organization Vision" at bounding box center [402, 231] width 301 height 38
paste textarea "**********"
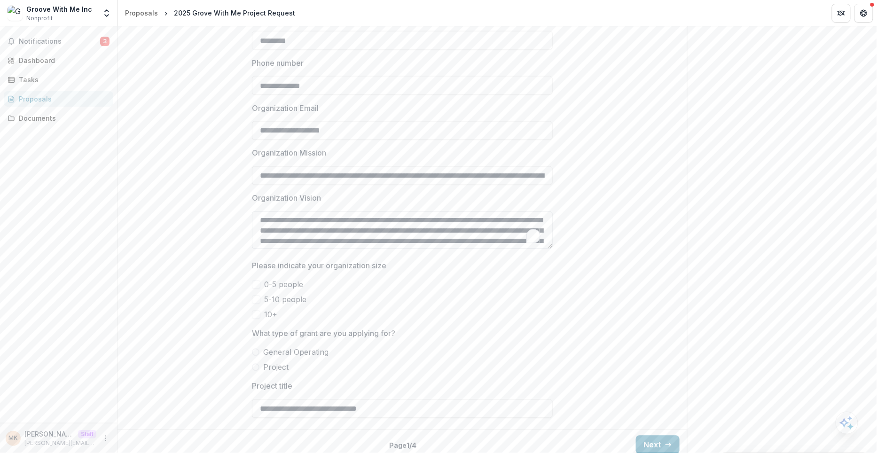
scroll to position [229, 0]
type textarea "**********"
click at [258, 319] on span at bounding box center [256, 315] width 8 height 8
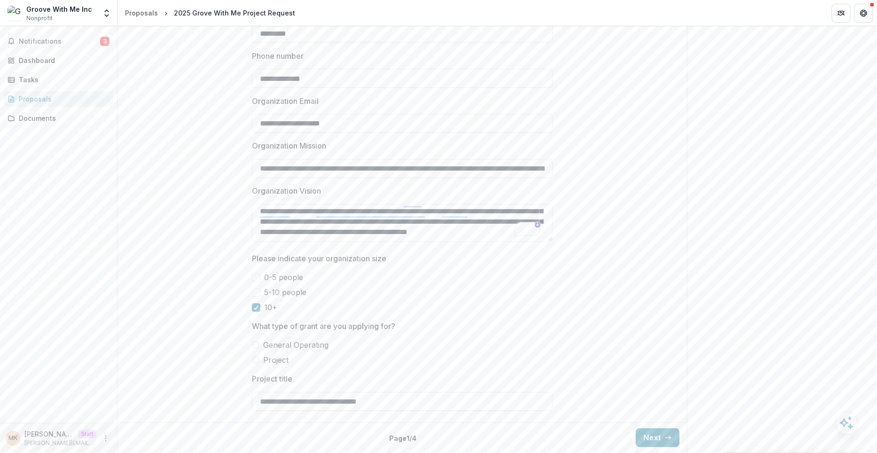
click at [257, 345] on span at bounding box center [256, 346] width 8 height 8
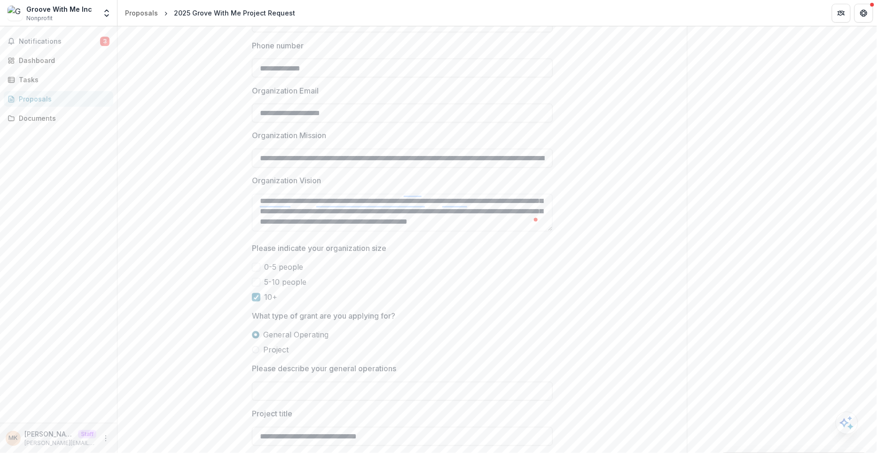
scroll to position [616, 0]
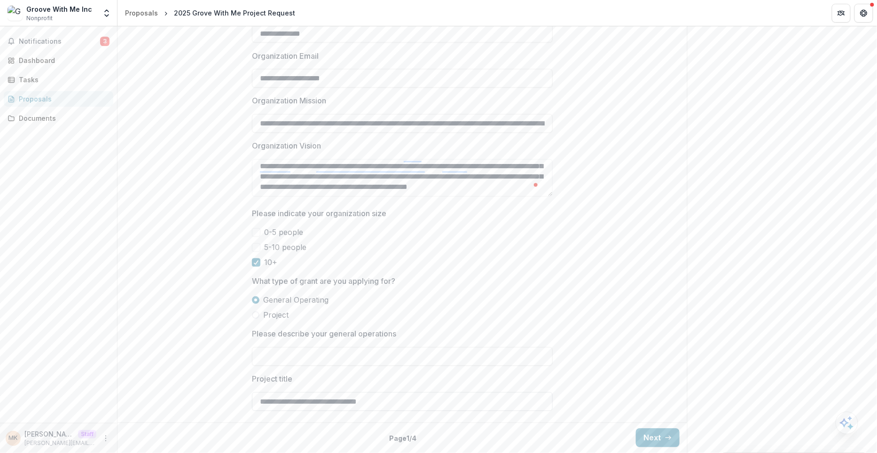
drag, startPoint x: 335, startPoint y: 400, endPoint x: 402, endPoint y: 399, distance: 67.7
click at [402, 399] on input "**********" at bounding box center [402, 402] width 301 height 19
type input "**********"
click at [638, 433] on button "Next" at bounding box center [658, 438] width 44 height 19
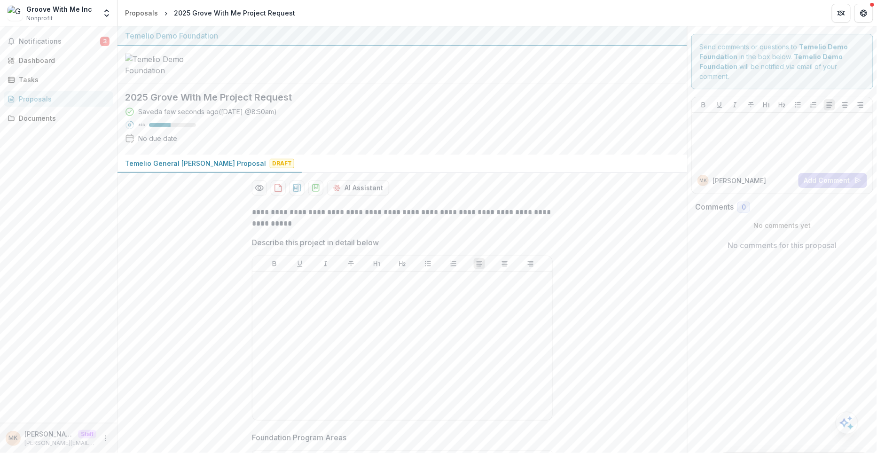
scroll to position [68, 0]
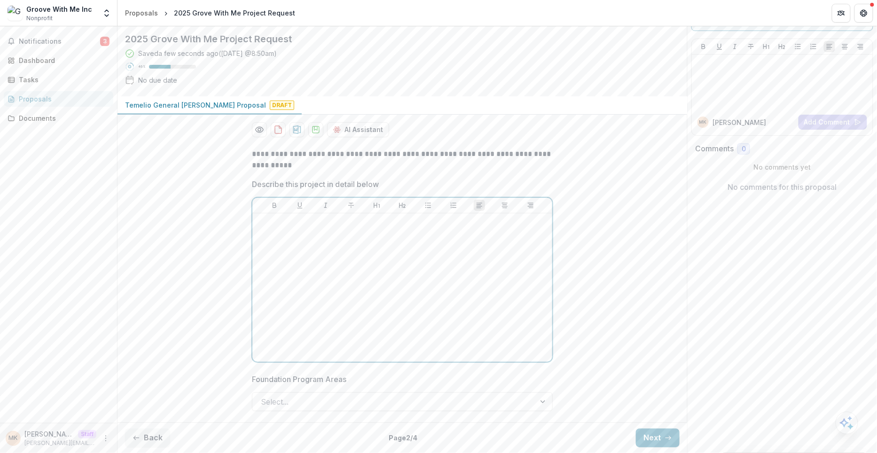
click at [365, 247] on div at bounding box center [402, 287] width 292 height 141
click at [320, 394] on div "Select..." at bounding box center [402, 402] width 301 height 19
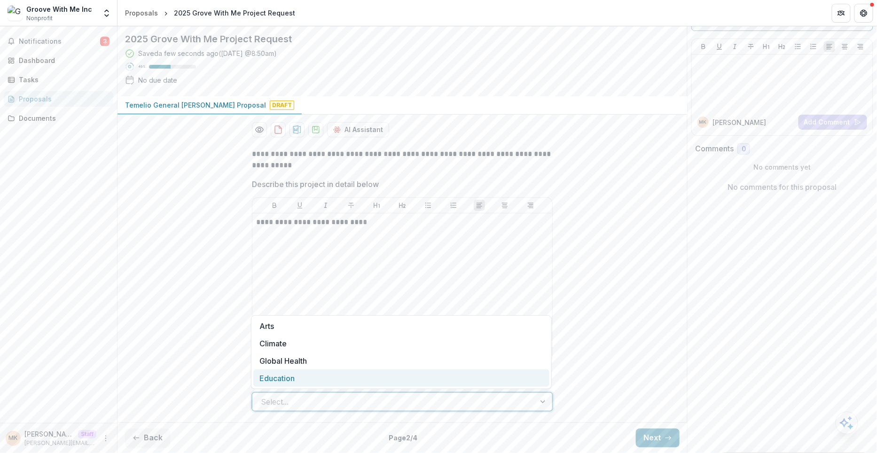
click at [316, 375] on div "Education" at bounding box center [401, 377] width 296 height 17
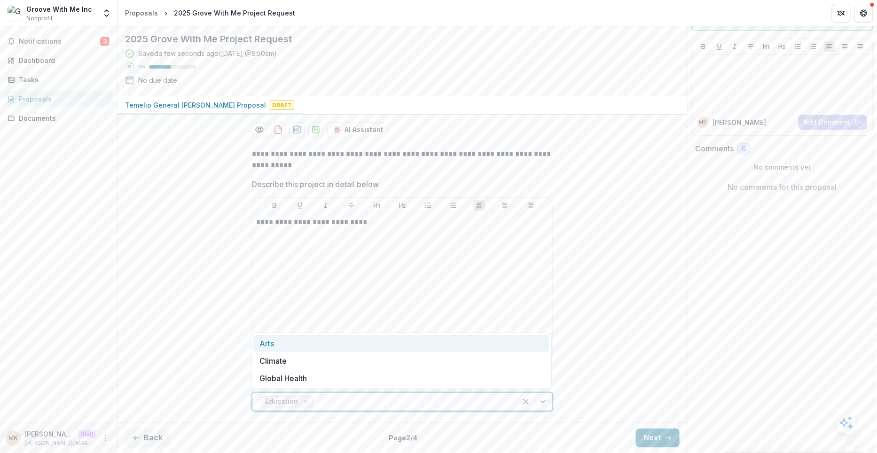
click at [316, 401] on div at bounding box center [411, 401] width 194 height 13
click at [316, 347] on div "Arts" at bounding box center [401, 343] width 296 height 17
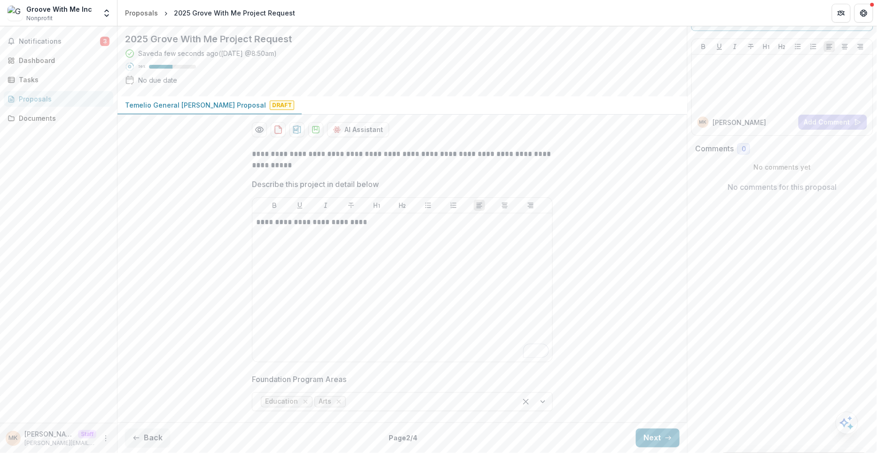
click at [678, 440] on div "Back Page 2 / 4 Next" at bounding box center [403, 438] width 570 height 31
click at [665, 440] on icon "button" at bounding box center [669, 438] width 8 height 8
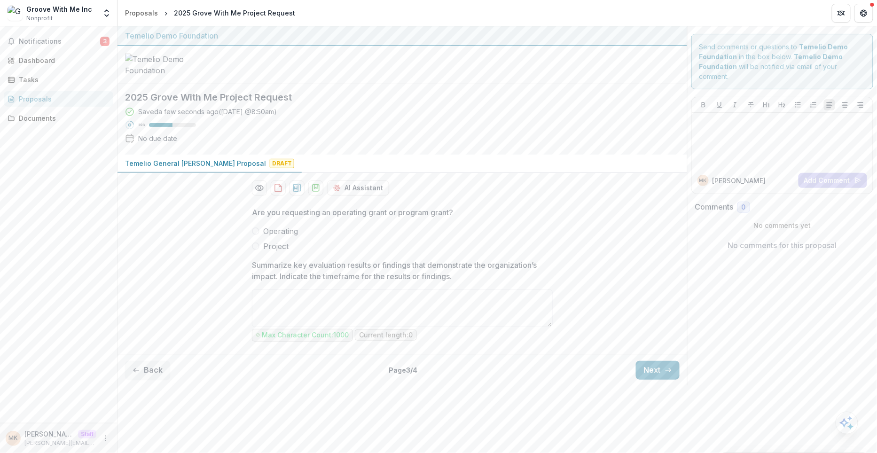
click at [283, 237] on span "Operating" at bounding box center [280, 231] width 35 height 11
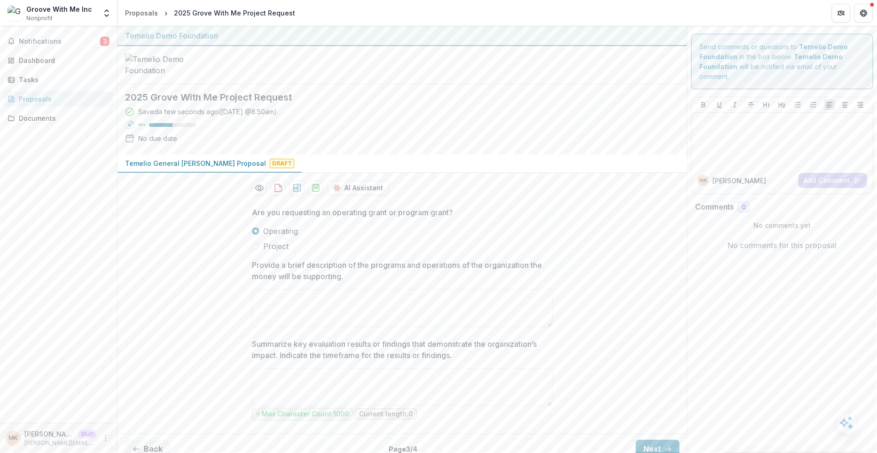
scroll to position [21, 0]
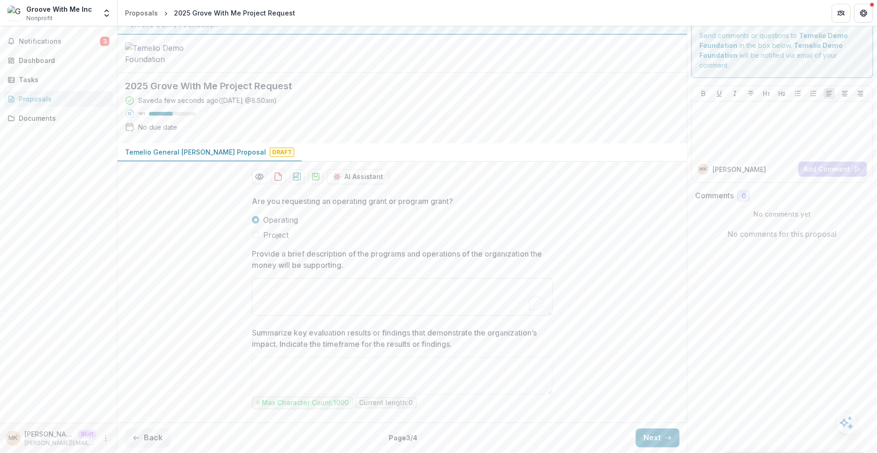
click at [291, 297] on textarea "Provide a brief description of the programs and operations of the organization …" at bounding box center [402, 297] width 301 height 38
type textarea "**********"
click at [276, 373] on textarea "Summarize key evaluation results or findings that demonstrate the organization’…" at bounding box center [402, 376] width 301 height 38
type textarea "**********"
click at [639, 438] on button "Next" at bounding box center [658, 438] width 44 height 19
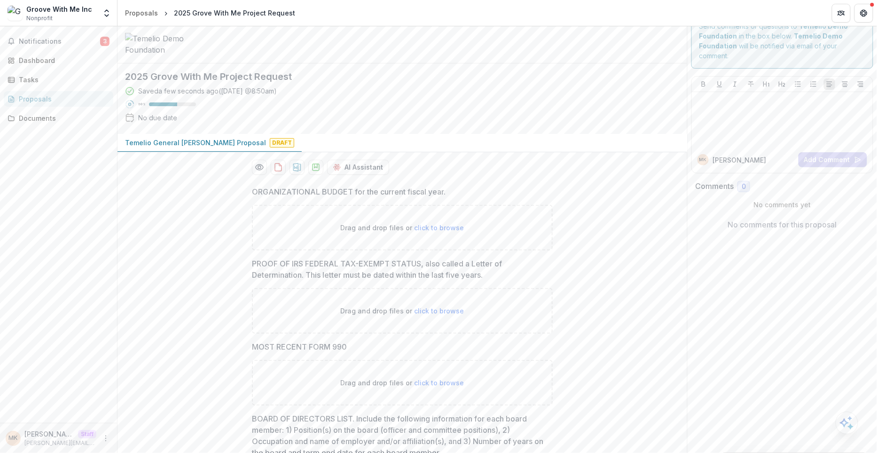
click at [416, 249] on div "Drag and drop files or click to browse" at bounding box center [402, 228] width 301 height 46
type input "**********"
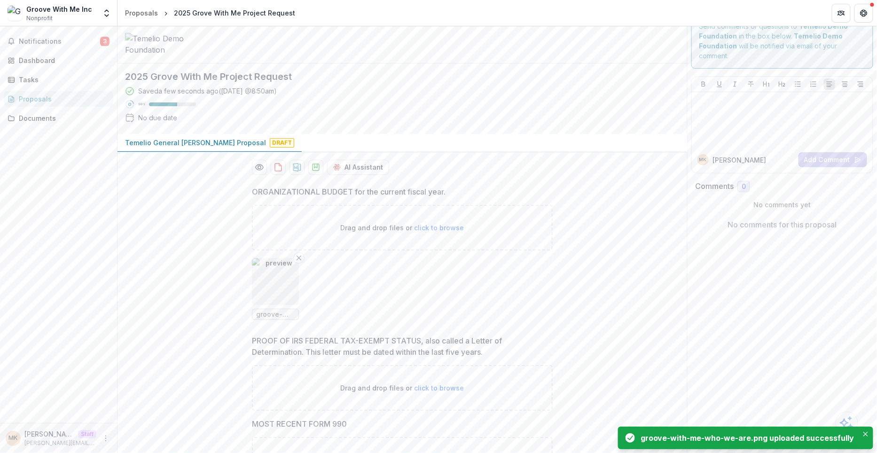
scroll to position [422, 0]
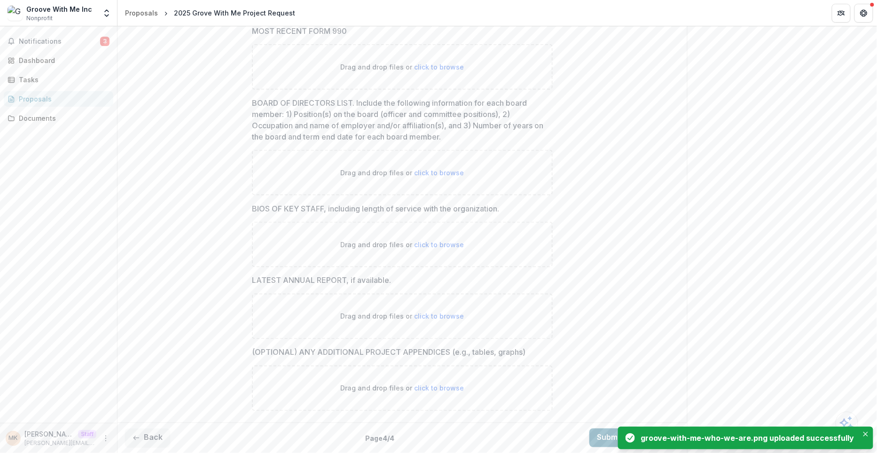
click at [597, 440] on button "Submit Response" at bounding box center [635, 438] width 90 height 19
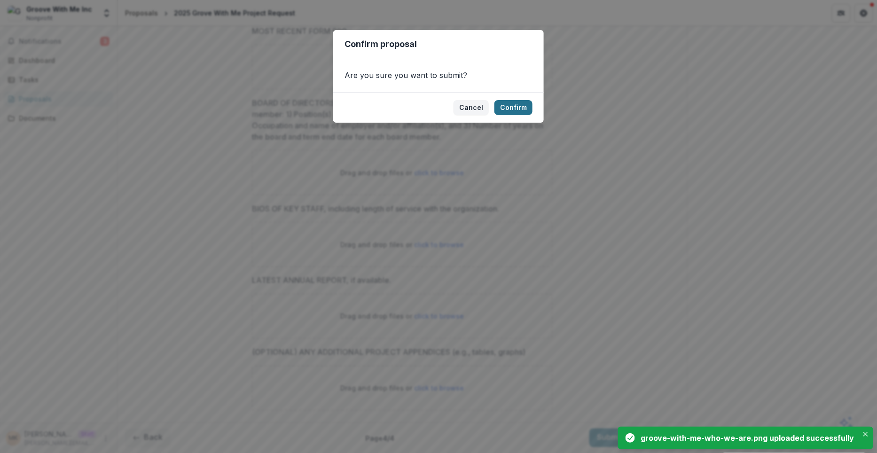
click at [514, 107] on button "Confirm" at bounding box center [514, 107] width 38 height 15
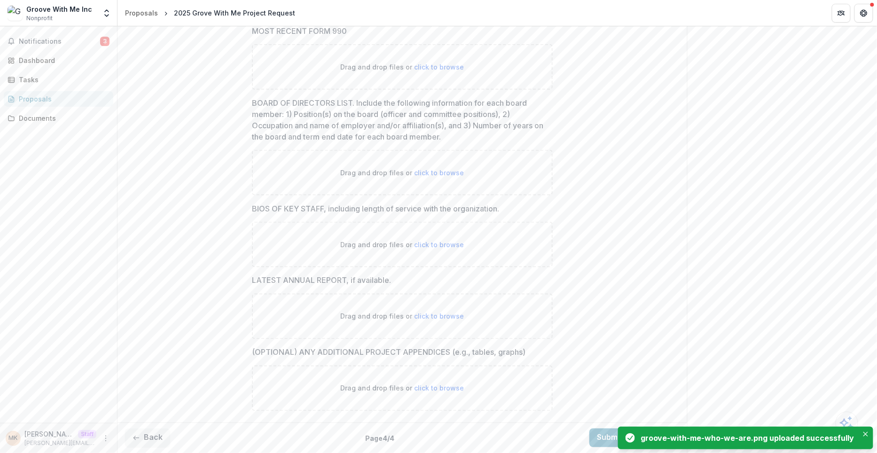
scroll to position [452, 0]
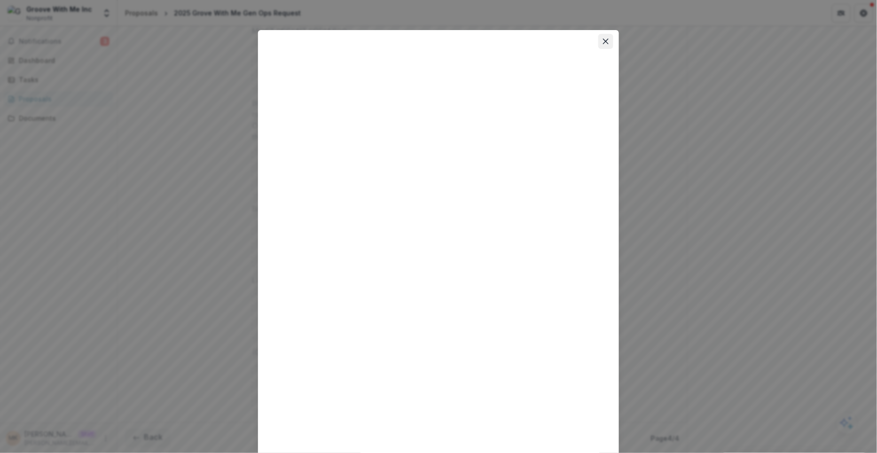
click at [605, 40] on icon "Close" at bounding box center [606, 42] width 6 height 6
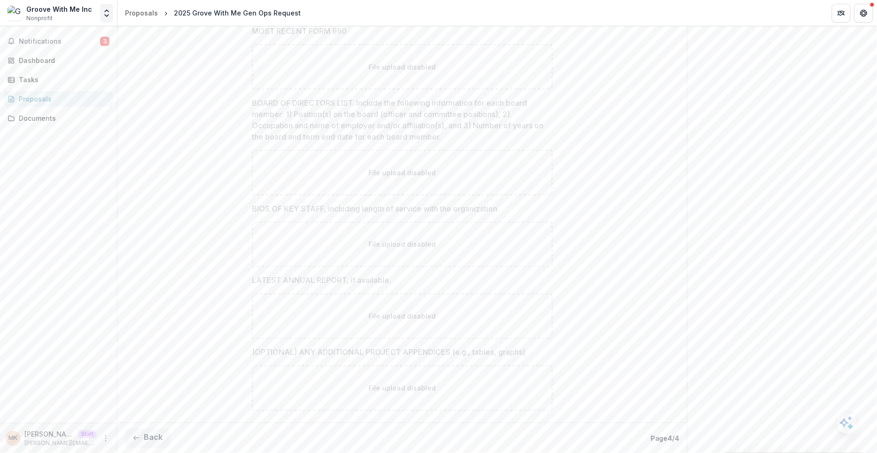
click at [105, 8] on button "Open entity switcher" at bounding box center [106, 13] width 13 height 19
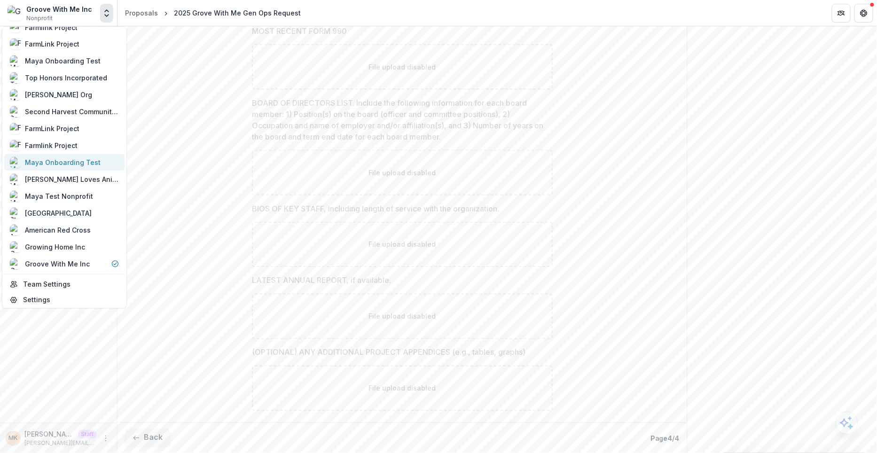
scroll to position [0, 0]
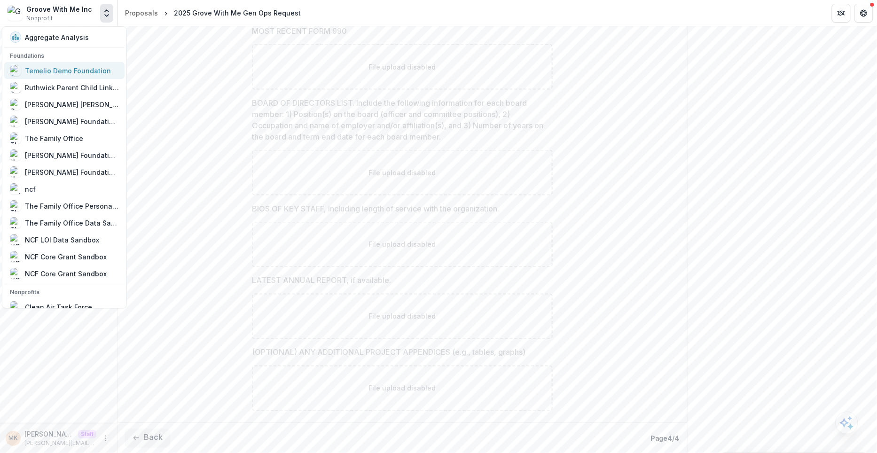
click at [78, 70] on div "Temelio Demo Foundation" at bounding box center [68, 71] width 86 height 10
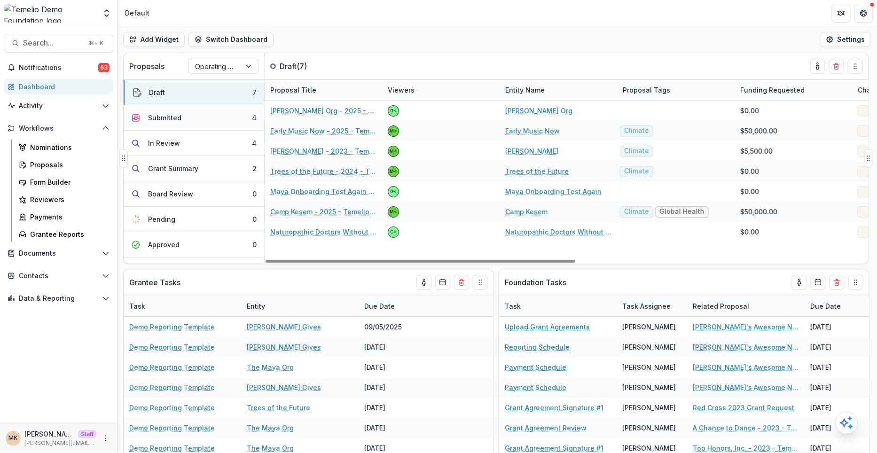
click at [207, 118] on button "Submitted 4" at bounding box center [194, 117] width 141 height 25
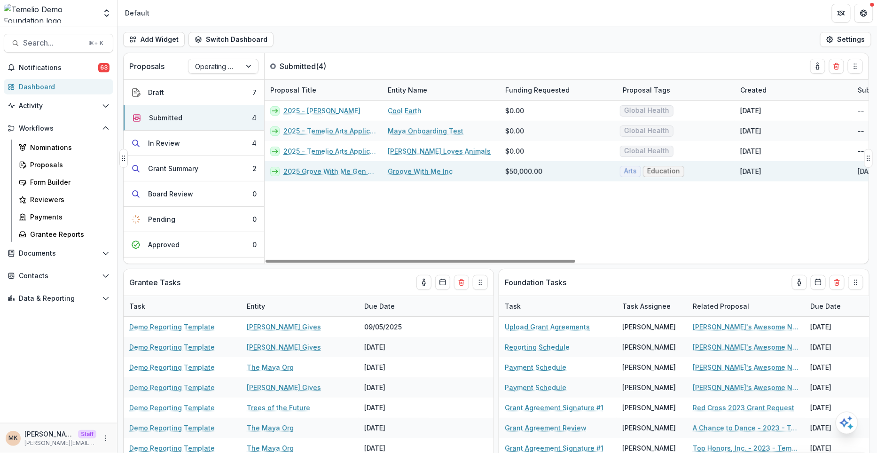
click at [313, 173] on link "2025 Grove With Me Gen Ops Request" at bounding box center [329, 171] width 93 height 10
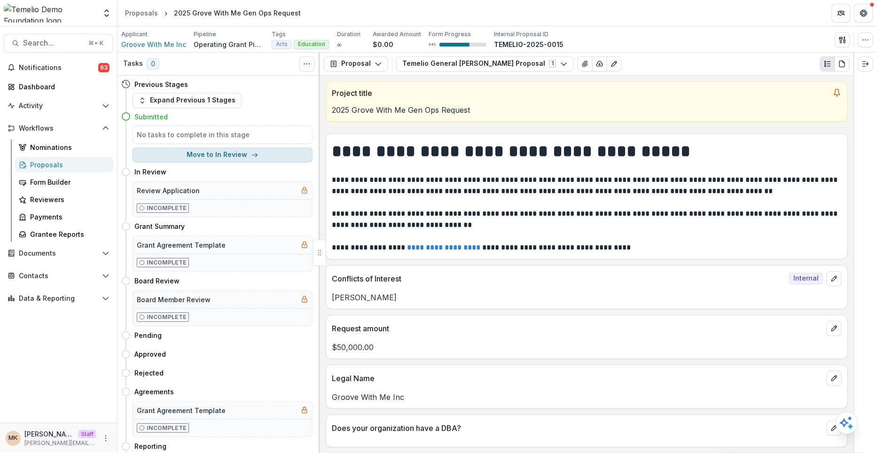
click at [288, 150] on button "Move to In Review" at bounding box center [223, 155] width 180 height 15
select select "*********"
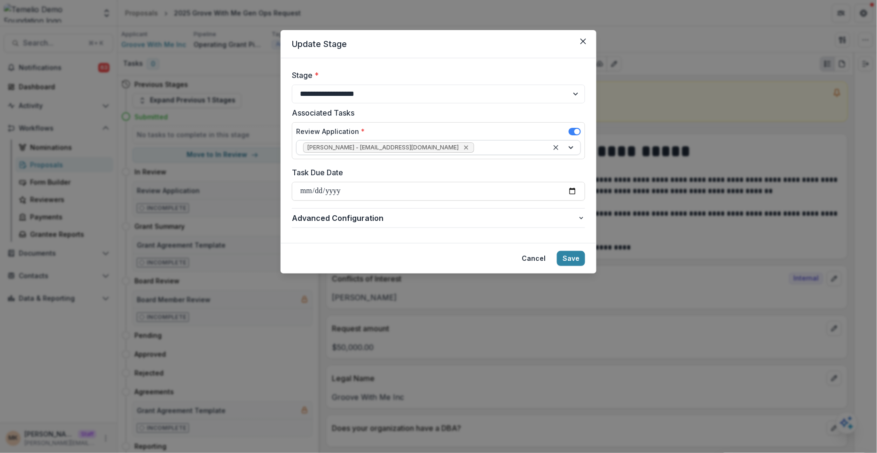
click at [470, 146] on icon "Remove Elie Kuppermann - maya+temelio+demo@trytemelio.com" at bounding box center [467, 148] width 8 height 8
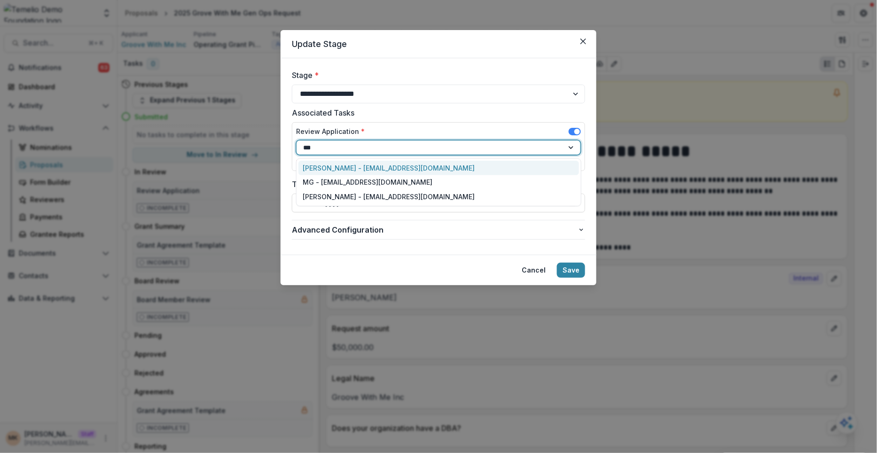
type input "****"
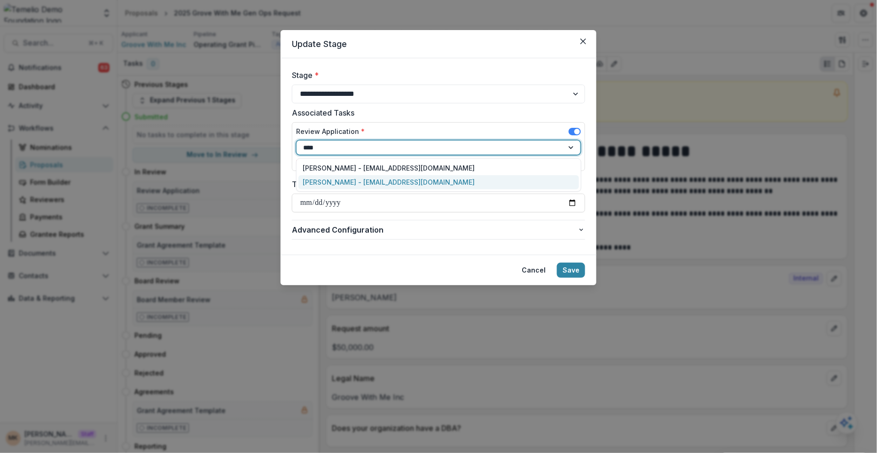
click at [453, 179] on div "Maya Kupppermann - maya@trytemelio.com" at bounding box center [439, 182] width 281 height 15
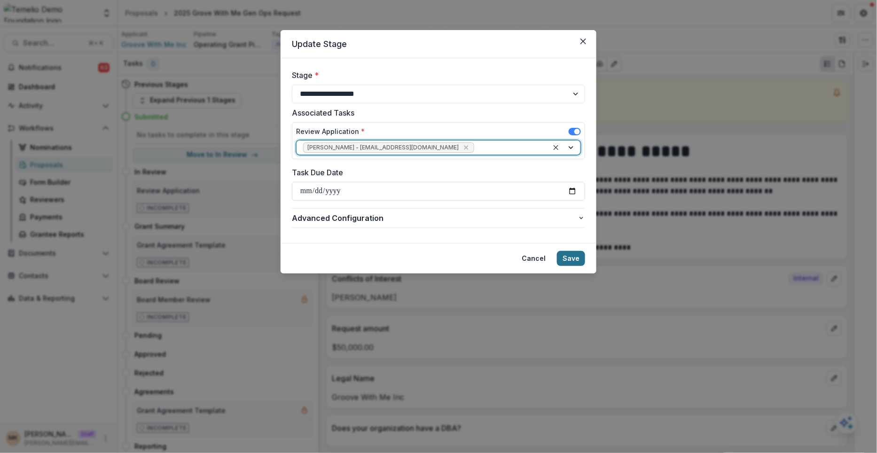
click at [566, 252] on button "Save" at bounding box center [571, 258] width 28 height 15
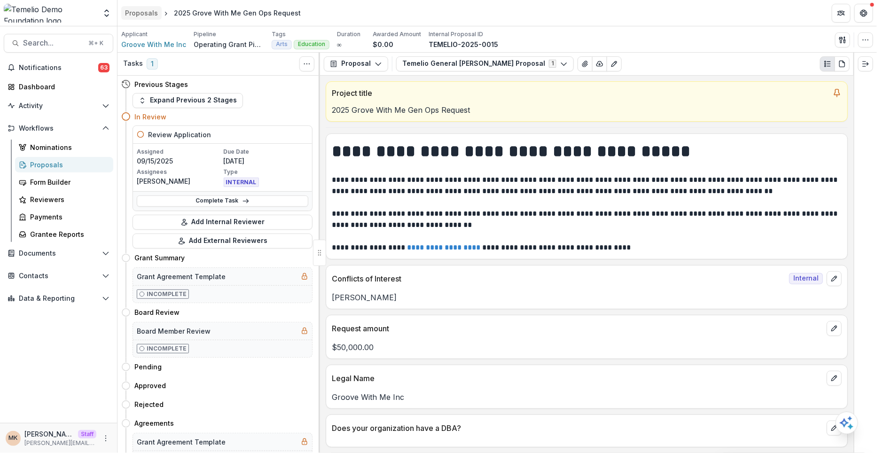
click at [142, 15] on div "Proposals" at bounding box center [141, 13] width 33 height 10
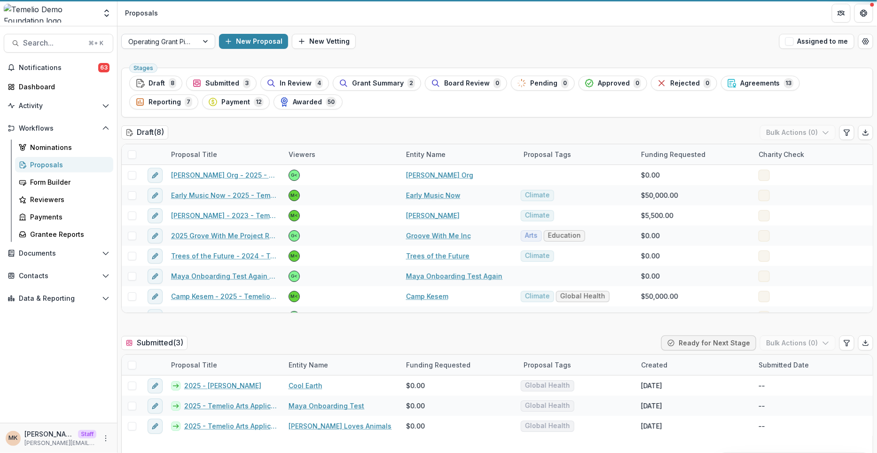
click at [190, 43] on div at bounding box center [159, 42] width 63 height 12
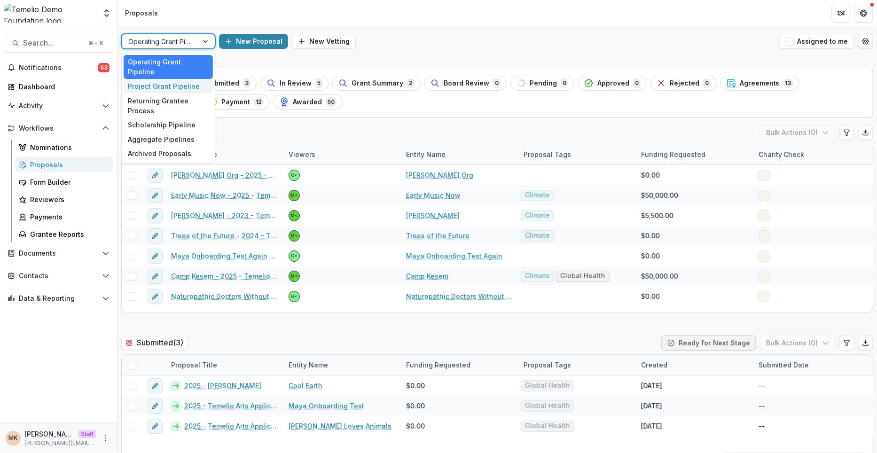
click at [182, 79] on div "Project Grant Pipeline" at bounding box center [168, 86] width 89 height 15
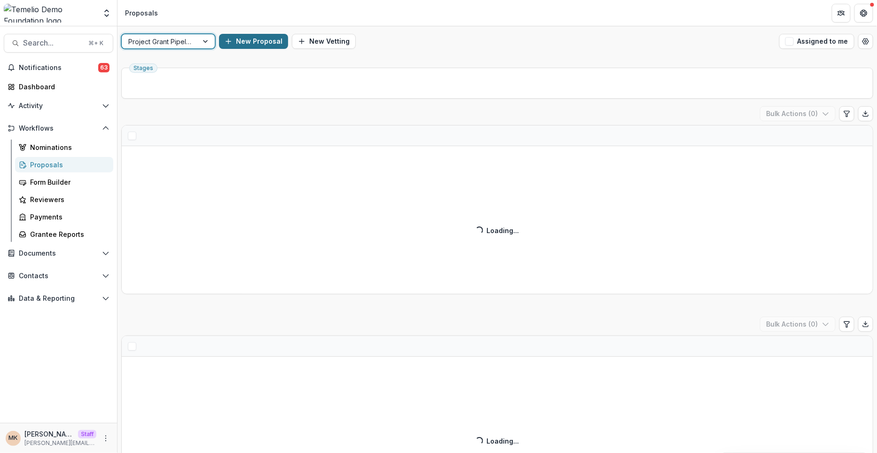
click at [248, 43] on button "New Proposal" at bounding box center [253, 41] width 69 height 15
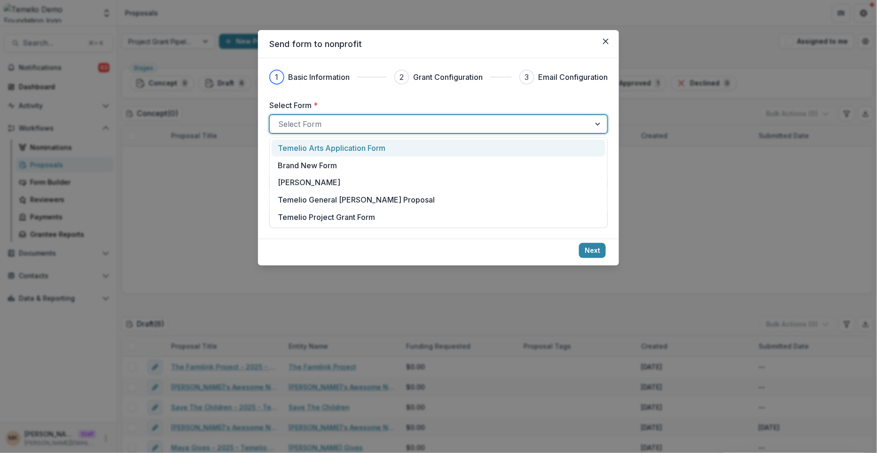
click at [317, 122] on div at bounding box center [430, 124] width 304 height 13
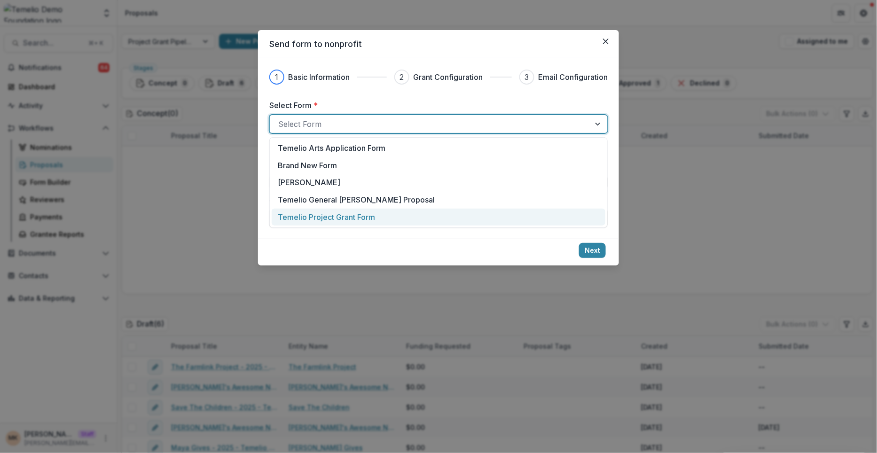
click at [328, 216] on p "Temelio Project Grant Form" at bounding box center [326, 217] width 97 height 11
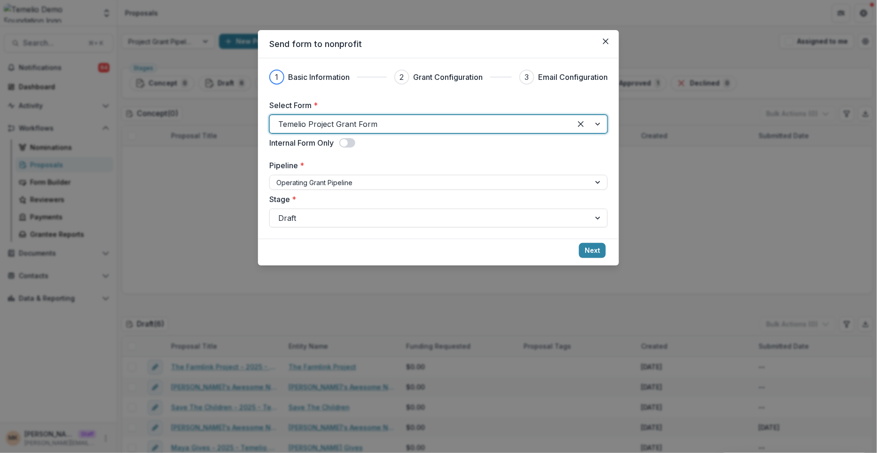
click at [167, 170] on div "Send form to nonprofit 1 Basic Information 2 Grant Configuration 3 Email Config…" at bounding box center [438, 226] width 877 height 453
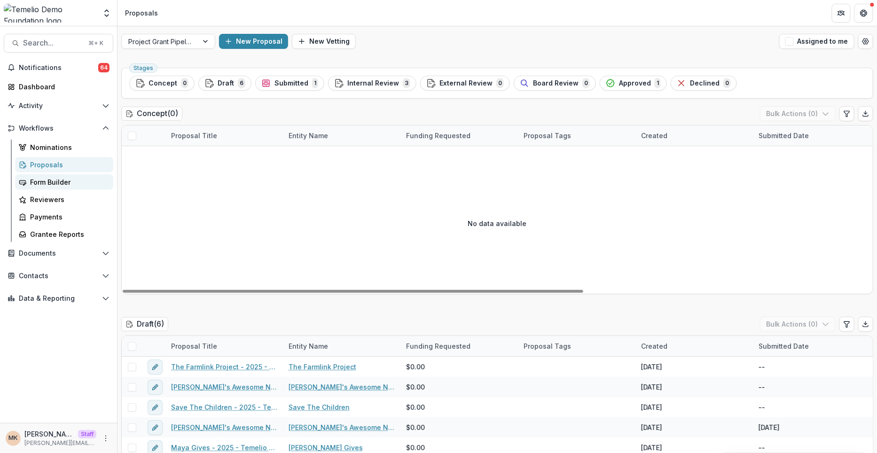
click at [62, 176] on link "Form Builder" at bounding box center [64, 182] width 98 height 16
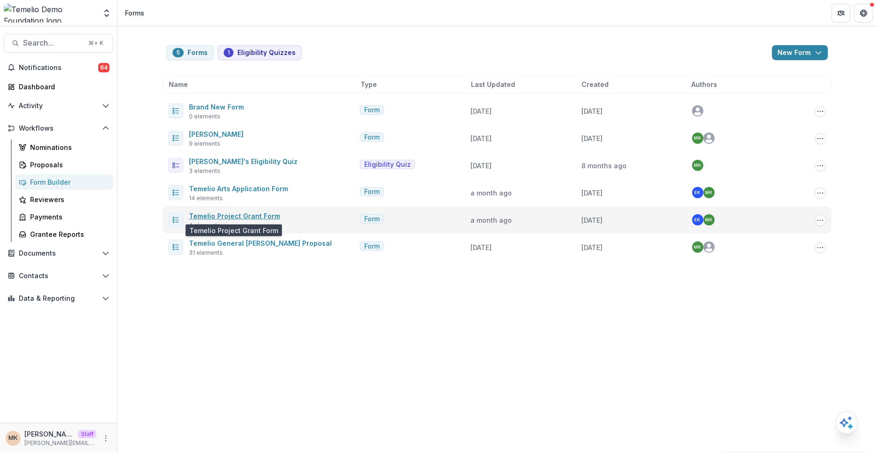
click at [225, 213] on link "Temelio Project Grant Form" at bounding box center [234, 216] width 91 height 8
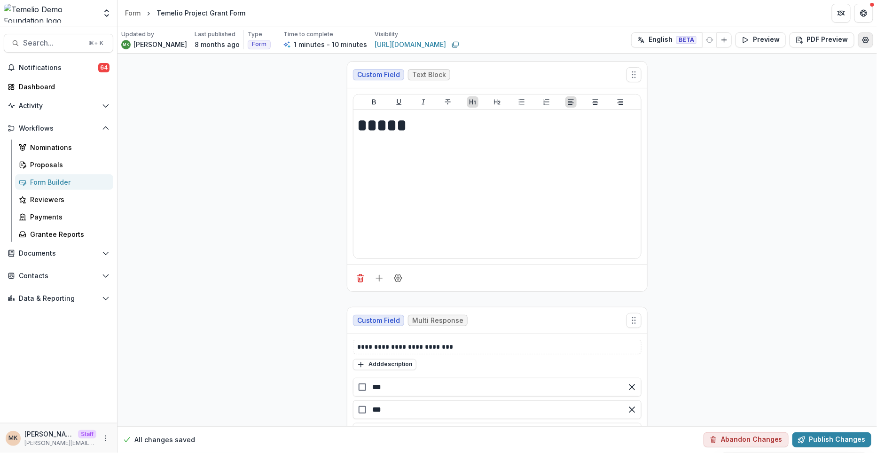
click at [863, 36] on icon "Edit Form Settings" at bounding box center [866, 40] width 8 height 8
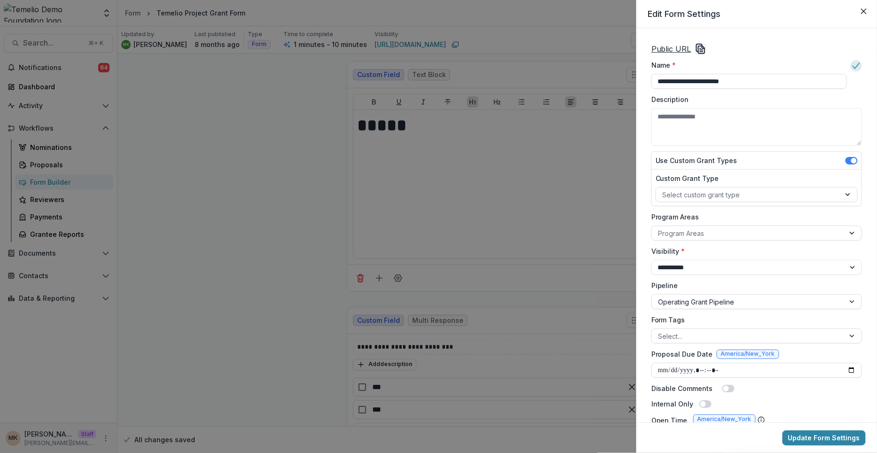
scroll to position [313, 0]
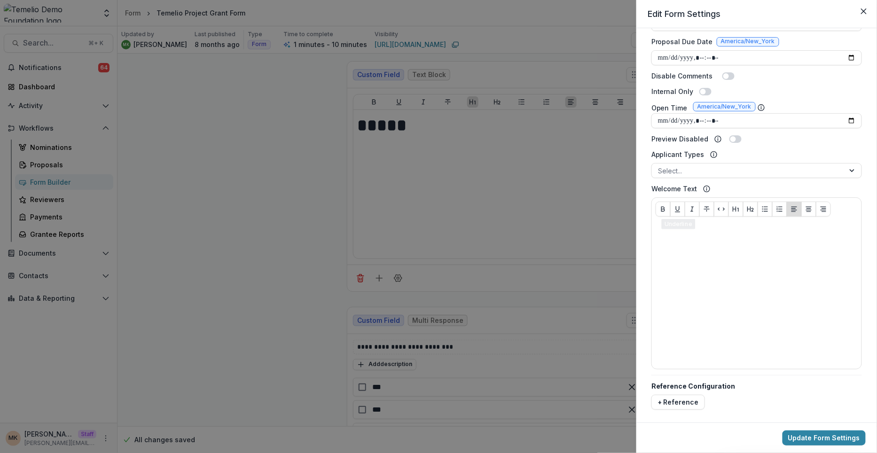
click at [246, 283] on div "**********" at bounding box center [438, 226] width 877 height 453
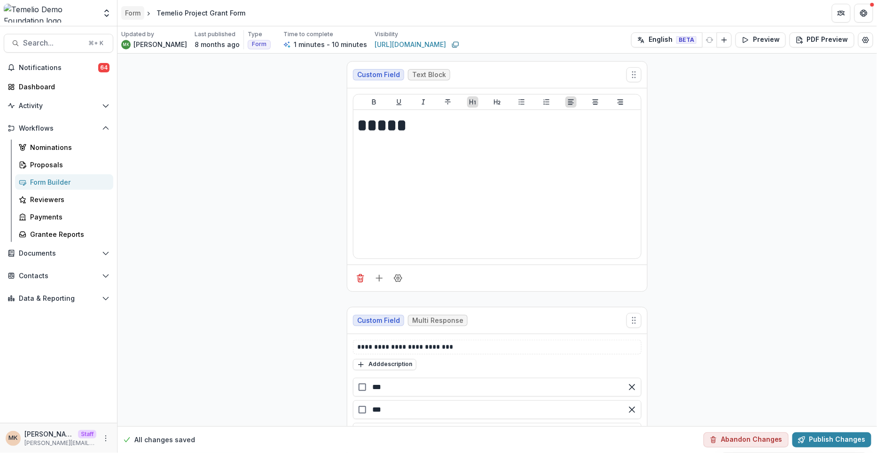
click at [139, 14] on div "Form" at bounding box center [133, 13] width 16 height 10
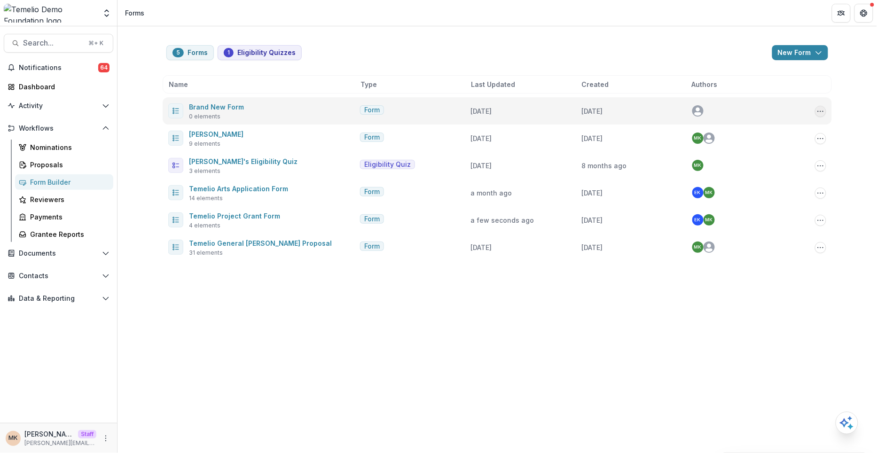
click at [819, 111] on icon "Options" at bounding box center [821, 112] width 8 height 8
click at [758, 208] on button "Delete" at bounding box center [773, 208] width 101 height 16
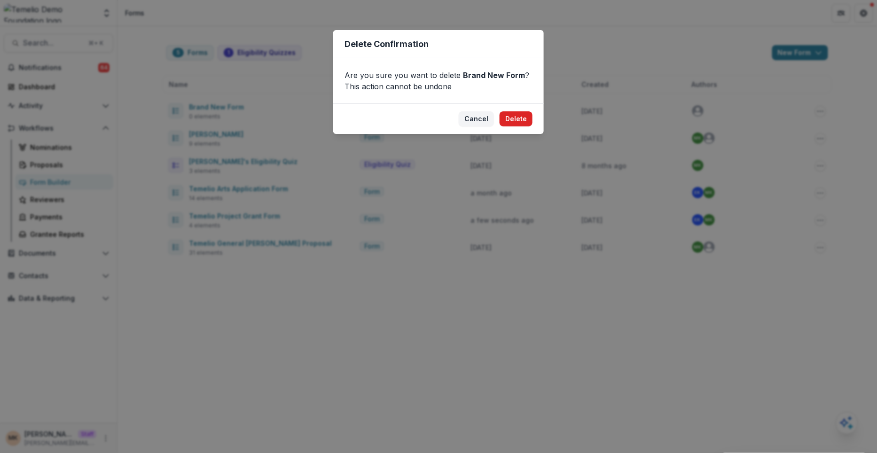
click at [516, 118] on button "Delete" at bounding box center [516, 118] width 33 height 15
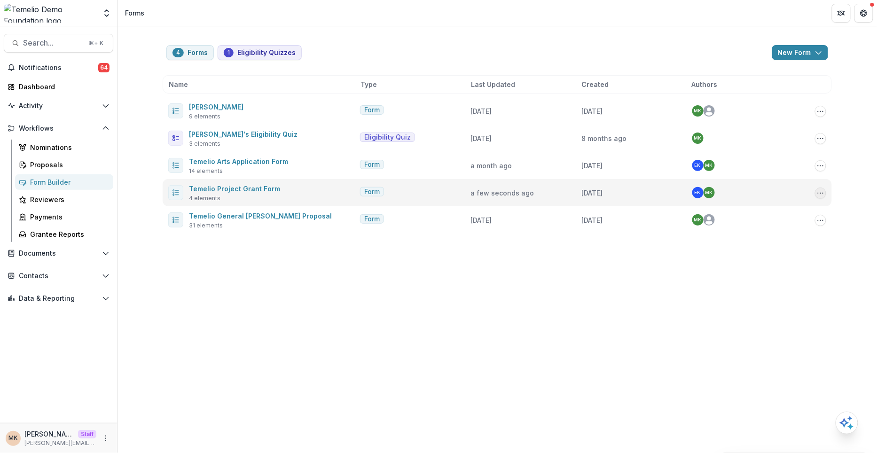
click at [820, 189] on icon "Options" at bounding box center [821, 193] width 8 height 8
click at [752, 289] on button "Delete" at bounding box center [773, 290] width 101 height 16
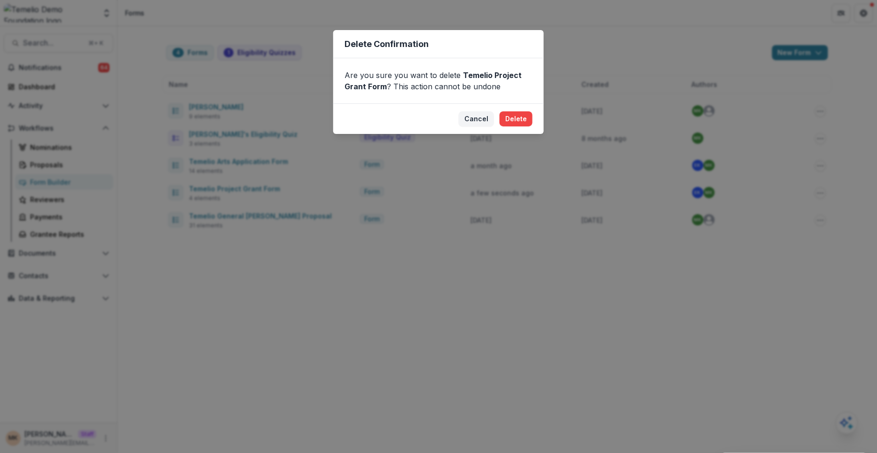
click at [519, 127] on footer "Cancel Delete" at bounding box center [438, 118] width 211 height 31
click at [519, 118] on button "Delete" at bounding box center [516, 118] width 33 height 15
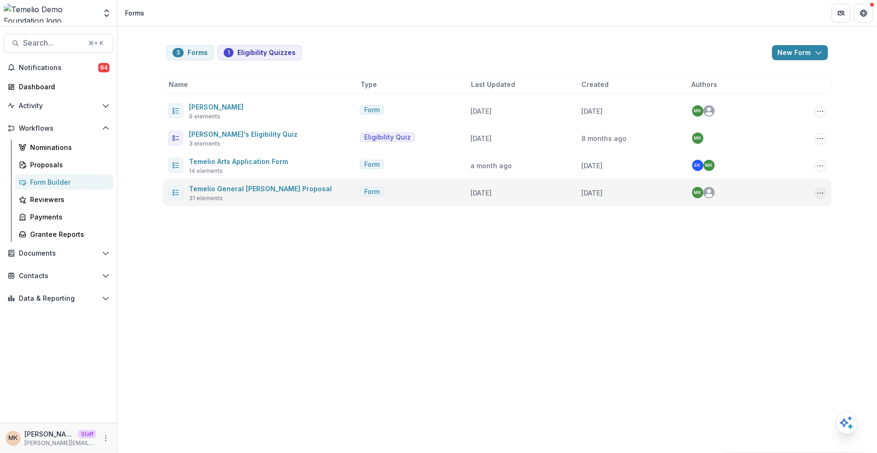
click at [825, 194] on button "Options" at bounding box center [820, 193] width 11 height 11
click at [769, 245] on button "Duplicate" at bounding box center [773, 243] width 101 height 16
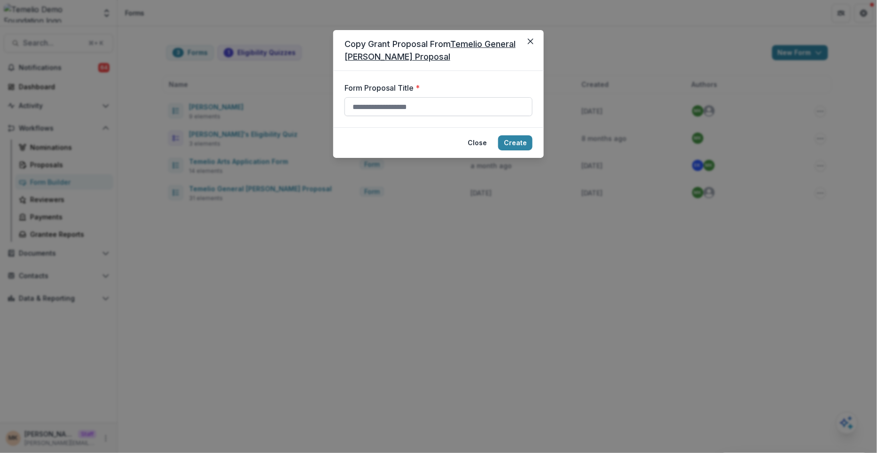
click at [453, 112] on input "Form Proposal Title *" at bounding box center [439, 106] width 188 height 19
click at [431, 102] on input "**********" at bounding box center [439, 106] width 188 height 19
type input "**********"
click at [525, 143] on button "Create" at bounding box center [515, 142] width 34 height 15
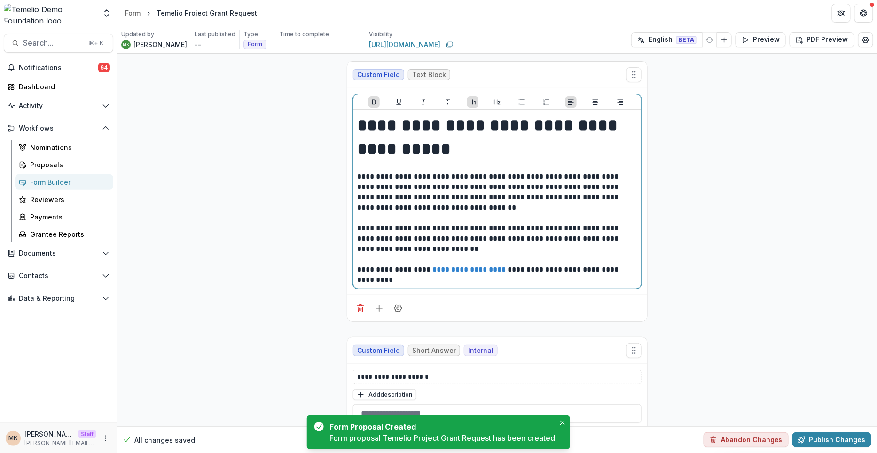
click at [473, 125] on strong "**********" at bounding box center [489, 137] width 265 height 40
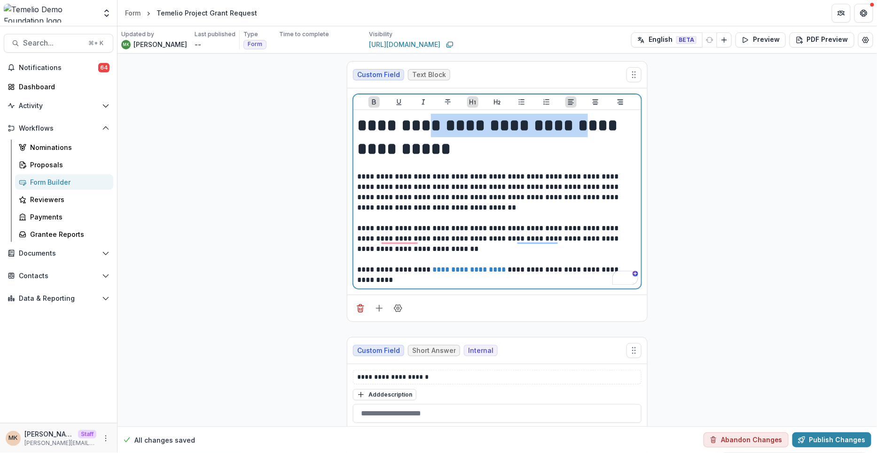
drag, startPoint x: 428, startPoint y: 120, endPoint x: 576, endPoint y: 119, distance: 148.1
click at [576, 119] on strong "**********" at bounding box center [489, 137] width 265 height 40
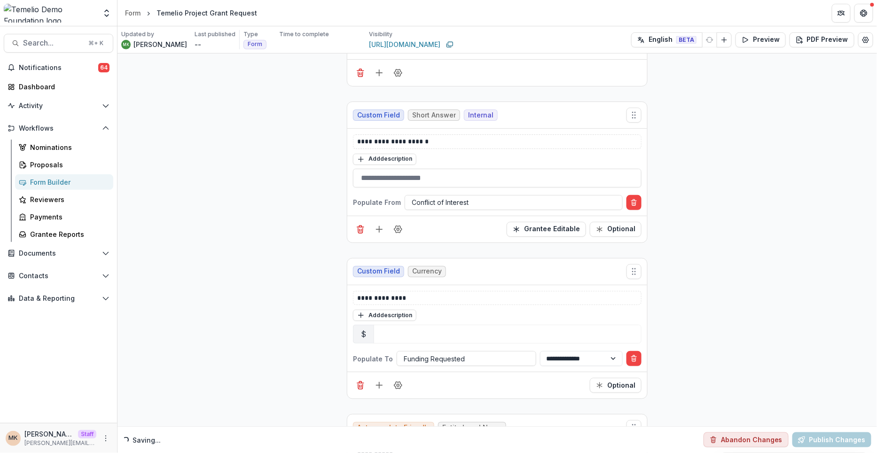
scroll to position [212, 0]
click at [356, 228] on icon "Delete field" at bounding box center [360, 229] width 9 height 9
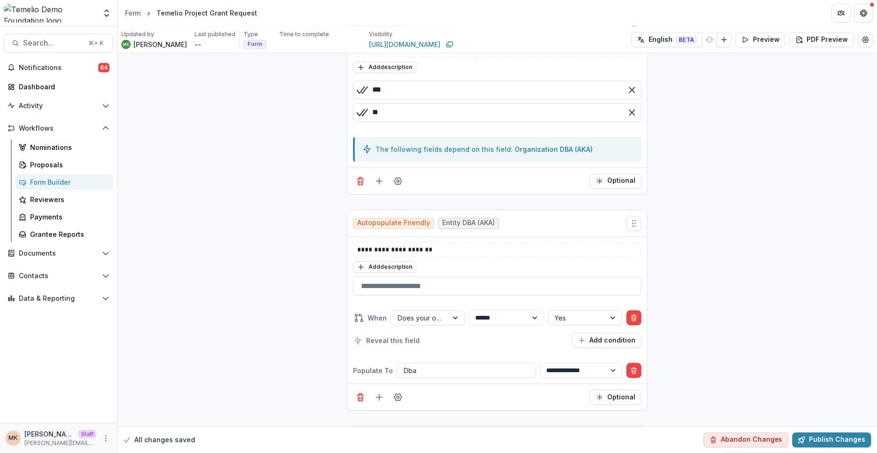
scroll to position [580, 0]
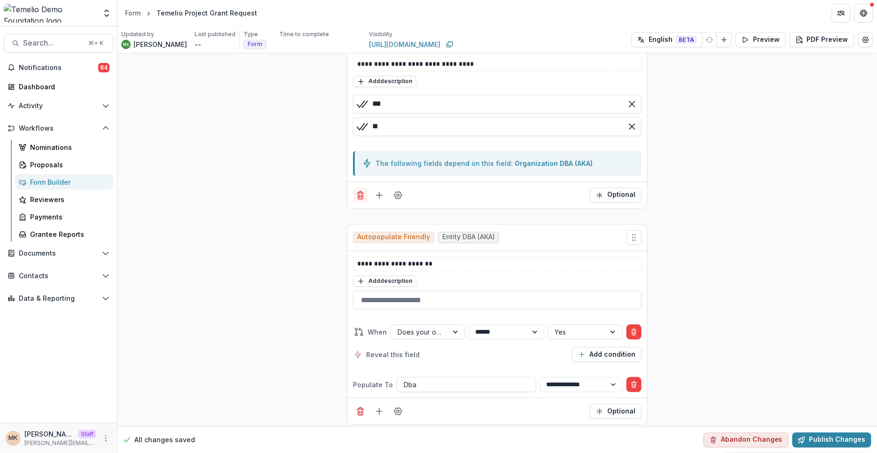
click at [356, 192] on icon "Delete field" at bounding box center [360, 195] width 9 height 9
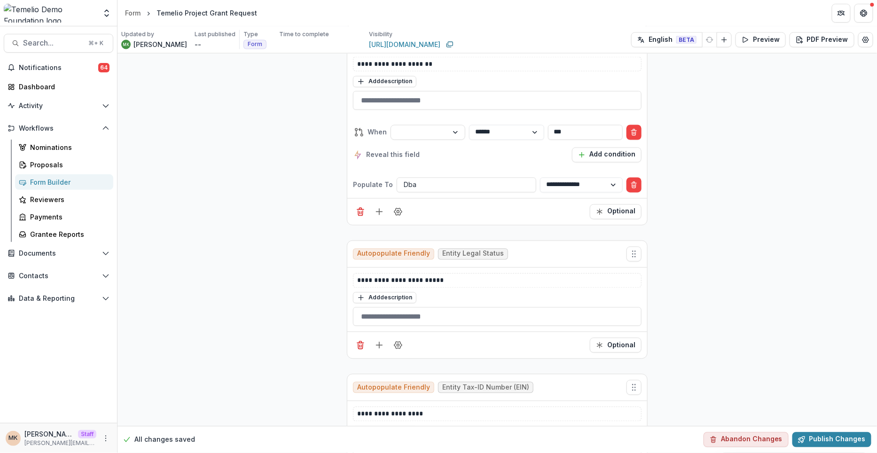
scroll to position [391, 0]
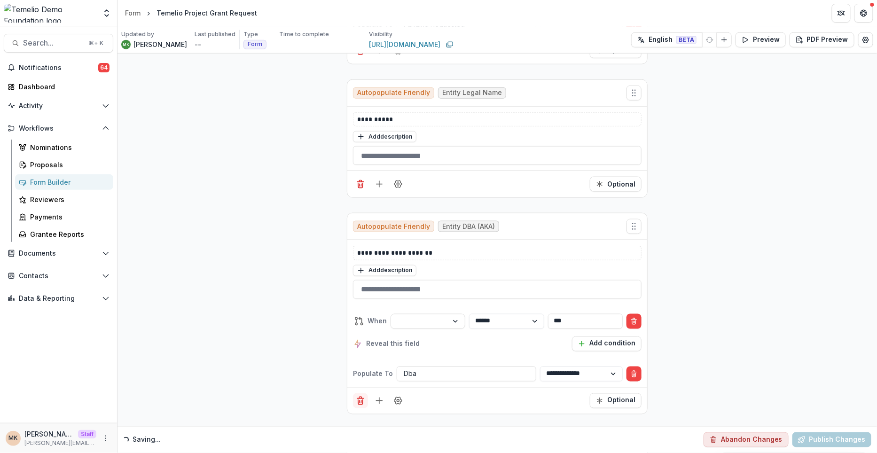
click at [357, 396] on icon "Delete field" at bounding box center [360, 400] width 9 height 9
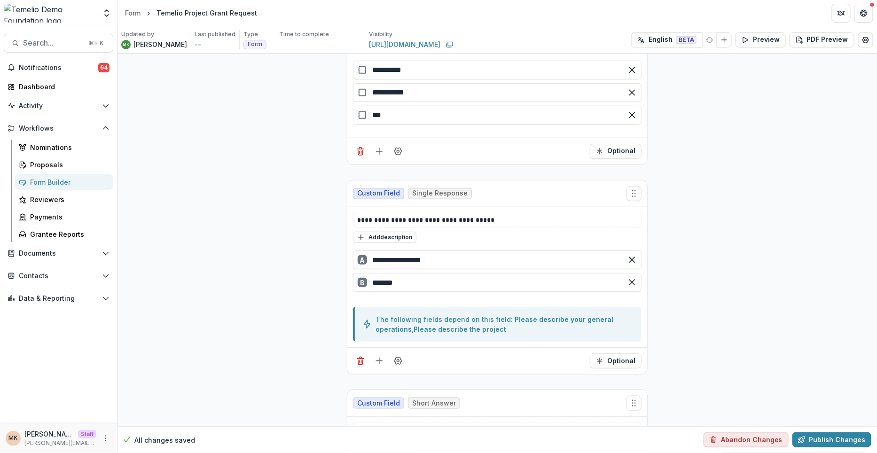
scroll to position [1439, 0]
click at [357, 356] on icon "Delete field" at bounding box center [360, 360] width 9 height 9
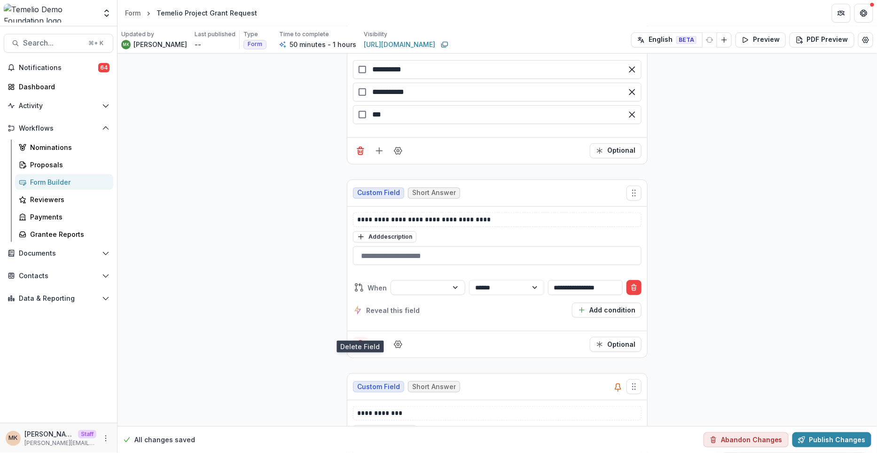
click at [359, 340] on icon "Delete field" at bounding box center [360, 344] width 9 height 9
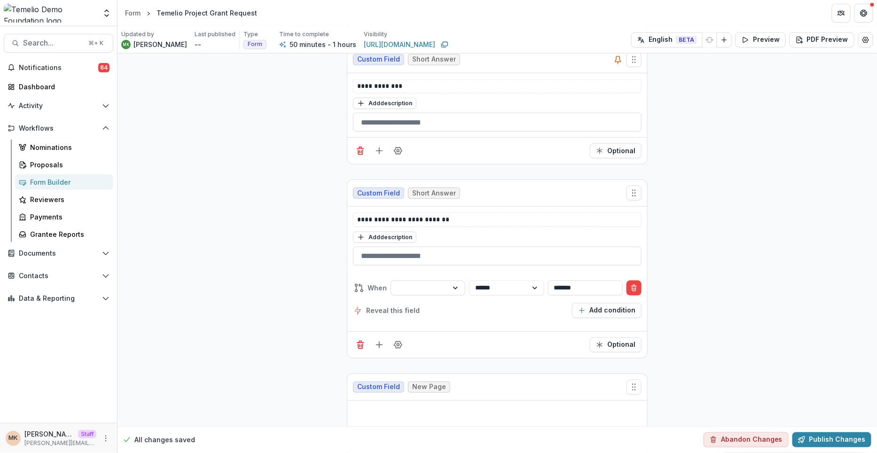
scroll to position [1573, 0]
click at [629, 280] on button "Delete condition" at bounding box center [634, 287] width 15 height 15
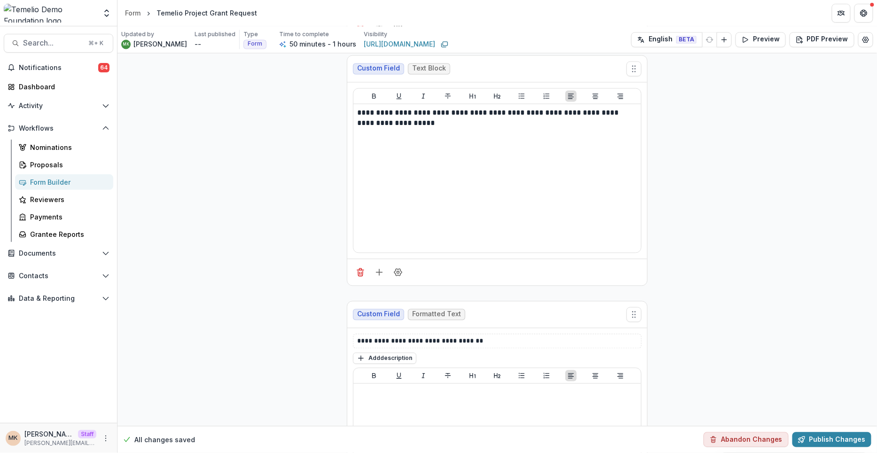
scroll to position [1959, 0]
click at [357, 267] on icon "Delete field" at bounding box center [360, 271] width 9 height 9
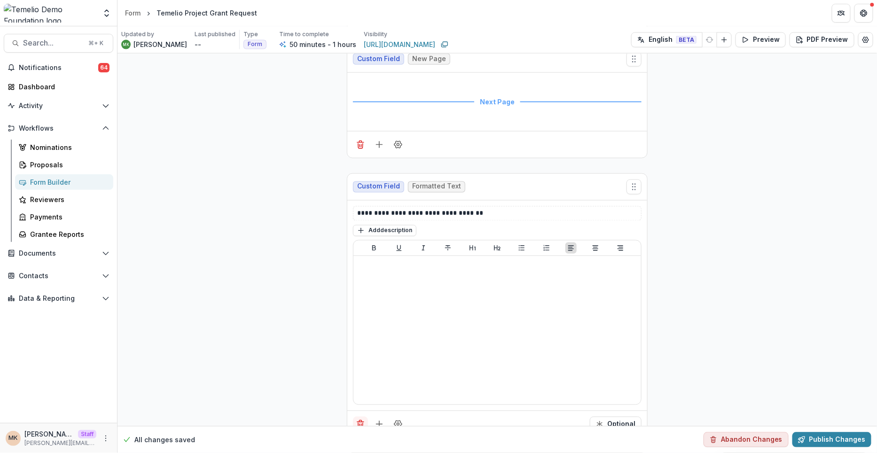
scroll to position [1886, 0]
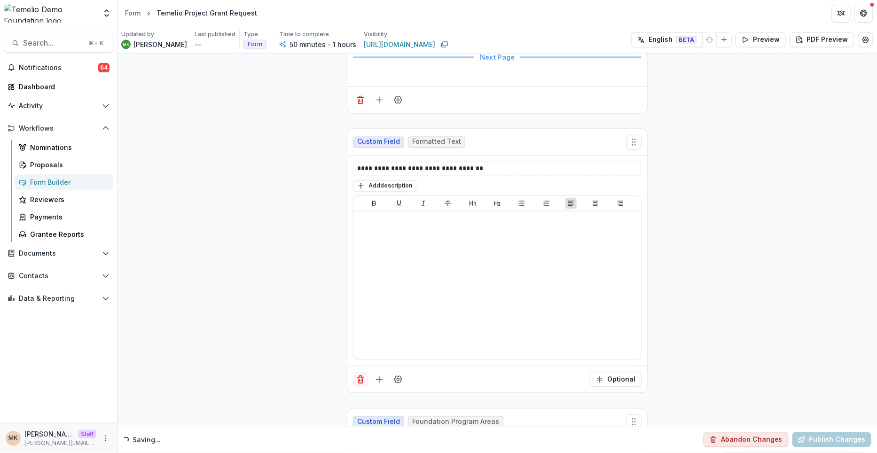
click at [360, 378] on line "Delete field" at bounding box center [360, 378] width 7 height 0
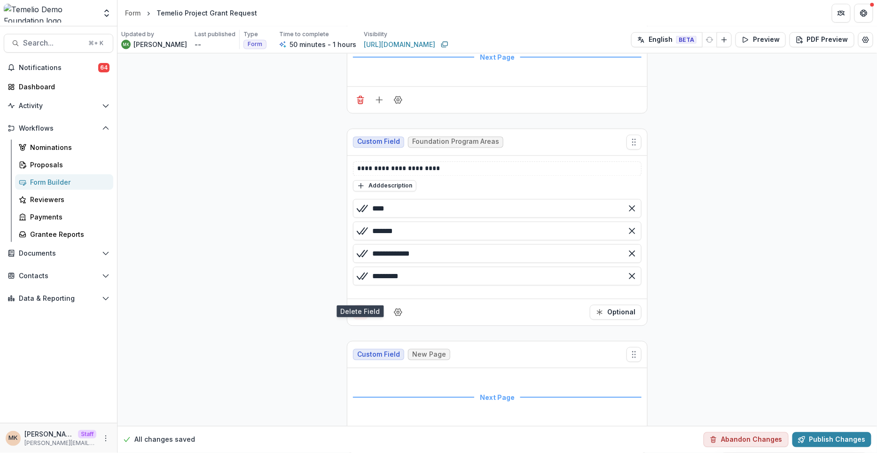
click at [360, 309] on icon "Delete field" at bounding box center [361, 309] width 2 height 1
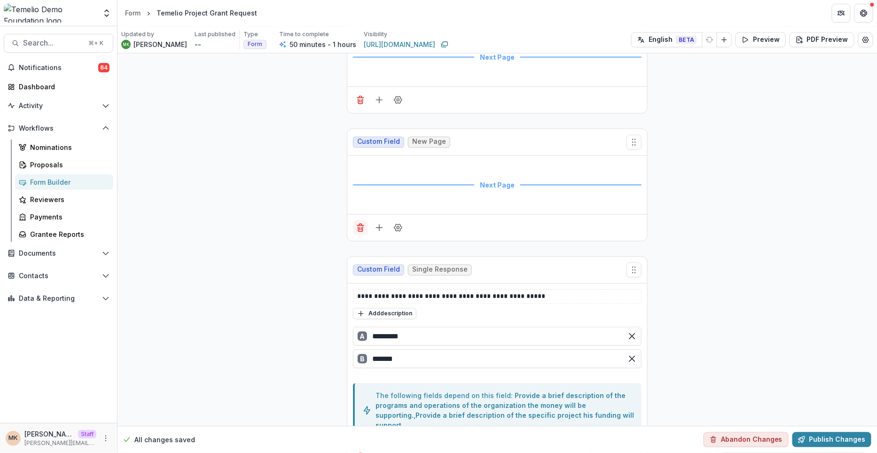
click at [358, 220] on button "Delete field" at bounding box center [360, 227] width 15 height 15
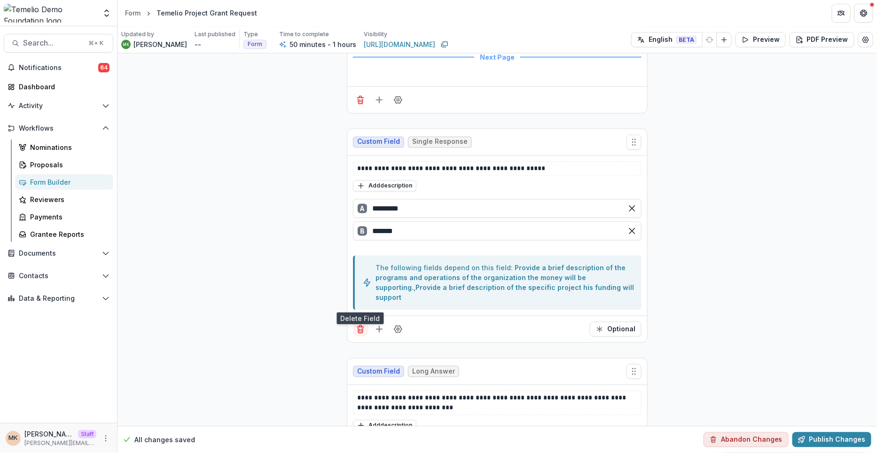
click at [361, 322] on button "Delete field" at bounding box center [360, 329] width 15 height 15
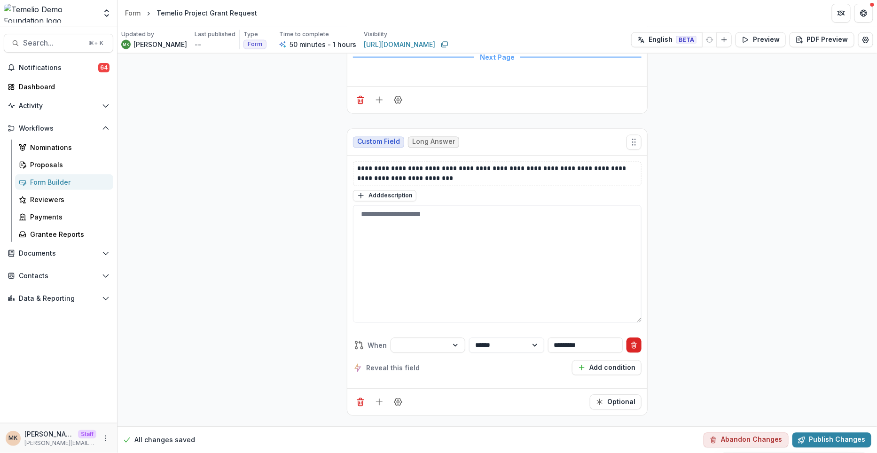
click at [635, 344] on line "Delete condition" at bounding box center [633, 344] width 5 height 0
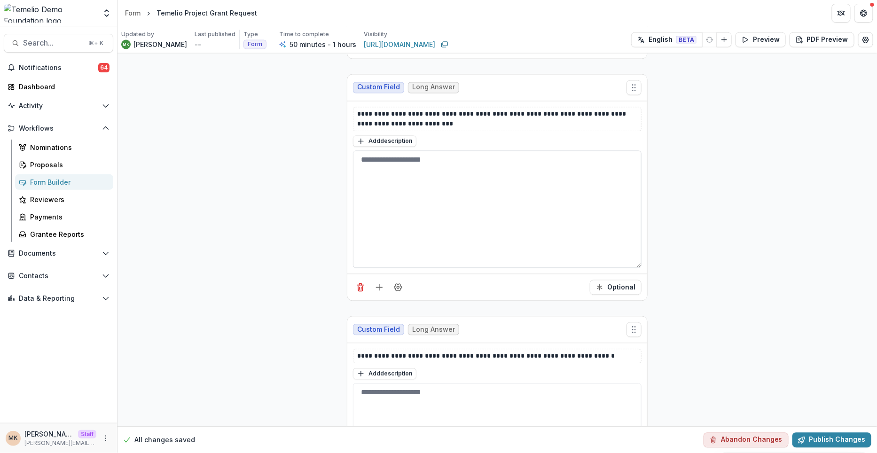
scroll to position [1939, 0]
click at [455, 353] on p "**********" at bounding box center [497, 358] width 281 height 10
click at [479, 110] on p "**********" at bounding box center [497, 120] width 281 height 20
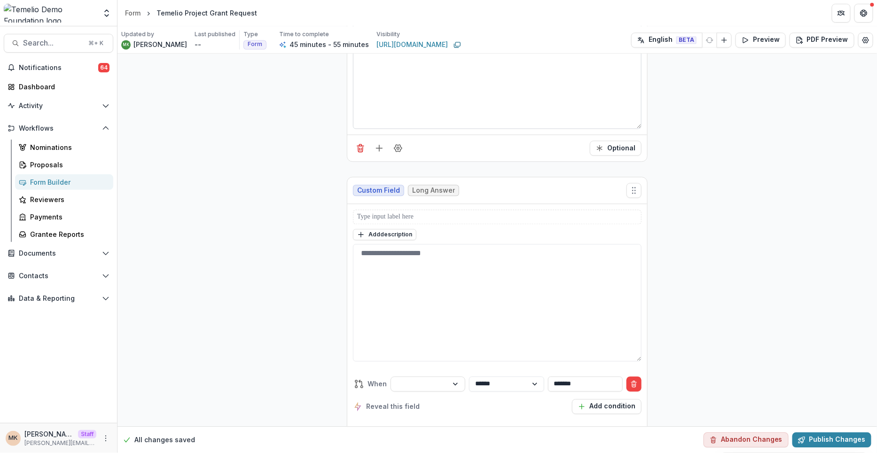
scroll to position [2095, 0]
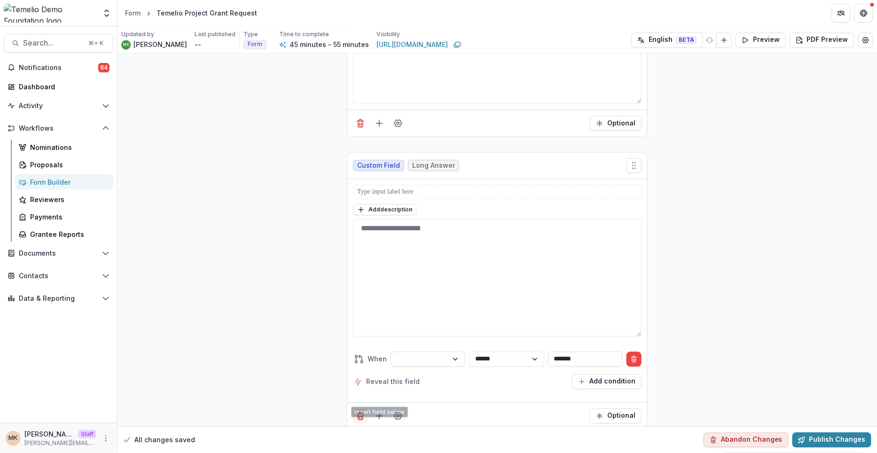
click at [357, 411] on icon "Delete field" at bounding box center [360, 415] width 9 height 9
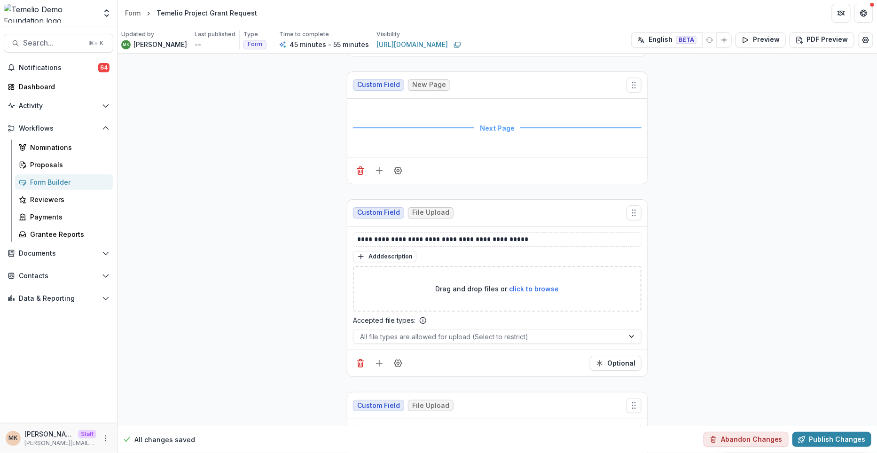
scroll to position [2432, 0]
click at [828, 438] on button "Publish Changes" at bounding box center [832, 439] width 79 height 15
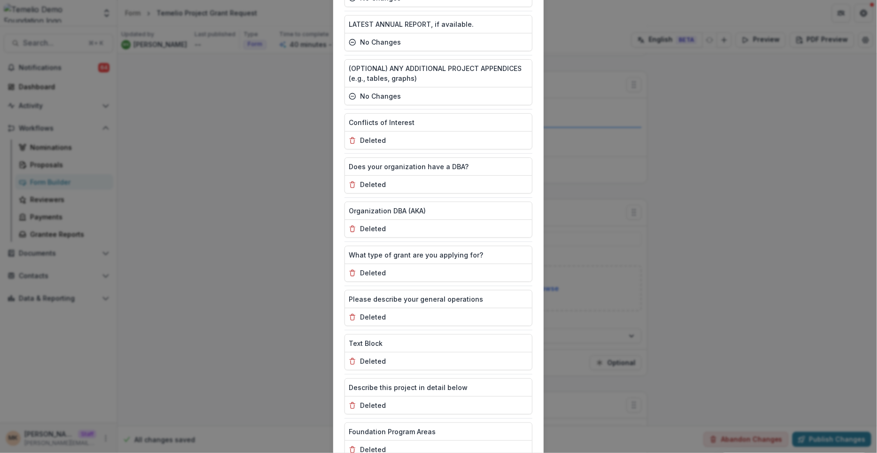
scroll to position [1171, 0]
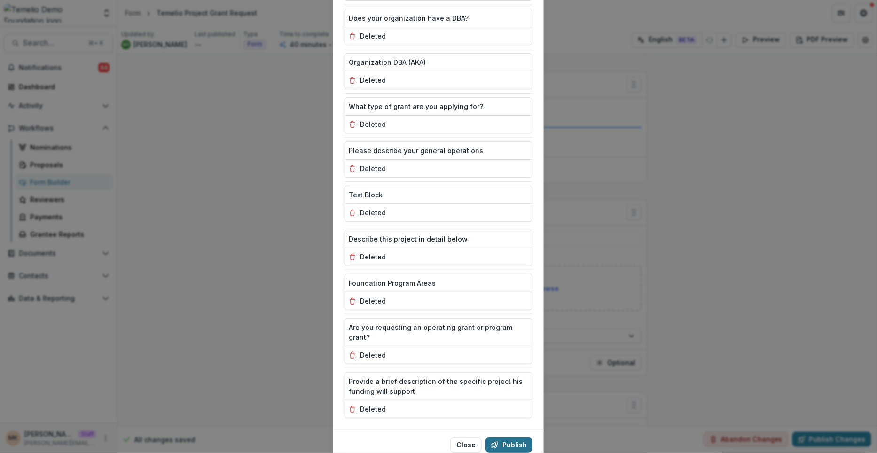
click at [510, 438] on button "Publish" at bounding box center [509, 445] width 47 height 15
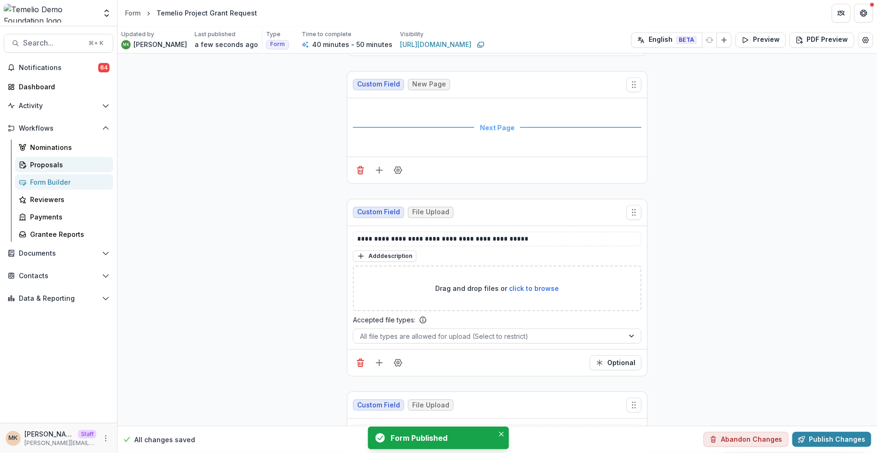
click at [59, 166] on div "Proposals" at bounding box center [68, 165] width 76 height 10
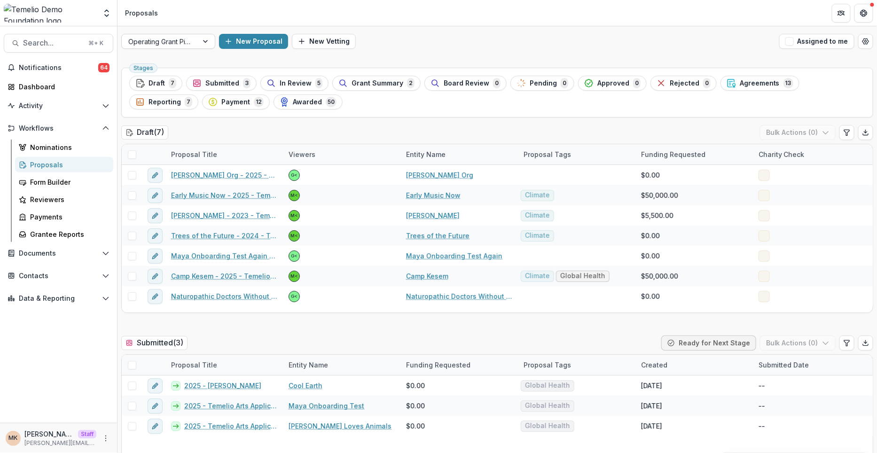
click at [182, 43] on div at bounding box center [159, 42] width 63 height 12
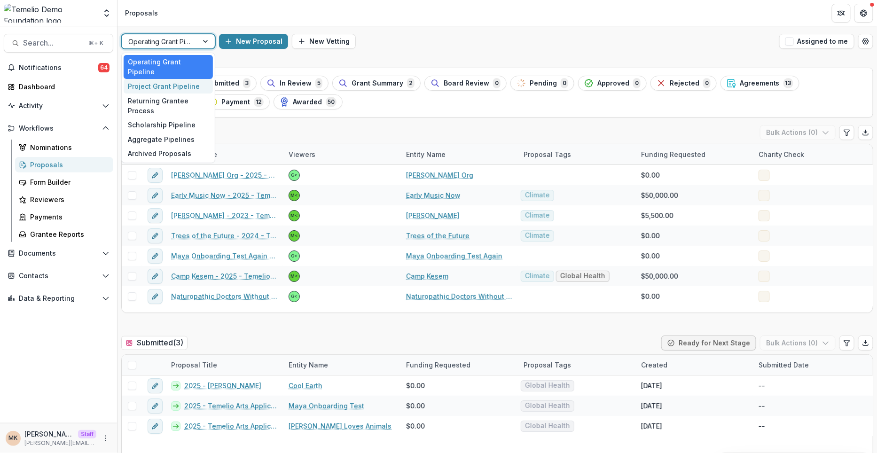
click at [173, 79] on div "Project Grant Pipeline" at bounding box center [168, 86] width 89 height 15
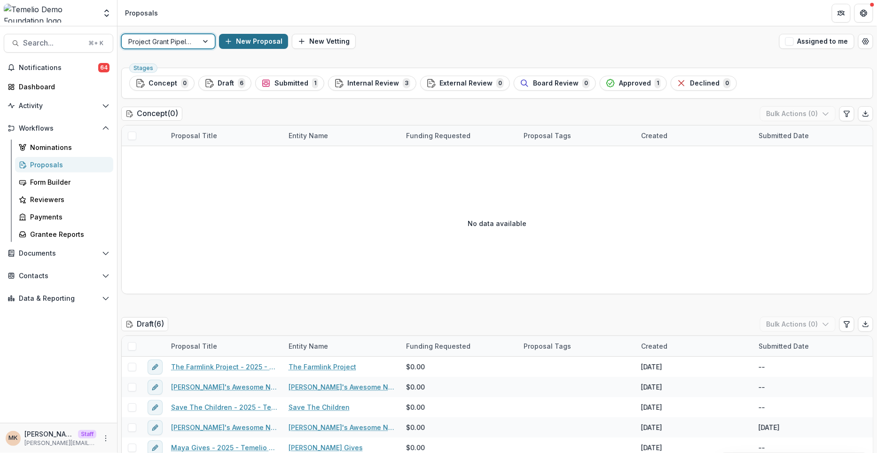
click at [240, 42] on button "New Proposal" at bounding box center [253, 41] width 69 height 15
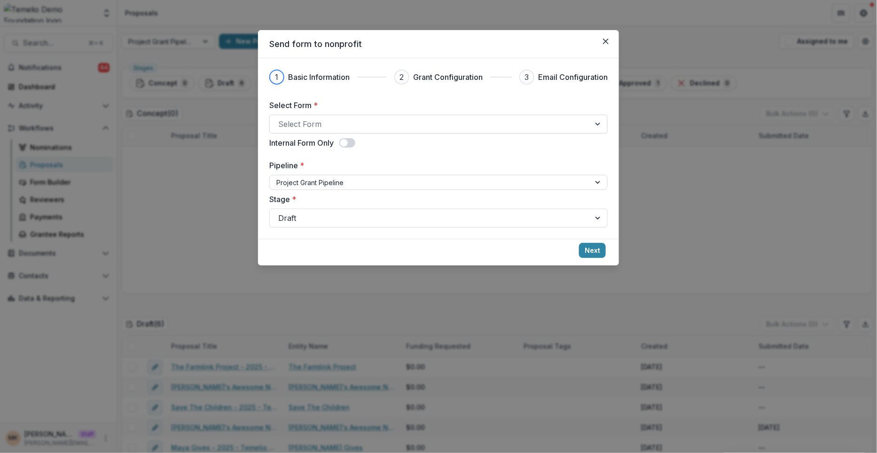
click at [311, 121] on div at bounding box center [430, 124] width 304 height 13
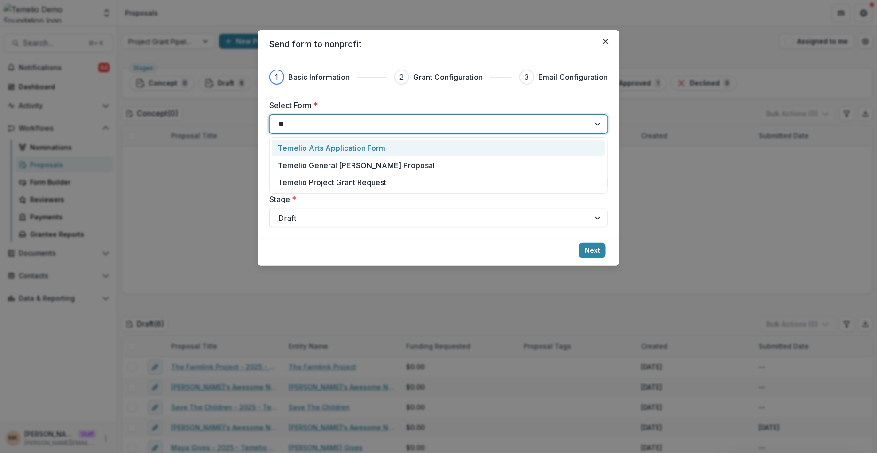
type input "***"
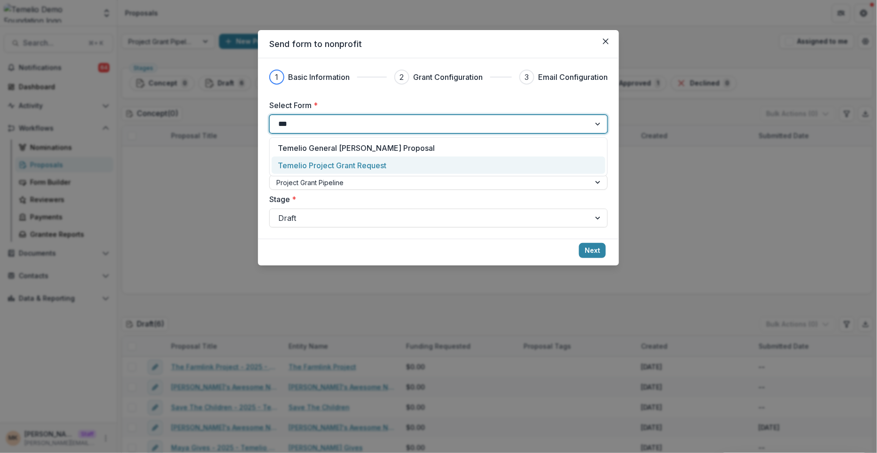
click at [340, 163] on p "Temelio Project Grant Request" at bounding box center [332, 165] width 109 height 11
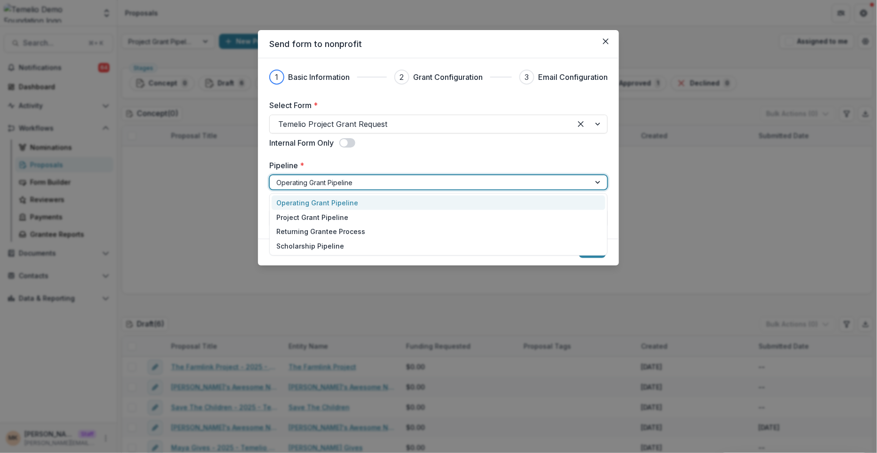
click at [472, 181] on div at bounding box center [429, 183] width 307 height 12
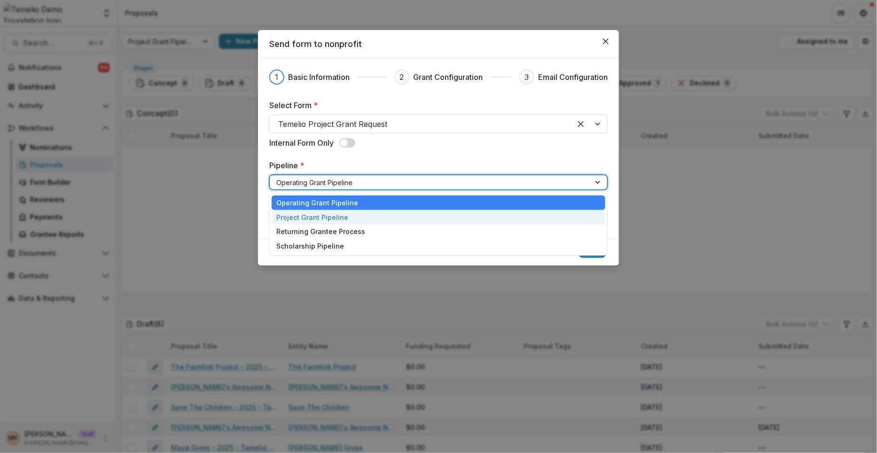
click at [404, 214] on div "Project Grant Pipeline" at bounding box center [439, 217] width 334 height 15
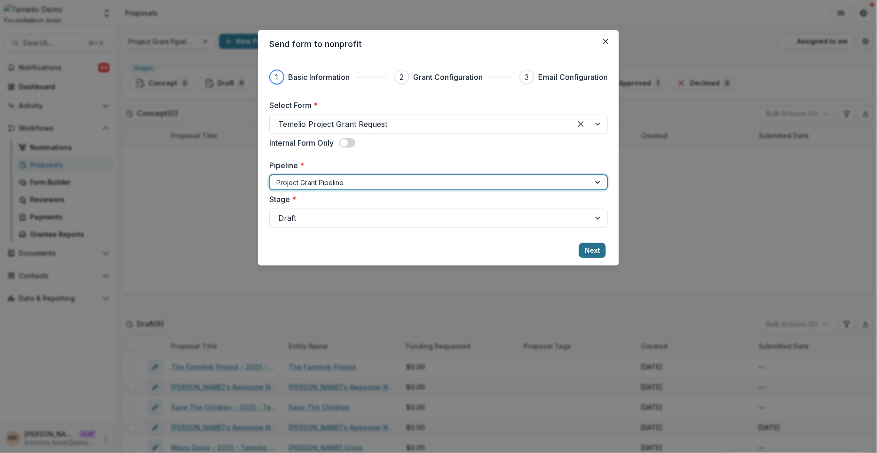
click at [594, 252] on button "Next" at bounding box center [592, 250] width 27 height 15
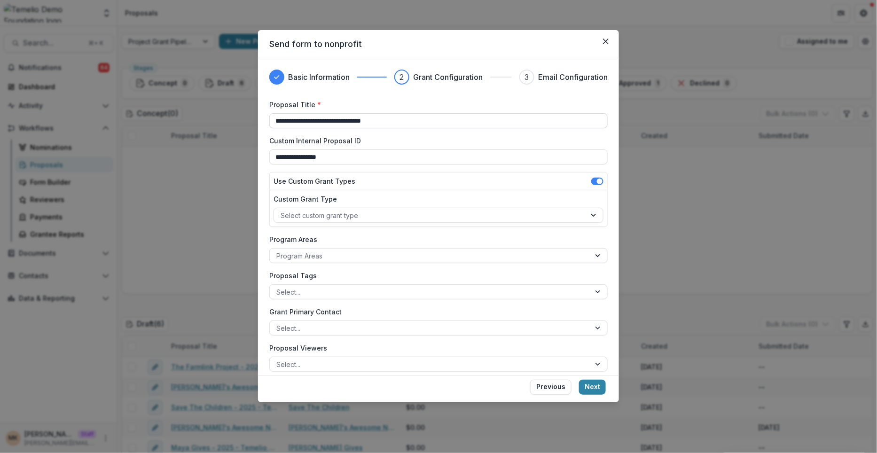
drag, startPoint x: 321, startPoint y: 121, endPoint x: 294, endPoint y: 122, distance: 27.3
click at [294, 122] on input "**********" at bounding box center [438, 120] width 338 height 15
type input "**********"
click at [345, 256] on div at bounding box center [429, 256] width 307 height 12
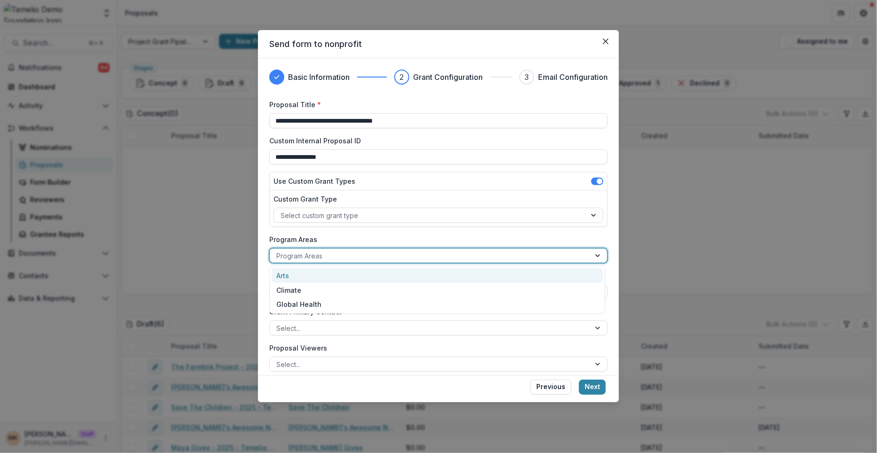
click at [338, 273] on div "Arts" at bounding box center [437, 275] width 331 height 15
click at [335, 249] on div "Arts" at bounding box center [423, 256] width 306 height 14
click at [341, 235] on label "Program Areas" at bounding box center [435, 240] width 333 height 10
click at [312, 251] on input "Program Areas" at bounding box center [311, 256] width 2 height 10
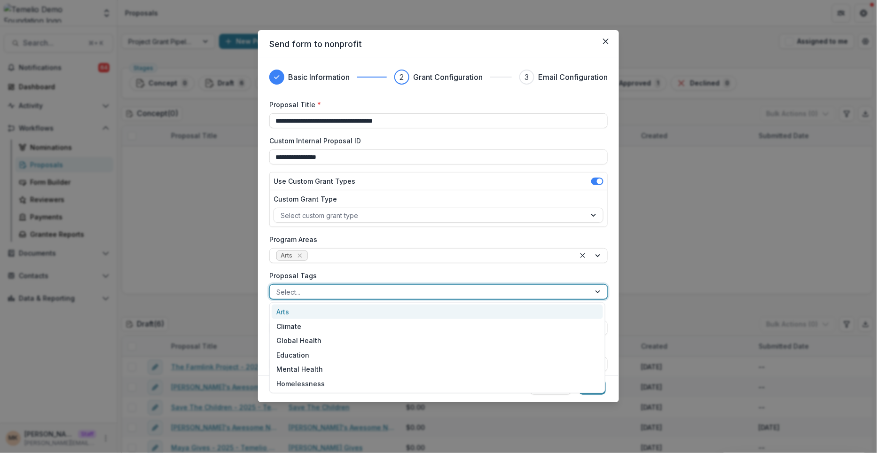
click at [314, 296] on div at bounding box center [429, 292] width 307 height 12
click at [301, 313] on div "Arts" at bounding box center [437, 312] width 331 height 15
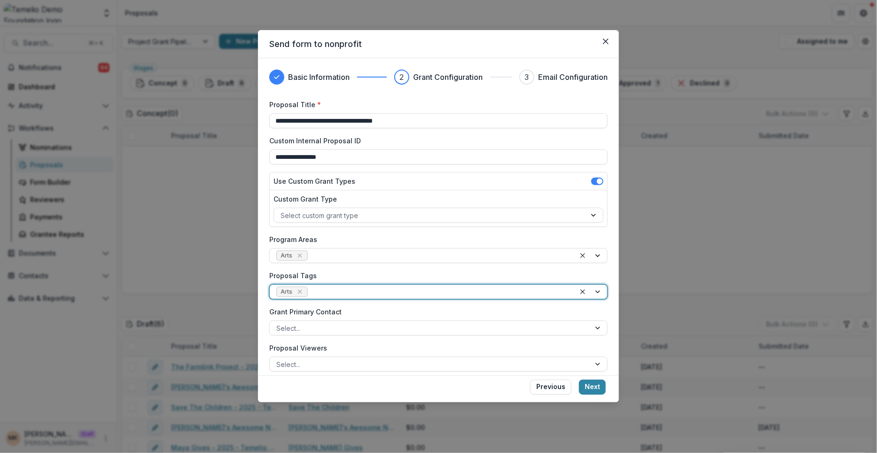
click at [338, 287] on div at bounding box center [439, 292] width 259 height 12
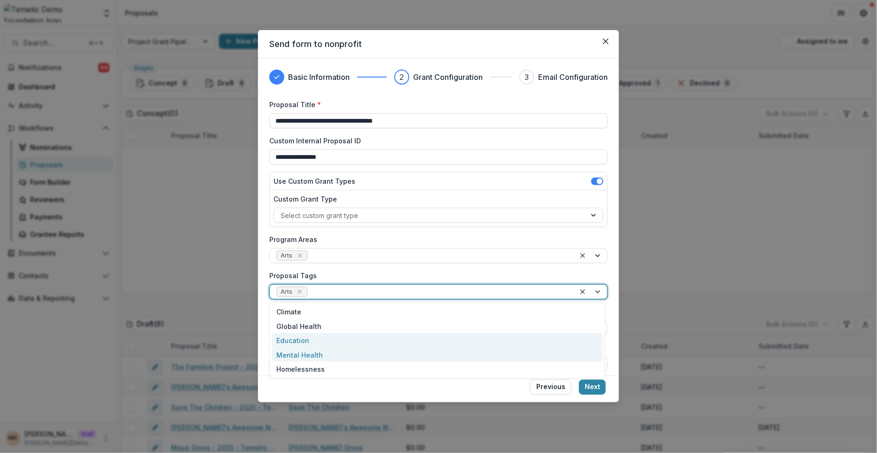
click at [321, 342] on div "Education" at bounding box center [437, 340] width 331 height 15
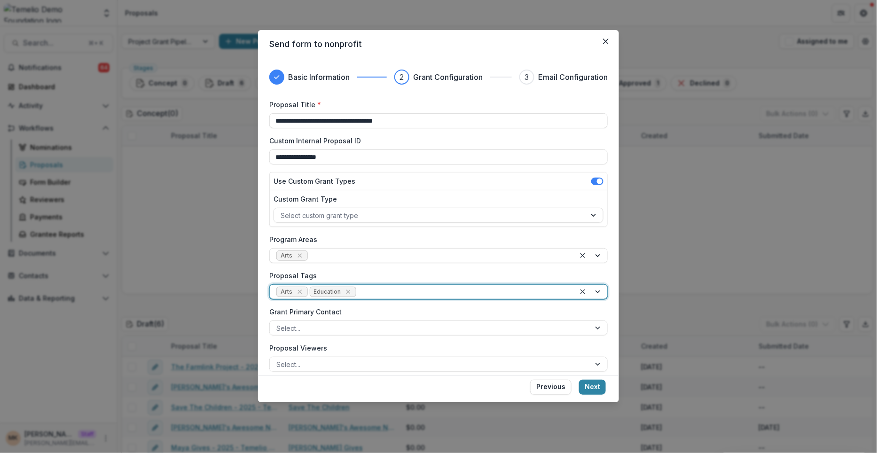
scroll to position [43, 0]
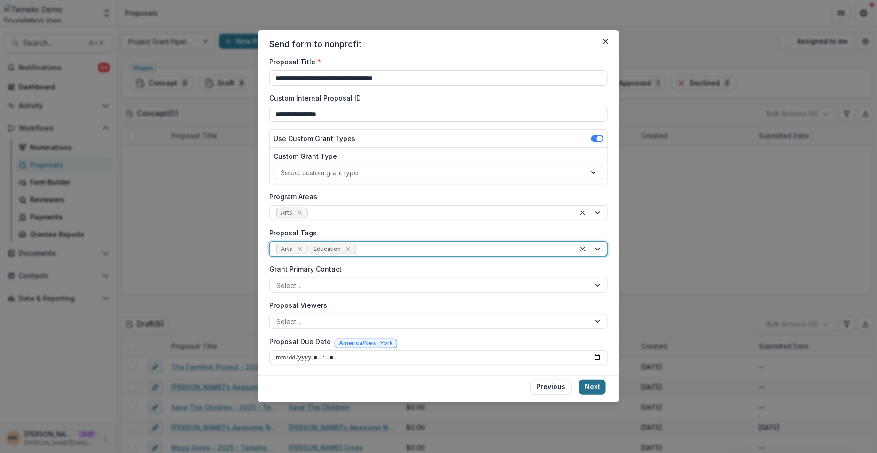
click at [597, 379] on footer "Previous Next" at bounding box center [438, 389] width 361 height 27
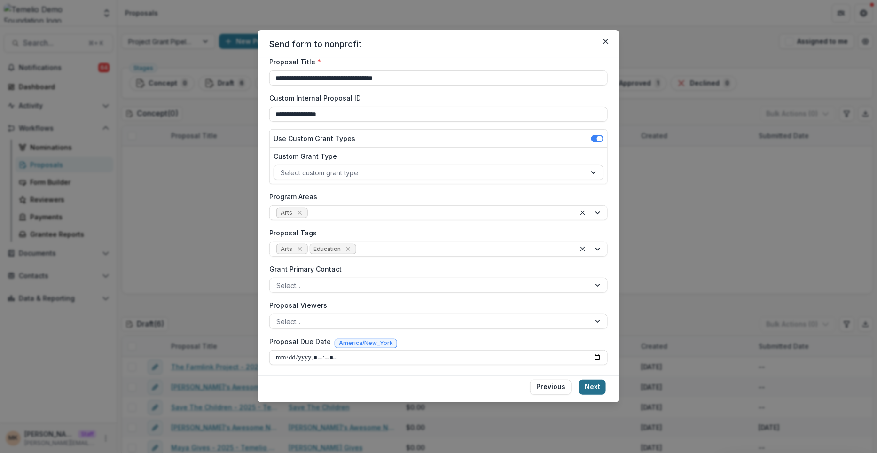
click at [597, 380] on button "Next" at bounding box center [592, 387] width 27 height 15
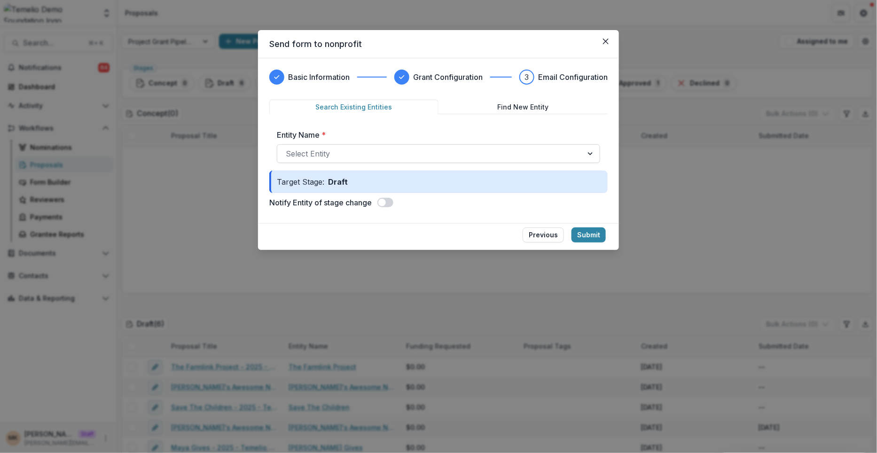
click at [518, 148] on div at bounding box center [430, 153] width 289 height 13
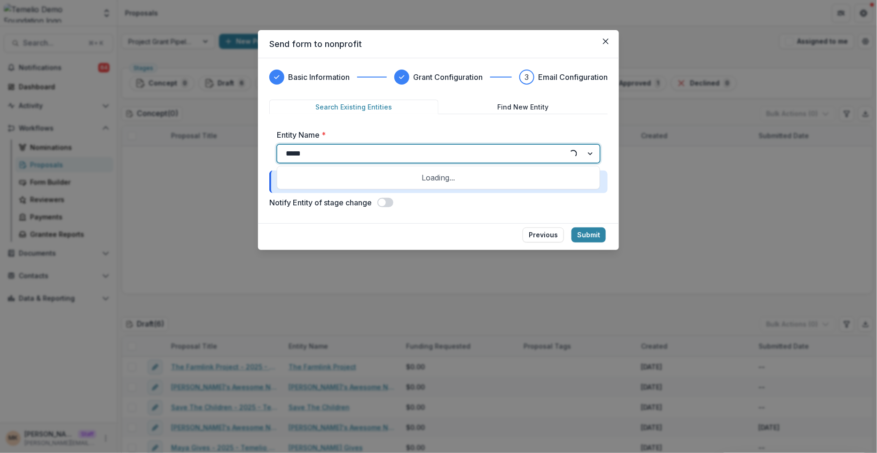
type input "******"
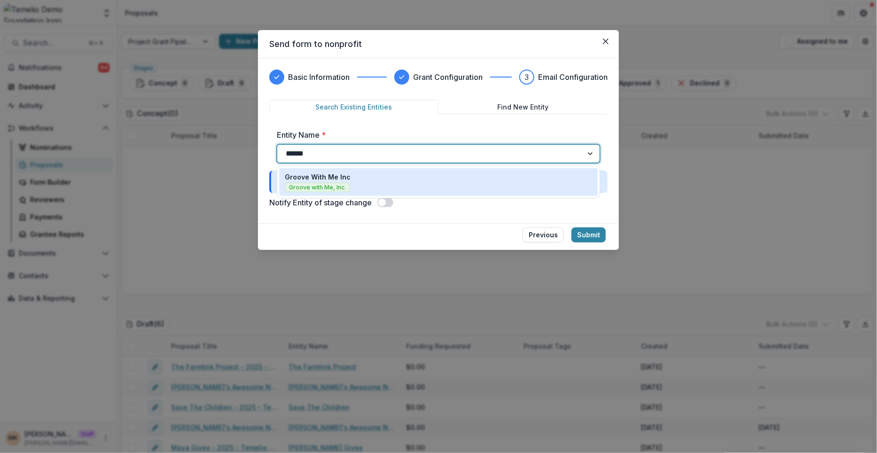
click at [469, 174] on div "Groove With Me Inc Groove with Me, Inc." at bounding box center [438, 182] width 307 height 20
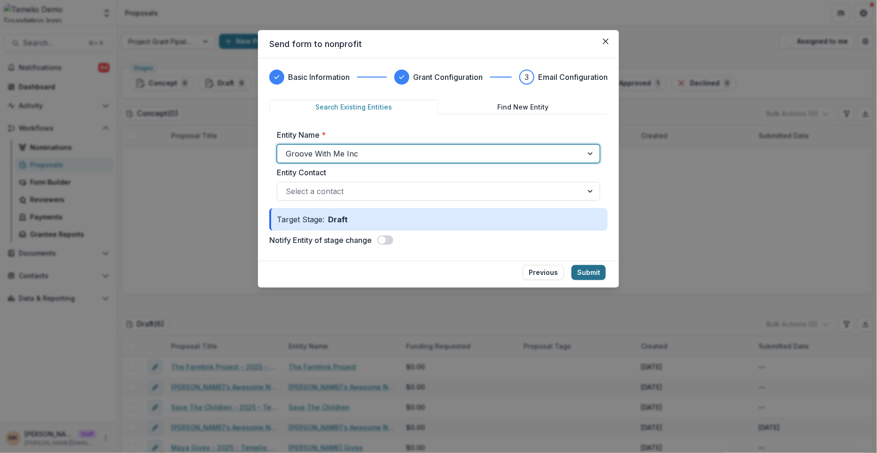
click at [593, 265] on button "Submit" at bounding box center [589, 272] width 34 height 15
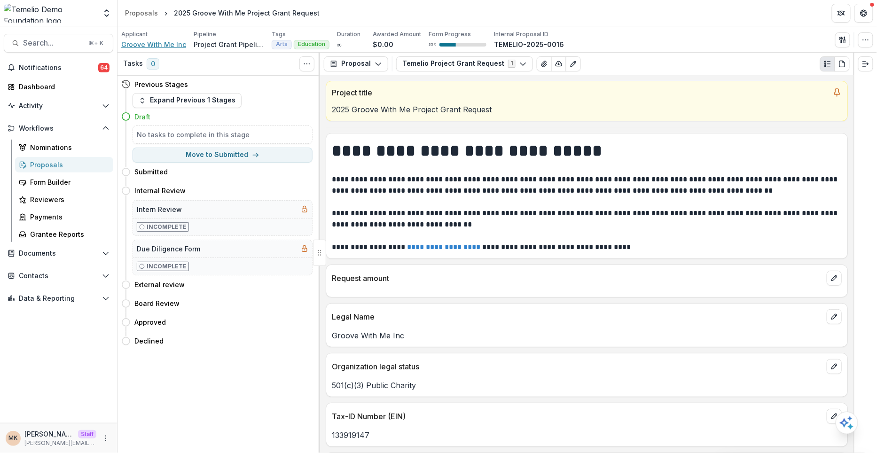
click at [173, 42] on span "Groove With Me Inc" at bounding box center [153, 44] width 65 height 10
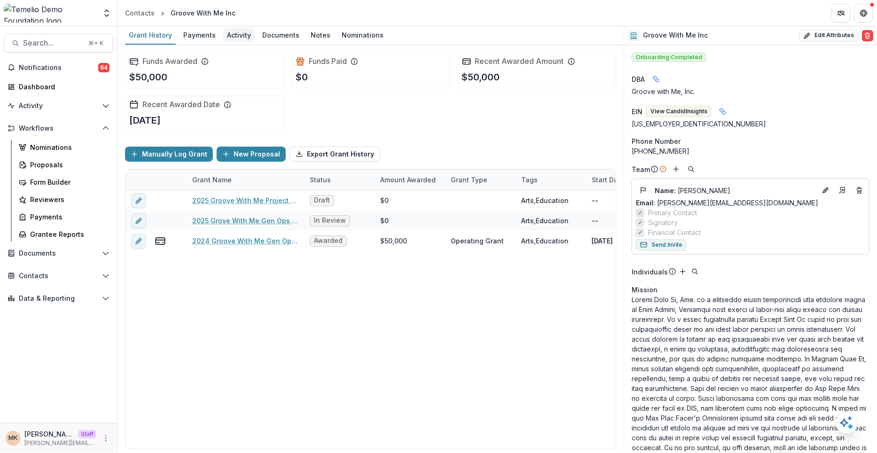
click at [249, 35] on div "Activity" at bounding box center [238, 35] width 31 height 14
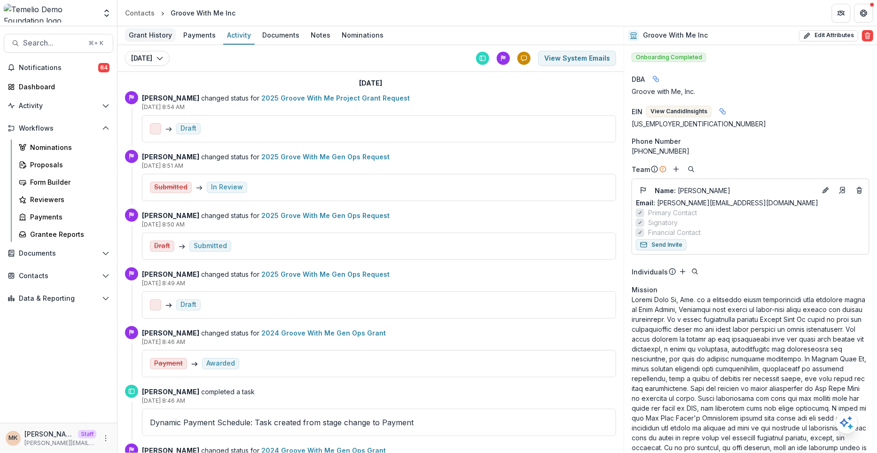
click at [158, 33] on div "Grant History" at bounding box center [150, 35] width 51 height 14
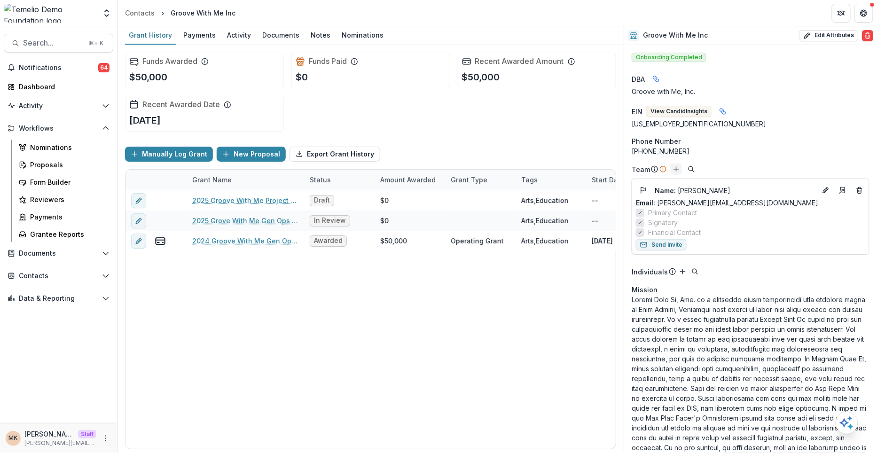
click at [675, 173] on button "Add" at bounding box center [676, 169] width 11 height 11
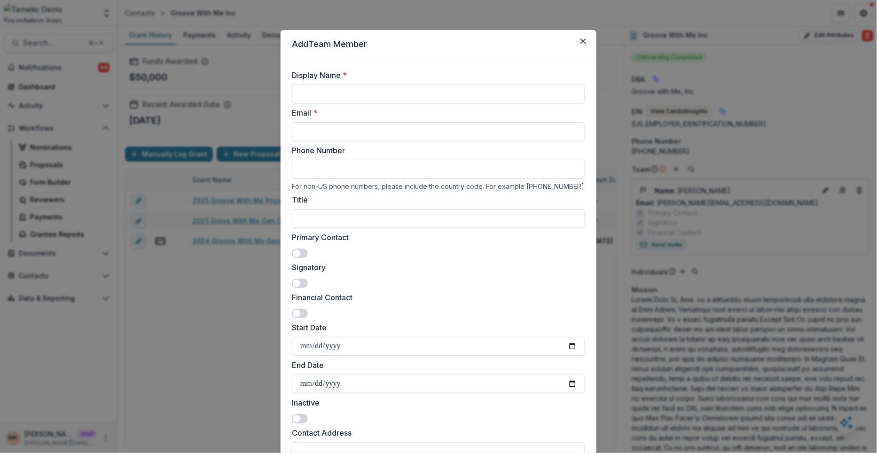
click at [478, 94] on input "Display Name *" at bounding box center [438, 94] width 293 height 19
type input "*"
type input "**********"
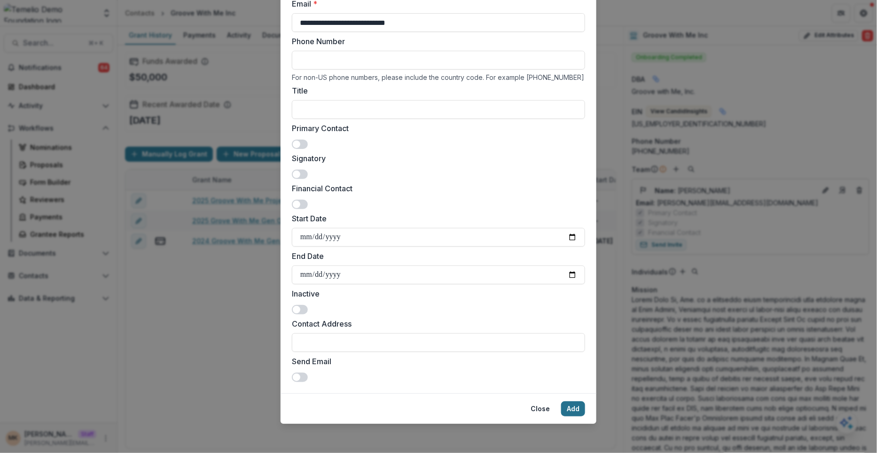
type input "**********"
click at [573, 409] on button "Add" at bounding box center [573, 408] width 24 height 15
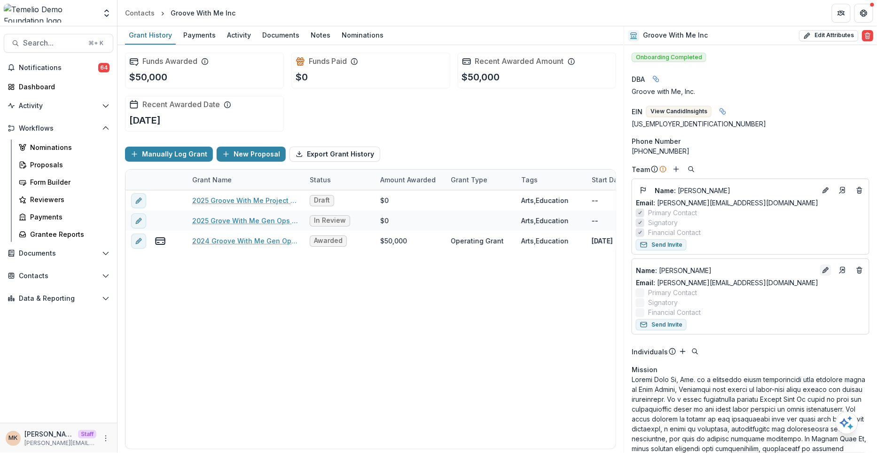
click at [822, 269] on icon "Edit" at bounding box center [826, 271] width 8 height 8
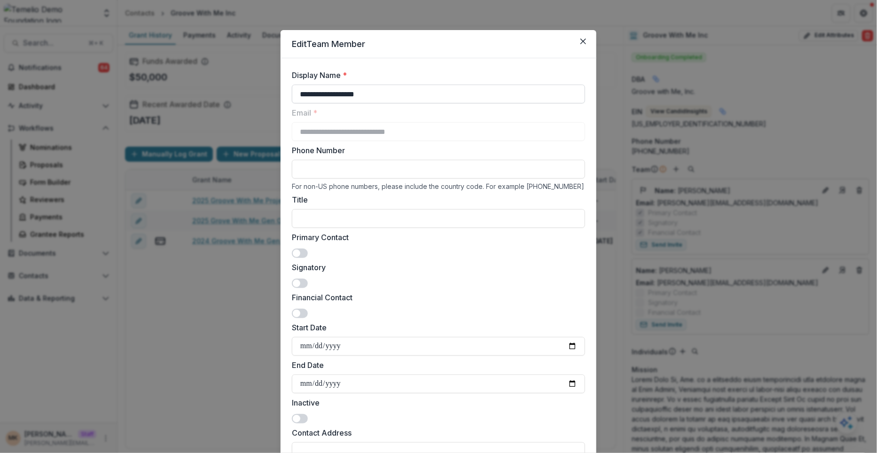
click at [336, 92] on input "**********" at bounding box center [438, 94] width 293 height 19
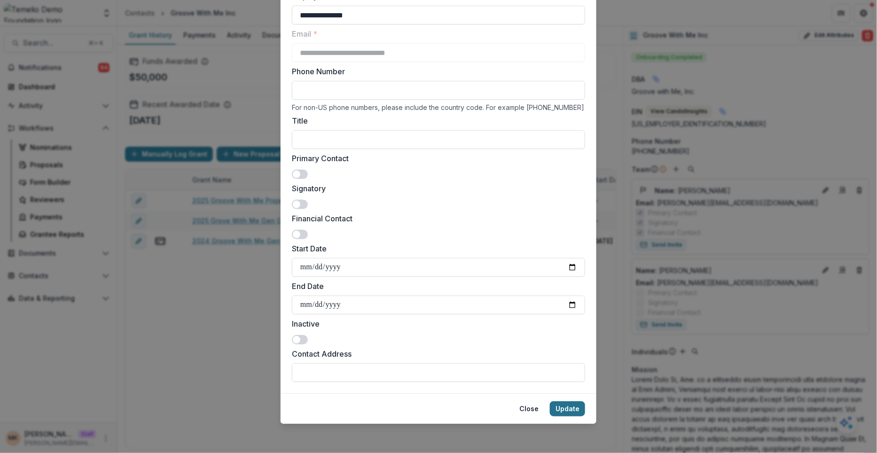
type input "**********"
click at [562, 404] on button "Update" at bounding box center [567, 408] width 35 height 15
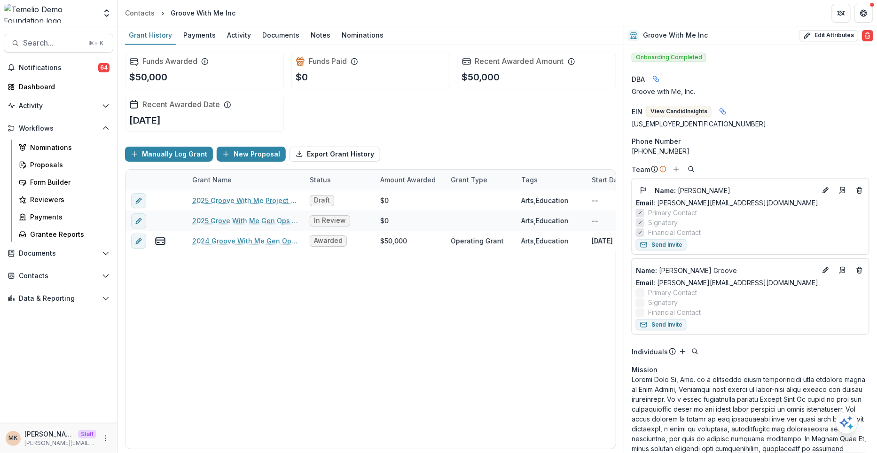
click at [823, 192] on icon "Edit" at bounding box center [825, 191] width 4 height 4
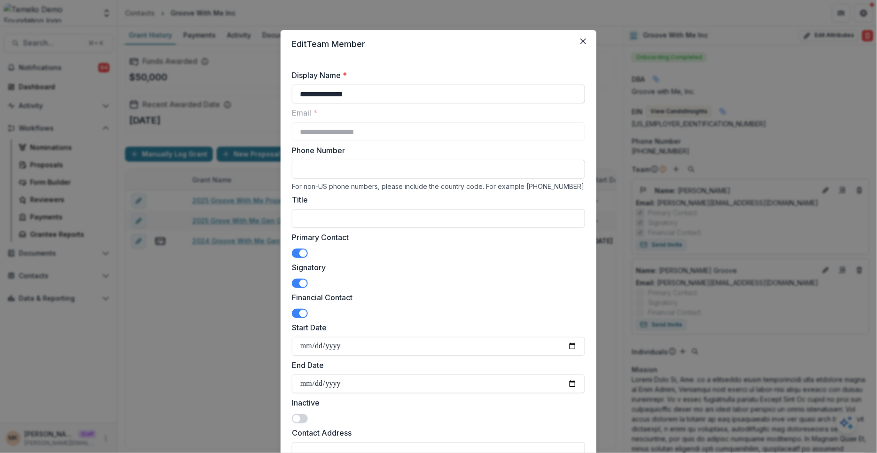
click at [323, 94] on input "**********" at bounding box center [438, 94] width 293 height 19
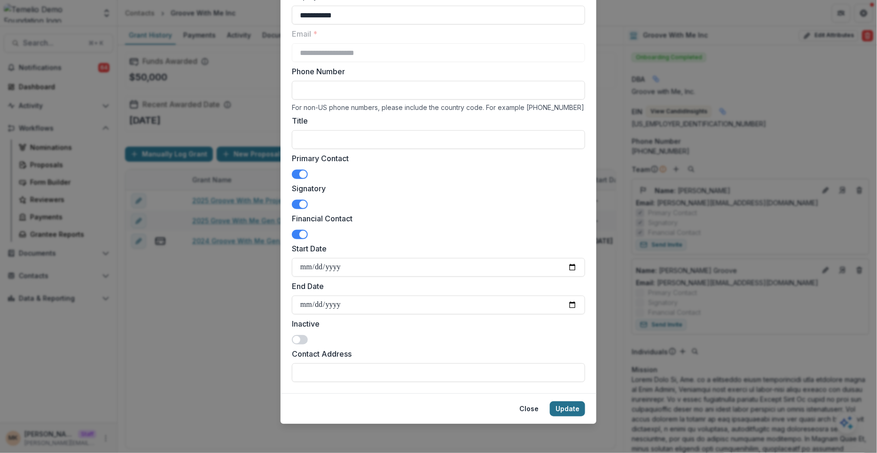
type input "**********"
click at [571, 402] on button "Update" at bounding box center [567, 408] width 35 height 15
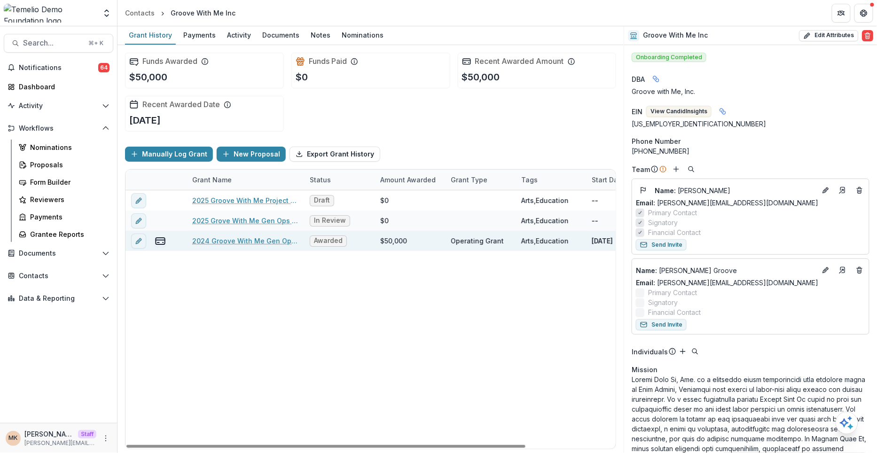
click at [244, 240] on link "2024 Groove With Me Gen Ops Grant" at bounding box center [245, 241] width 106 height 10
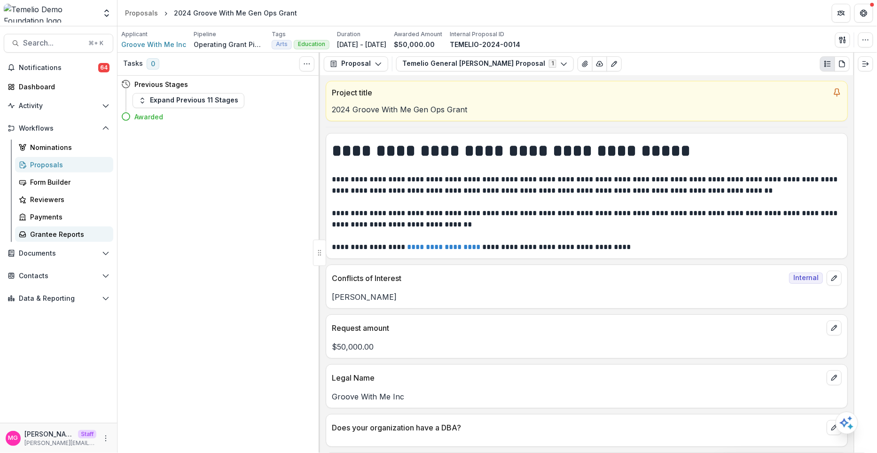
click at [63, 231] on div "Grantee Reports" at bounding box center [68, 234] width 76 height 10
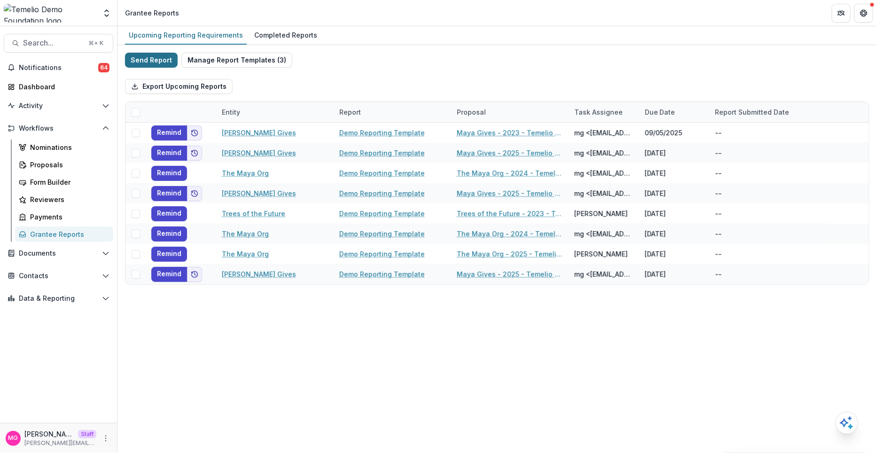
click at [148, 63] on button "Send Report" at bounding box center [151, 60] width 53 height 15
select select "********"
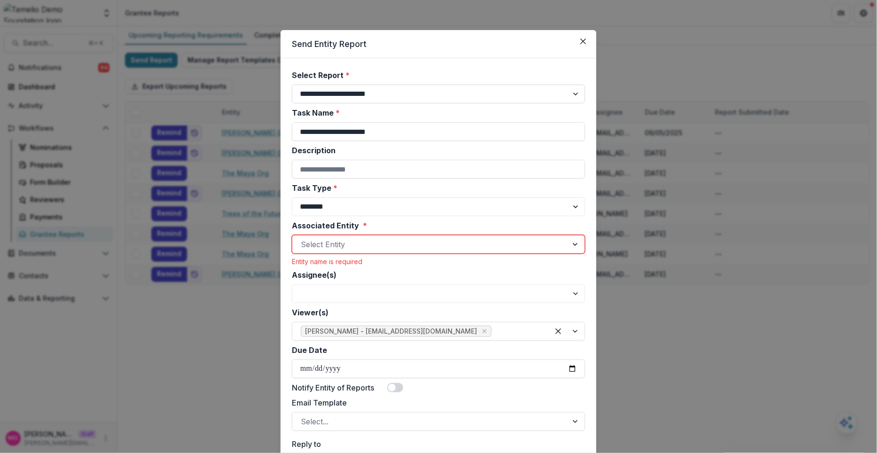
click at [328, 98] on select "**********" at bounding box center [438, 94] width 293 height 19
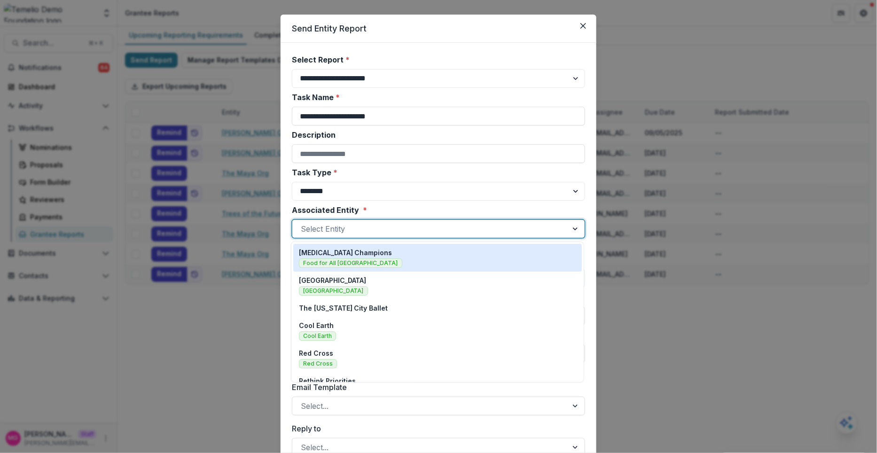
click at [319, 223] on div at bounding box center [430, 228] width 259 height 13
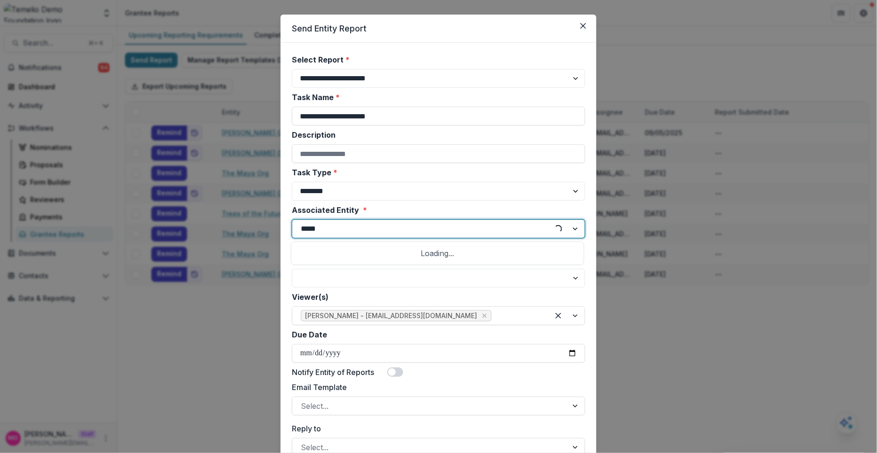
type input "******"
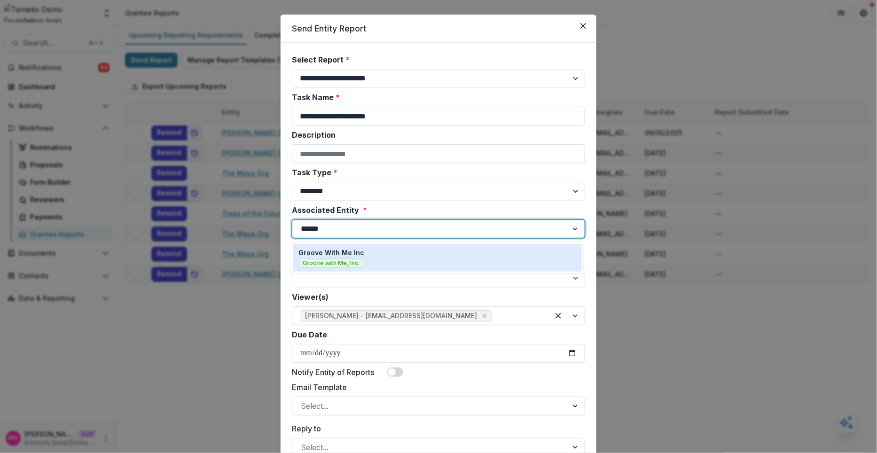
click at [328, 253] on p "Groove With Me Inc" at bounding box center [332, 253] width 66 height 10
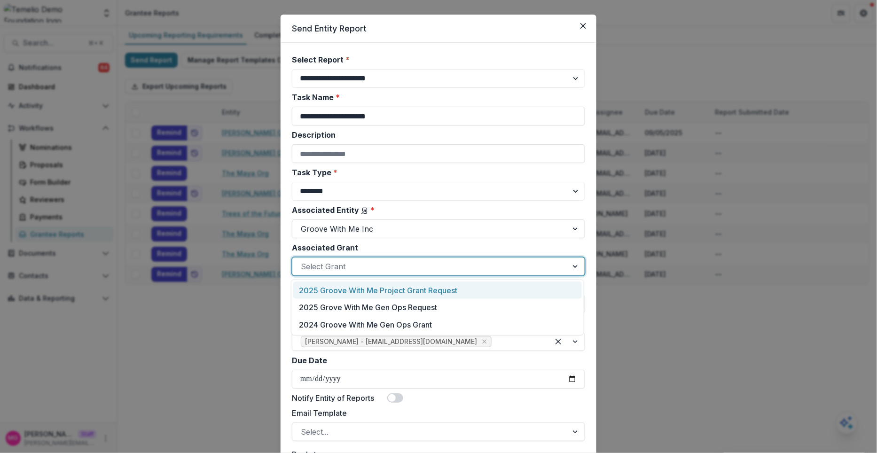
click at [327, 270] on div at bounding box center [430, 266] width 259 height 13
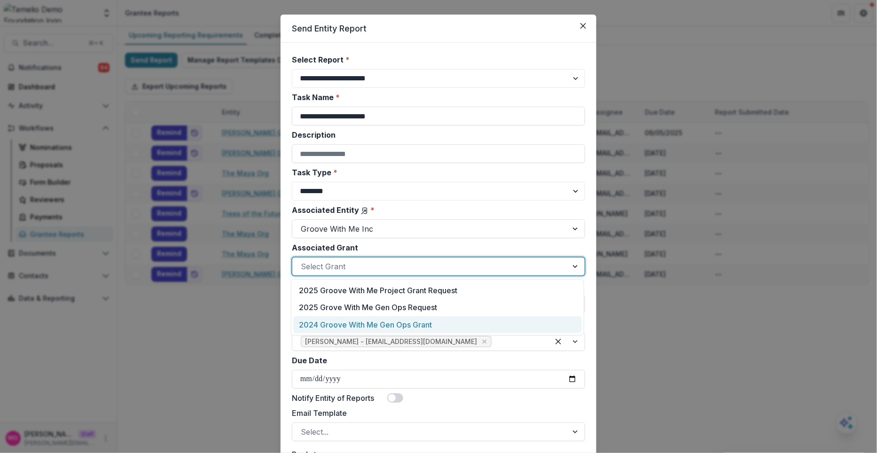
click at [334, 328] on div "2024 Groove With Me Gen Ops Grant" at bounding box center [437, 324] width 289 height 17
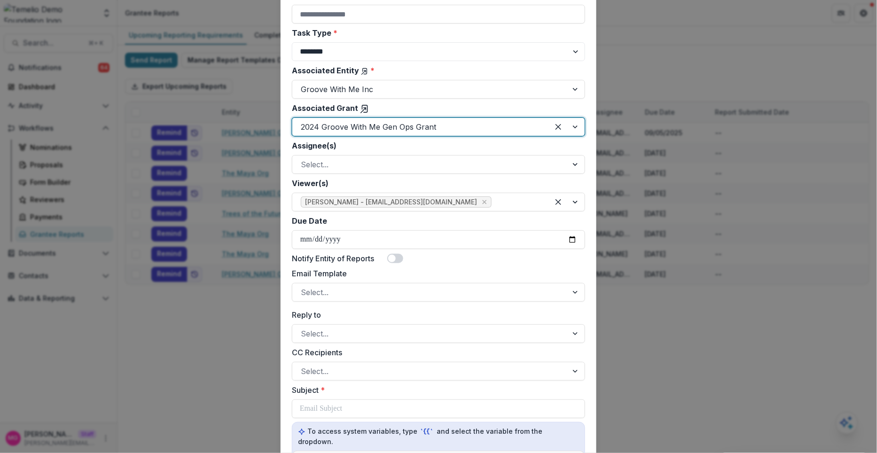
scroll to position [180, 0]
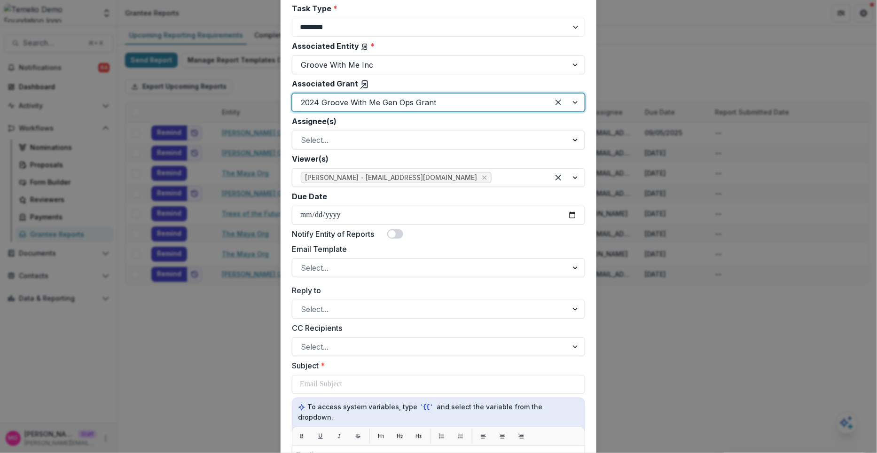
click at [360, 141] on div at bounding box center [430, 140] width 259 height 13
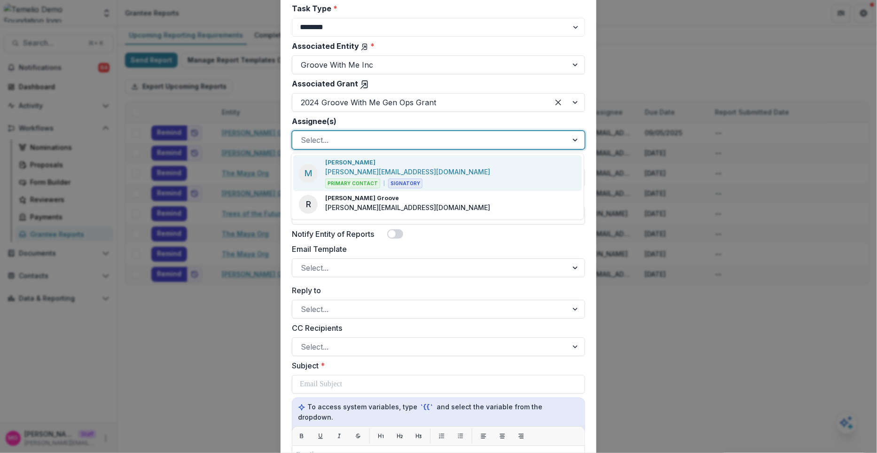
click at [359, 174] on p "[PERSON_NAME][EMAIL_ADDRESS][DOMAIN_NAME]" at bounding box center [407, 172] width 165 height 10
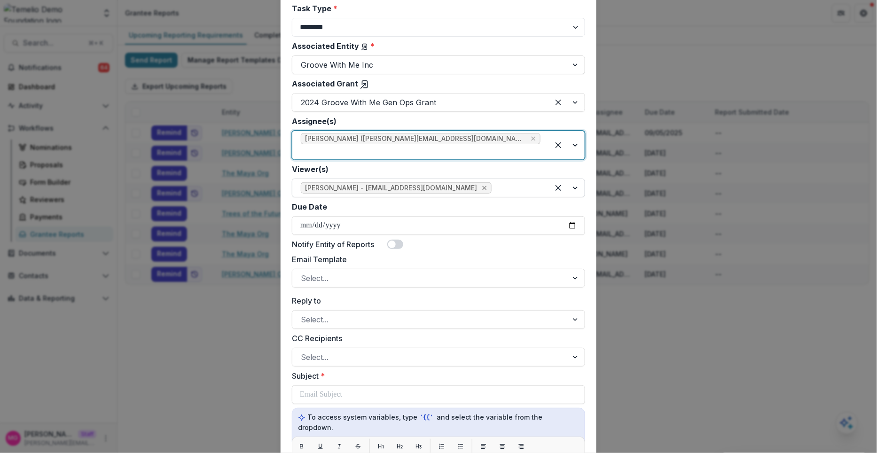
click at [480, 183] on div "Remove Maya Kupppermann - maya@trytemelio.com" at bounding box center [484, 187] width 9 height 9
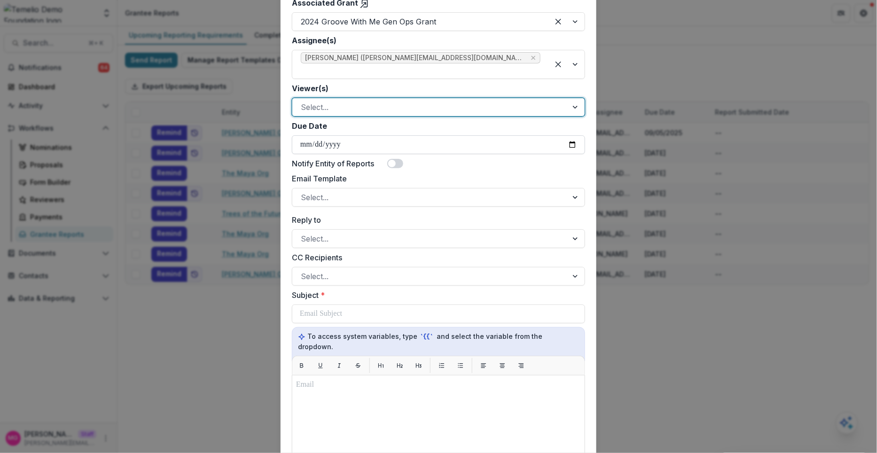
scroll to position [269, 0]
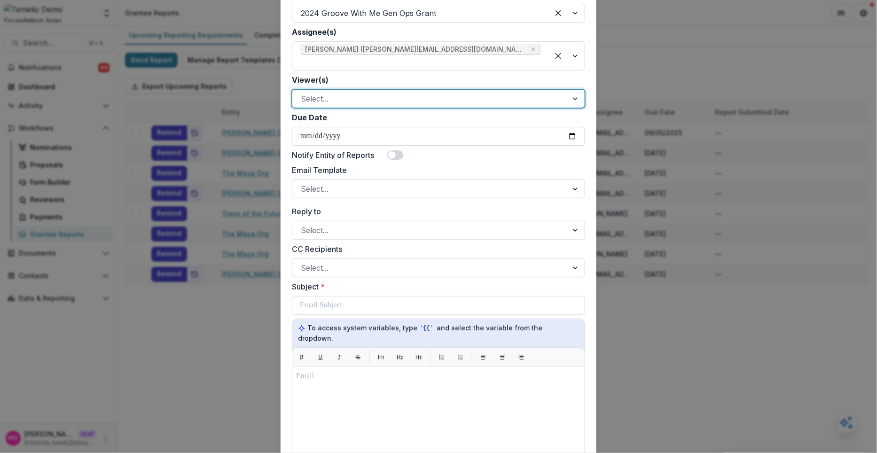
click at [571, 127] on input "Due Date" at bounding box center [438, 136] width 293 height 19
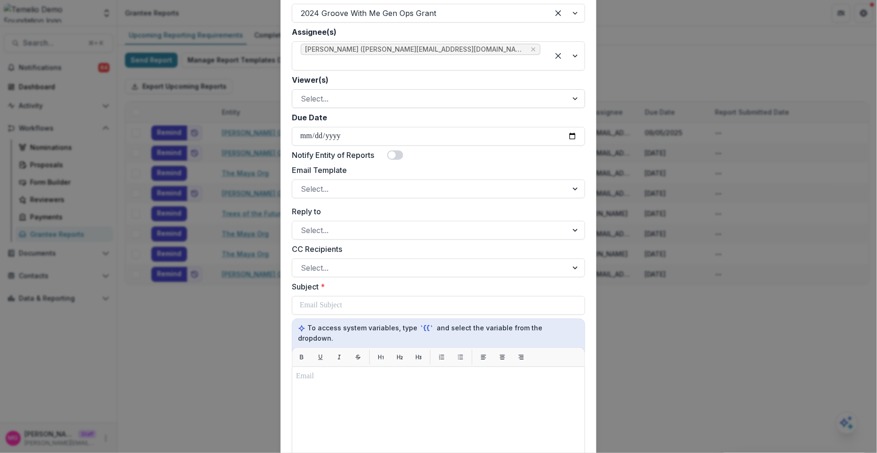
type input "**********"
click at [398, 150] on span at bounding box center [395, 154] width 16 height 9
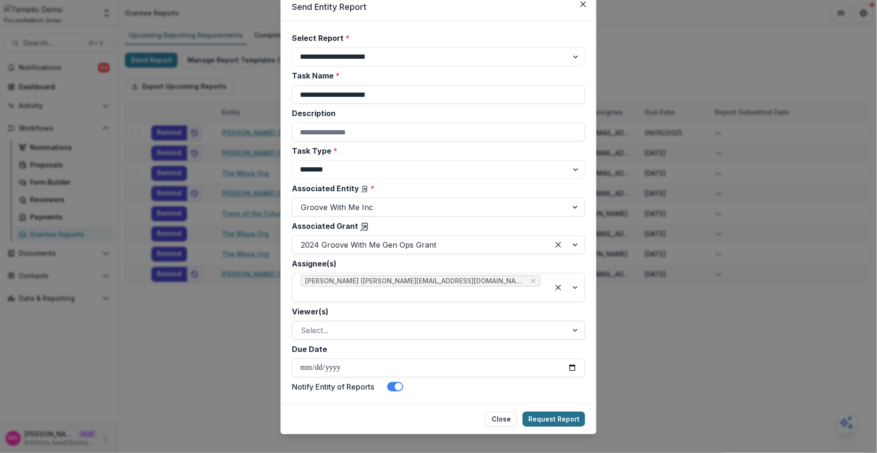
click at [557, 412] on button "Request Report" at bounding box center [554, 419] width 63 height 15
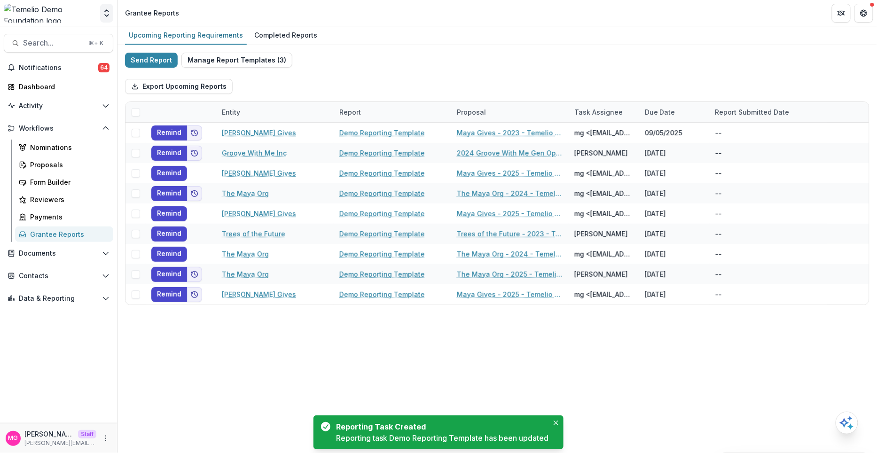
click at [108, 13] on icon "Open entity switcher" at bounding box center [106, 12] width 9 height 9
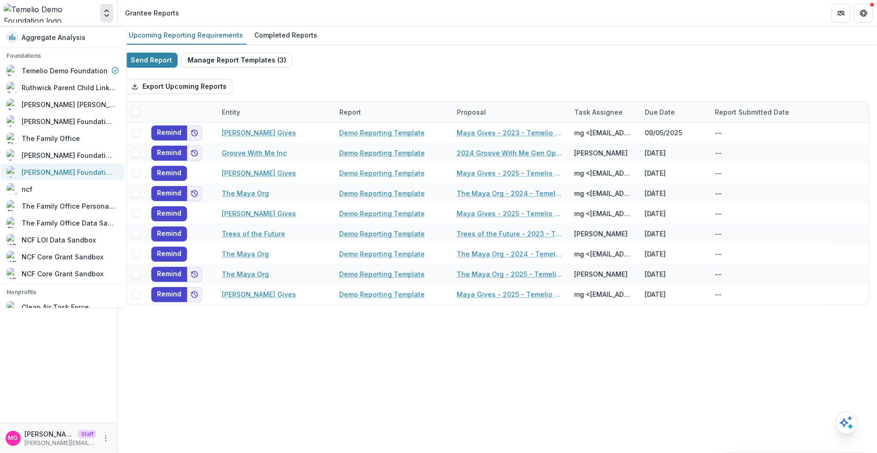
scroll to position [637, 0]
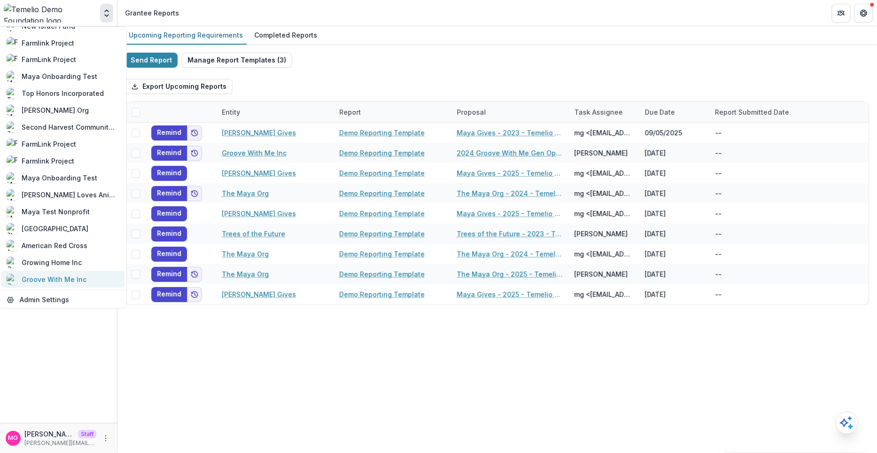
click at [62, 279] on div "Groove With Me Inc" at bounding box center [54, 280] width 65 height 10
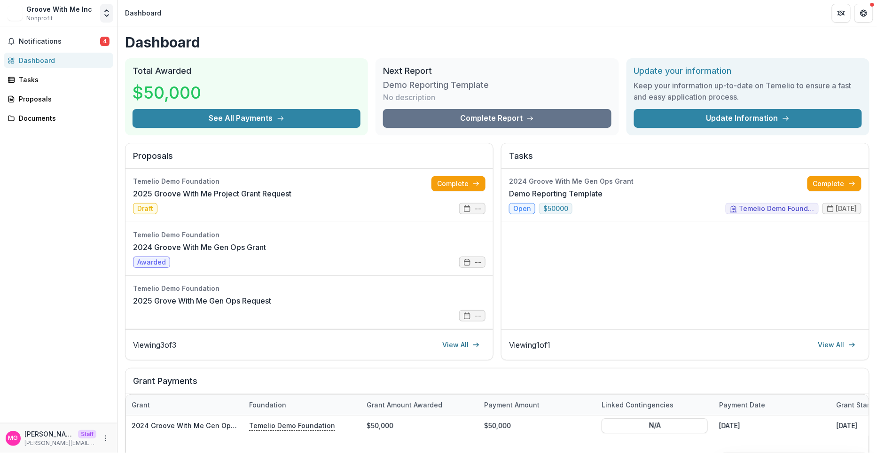
click at [110, 11] on icon "Open entity switcher" at bounding box center [106, 12] width 9 height 9
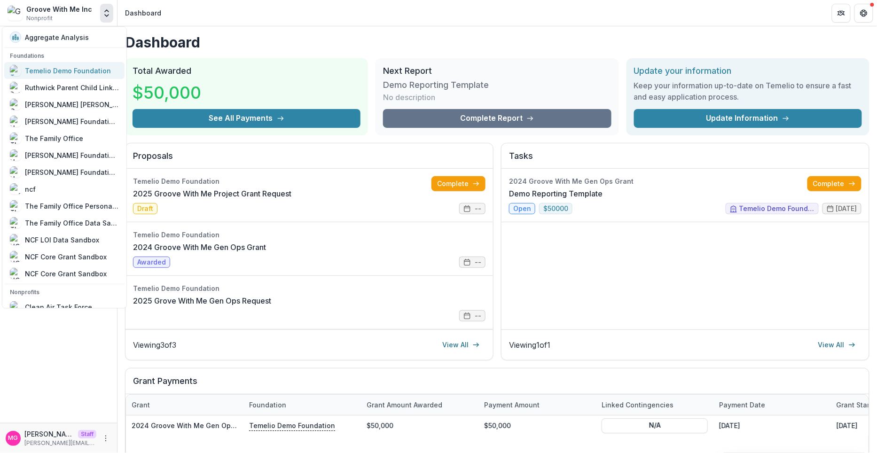
click at [83, 69] on div "Temelio Demo Foundation" at bounding box center [68, 71] width 86 height 10
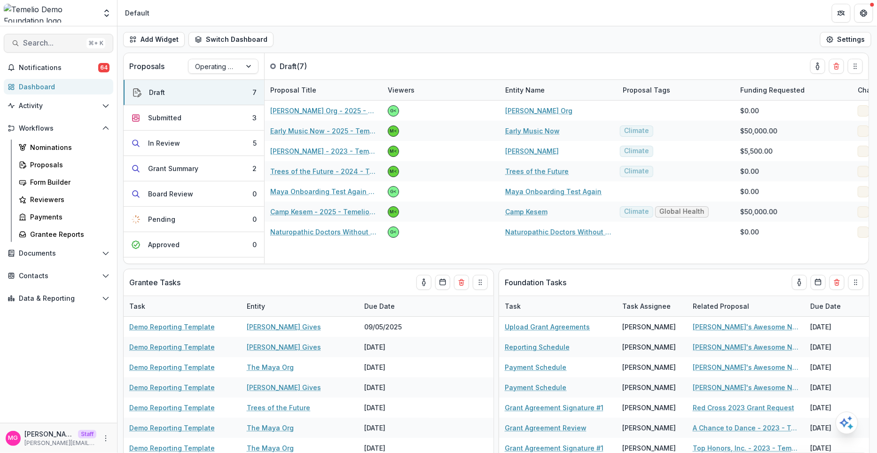
click at [49, 45] on span "Search..." at bounding box center [53, 43] width 60 height 9
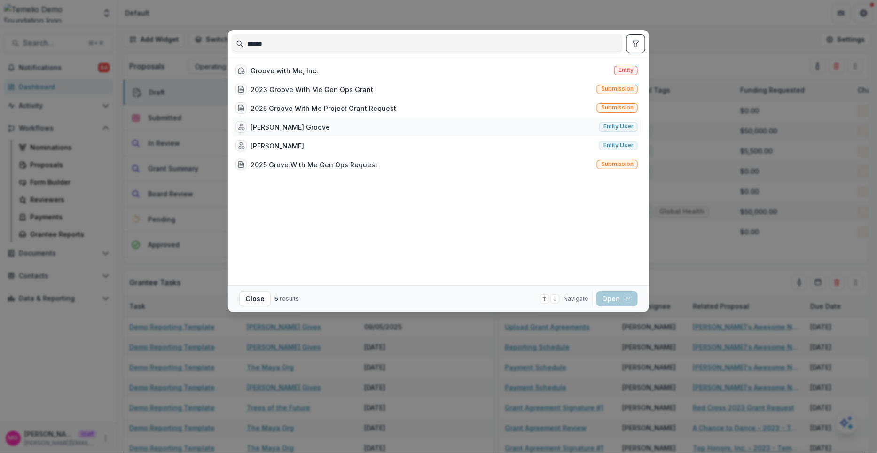
type input "******"
click at [268, 129] on div "[PERSON_NAME] Groove" at bounding box center [290, 127] width 79 height 10
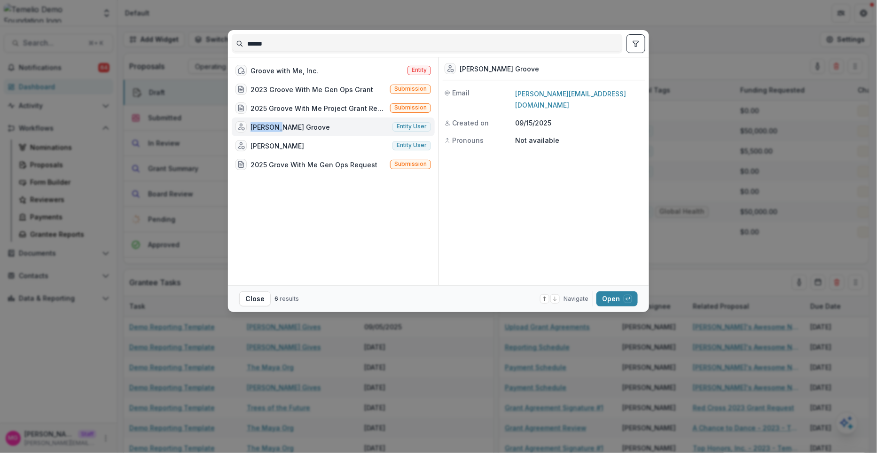
click at [268, 129] on div "[PERSON_NAME] Groove" at bounding box center [290, 127] width 79 height 10
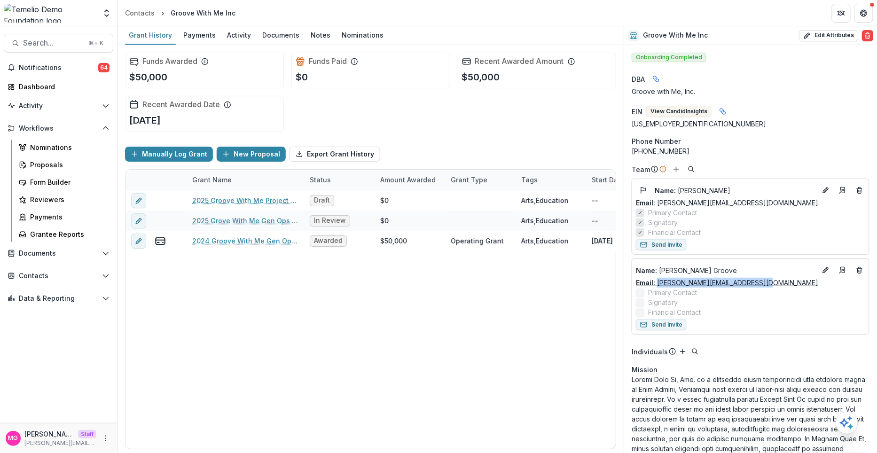
drag, startPoint x: 768, startPoint y: 281, endPoint x: 658, endPoint y: 281, distance: 110.5
click at [658, 281] on div "Email: [PERSON_NAME][EMAIL_ADDRESS][DOMAIN_NAME]" at bounding box center [750, 283] width 229 height 10
copy link "[PERSON_NAME][EMAIL_ADDRESS][DOMAIN_NAME]"
click at [236, 35] on div "Activity" at bounding box center [238, 35] width 31 height 14
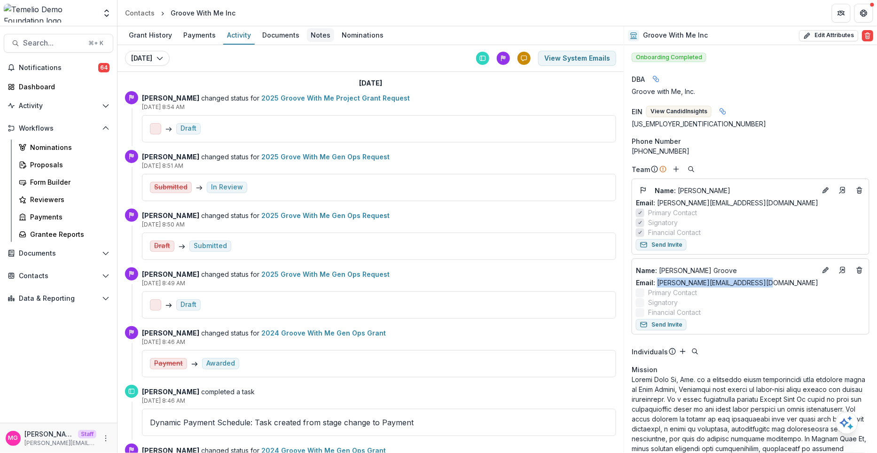
click at [314, 36] on div "Notes" at bounding box center [320, 35] width 27 height 14
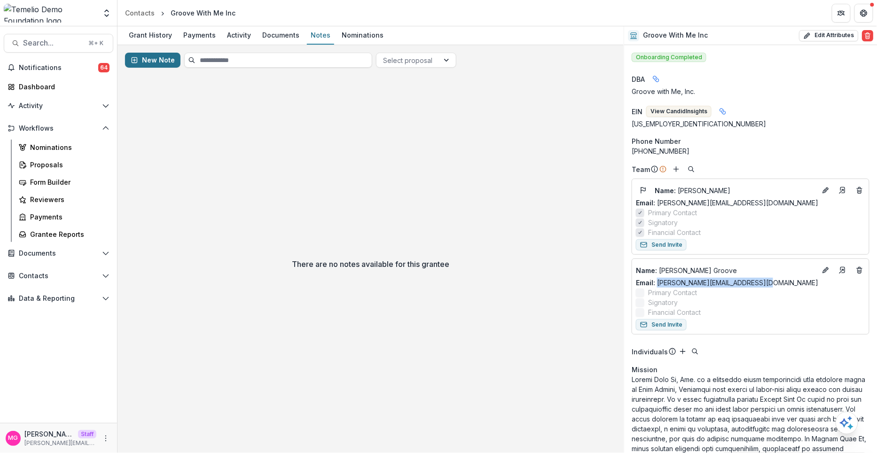
click at [150, 60] on button "New Note" at bounding box center [152, 60] width 55 height 15
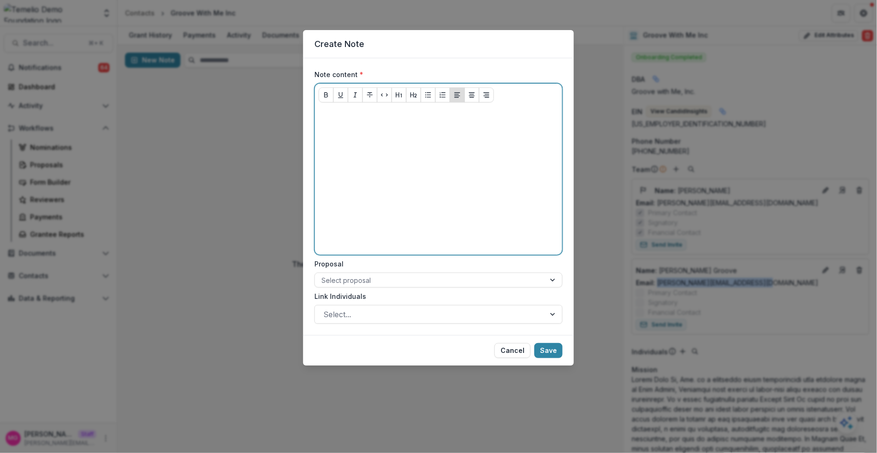
click at [385, 166] on div at bounding box center [439, 180] width 240 height 141
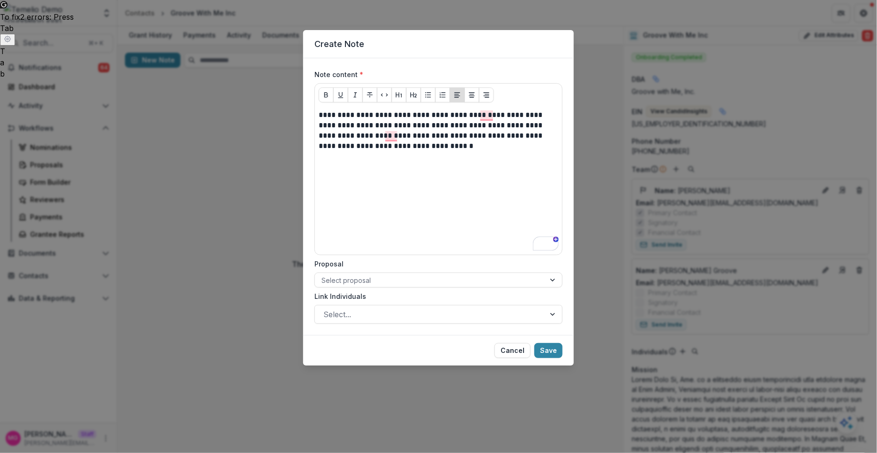
click at [558, 342] on footer "Cancel Save" at bounding box center [438, 350] width 271 height 31
click at [557, 345] on button "Save" at bounding box center [548, 350] width 28 height 15
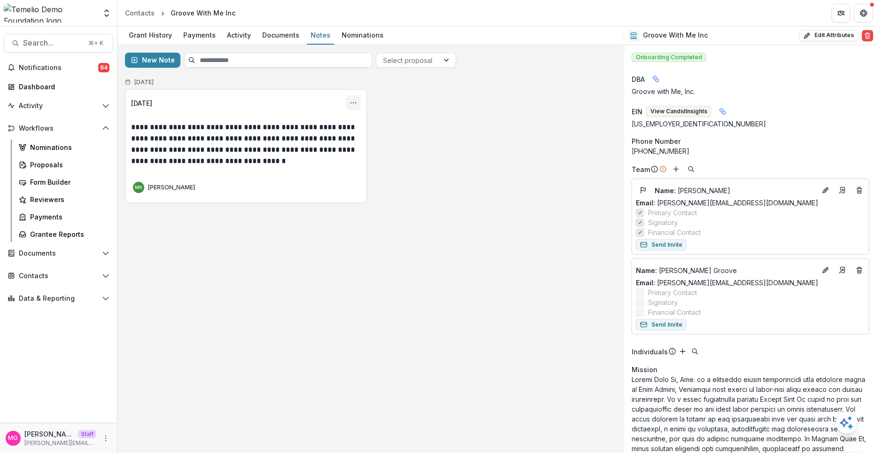
click at [351, 101] on icon "Options" at bounding box center [354, 103] width 8 height 8
click at [338, 120] on button "Pin" at bounding box center [308, 124] width 101 height 16
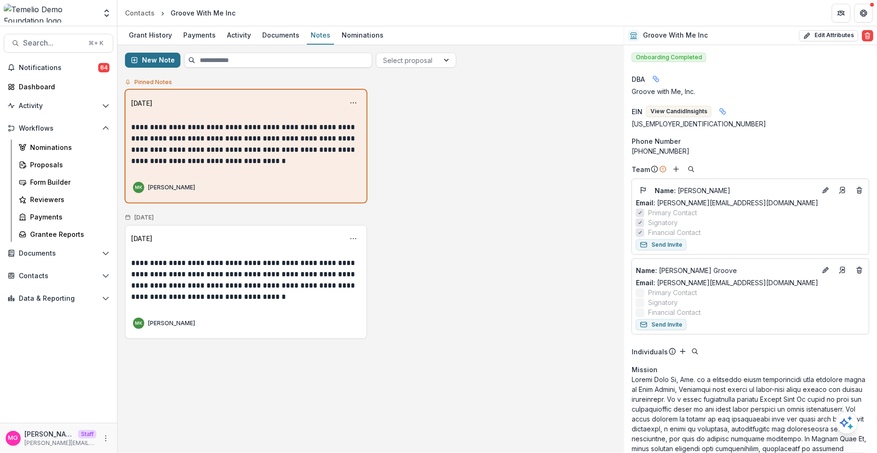
click at [150, 63] on button "New Note" at bounding box center [152, 60] width 55 height 15
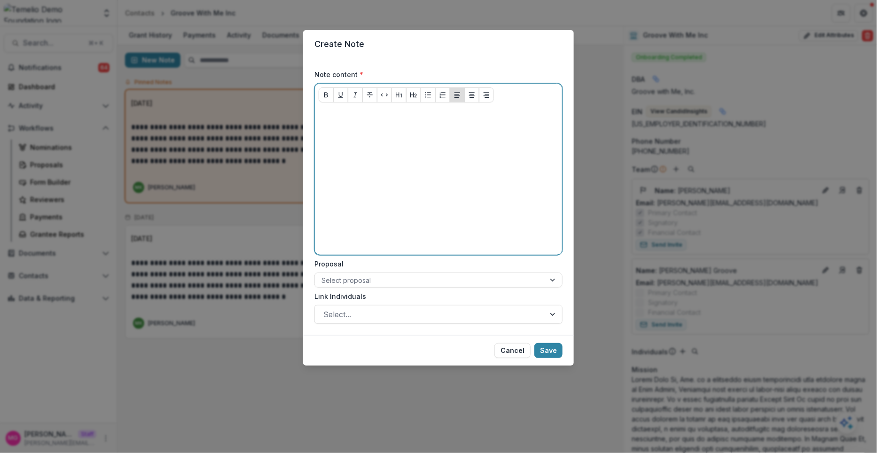
click at [348, 134] on div at bounding box center [439, 180] width 240 height 141
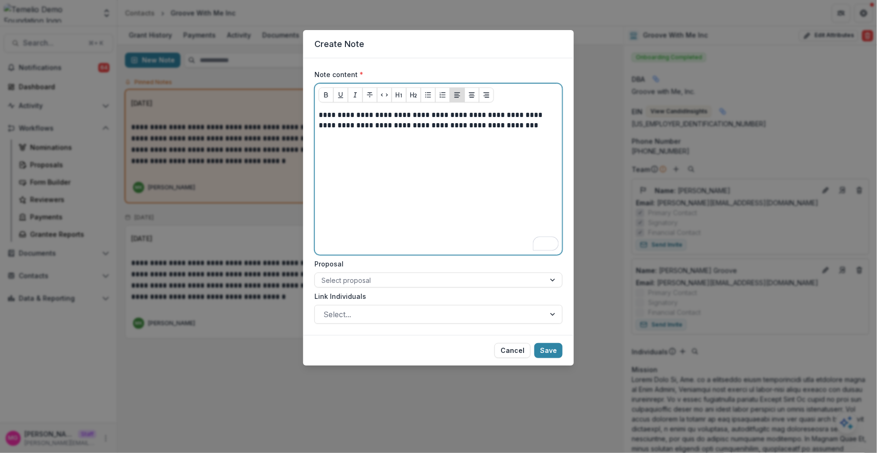
click at [431, 127] on p "**********" at bounding box center [439, 120] width 240 height 21
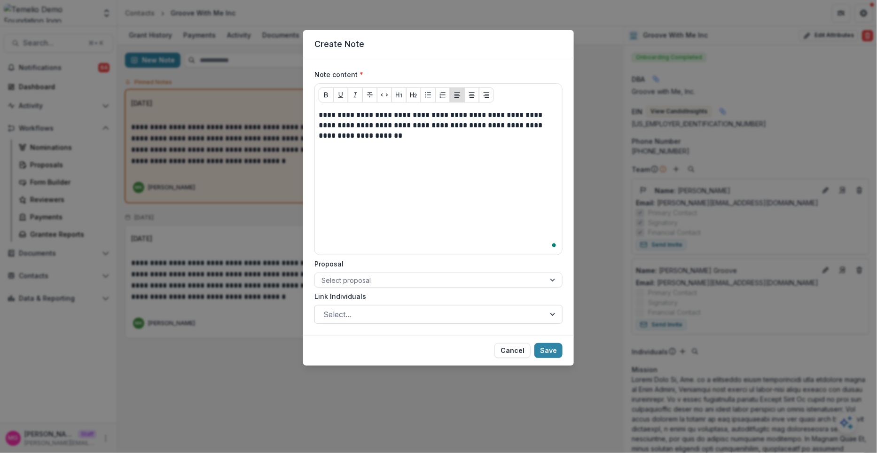
click at [380, 309] on div at bounding box center [429, 314] width 213 height 13
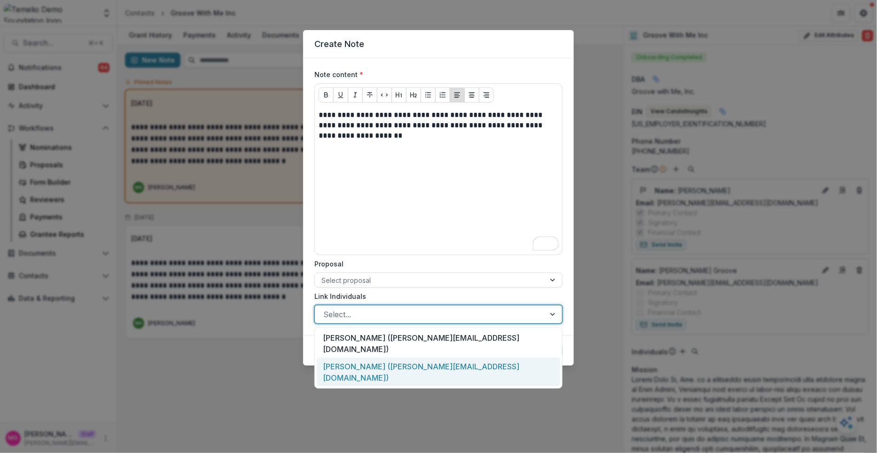
click at [374, 358] on div "[PERSON_NAME] ([PERSON_NAME][EMAIL_ADDRESS][DOMAIN_NAME])" at bounding box center [439, 372] width 244 height 29
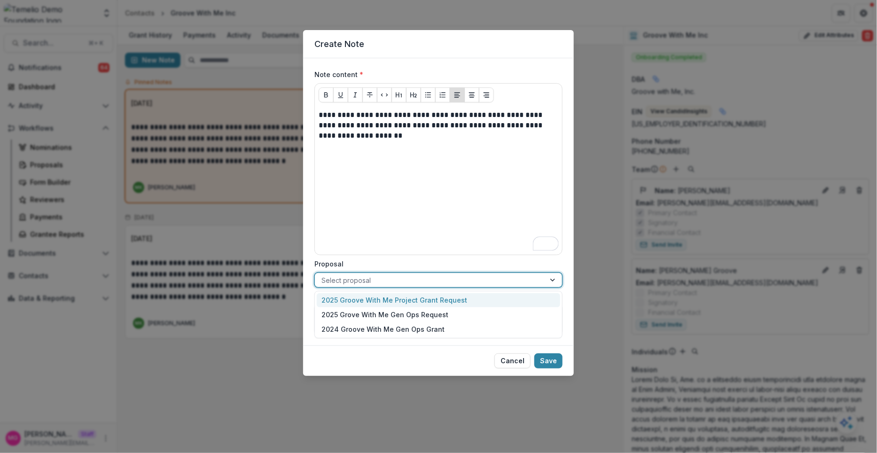
click at [434, 281] on div at bounding box center [430, 281] width 217 height 12
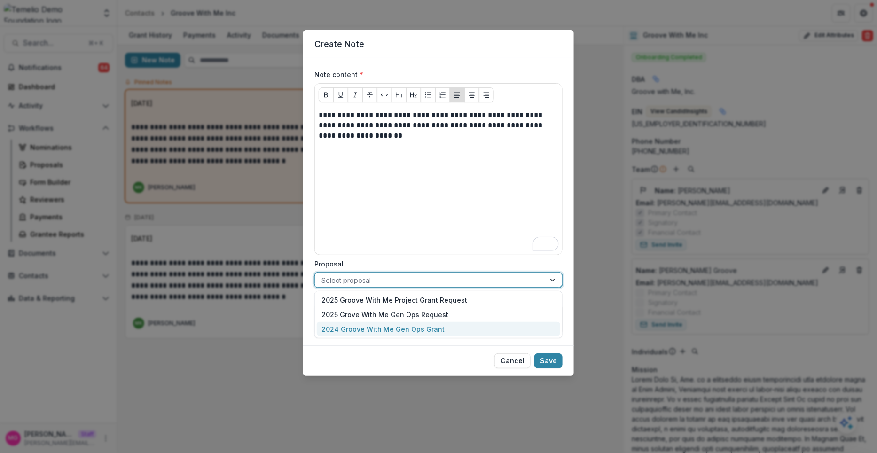
click at [416, 322] on div "2024 Groove With Me Gen Ops Grant" at bounding box center [439, 329] width 244 height 15
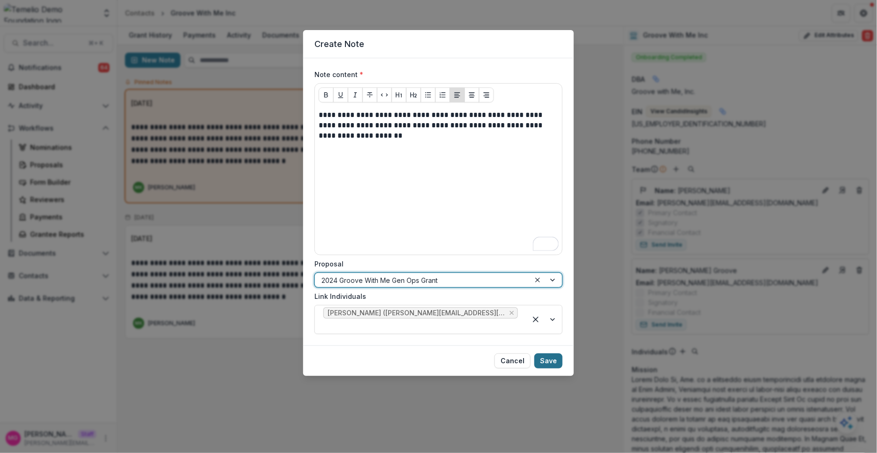
click at [551, 354] on button "Save" at bounding box center [548, 361] width 28 height 15
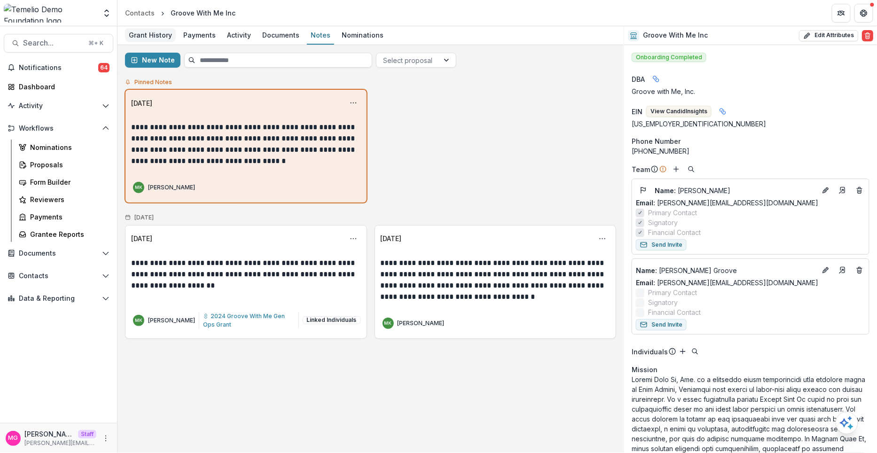
click at [154, 38] on div "Grant History" at bounding box center [150, 35] width 51 height 14
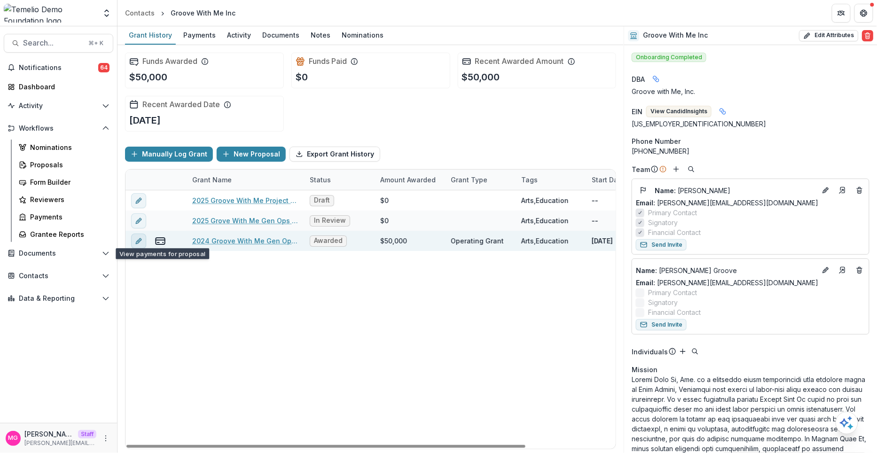
click at [136, 242] on icon "edit" at bounding box center [139, 241] width 8 height 8
type input "*******"
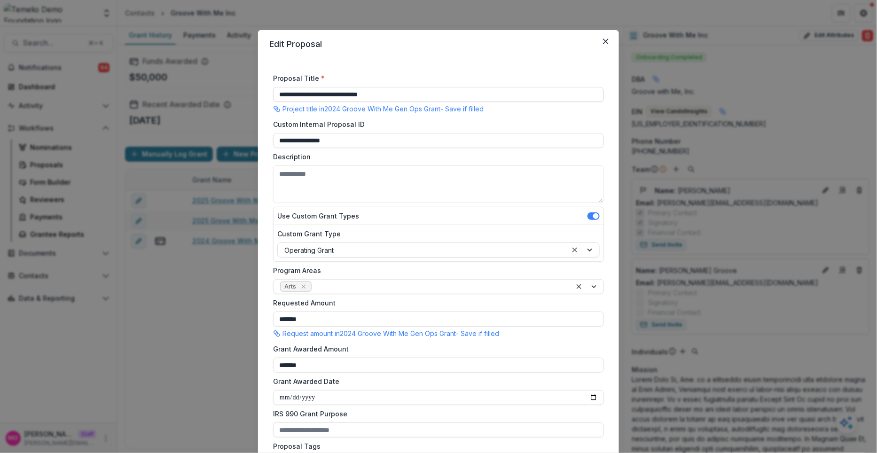
click at [377, 94] on input "**********" at bounding box center [438, 94] width 331 height 15
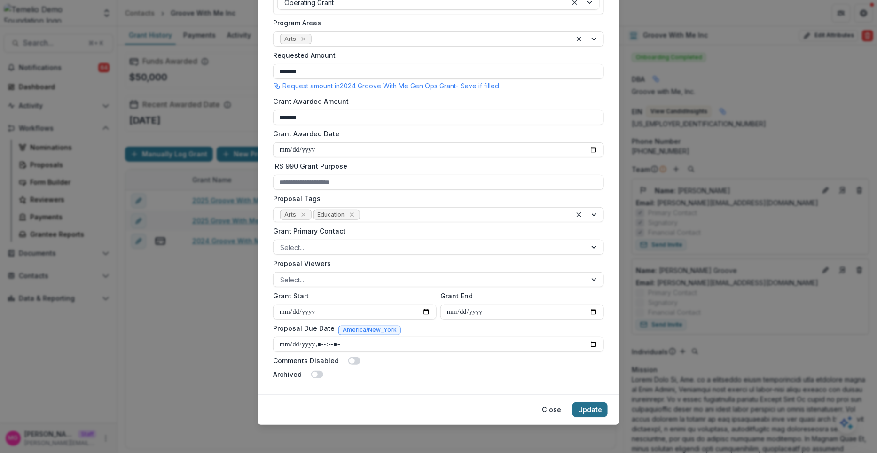
type input "**********"
click at [575, 409] on button "Update" at bounding box center [590, 409] width 35 height 15
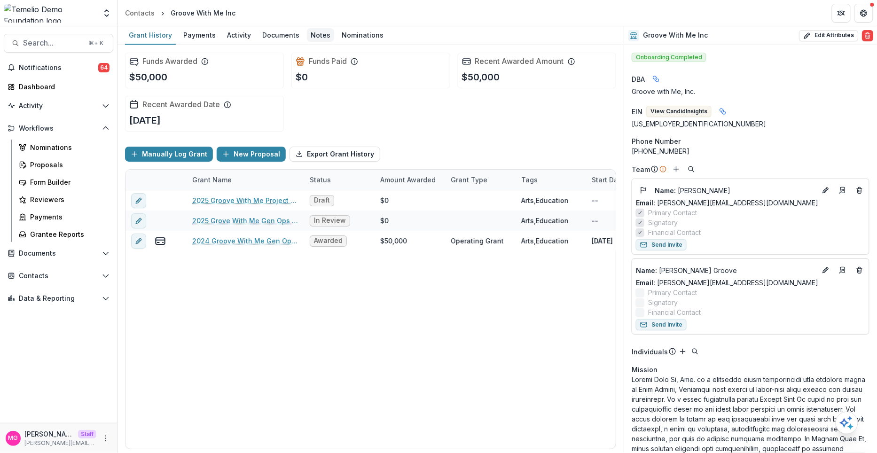
click at [310, 38] on div "Notes" at bounding box center [320, 35] width 27 height 14
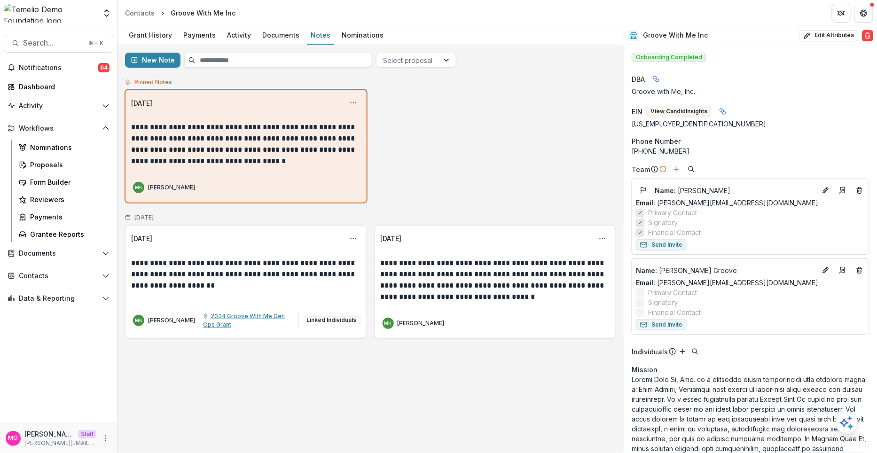
click at [222, 316] on span "2024 Groove With Me Gen Ops Grant" at bounding box center [244, 321] width 82 height 16
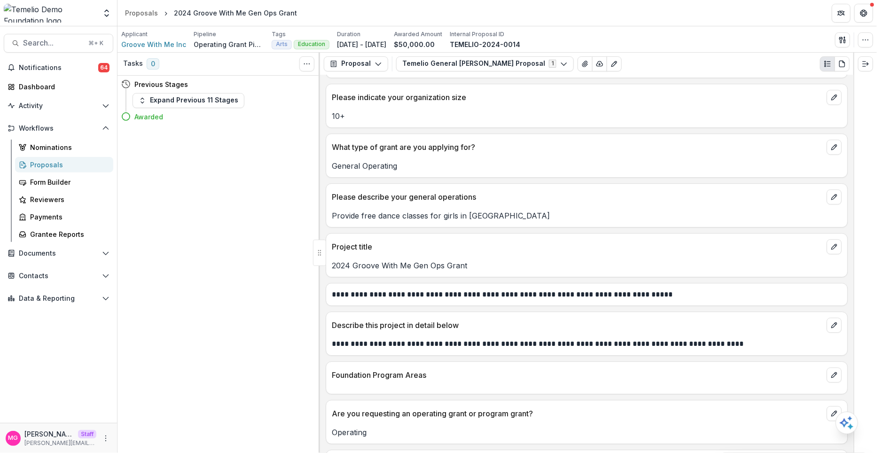
scroll to position [990, 0]
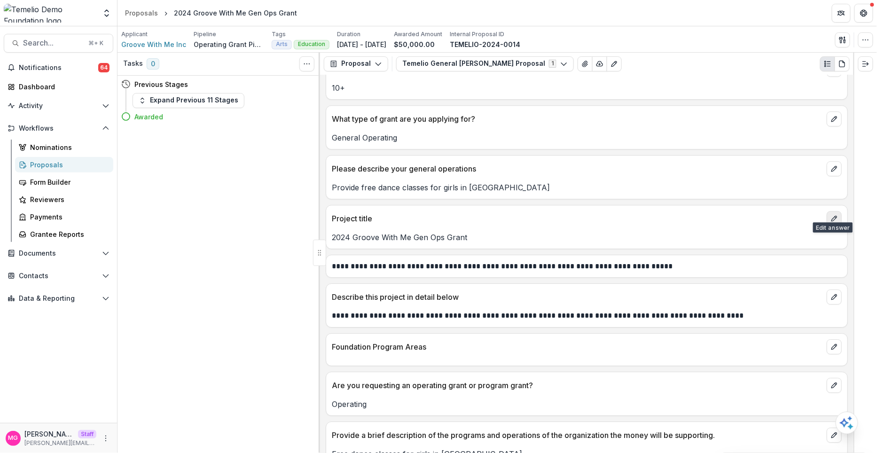
click at [837, 212] on button "edit" at bounding box center [834, 218] width 15 height 15
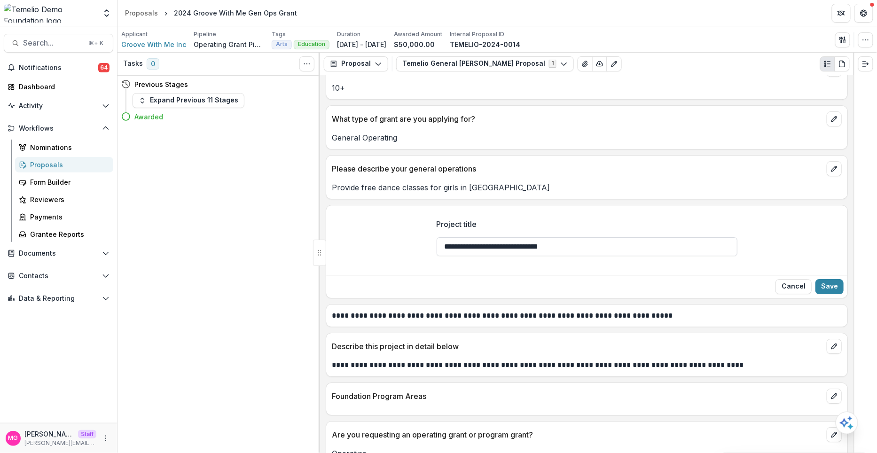
click at [551, 241] on input "**********" at bounding box center [587, 246] width 301 height 19
type input "**********"
click at [825, 279] on button "Save" at bounding box center [830, 286] width 28 height 15
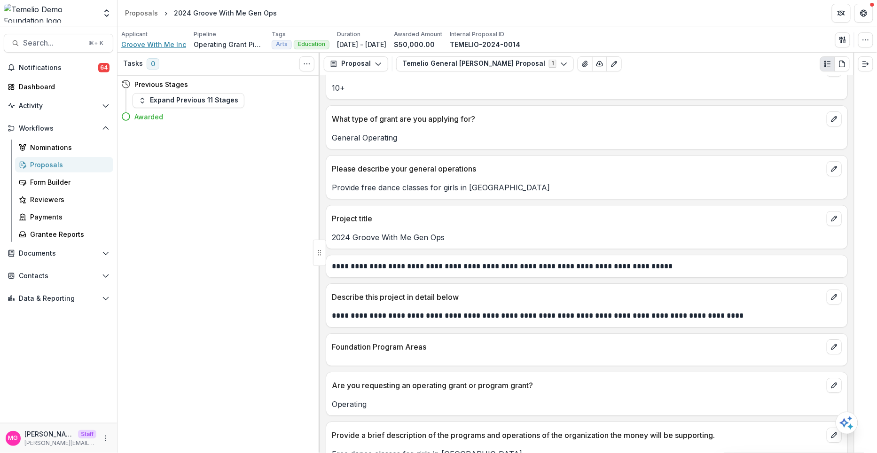
click at [169, 45] on span "Groove With Me Inc" at bounding box center [153, 44] width 65 height 10
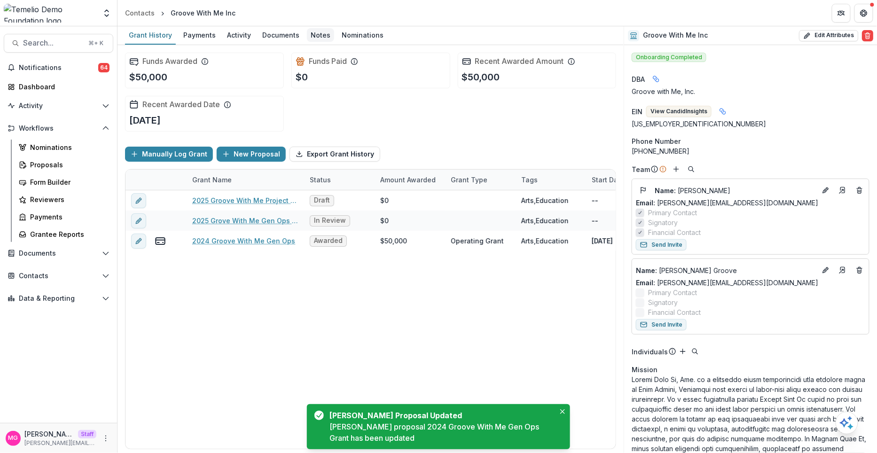
click at [314, 40] on div "Notes" at bounding box center [320, 35] width 27 height 14
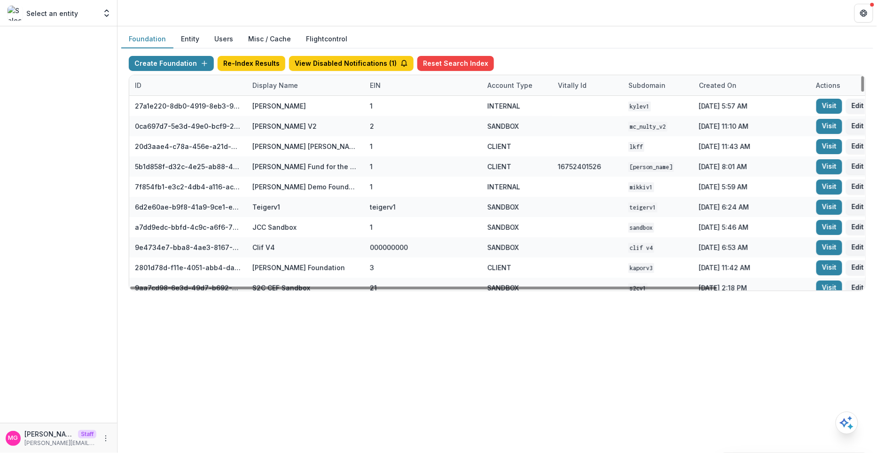
click at [292, 86] on div "Display Name" at bounding box center [275, 85] width 57 height 10
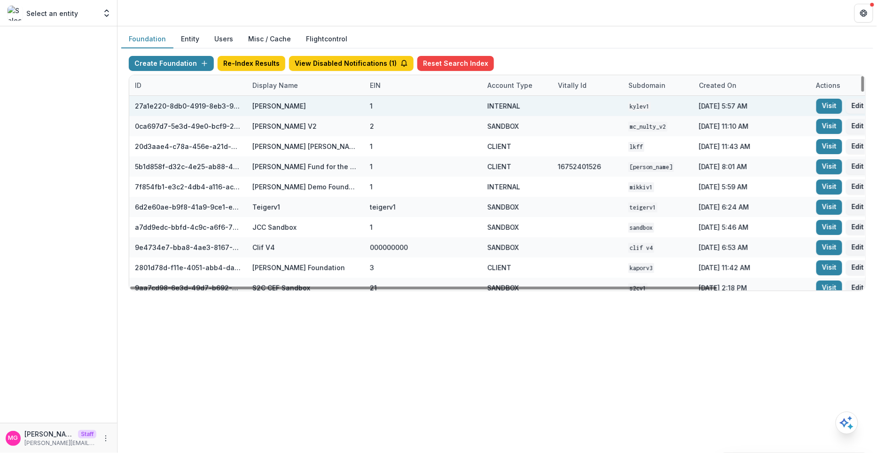
click at [291, 96] on div "[PERSON_NAME]" at bounding box center [305, 106] width 106 height 20
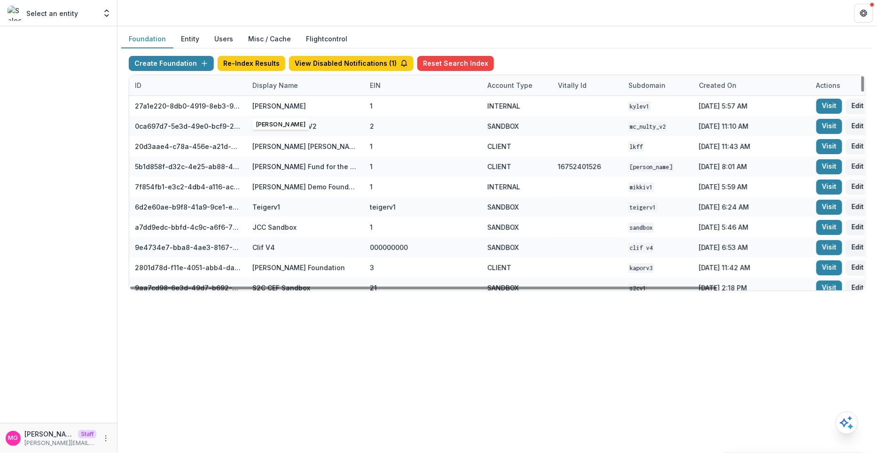
click at [290, 92] on div "Display Name" at bounding box center [306, 85] width 118 height 20
click at [286, 107] on input at bounding box center [304, 105] width 113 height 15
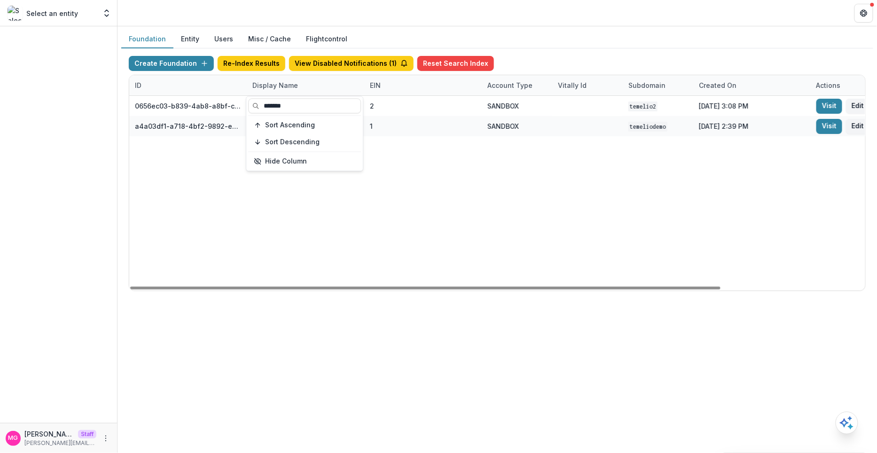
type input "*******"
click at [609, 61] on div "Create Foundation Re-Index Results View Disabled Notifications ( 1 ) Reset Sear…" at bounding box center [497, 65] width 737 height 19
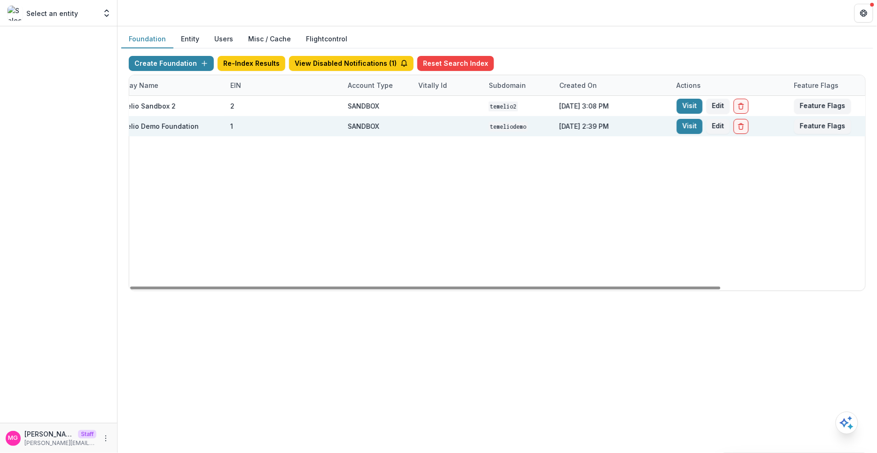
scroll to position [0, 180]
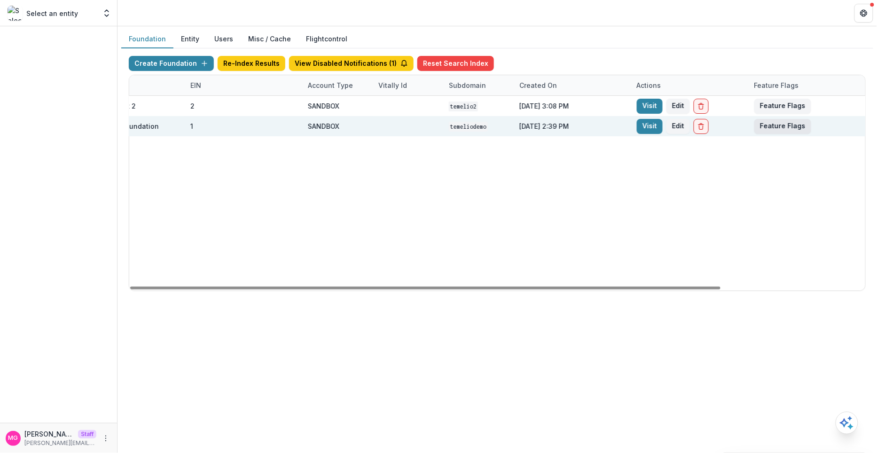
click at [779, 124] on button "Feature Flags" at bounding box center [783, 126] width 57 height 15
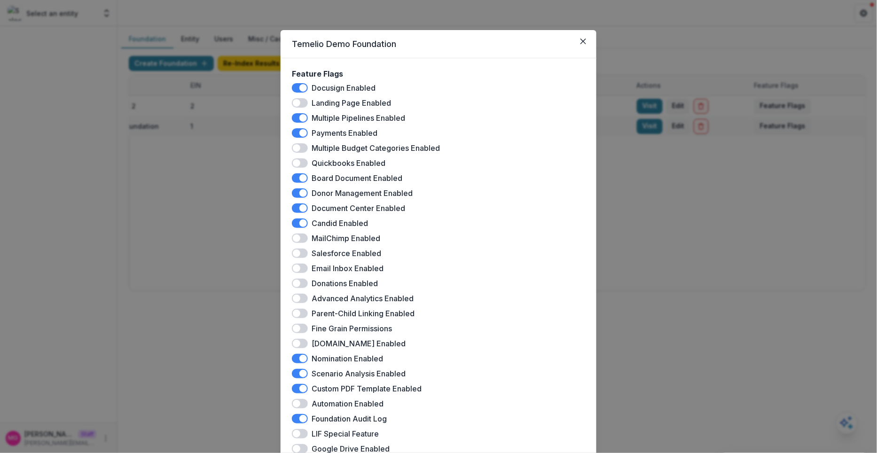
click at [300, 363] on span at bounding box center [300, 358] width 16 height 9
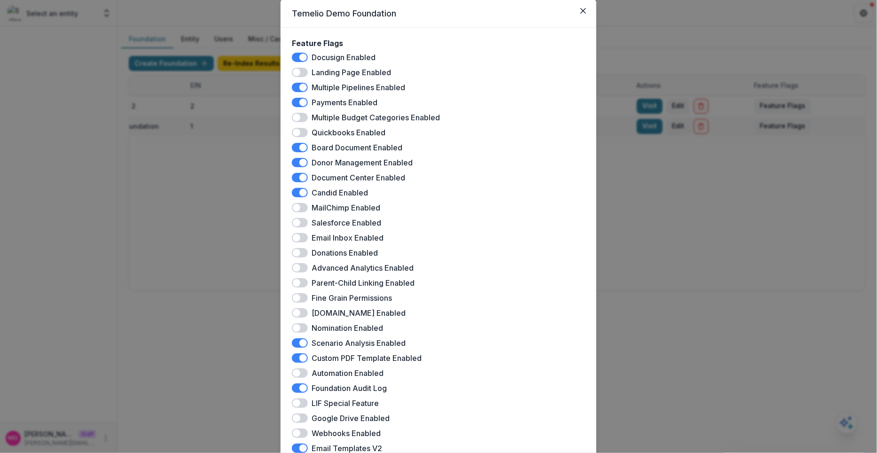
scroll to position [30, 0]
click at [298, 55] on span at bounding box center [300, 57] width 16 height 9
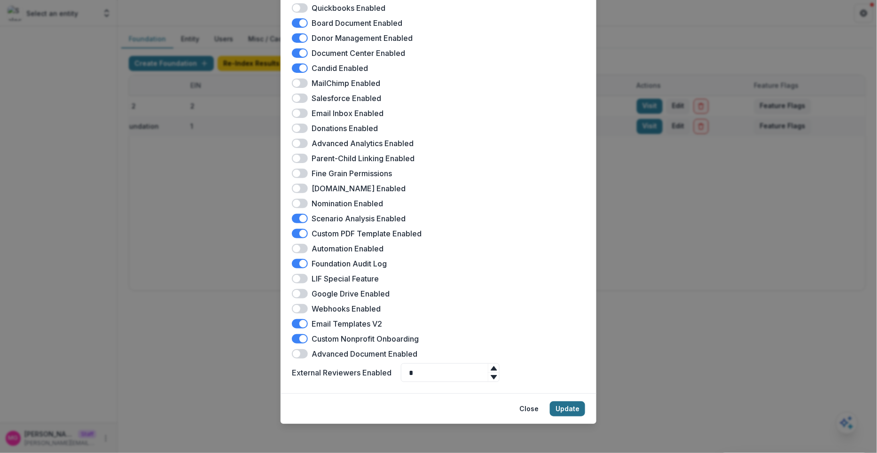
click at [565, 402] on button "Update" at bounding box center [567, 408] width 35 height 15
click at [565, 409] on button "Update" at bounding box center [567, 408] width 35 height 15
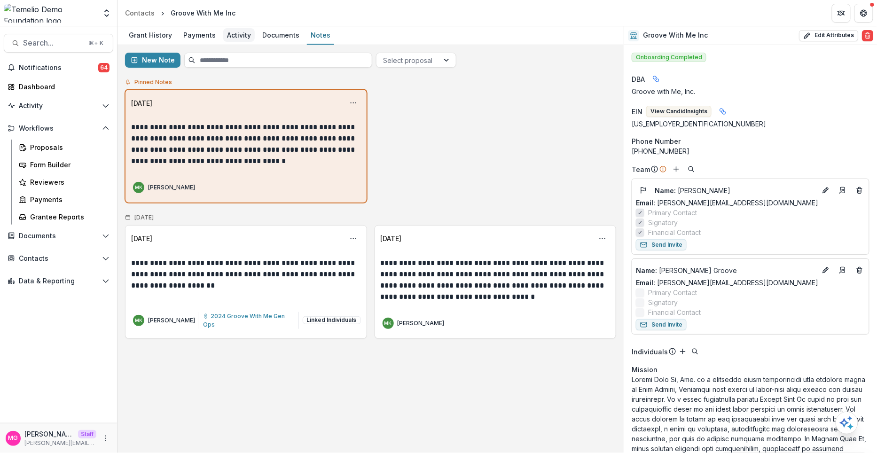
click at [233, 30] on div "Activity" at bounding box center [238, 35] width 31 height 14
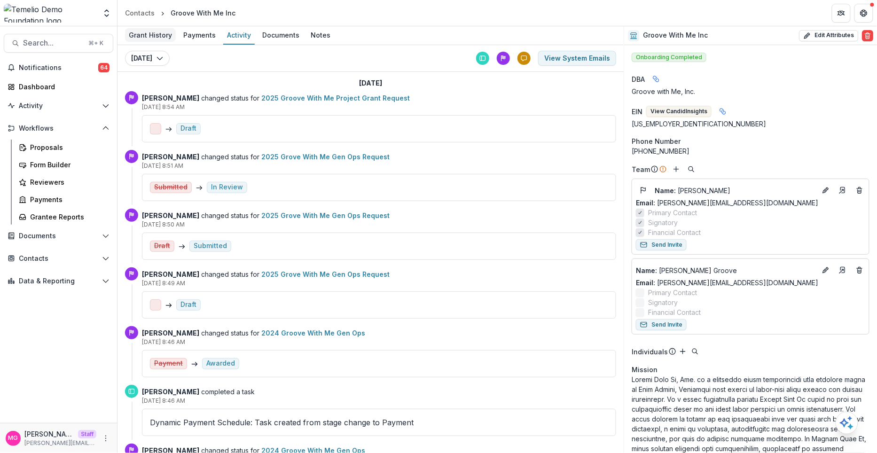
click at [151, 37] on div "Grant History" at bounding box center [150, 35] width 51 height 14
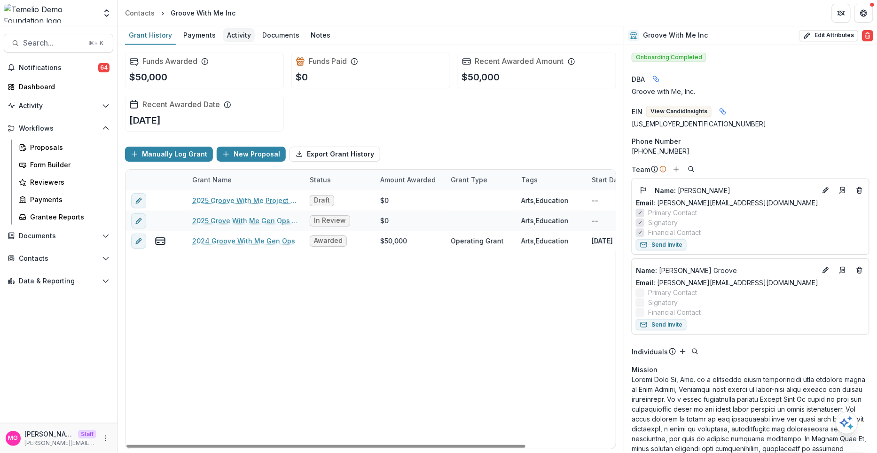
click at [237, 37] on div "Activity" at bounding box center [238, 35] width 31 height 14
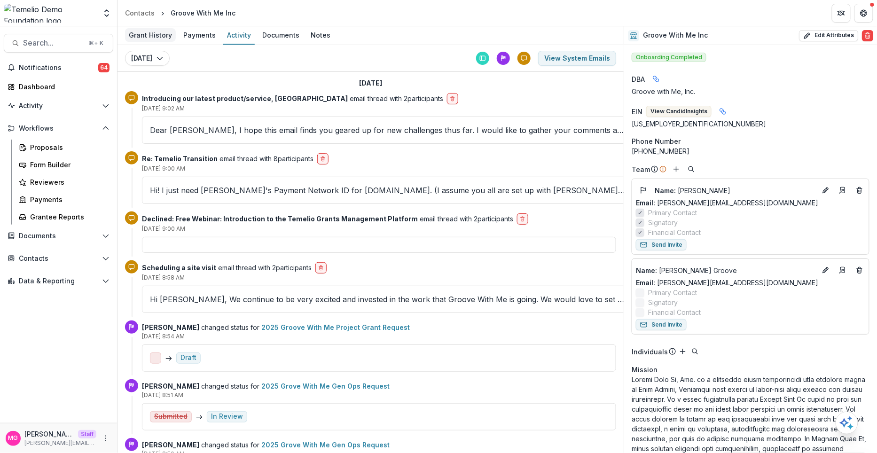
click at [141, 31] on div "Grant History" at bounding box center [150, 35] width 51 height 14
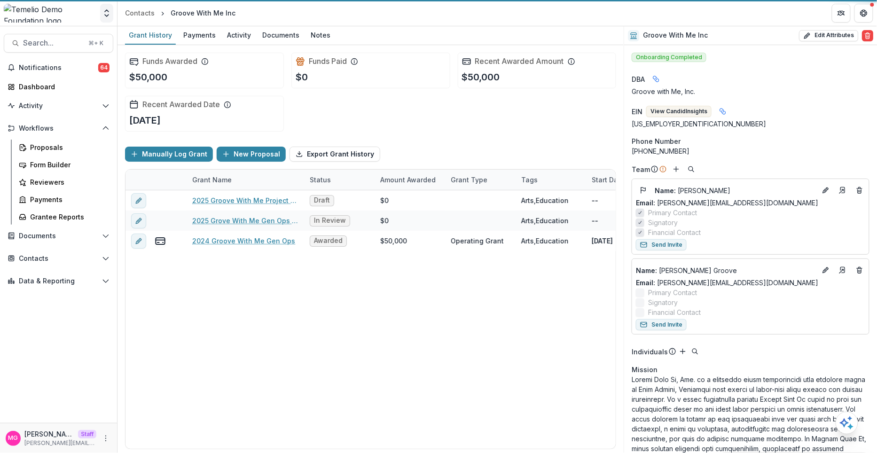
click at [106, 14] on icon "Open entity switcher" at bounding box center [106, 12] width 9 height 9
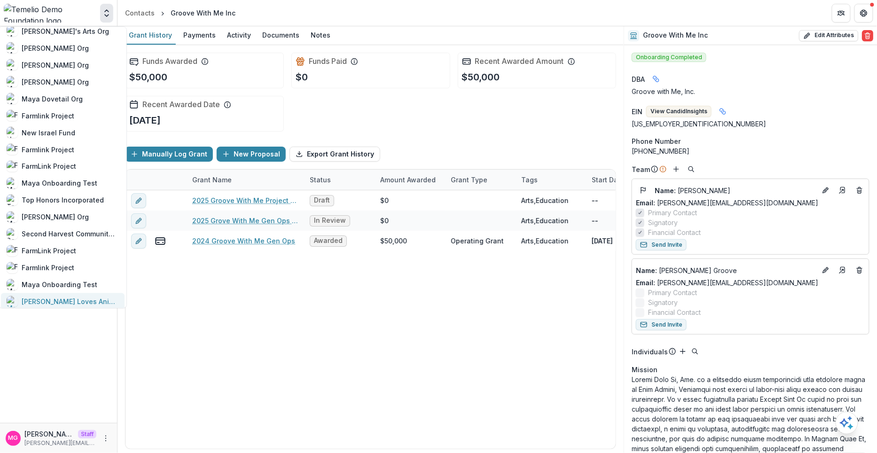
scroll to position [637, 0]
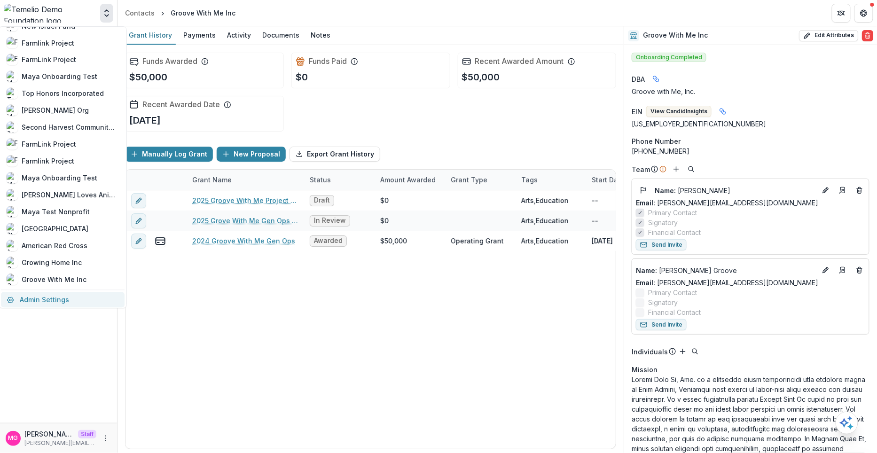
click at [61, 297] on link "Admin Settings" at bounding box center [63, 300] width 124 height 16
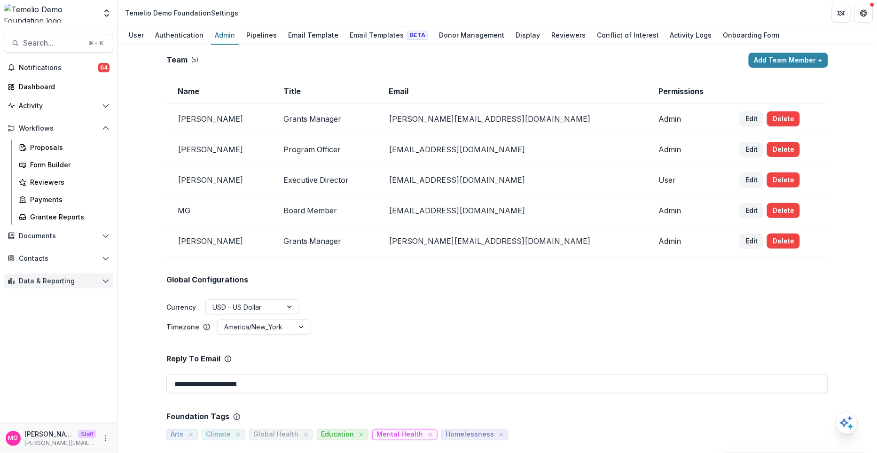
click at [52, 288] on button "Data & Reporting" at bounding box center [59, 281] width 110 height 15
click at [59, 283] on span "Data & Reporting" at bounding box center [58, 281] width 79 height 8
click at [106, 435] on icon "More" at bounding box center [106, 439] width 8 height 8
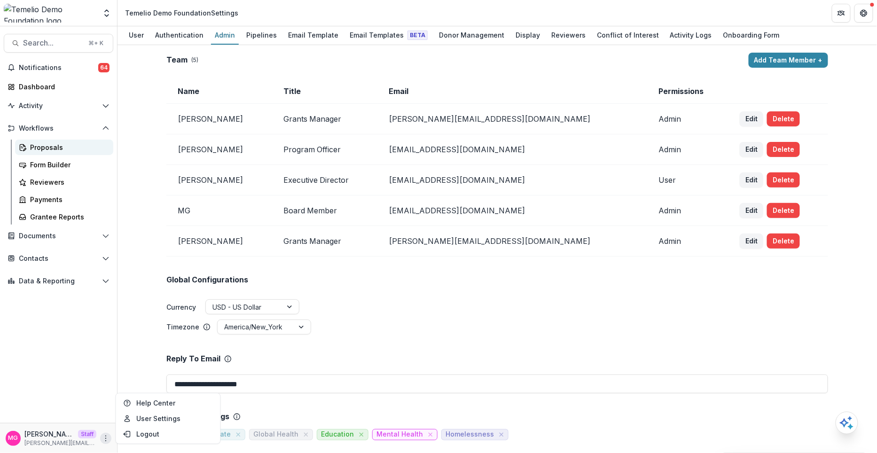
click at [78, 148] on div "Proposals" at bounding box center [68, 147] width 76 height 10
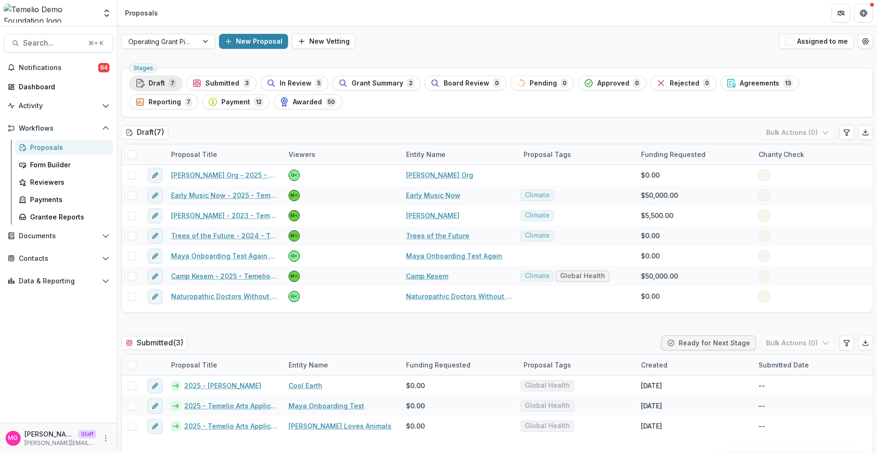
click at [164, 77] on button "Draft 7" at bounding box center [155, 83] width 53 height 15
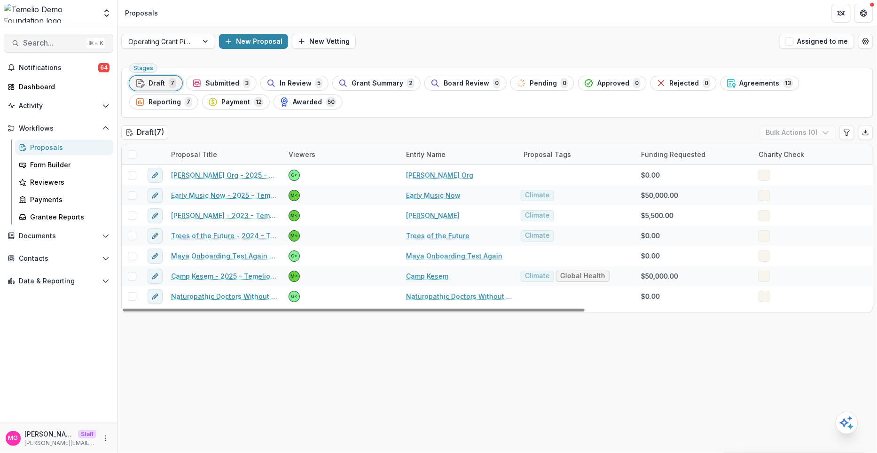
click at [62, 38] on button "Search... ⌘ + K" at bounding box center [59, 43] width 110 height 19
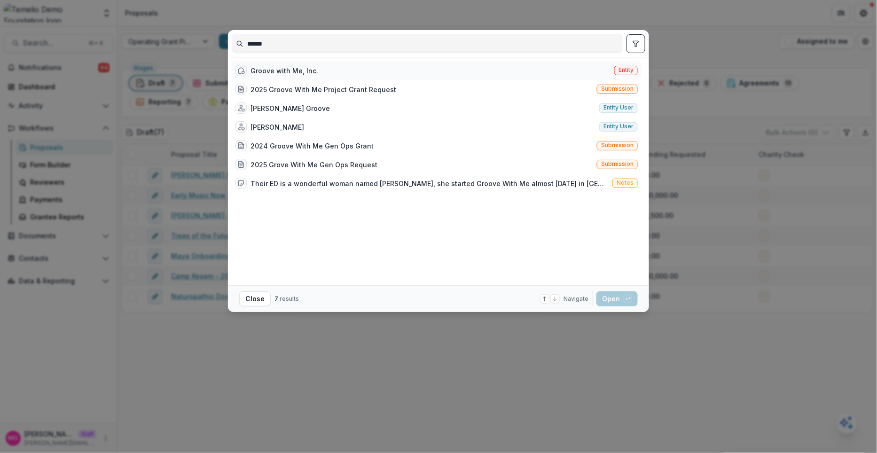
type input "******"
click at [297, 73] on div "Groove with Me, Inc." at bounding box center [285, 71] width 68 height 10
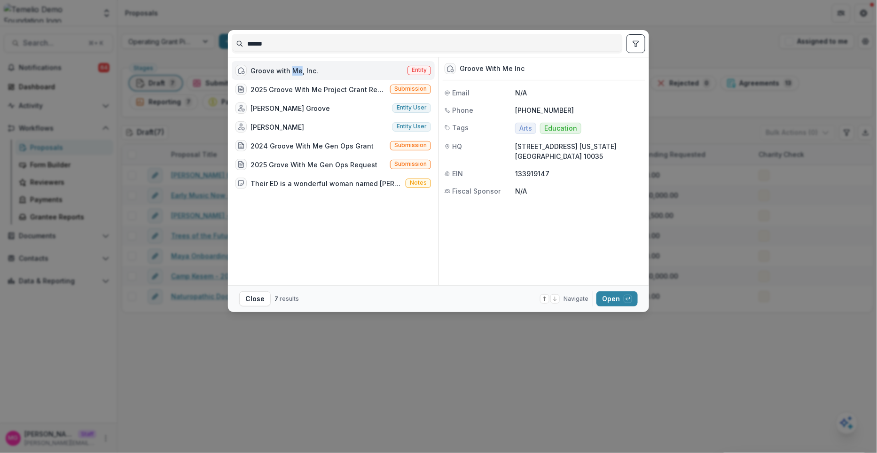
click at [297, 73] on div "Groove with Me, Inc." at bounding box center [285, 71] width 68 height 10
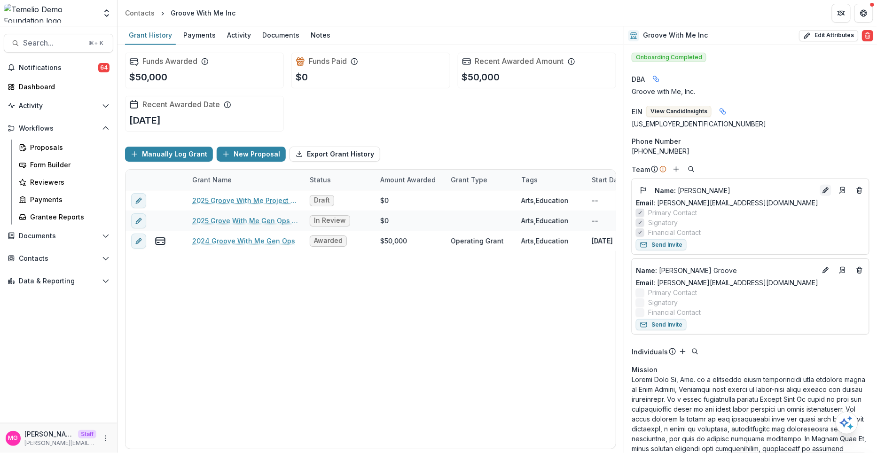
click at [826, 194] on button "Edit" at bounding box center [825, 190] width 11 height 11
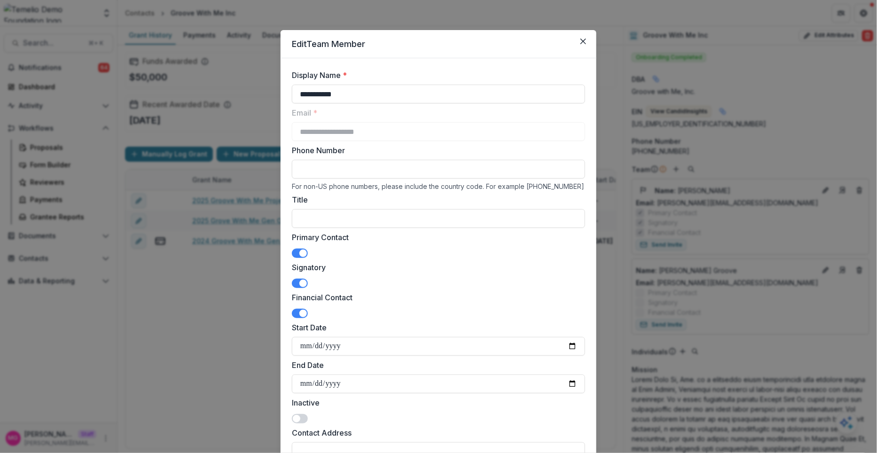
click at [811, 206] on div "**********" at bounding box center [438, 226] width 877 height 453
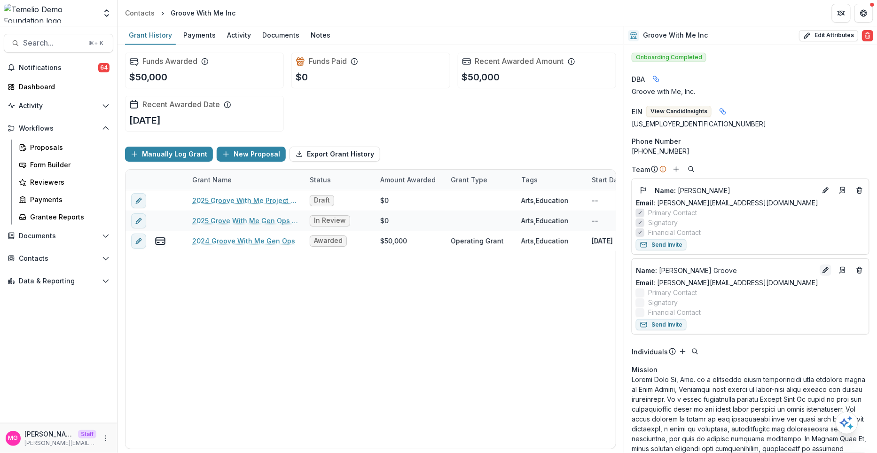
click at [822, 270] on icon "Edit" at bounding box center [826, 271] width 8 height 8
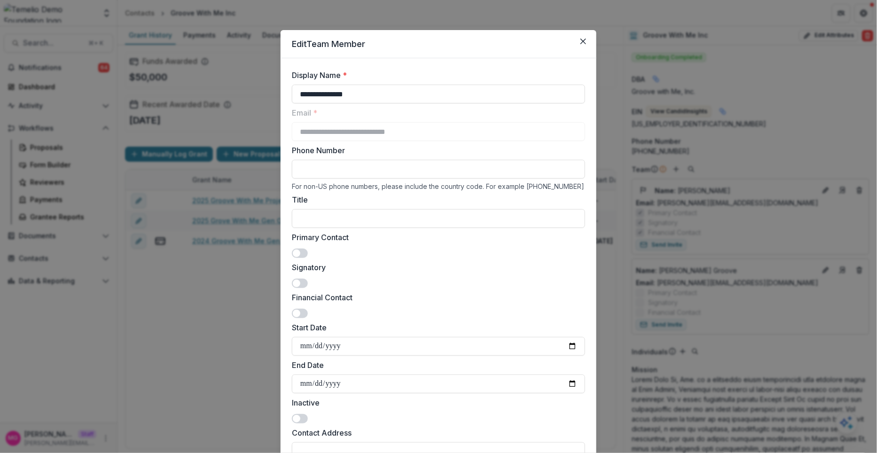
click at [680, 257] on div "**********" at bounding box center [438, 226] width 877 height 453
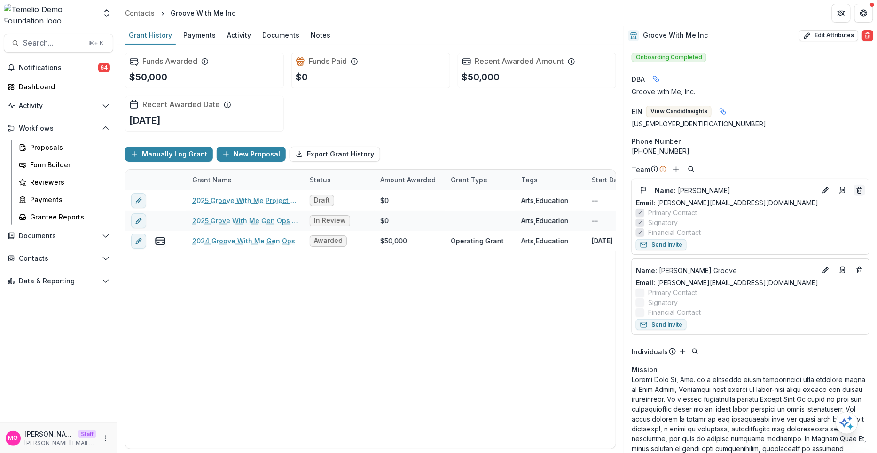
click at [854, 190] on button "Deletes" at bounding box center [859, 190] width 11 height 11
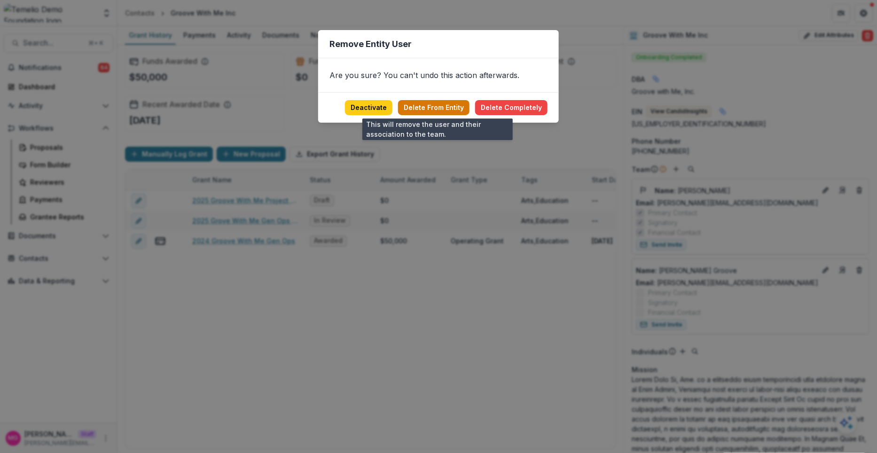
click at [420, 106] on button "Delete From Entity" at bounding box center [433, 107] width 71 height 15
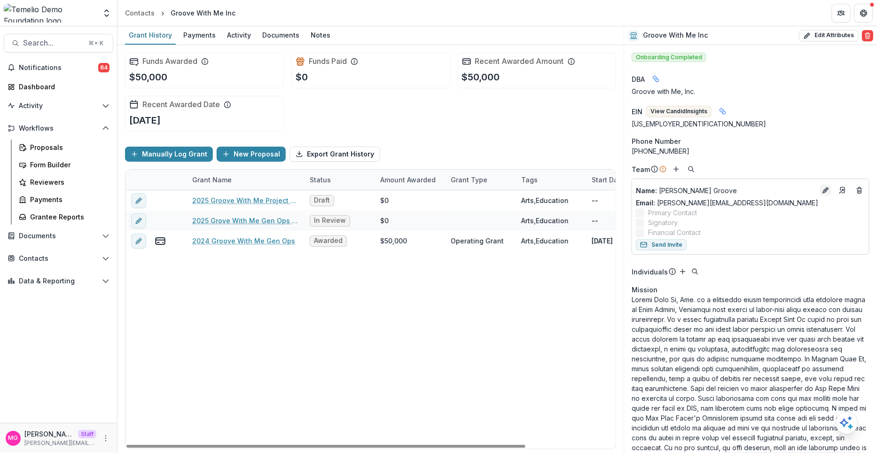
click at [824, 192] on icon "Edit" at bounding box center [826, 191] width 8 height 8
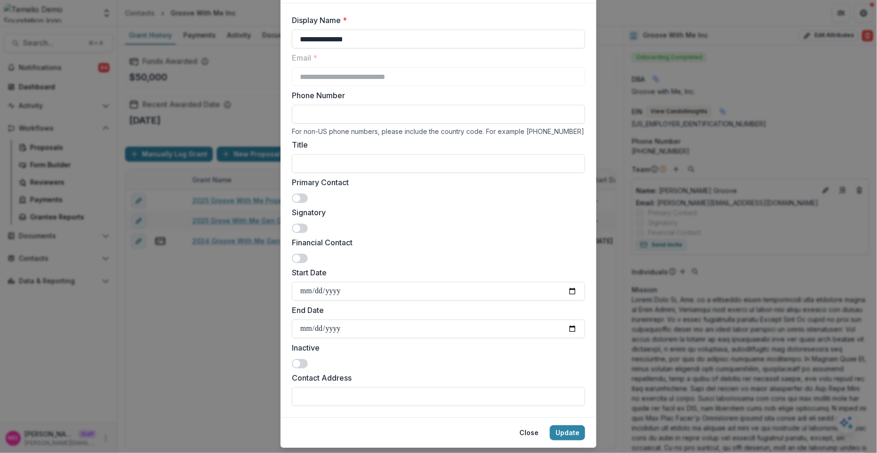
scroll to position [77, 0]
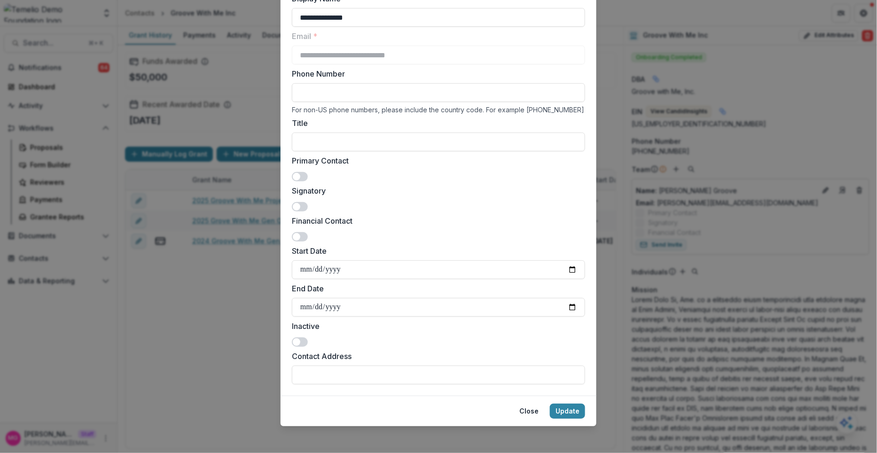
click at [301, 177] on span at bounding box center [300, 176] width 16 height 9
click at [300, 205] on span at bounding box center [300, 206] width 16 height 9
click at [300, 237] on span at bounding box center [300, 236] width 16 height 9
click at [574, 415] on button "Update" at bounding box center [567, 411] width 35 height 15
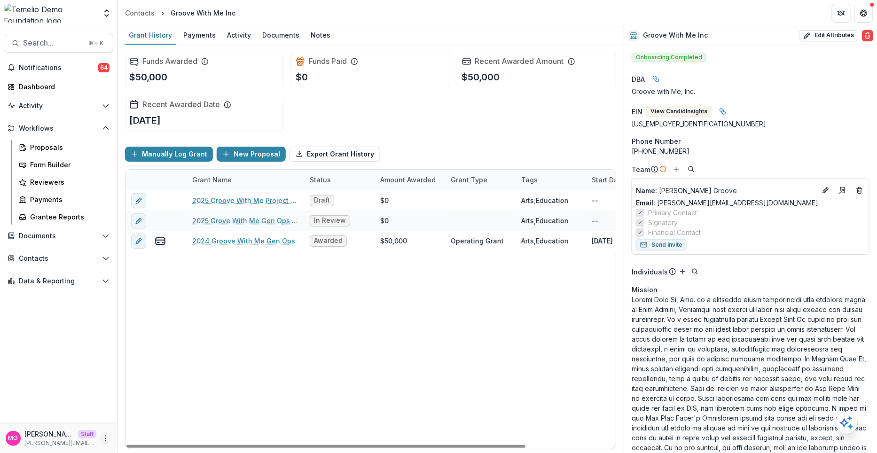
click at [107, 436] on icon "More" at bounding box center [106, 439] width 8 height 8
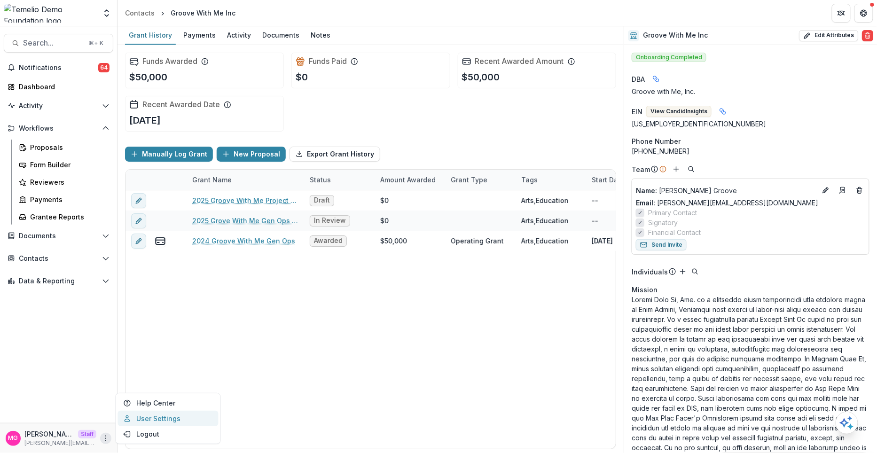
click at [133, 419] on link "User Settings" at bounding box center [168, 419] width 101 height 16
select select "****"
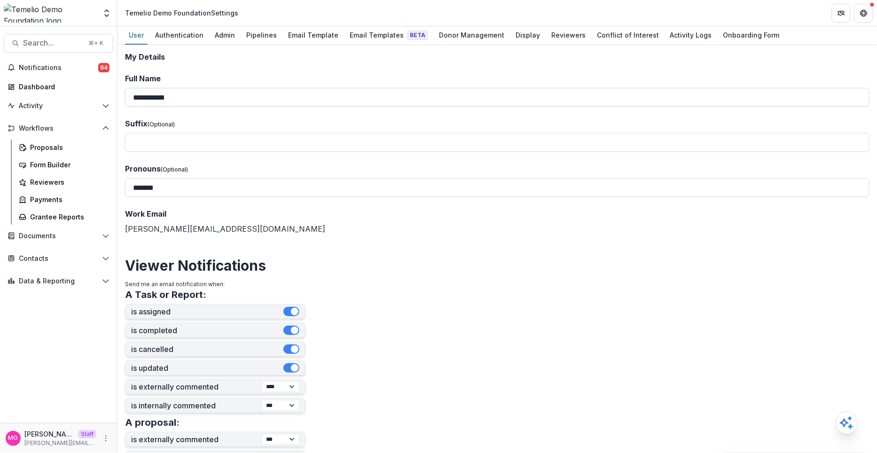
click at [159, 94] on input "**********" at bounding box center [497, 97] width 745 height 19
type input "**********"
click at [212, 77] on label "Full Name" at bounding box center [494, 78] width 739 height 11
click at [212, 88] on input "**********" at bounding box center [497, 97] width 745 height 19
click at [47, 159] on link "Form Builder" at bounding box center [64, 165] width 98 height 16
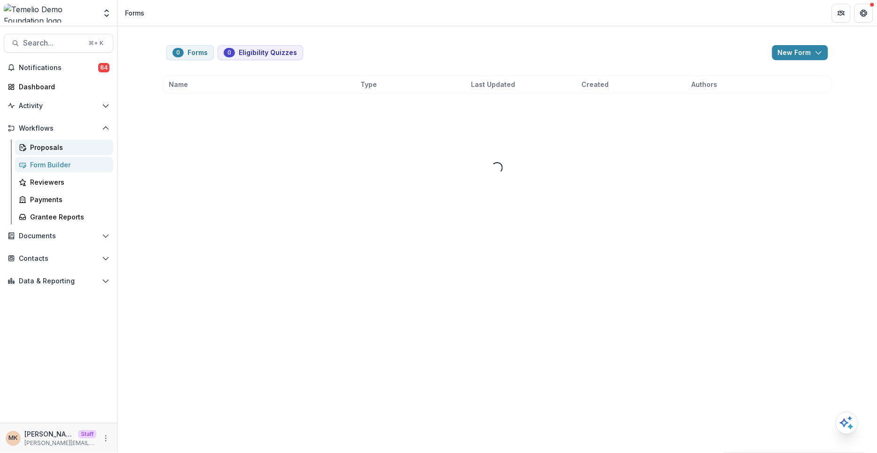
click at [45, 149] on div "Proposals" at bounding box center [68, 147] width 76 height 10
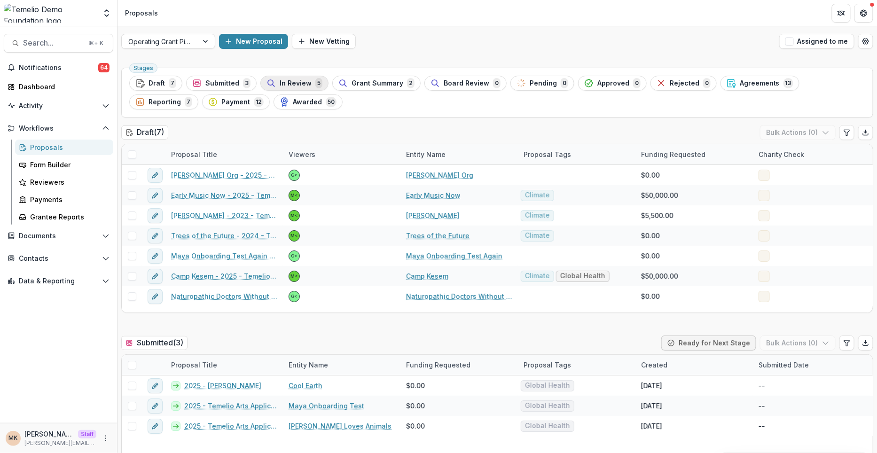
click at [291, 87] on div "In Review 5" at bounding box center [295, 83] width 56 height 10
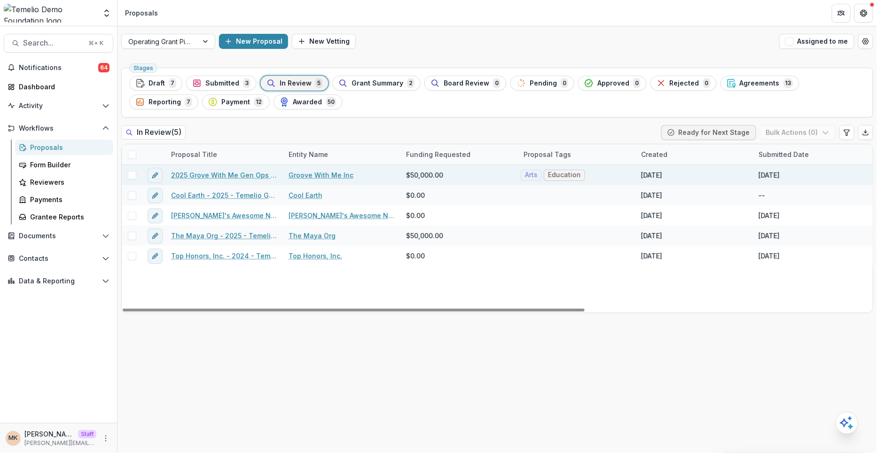
click at [217, 177] on link "2025 Grove With Me Gen Ops Request" at bounding box center [224, 175] width 106 height 10
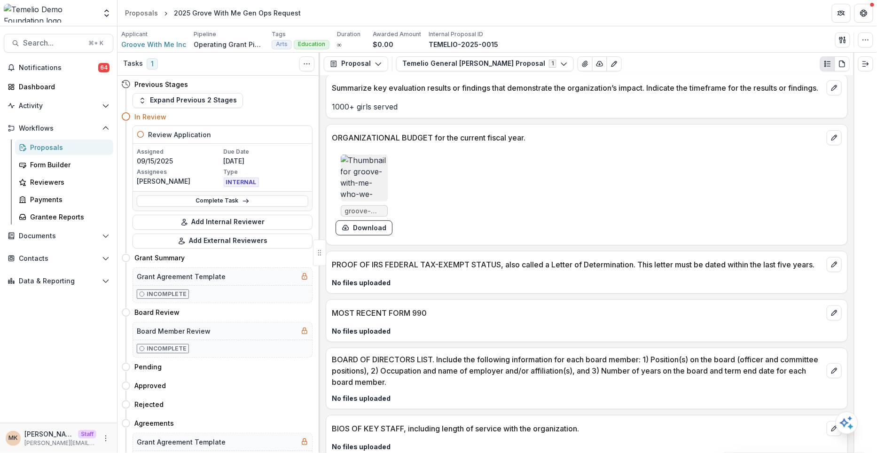
scroll to position [1376, 0]
click at [371, 178] on img at bounding box center [364, 177] width 47 height 47
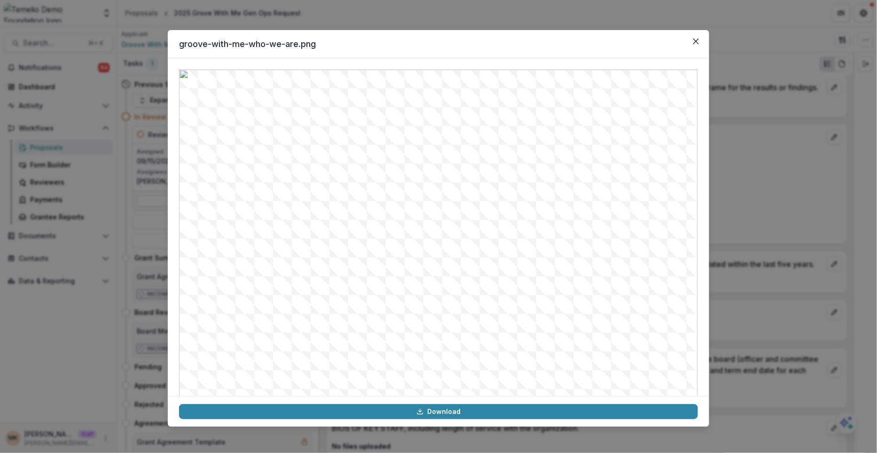
scroll to position [92, 0]
click at [692, 43] on button "Close" at bounding box center [696, 41] width 15 height 15
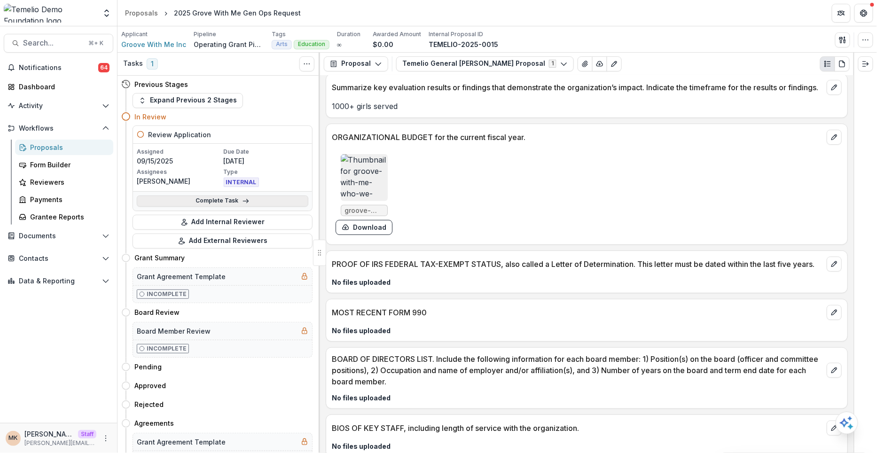
click at [210, 198] on link "Complete Task" at bounding box center [223, 201] width 172 height 11
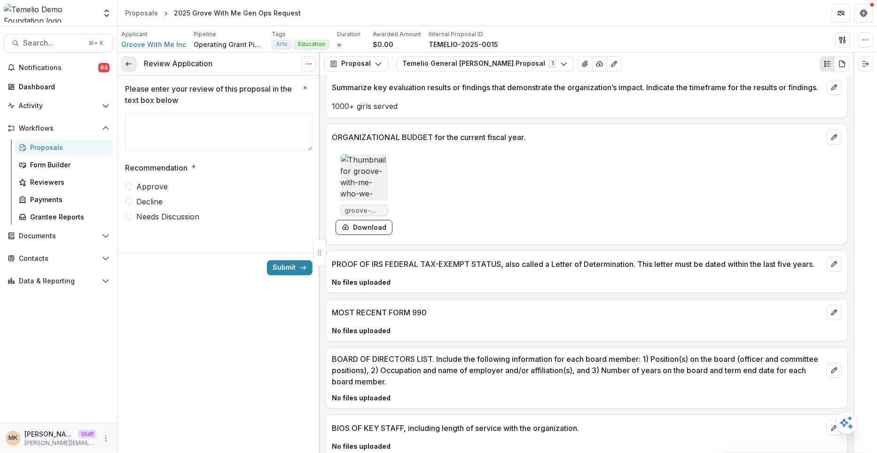
click at [131, 65] on icon at bounding box center [129, 64] width 8 height 8
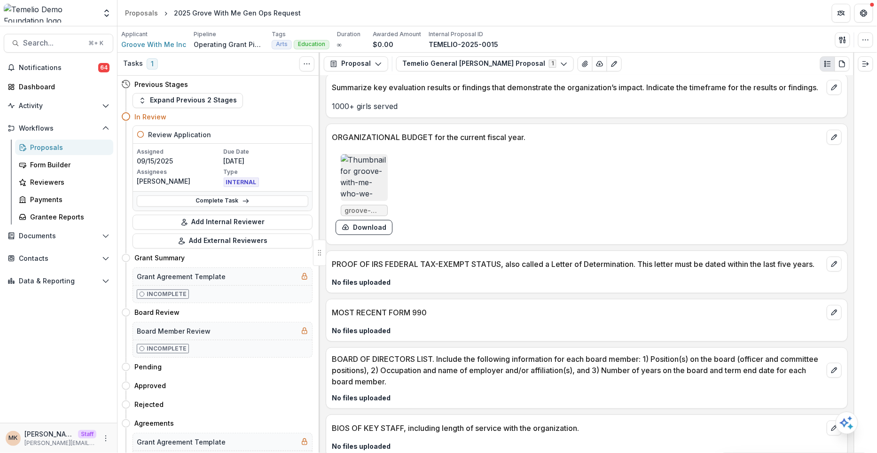
click at [52, 151] on div "Proposals" at bounding box center [68, 147] width 76 height 10
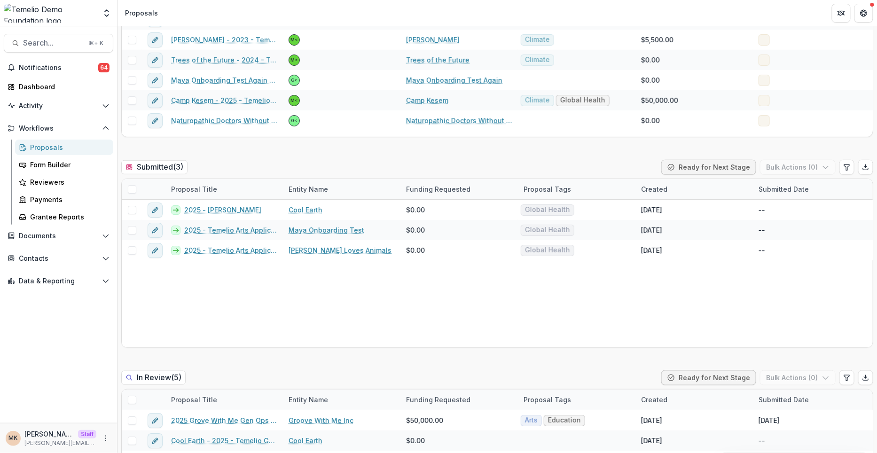
scroll to position [162, 0]
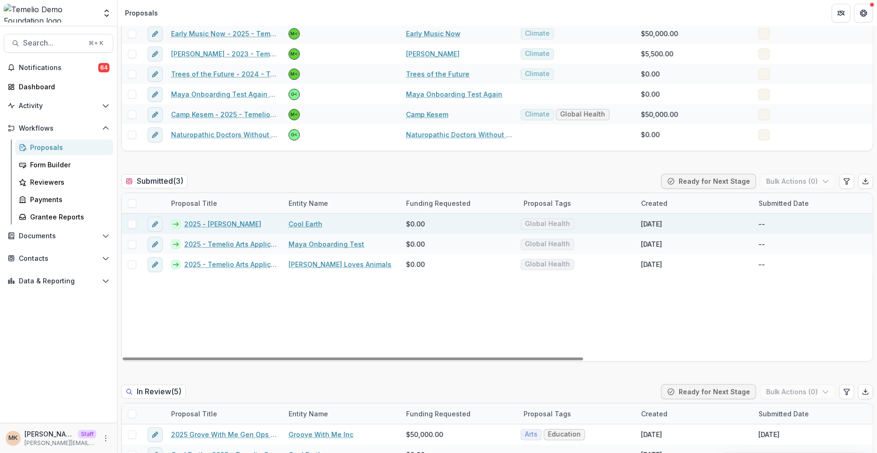
click at [420, 225] on span "$0.00" at bounding box center [415, 224] width 19 height 10
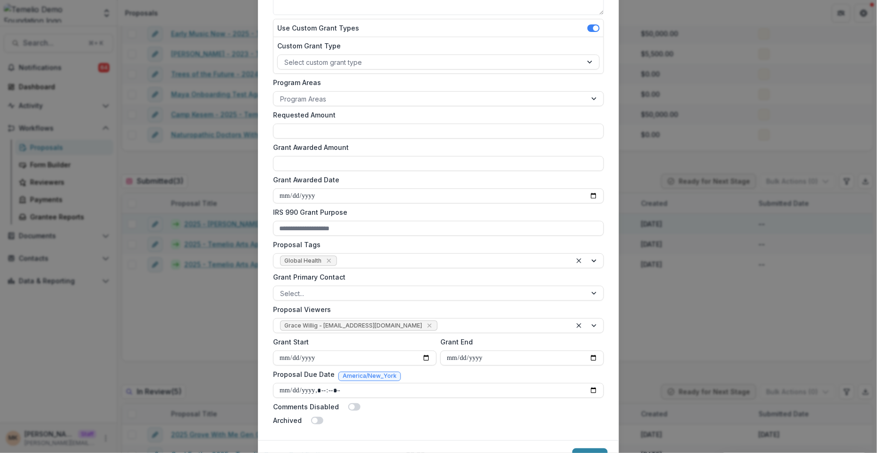
scroll to position [178, 0]
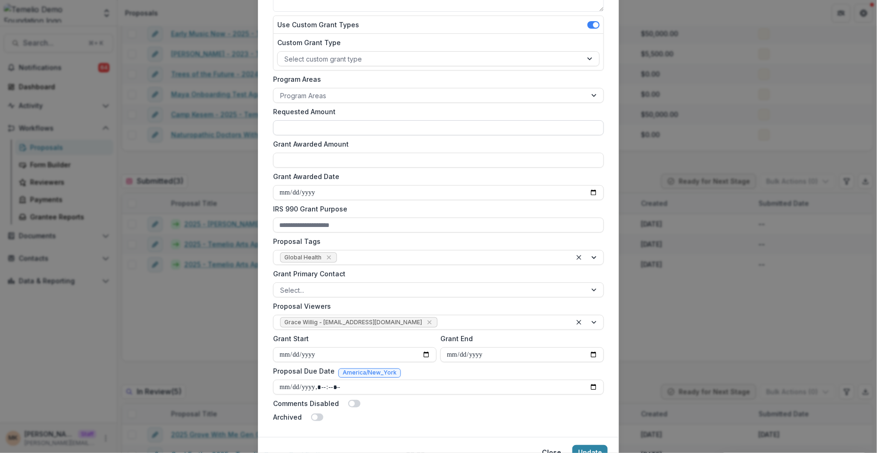
click at [343, 129] on input "Requested Amount" at bounding box center [438, 127] width 331 height 15
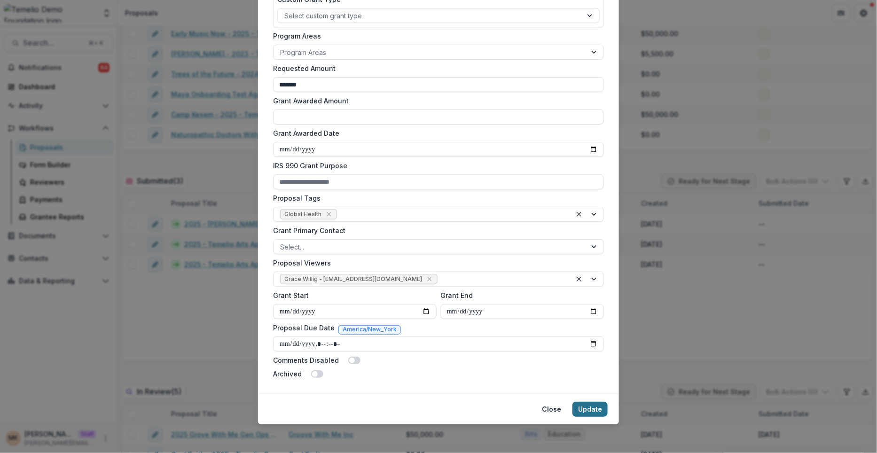
type input "*******"
click at [593, 411] on button "Update" at bounding box center [590, 409] width 35 height 15
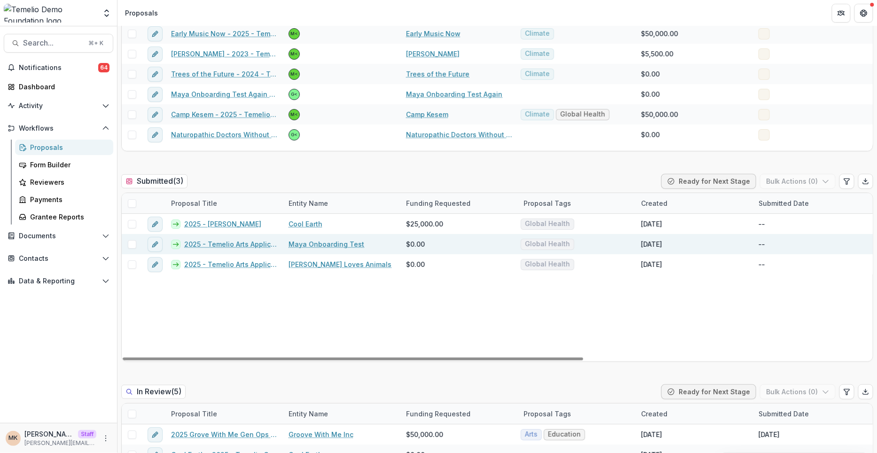
click at [416, 247] on span "$0.00" at bounding box center [415, 244] width 19 height 10
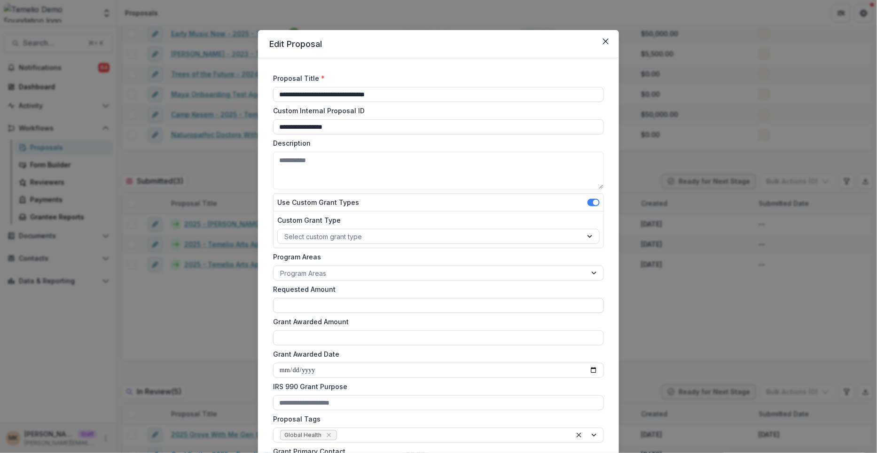
click at [304, 302] on input "Requested Amount" at bounding box center [438, 305] width 331 height 15
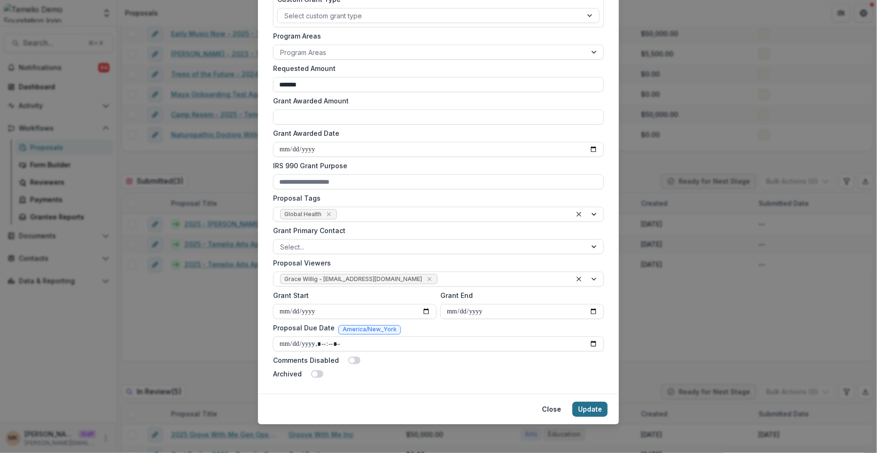
type input "*******"
click at [582, 405] on button "Update" at bounding box center [590, 409] width 35 height 15
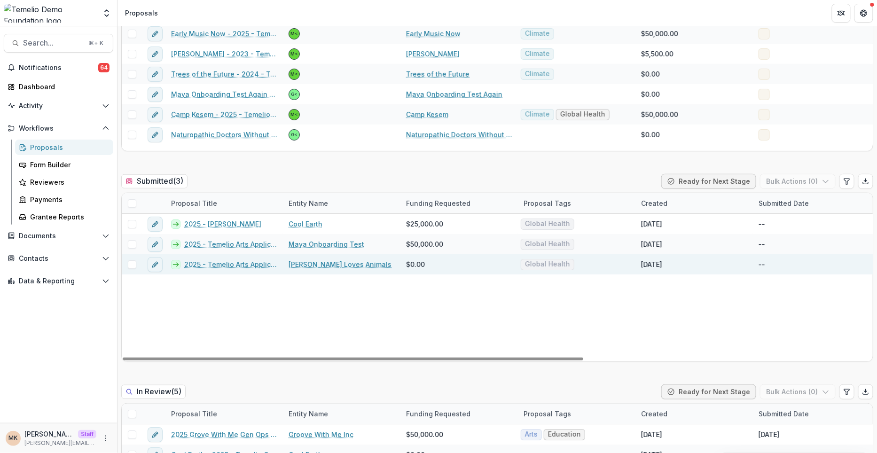
click at [419, 266] on span "$0.00" at bounding box center [415, 264] width 19 height 10
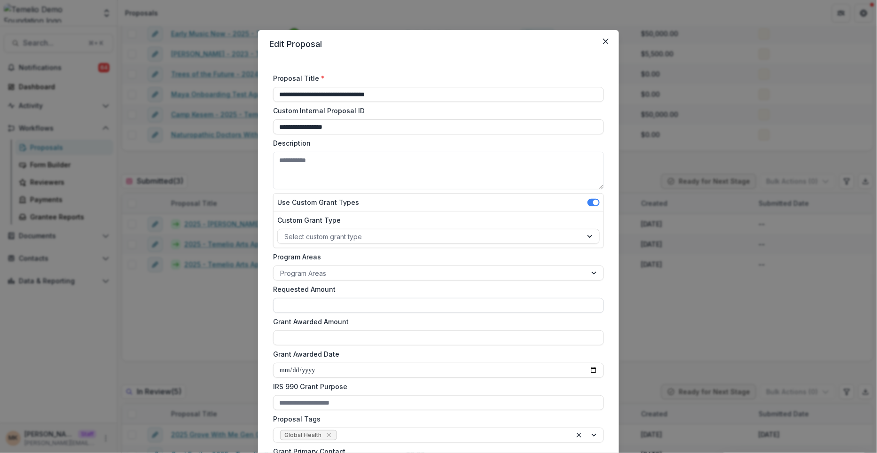
click at [322, 308] on input "Requested Amount" at bounding box center [438, 305] width 331 height 15
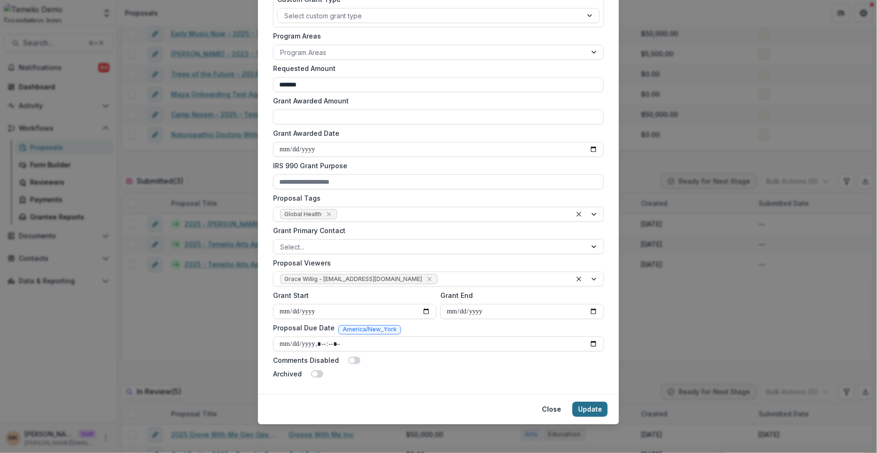
type input "*******"
click at [593, 405] on button "Update" at bounding box center [590, 409] width 35 height 15
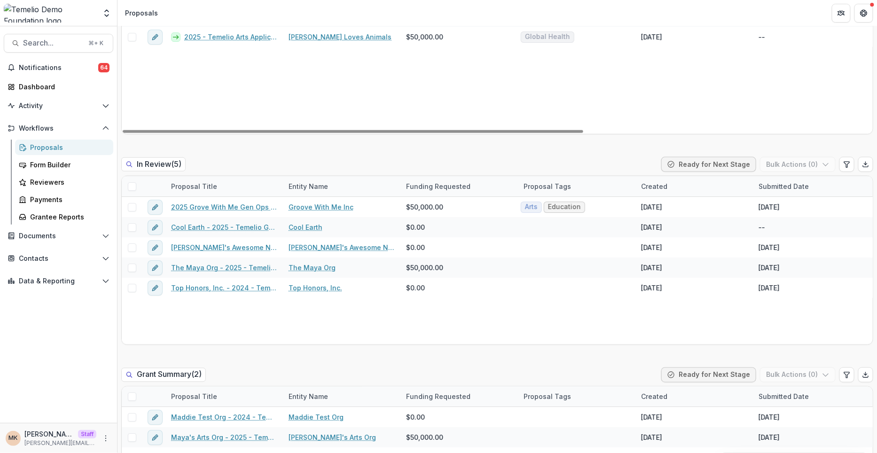
scroll to position [392, 0]
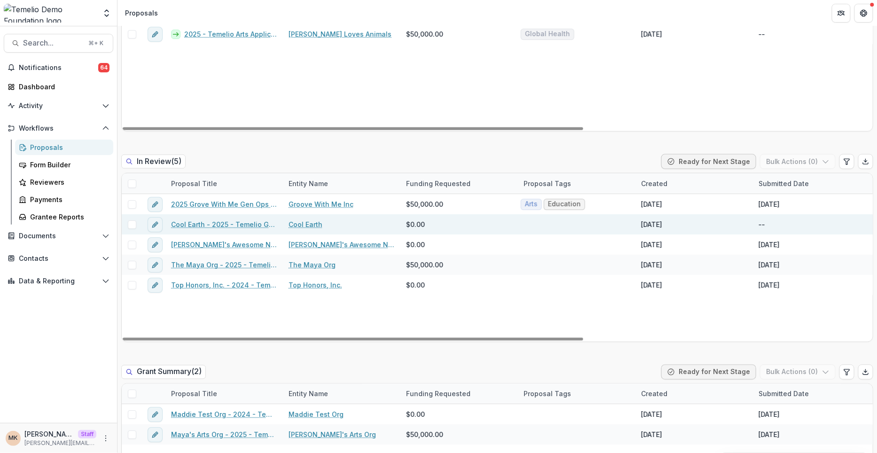
click at [417, 226] on span "$0.00" at bounding box center [415, 225] width 19 height 10
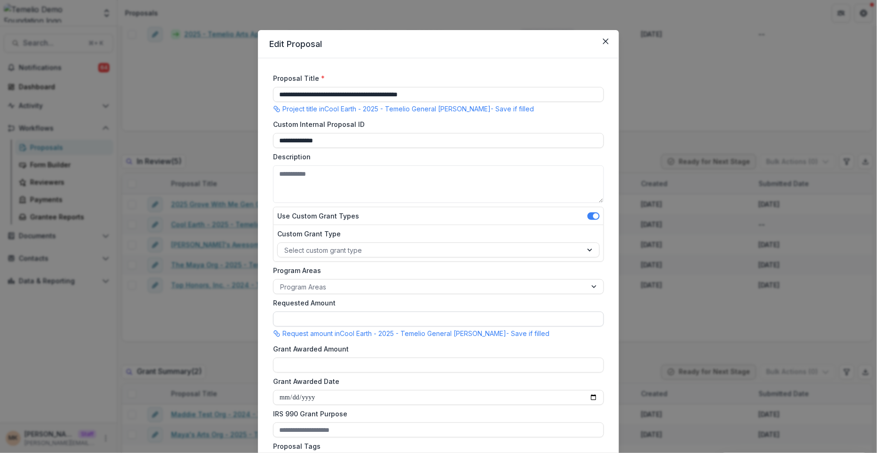
click at [334, 316] on input "Requested Amount" at bounding box center [438, 319] width 331 height 15
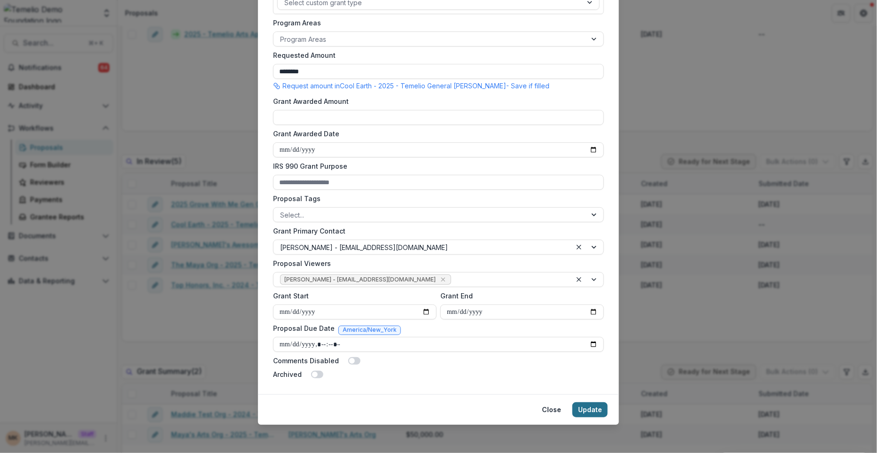
type input "********"
click at [602, 405] on button "Update" at bounding box center [590, 409] width 35 height 15
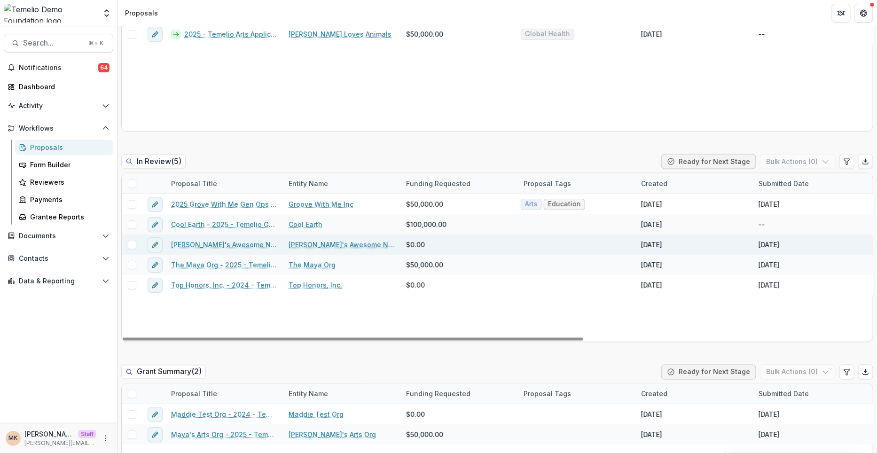
click at [417, 248] on span "$0.00" at bounding box center [415, 245] width 19 height 10
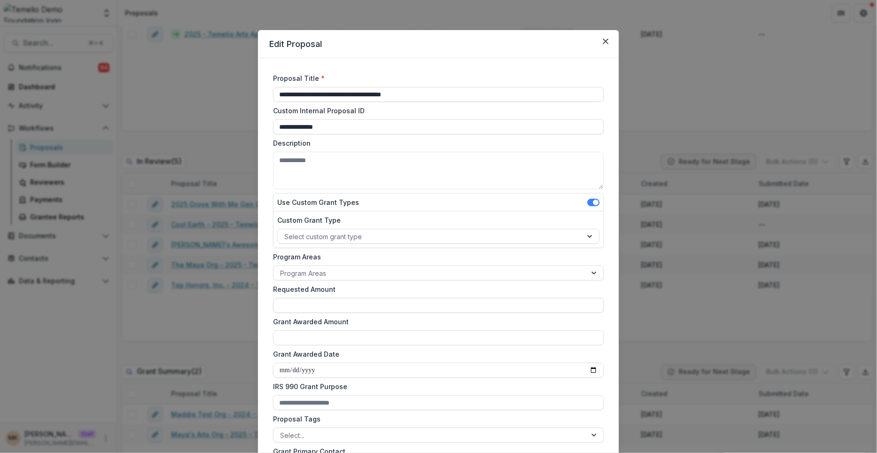
click at [322, 298] on input "Requested Amount" at bounding box center [438, 305] width 331 height 15
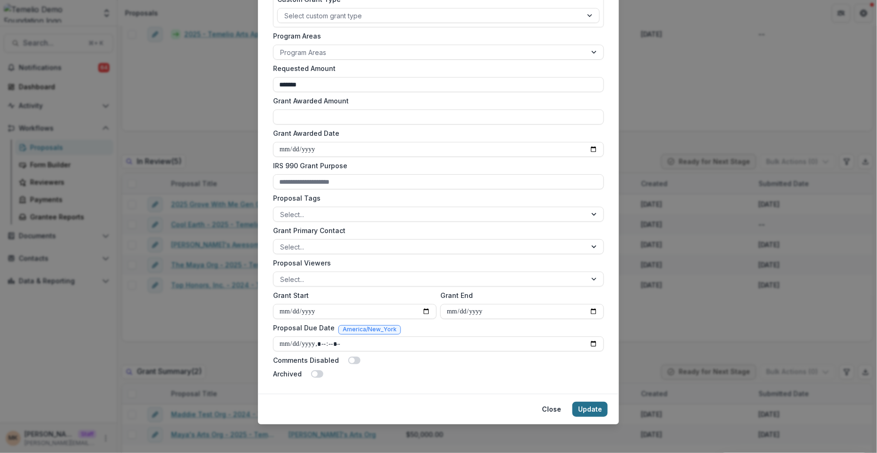
type input "*******"
click at [590, 405] on button "Update" at bounding box center [590, 409] width 35 height 15
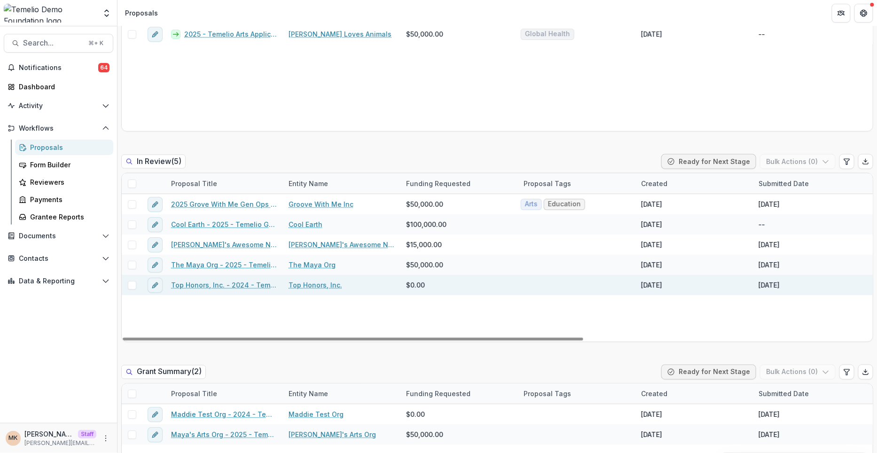
click at [413, 285] on span "$0.00" at bounding box center [415, 285] width 19 height 10
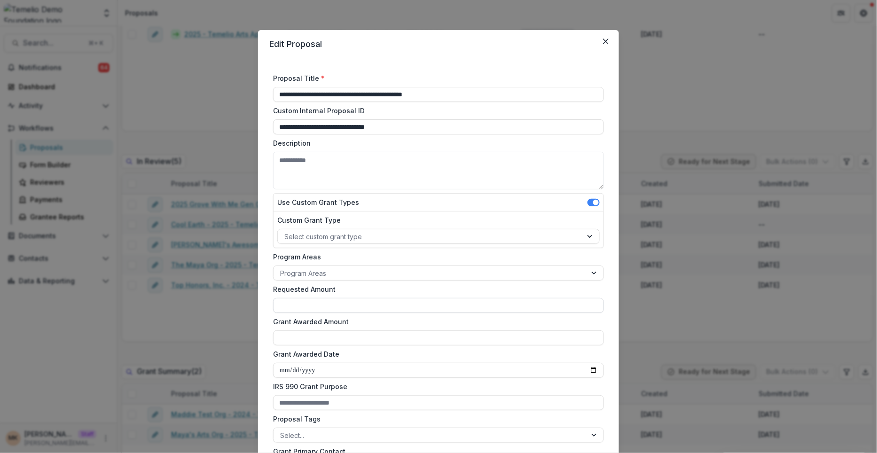
click at [365, 300] on input "Requested Amount" at bounding box center [438, 305] width 331 height 15
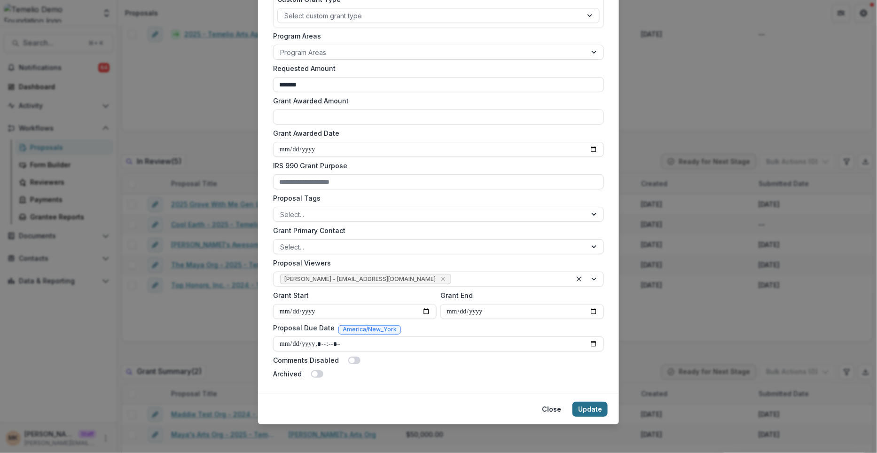
type input "*******"
click at [594, 406] on button "Update" at bounding box center [590, 409] width 35 height 15
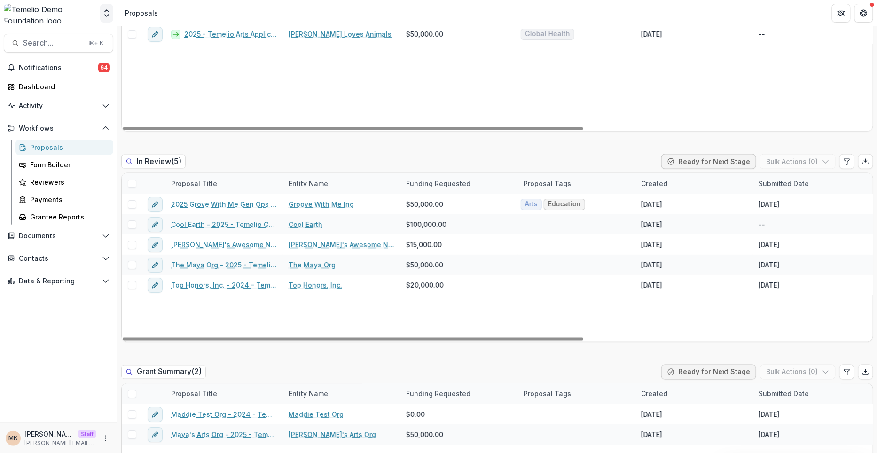
click at [106, 14] on icon "Open entity switcher" at bounding box center [106, 12] width 9 height 9
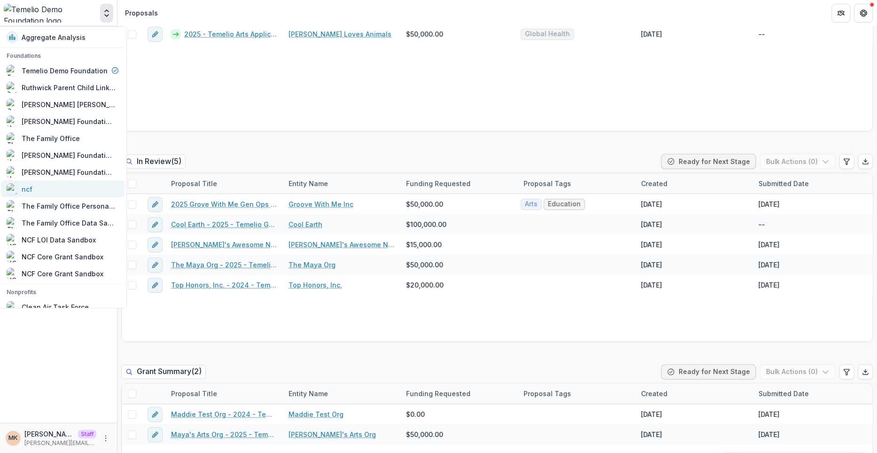
click at [71, 186] on div "ncf" at bounding box center [63, 188] width 112 height 11
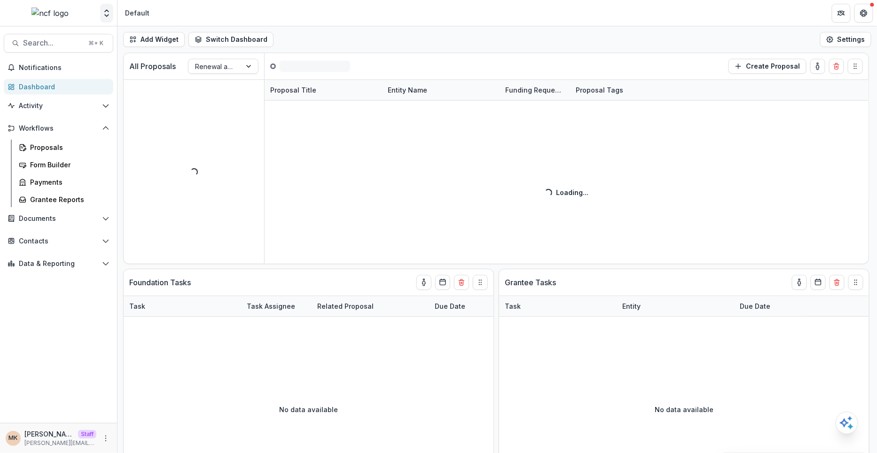
click at [108, 11] on polyline "Open entity switcher" at bounding box center [107, 11] width 4 height 2
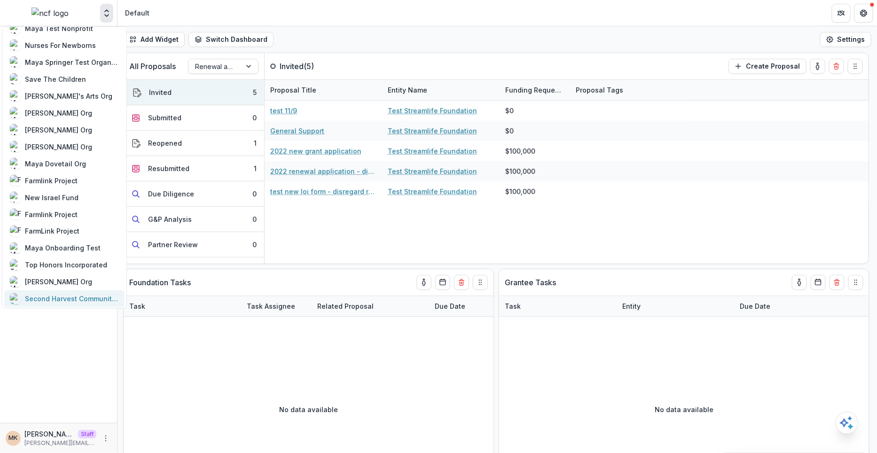
scroll to position [620, 0]
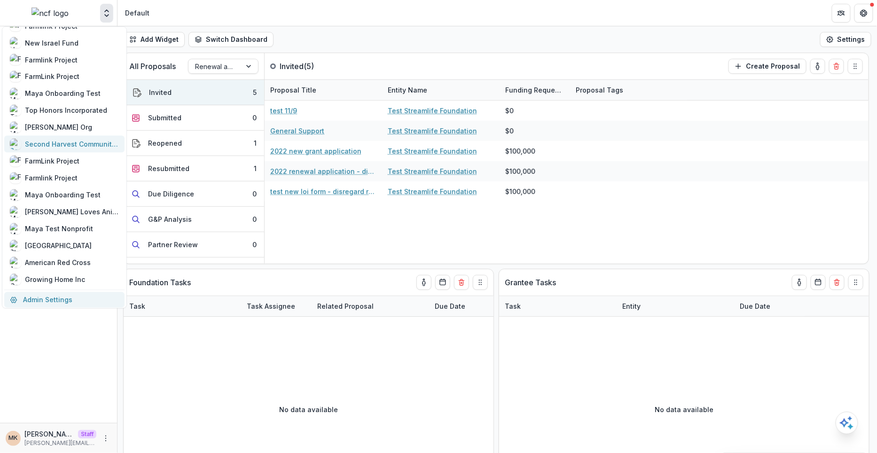
click at [47, 299] on link "Admin Settings" at bounding box center [64, 300] width 120 height 16
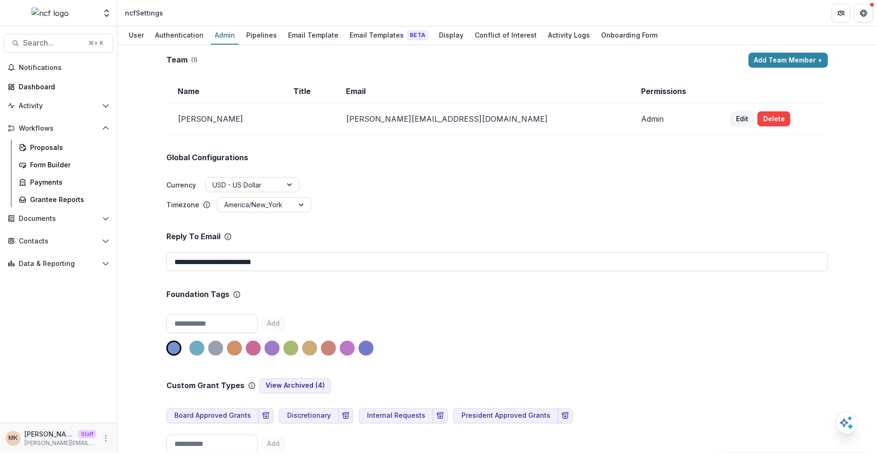
click at [756, 128] on td "Edit Delete" at bounding box center [773, 119] width 109 height 31
click at [758, 117] on button "Delete" at bounding box center [774, 118] width 33 height 15
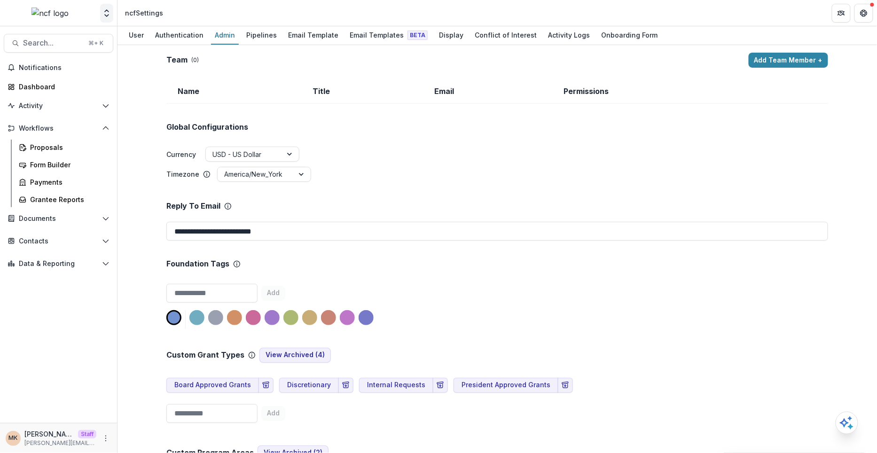
click at [107, 16] on polyline "Open entity switcher" at bounding box center [107, 16] width 4 height 2
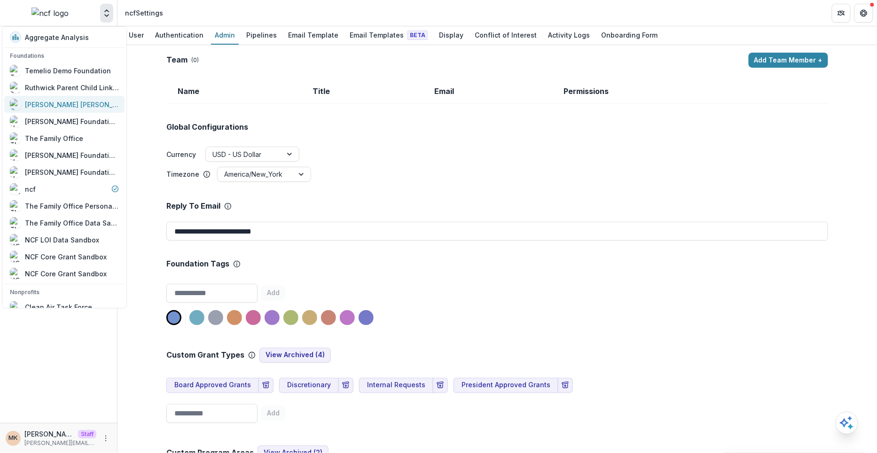
click at [80, 106] on div "[PERSON_NAME] [PERSON_NAME] Foundation" at bounding box center [72, 105] width 94 height 10
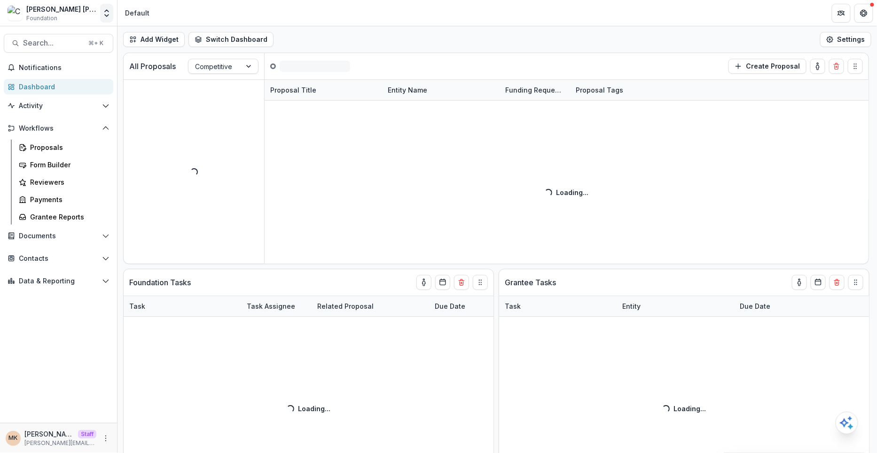
click at [107, 8] on icon "Open entity switcher" at bounding box center [106, 12] width 9 height 9
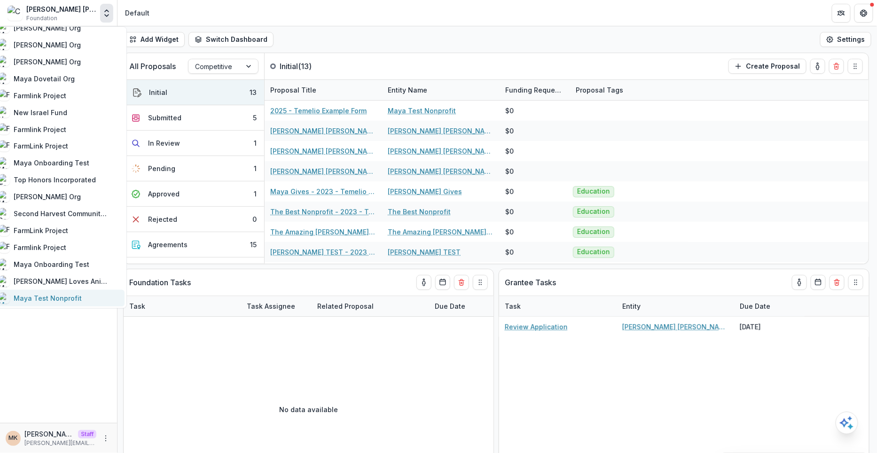
scroll to position [620, 0]
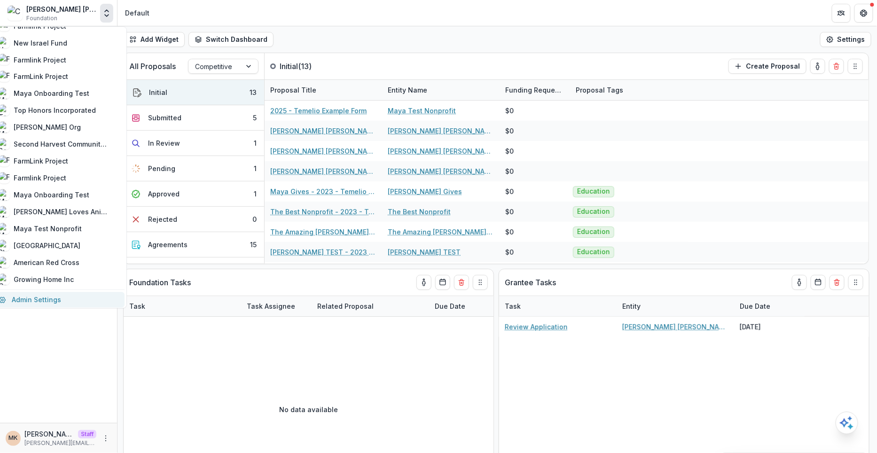
click at [57, 296] on link "Admin Settings" at bounding box center [59, 300] width 132 height 16
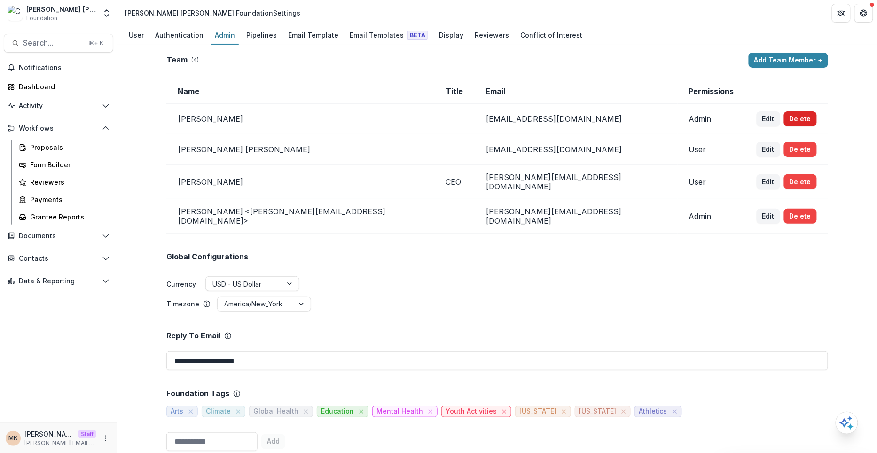
click at [784, 116] on button "Delete" at bounding box center [800, 118] width 33 height 15
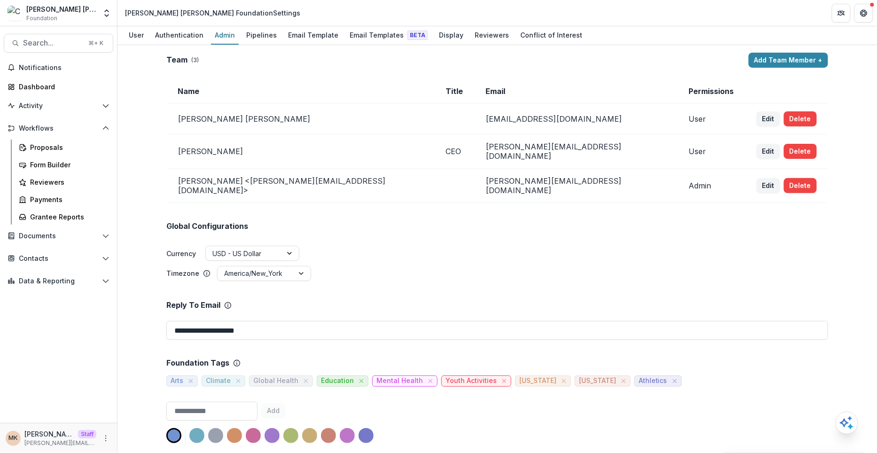
click at [784, 116] on button "Delete" at bounding box center [800, 118] width 33 height 15
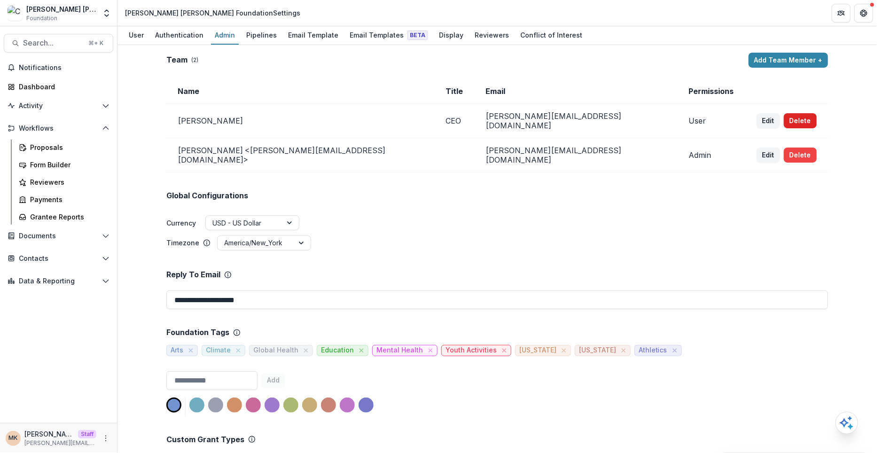
click at [784, 117] on button "Delete" at bounding box center [800, 120] width 33 height 15
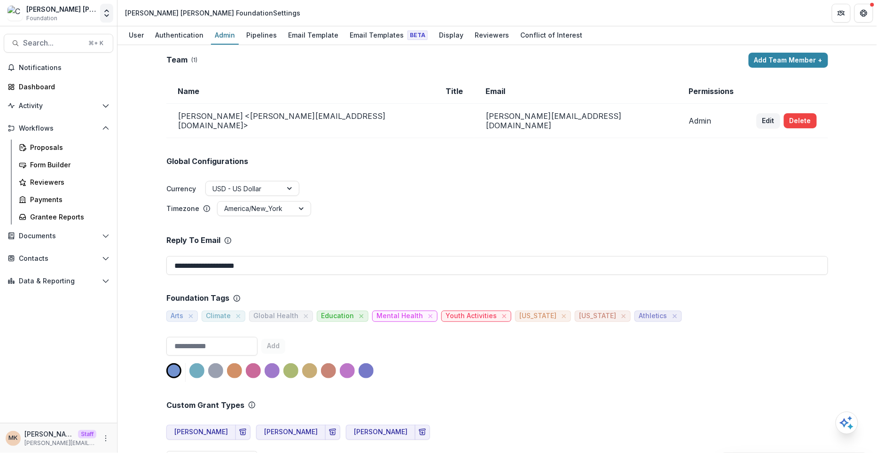
click at [102, 17] on button "Open entity switcher" at bounding box center [106, 13] width 13 height 19
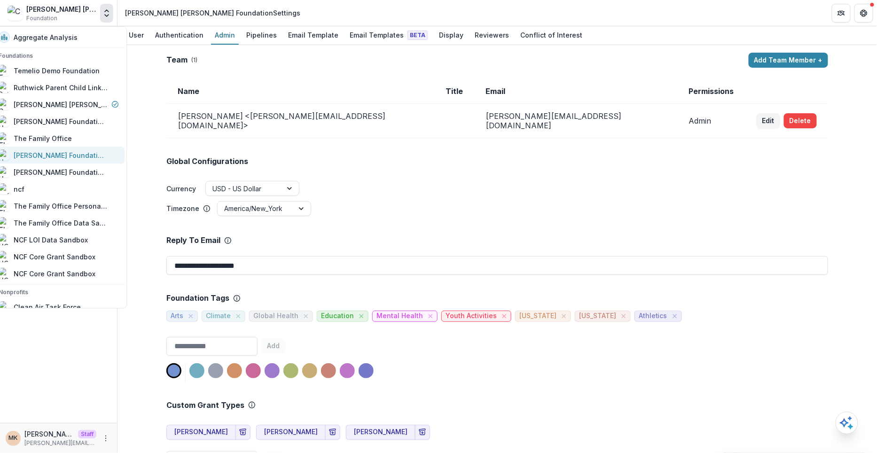
click at [51, 155] on div "[PERSON_NAME] Foundation Data Sandbox [dep]" at bounding box center [61, 155] width 94 height 10
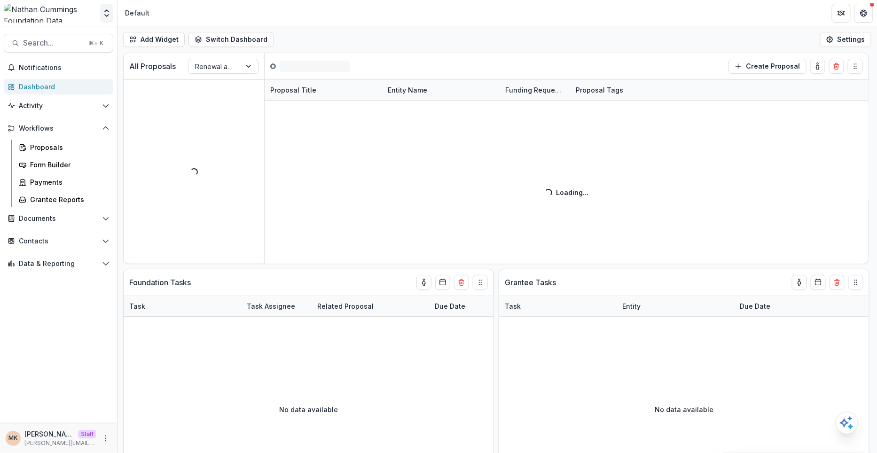
click at [105, 15] on polyline "Open entity switcher" at bounding box center [107, 16] width 4 height 2
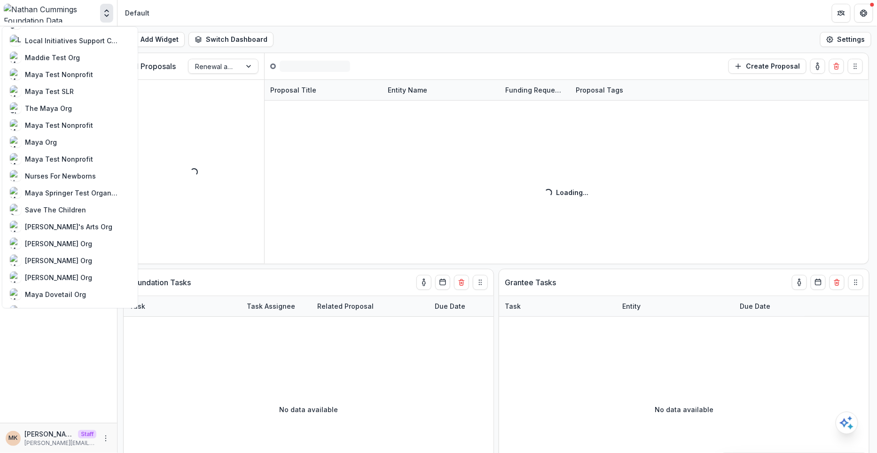
scroll to position [620, 0]
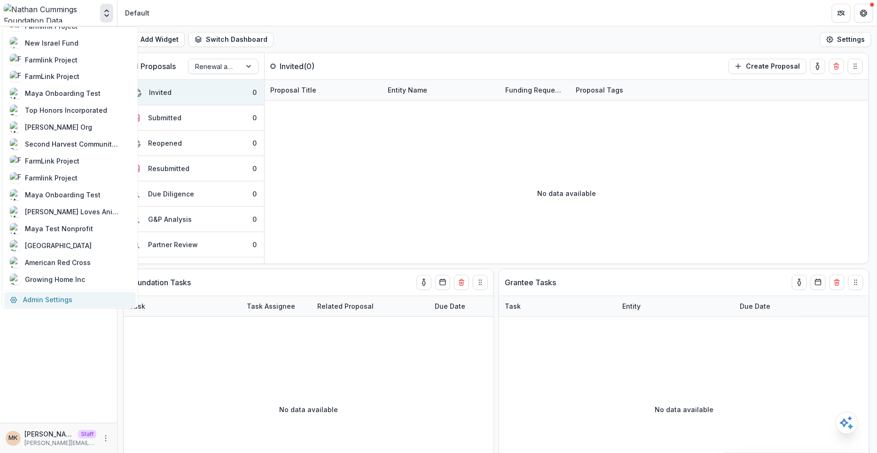
click at [62, 300] on link "Admin Settings" at bounding box center [70, 300] width 132 height 16
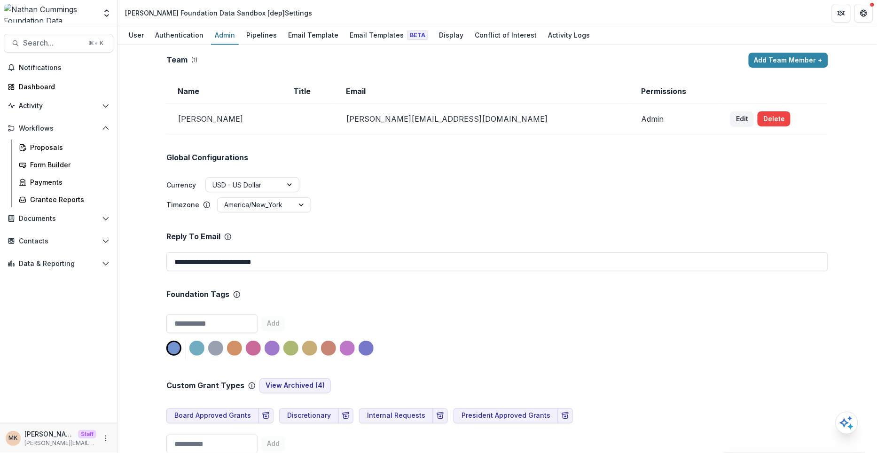
click at [742, 126] on td "Edit Delete" at bounding box center [773, 119] width 109 height 31
click at [758, 118] on button "Delete" at bounding box center [774, 118] width 33 height 15
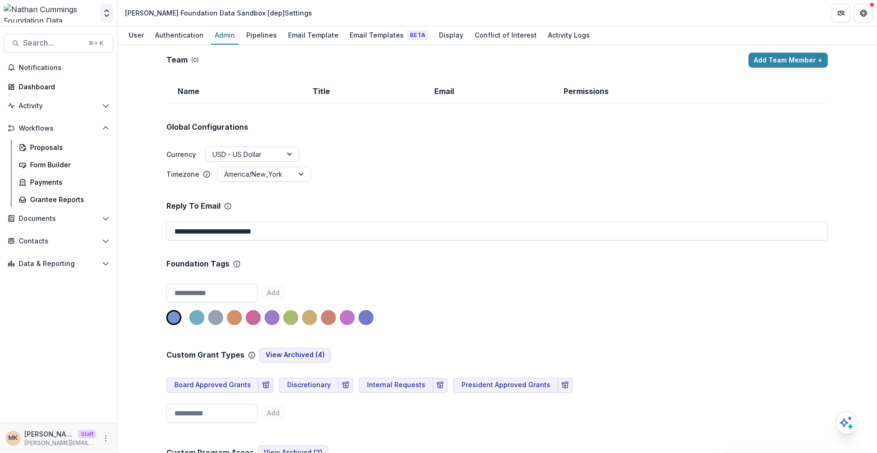
click at [105, 18] on button "Open entity switcher" at bounding box center [106, 13] width 13 height 19
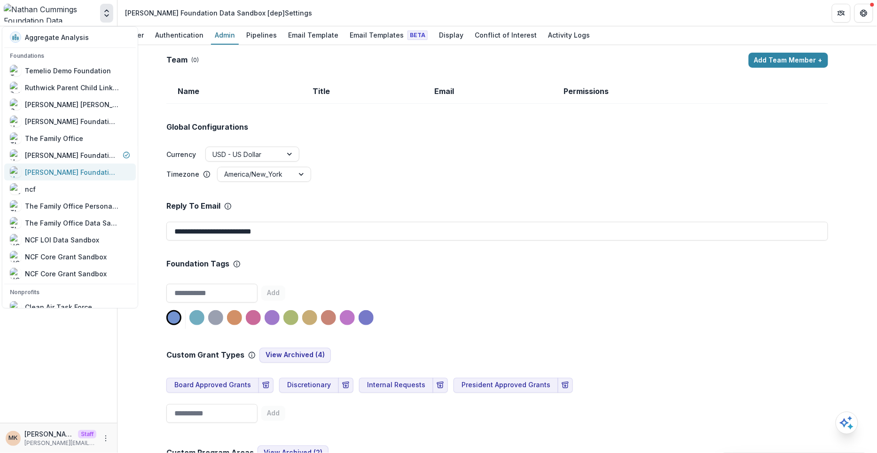
click at [64, 170] on div "[PERSON_NAME] Foundation Data Sandbox" at bounding box center [72, 172] width 94 height 10
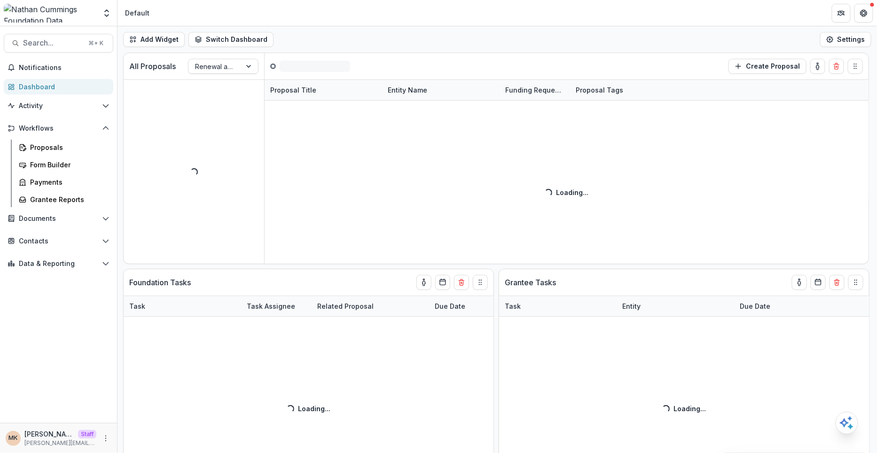
click at [107, 13] on icon "Open entity switcher" at bounding box center [106, 12] width 9 height 9
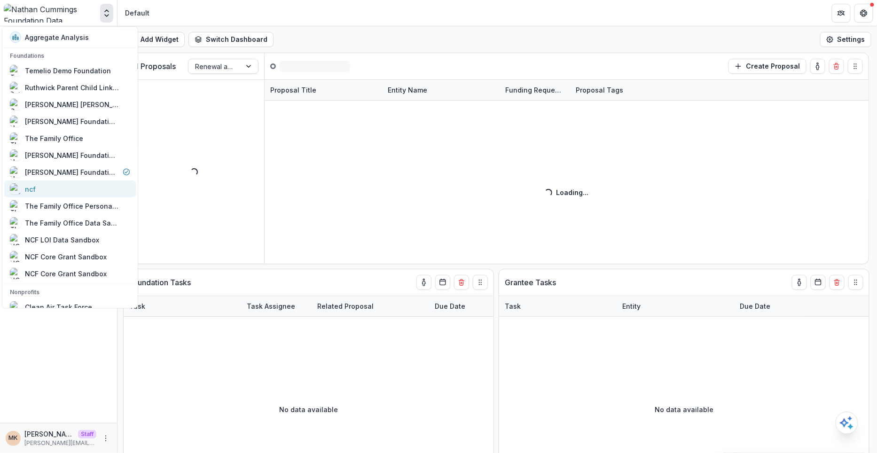
scroll to position [620, 0]
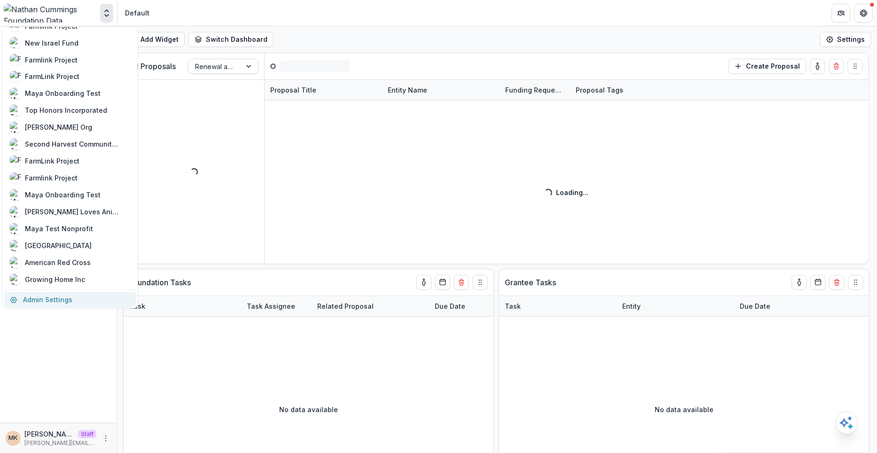
click at [59, 297] on link "Admin Settings" at bounding box center [70, 300] width 132 height 16
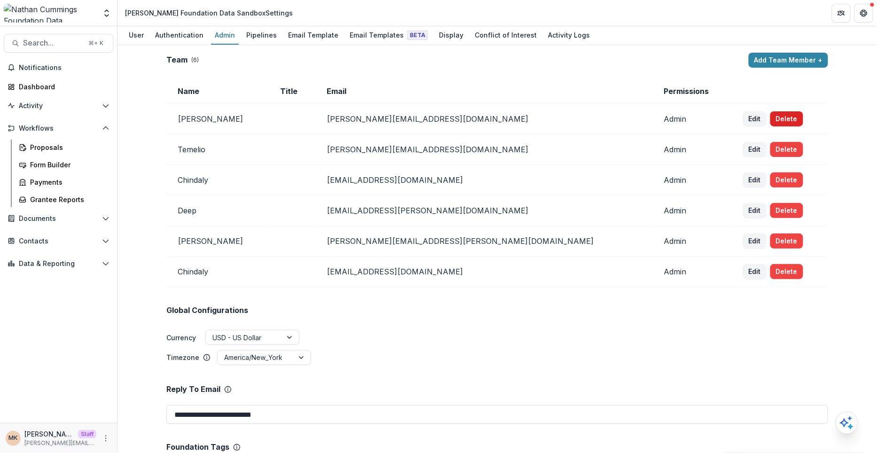
click at [770, 119] on button "Delete" at bounding box center [786, 118] width 33 height 15
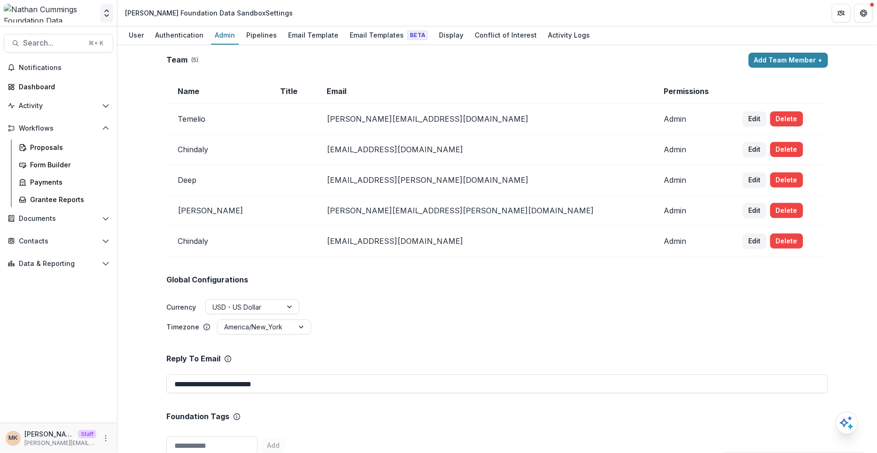
click at [108, 14] on icon "Open entity switcher" at bounding box center [106, 12] width 9 height 9
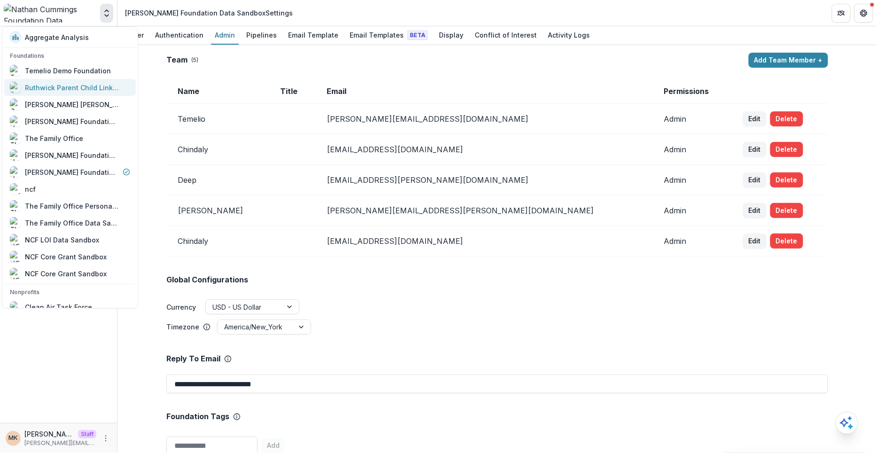
click at [100, 89] on div "Ruthwick Parent Child Linking" at bounding box center [72, 88] width 94 height 10
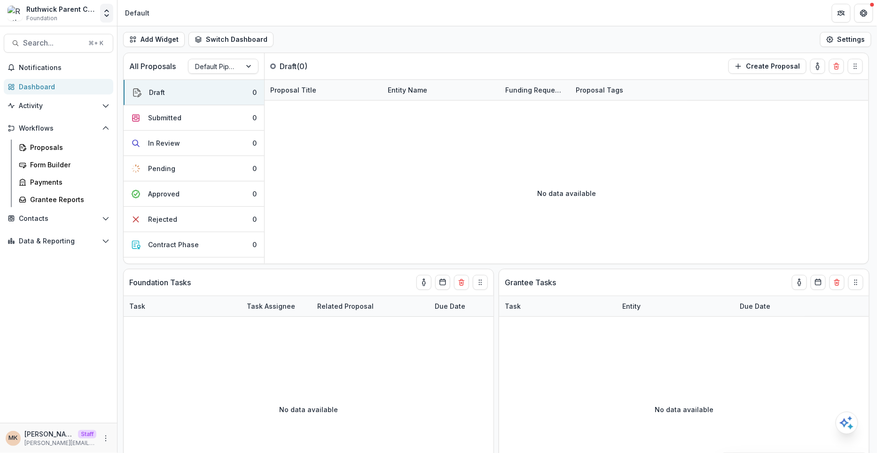
click at [104, 14] on icon "Open entity switcher" at bounding box center [106, 12] width 9 height 9
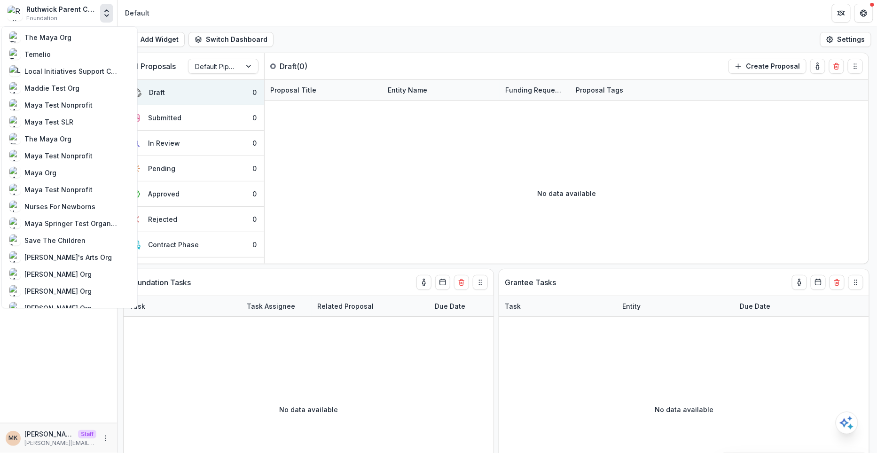
scroll to position [620, 0]
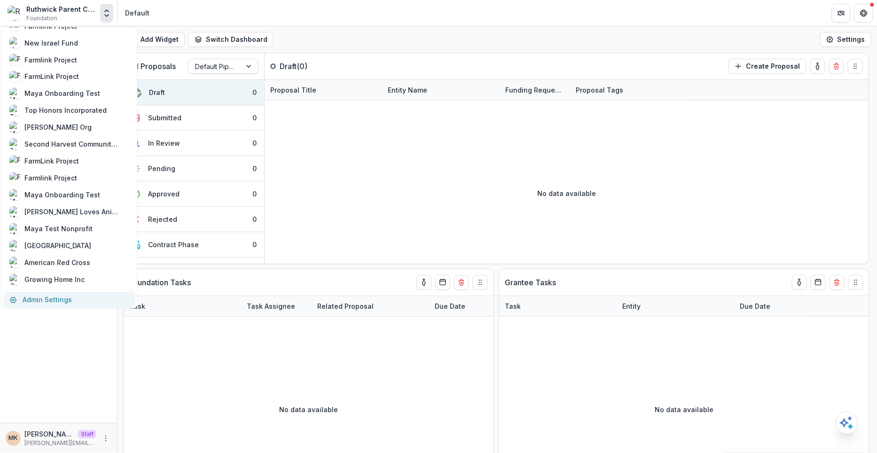
click at [38, 299] on link "Admin Settings" at bounding box center [70, 300] width 132 height 16
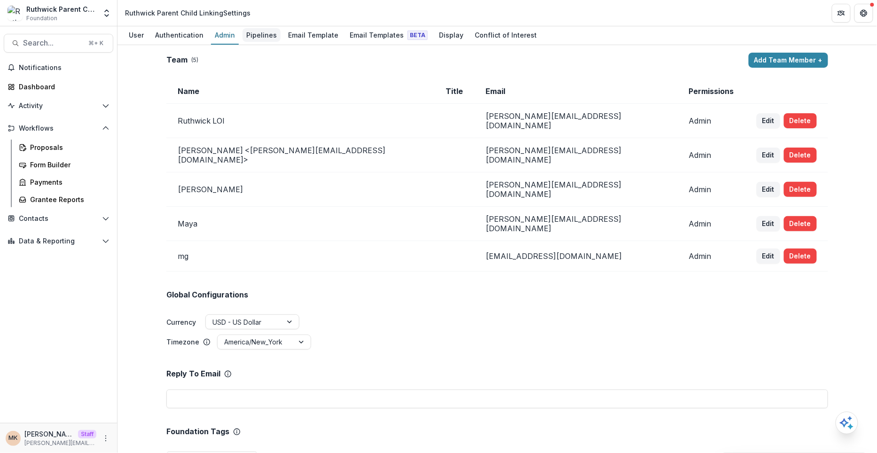
click at [259, 33] on div "Pipelines" at bounding box center [262, 35] width 38 height 14
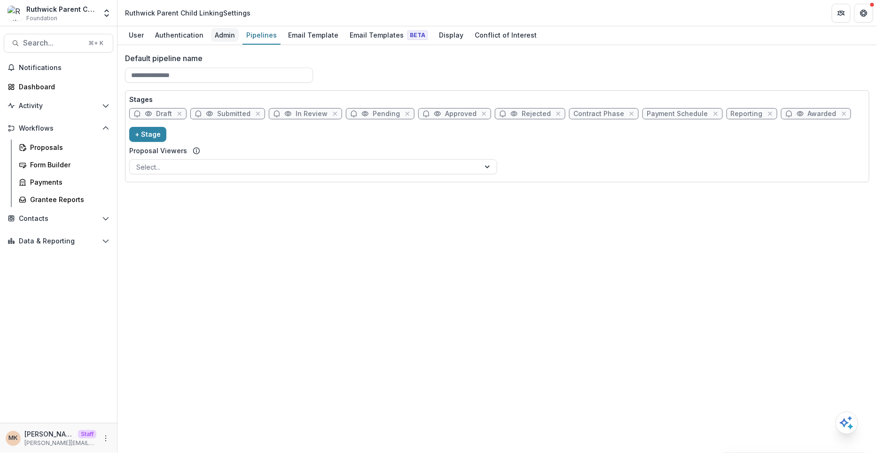
click at [224, 38] on div "Admin" at bounding box center [225, 35] width 28 height 14
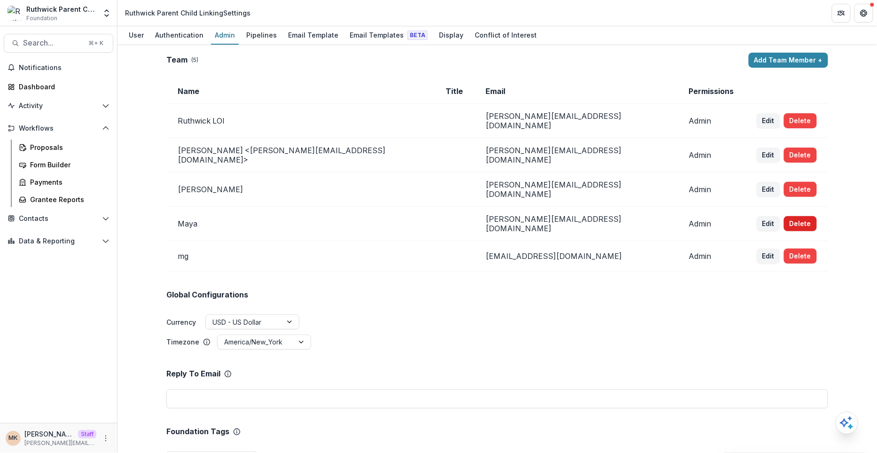
click at [784, 216] on button "Delete" at bounding box center [800, 223] width 33 height 15
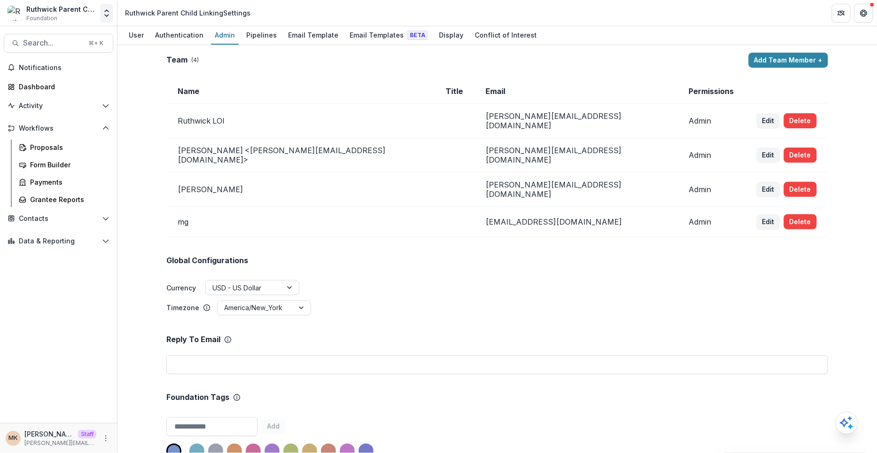
click at [109, 12] on icon "Open entity switcher" at bounding box center [106, 12] width 9 height 9
click at [102, 15] on button "Open entity switcher" at bounding box center [106, 13] width 13 height 19
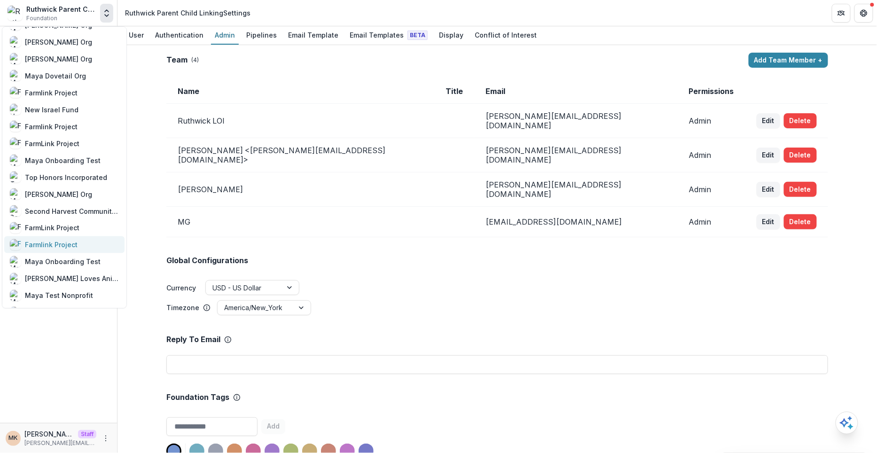
scroll to position [535, 0]
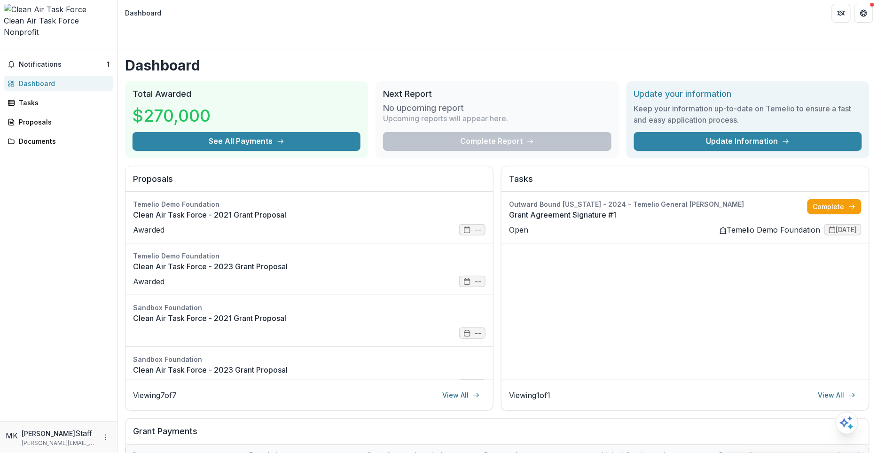
click at [4, 46] on icon "Open entity switcher" at bounding box center [4, 46] width 0 height 0
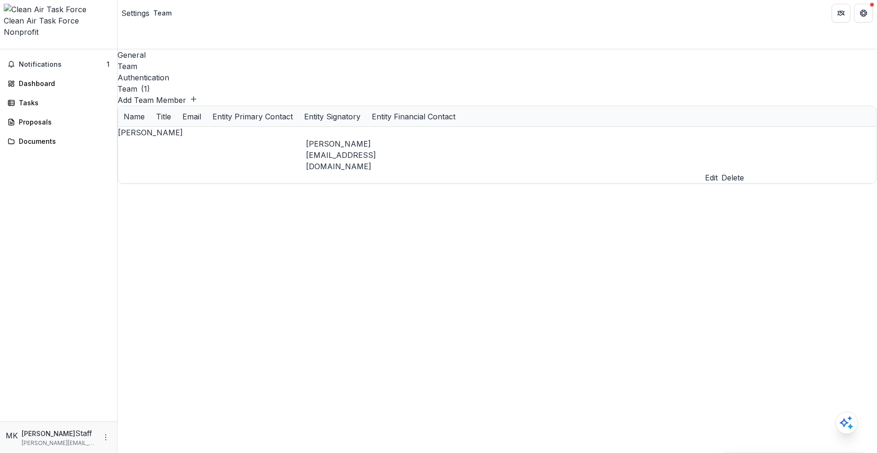
click at [745, 172] on button "Delete" at bounding box center [733, 177] width 23 height 11
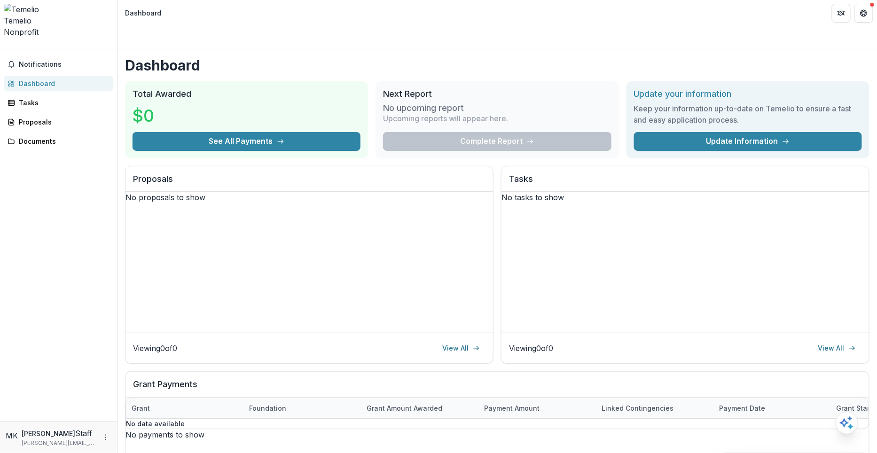
click at [10, 47] on polyline "Open entity switcher" at bounding box center [8, 48] width 3 height 2
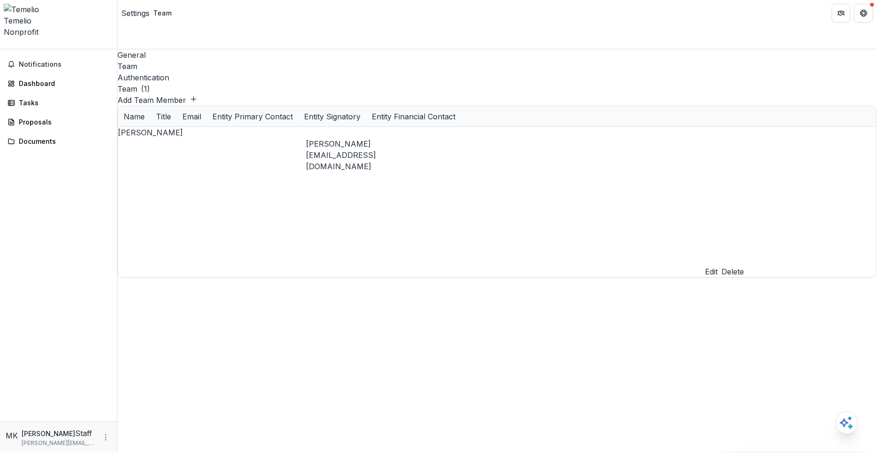
click at [745, 266] on button "Delete" at bounding box center [733, 271] width 23 height 11
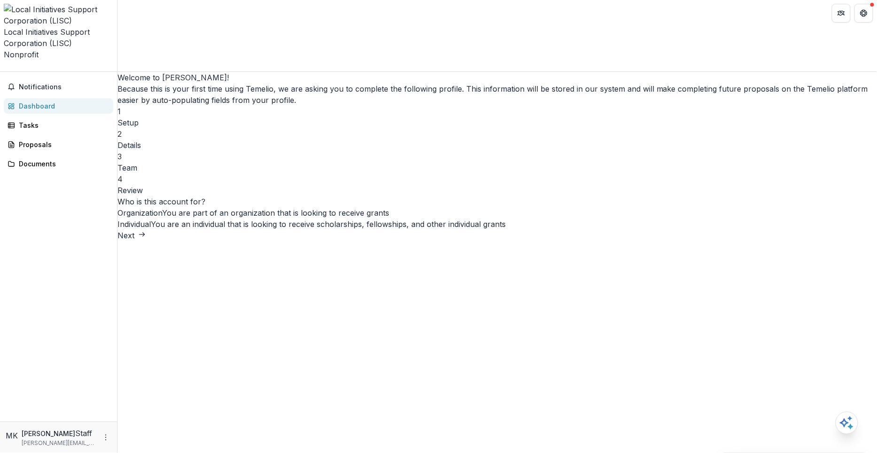
click at [146, 241] on button "Next" at bounding box center [132, 235] width 28 height 11
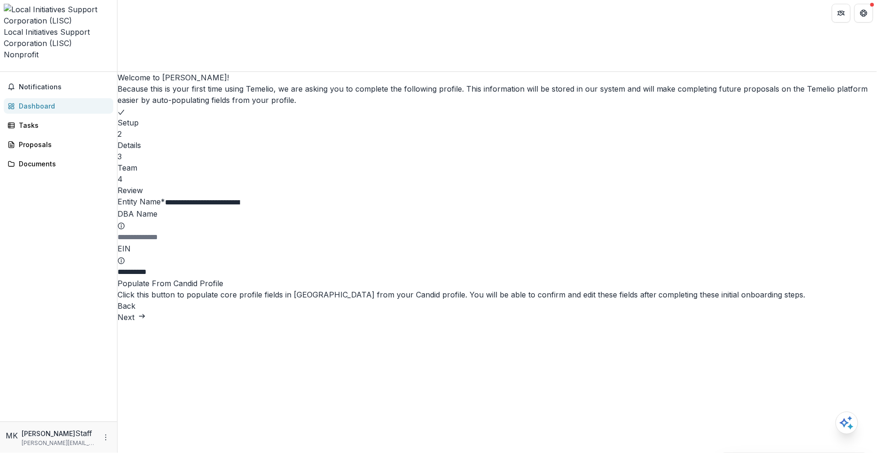
click at [146, 323] on button "Next" at bounding box center [132, 317] width 28 height 11
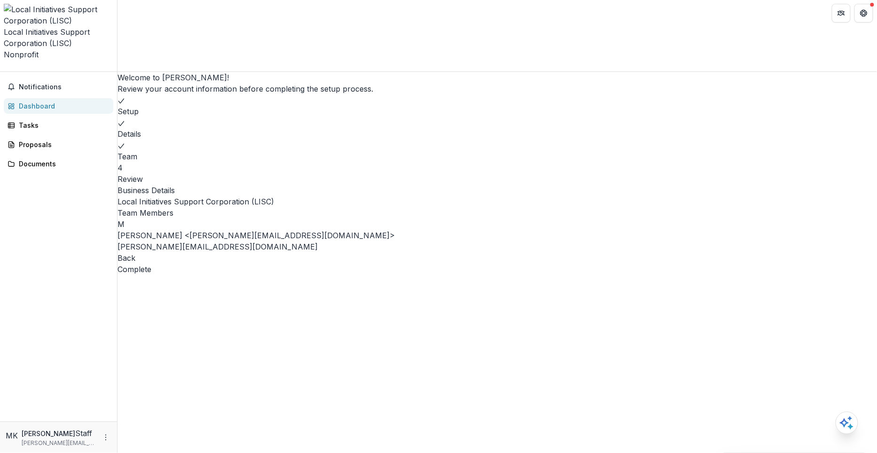
click at [151, 275] on button "Complete" at bounding box center [135, 269] width 34 height 11
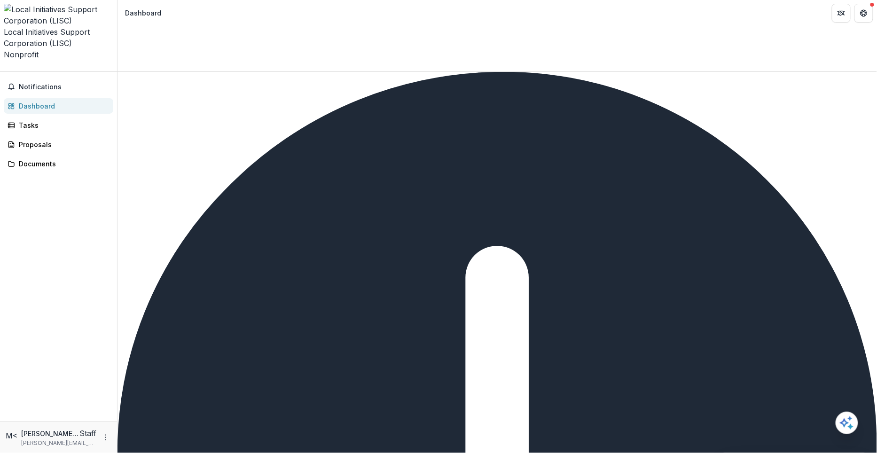
click at [10, 70] on polyline "Open entity switcher" at bounding box center [8, 71] width 3 height 2
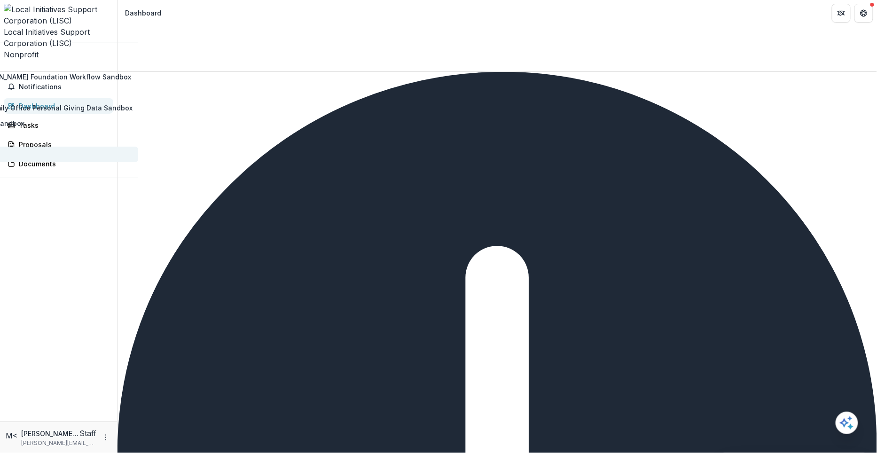
scroll to position [517, 0]
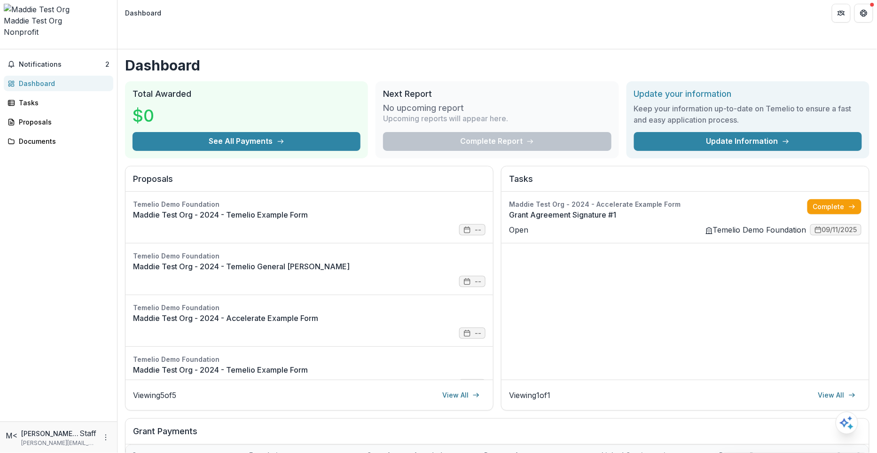
click at [4, 46] on icon "Open entity switcher" at bounding box center [4, 46] width 0 height 0
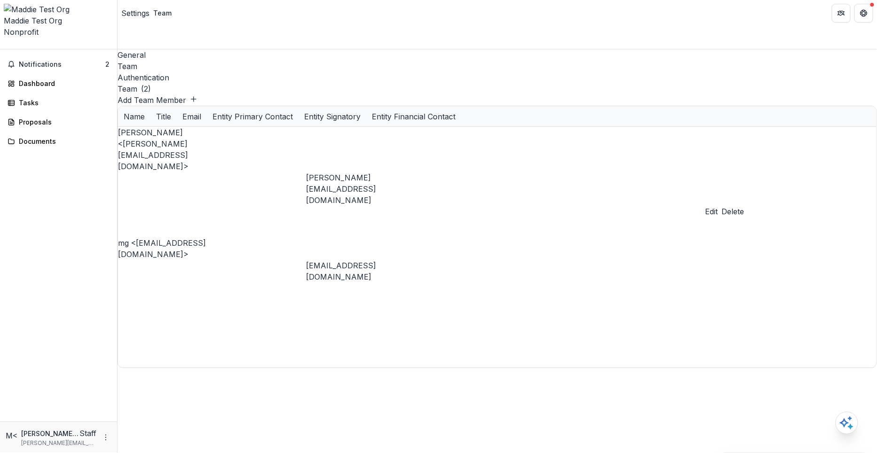
click at [745, 206] on button "Delete" at bounding box center [733, 211] width 23 height 11
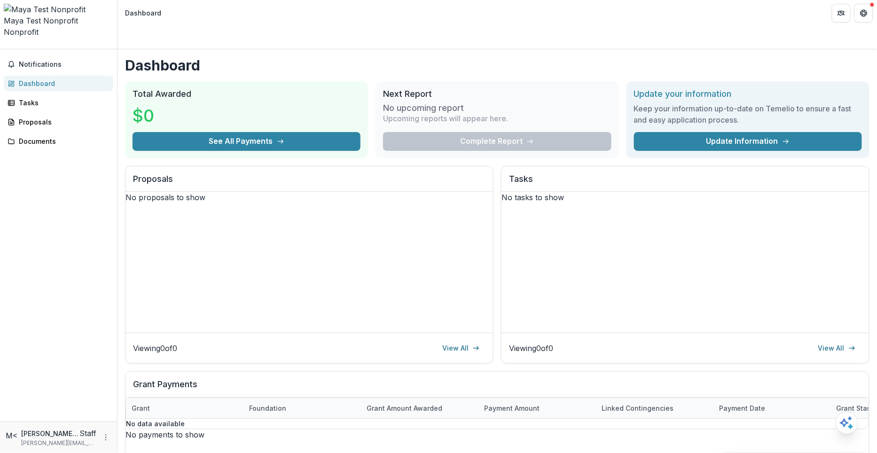
click at [4, 46] on icon "Open entity switcher" at bounding box center [4, 46] width 0 height 0
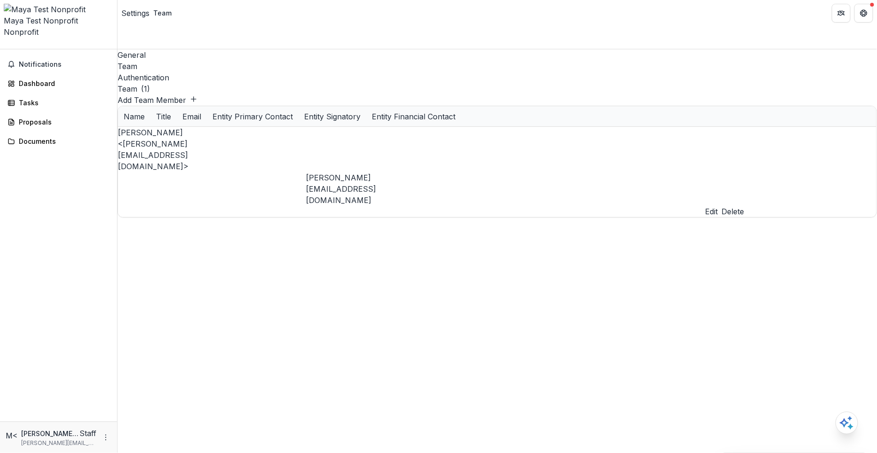
click at [745, 206] on button "Delete" at bounding box center [733, 211] width 23 height 11
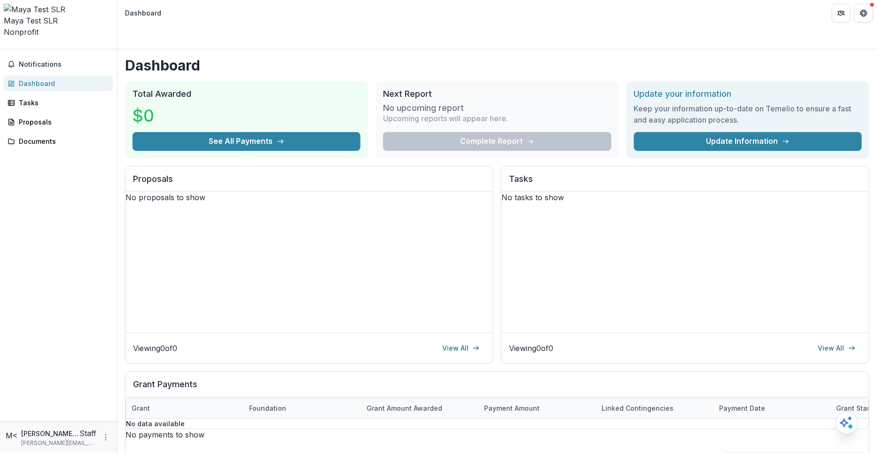
click at [4, 46] on icon "Open entity switcher" at bounding box center [4, 46] width 0 height 0
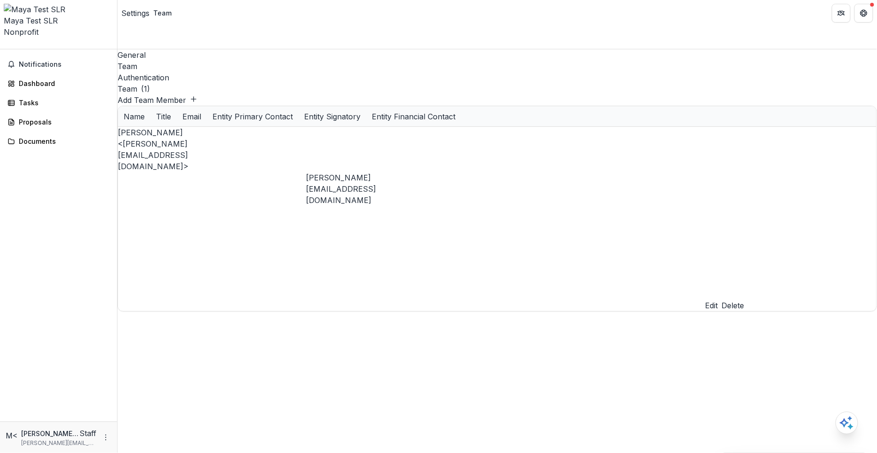
click at [745, 300] on button "Delete" at bounding box center [733, 305] width 23 height 11
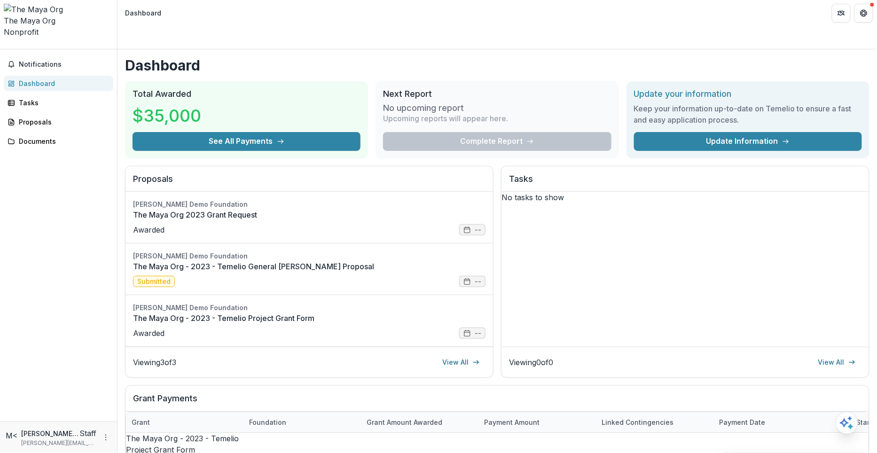
click at [4, 46] on icon "Open entity switcher" at bounding box center [4, 46] width 0 height 0
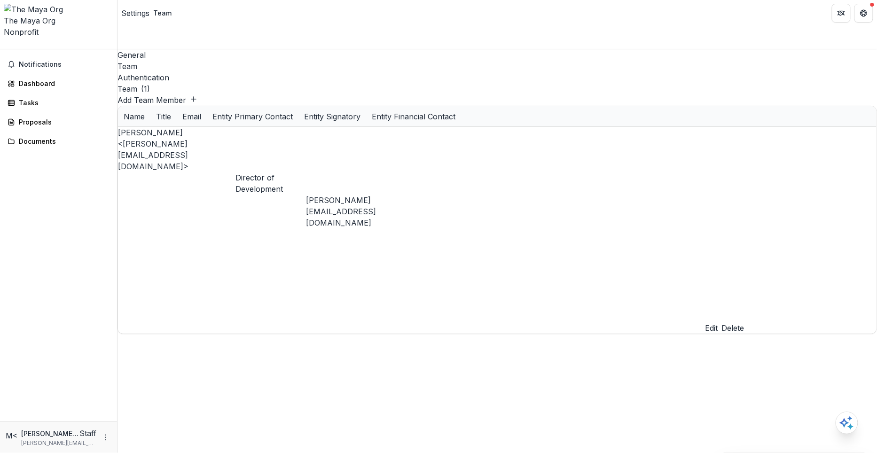
click at [745, 322] on button "Delete" at bounding box center [733, 327] width 23 height 11
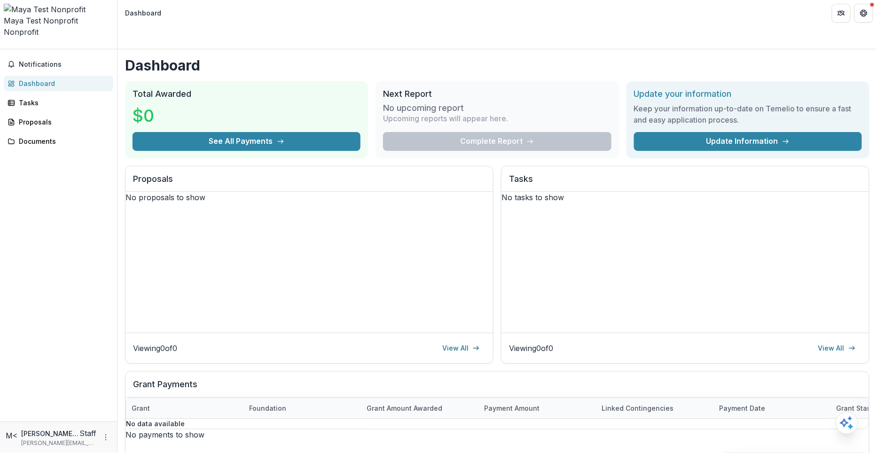
click at [4, 46] on icon "Open entity switcher" at bounding box center [4, 46] width 0 height 0
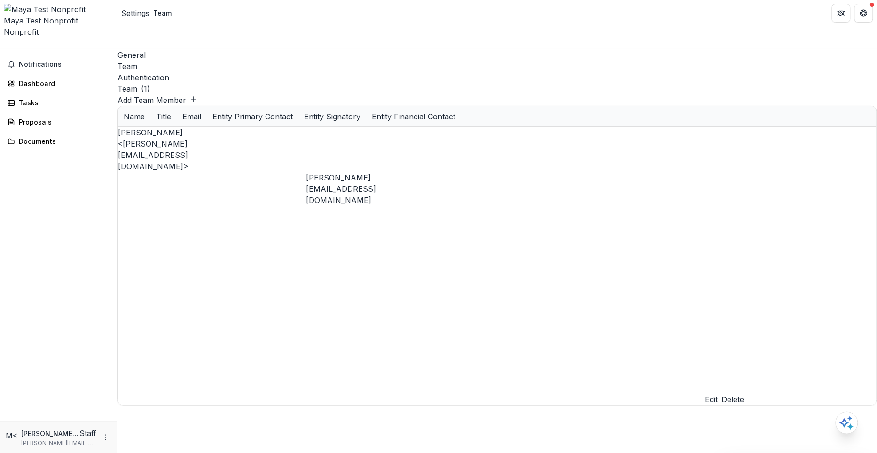
click at [745, 394] on button "Delete" at bounding box center [733, 399] width 23 height 11
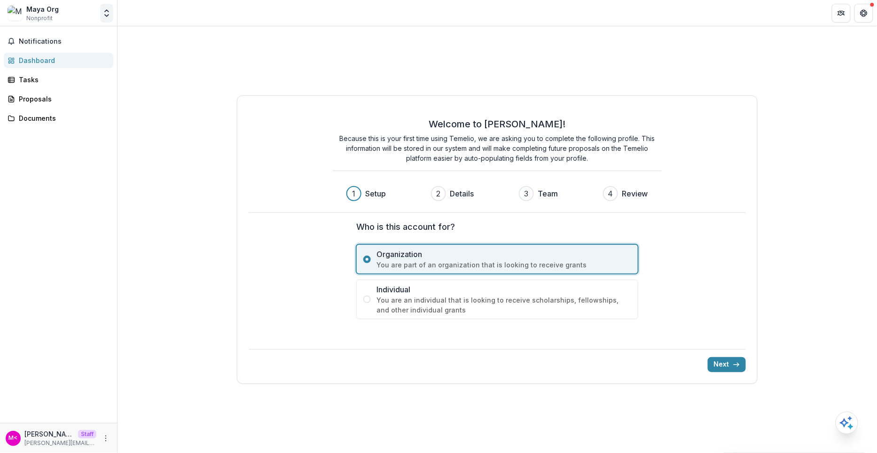
click at [107, 15] on icon "Open entity switcher" at bounding box center [106, 12] width 9 height 9
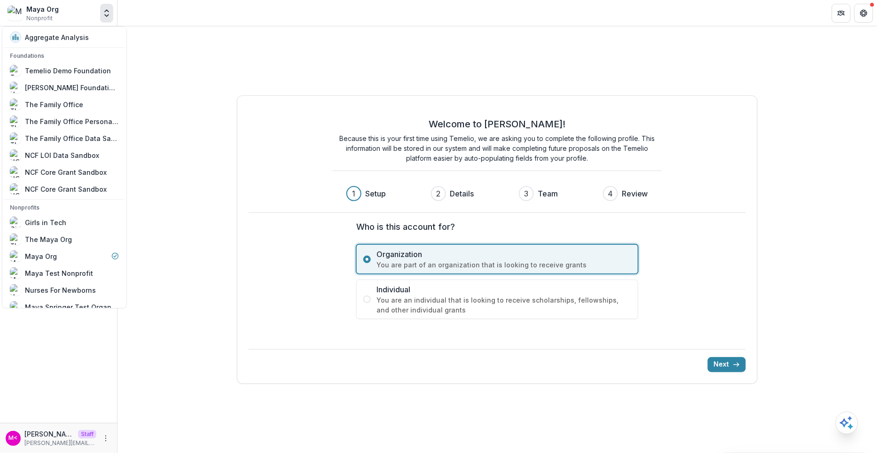
click at [209, 133] on div "Welcome to [PERSON_NAME]! Because this is your first time using Temelio, we are…" at bounding box center [498, 239] width 760 height 427
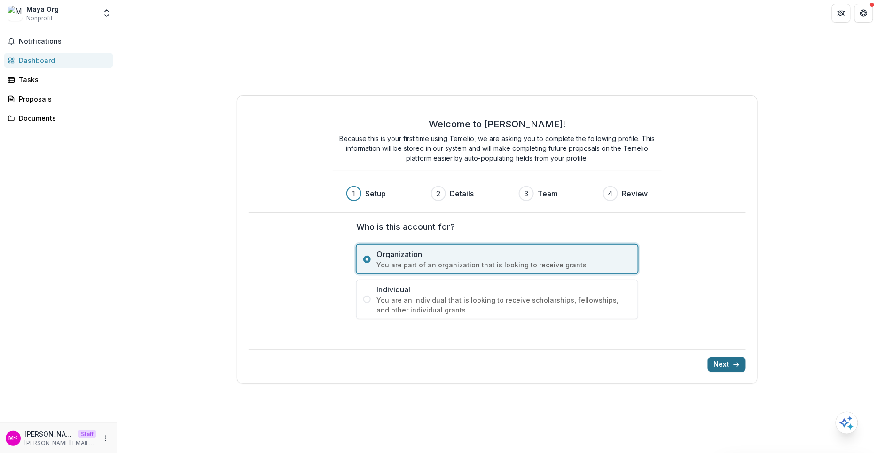
click at [734, 371] on button "Next" at bounding box center [727, 364] width 38 height 15
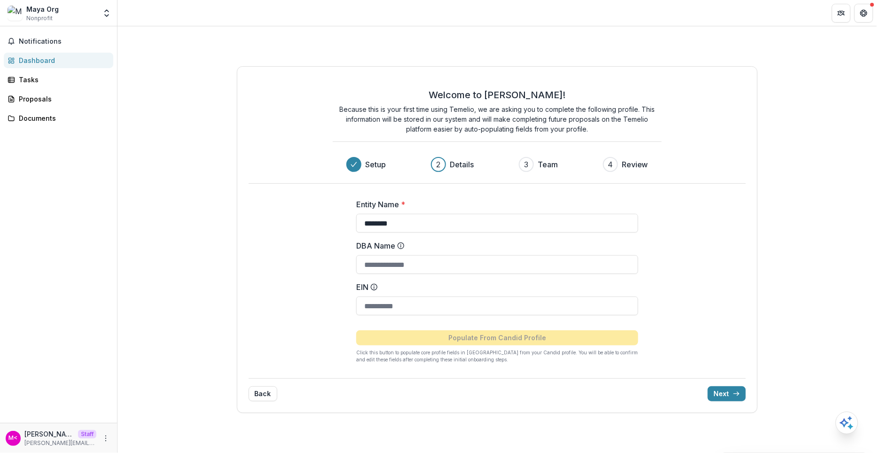
click at [726, 385] on div "Back Next" at bounding box center [498, 389] width 498 height 23
click at [720, 394] on button "Next" at bounding box center [727, 393] width 38 height 15
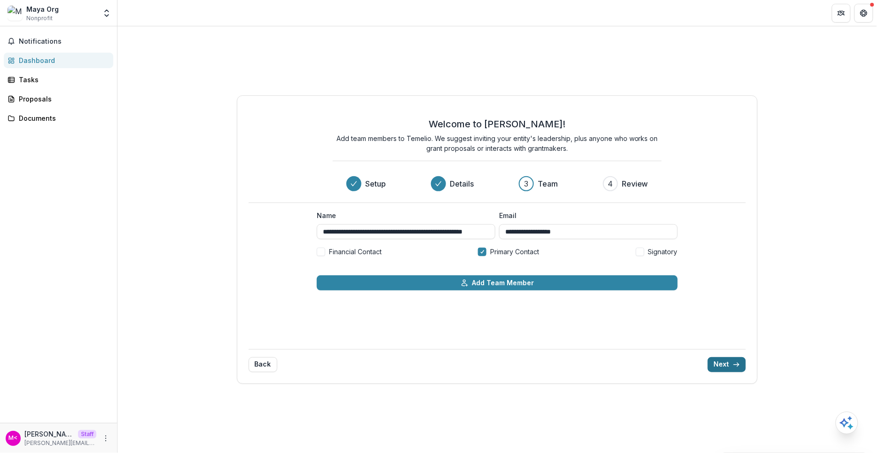
click at [729, 357] on button "Next" at bounding box center [727, 364] width 38 height 15
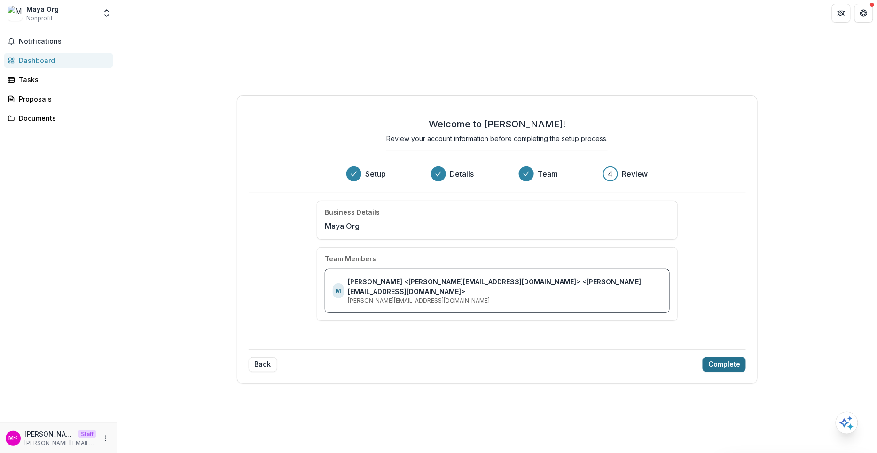
click at [729, 357] on button "Complete" at bounding box center [724, 364] width 43 height 15
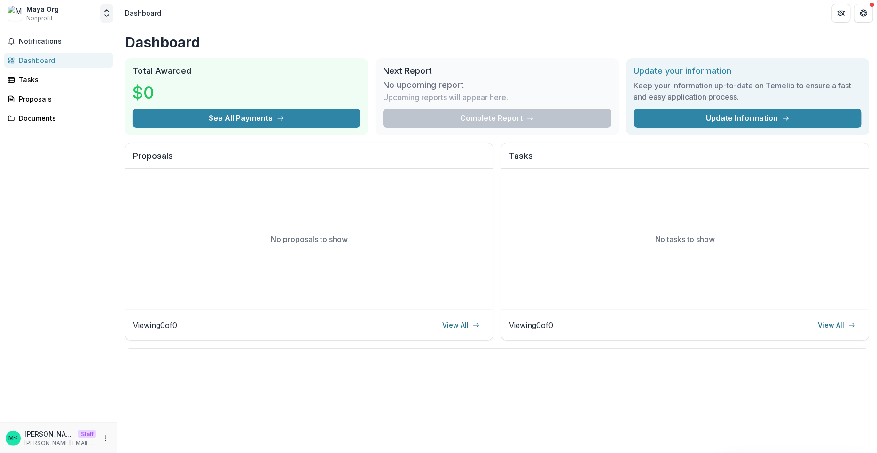
click at [106, 14] on icon "Open entity switcher" at bounding box center [106, 12] width 9 height 9
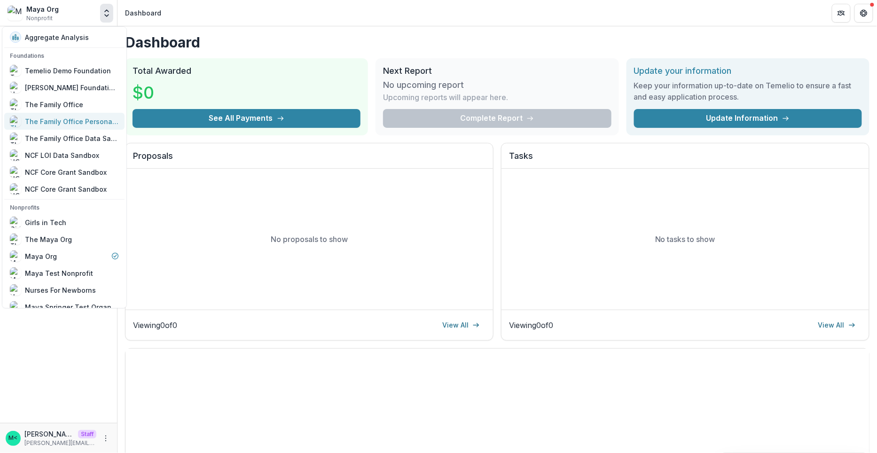
scroll to position [416, 0]
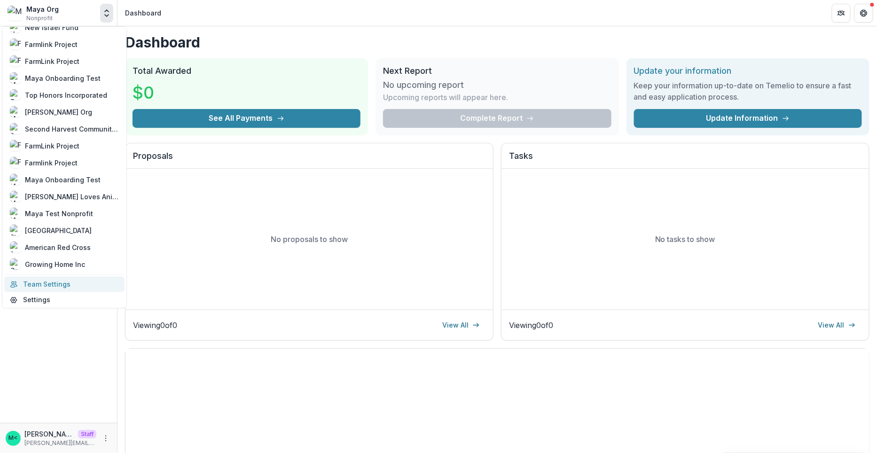
click at [55, 284] on link "Team Settings" at bounding box center [64, 284] width 120 height 16
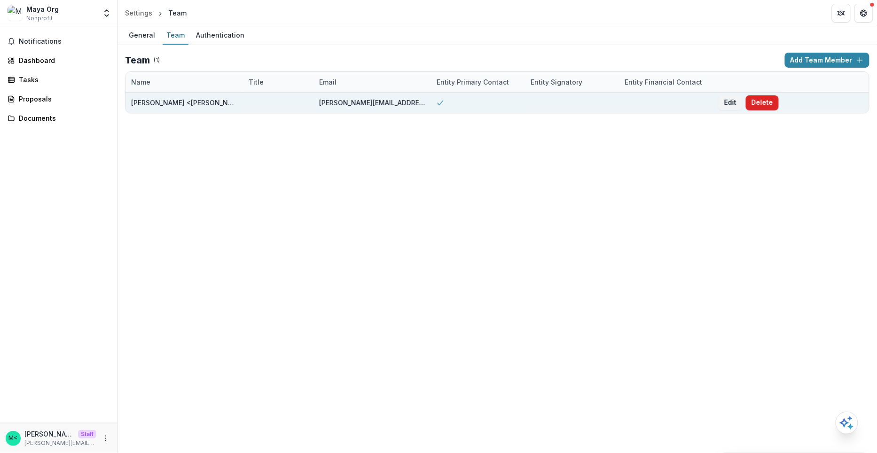
click at [758, 104] on button "Delete" at bounding box center [762, 102] width 33 height 15
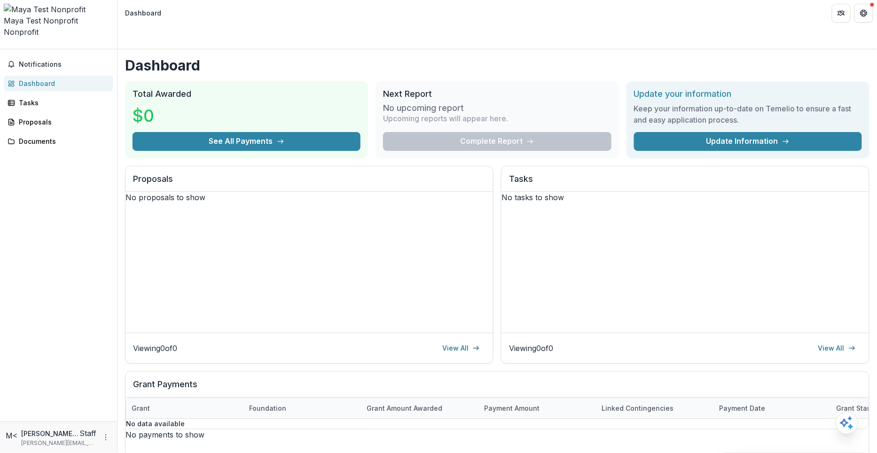
click at [4, 46] on button "Open entity switcher" at bounding box center [4, 46] width 0 height 0
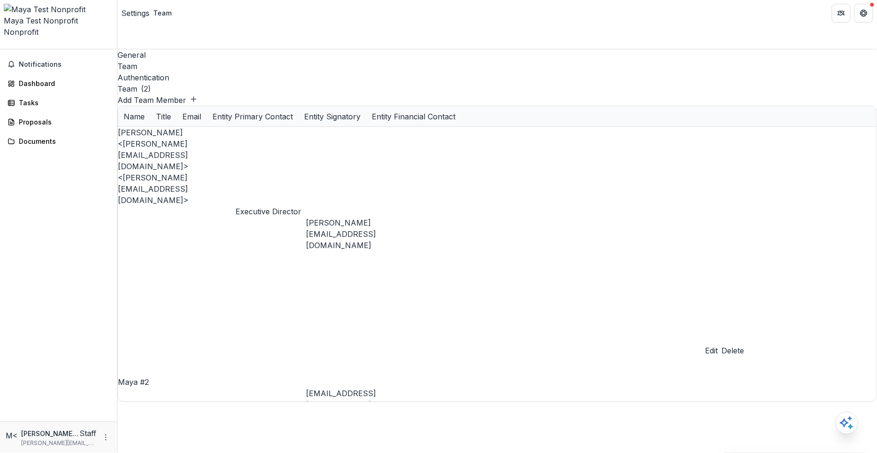
click at [745, 345] on button "Delete" at bounding box center [733, 350] width 23 height 11
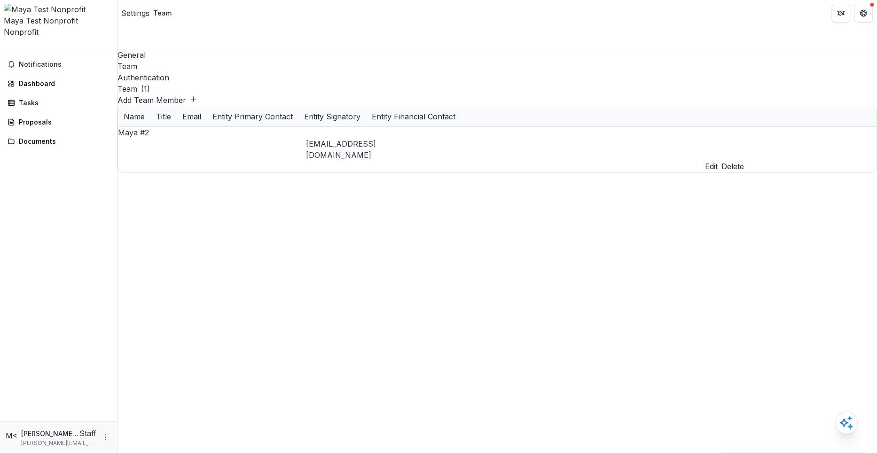
click at [745, 161] on button "Delete" at bounding box center [733, 166] width 23 height 11
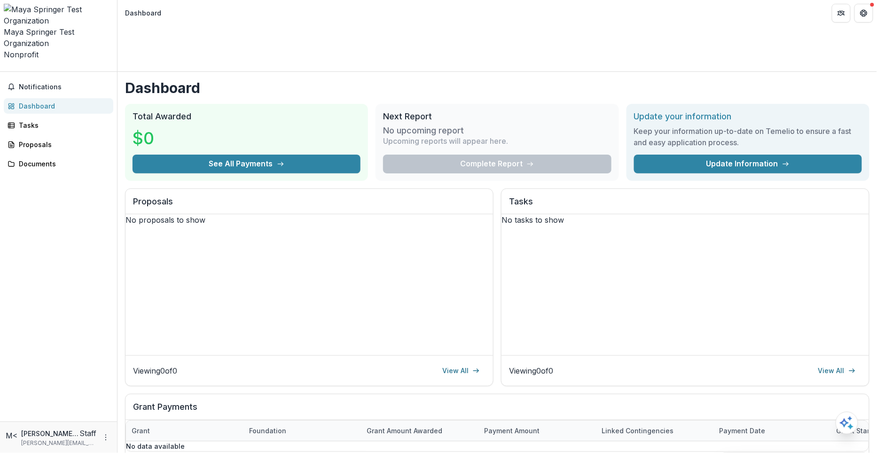
click at [4, 69] on icon "Open entity switcher" at bounding box center [4, 69] width 0 height 0
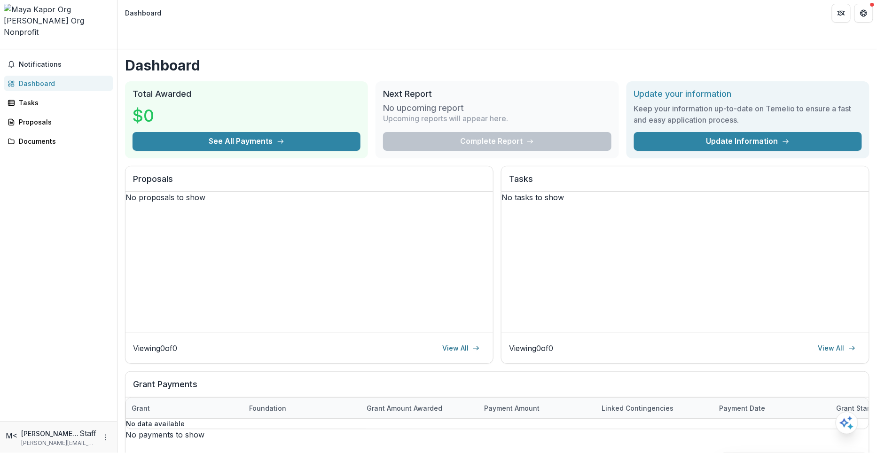
click at [4, 46] on icon "Open entity switcher" at bounding box center [4, 46] width 0 height 0
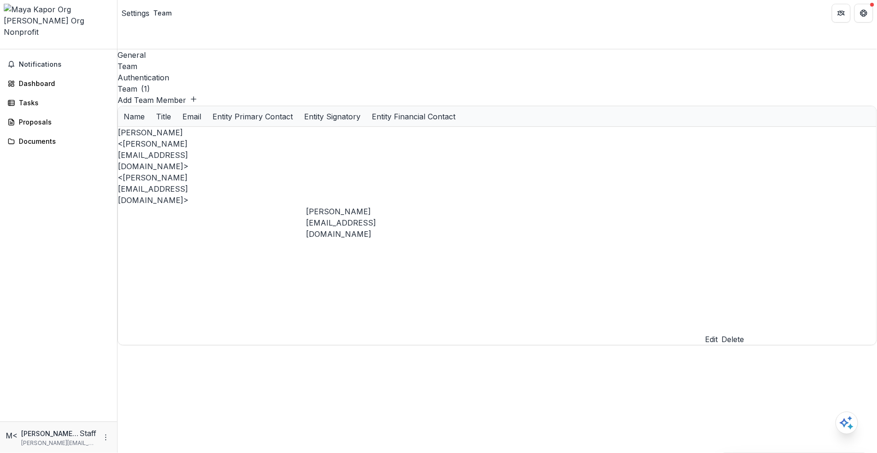
click at [745, 334] on button "Delete" at bounding box center [733, 339] width 23 height 11
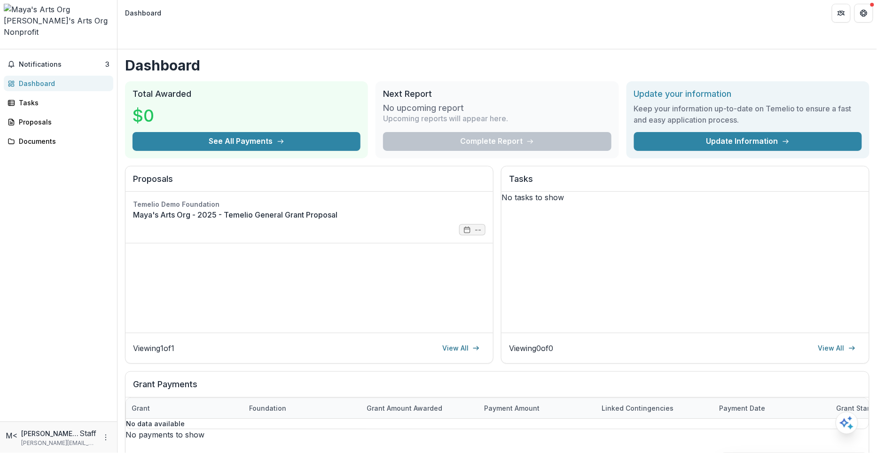
click at [4, 46] on icon "Open entity switcher" at bounding box center [4, 46] width 0 height 0
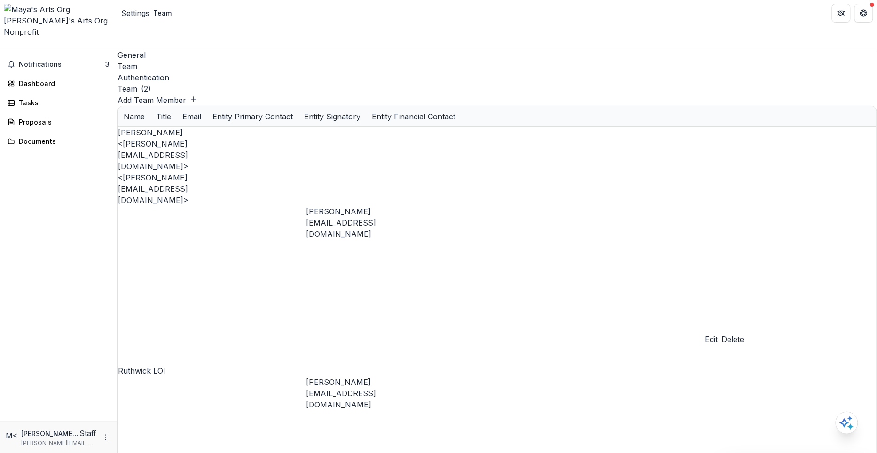
click at [745, 334] on button "Delete" at bounding box center [733, 339] width 23 height 11
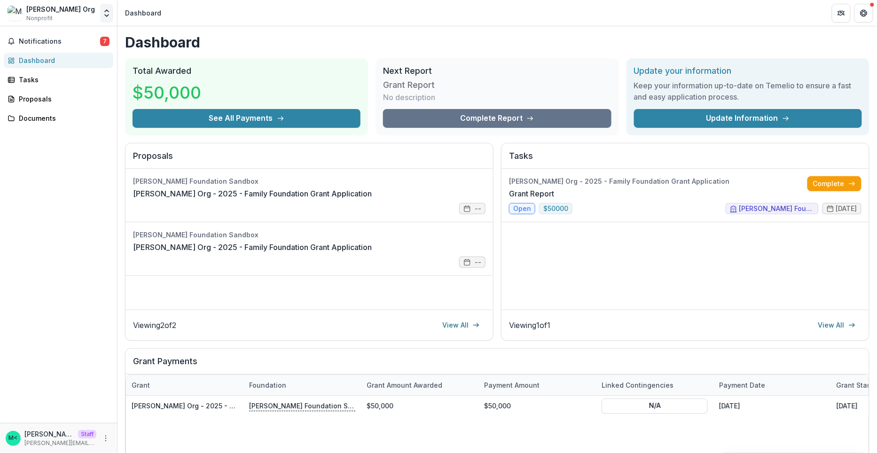
click at [105, 8] on button "Open entity switcher" at bounding box center [106, 13] width 13 height 19
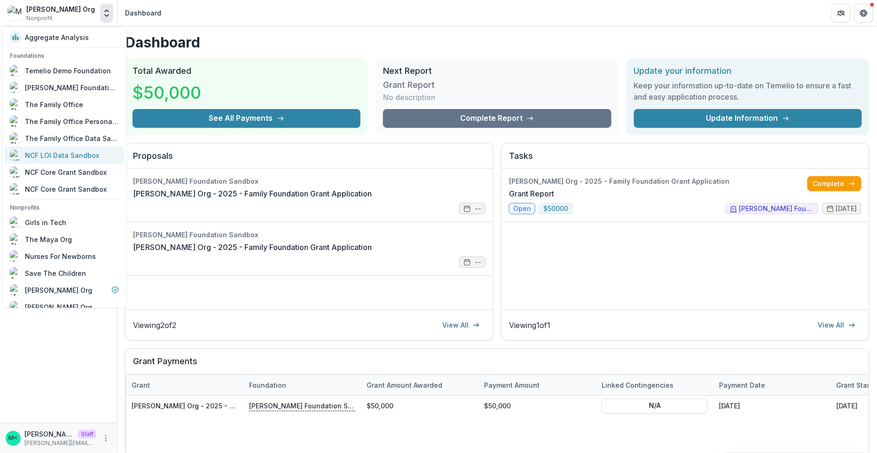
scroll to position [331, 0]
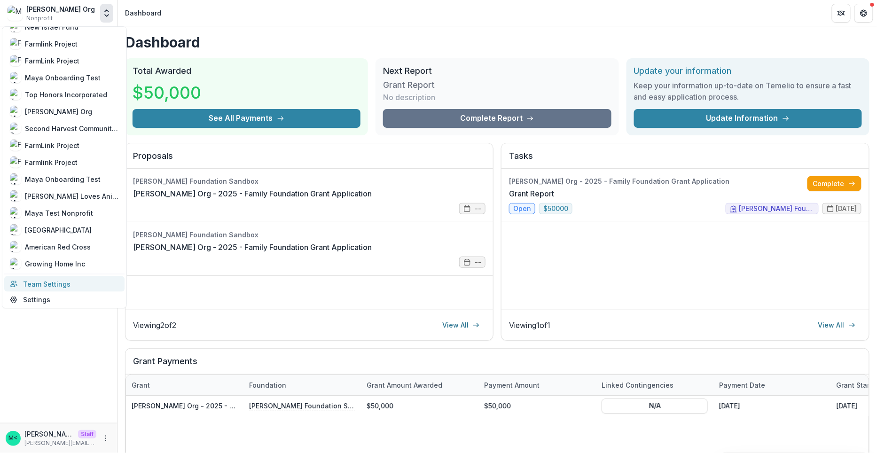
click at [60, 279] on link "Team Settings" at bounding box center [64, 284] width 120 height 16
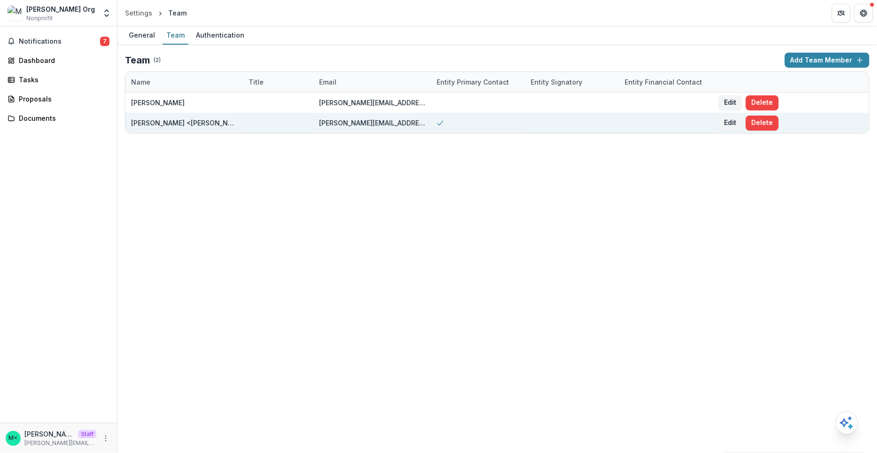
click at [753, 131] on div "Edit Delete" at bounding box center [748, 123] width 71 height 20
click at [753, 127] on button "Delete" at bounding box center [762, 123] width 33 height 15
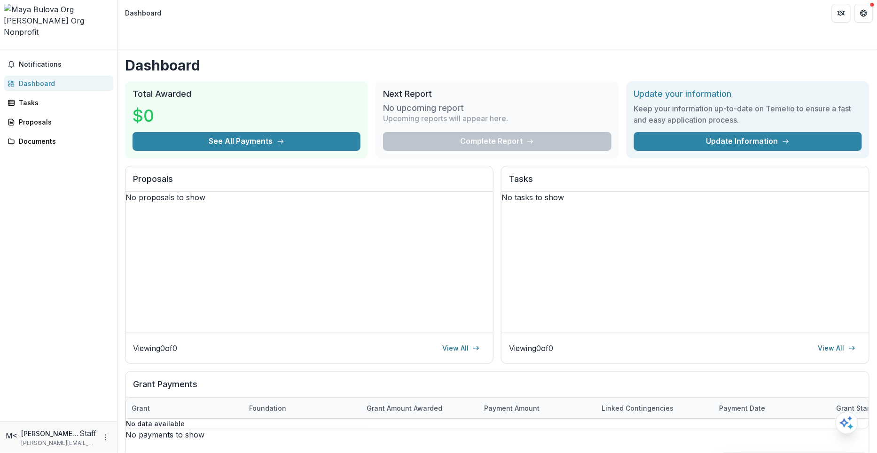
click at [4, 46] on icon "Open entity switcher" at bounding box center [4, 46] width 0 height 0
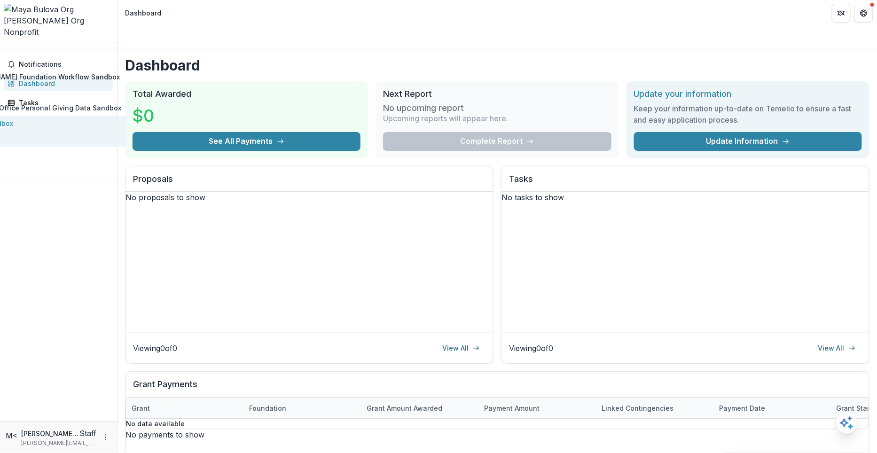
scroll to position [314, 0]
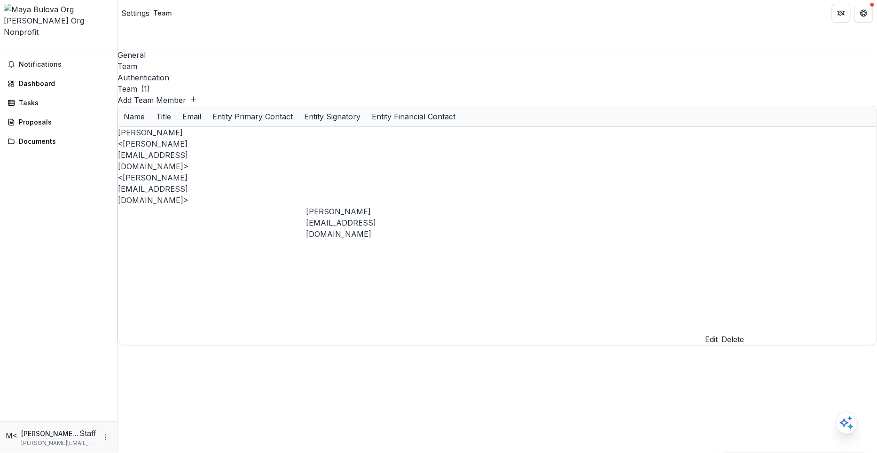
click at [745, 334] on button "Delete" at bounding box center [733, 339] width 23 height 11
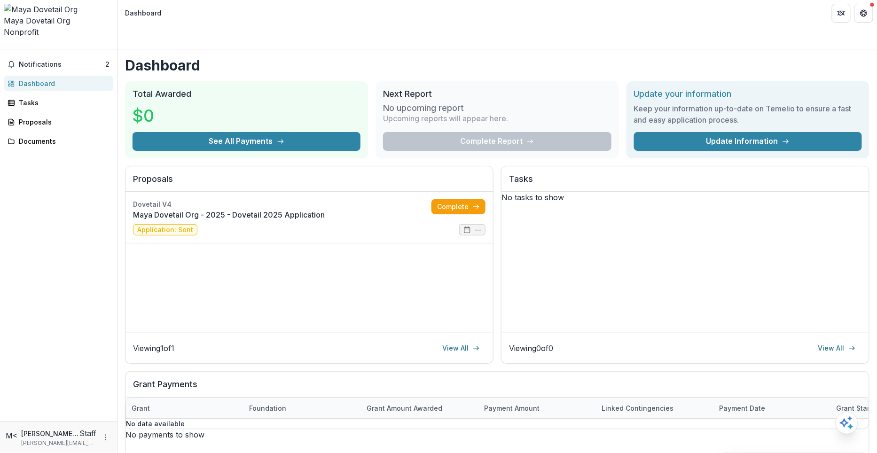
click at [4, 46] on icon "Open entity switcher" at bounding box center [4, 46] width 0 height 0
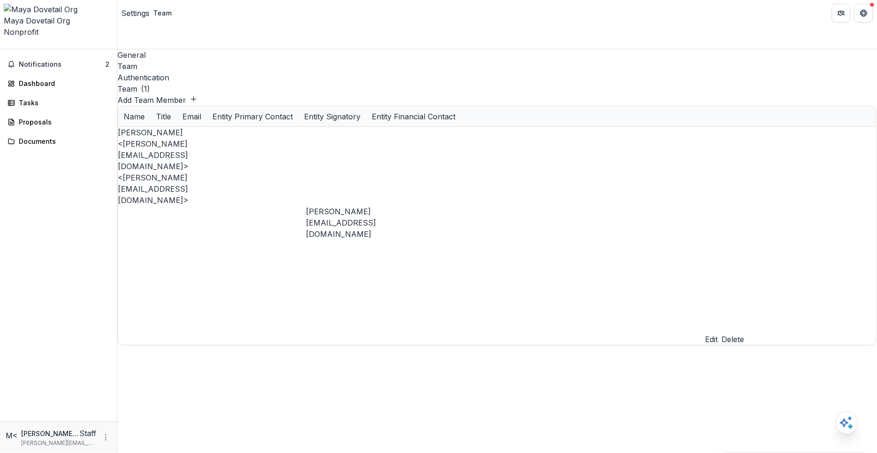
click at [745, 334] on button "Delete" at bounding box center [733, 339] width 23 height 11
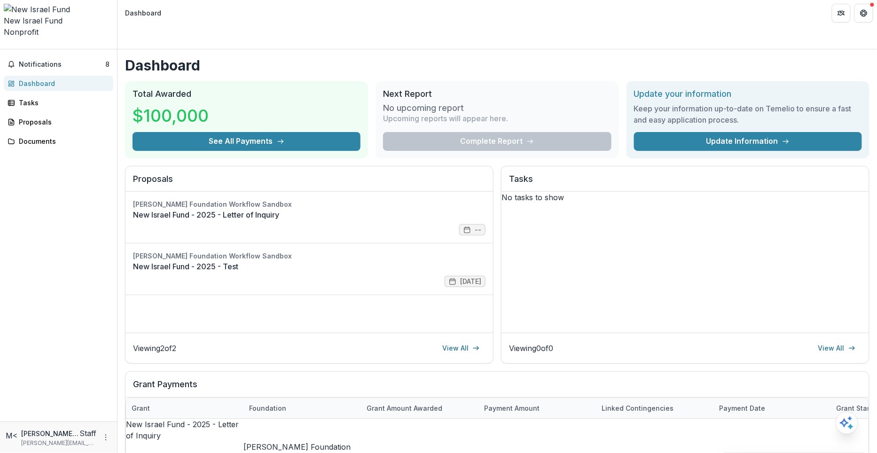
click at [4, 46] on icon "Open entity switcher" at bounding box center [4, 46] width 0 height 0
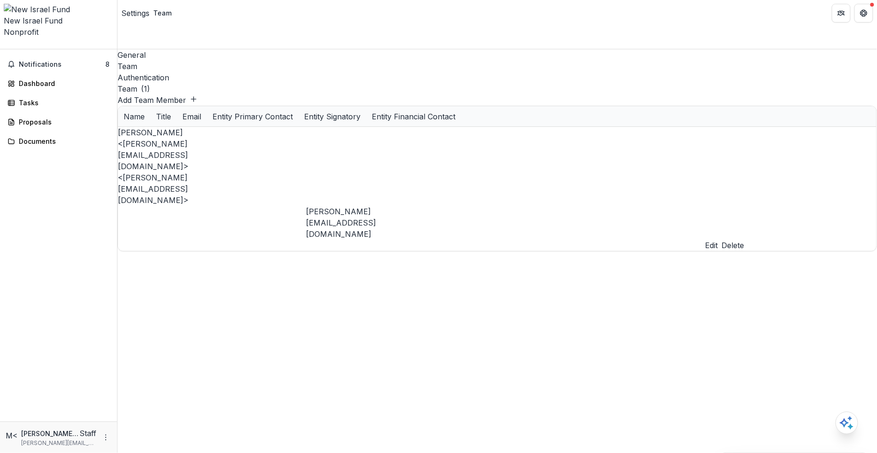
click at [745, 240] on button "Delete" at bounding box center [733, 245] width 23 height 11
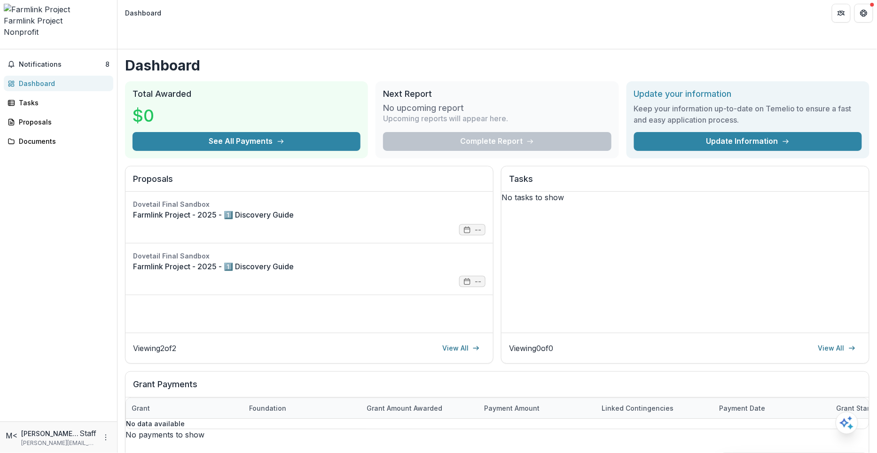
click at [4, 46] on icon "Open entity switcher" at bounding box center [4, 46] width 0 height 0
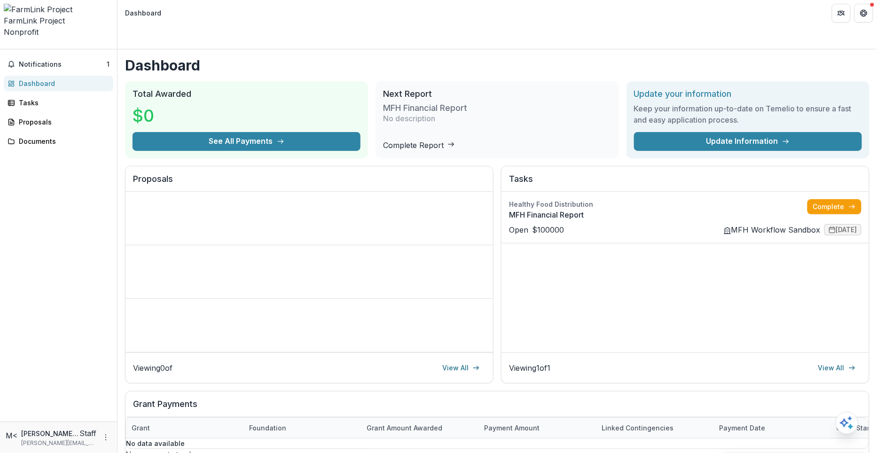
click at [4, 46] on icon "Open entity switcher" at bounding box center [4, 46] width 0 height 0
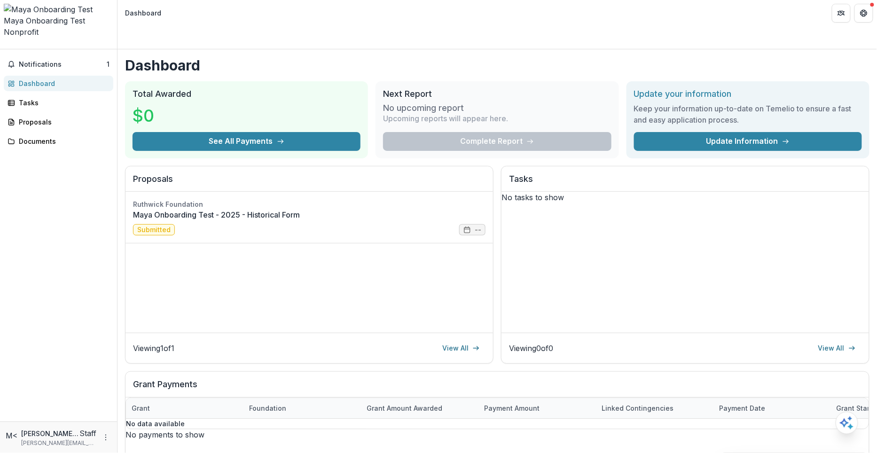
click at [4, 46] on icon "Open entity switcher" at bounding box center [4, 46] width 0 height 0
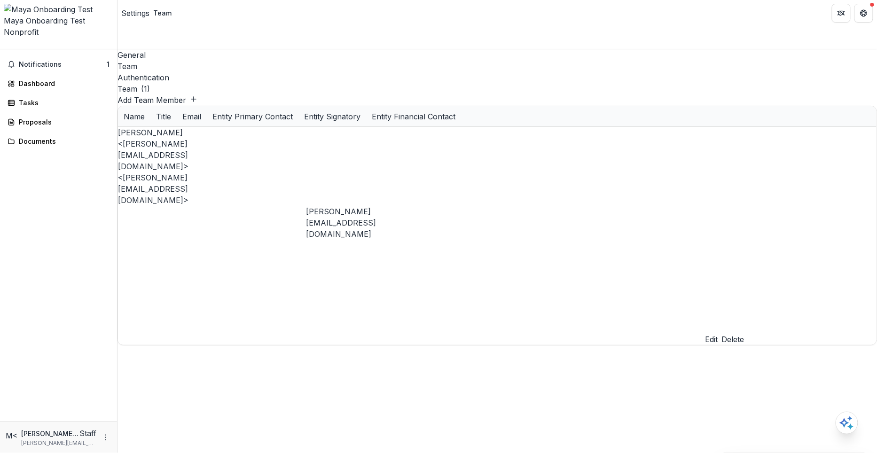
click at [745, 334] on button "Delete" at bounding box center [733, 339] width 23 height 11
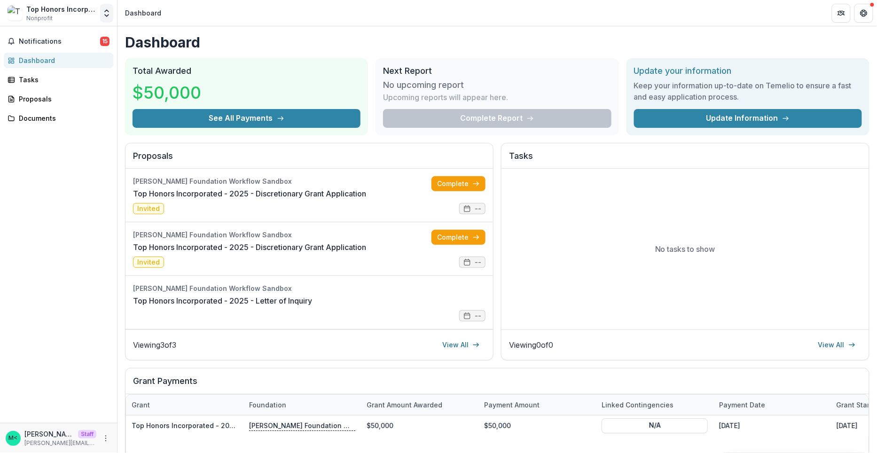
click at [109, 17] on button "Open entity switcher" at bounding box center [106, 13] width 13 height 19
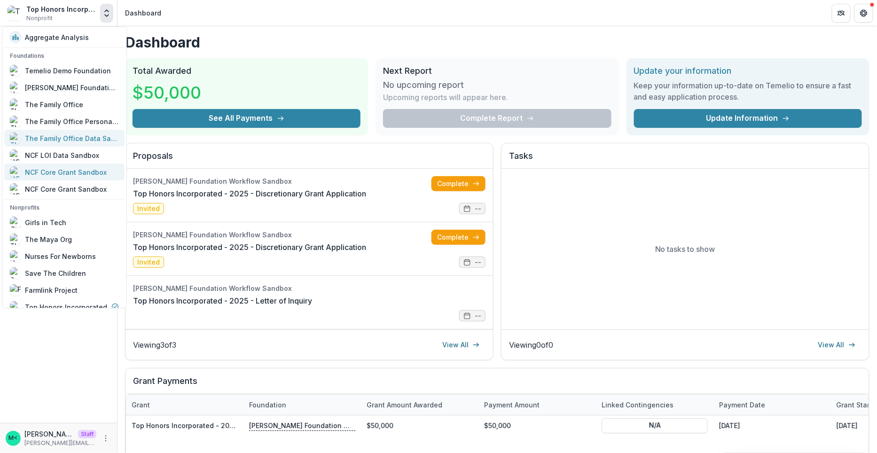
scroll to position [212, 0]
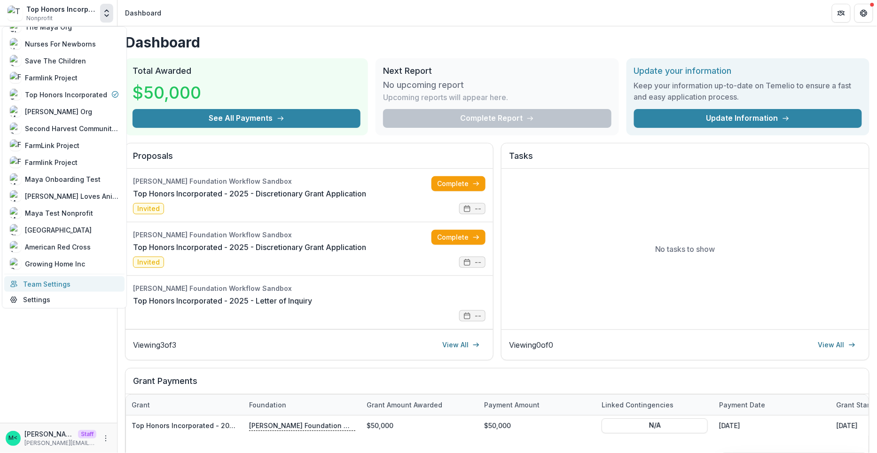
click at [45, 286] on link "Team Settings" at bounding box center [64, 284] width 120 height 16
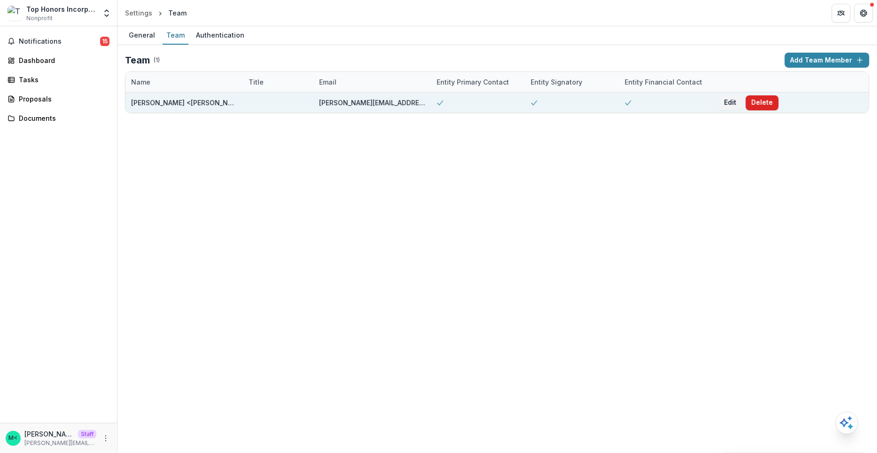
click at [769, 102] on button "Delete" at bounding box center [762, 102] width 33 height 15
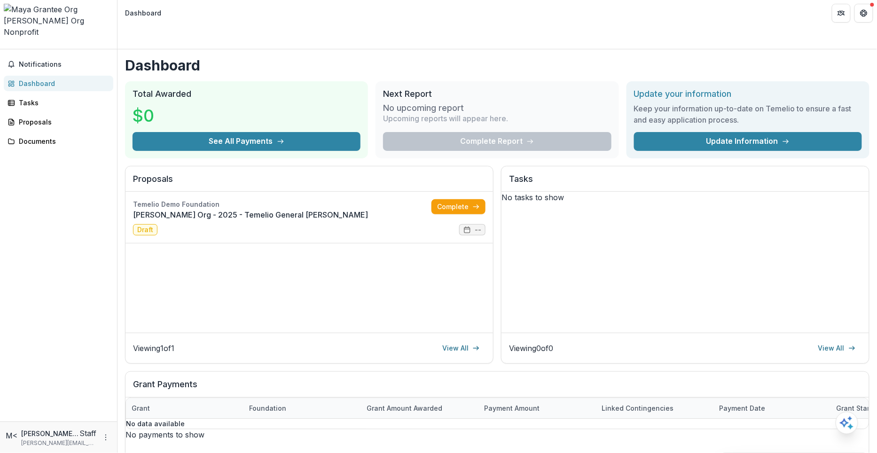
click at [4, 46] on icon "Open entity switcher" at bounding box center [4, 46] width 0 height 0
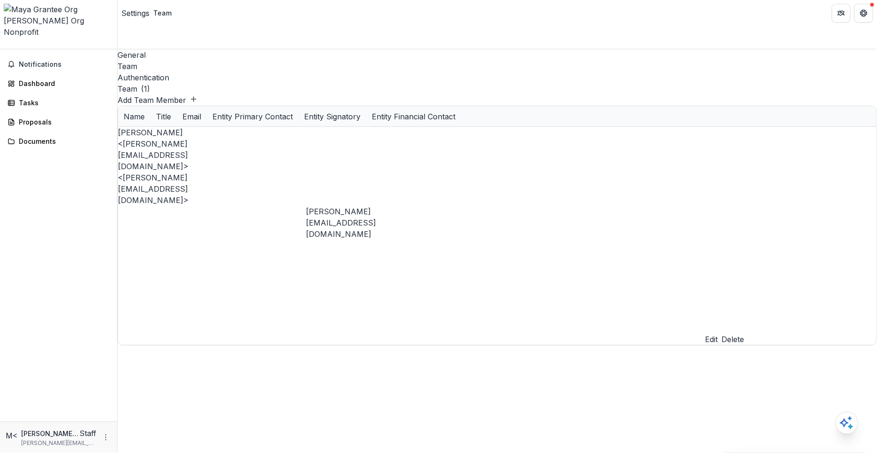
click at [745, 334] on button "Delete" at bounding box center [733, 339] width 23 height 11
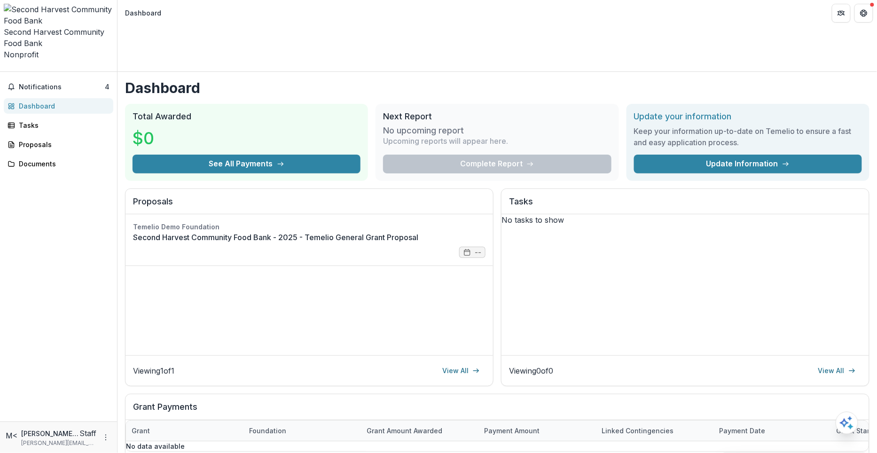
click at [4, 69] on icon "Open entity switcher" at bounding box center [4, 69] width 0 height 0
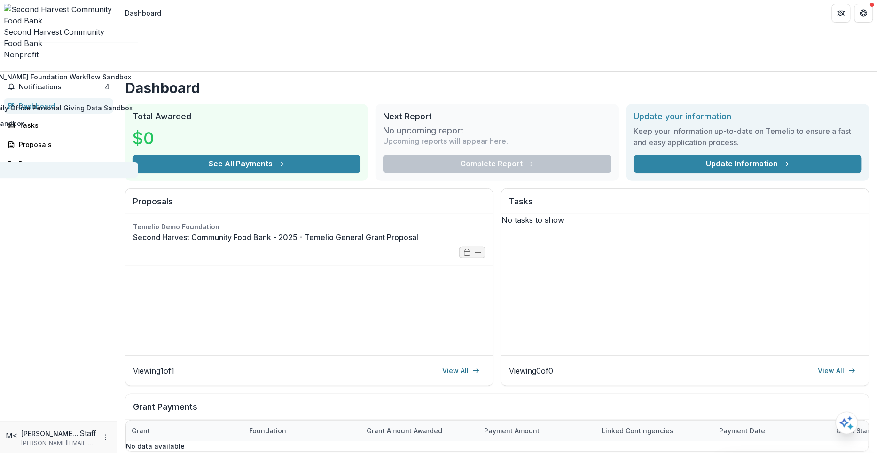
scroll to position [179, 0]
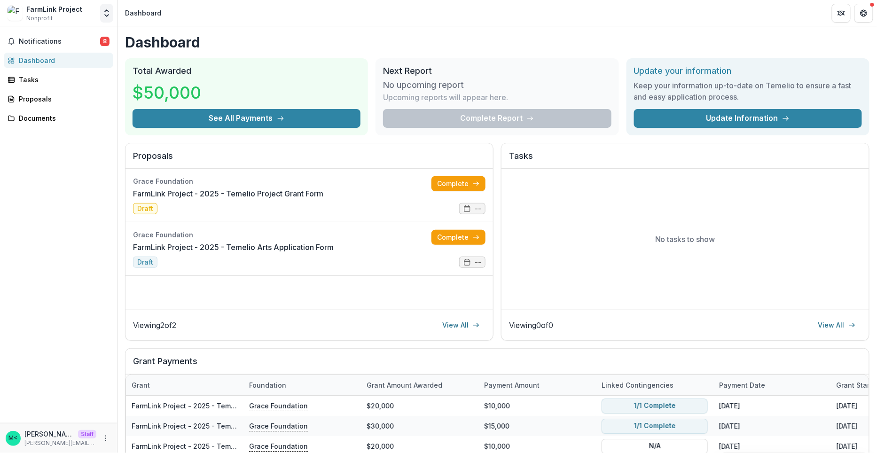
click at [105, 13] on icon "Open entity switcher" at bounding box center [106, 12] width 9 height 9
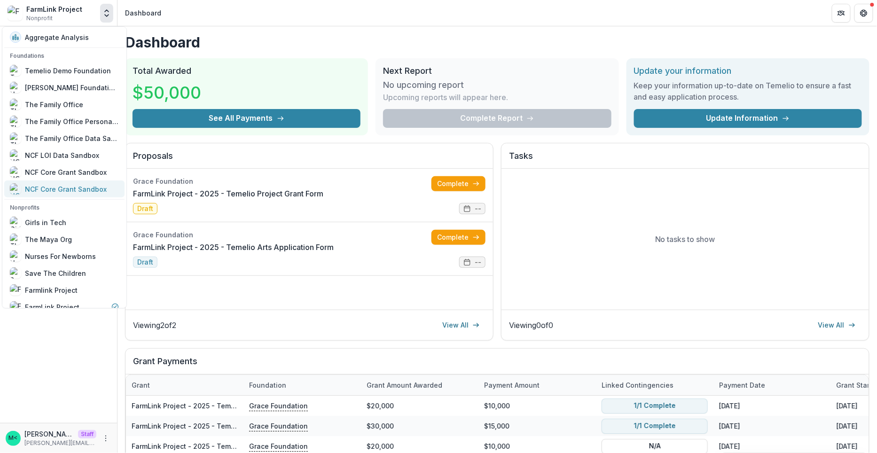
scroll to position [162, 0]
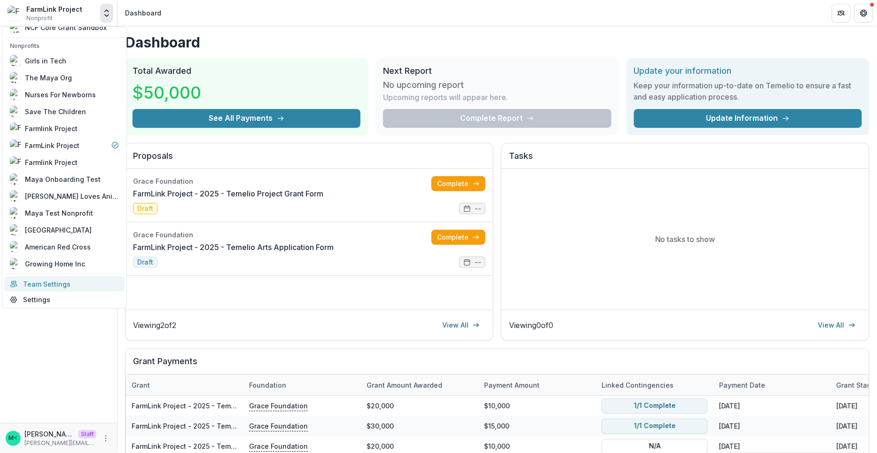
click at [36, 287] on link "Team Settings" at bounding box center [64, 284] width 120 height 16
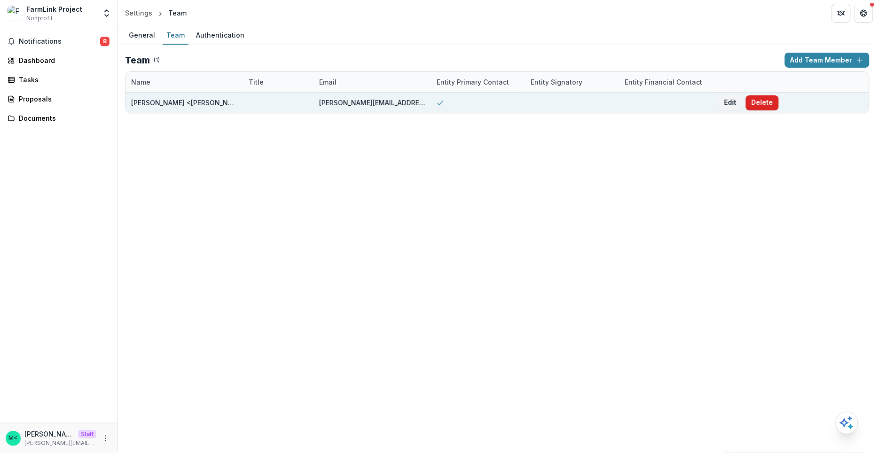
click at [760, 105] on button "Delete" at bounding box center [762, 102] width 33 height 15
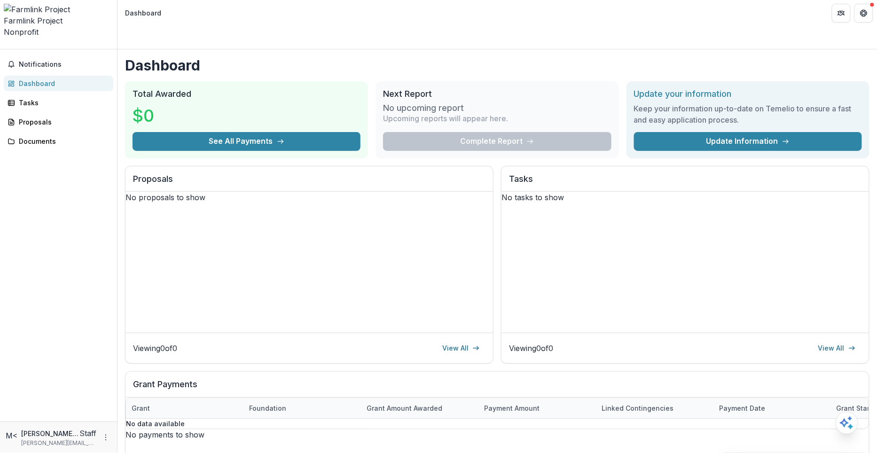
click at [10, 47] on polyline "Open entity switcher" at bounding box center [8, 48] width 3 height 2
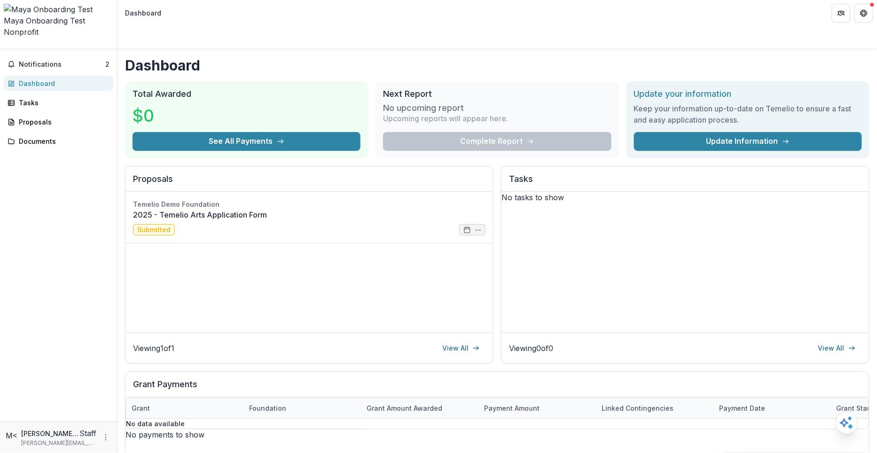
click at [4, 46] on button "Open entity switcher" at bounding box center [4, 46] width 0 height 0
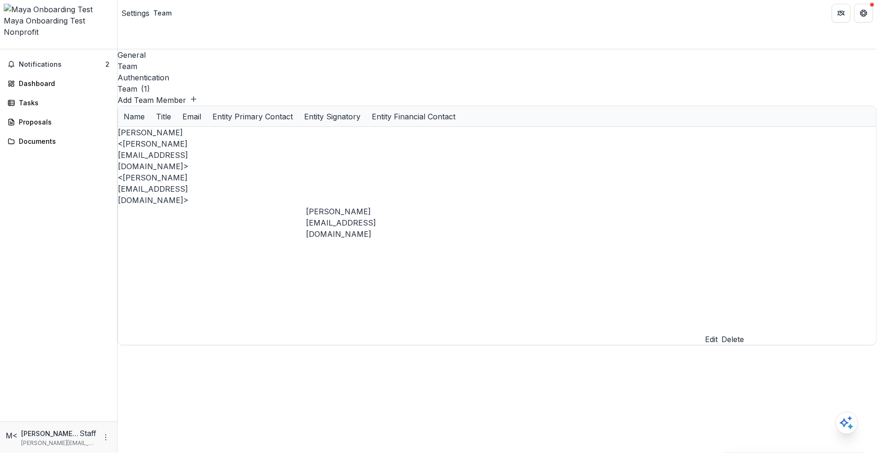
click at [745, 334] on button "Delete" at bounding box center [733, 339] width 23 height 11
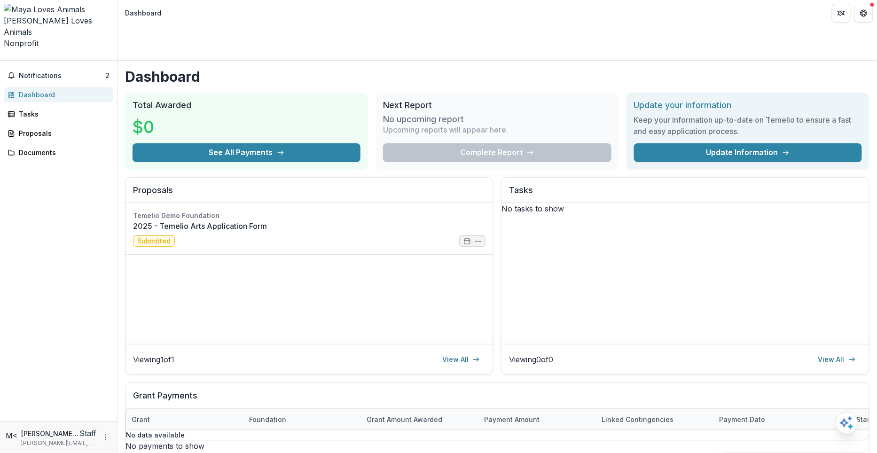
click at [4, 57] on icon "Open entity switcher" at bounding box center [4, 57] width 0 height 0
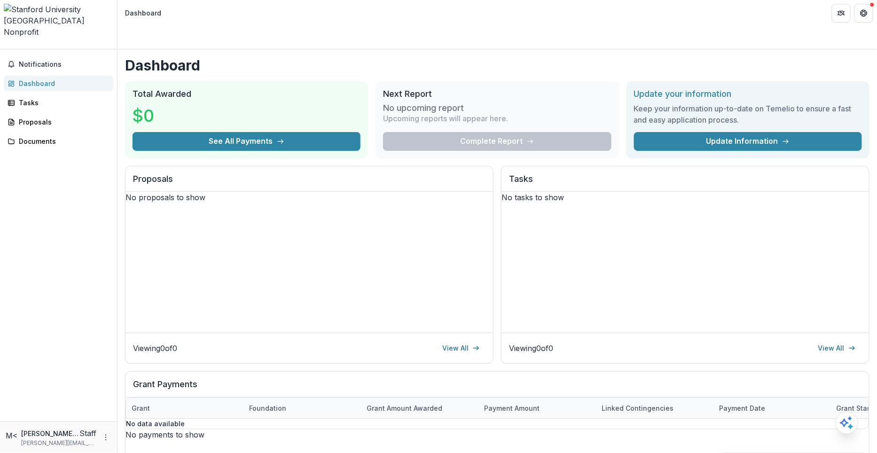
click at [10, 52] on polyline "Open entity switcher" at bounding box center [8, 53] width 3 height 2
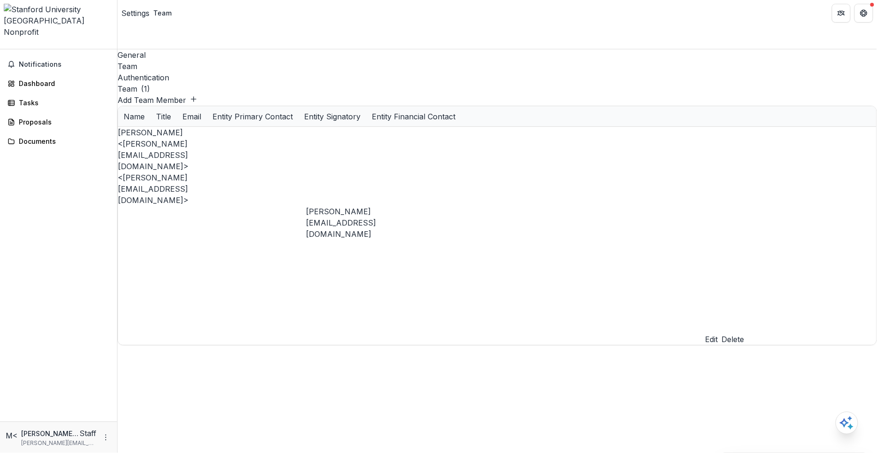
click at [745, 334] on button "Delete" at bounding box center [733, 339] width 23 height 11
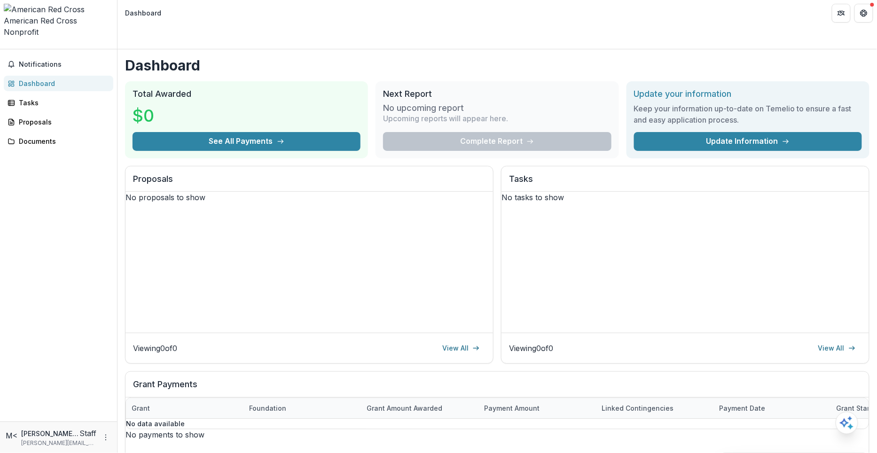
click at [4, 46] on icon "Open entity switcher" at bounding box center [4, 46] width 0 height 0
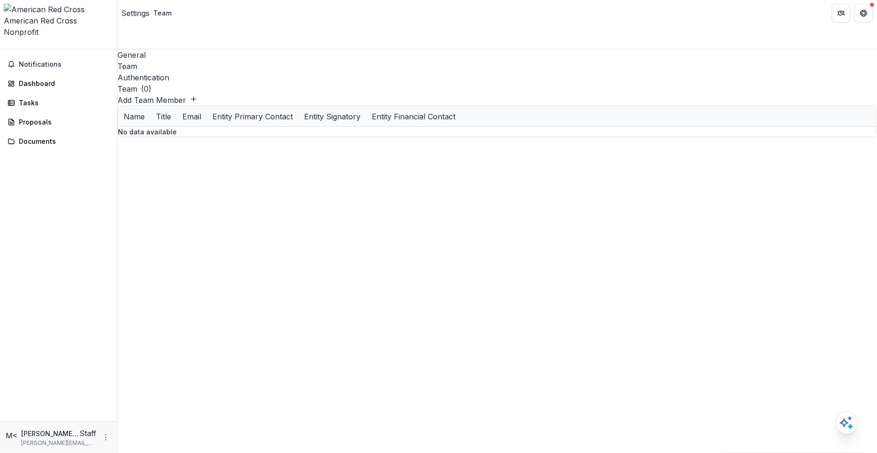
click at [98, 11] on div "American Red Cross Nonprofit Aggregate Analysis Foundations Temelio Demo Founda…" at bounding box center [59, 26] width 110 height 45
click at [4, 46] on icon "Open entity switcher" at bounding box center [4, 46] width 0 height 0
click at [66, 113] on div "The Family Office Personal Giving Data Sandbox" at bounding box center [41, 108] width 160 height 10
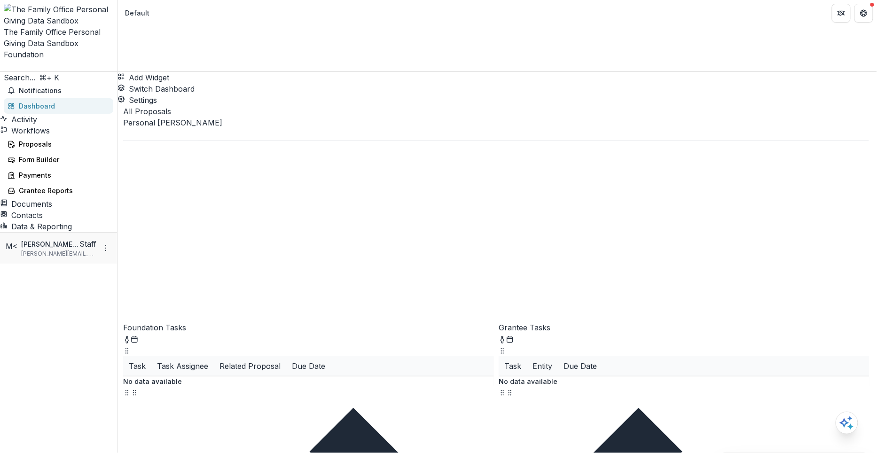
click at [4, 69] on button "Open entity switcher" at bounding box center [4, 69] width 0 height 0
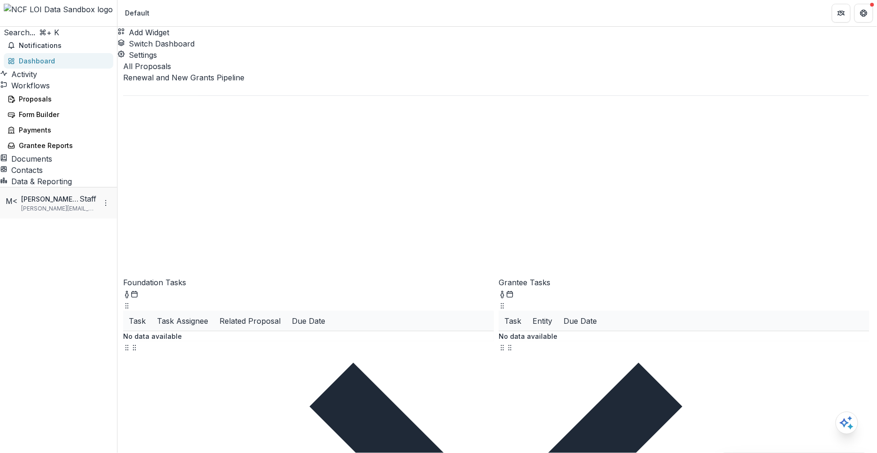
click at [4, 24] on icon "Open entity switcher" at bounding box center [4, 24] width 0 height 0
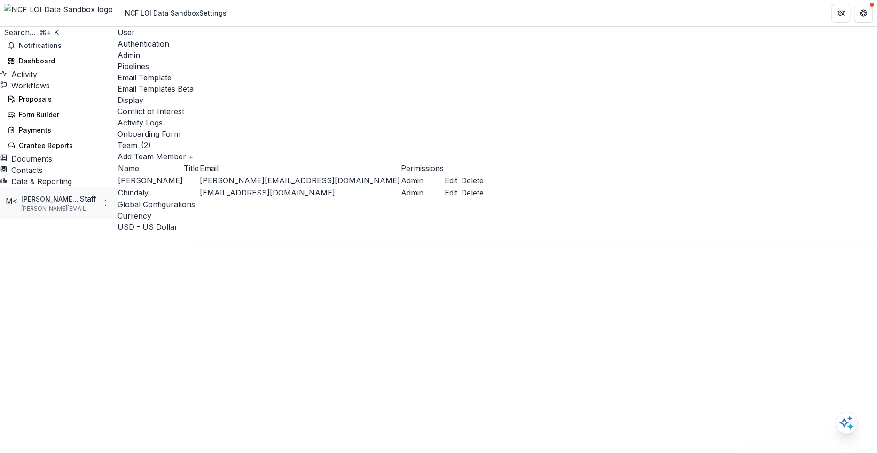
click at [484, 175] on button "Delete" at bounding box center [472, 180] width 23 height 11
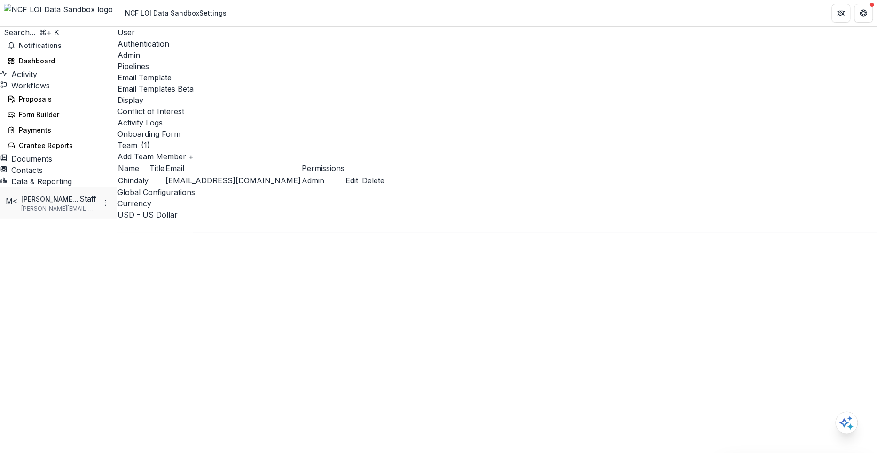
click at [10, 25] on polyline "Open entity switcher" at bounding box center [8, 26] width 3 height 2
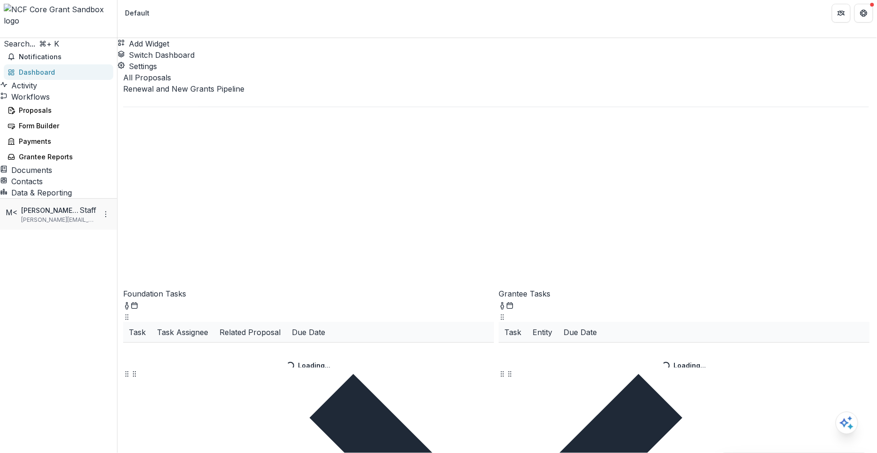
click at [4, 35] on icon "Open entity switcher" at bounding box center [4, 35] width 0 height 0
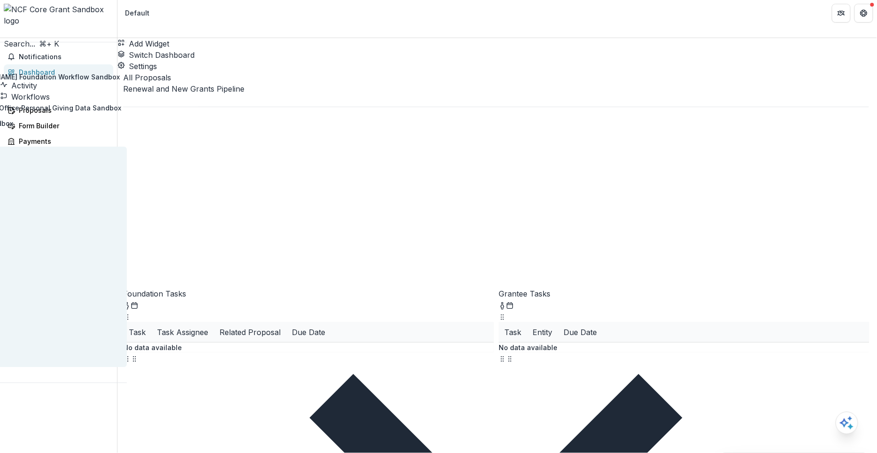
scroll to position [28, 0]
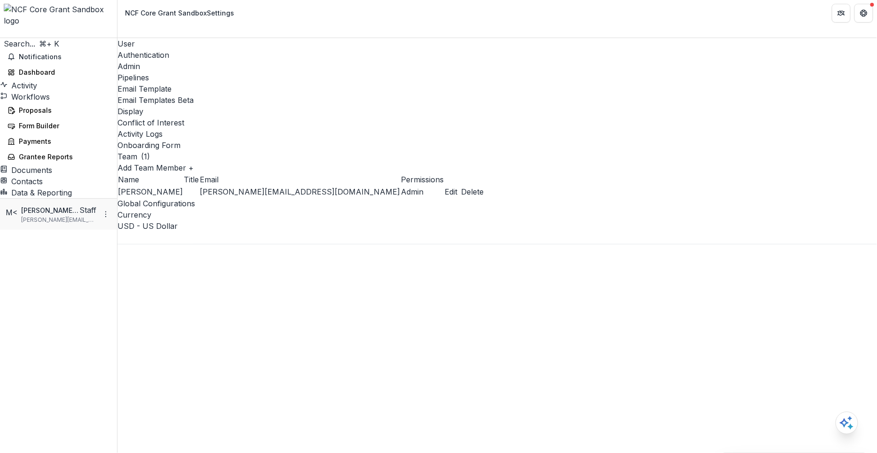
click at [484, 186] on button "Delete" at bounding box center [472, 191] width 23 height 11
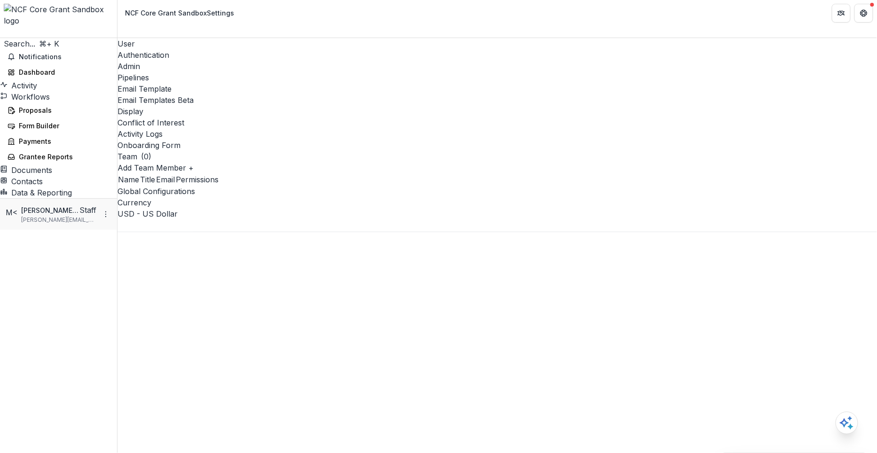
click at [10, 40] on polyline "Open entity switcher" at bounding box center [8, 41] width 3 height 2
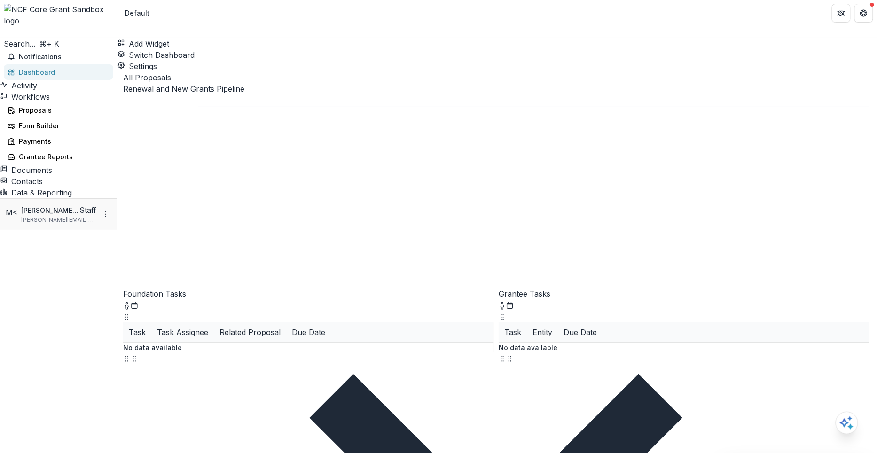
click at [51, 198] on button "Data & Reporting" at bounding box center [38, 192] width 76 height 11
click at [54, 227] on div "Data Report" at bounding box center [62, 222] width 87 height 10
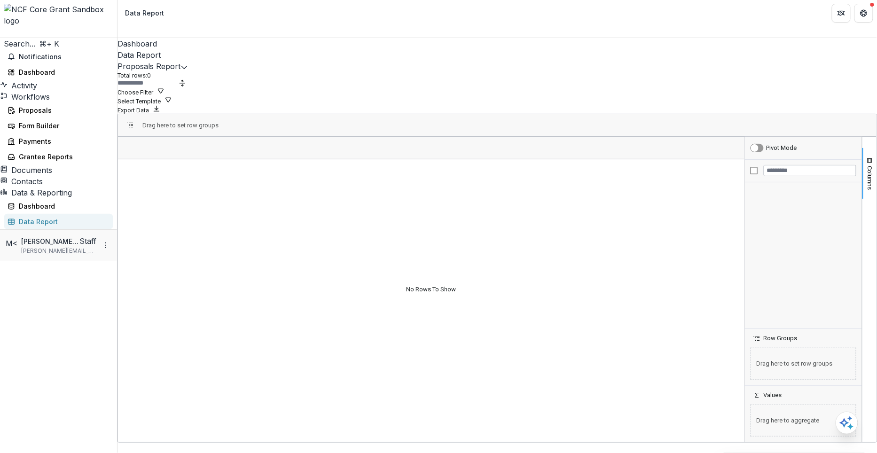
click at [4, 35] on icon "Open entity switcher" at bounding box center [4, 35] width 0 height 0
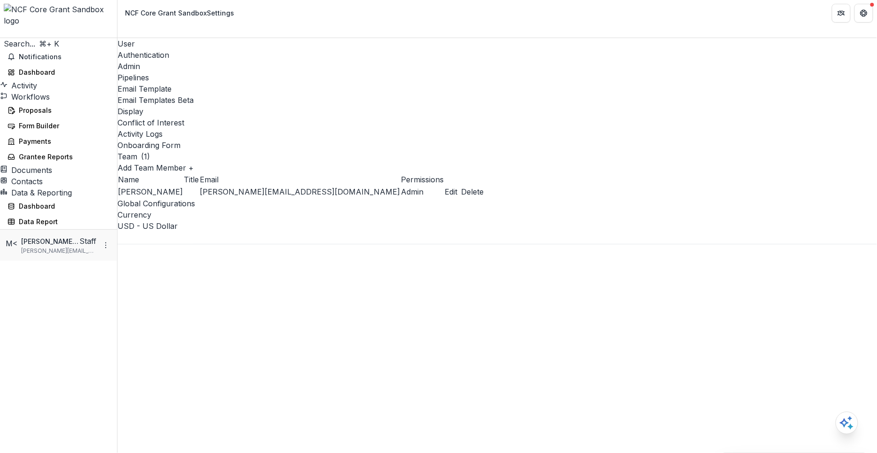
click at [484, 186] on button "Delete" at bounding box center [472, 191] width 23 height 11
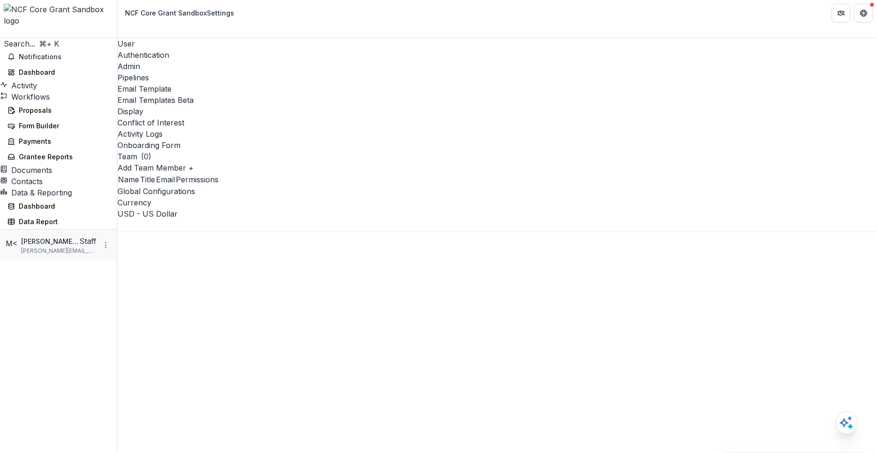
click at [4, 35] on icon "Open entity switcher" at bounding box center [4, 35] width 0 height 0
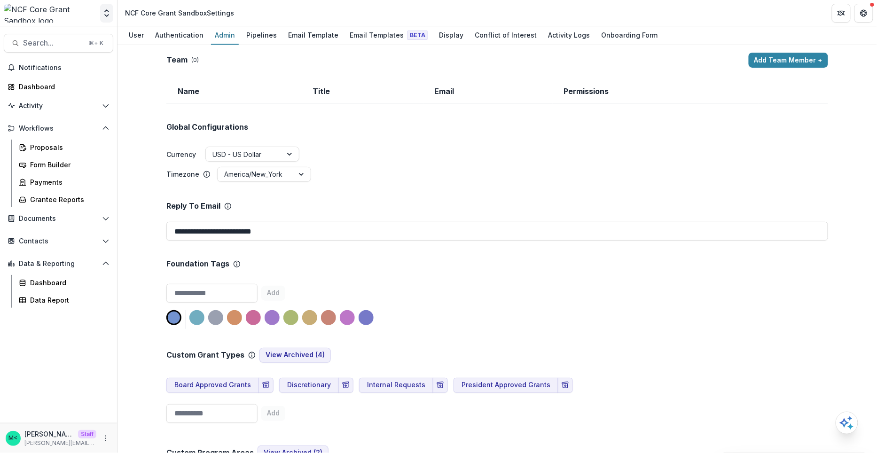
click at [102, 19] on button "Open entity switcher" at bounding box center [106, 13] width 13 height 19
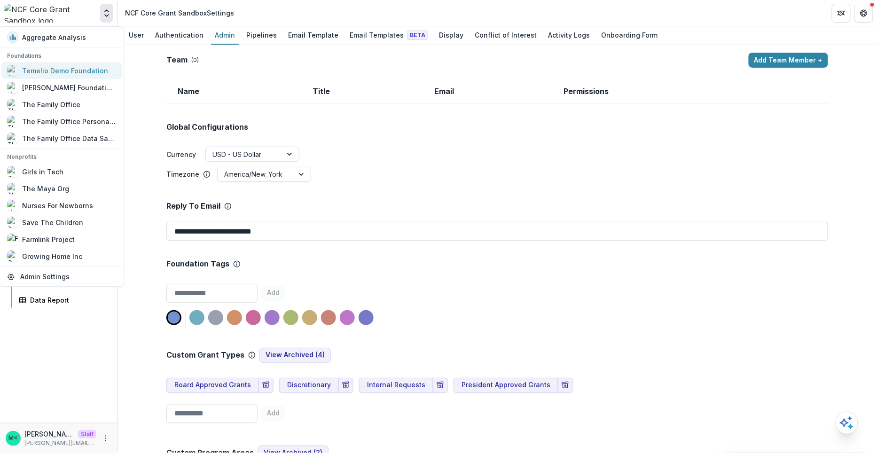
click at [66, 66] on div "Temelio Demo Foundation" at bounding box center [65, 71] width 86 height 10
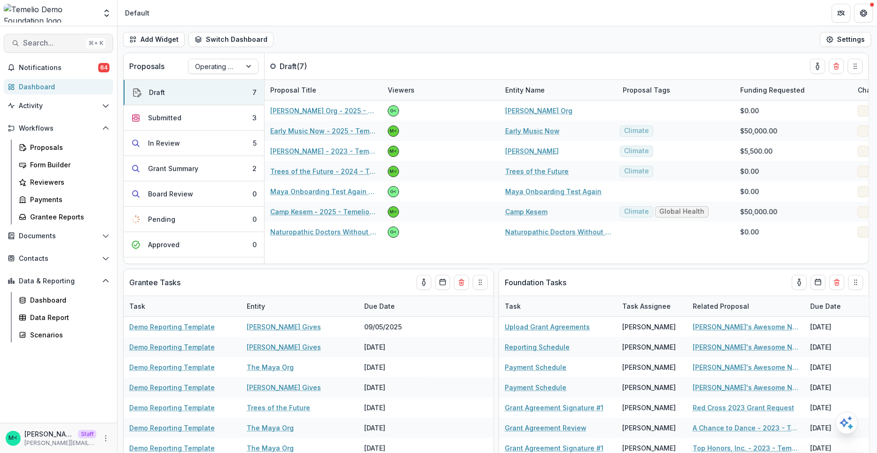
click at [61, 42] on span "Search..." at bounding box center [53, 43] width 60 height 9
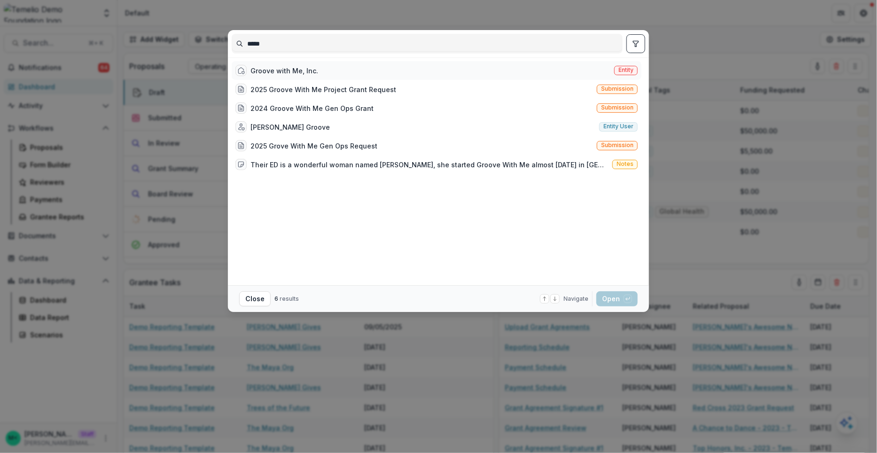
type input "*****"
click at [337, 74] on div "Groove with Me, Inc. Entity" at bounding box center [437, 70] width 410 height 19
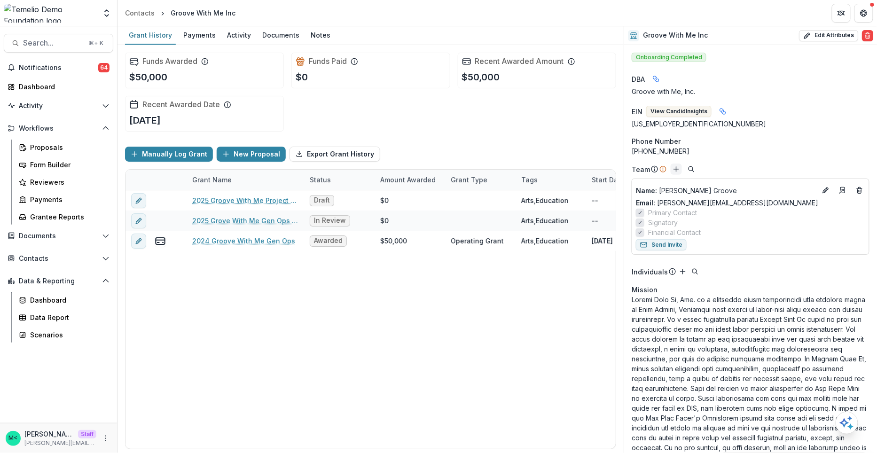
click at [676, 172] on icon "Add" at bounding box center [677, 169] width 8 height 8
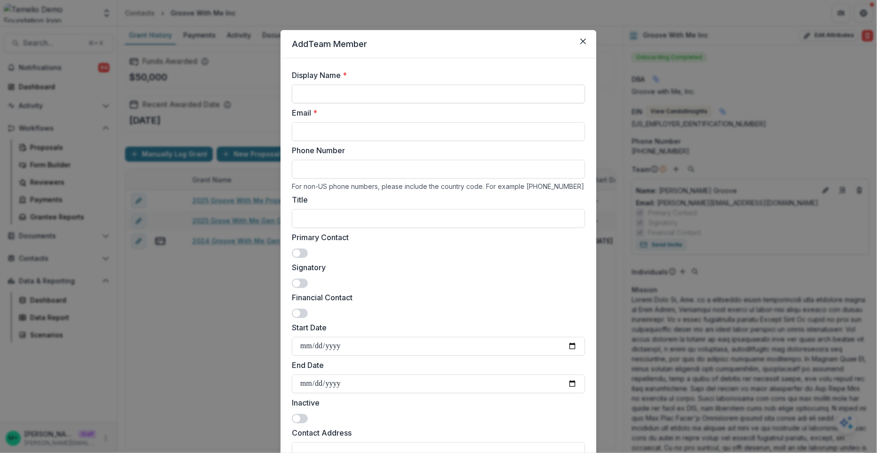
click at [390, 96] on input "Display Name *" at bounding box center [438, 94] width 293 height 19
type input "**********"
click at [322, 128] on input "Email *" at bounding box center [438, 131] width 293 height 19
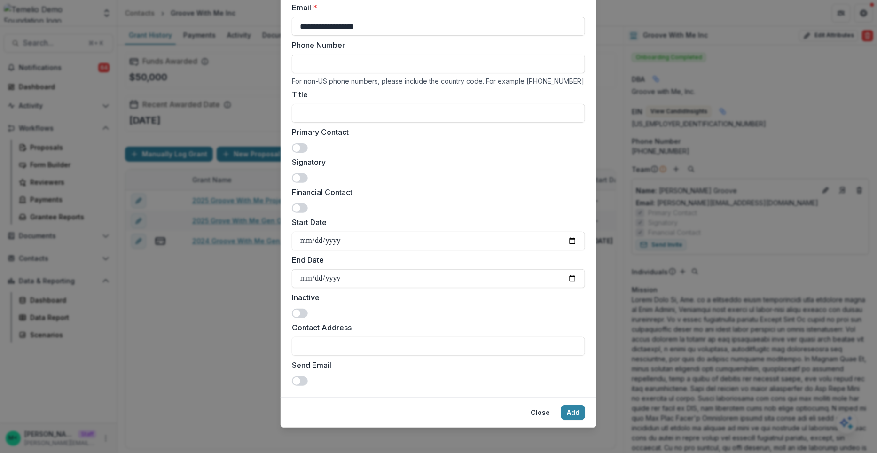
scroll to position [109, 0]
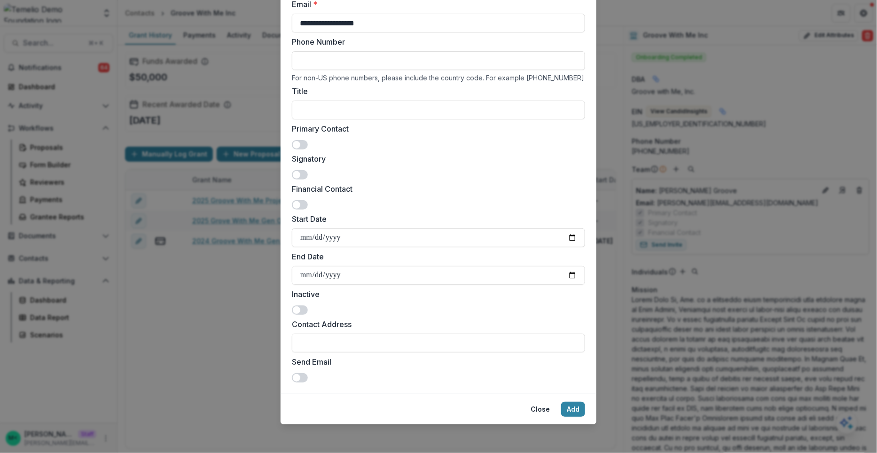
type input "**********"
click at [299, 176] on span at bounding box center [297, 175] width 8 height 8
click at [573, 408] on button "Add" at bounding box center [573, 409] width 24 height 15
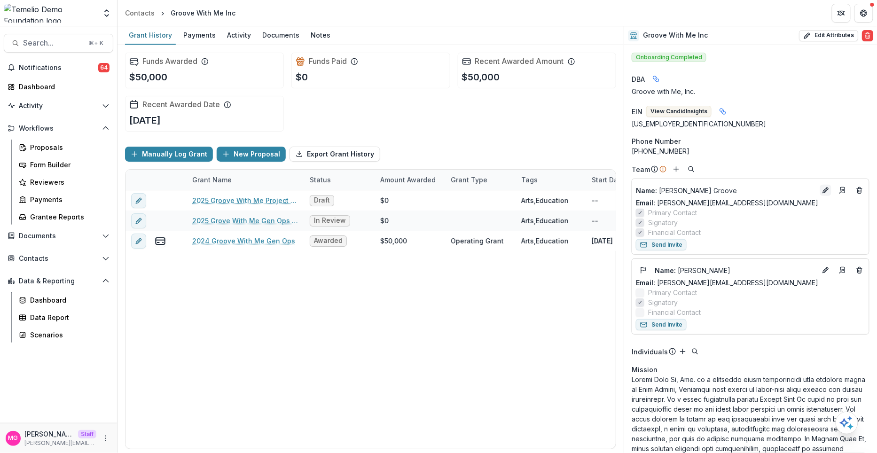
click at [823, 194] on button "Edit" at bounding box center [825, 190] width 11 height 11
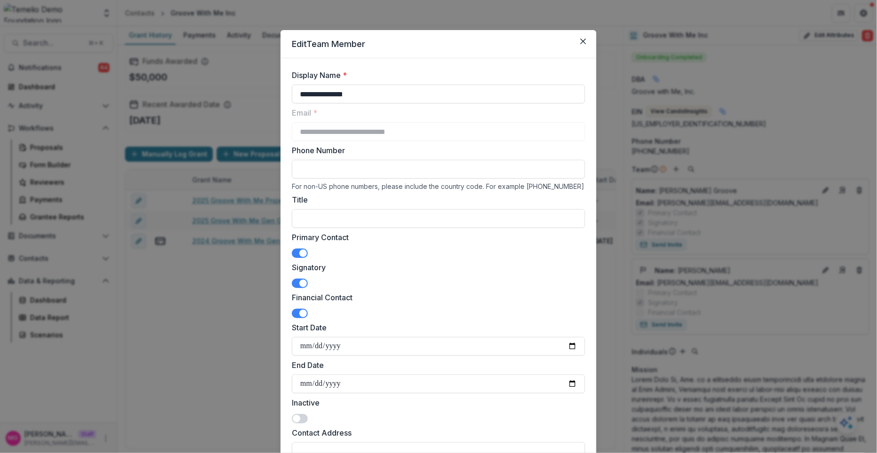
click at [298, 281] on span at bounding box center [300, 283] width 16 height 9
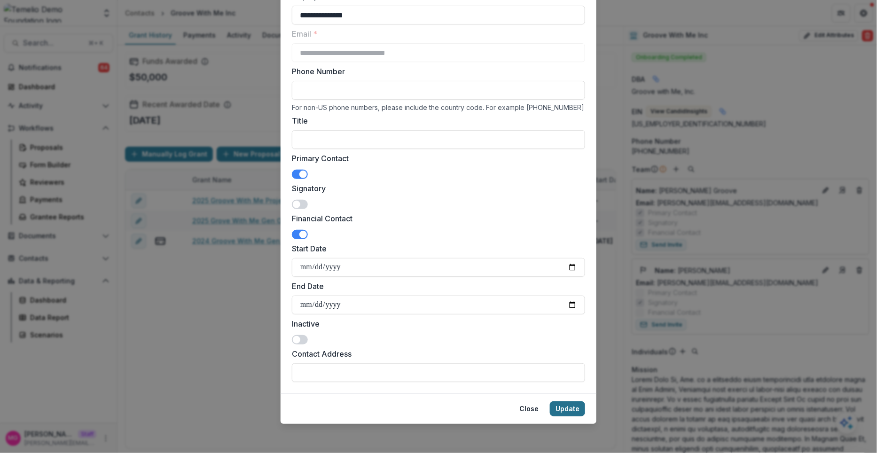
click at [568, 410] on button "Update" at bounding box center [567, 408] width 35 height 15
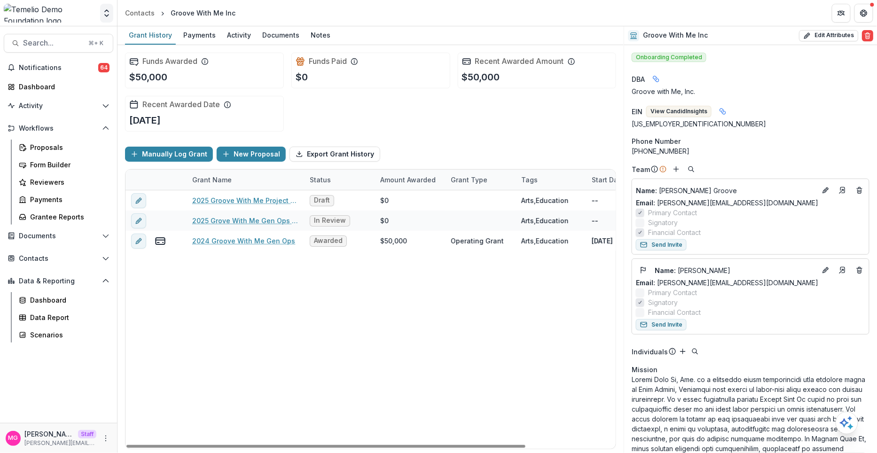
click at [110, 11] on icon "Open entity switcher" at bounding box center [106, 12] width 9 height 9
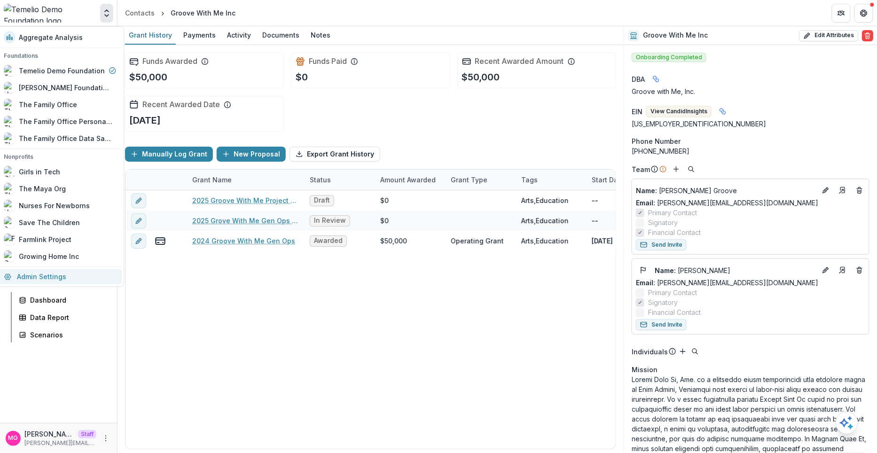
click at [49, 272] on link "Admin Settings" at bounding box center [60, 277] width 124 height 16
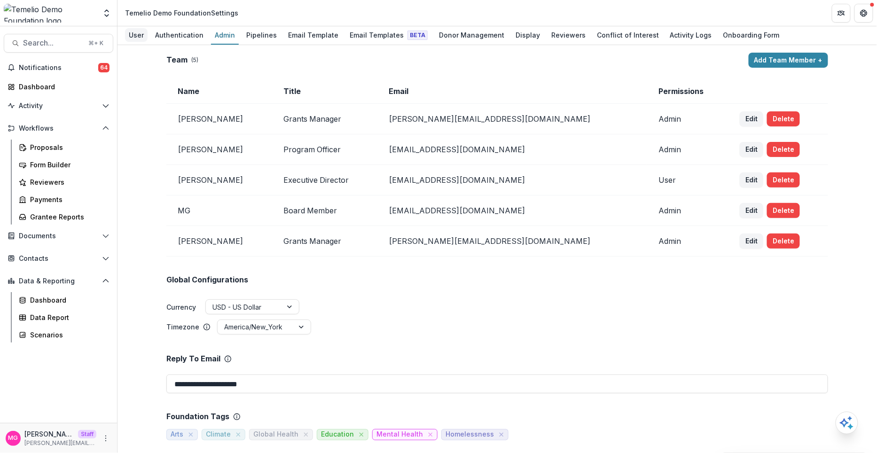
click at [140, 31] on div "User" at bounding box center [136, 35] width 23 height 14
select select "****"
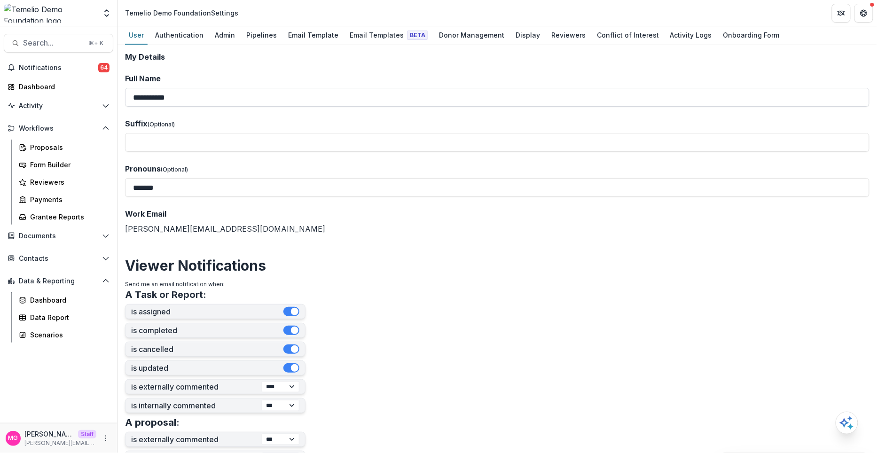
click at [159, 92] on input "**********" at bounding box center [497, 97] width 745 height 19
click at [153, 102] on input "**********" at bounding box center [497, 97] width 745 height 19
type input "**********"
click at [391, 259] on h2 "Viewer Notifications" at bounding box center [497, 265] width 745 height 17
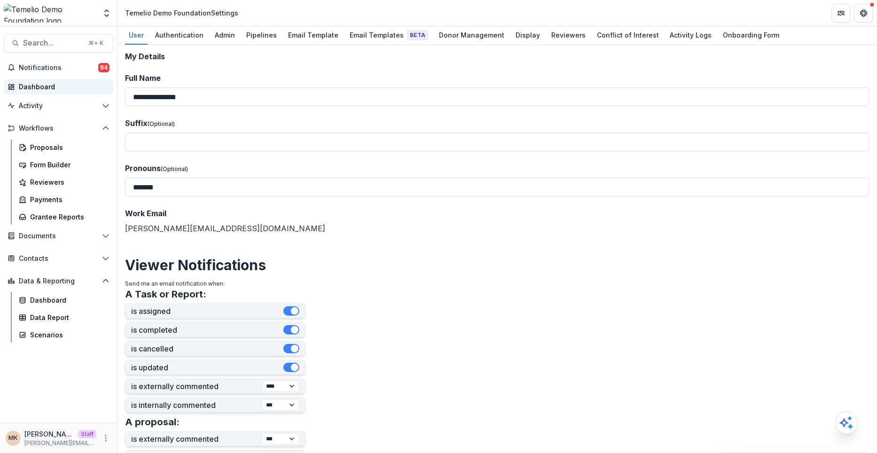
click at [48, 91] on div "Dashboard" at bounding box center [62, 87] width 87 height 10
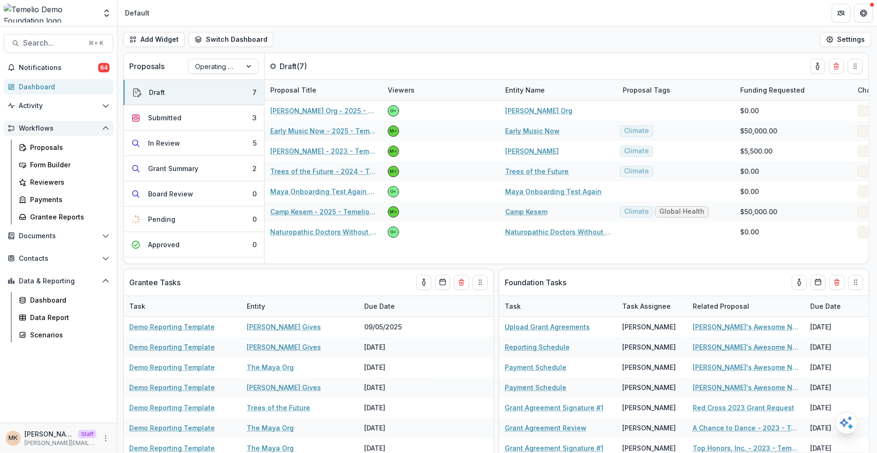
click at [38, 134] on button "Workflows" at bounding box center [59, 128] width 110 height 15
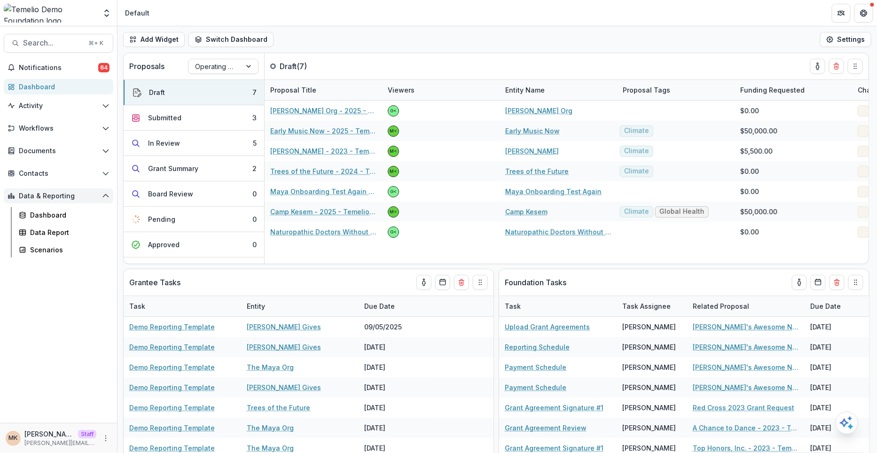
click at [35, 200] on button "Data & Reporting" at bounding box center [59, 196] width 110 height 15
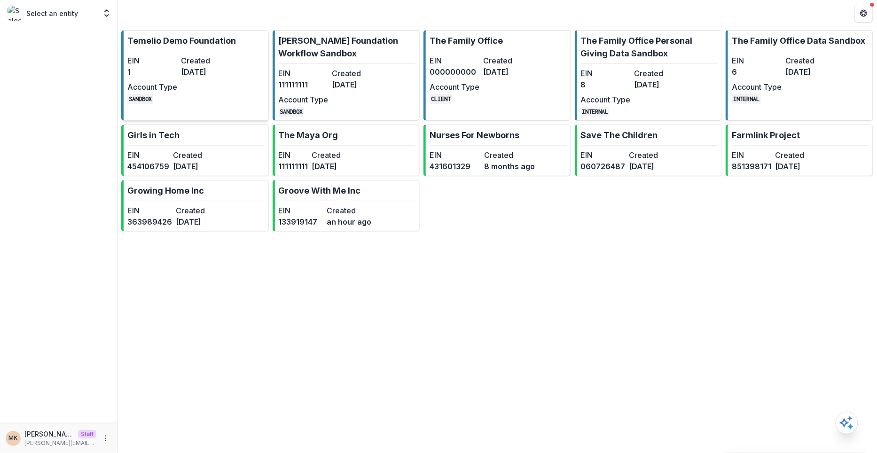
click at [204, 85] on div "EIN 1 Created [DATE] Account Type SANDBOX" at bounding box center [178, 79] width 103 height 49
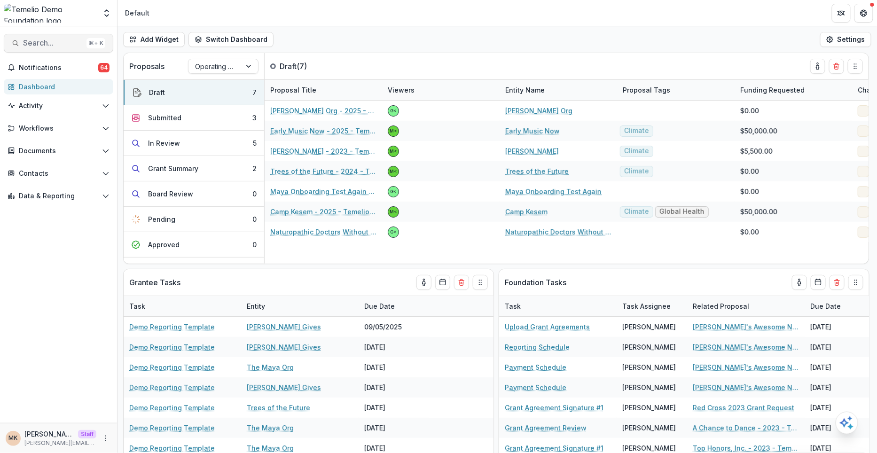
click at [46, 42] on span "Search..." at bounding box center [53, 43] width 60 height 9
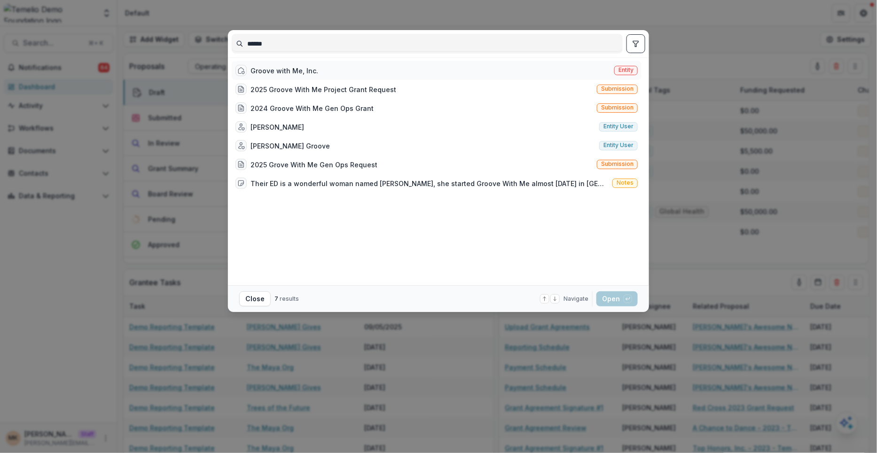
type input "******"
click at [329, 71] on div "Groove with Me, Inc. Entity" at bounding box center [437, 70] width 410 height 19
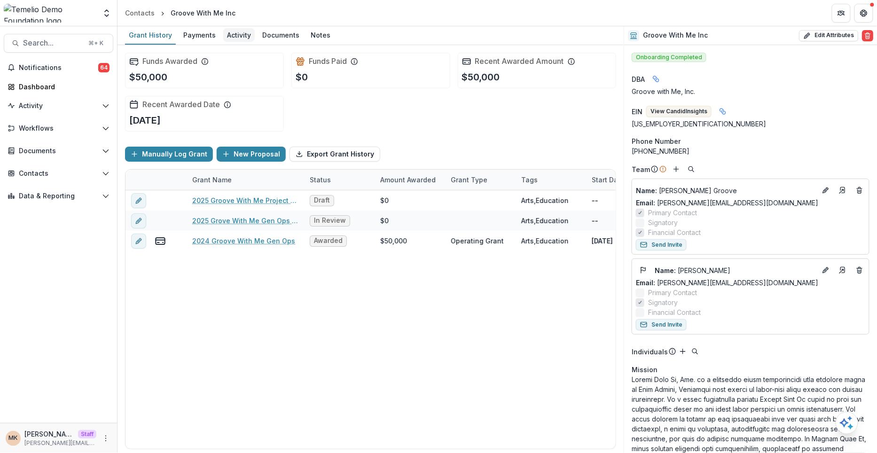
click at [236, 37] on div "Activity" at bounding box center [238, 35] width 31 height 14
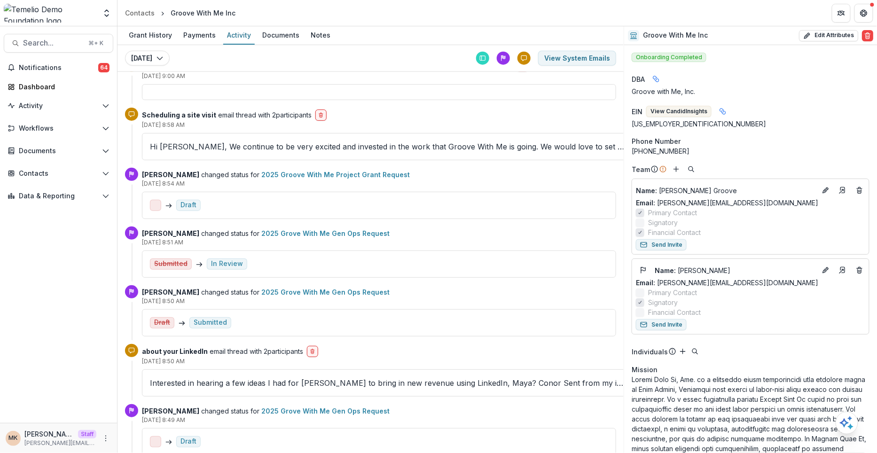
scroll to position [416, 0]
click at [261, 141] on p "Hi [PERSON_NAME], We continue to be very excited and invested in the work that …" at bounding box center [387, 146] width 475 height 11
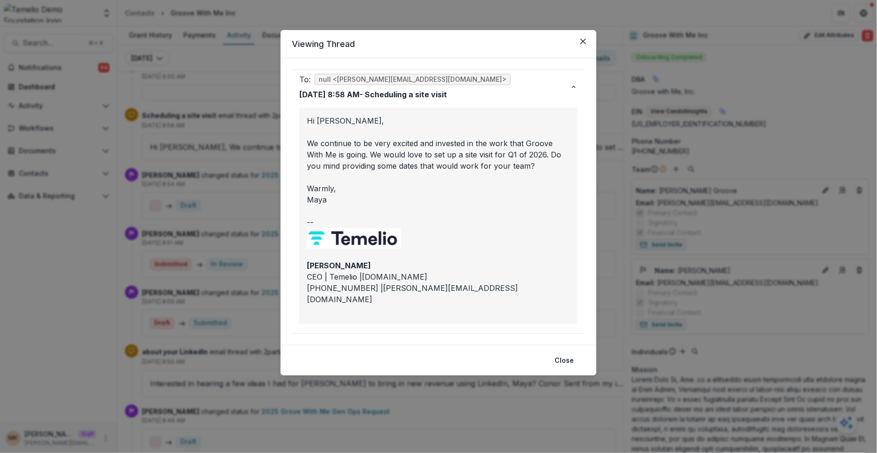
click at [261, 121] on div "Viewing Thread To: null <[PERSON_NAME][EMAIL_ADDRESS][DOMAIN_NAME]> [DATE] 8:58…" at bounding box center [438, 226] width 877 height 453
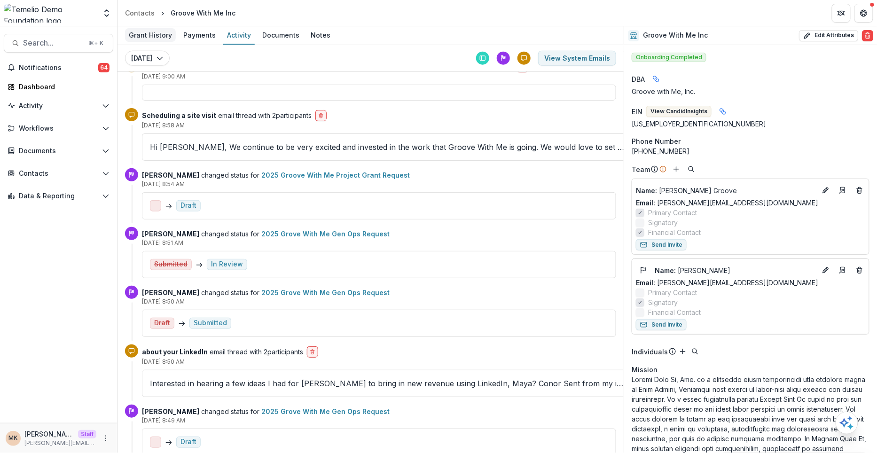
click at [139, 33] on div "Grant History" at bounding box center [150, 35] width 51 height 14
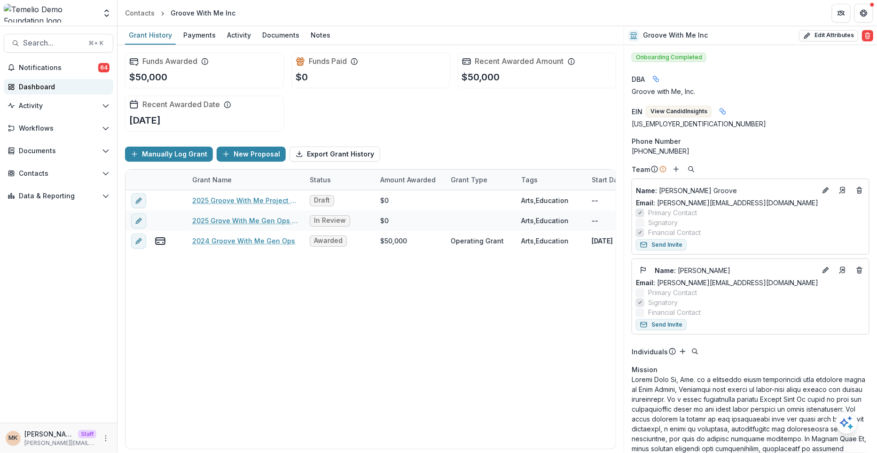
click at [57, 82] on div "Dashboard" at bounding box center [62, 87] width 87 height 10
